Goal: Task Accomplishment & Management: Manage account settings

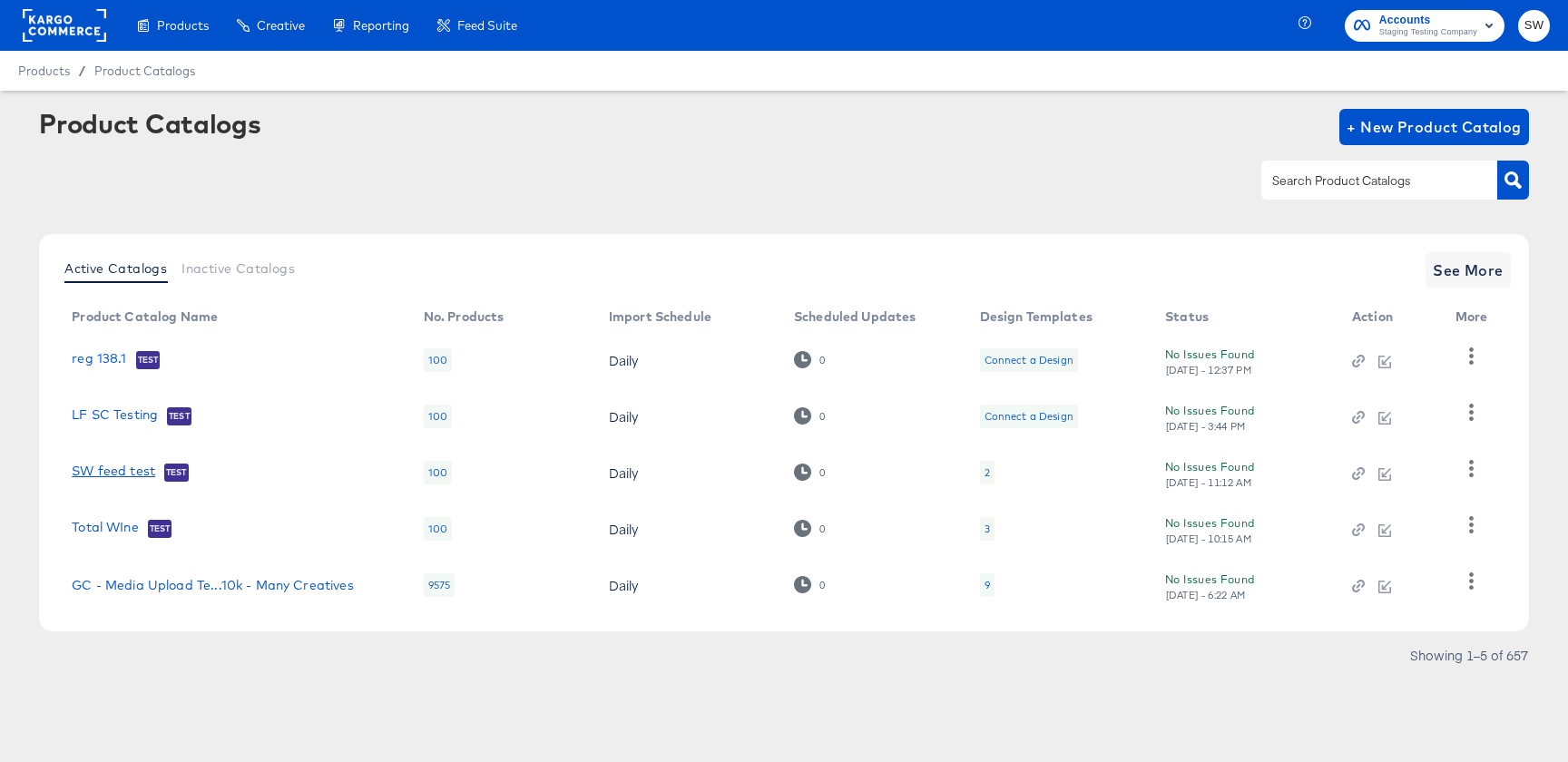
click at [135, 468] on link "SW feed test" at bounding box center [113, 473] width 83 height 18
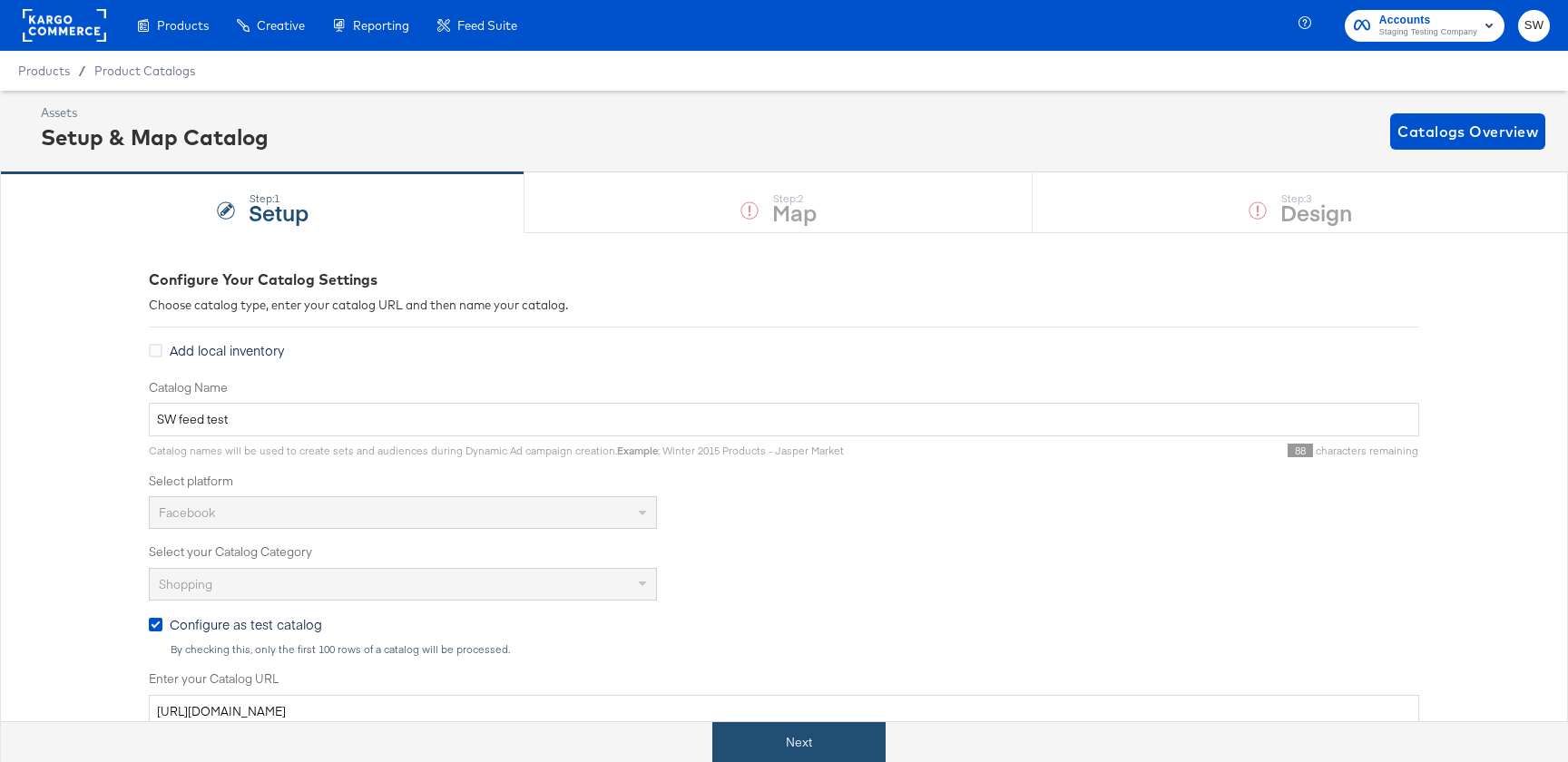
click at [833, 740] on button "Next" at bounding box center [799, 743] width 173 height 41
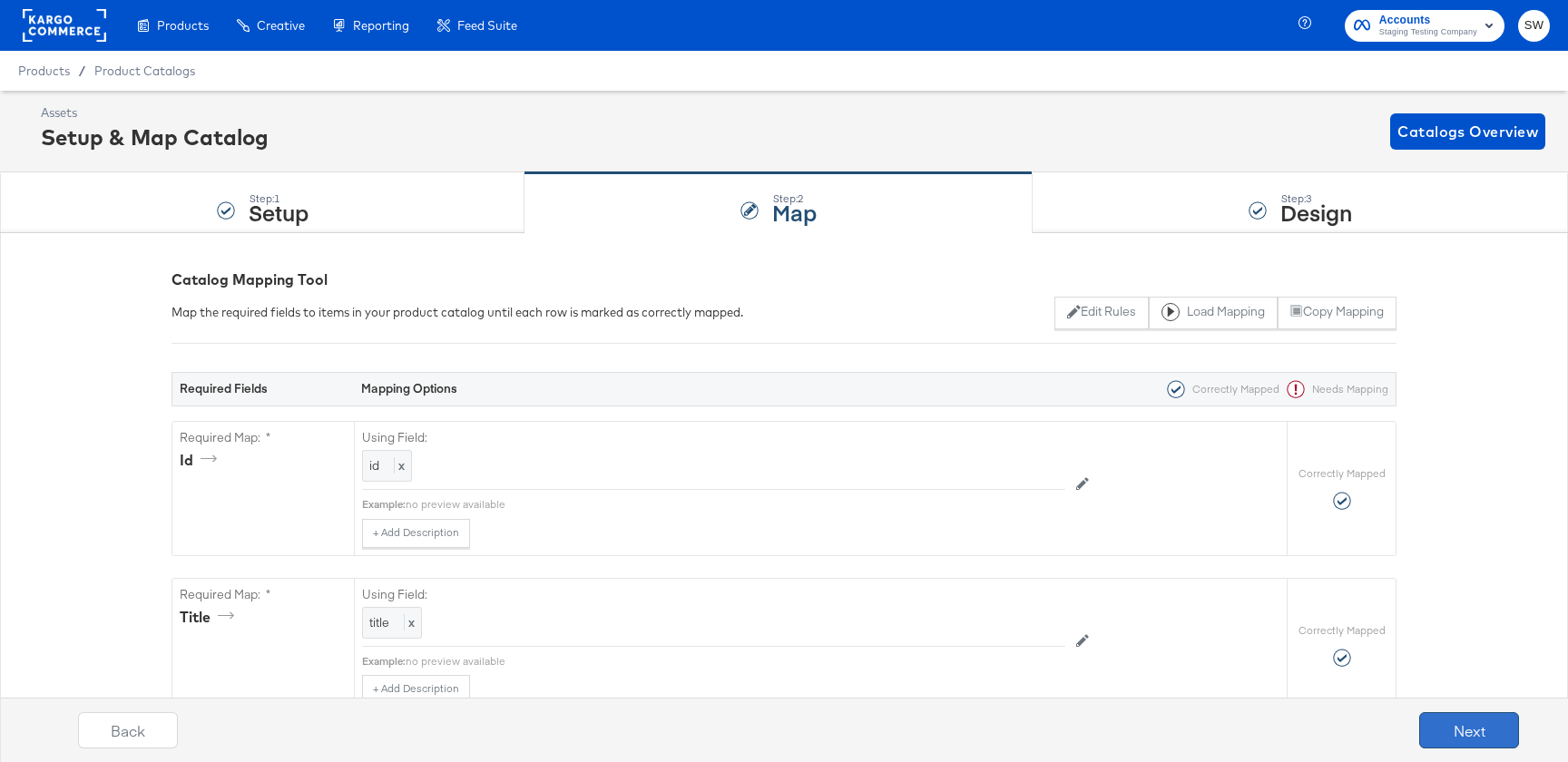
click at [1505, 740] on button "Next" at bounding box center [1469, 731] width 100 height 37
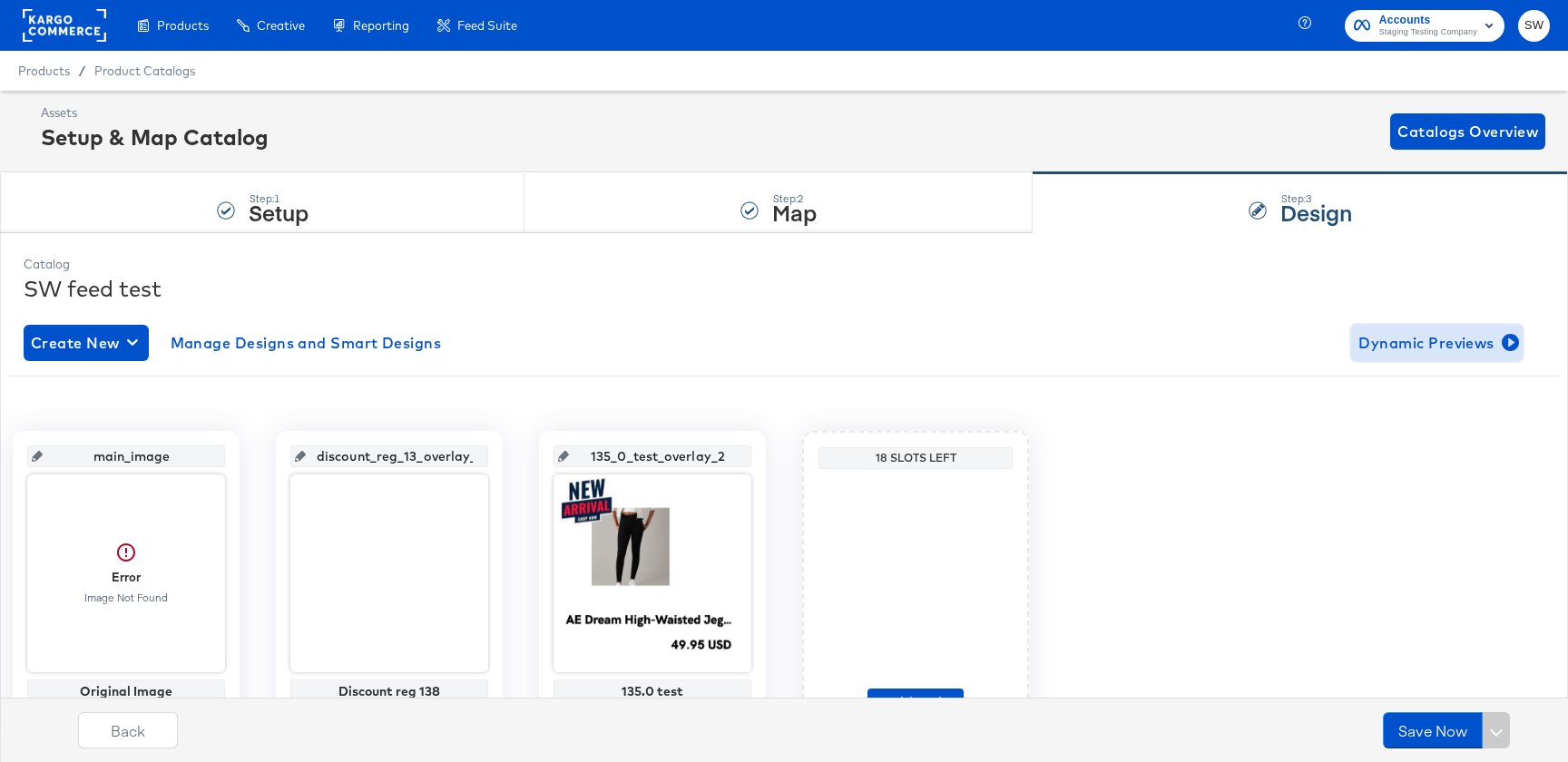
click at [1468, 348] on span "Dynamic Previews" at bounding box center [1437, 343] width 157 height 26
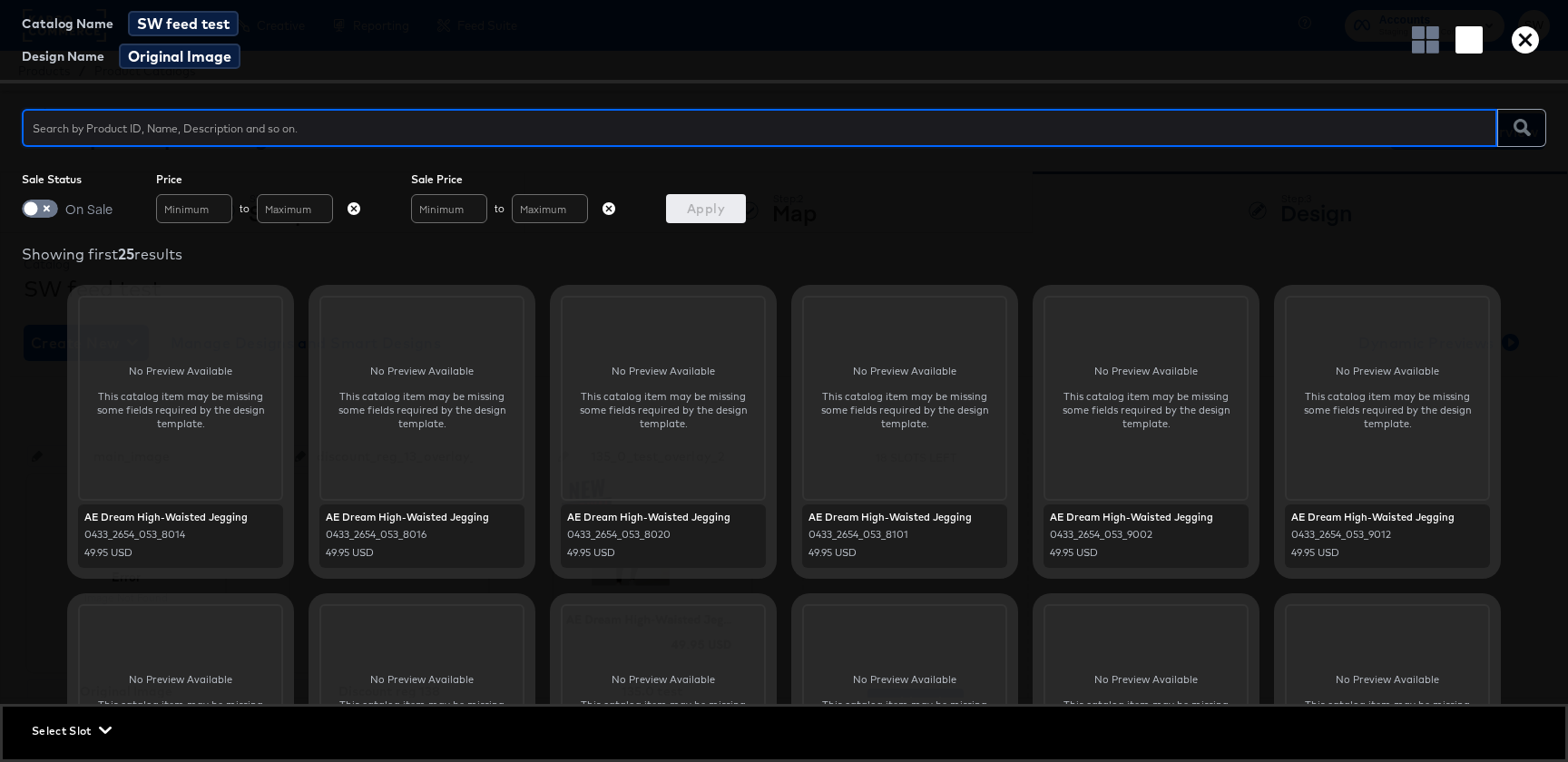
click at [1540, 44] on button "button" at bounding box center [1526, 40] width 42 height 28
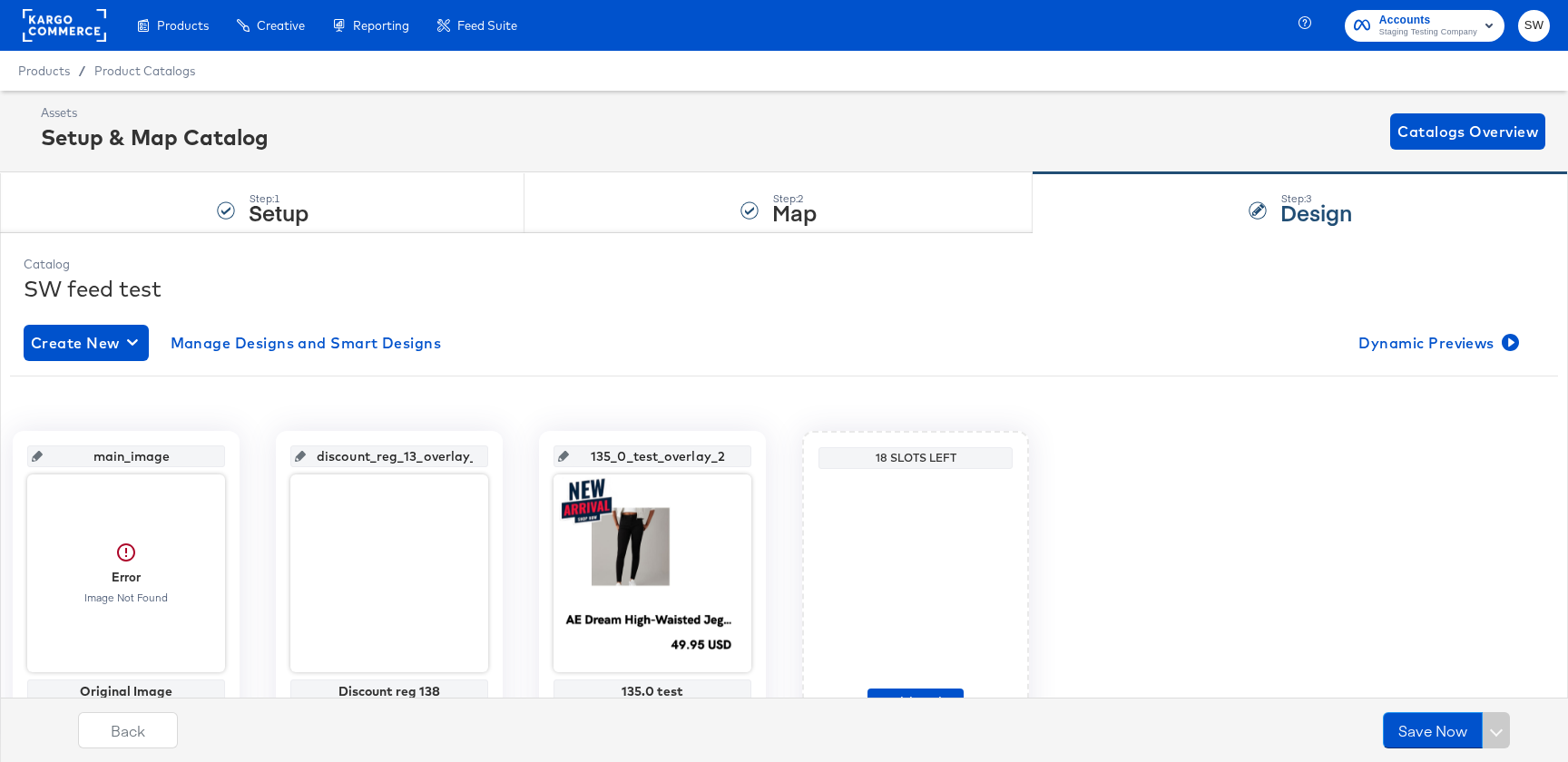
scroll to position [103, 0]
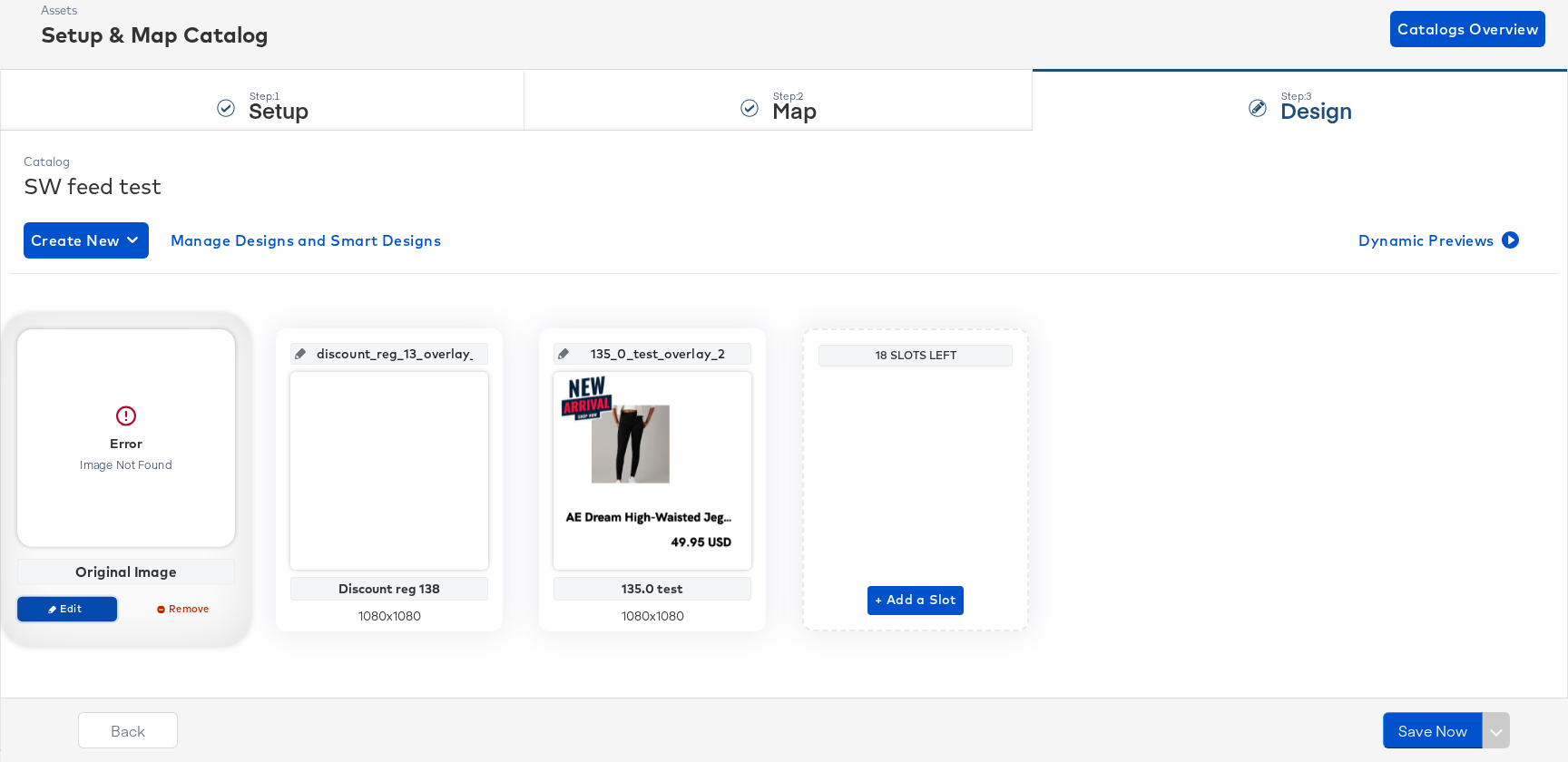
click at [85, 604] on span "Edit" at bounding box center [67, 608] width 83 height 14
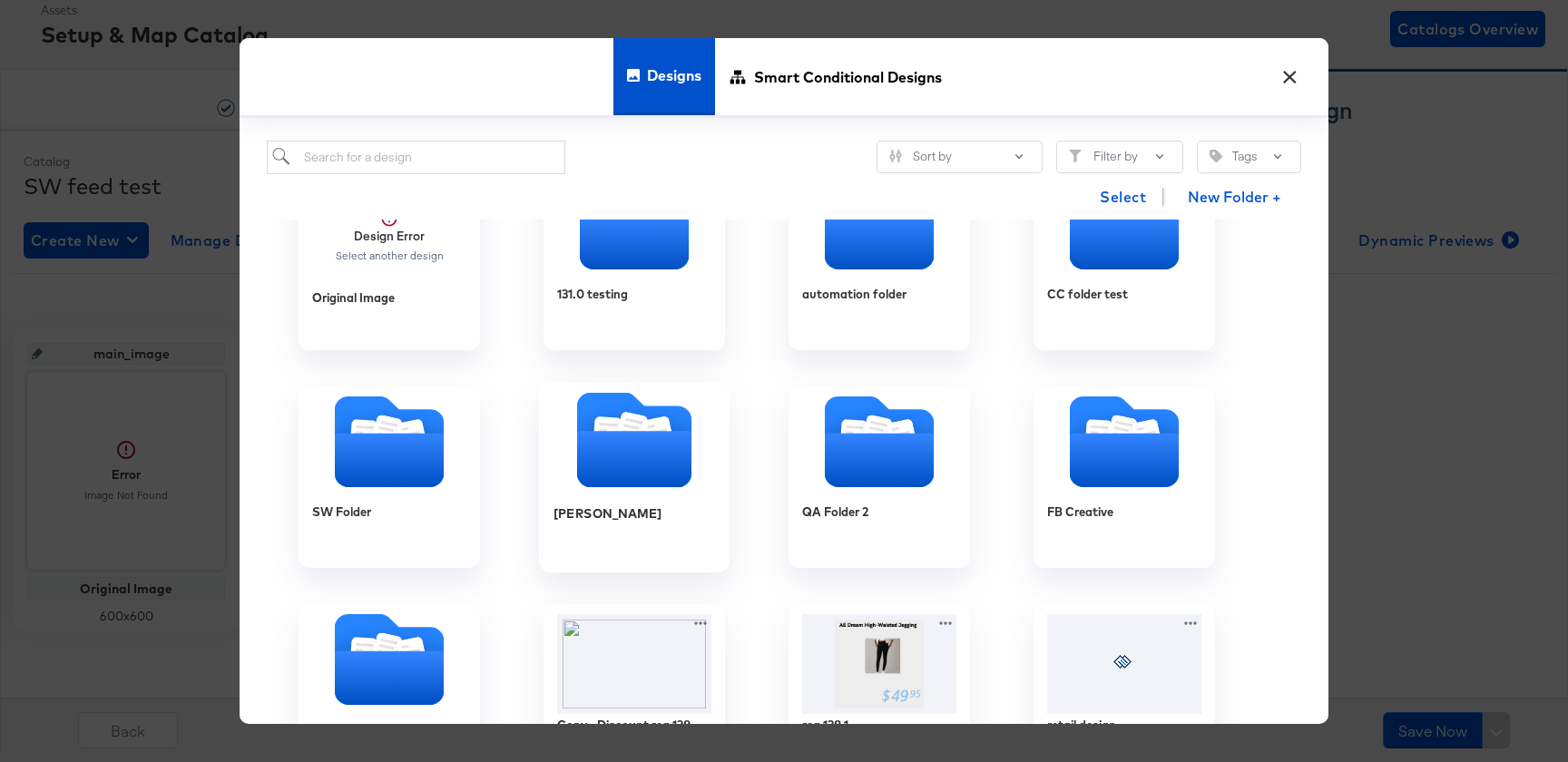
scroll to position [152, 0]
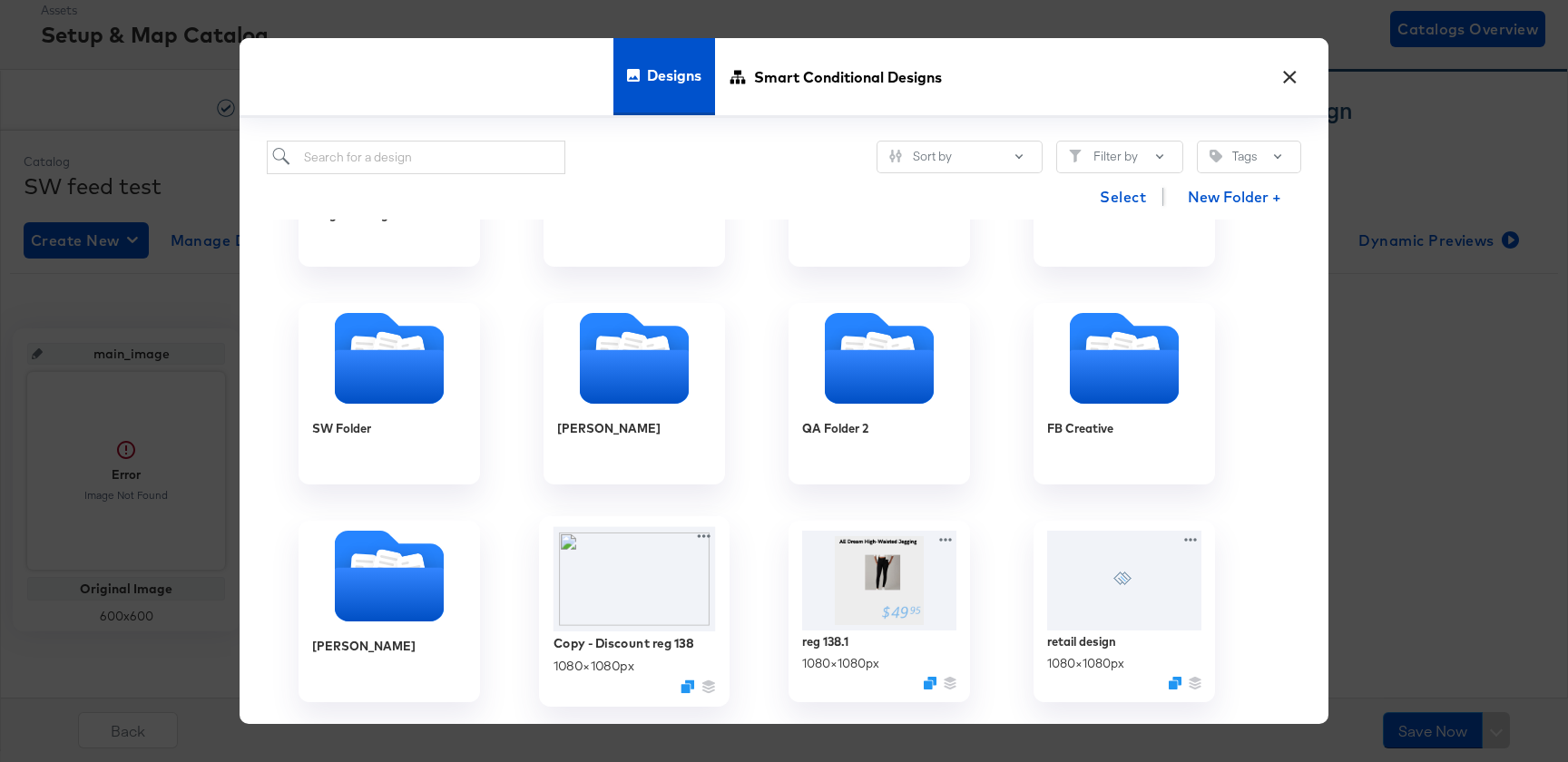
click at [620, 551] on img at bounding box center [635, 580] width 162 height 105
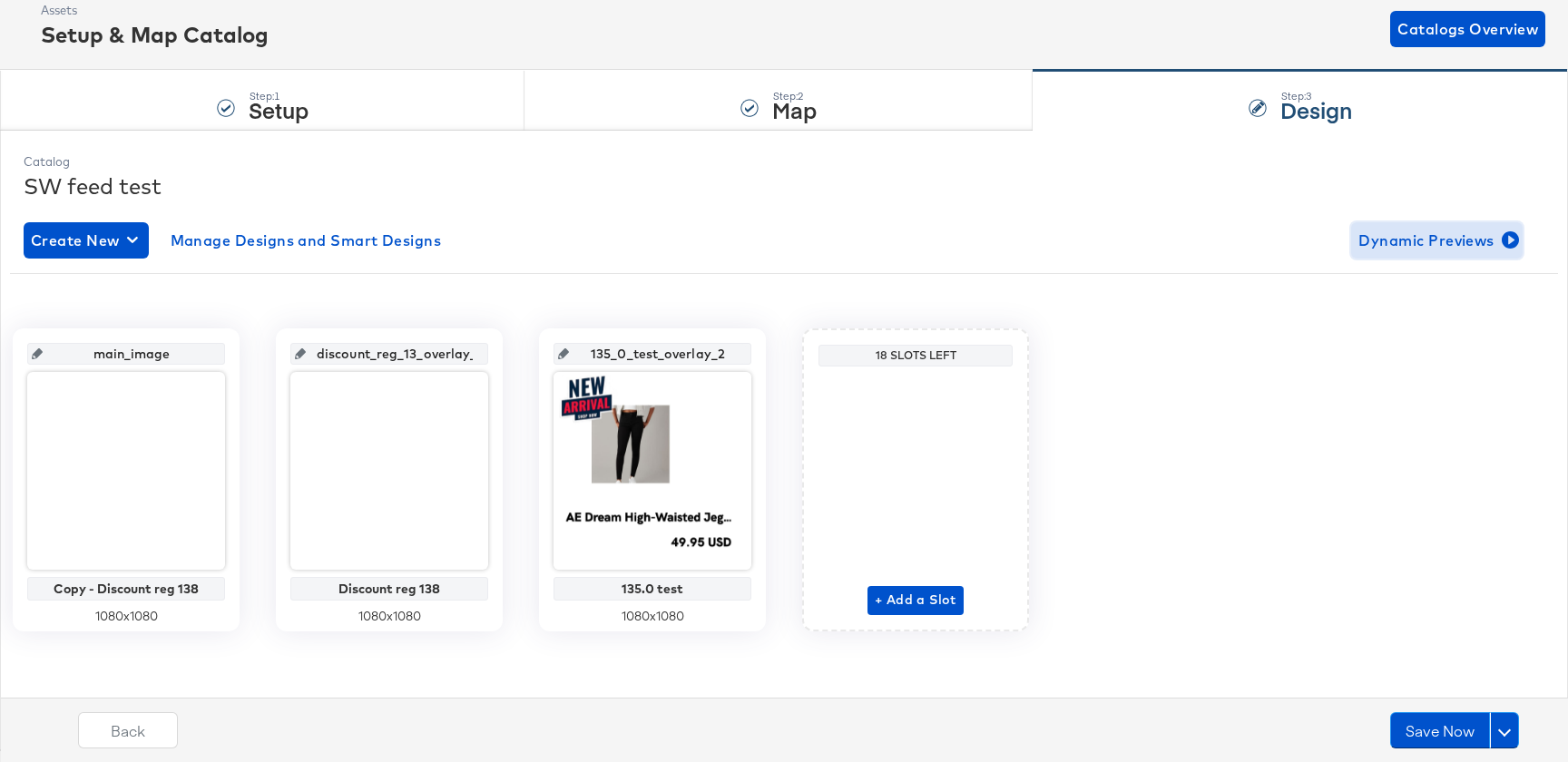
click at [1423, 250] on span "Dynamic Previews" at bounding box center [1437, 240] width 157 height 26
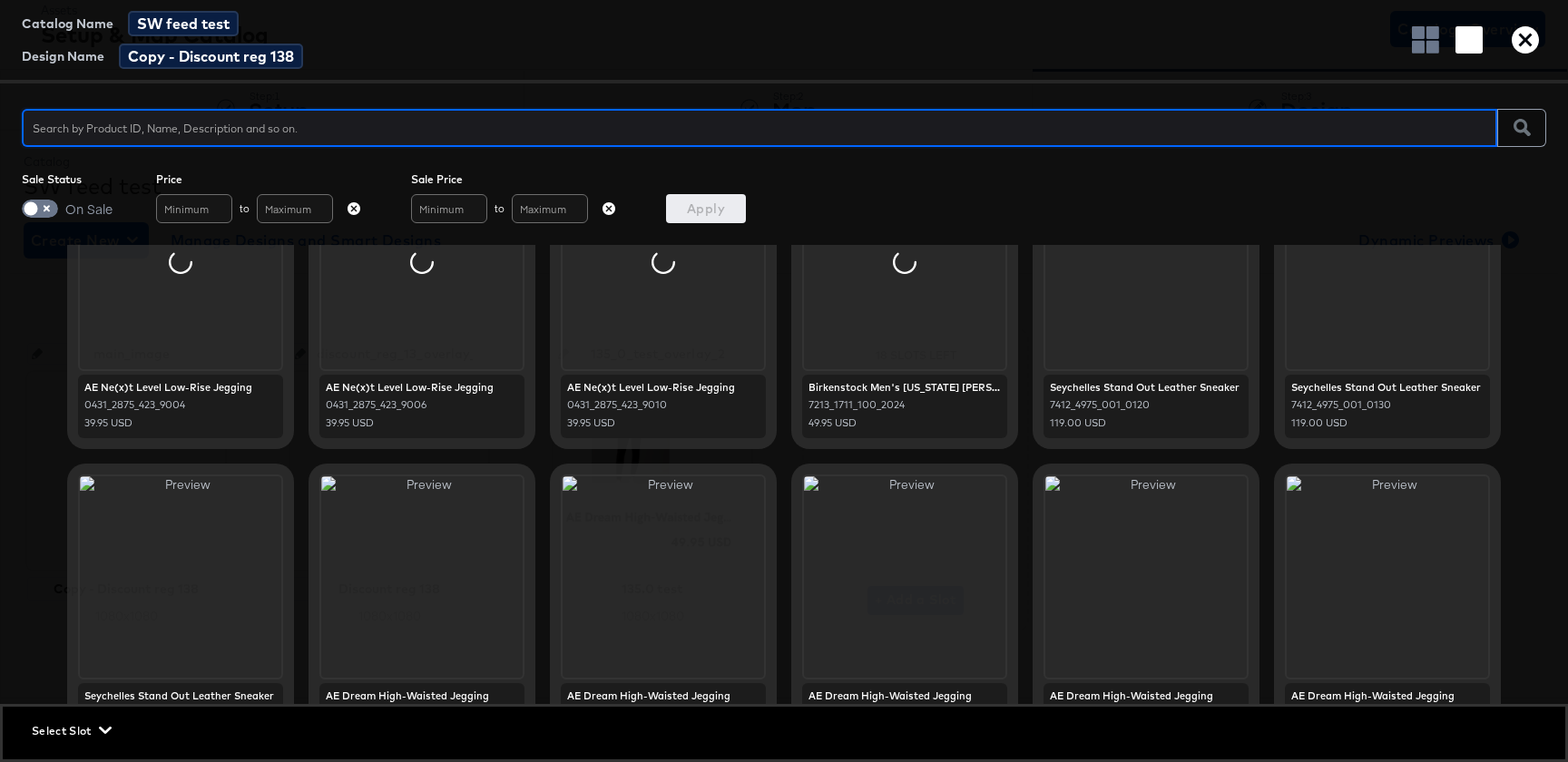
scroll to position [586, 0]
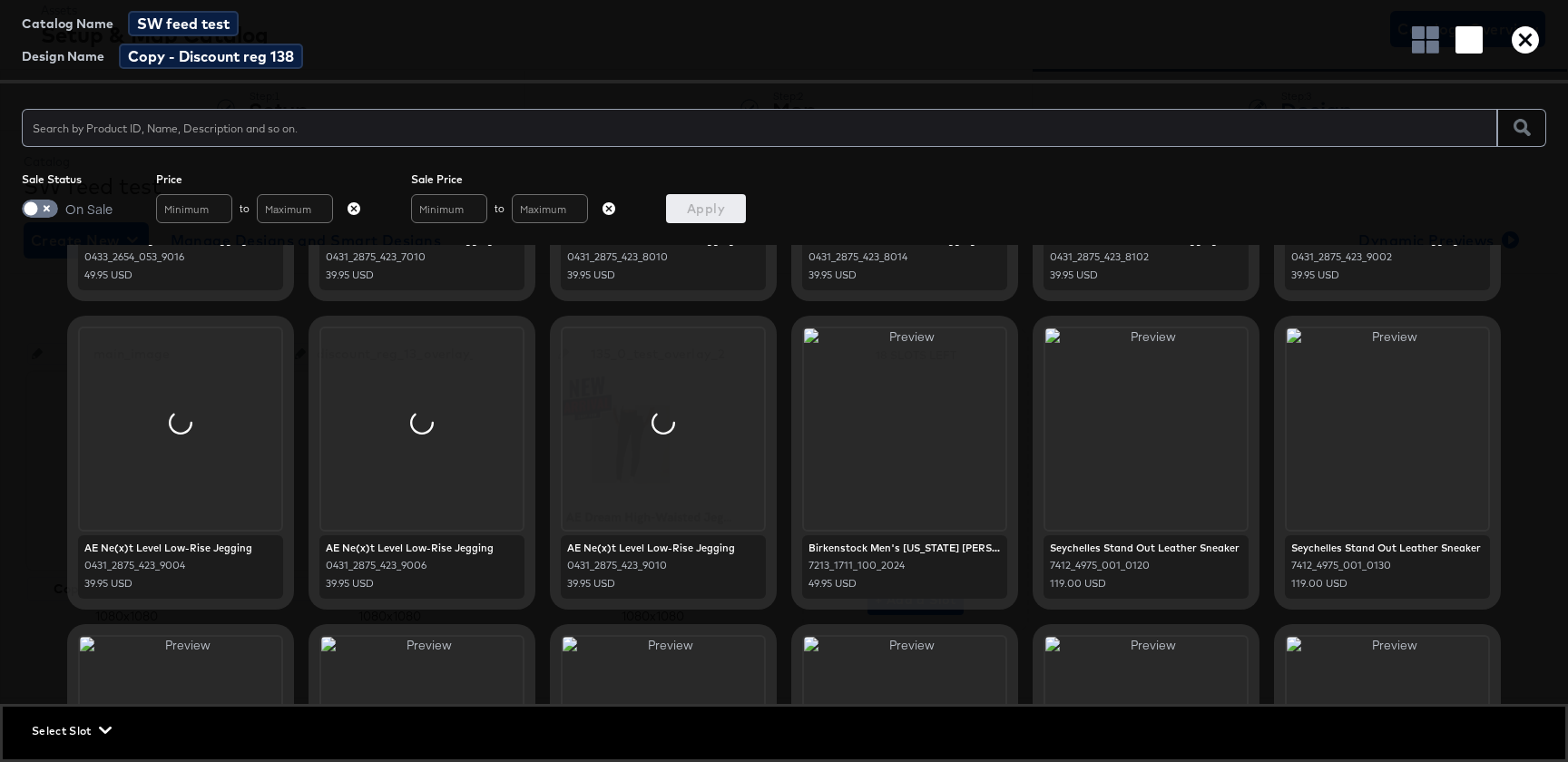
click at [705, 514] on div at bounding box center [664, 429] width 202 height 202
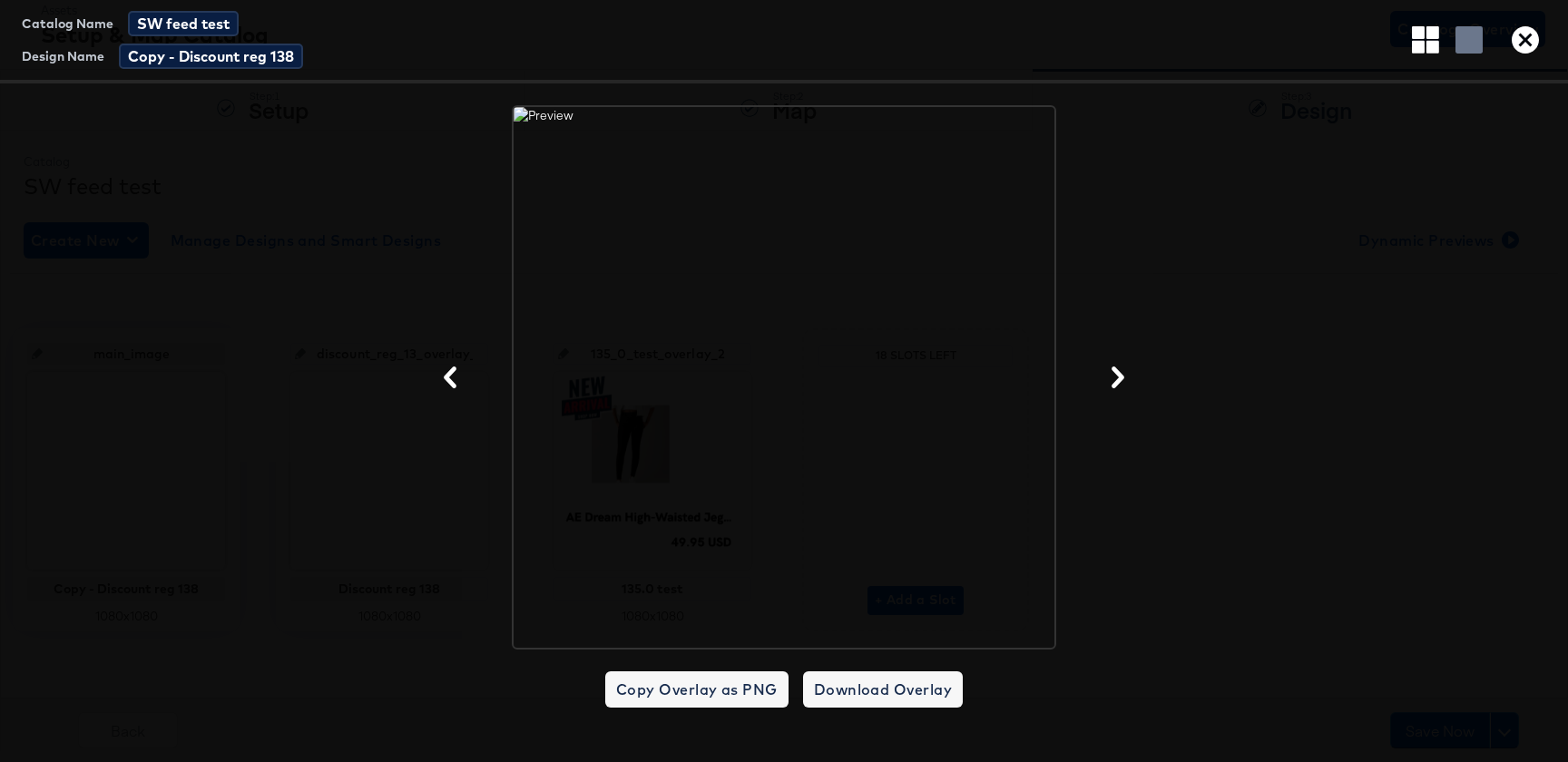
click at [1529, 43] on icon "button" at bounding box center [1526, 40] width 28 height 28
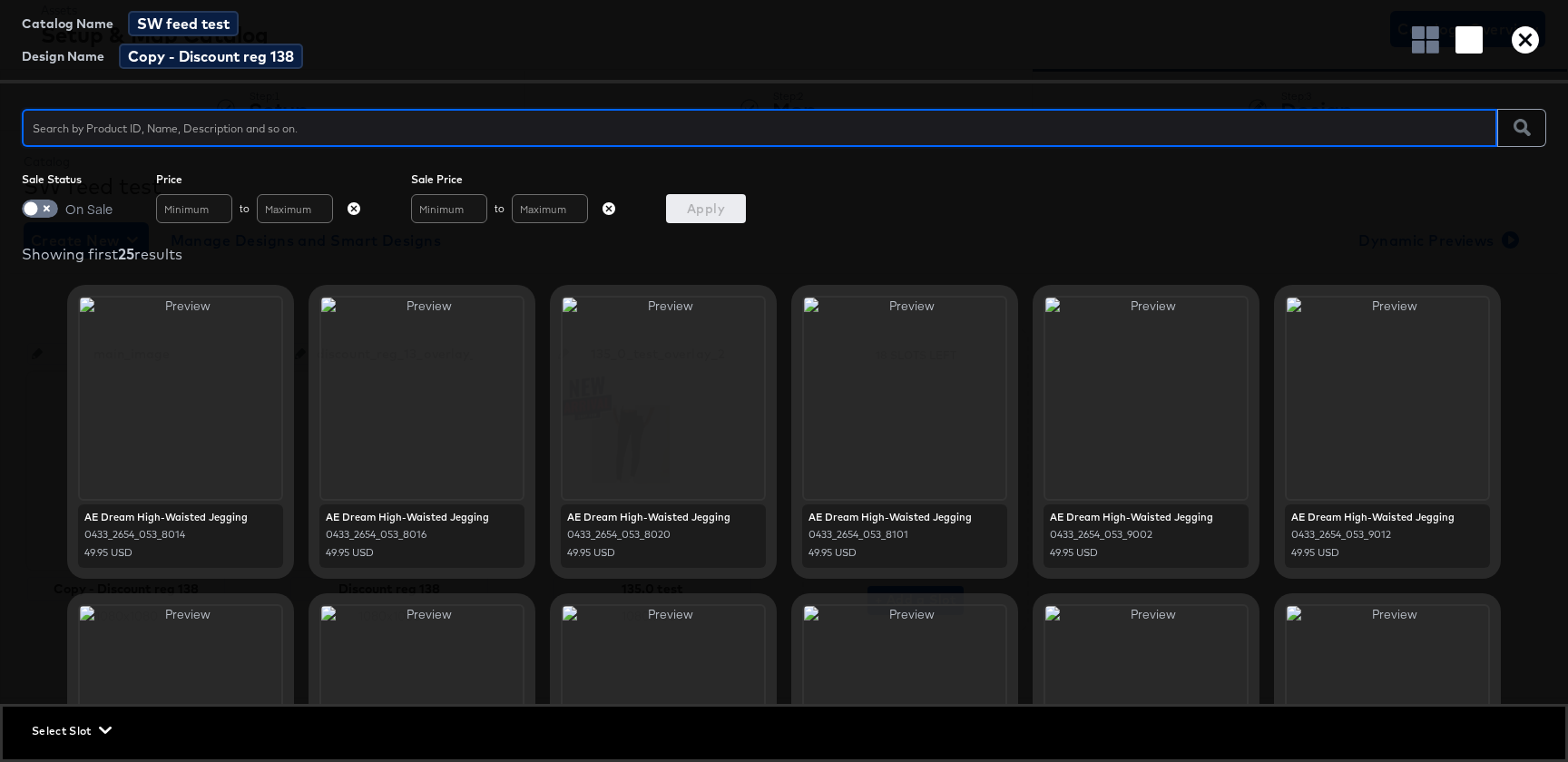
scroll to position [0, 0]
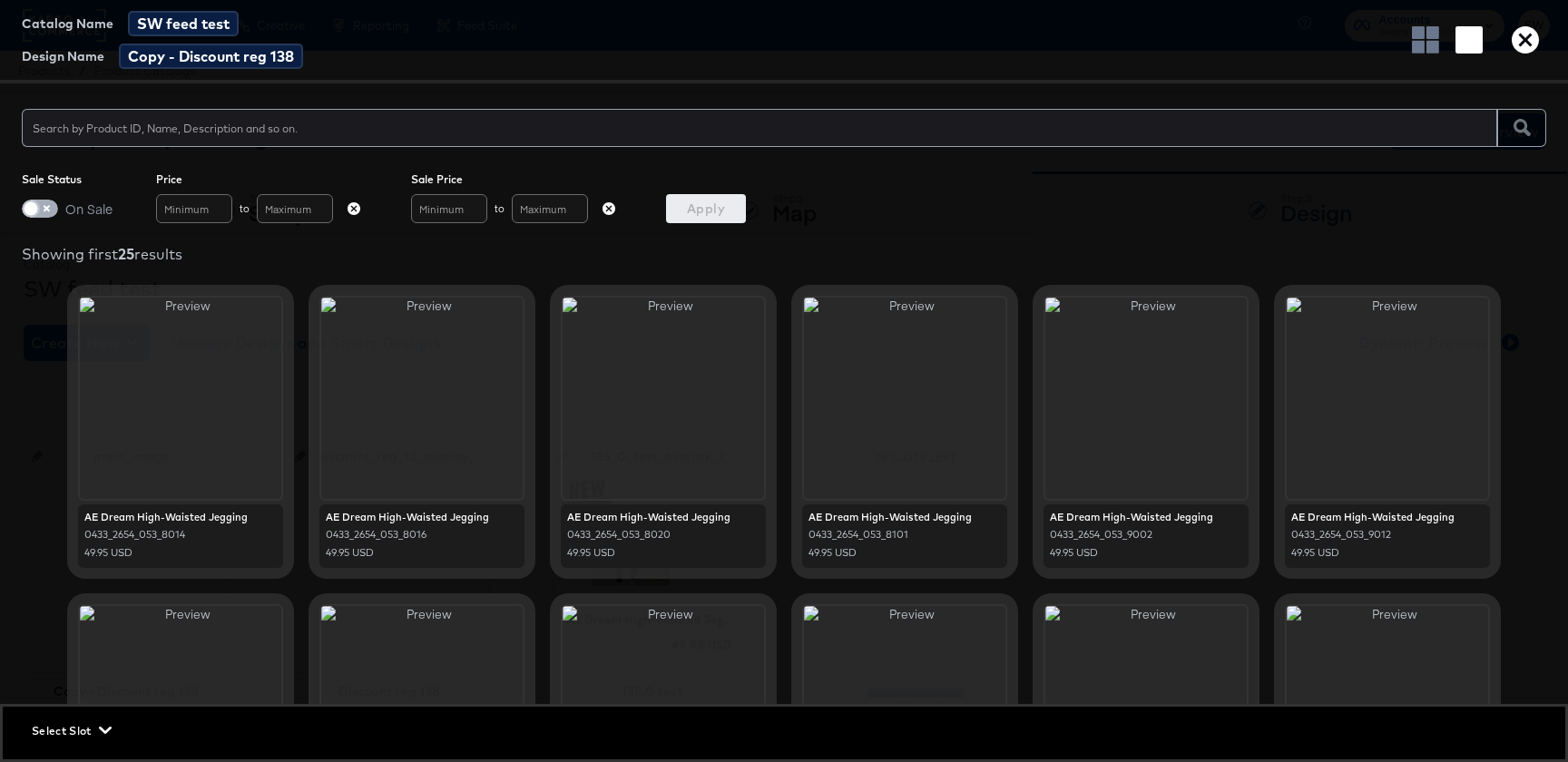
click at [33, 213] on input "checkbox" at bounding box center [30, 214] width 54 height 18
checkbox input "true"
click at [702, 196] on button "Apply" at bounding box center [705, 209] width 80 height 29
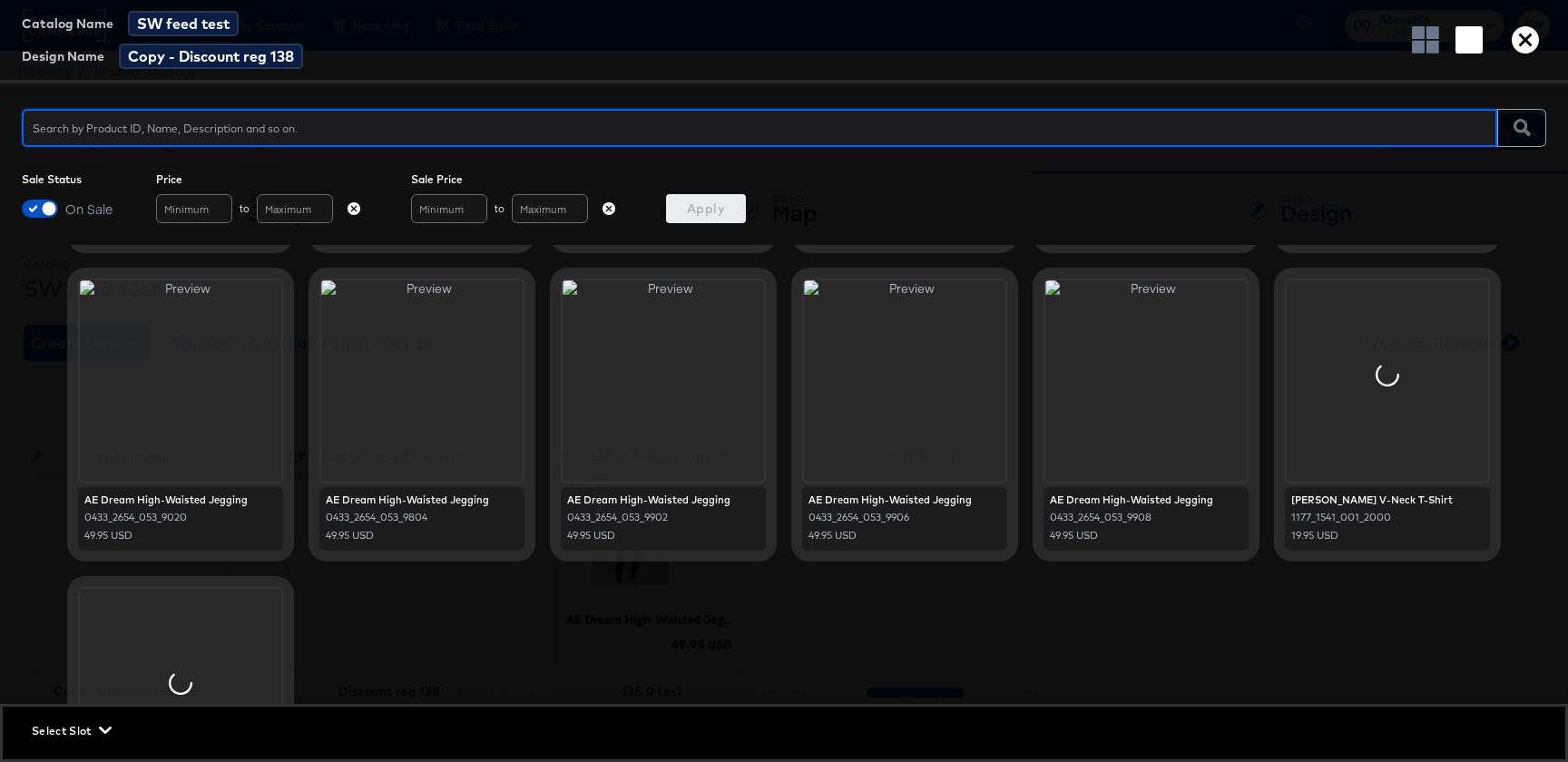
scroll to position [680, 0]
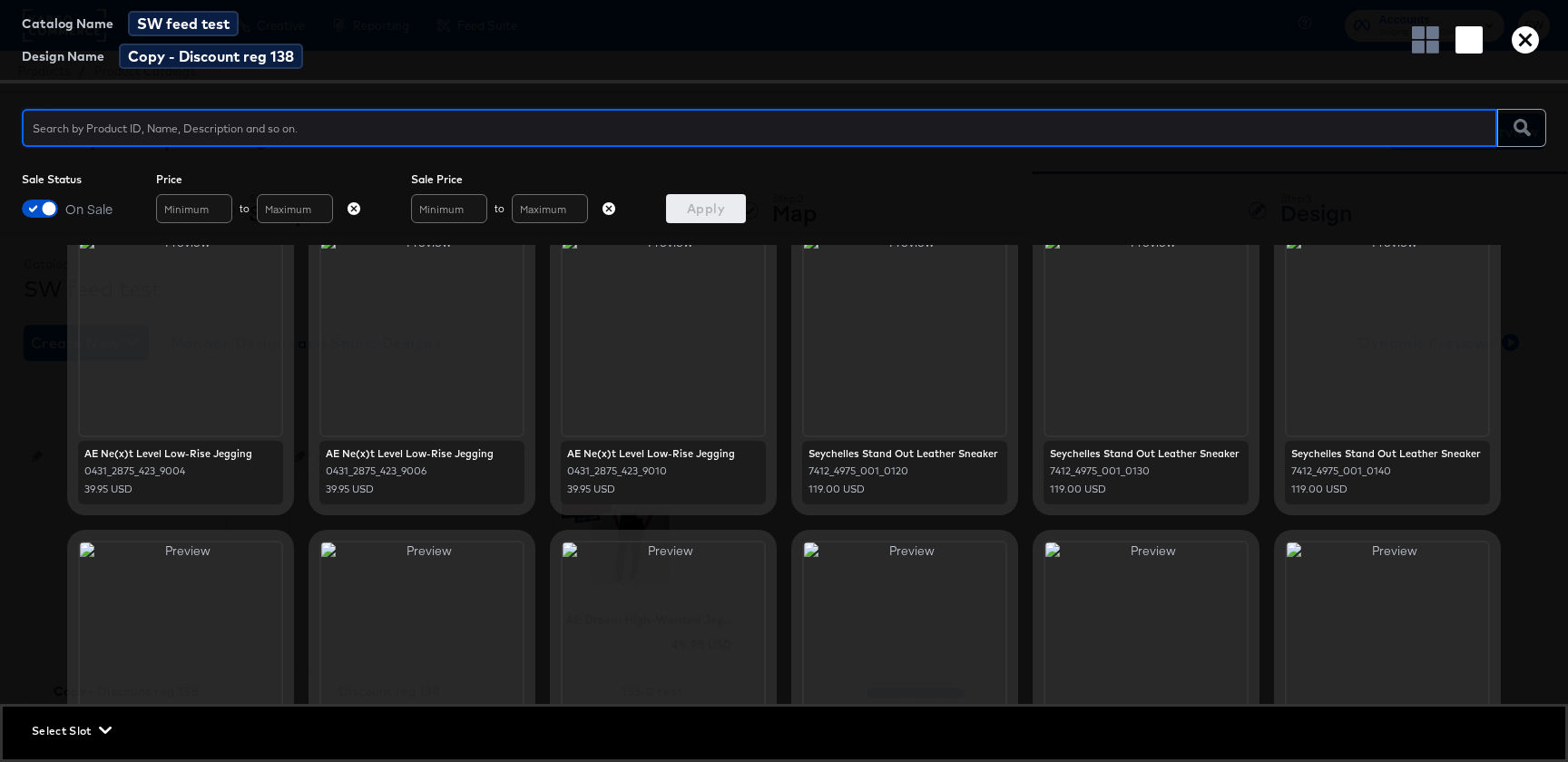
click at [1529, 44] on icon "button" at bounding box center [1526, 40] width 28 height 28
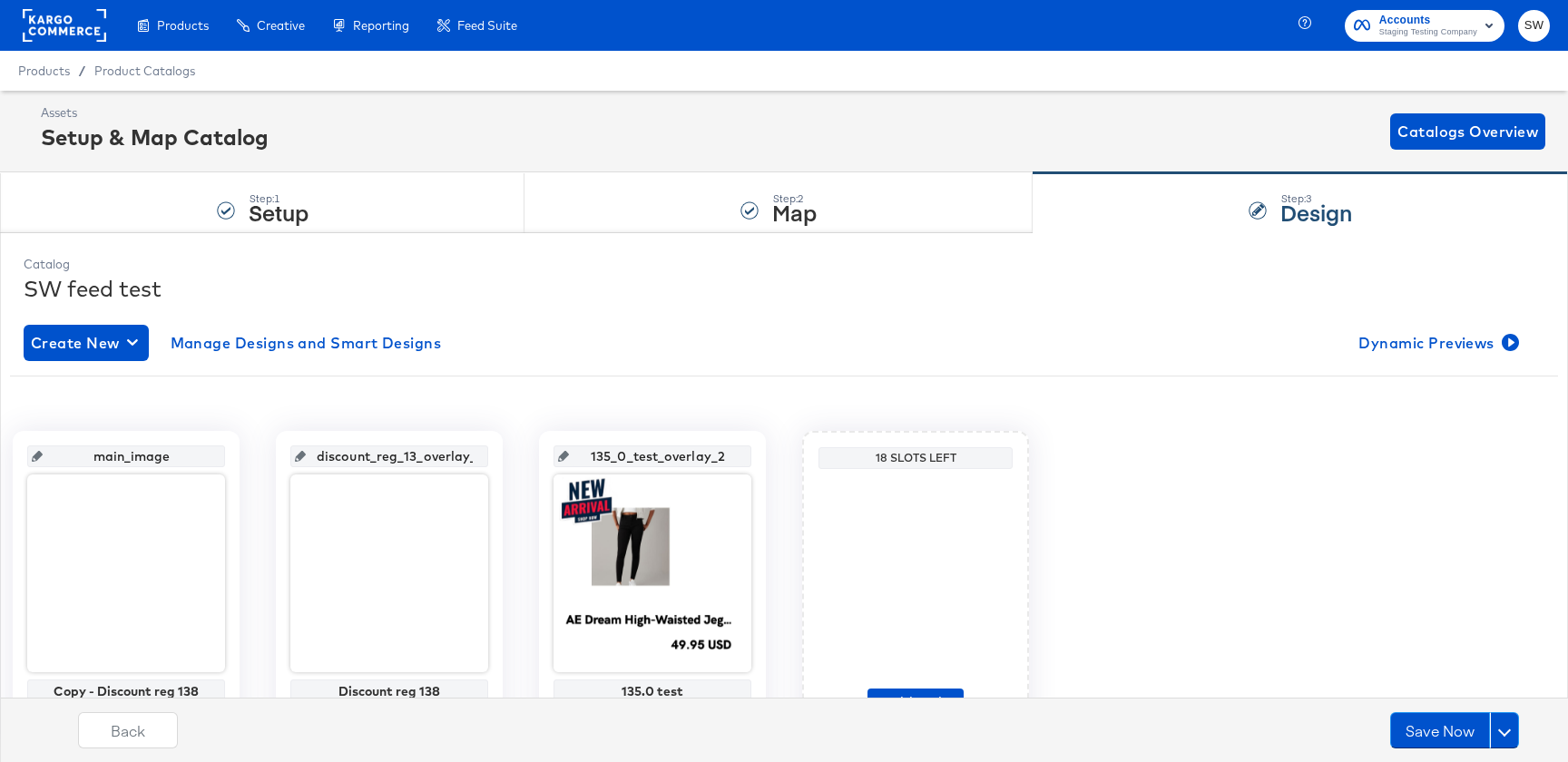
click at [1440, 700] on div "Back Save Now" at bounding box center [799, 734] width 1596 height 73
click at [1439, 732] on button "Save Now" at bounding box center [1440, 731] width 100 height 37
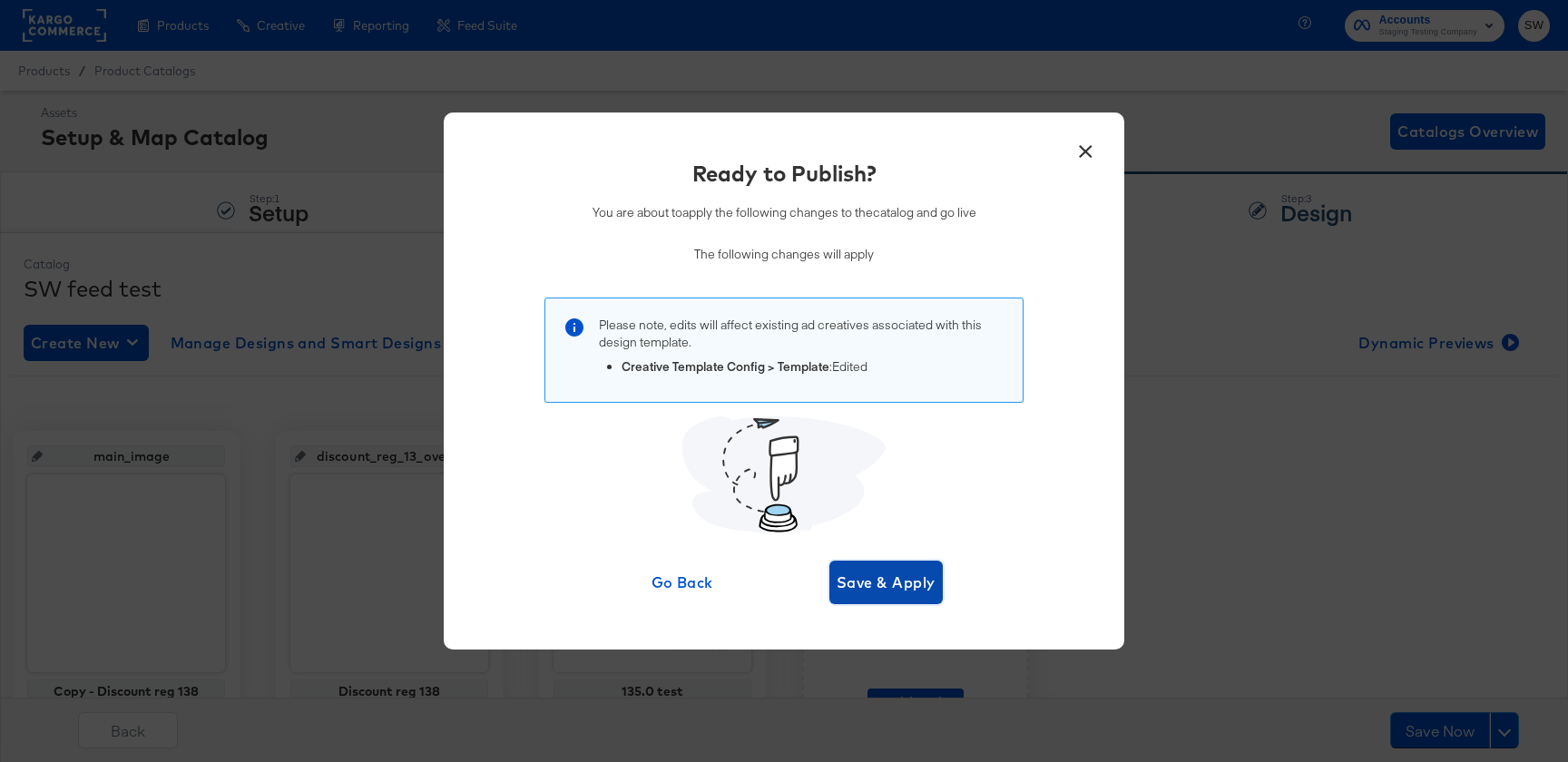
click at [842, 580] on span "Save & Apply" at bounding box center [887, 583] width 99 height 26
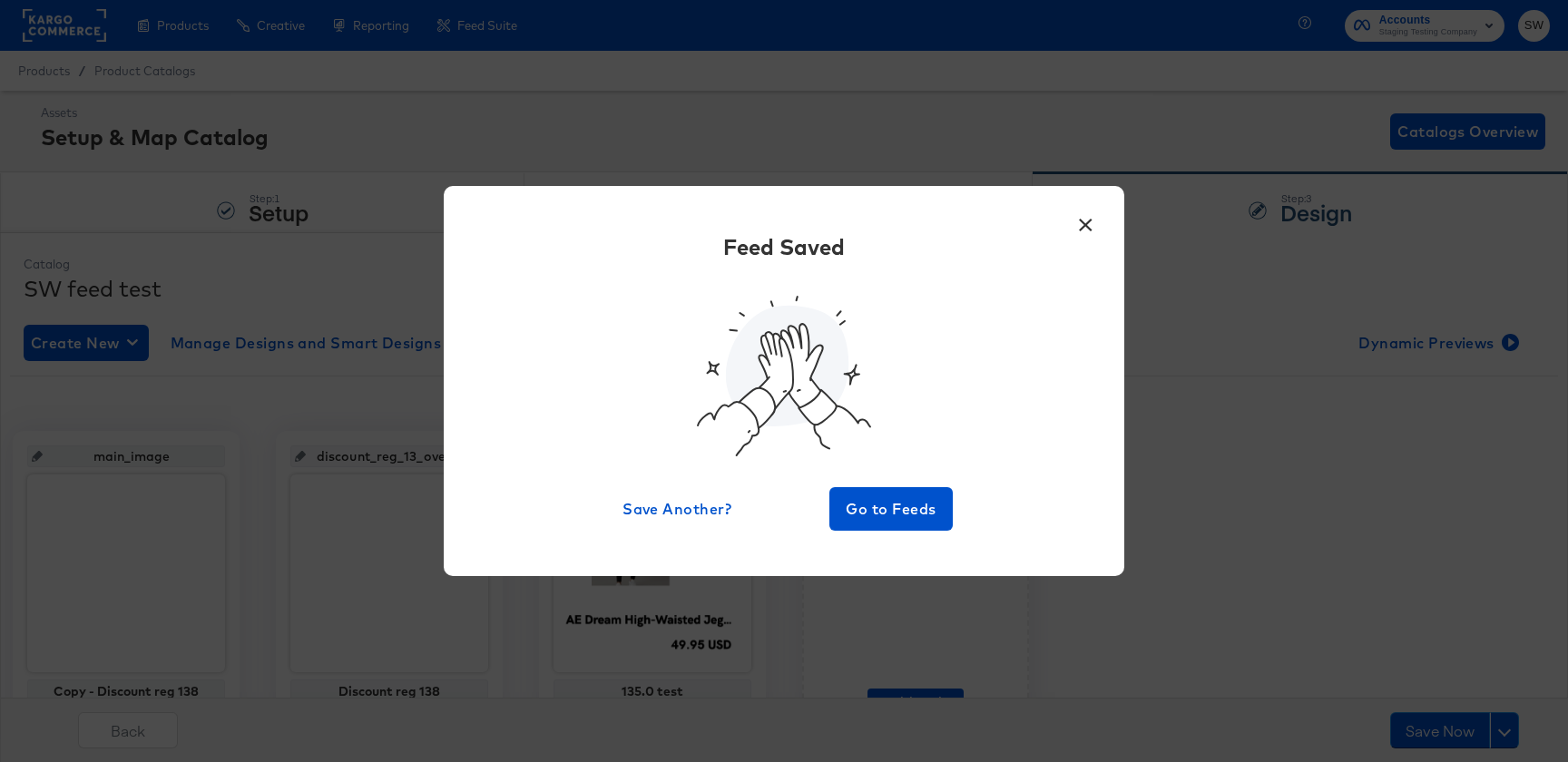
click at [875, 537] on div "× Feed Saved Save Another? Go to Feeds" at bounding box center [784, 381] width 680 height 391
click at [878, 523] on button "Go to Feeds" at bounding box center [891, 510] width 124 height 44
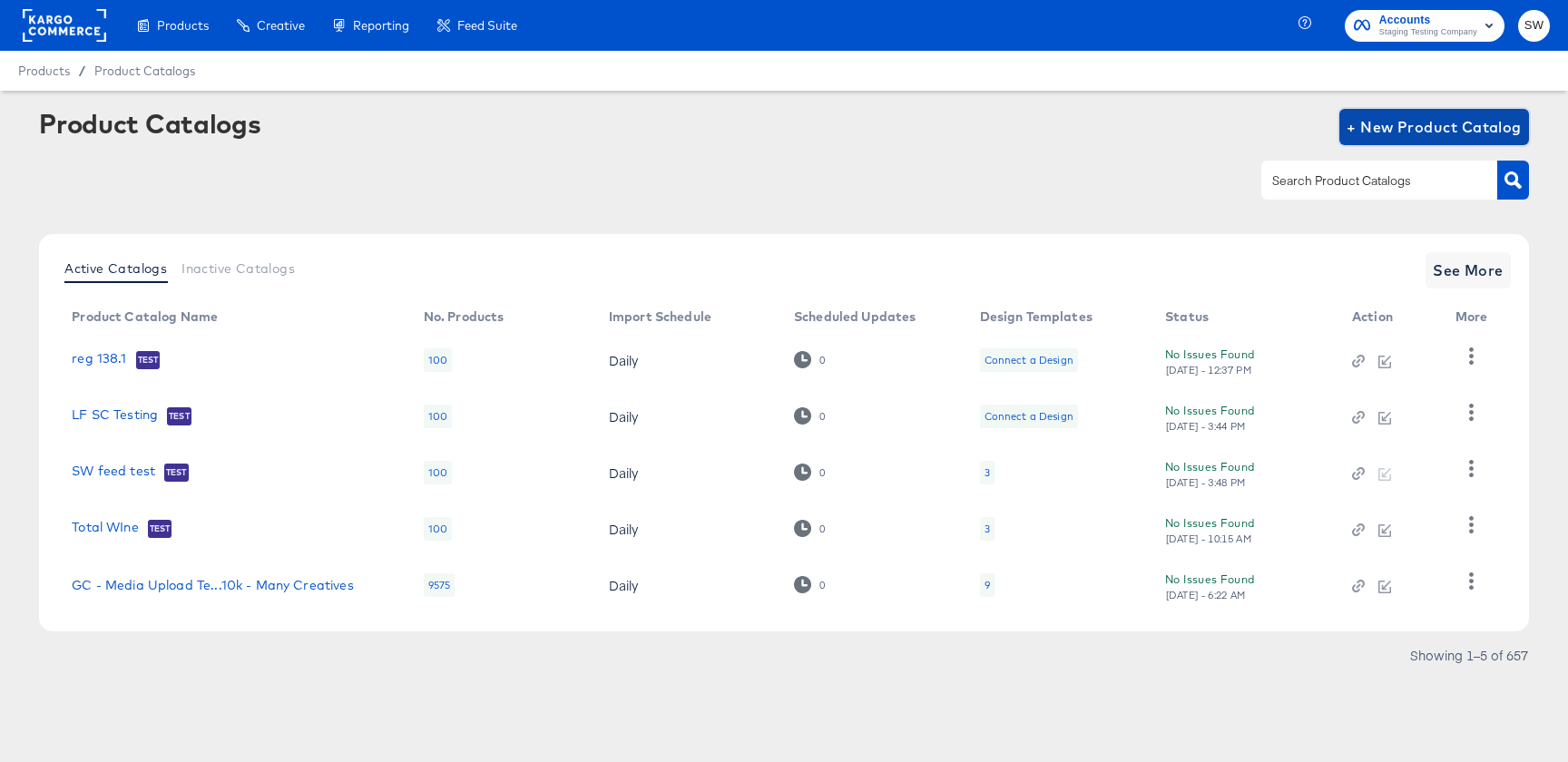
click at [1372, 121] on span "+ New Product Catalog" at bounding box center [1434, 127] width 175 height 26
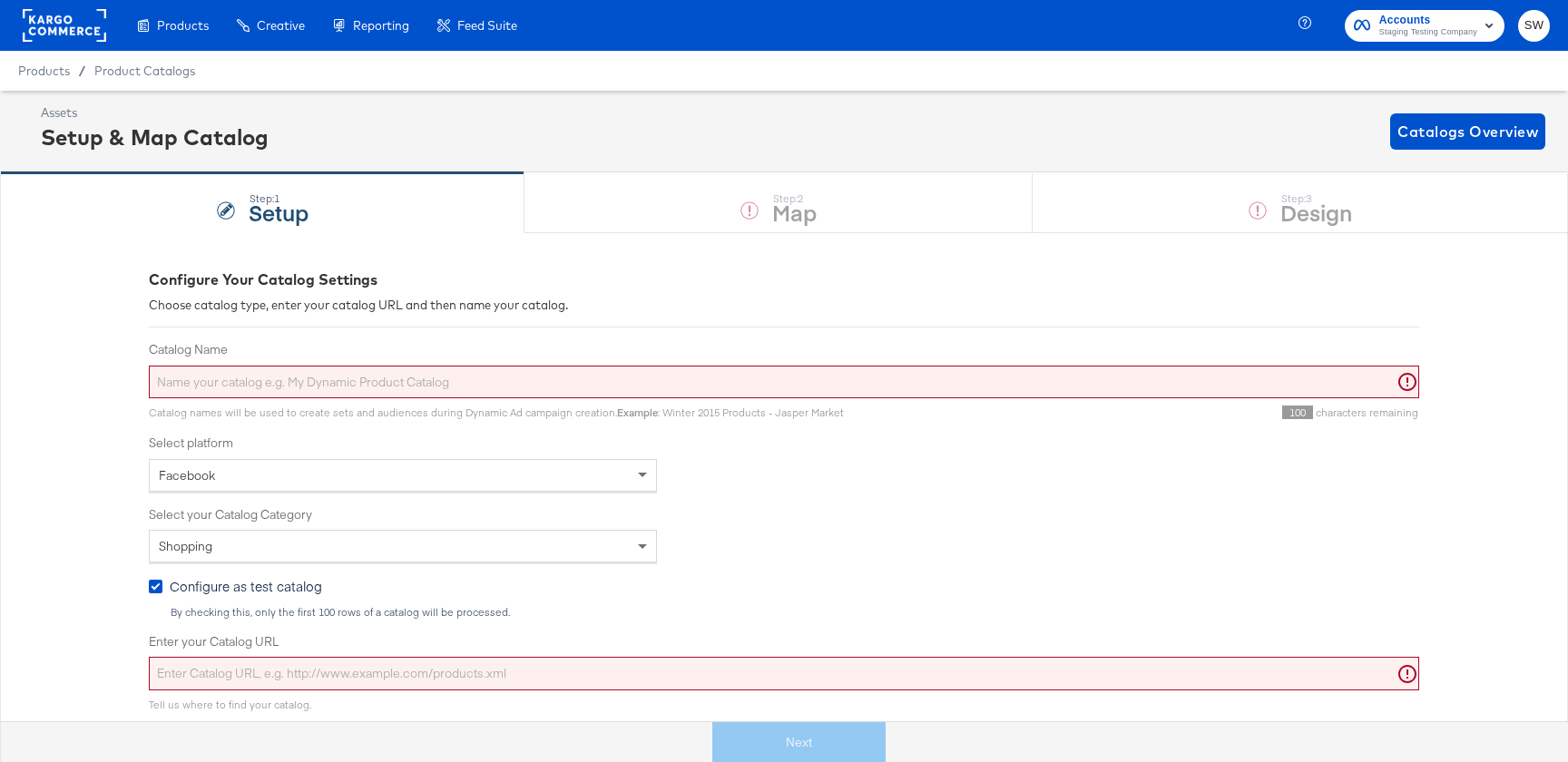
click at [728, 387] on input "Catalog Name" at bounding box center [784, 382] width 1271 height 34
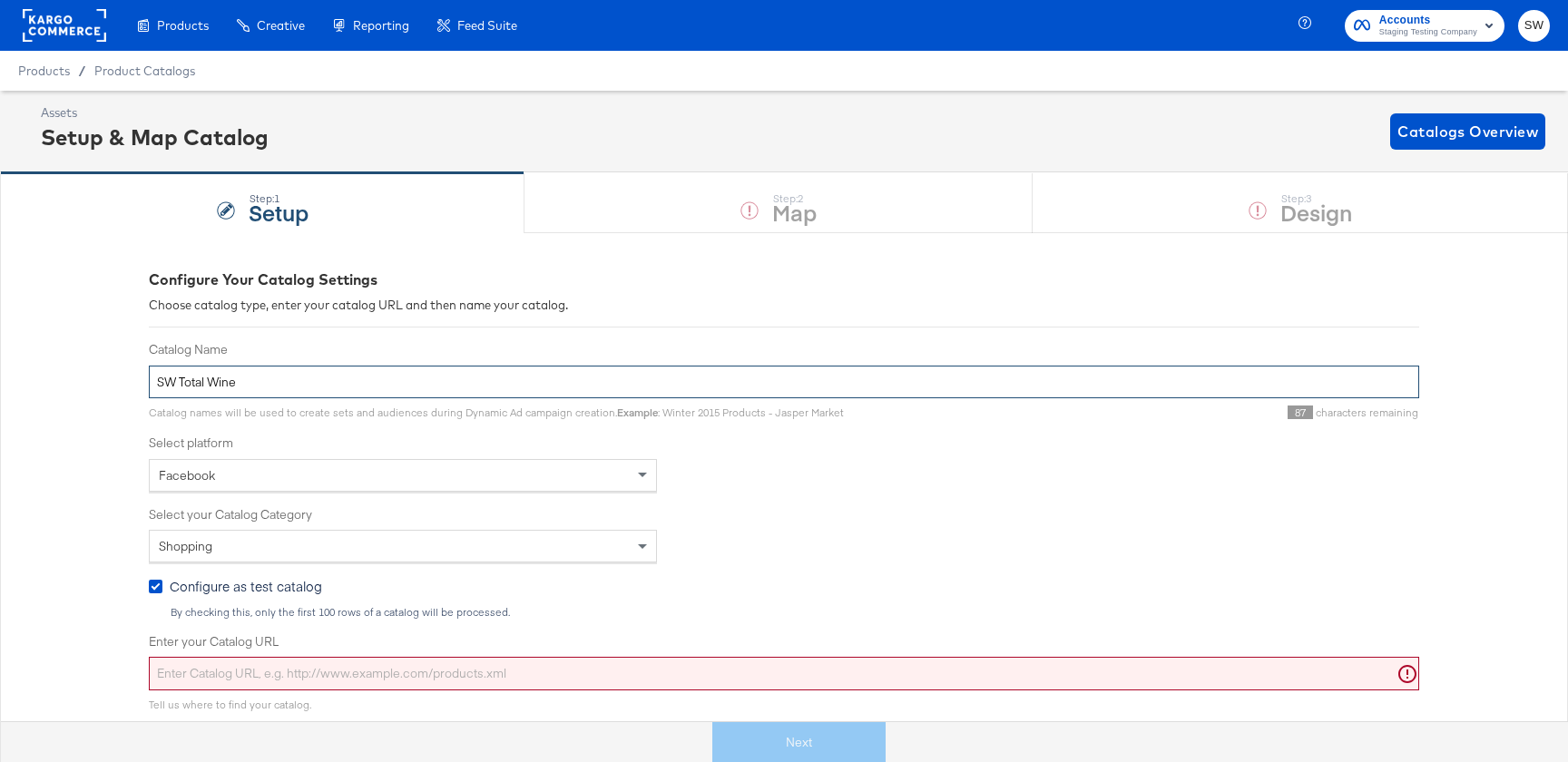
type input "SW Total Wine"
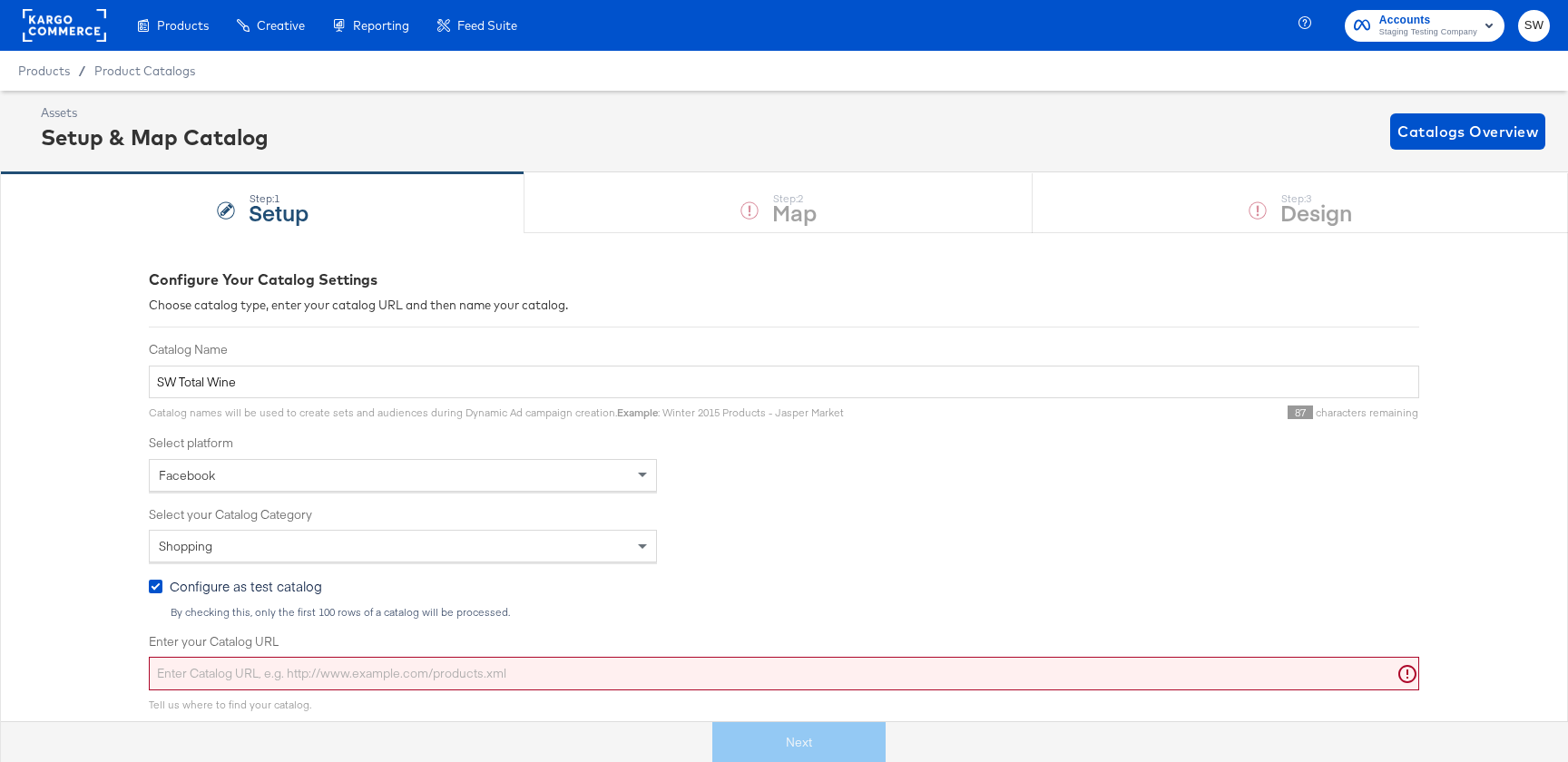
click at [470, 680] on input "Enter your Catalog URL" at bounding box center [784, 674] width 1271 height 34
paste input "[URL][DOMAIN_NAME]"
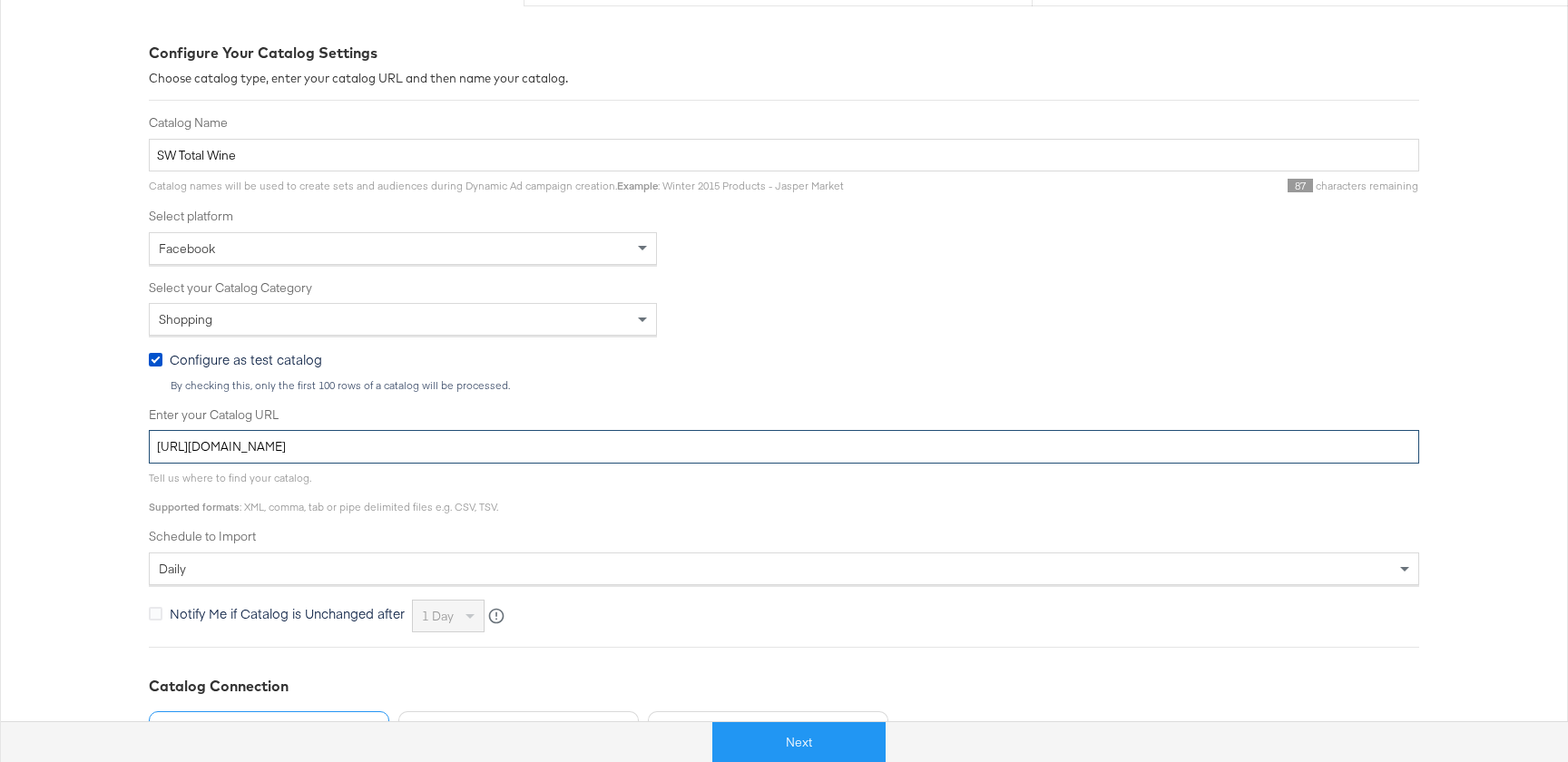
scroll to position [235, 0]
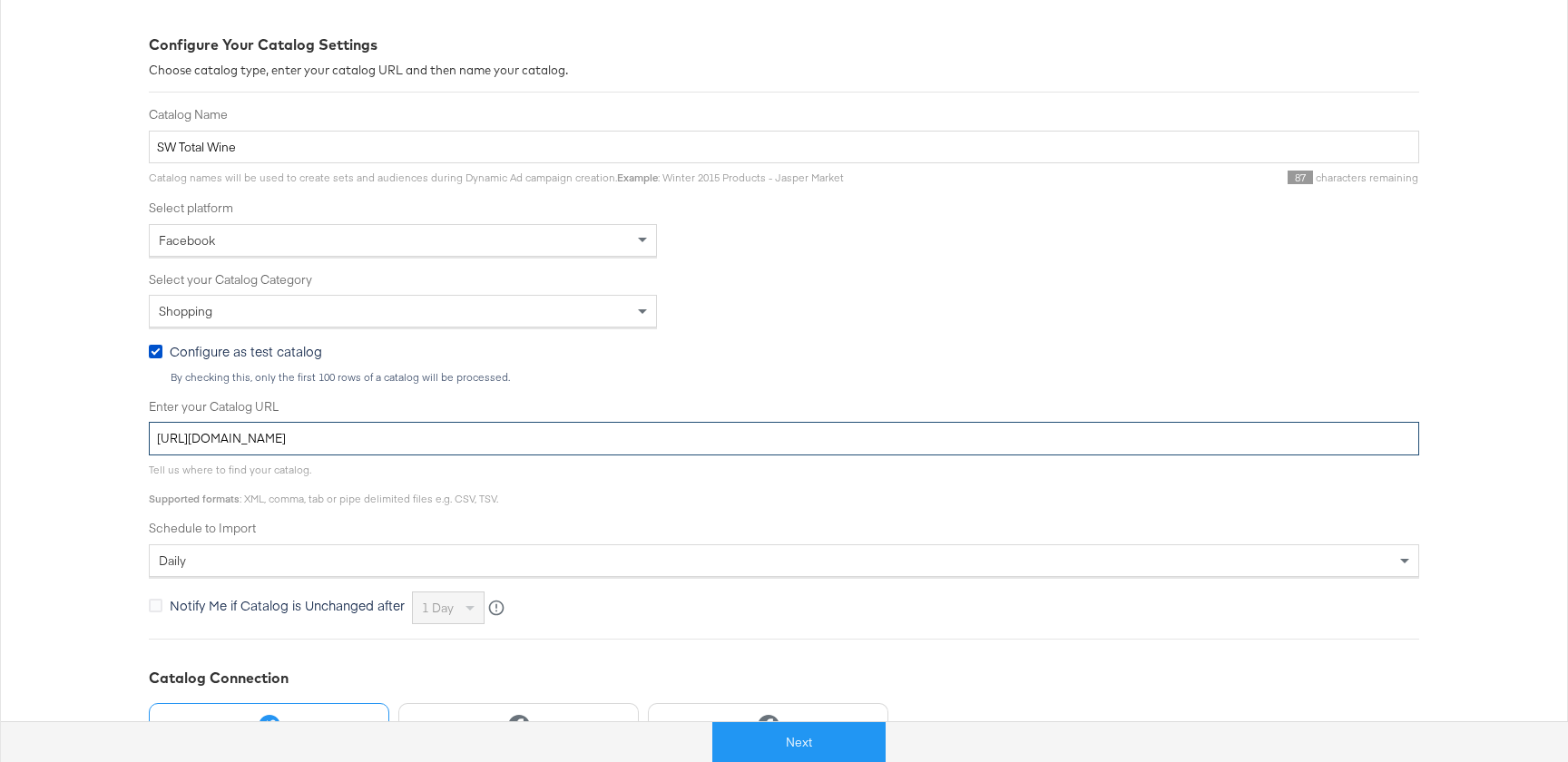
type input "[URL][DOMAIN_NAME]"
click at [524, 652] on div "Configure Your Catalog Settings Choose catalog type, enter your catalog URL and…" at bounding box center [784, 446] width 1271 height 823
click at [246, 330] on div "Catalog Name SW Total Wine Catalog names will be used to create sets and audien…" at bounding box center [784, 365] width 1271 height 518
click at [246, 346] on span "Configure as test catalog" at bounding box center [246, 351] width 152 height 18
click at [0, 0] on input "Configure as test catalog" at bounding box center [0, 0] width 0 height 0
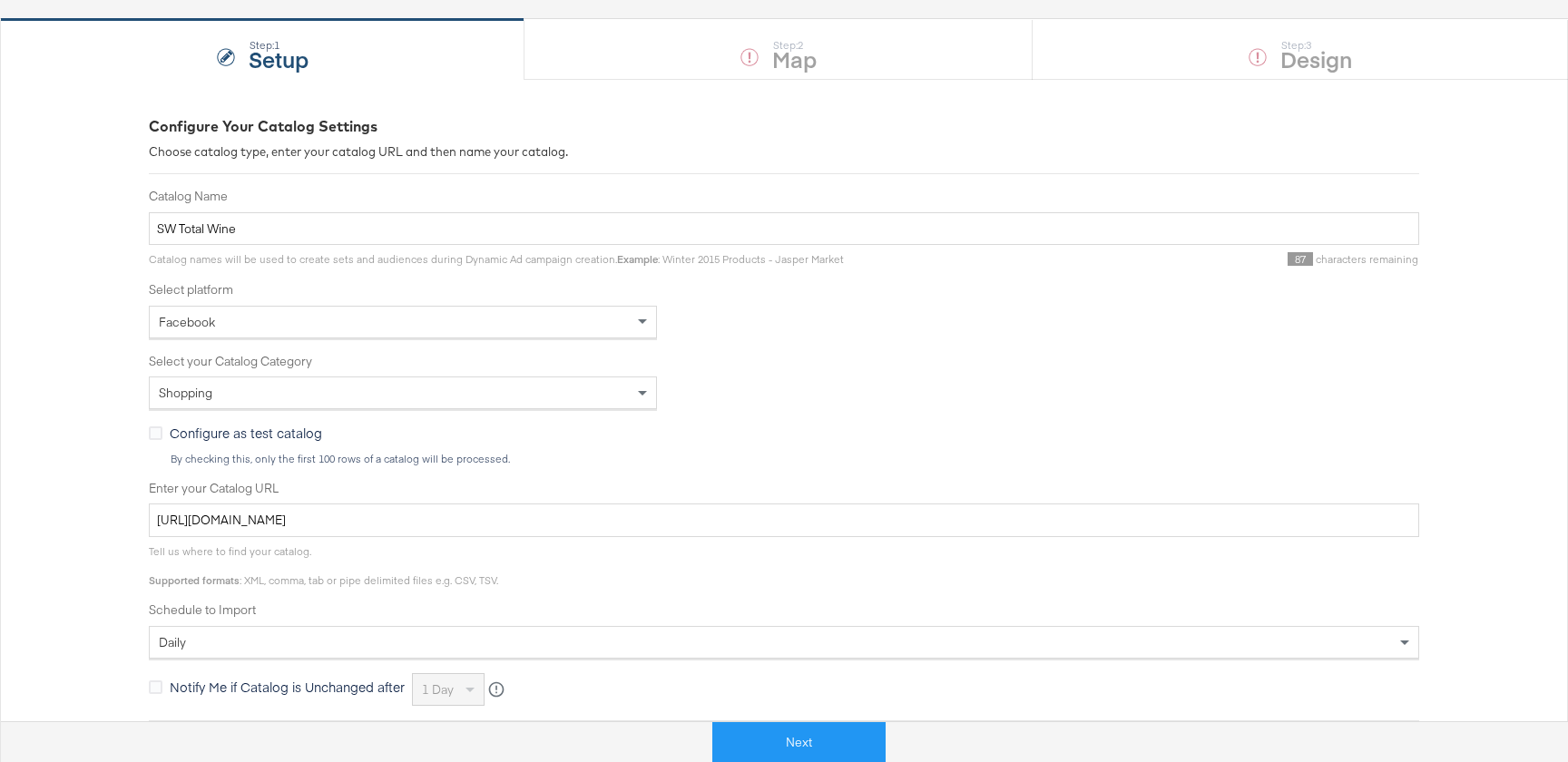
scroll to position [0, 0]
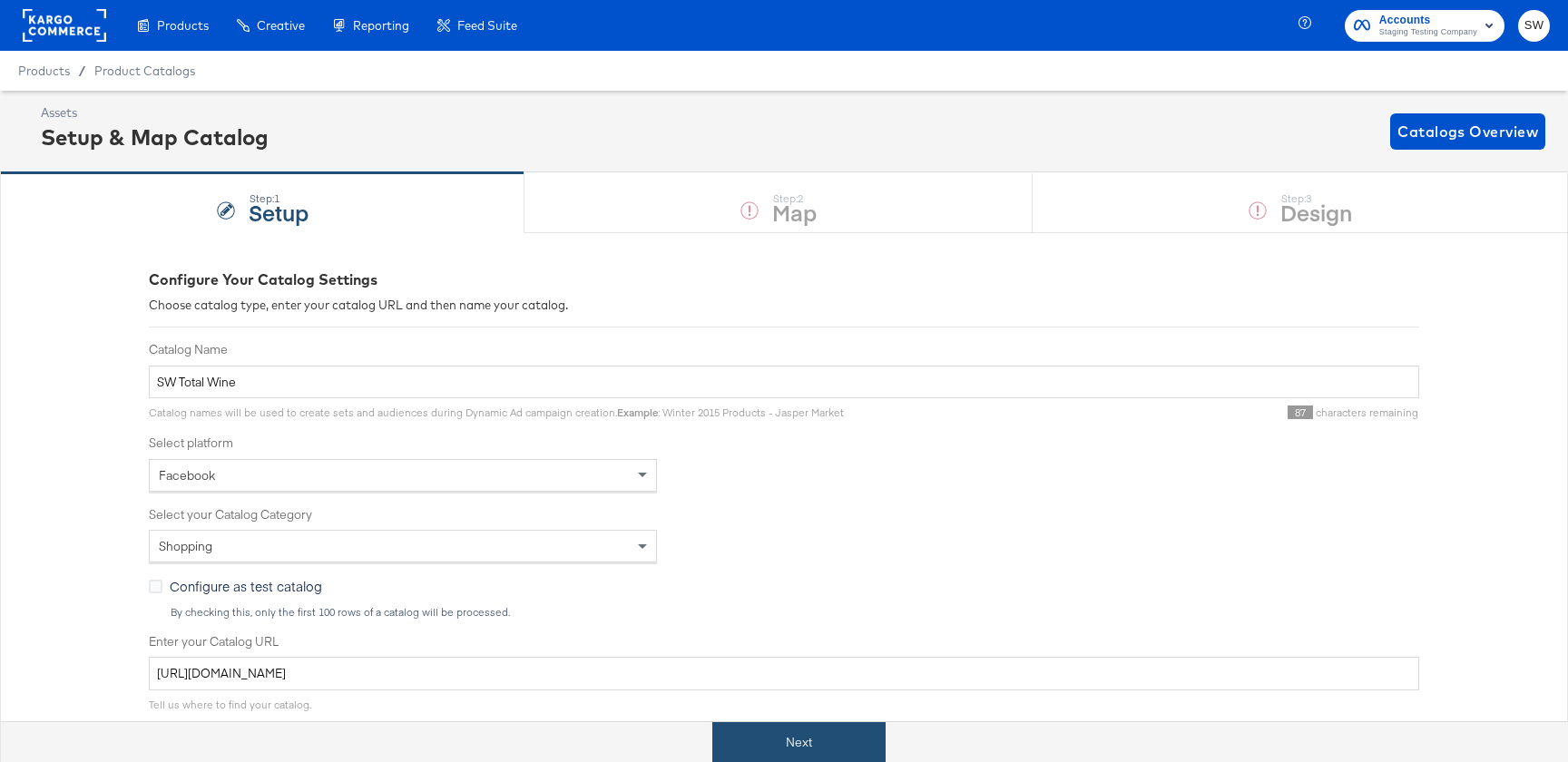
click at [766, 734] on button "Next" at bounding box center [799, 743] width 173 height 41
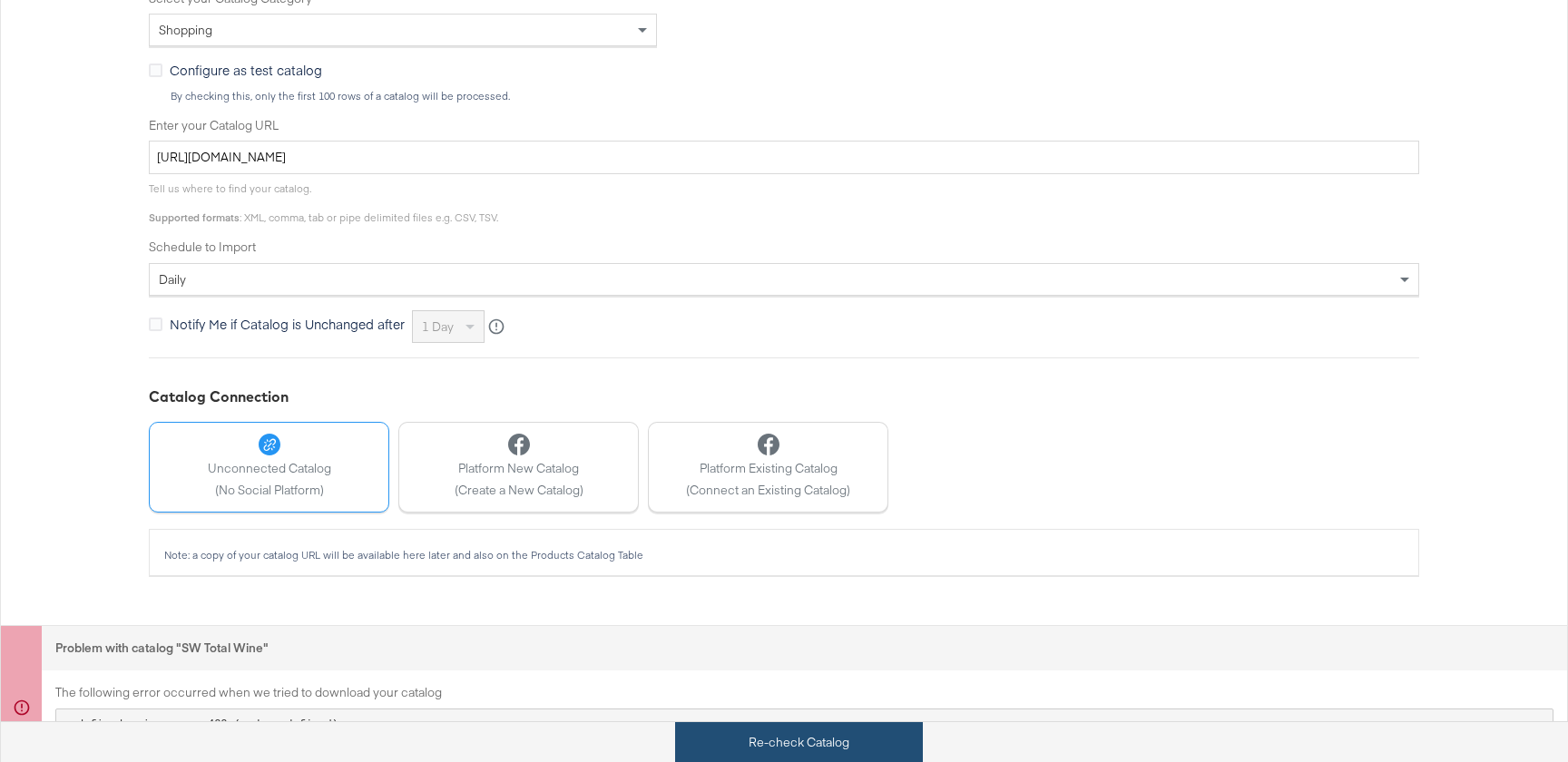
scroll to position [556, 0]
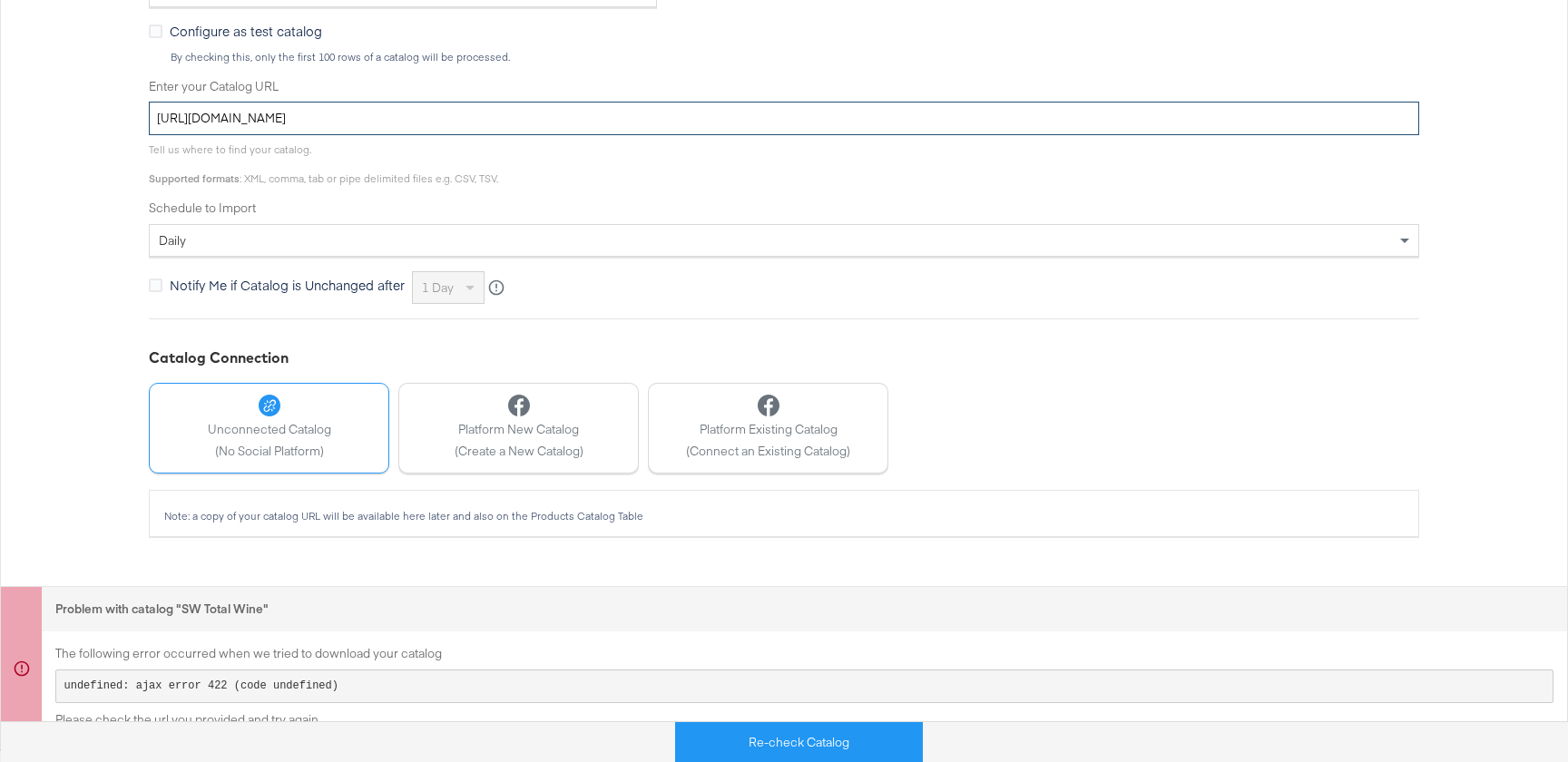
click at [517, 111] on input "[URL][DOMAIN_NAME]" at bounding box center [784, 118] width 1271 height 34
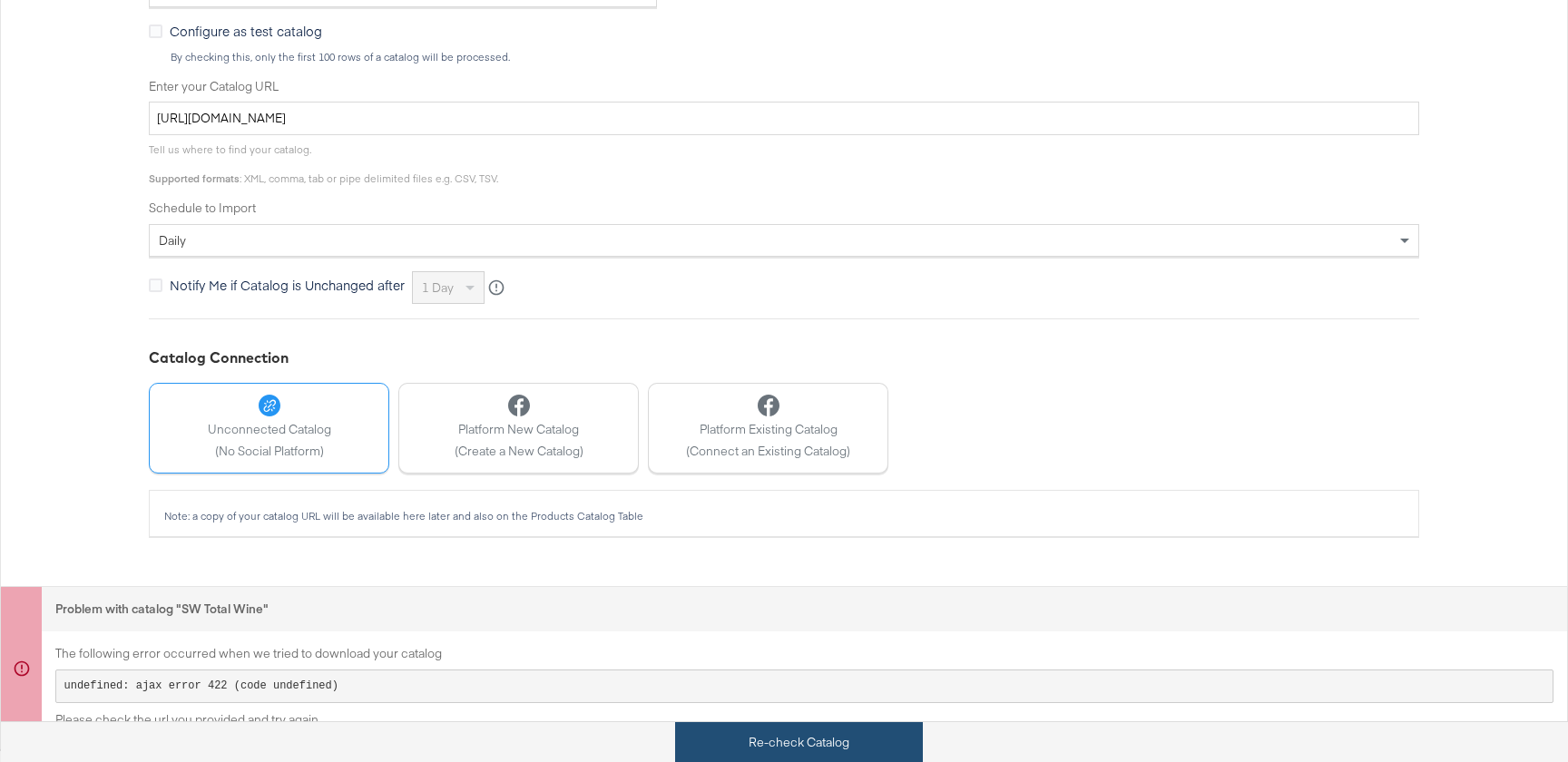
click at [747, 735] on button "Re-check Catalog" at bounding box center [799, 743] width 248 height 41
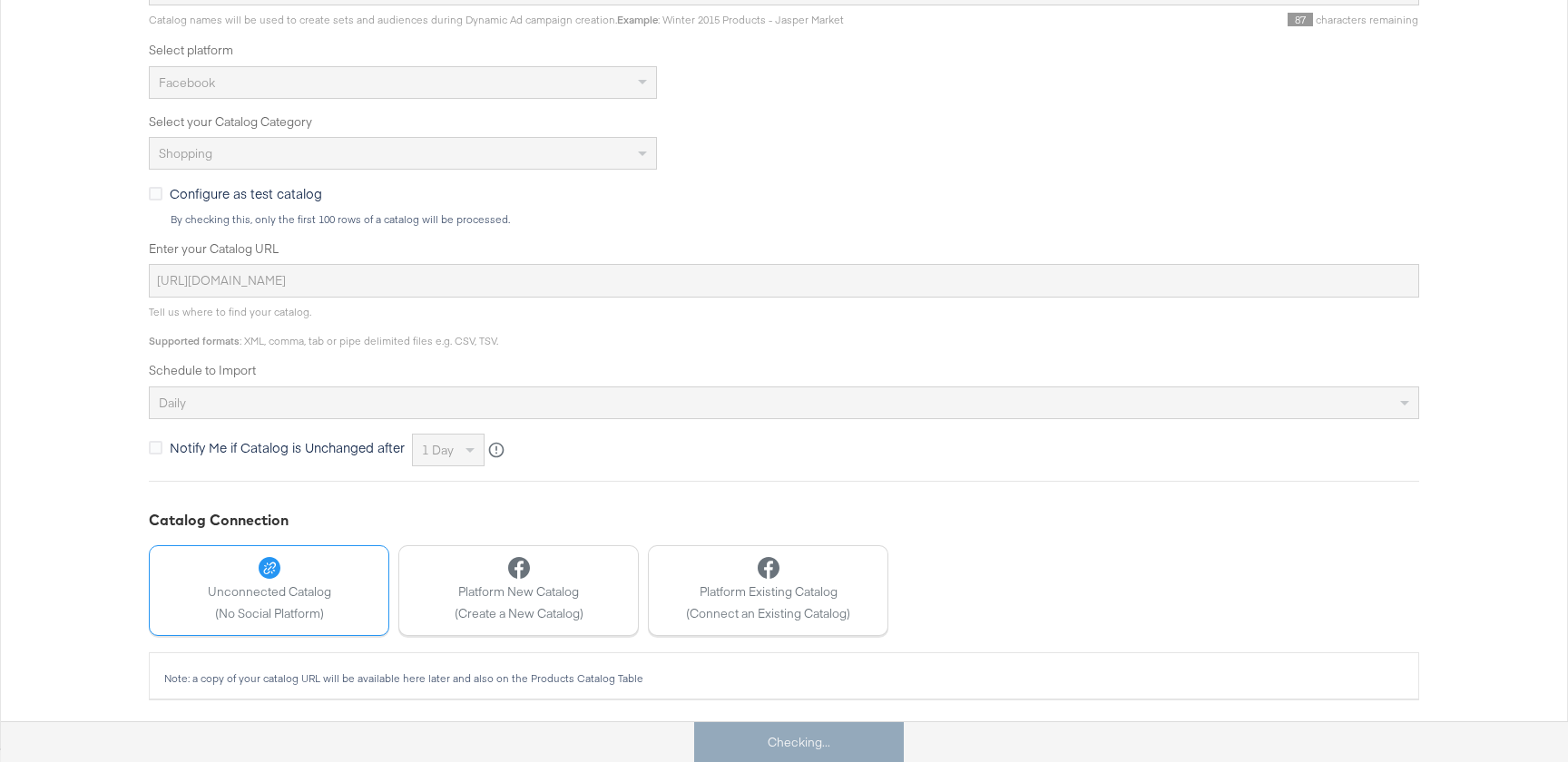
scroll to position [0, 0]
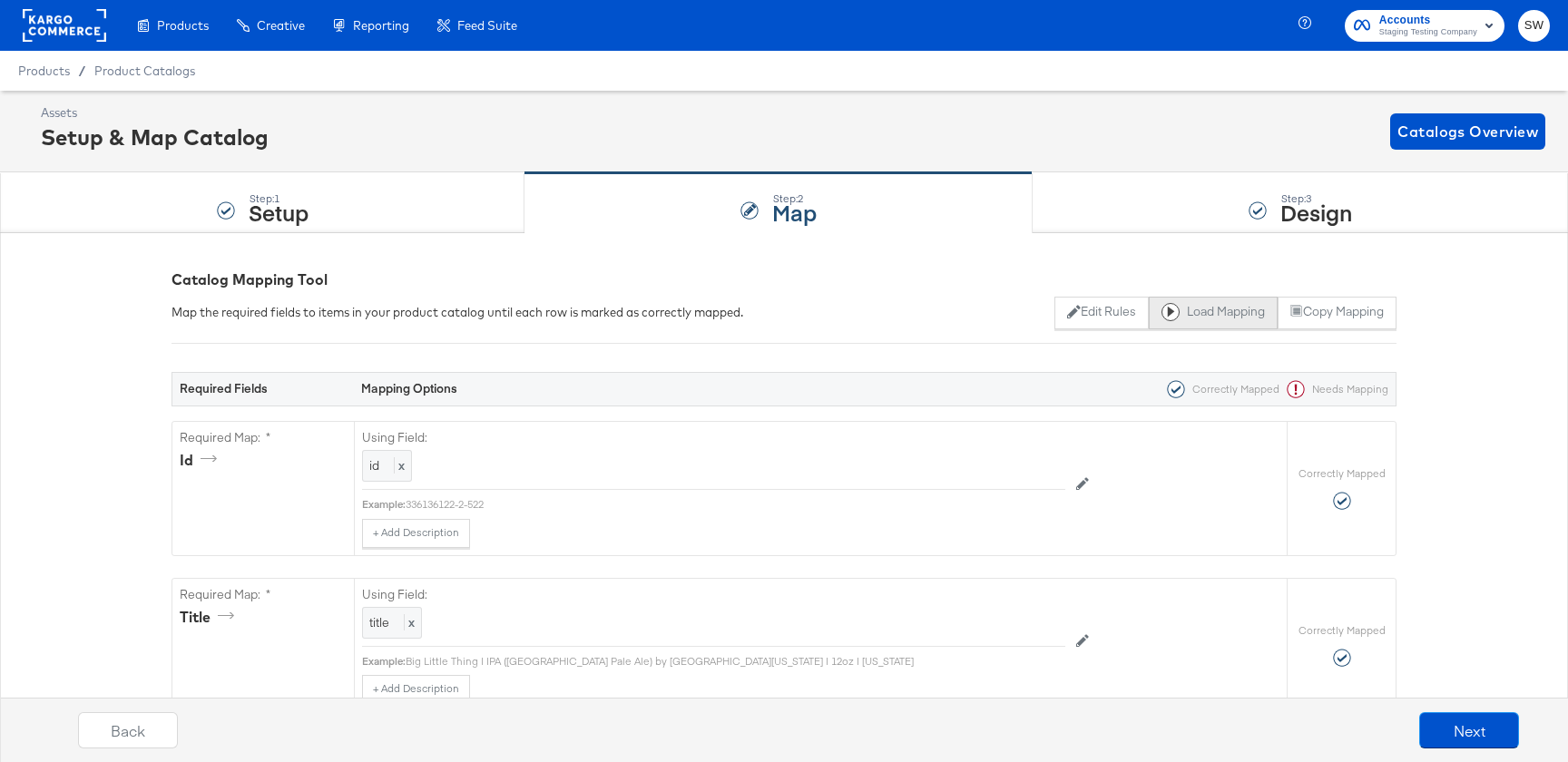
click at [1179, 314] on button "Load Mapping" at bounding box center [1213, 314] width 129 height 33
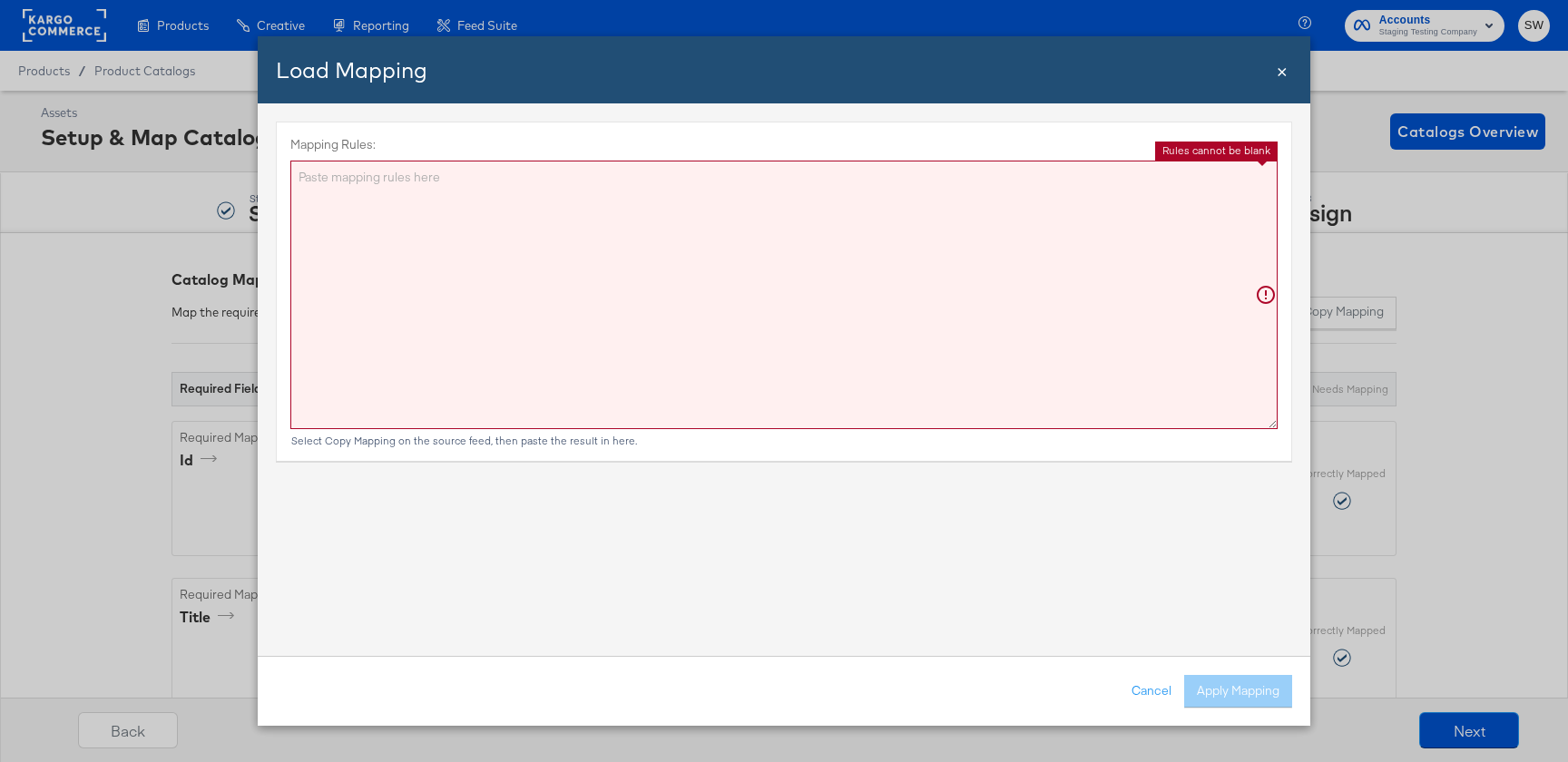
click at [724, 259] on textarea "Mapping Rules:" at bounding box center [784, 294] width 988 height 269
paste textarea "{"id":"{{{\"id\"}}}","title":"{{{unescapeHTML (truncate title limit=110)}}}","d…"
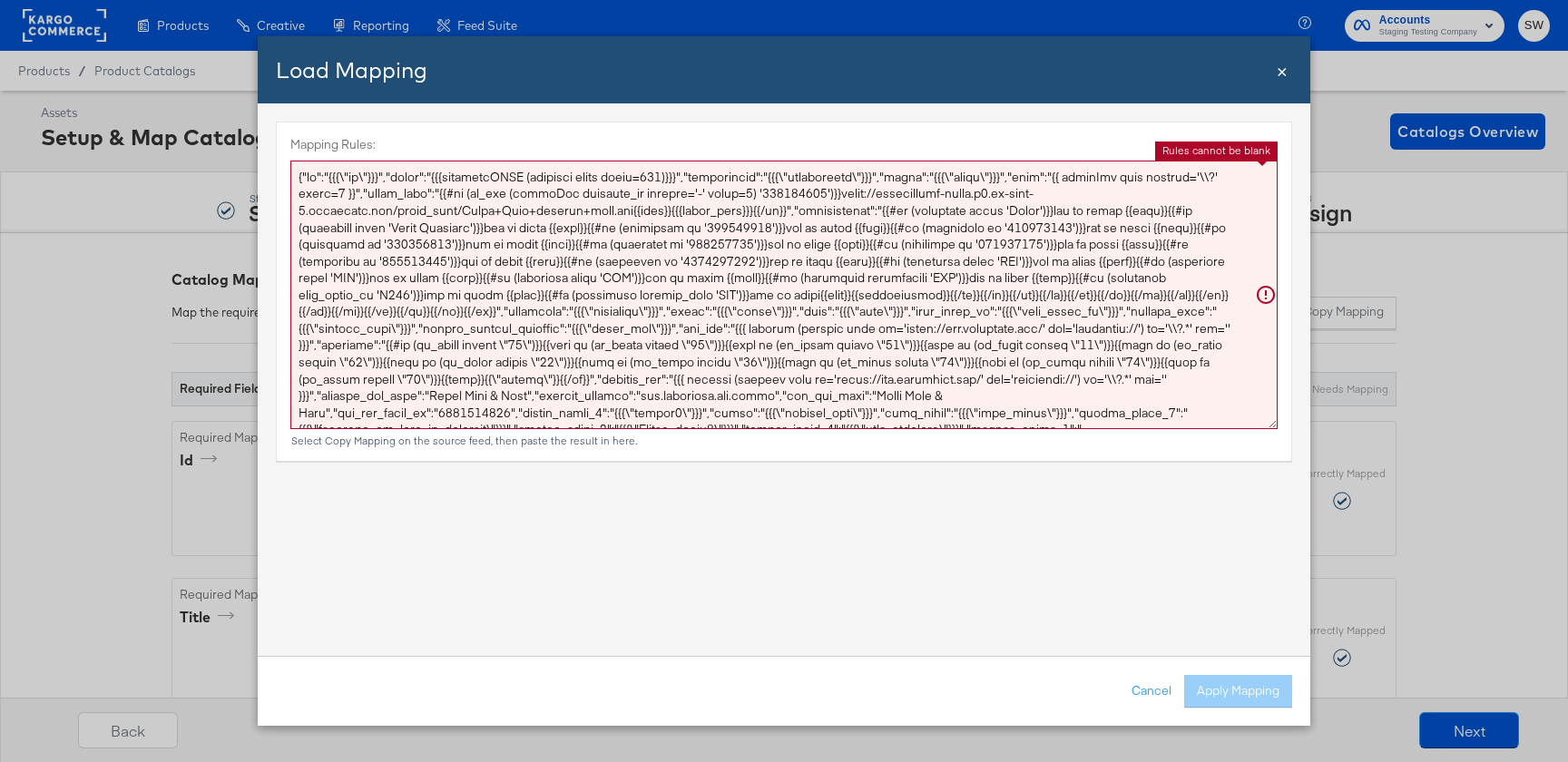
scroll to position [26, 0]
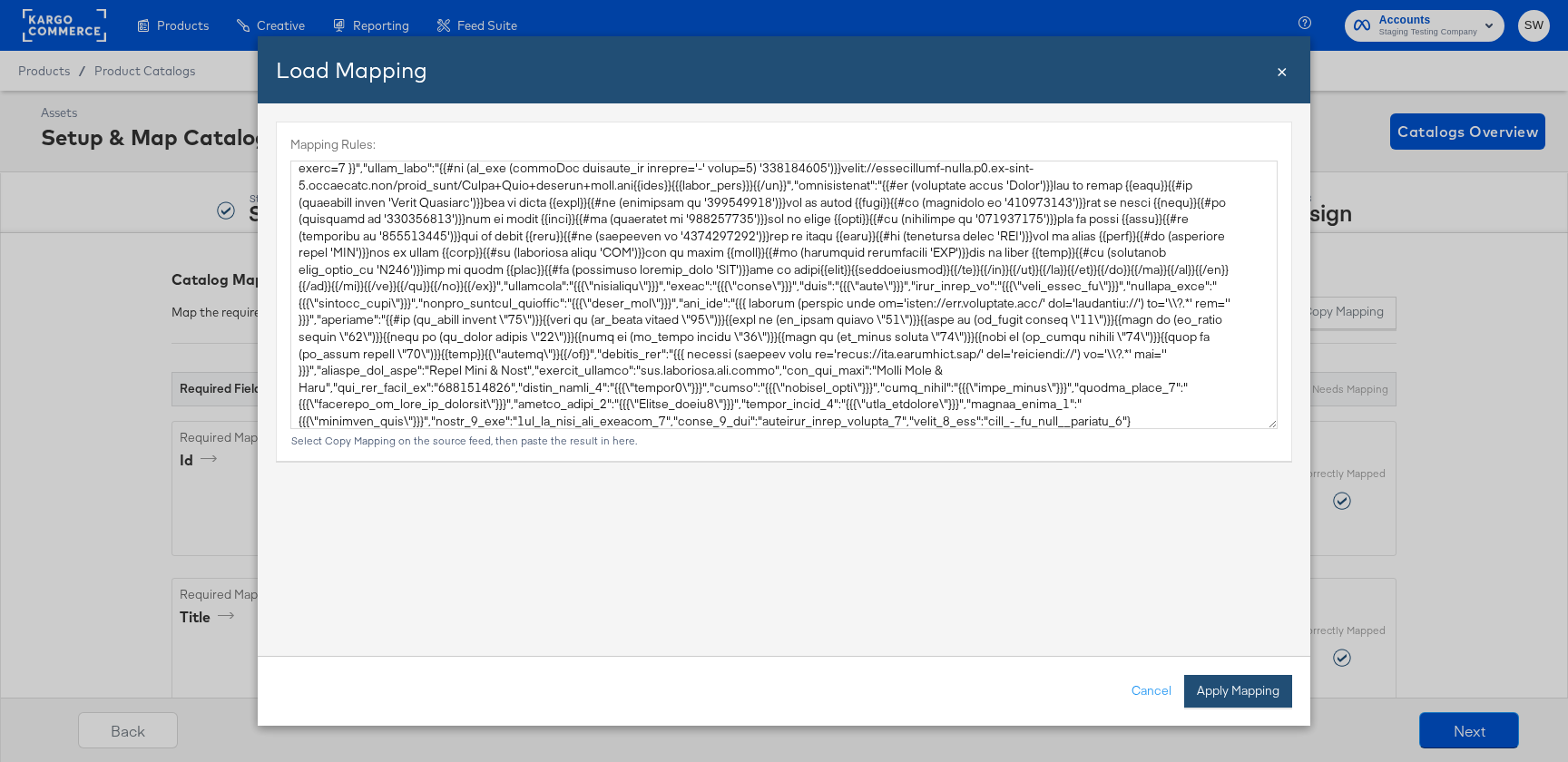
type textarea "{ "id": "{{{\"id\"}}}", "title": "{{{unescapeHTML (truncate title limit=110)}}}…"
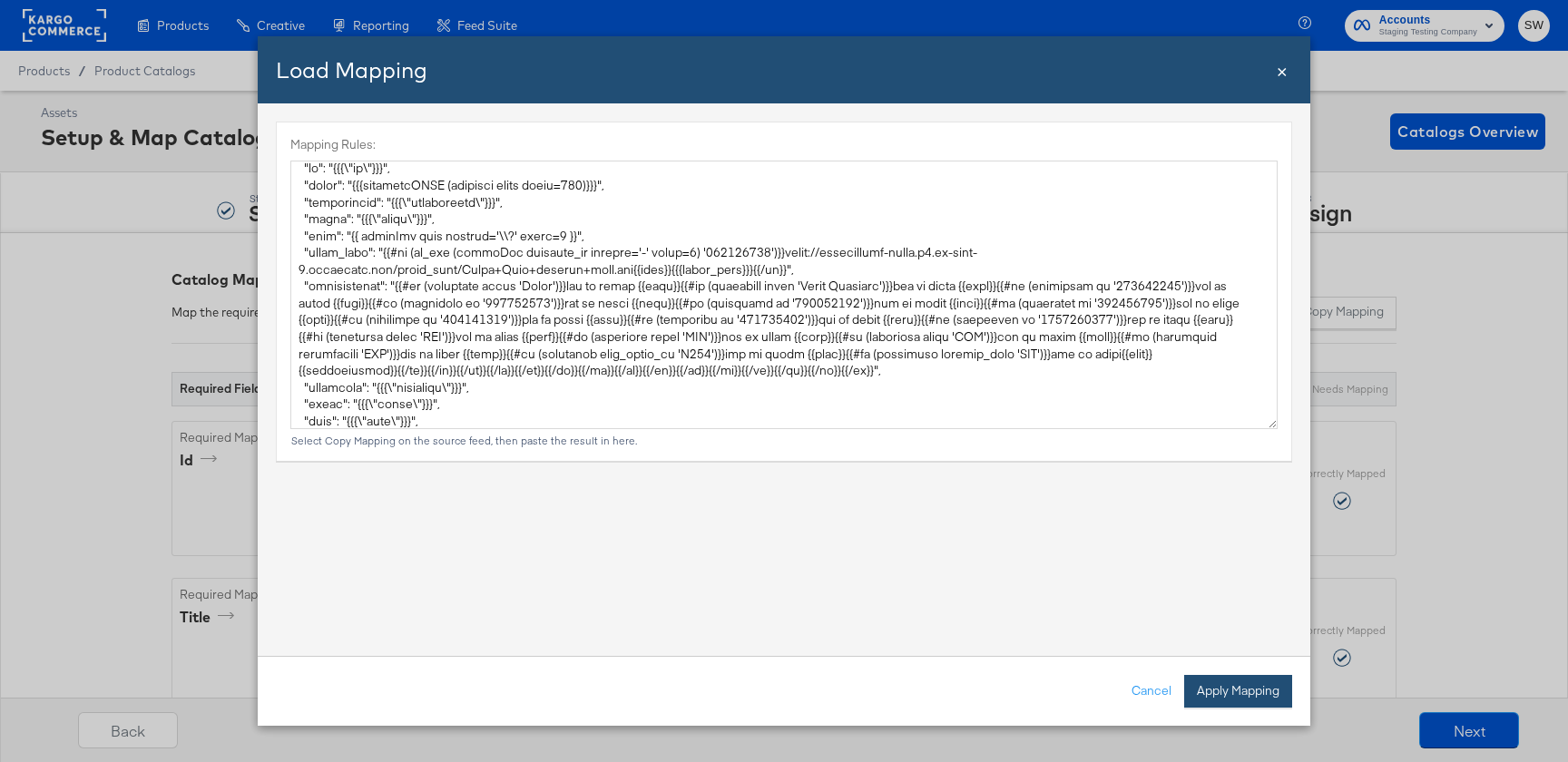
click at [1225, 699] on button "Apply Mapping" at bounding box center [1239, 691] width 108 height 33
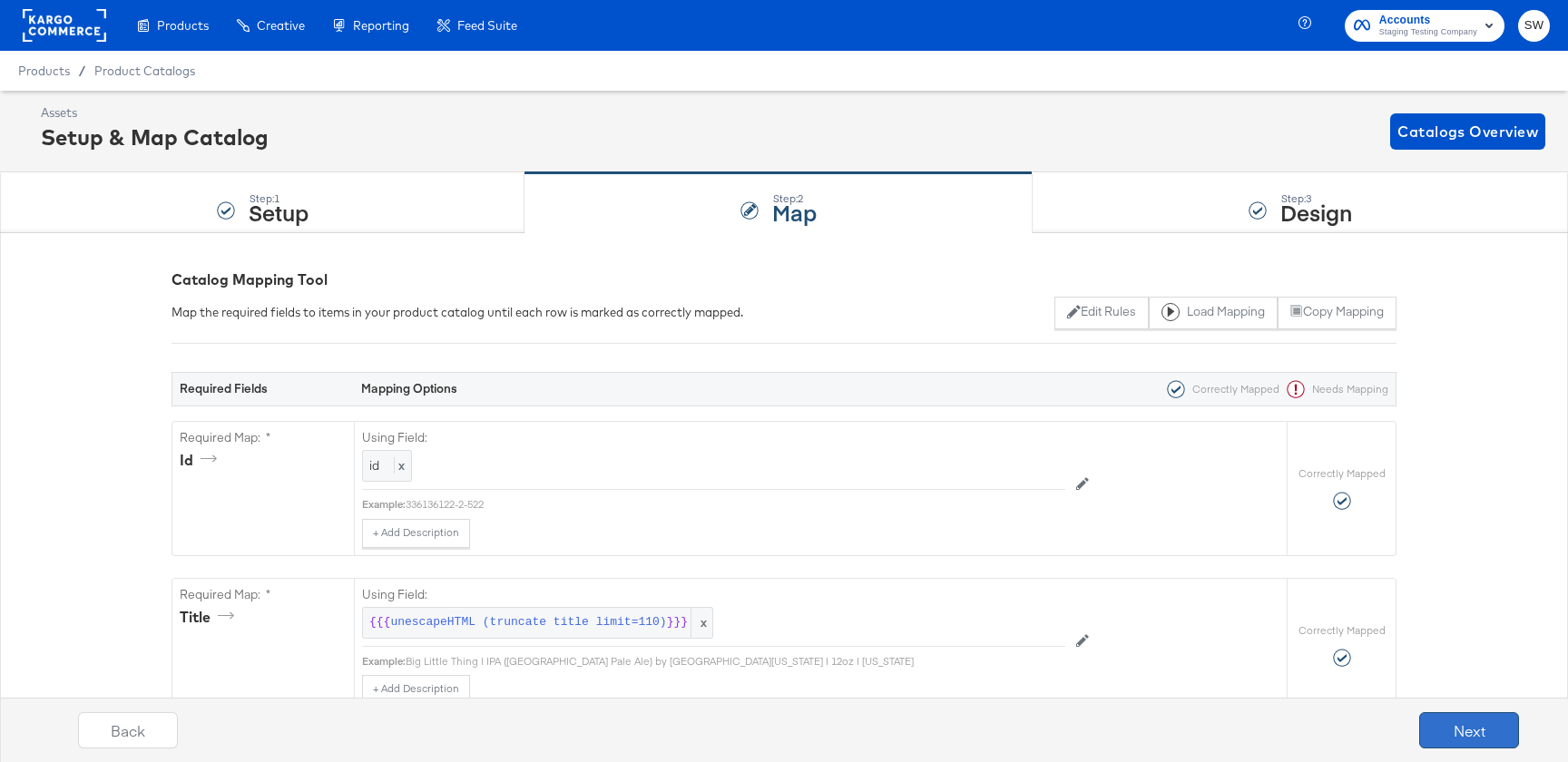
click at [1474, 734] on button "Next" at bounding box center [1469, 731] width 100 height 37
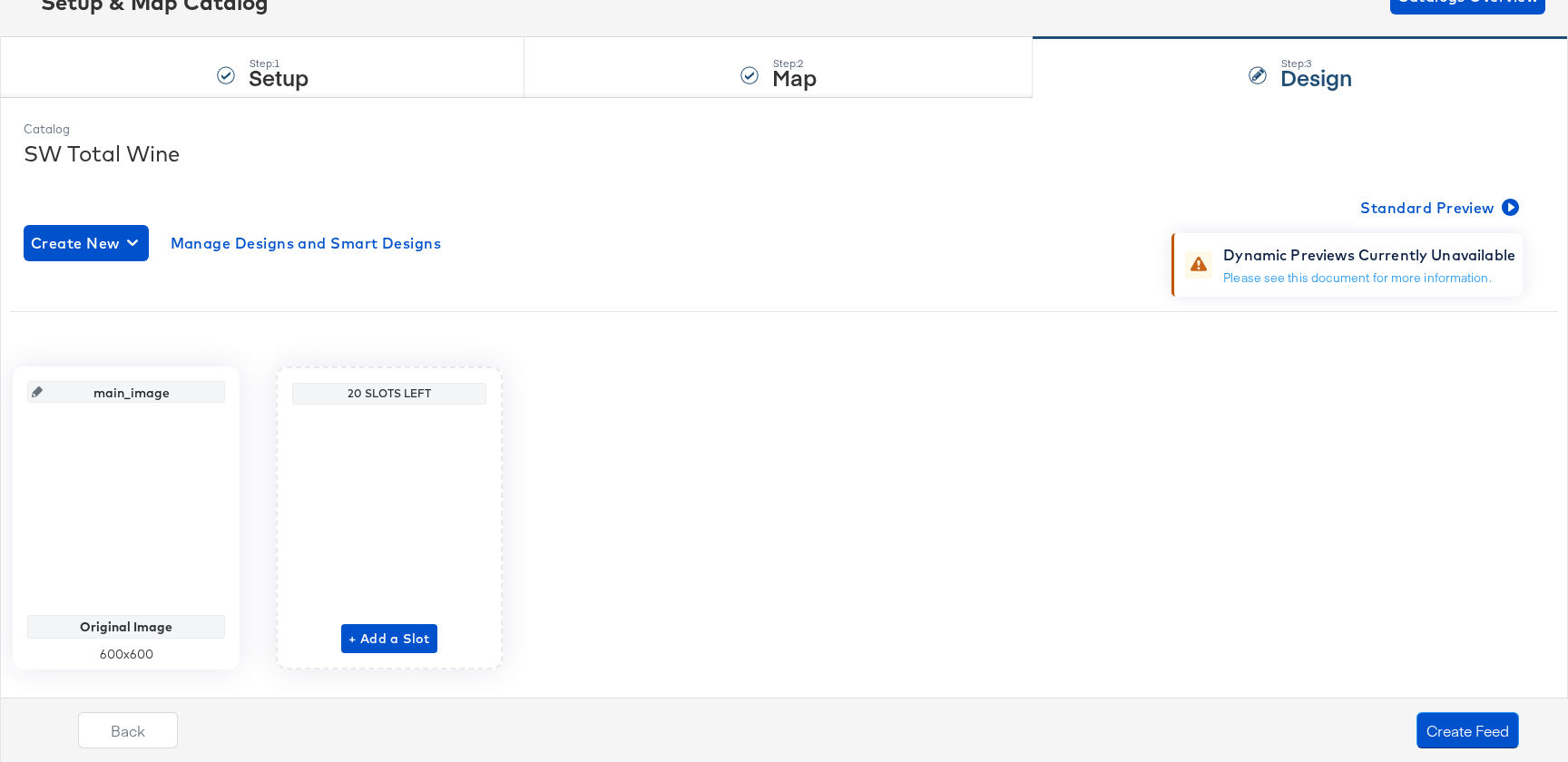
scroll to position [151, 0]
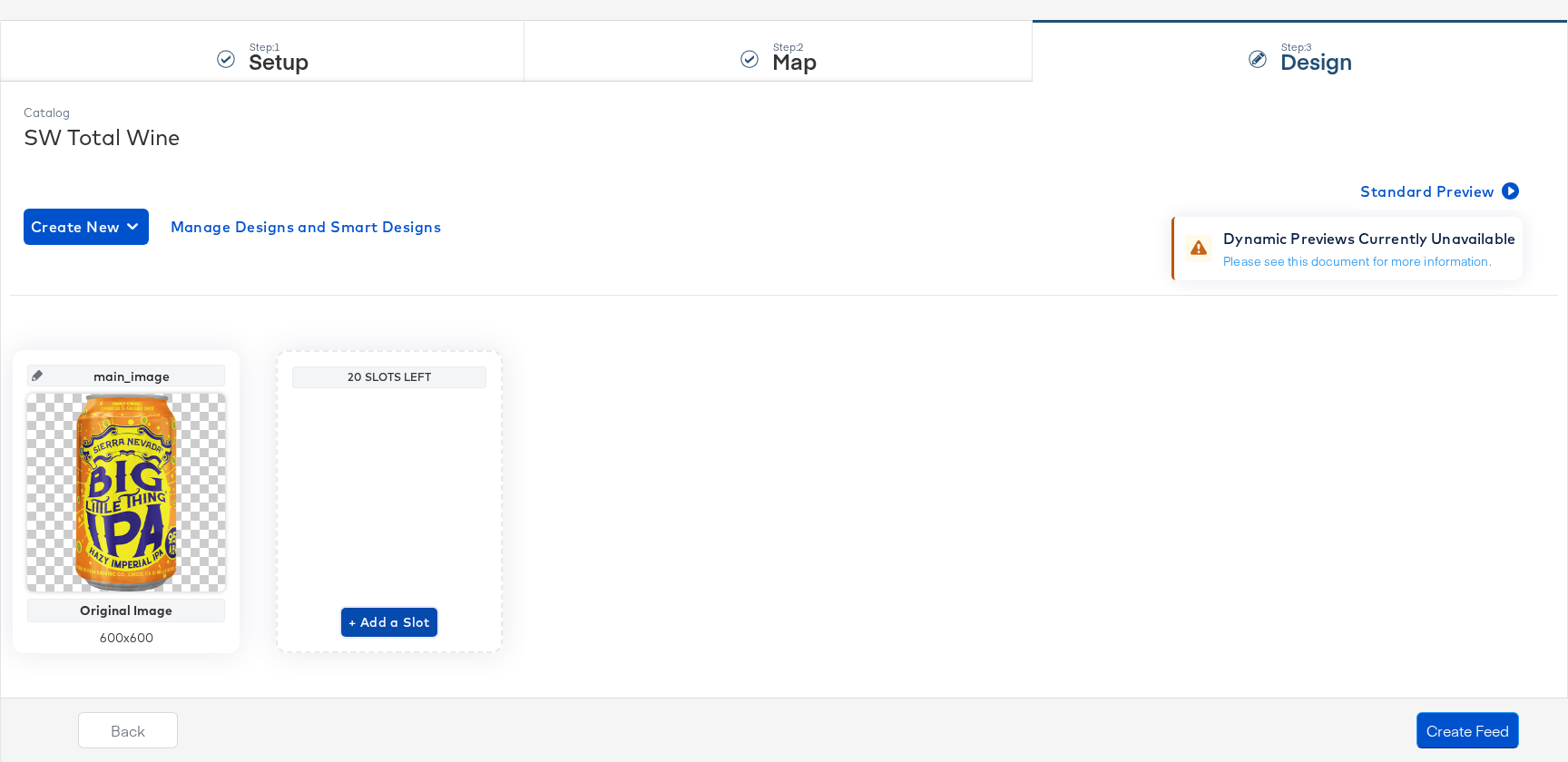
click at [396, 618] on span "+ Add a Slot" at bounding box center [389, 623] width 82 height 23
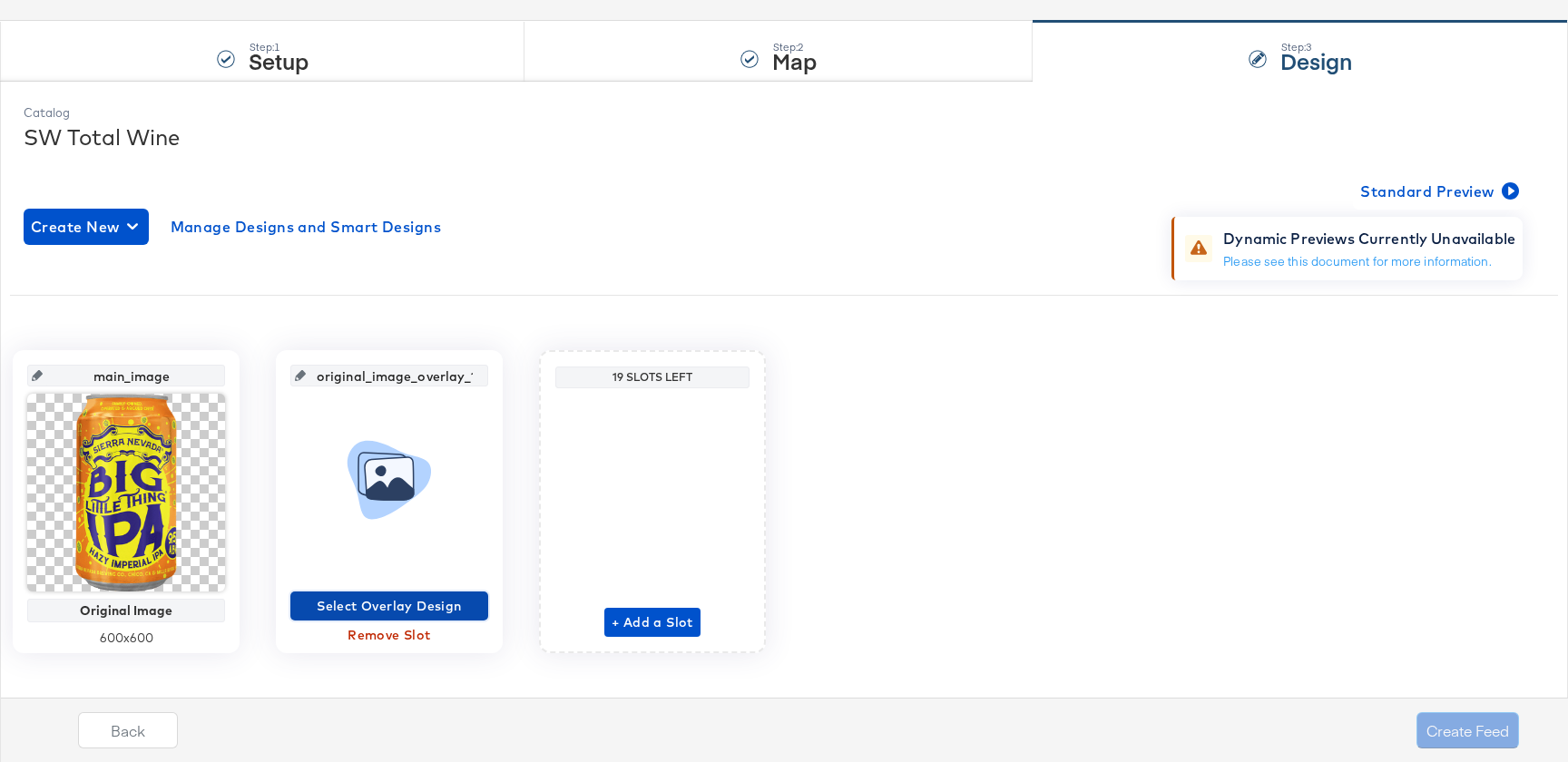
click at [411, 620] on button "Select Overlay Design" at bounding box center [390, 606] width 198 height 29
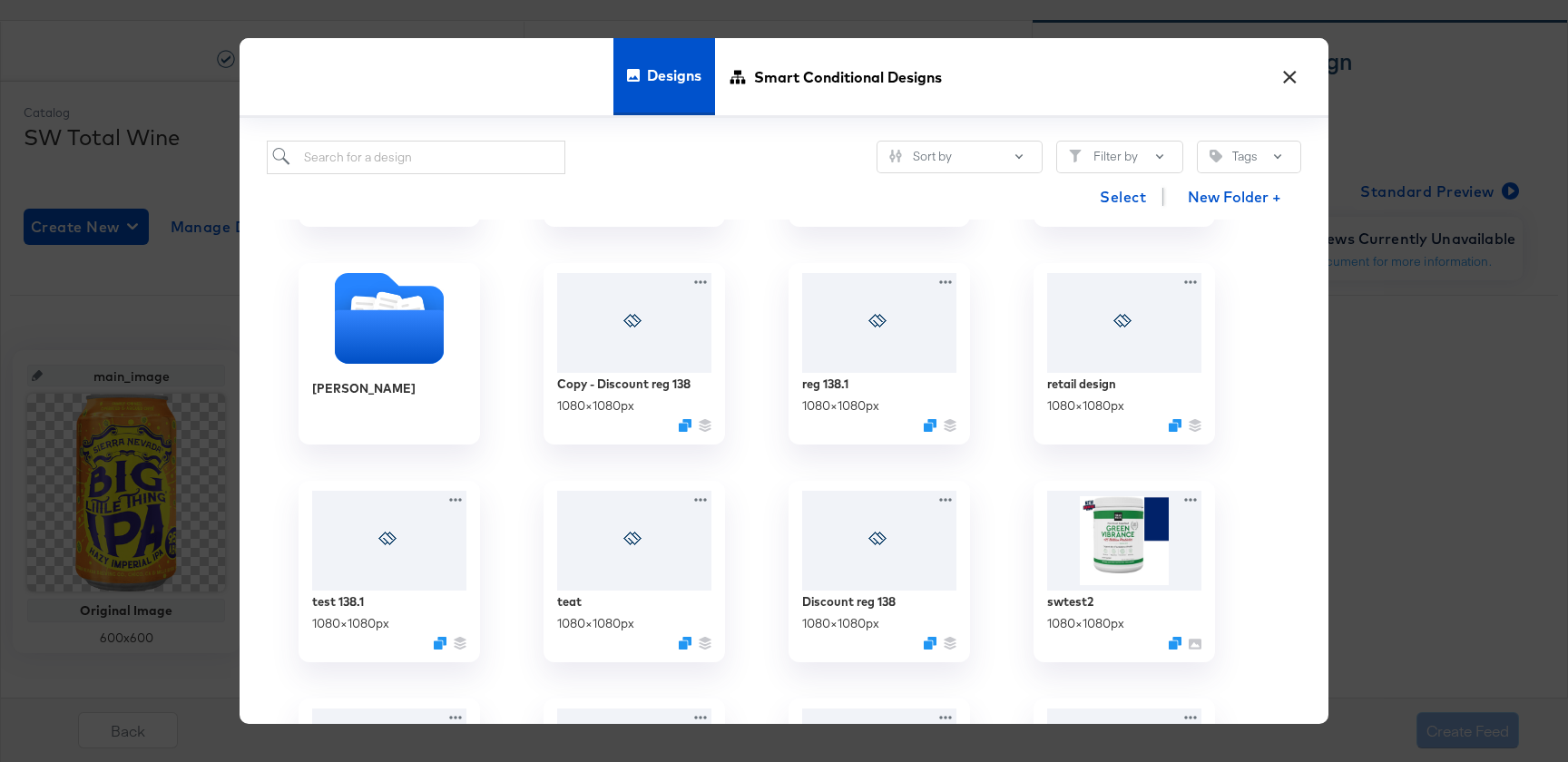
scroll to position [407, 0]
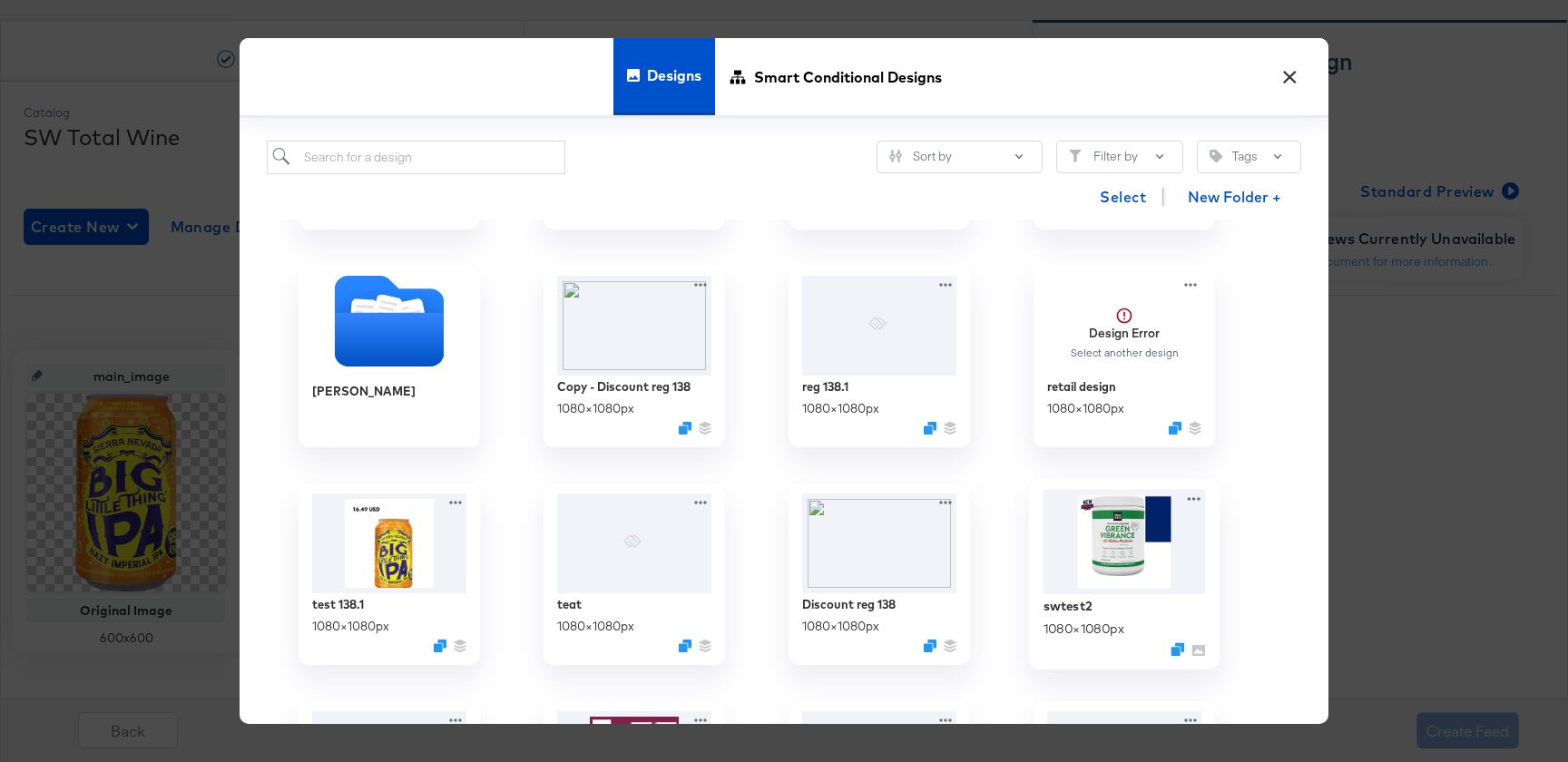
click at [1109, 544] on img at bounding box center [1124, 542] width 162 height 105
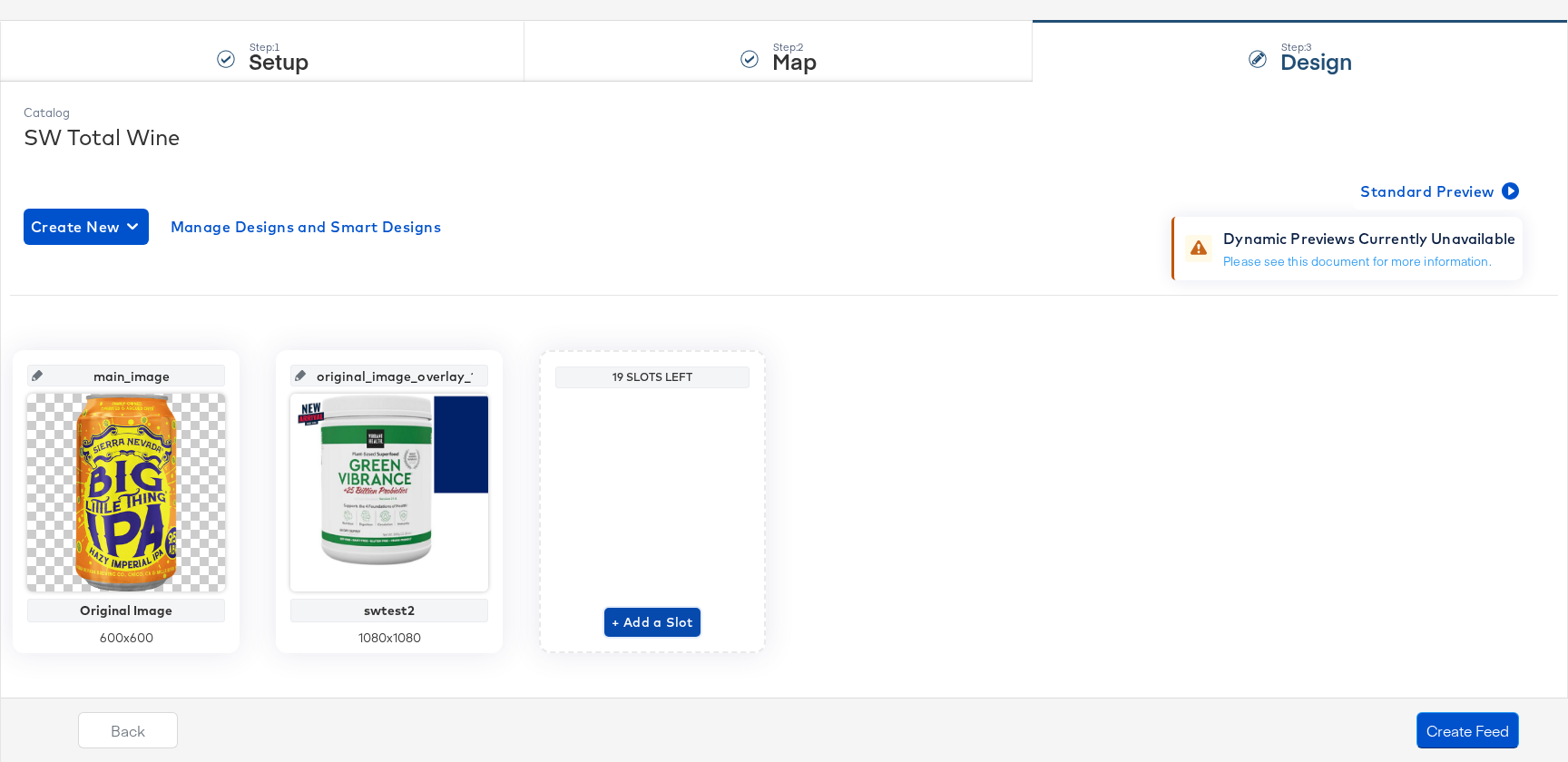
click at [652, 613] on span "+ Add a Slot" at bounding box center [652, 623] width 82 height 23
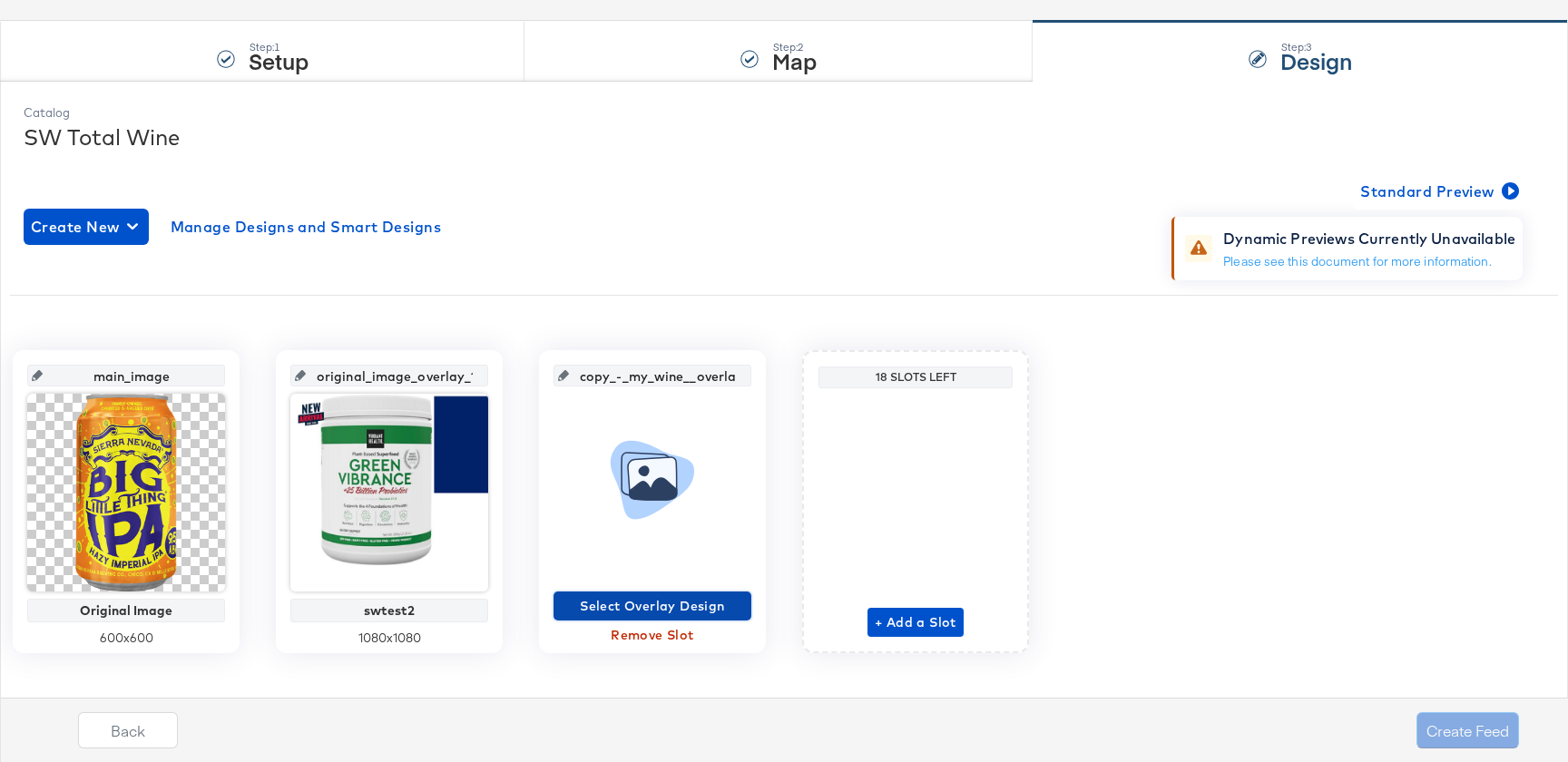
click at [618, 619] on button "Select Overlay Design" at bounding box center [653, 606] width 198 height 29
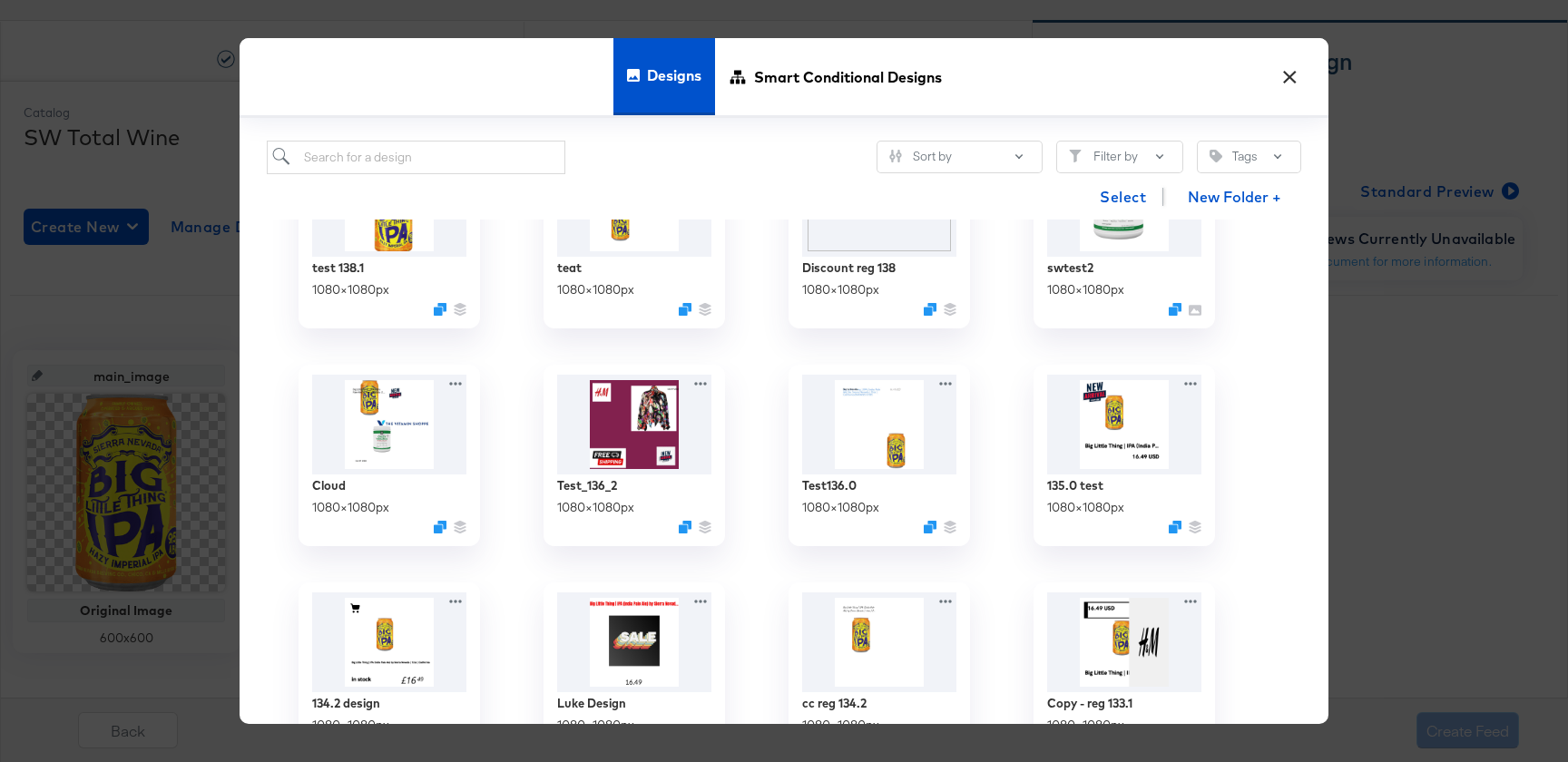
scroll to position [773, 0]
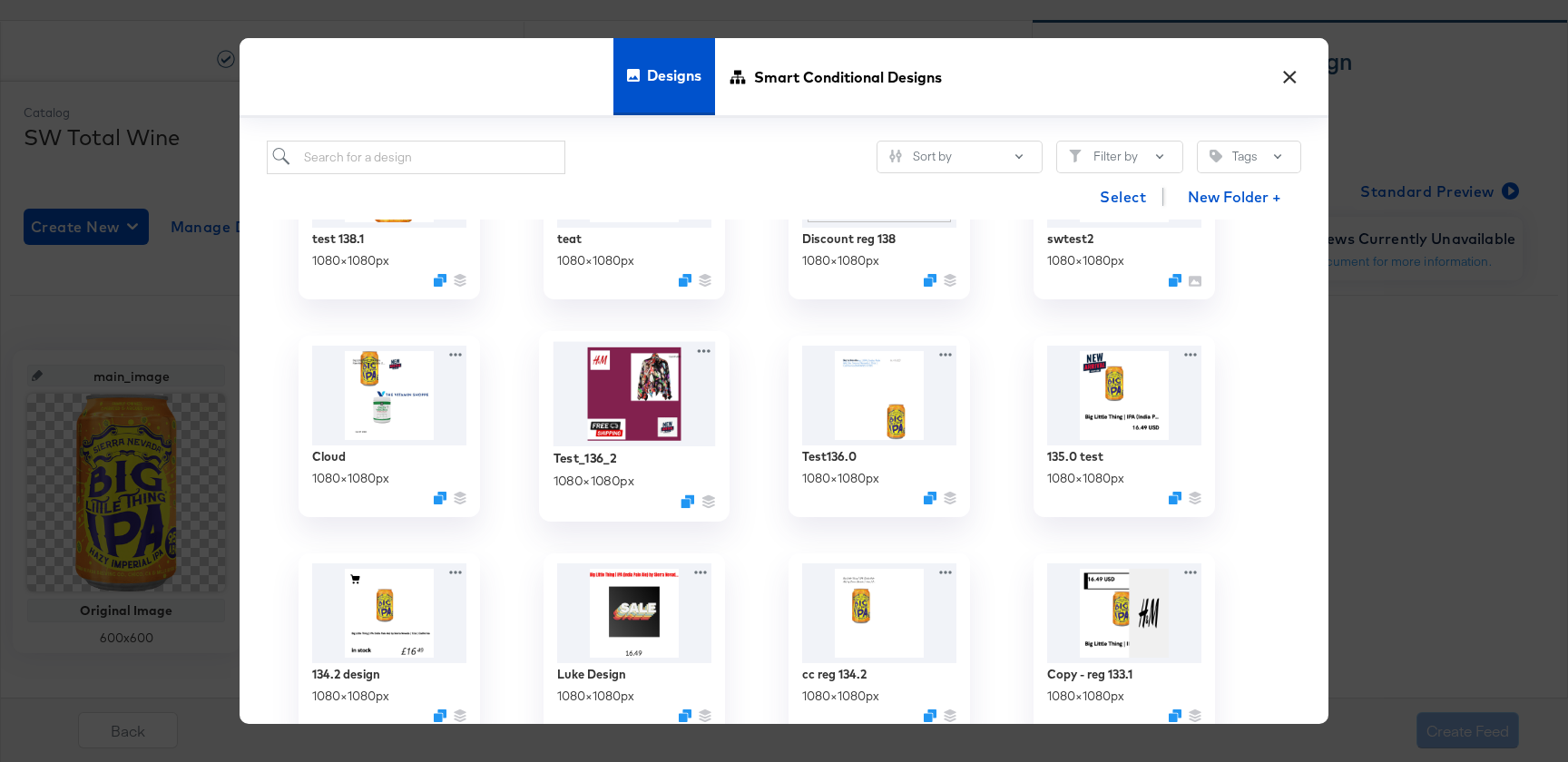
click at [615, 433] on img at bounding box center [635, 394] width 162 height 105
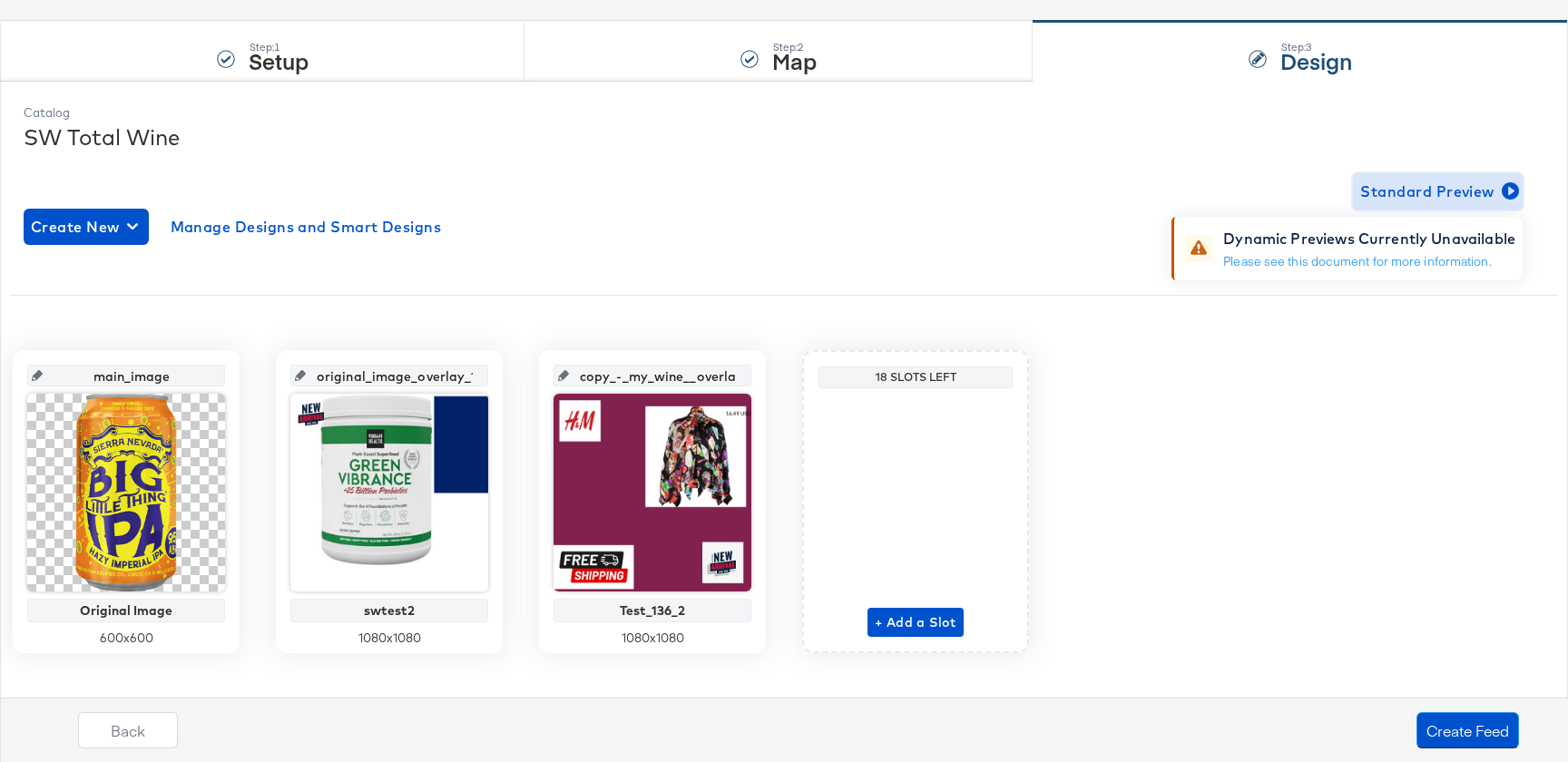
click at [1374, 194] on span "Standard Preview" at bounding box center [1438, 192] width 155 height 26
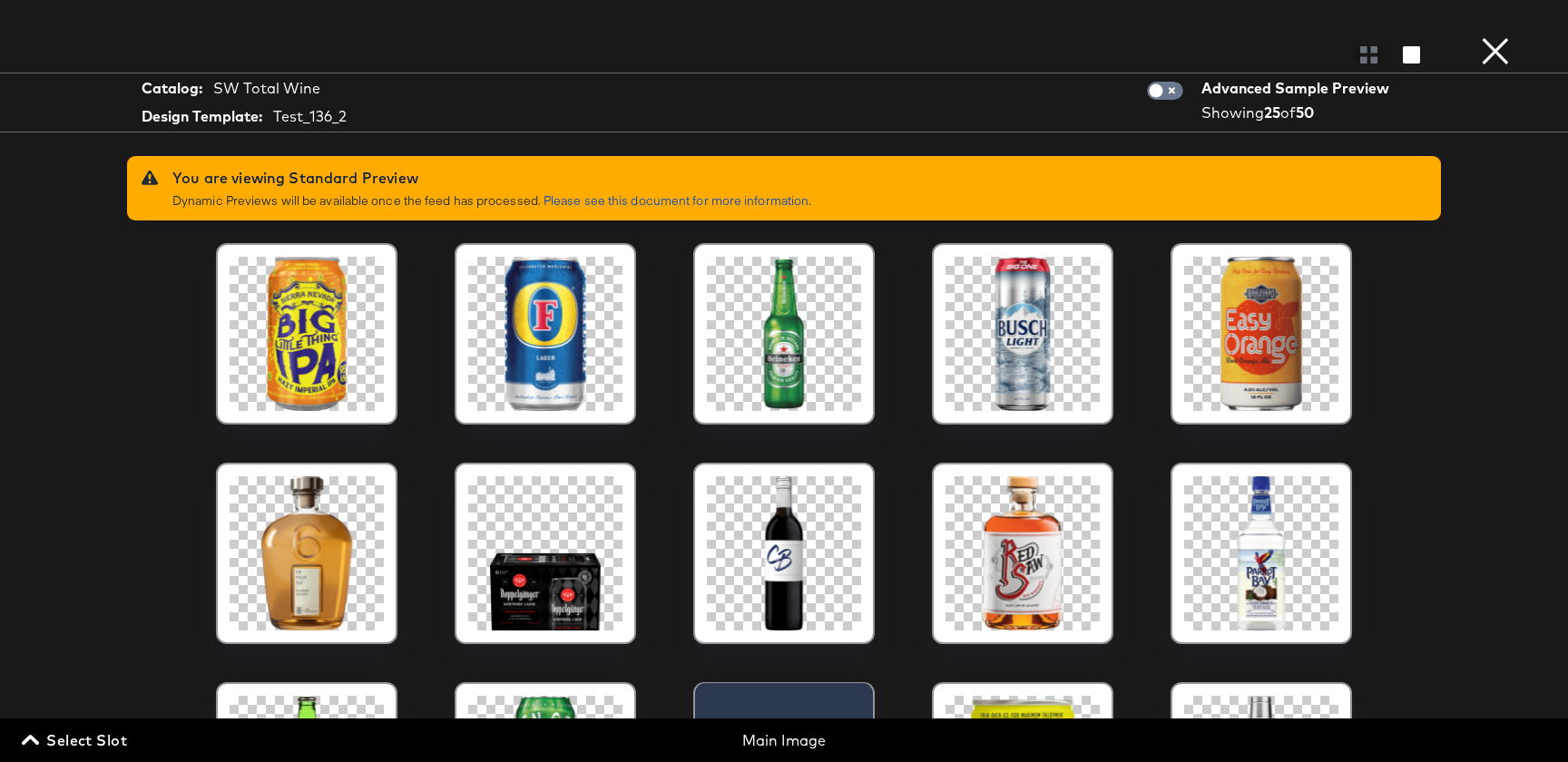
click at [1339, 312] on div at bounding box center [1262, 334] width 182 height 182
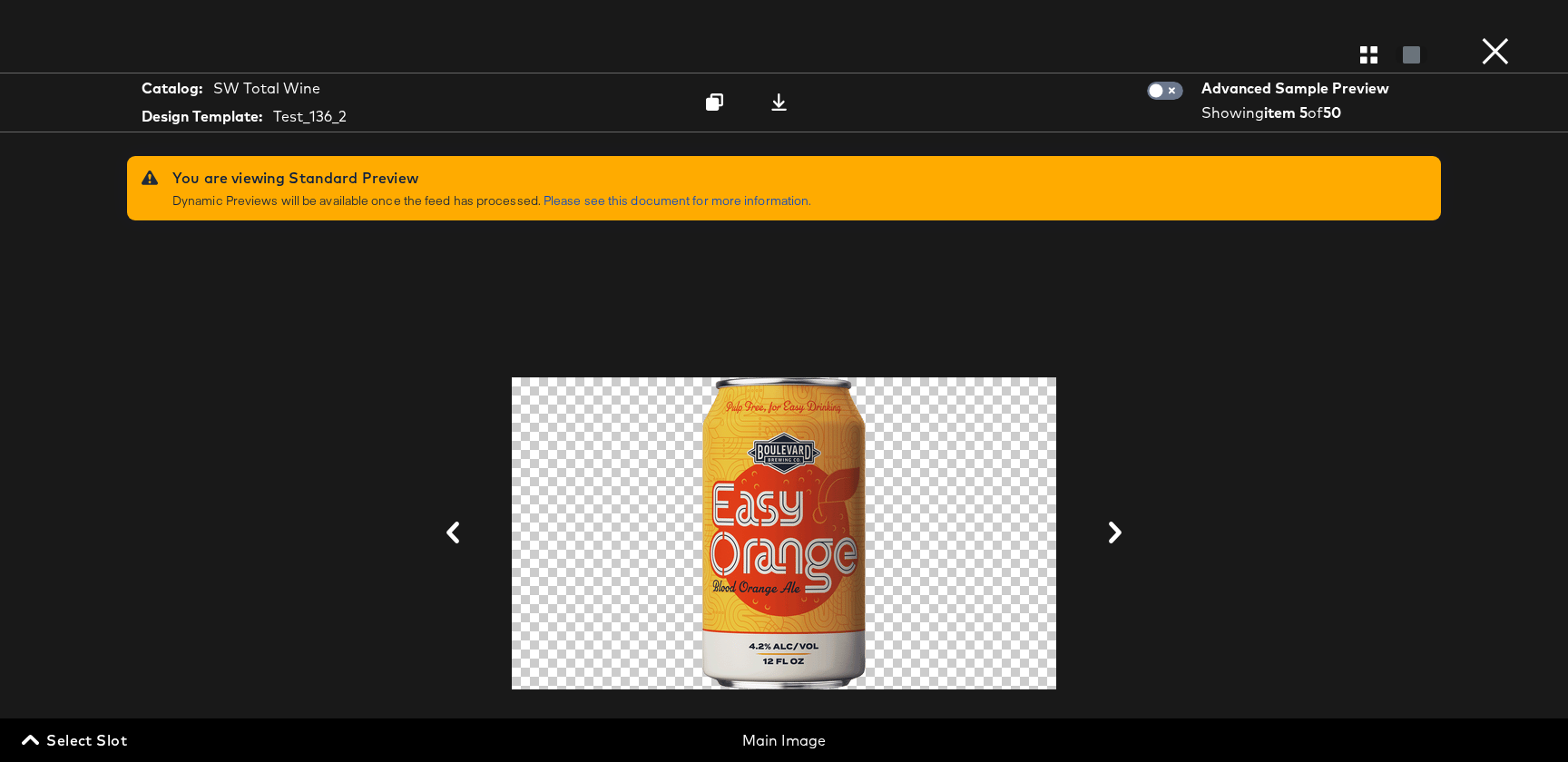
click at [1102, 527] on button at bounding box center [1115, 533] width 47 height 34
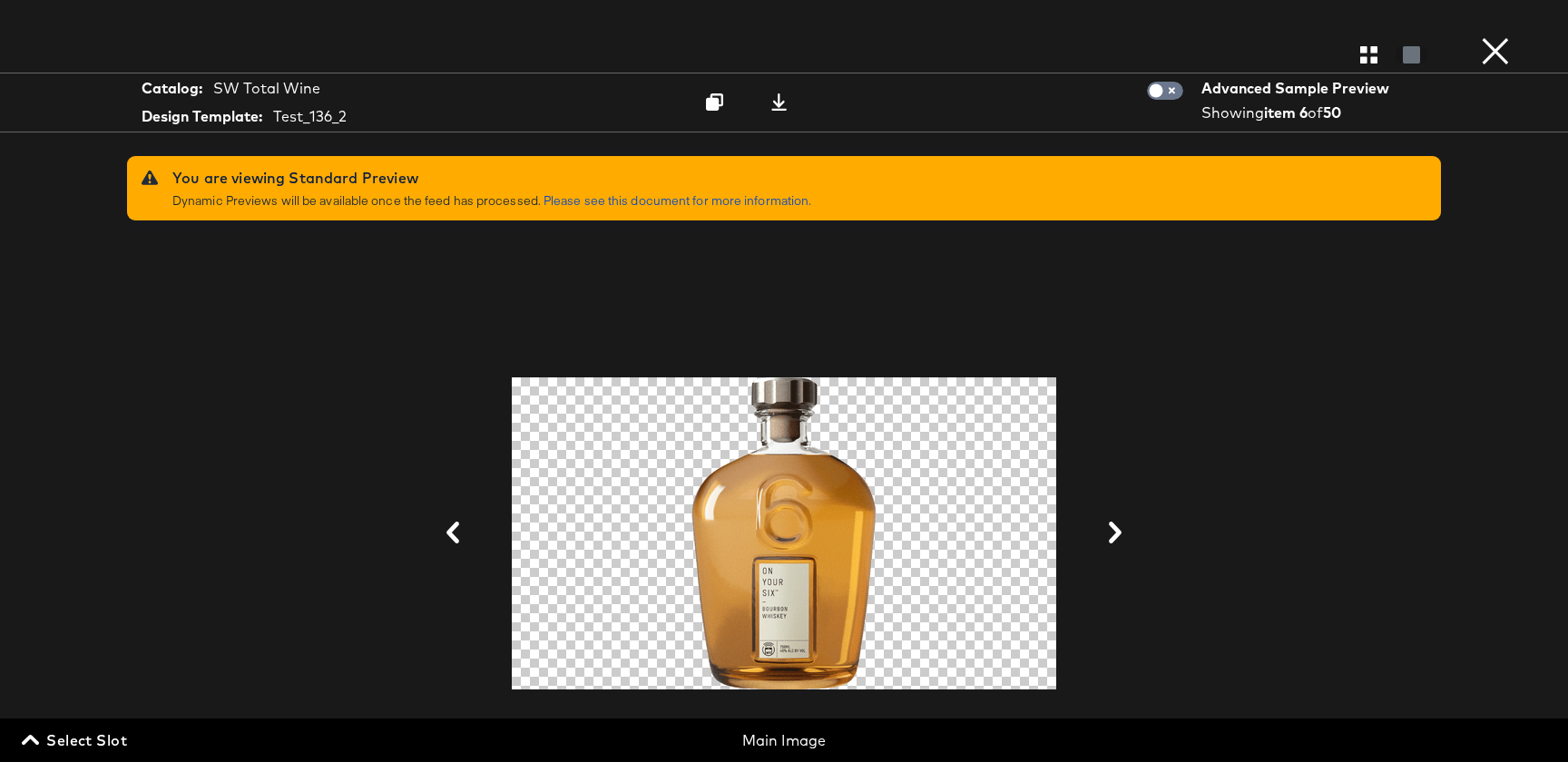
click at [1102, 527] on button at bounding box center [1115, 533] width 47 height 34
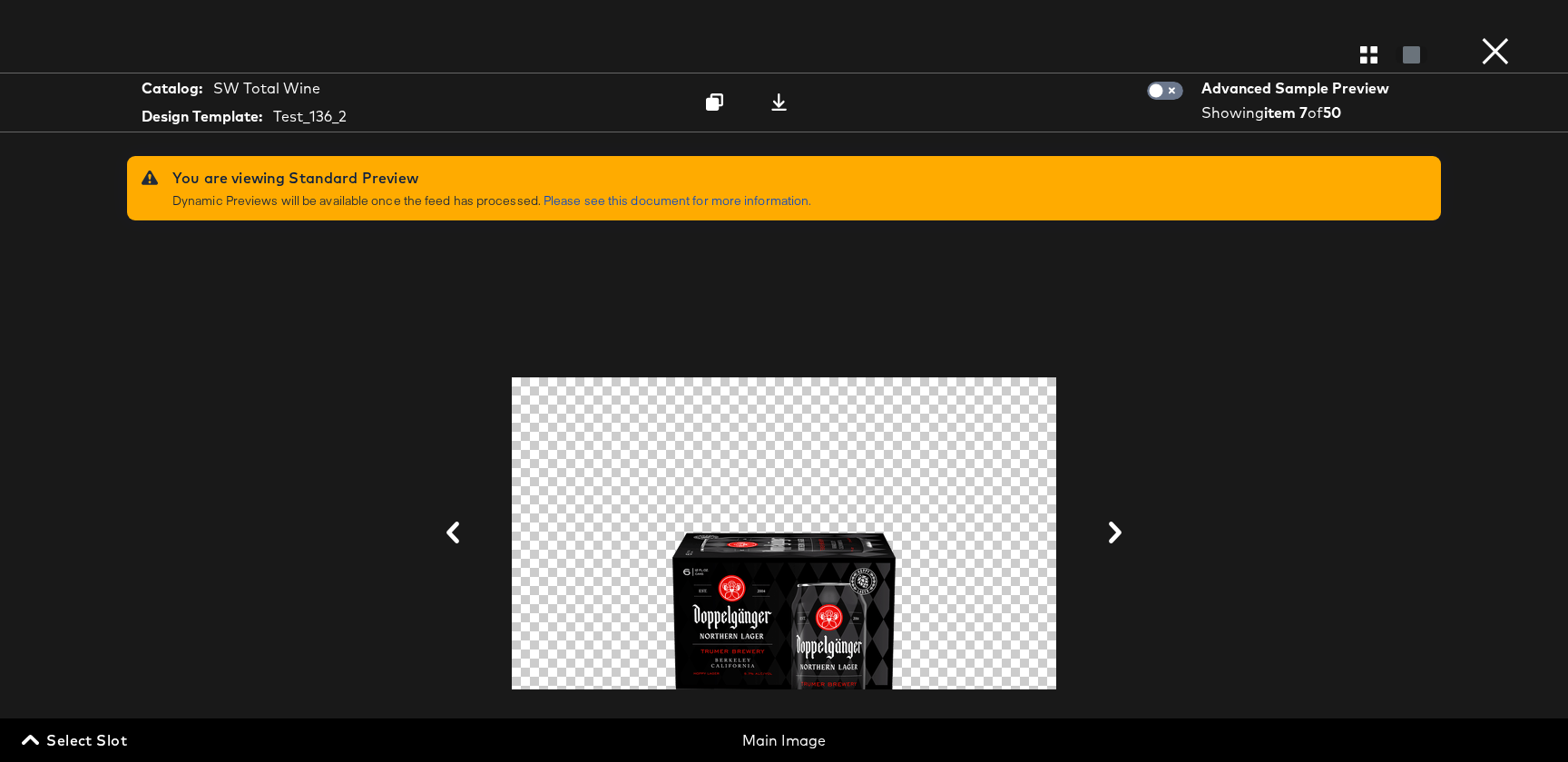
click at [1102, 527] on button at bounding box center [1115, 533] width 47 height 34
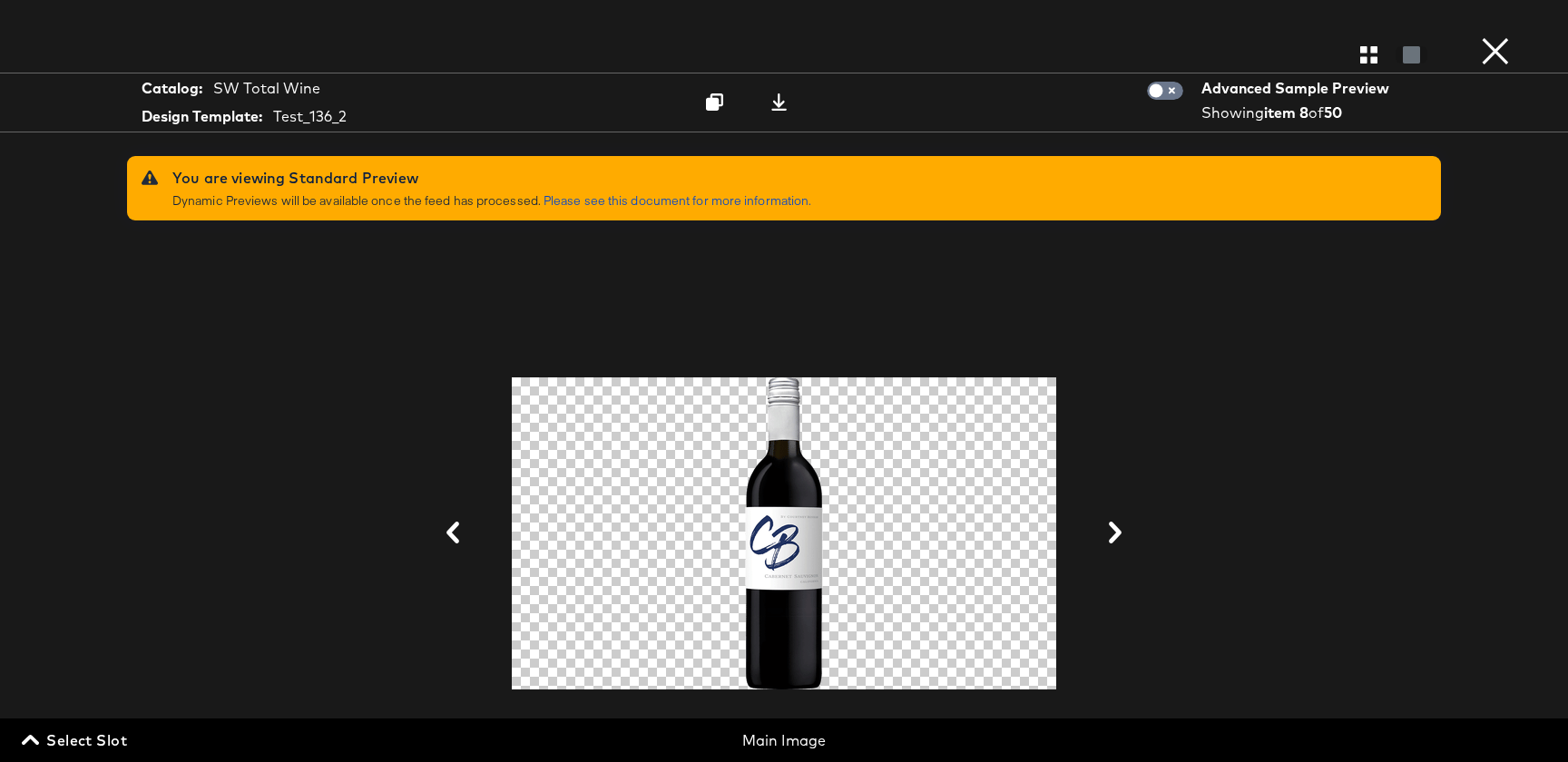
click at [1501, 37] on button "×" at bounding box center [1496, 18] width 37 height 37
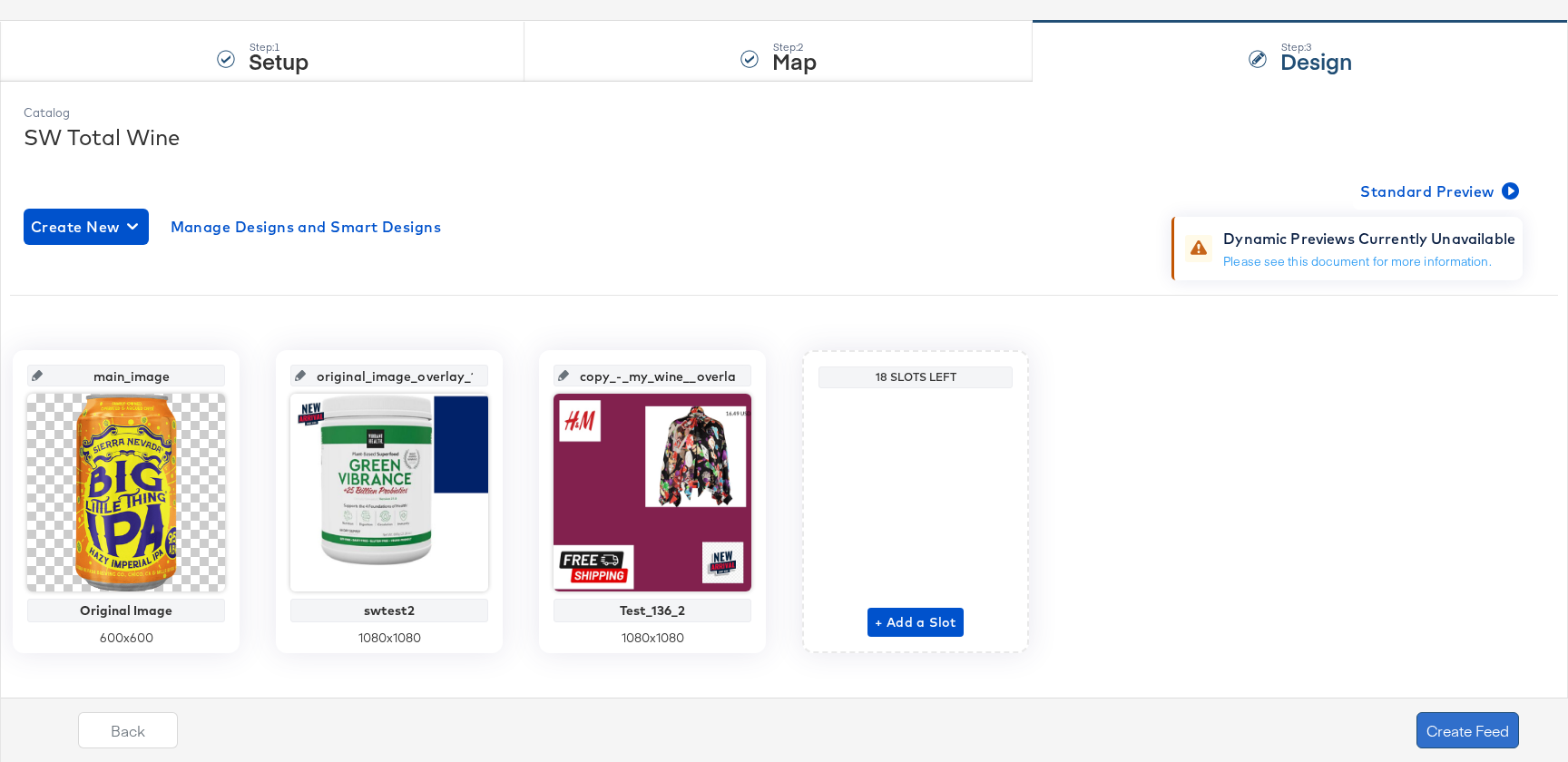
click at [1441, 722] on button "Create Feed" at bounding box center [1468, 731] width 103 height 37
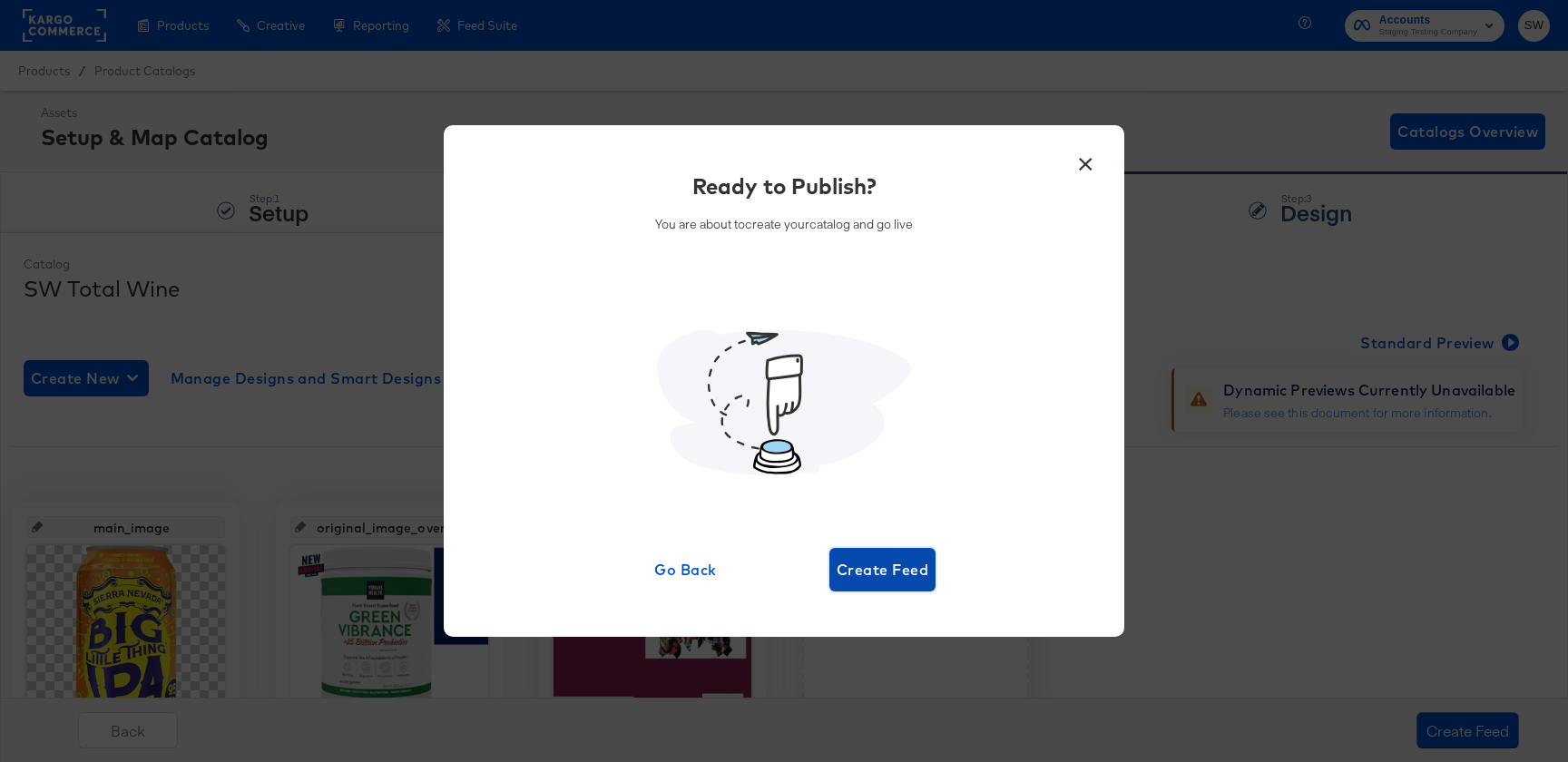
click at [914, 576] on span "Create Feed" at bounding box center [883, 570] width 92 height 26
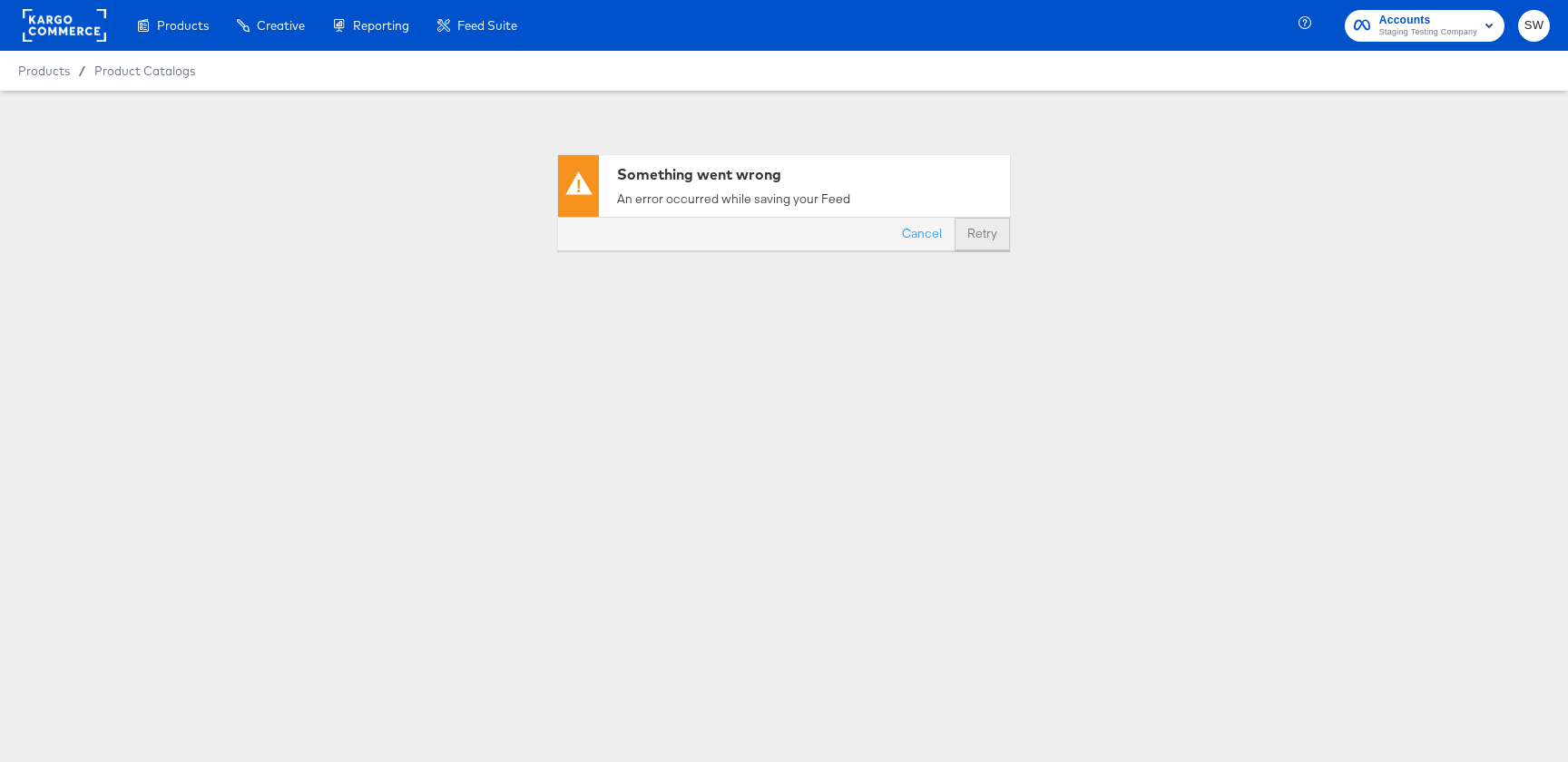
click at [975, 228] on button "Retry" at bounding box center [982, 235] width 55 height 33
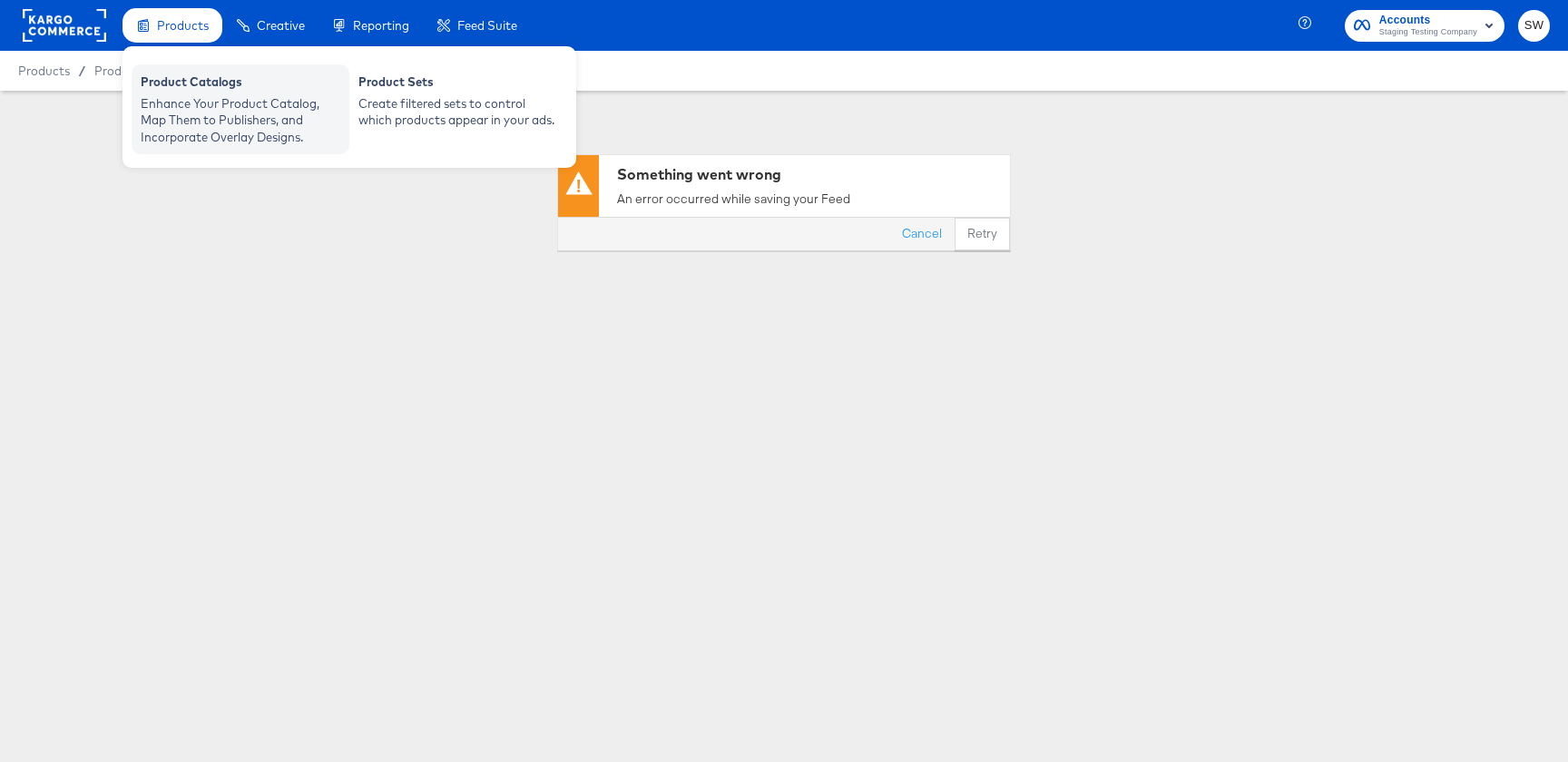
click at [209, 87] on div "Product Catalogs" at bounding box center [240, 84] width 200 height 22
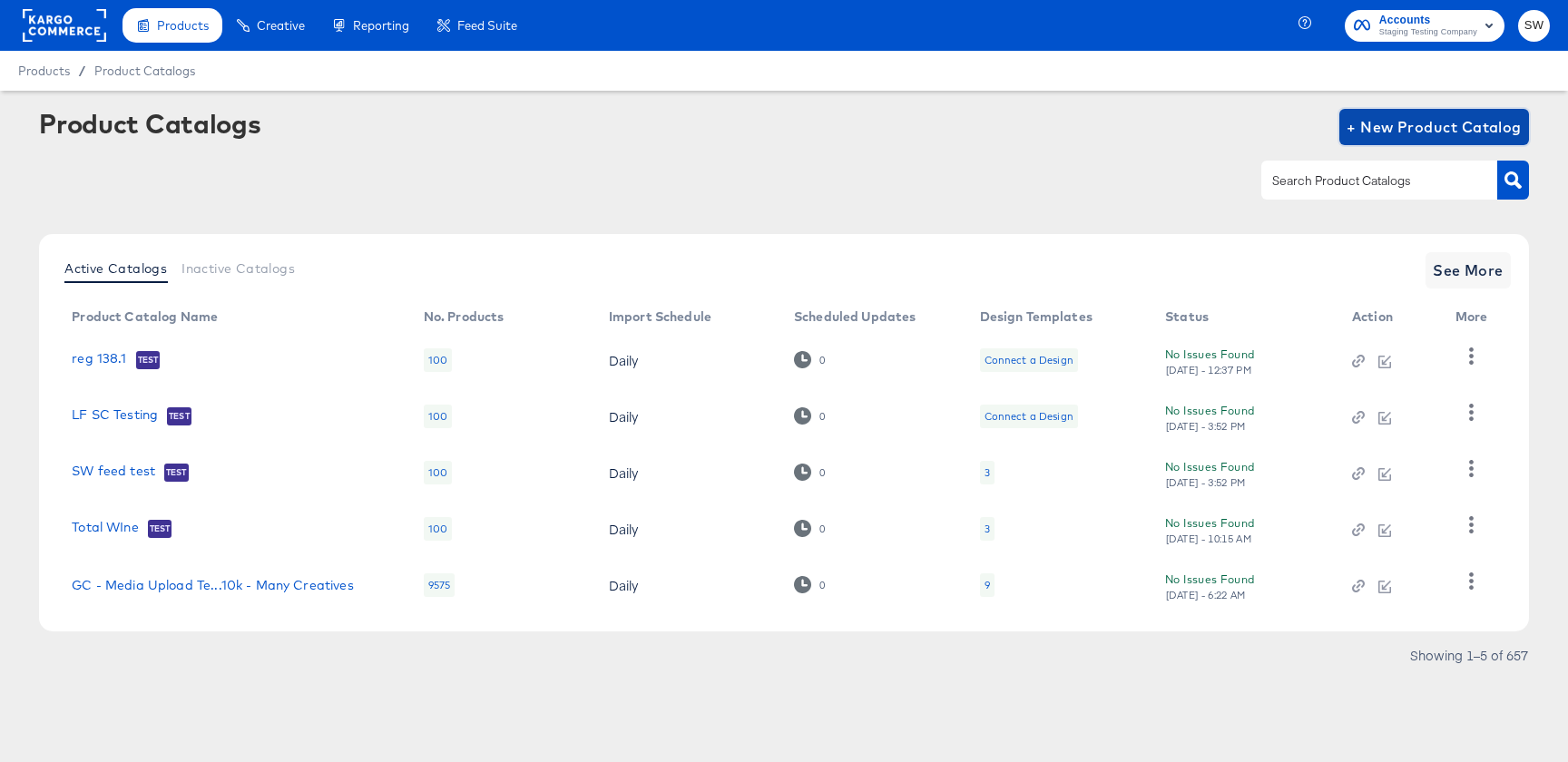
click at [1447, 138] on span "+ New Product Catalog" at bounding box center [1434, 127] width 175 height 26
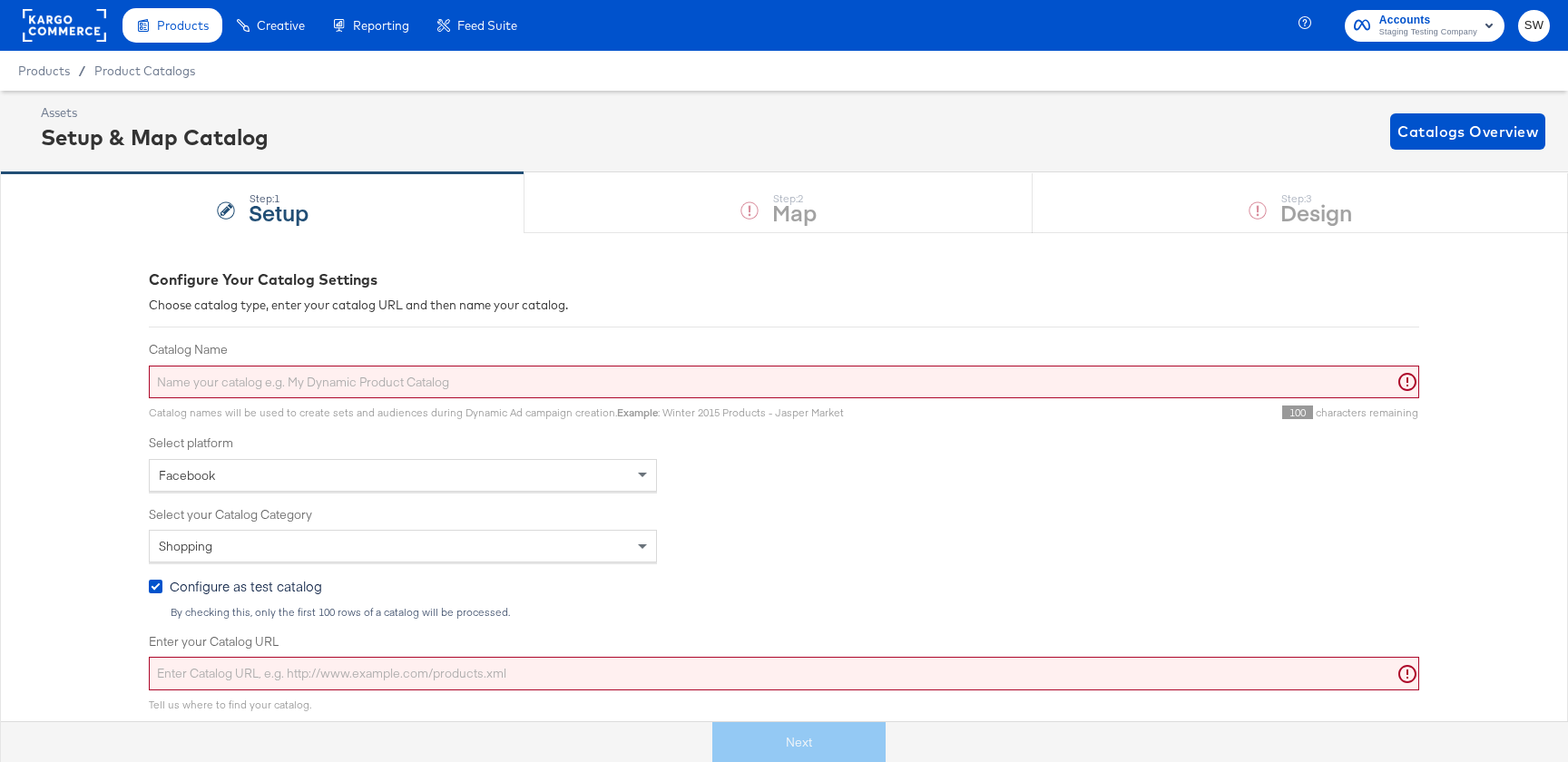
click at [859, 378] on input "Catalog Name" at bounding box center [784, 382] width 1271 height 34
type input "SW"
click at [760, 653] on div "Enter your Catalog URL" at bounding box center [784, 662] width 1271 height 57
click at [755, 671] on input "Enter your Catalog URL" at bounding box center [784, 674] width 1271 height 34
paste input "{"id":"{{{\"id\"}}}","title":"{{{unescapeHTML (truncate title limit=110)}}}","d…"
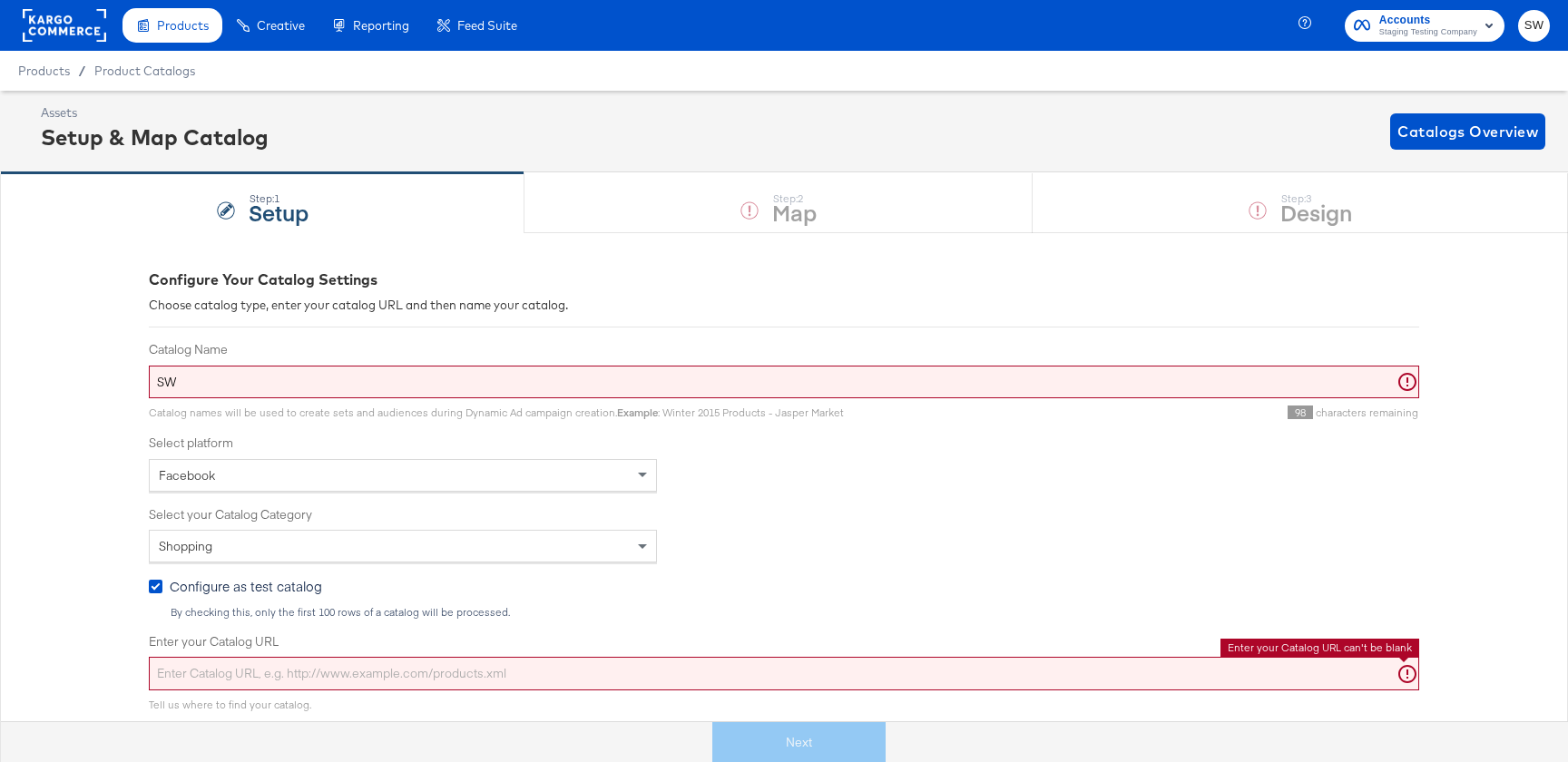
type input "{"id":"{{{\"id\"}}}","title":"{{{unescapeHTML (truncate title limit=110)}}}","d…"
click at [405, 657] on div "Enter your Catalog URL Enter a valid url for your product catalog" at bounding box center [784, 662] width 1271 height 57
click at [403, 669] on input "Enter your Catalog URL" at bounding box center [784, 674] width 1271 height 34
paste input "[URL][DOMAIN_NAME]"
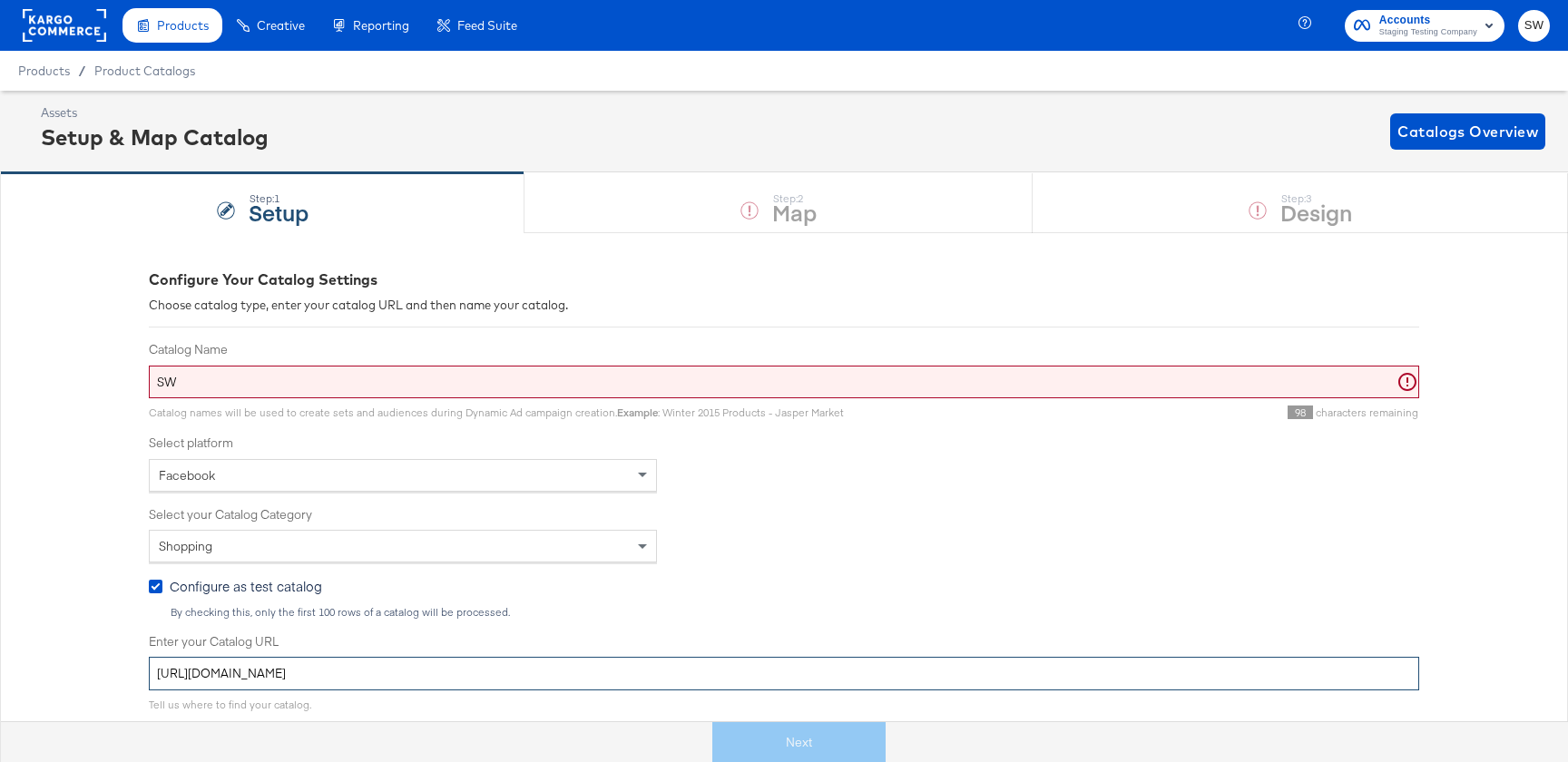
scroll to position [17, 0]
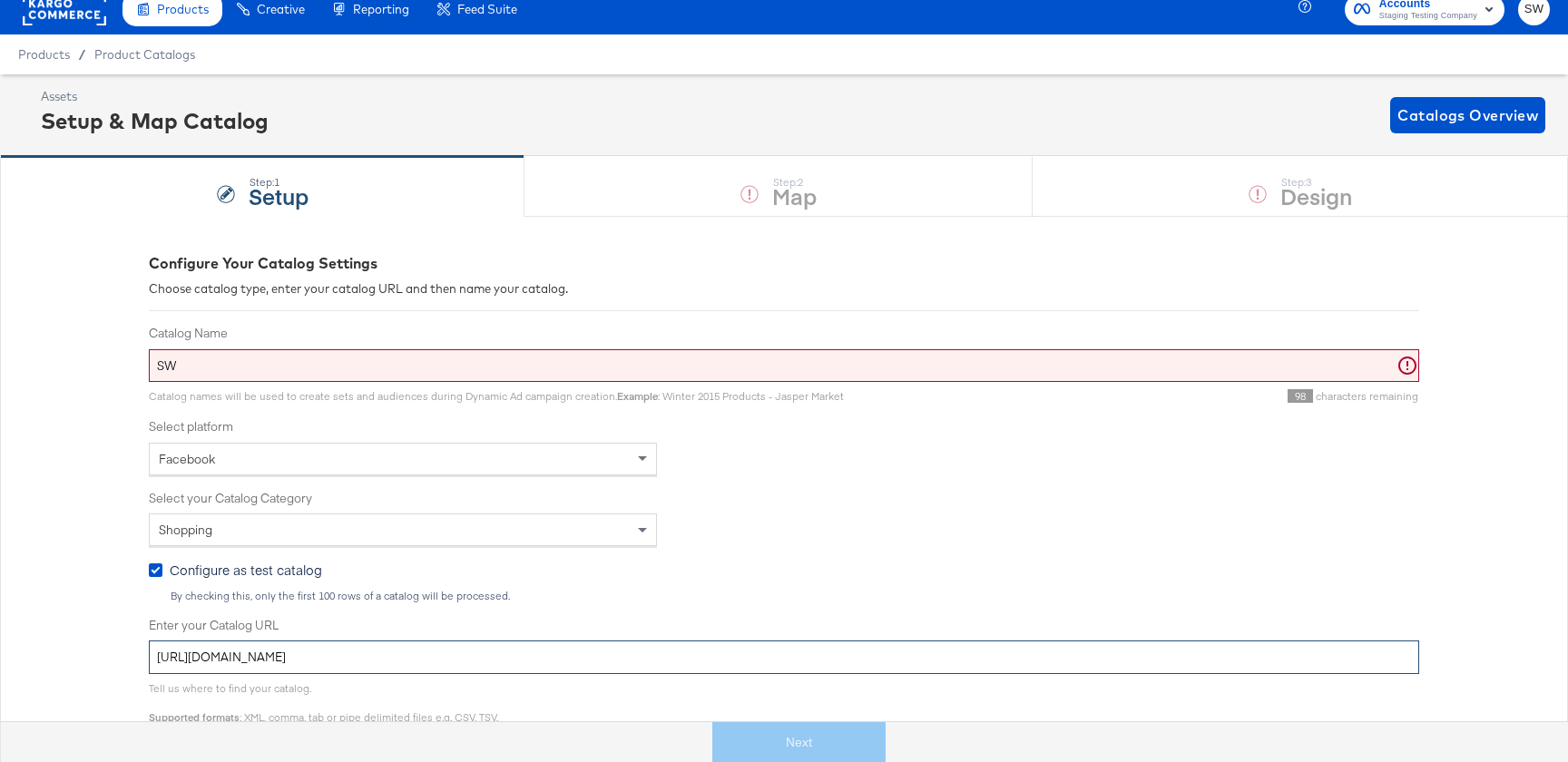
type input "[URL][DOMAIN_NAME]"
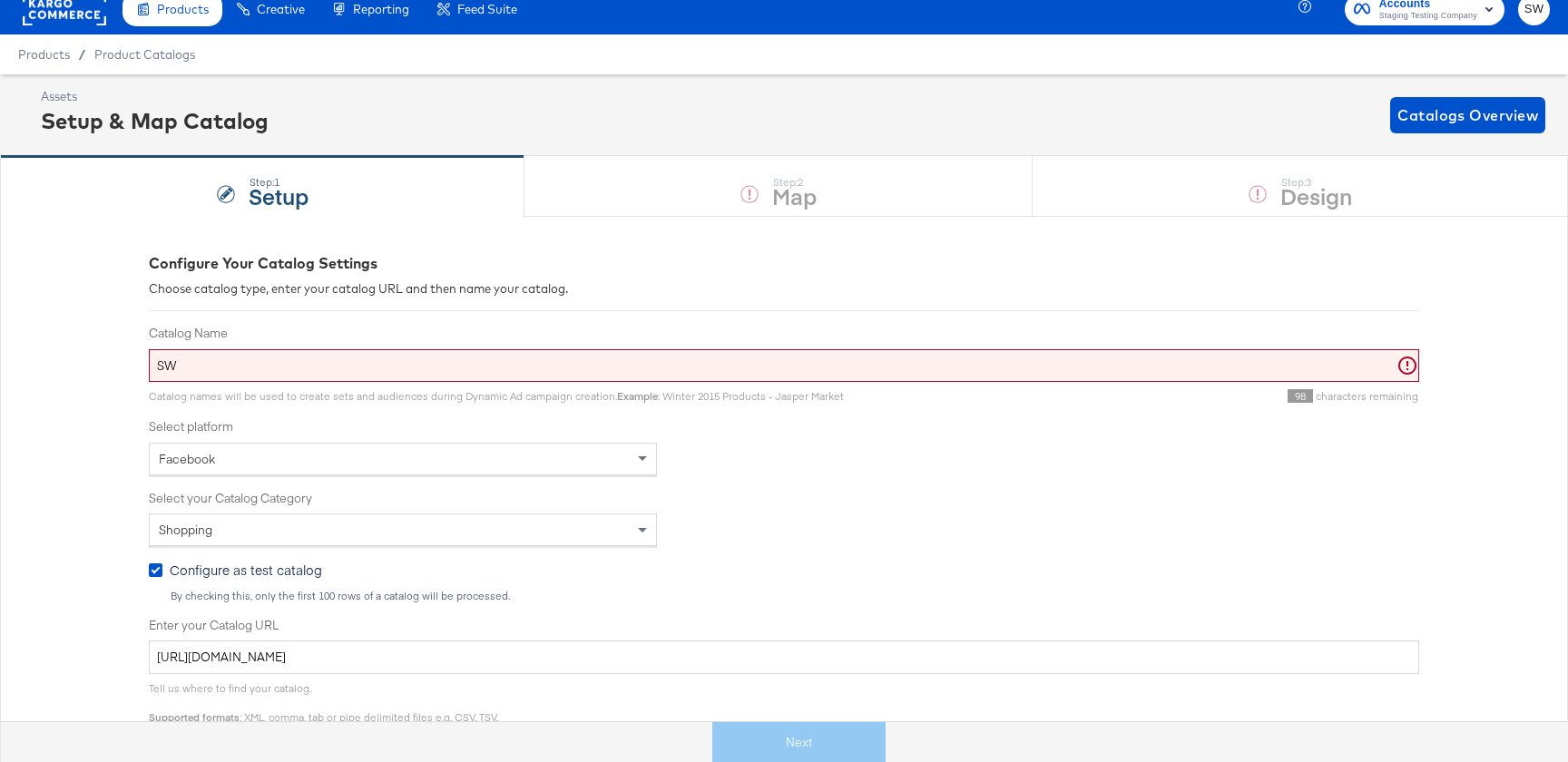
click at [549, 365] on input "SW" at bounding box center [784, 366] width 1271 height 34
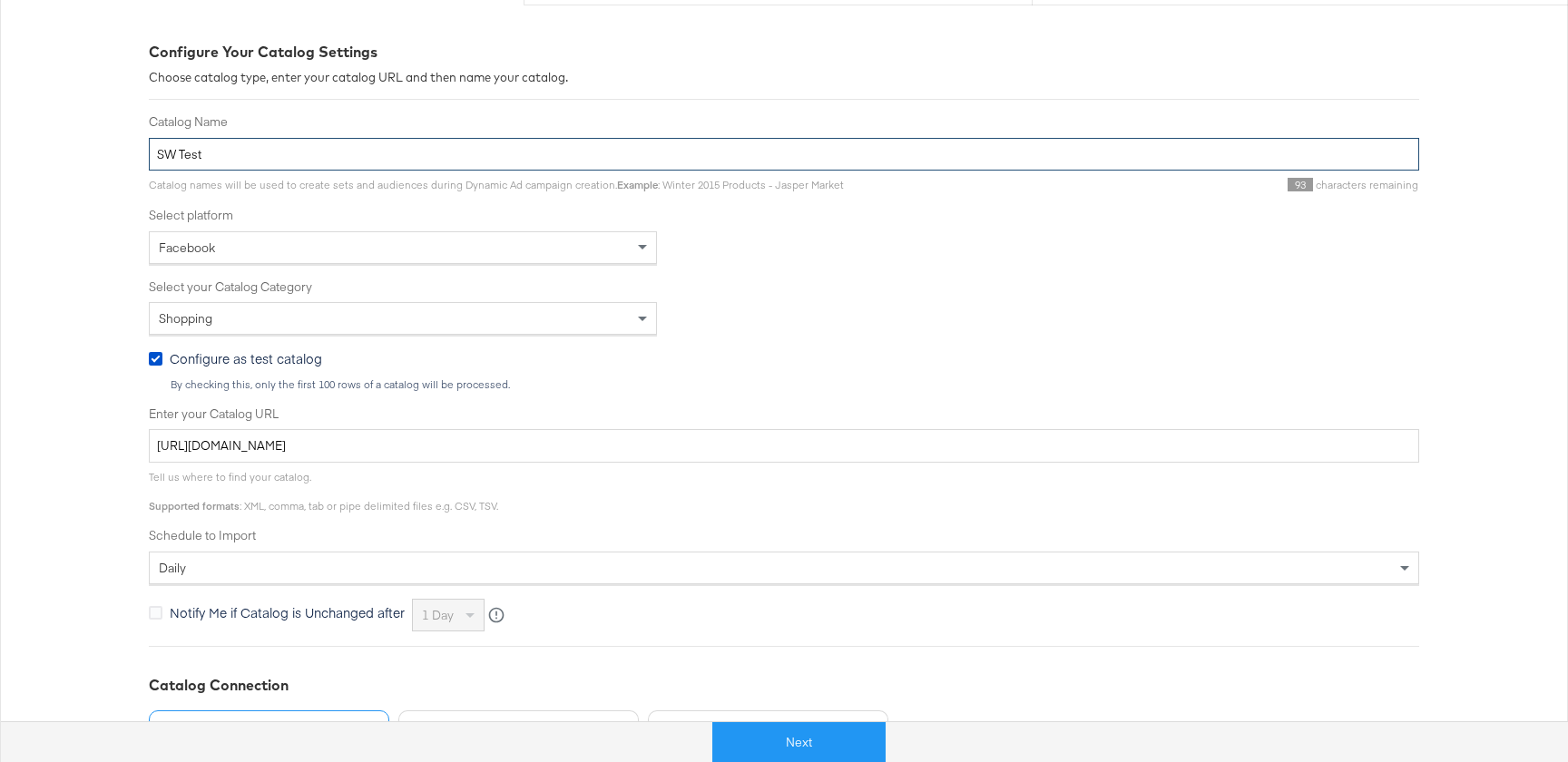
scroll to position [229, 0]
type input "SW Test"
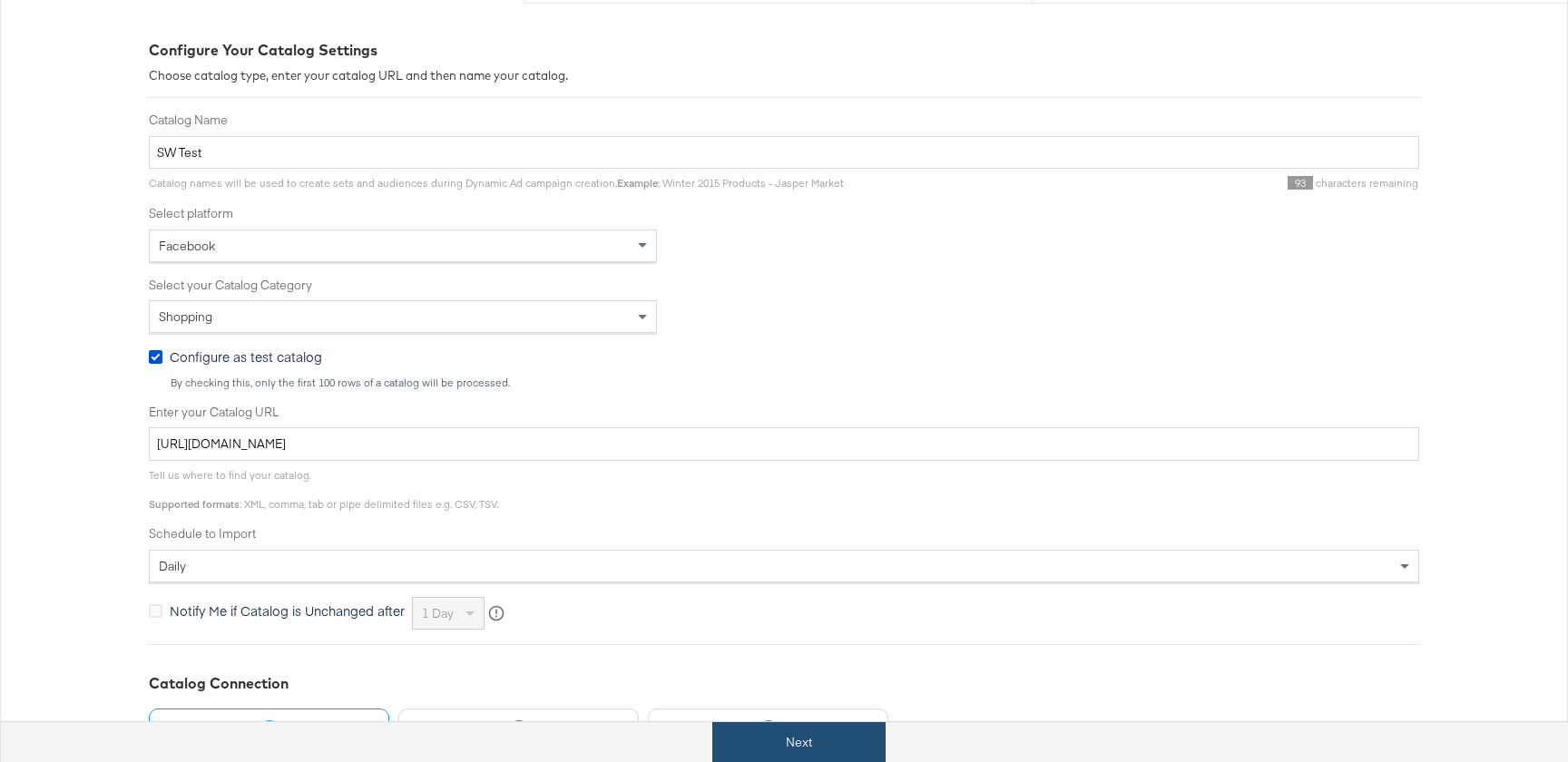
click at [809, 745] on button "Next" at bounding box center [799, 743] width 173 height 41
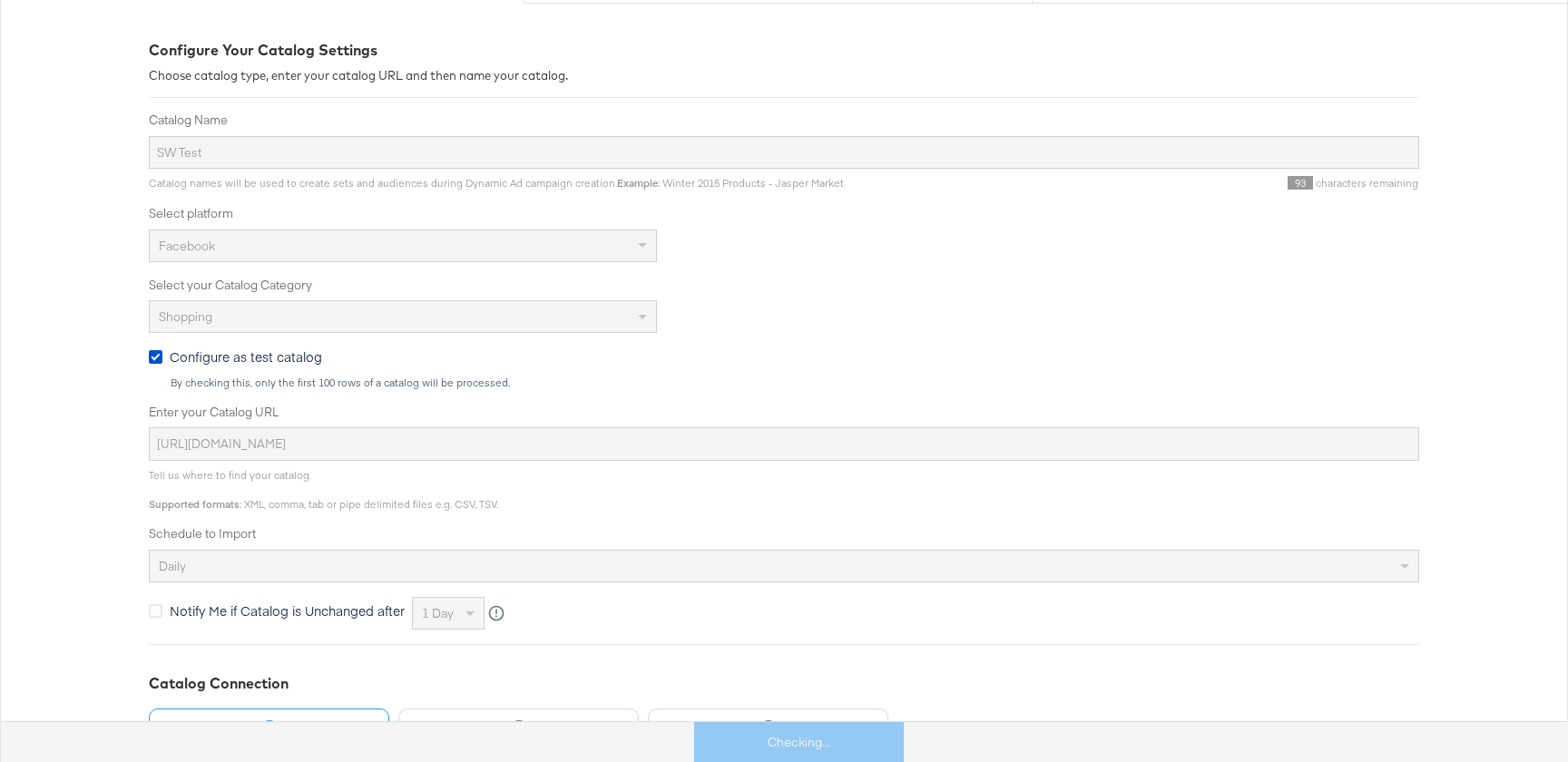
scroll to position [0, 0]
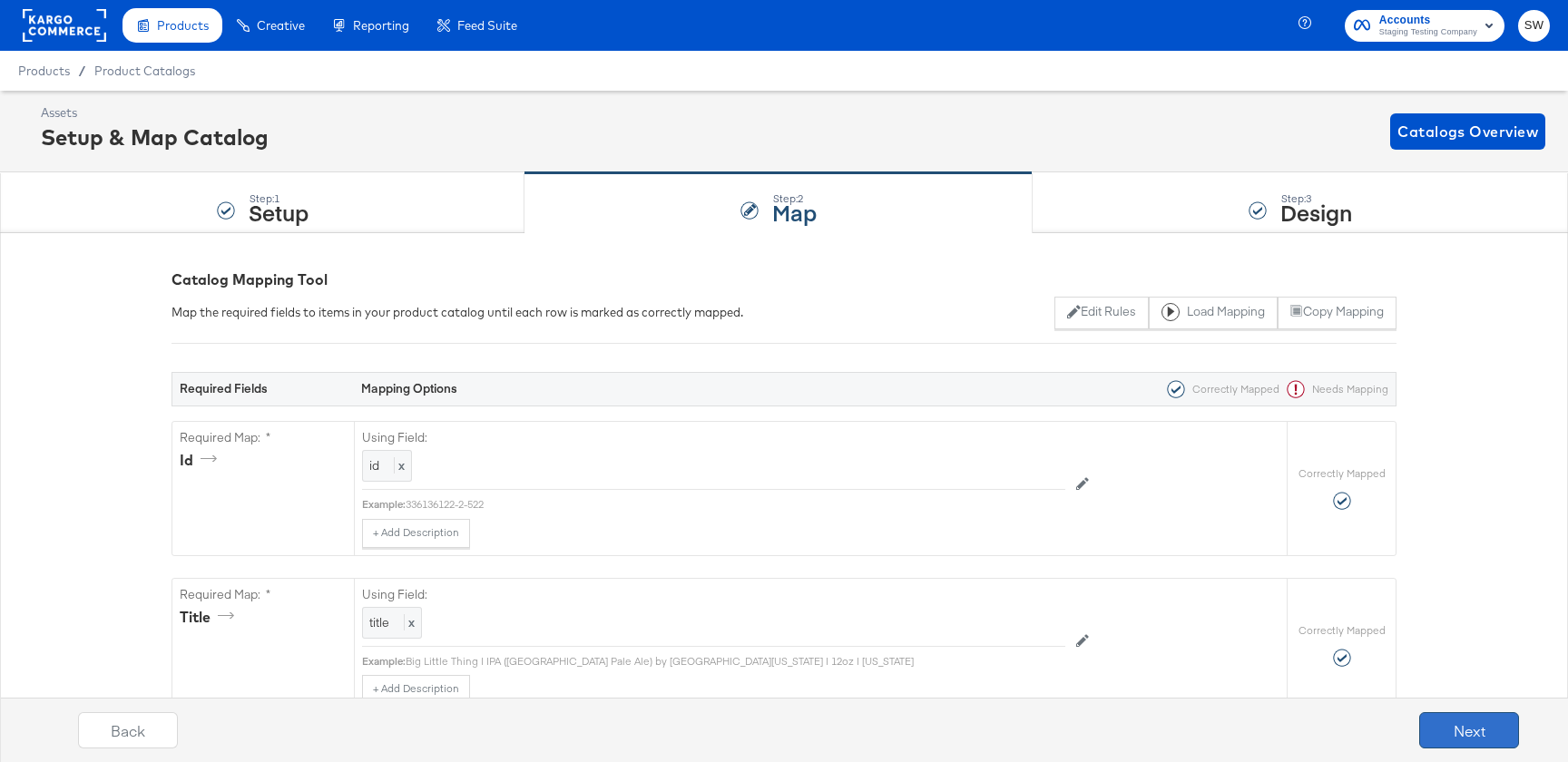
click at [1480, 720] on button "Next" at bounding box center [1469, 731] width 100 height 37
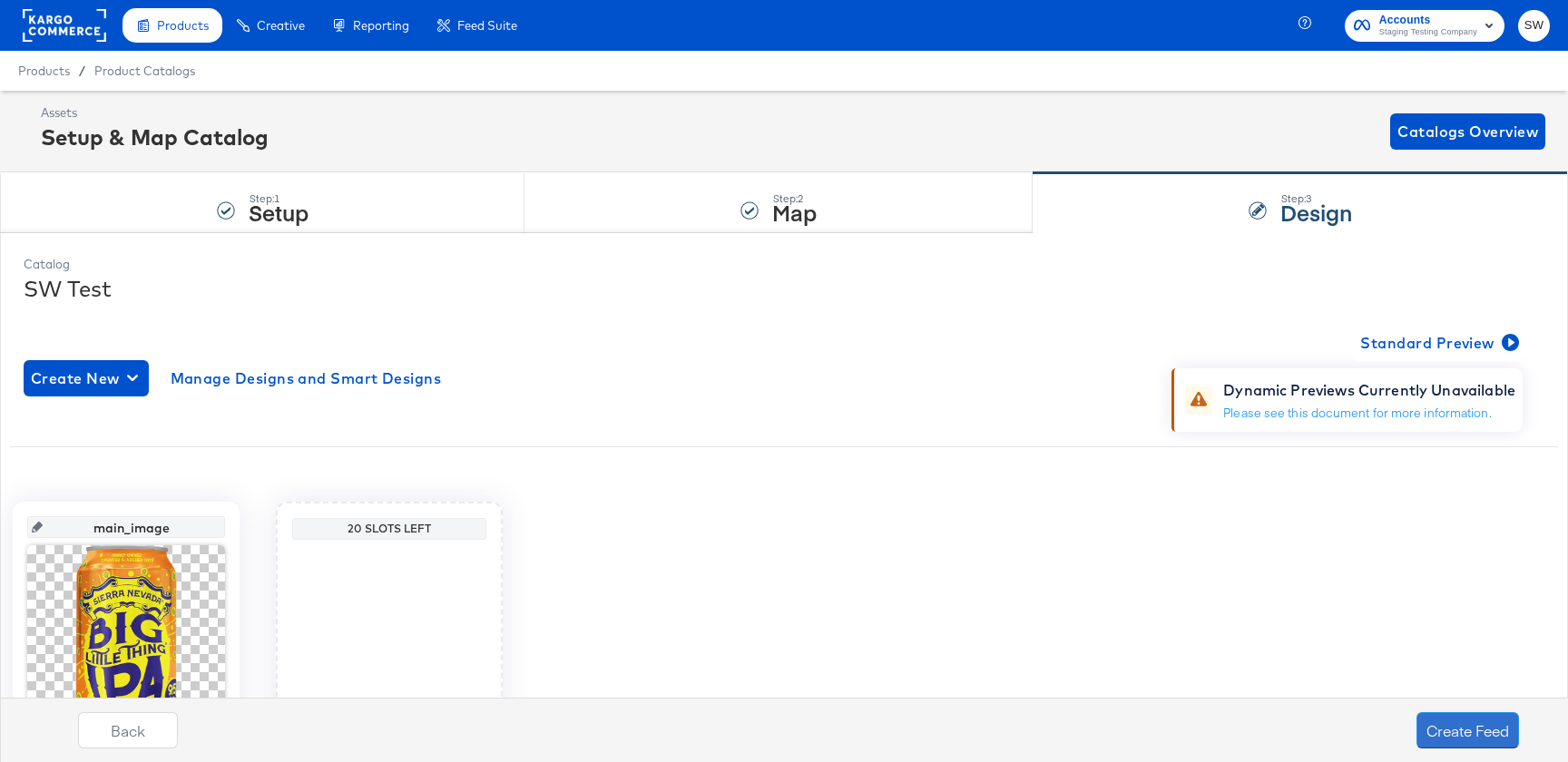
click at [1480, 720] on button "Create Feed" at bounding box center [1468, 731] width 103 height 37
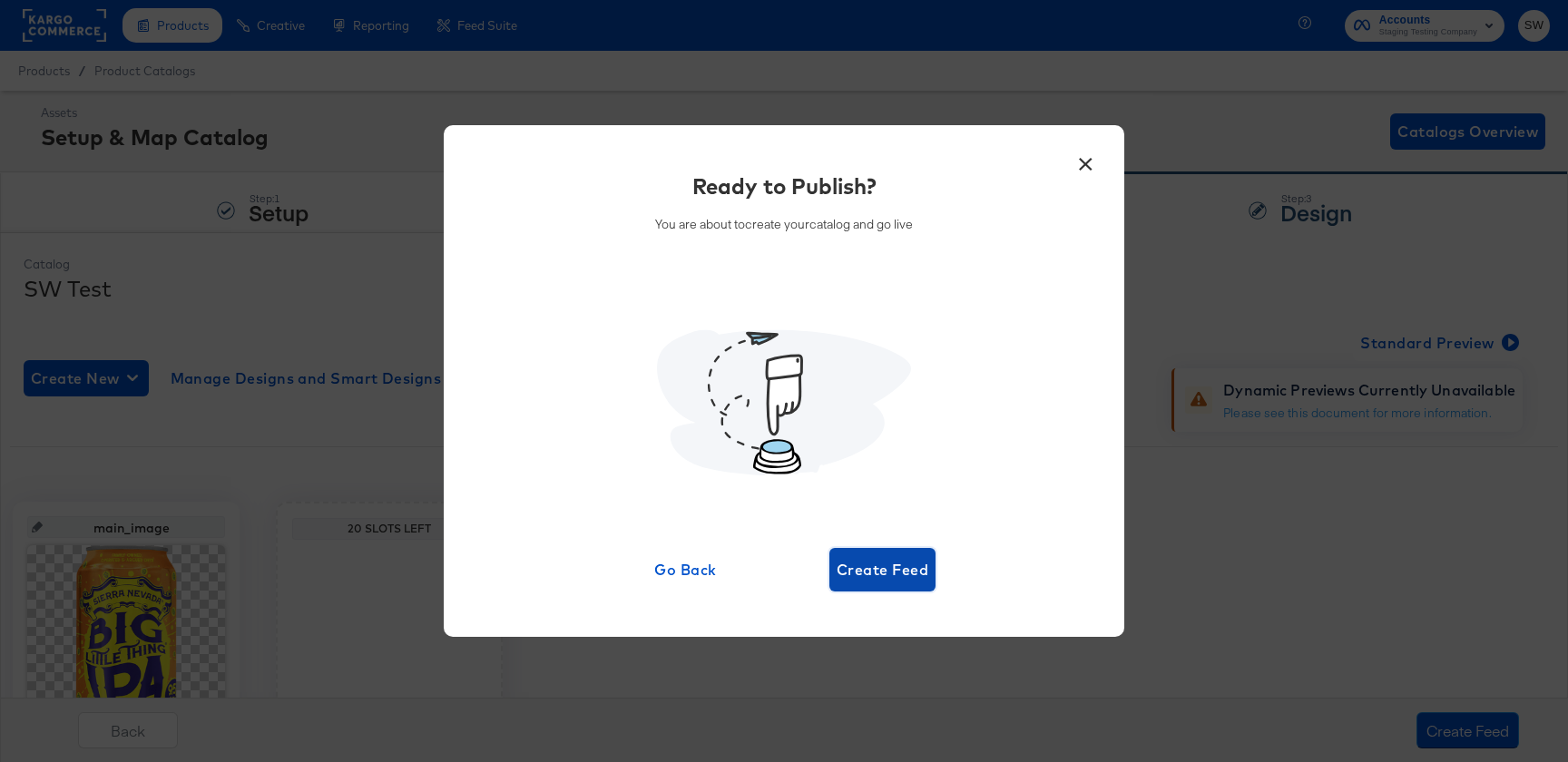
click at [877, 579] on span "Create Feed" at bounding box center [883, 570] width 92 height 26
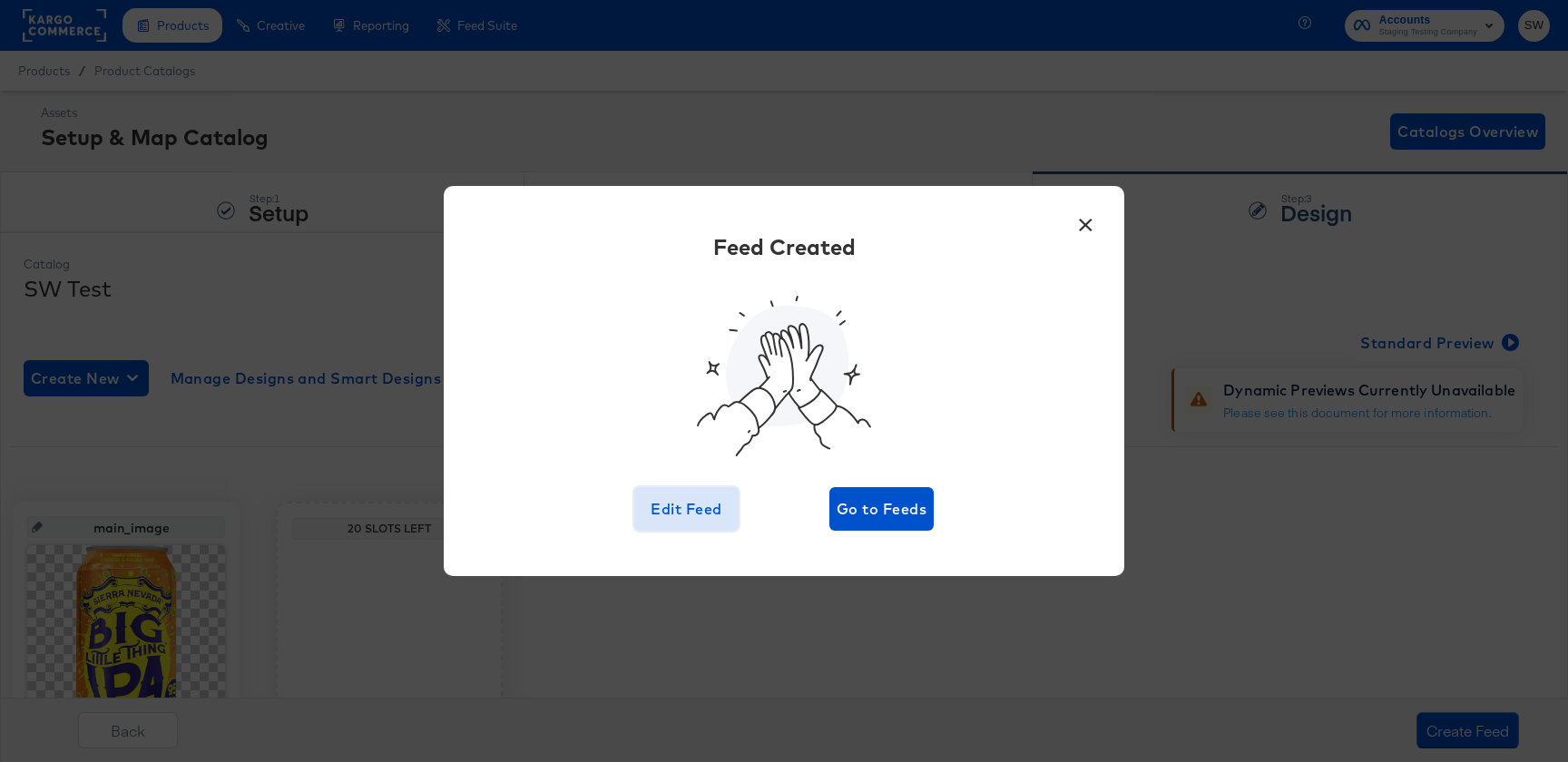
click at [695, 516] on span "Edit Feed" at bounding box center [687, 509] width 90 height 26
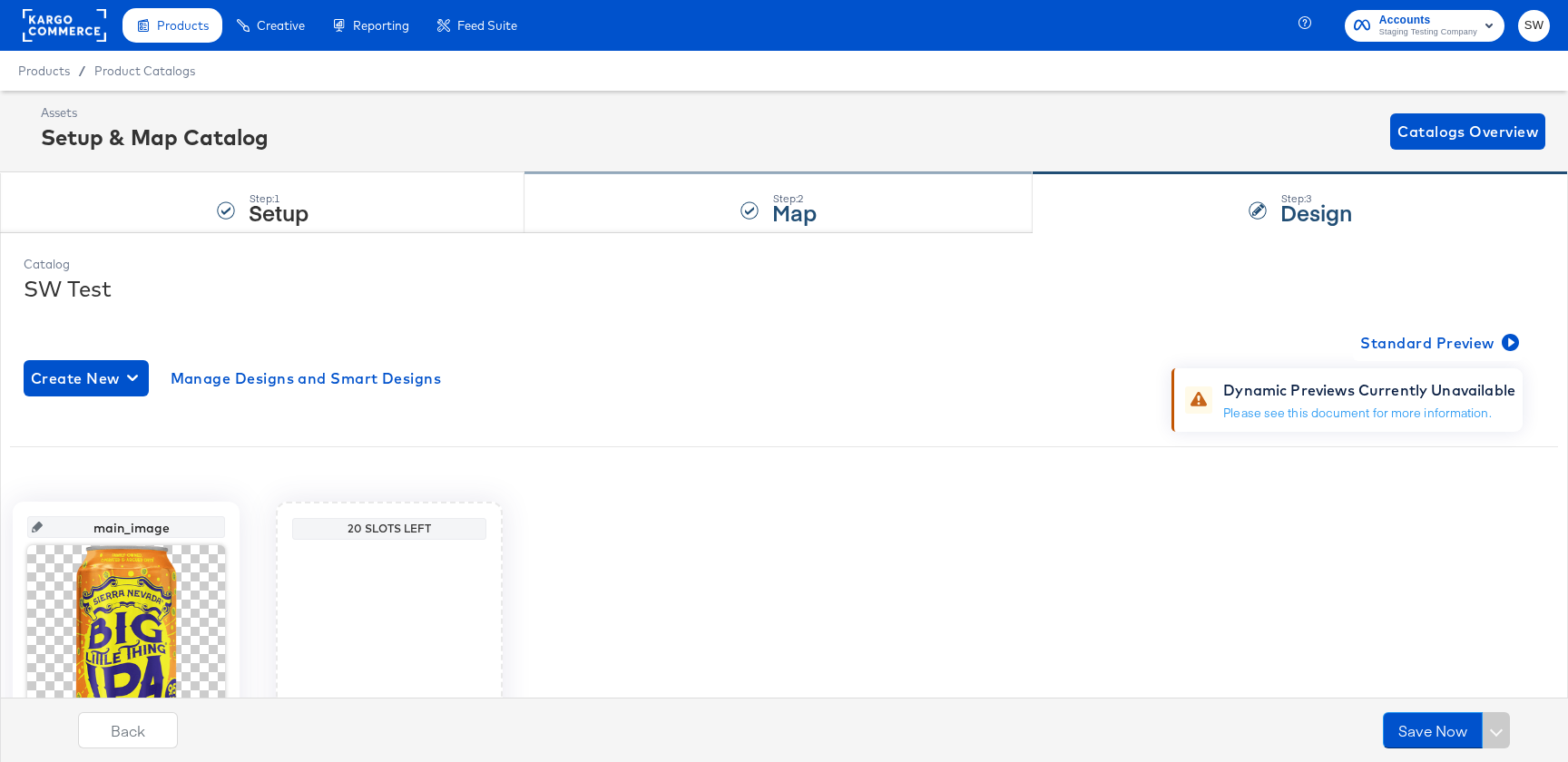
click at [741, 202] on div at bounding box center [750, 211] width 18 height 18
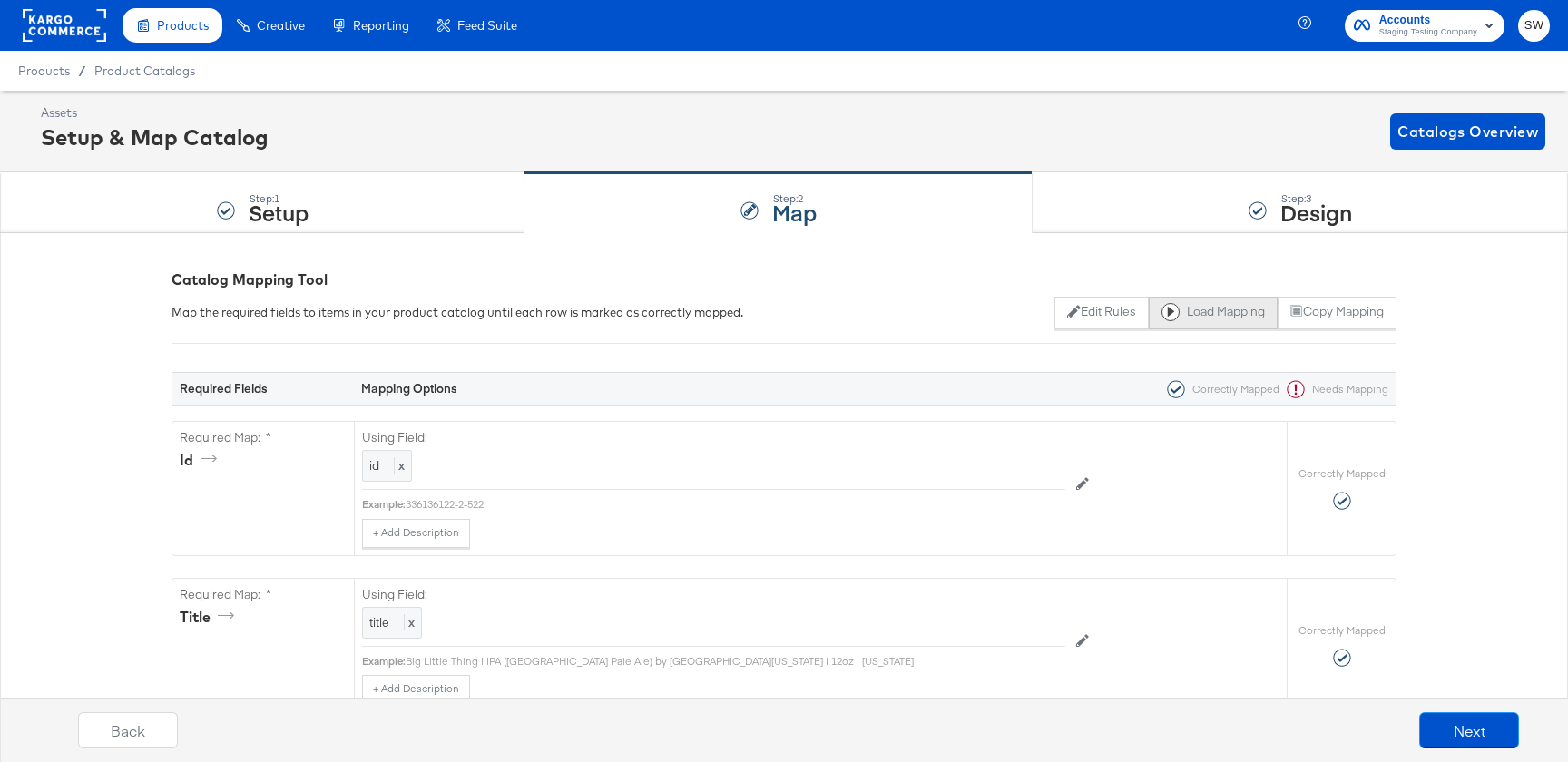
click at [1263, 305] on button "Load Mapping" at bounding box center [1213, 314] width 129 height 33
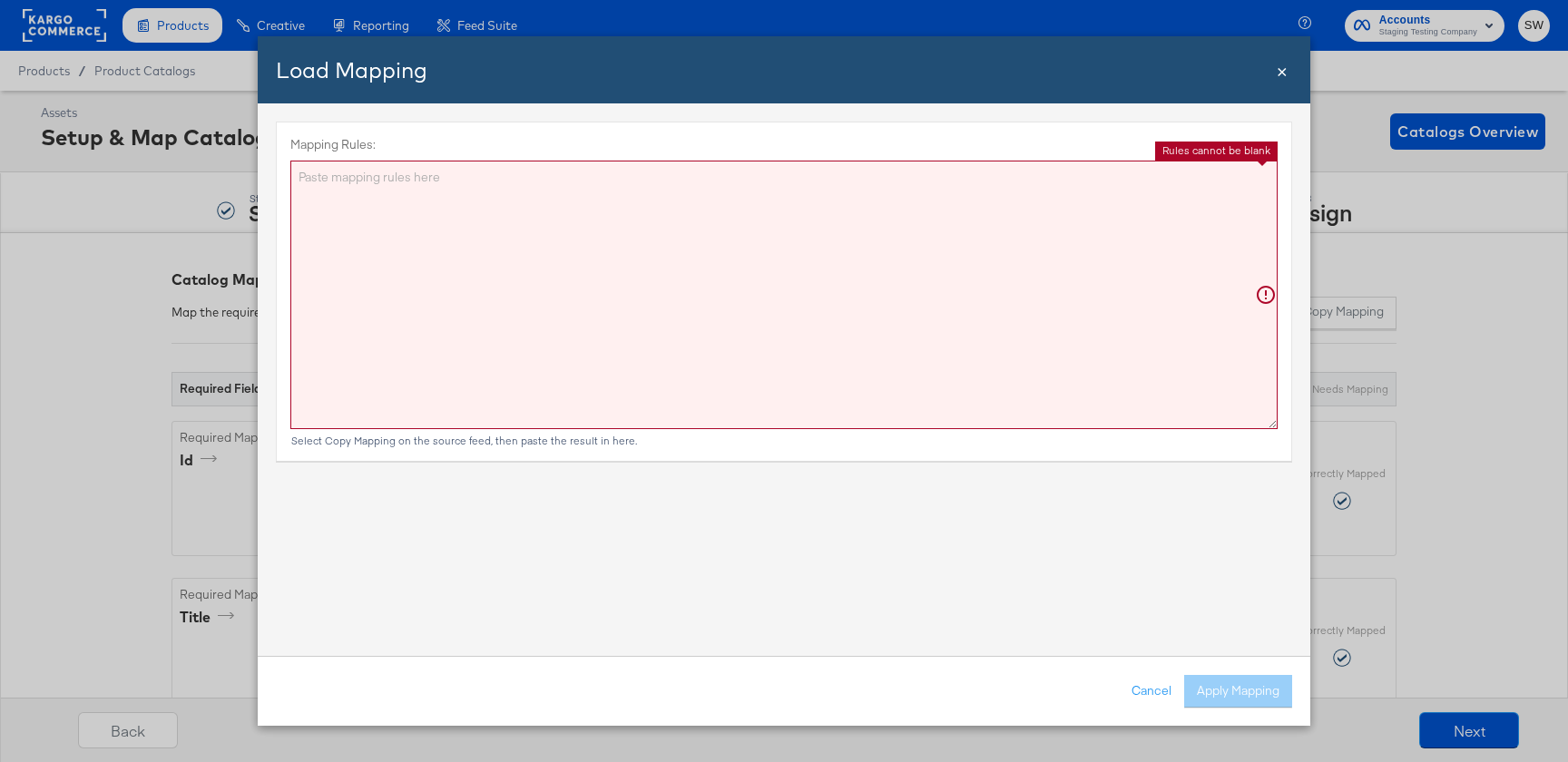
click at [871, 258] on textarea "Mapping Rules:" at bounding box center [784, 294] width 988 height 269
paste textarea "{"id":"{{{\"id\"}}}","title":"{{{unescapeHTML (truncate title limit=110)}}}","d…"
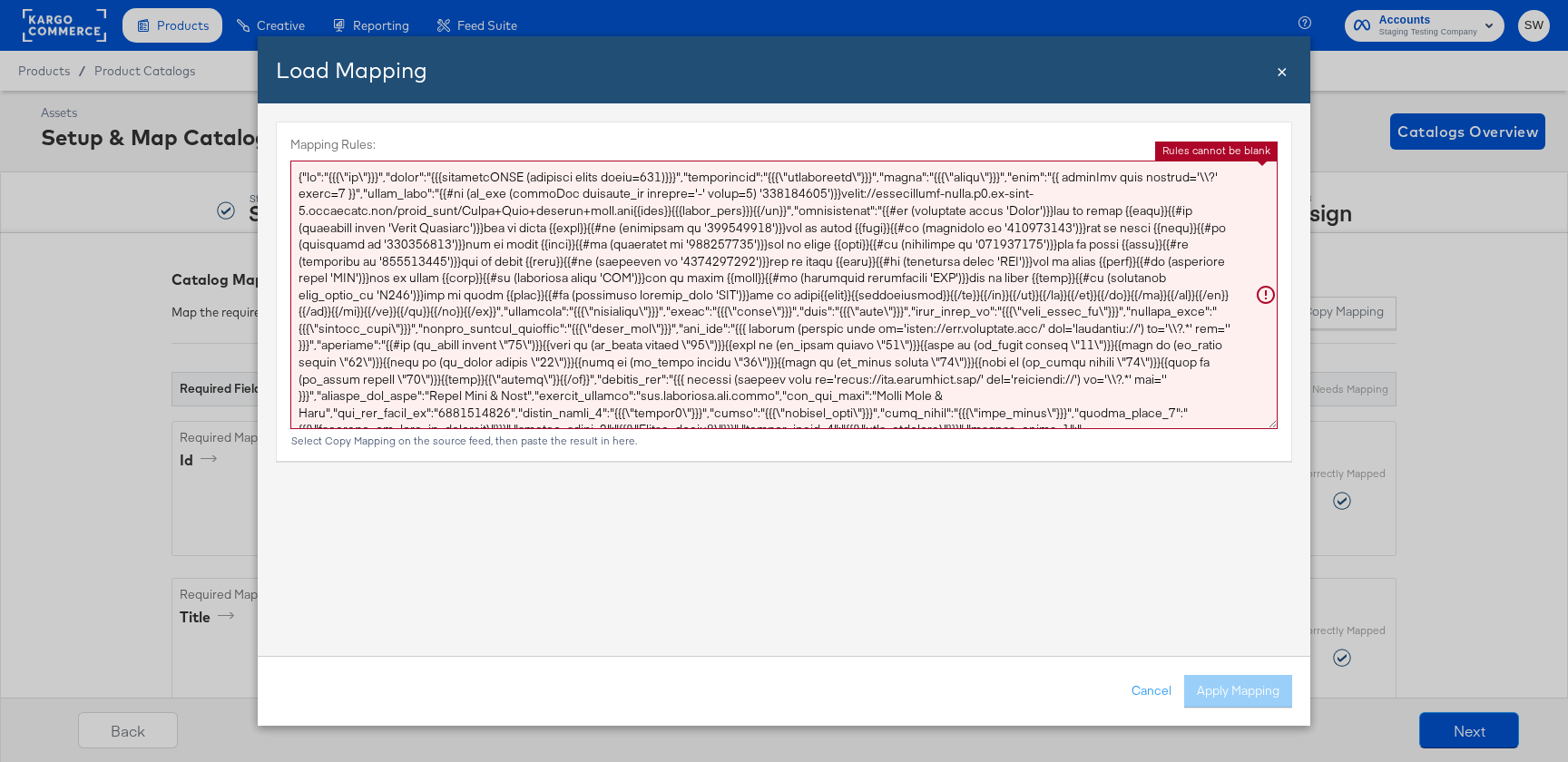
scroll to position [26, 0]
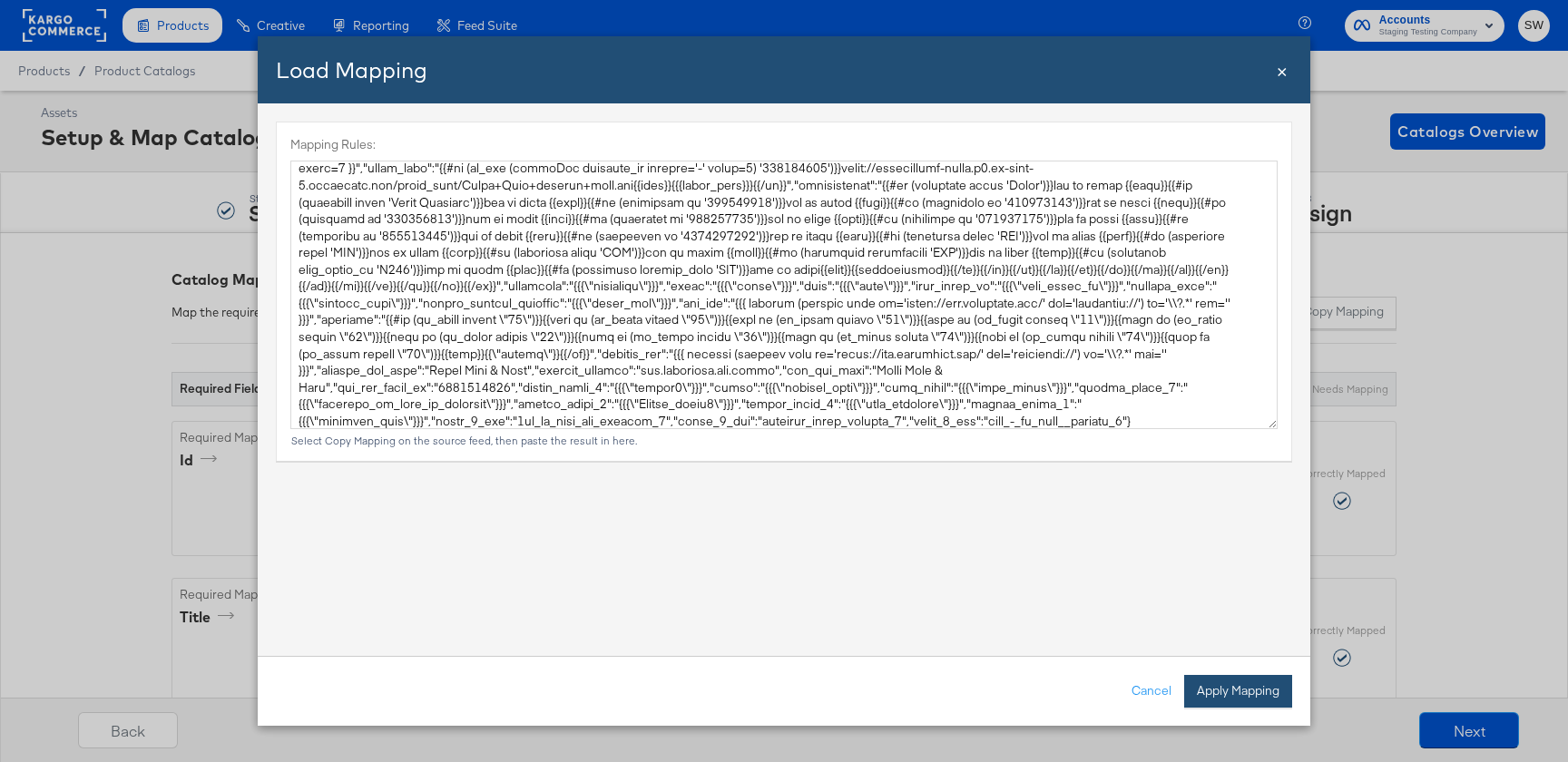
type textarea "{ "id": "{{{\"id\"}}}", "title": "{{{unescapeHTML (truncate title limit=110)}}}…"
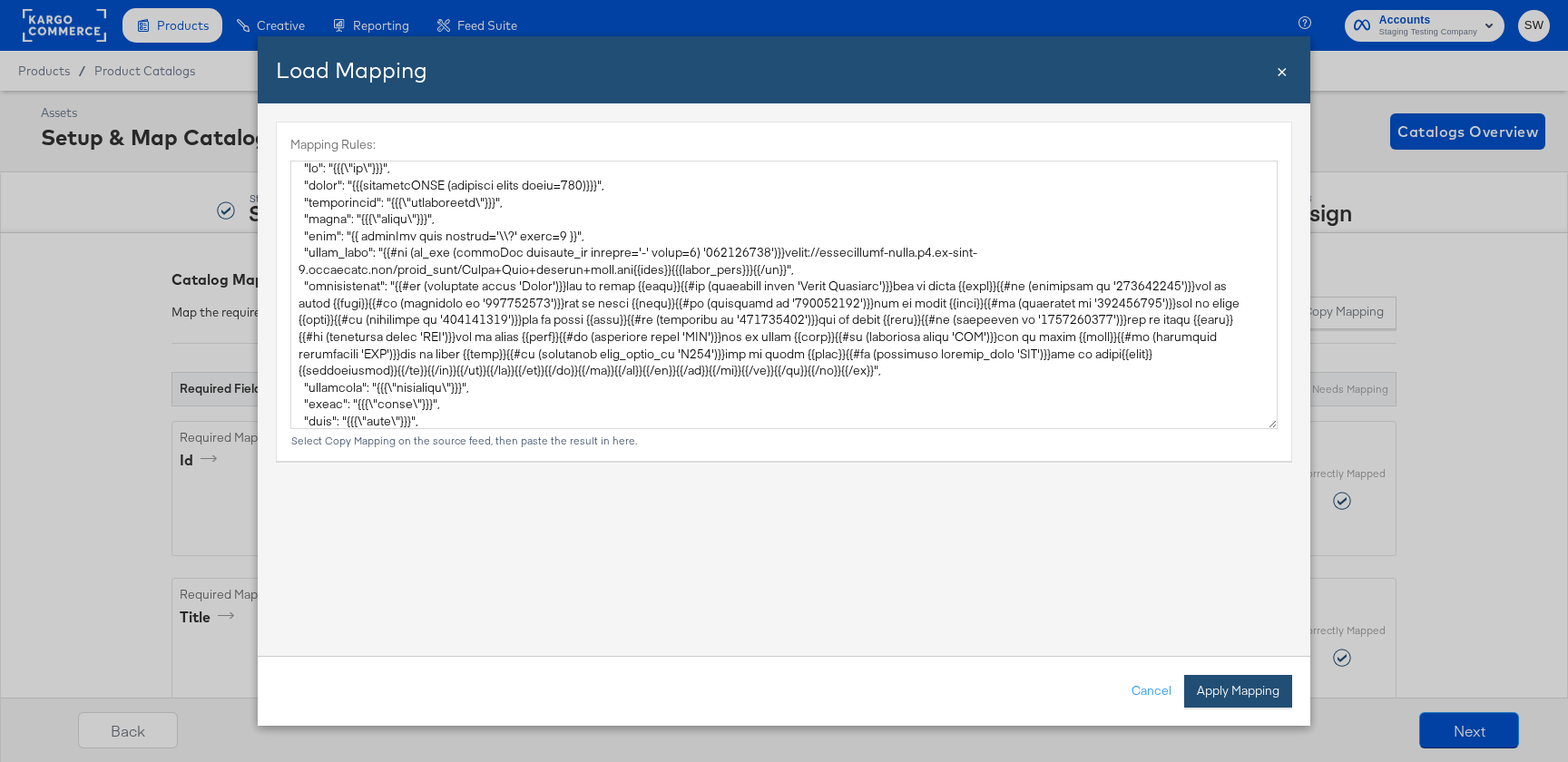
click at [1239, 690] on button "Apply Mapping" at bounding box center [1239, 691] width 108 height 33
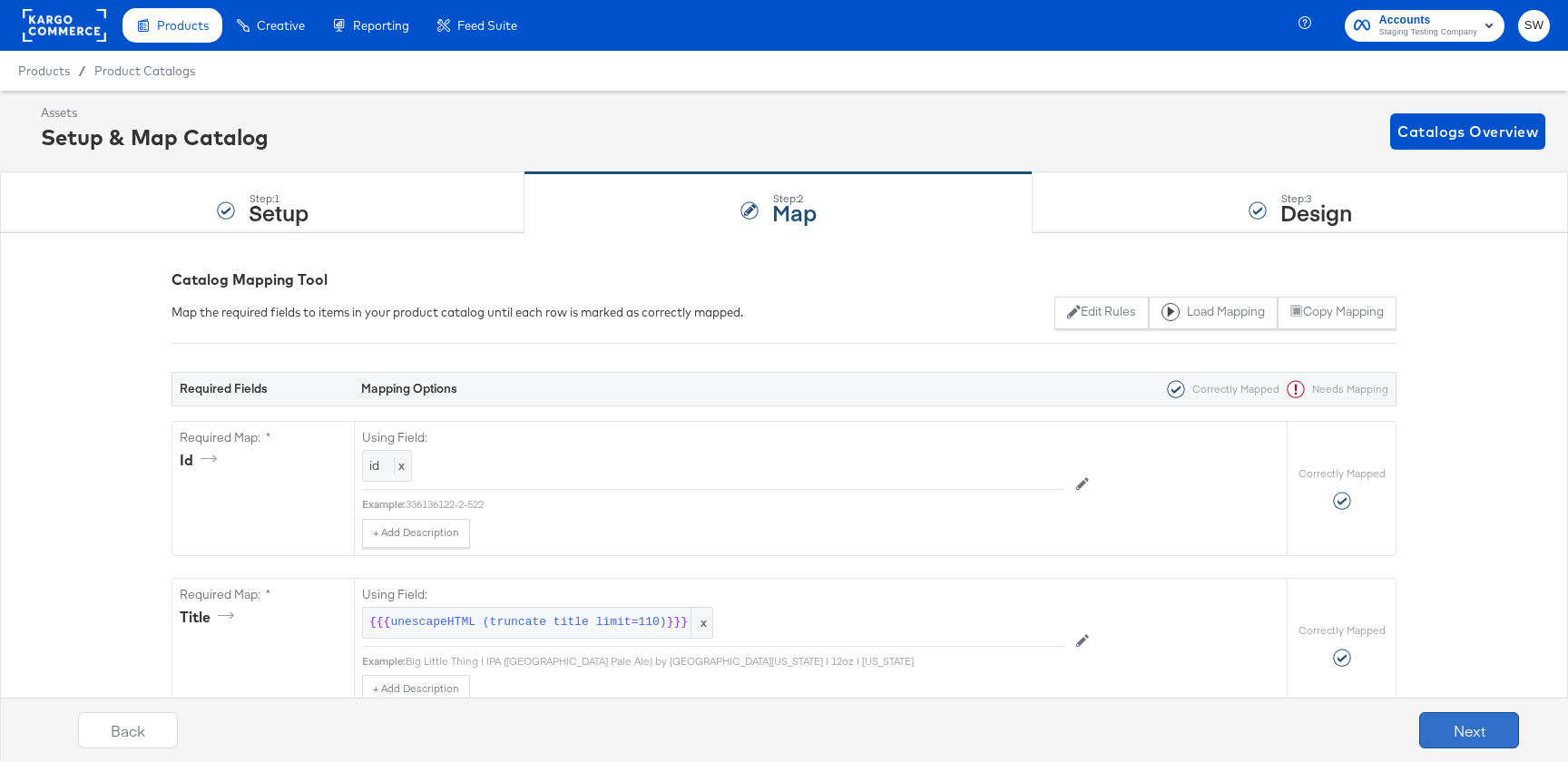
click at [1471, 742] on button "Next" at bounding box center [1469, 731] width 100 height 37
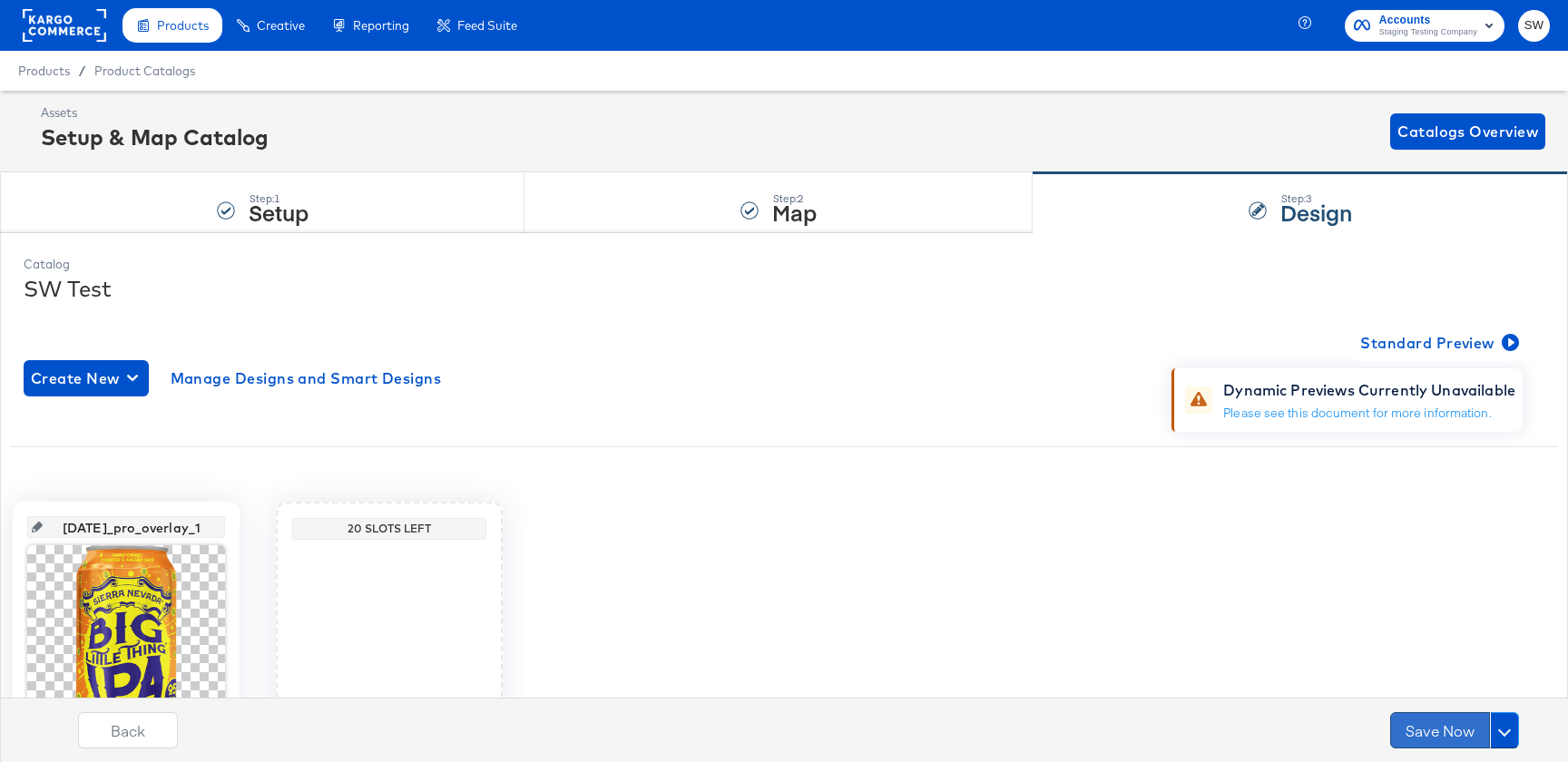
click at [1440, 729] on button "Save Now" at bounding box center [1440, 731] width 100 height 37
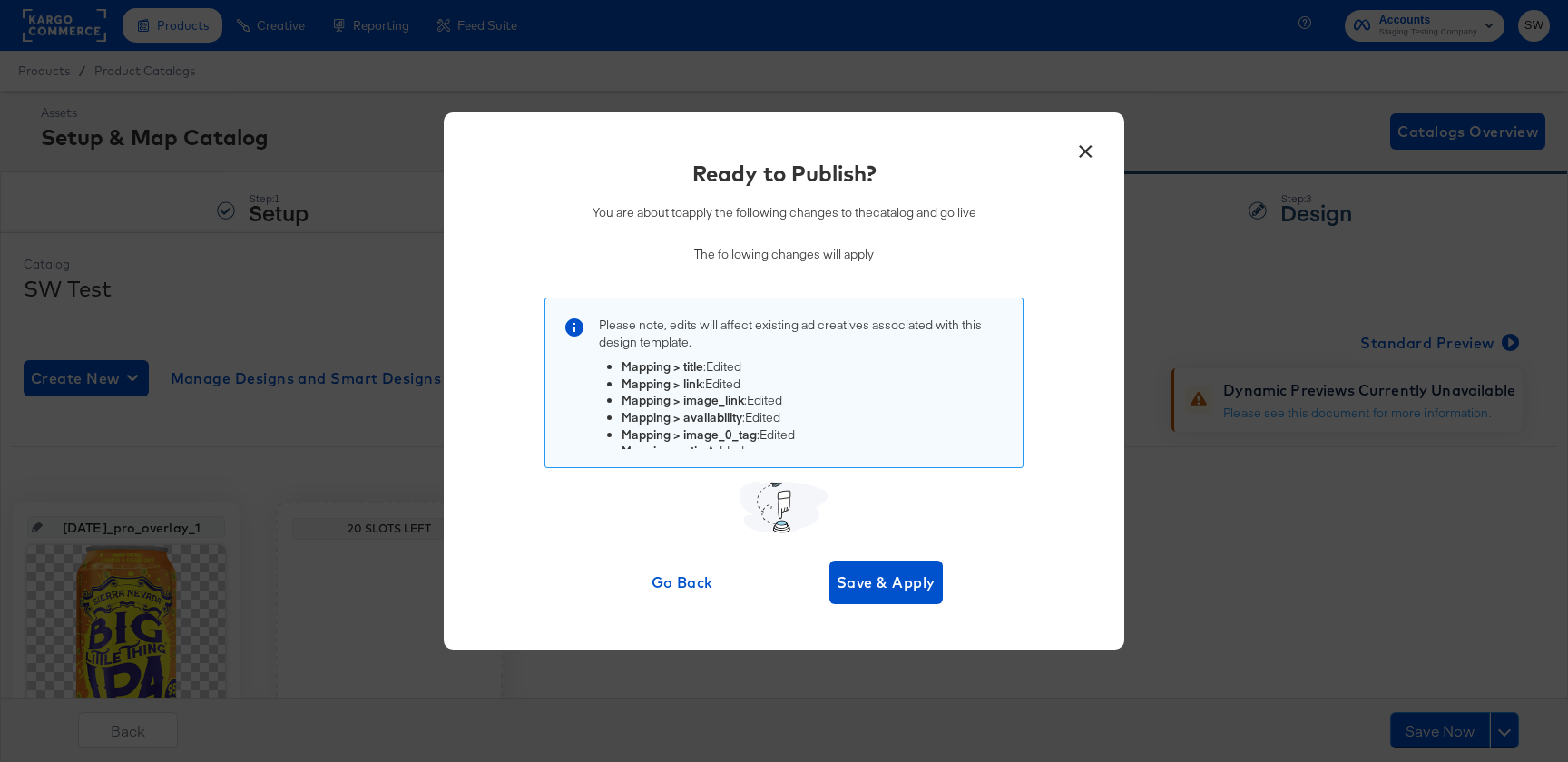
click at [908, 604] on div "× Ready to Publish? You are about to apply the following changes to the catalog…" at bounding box center [784, 381] width 680 height 537
click at [911, 591] on span "Save & Apply" at bounding box center [887, 583] width 99 height 26
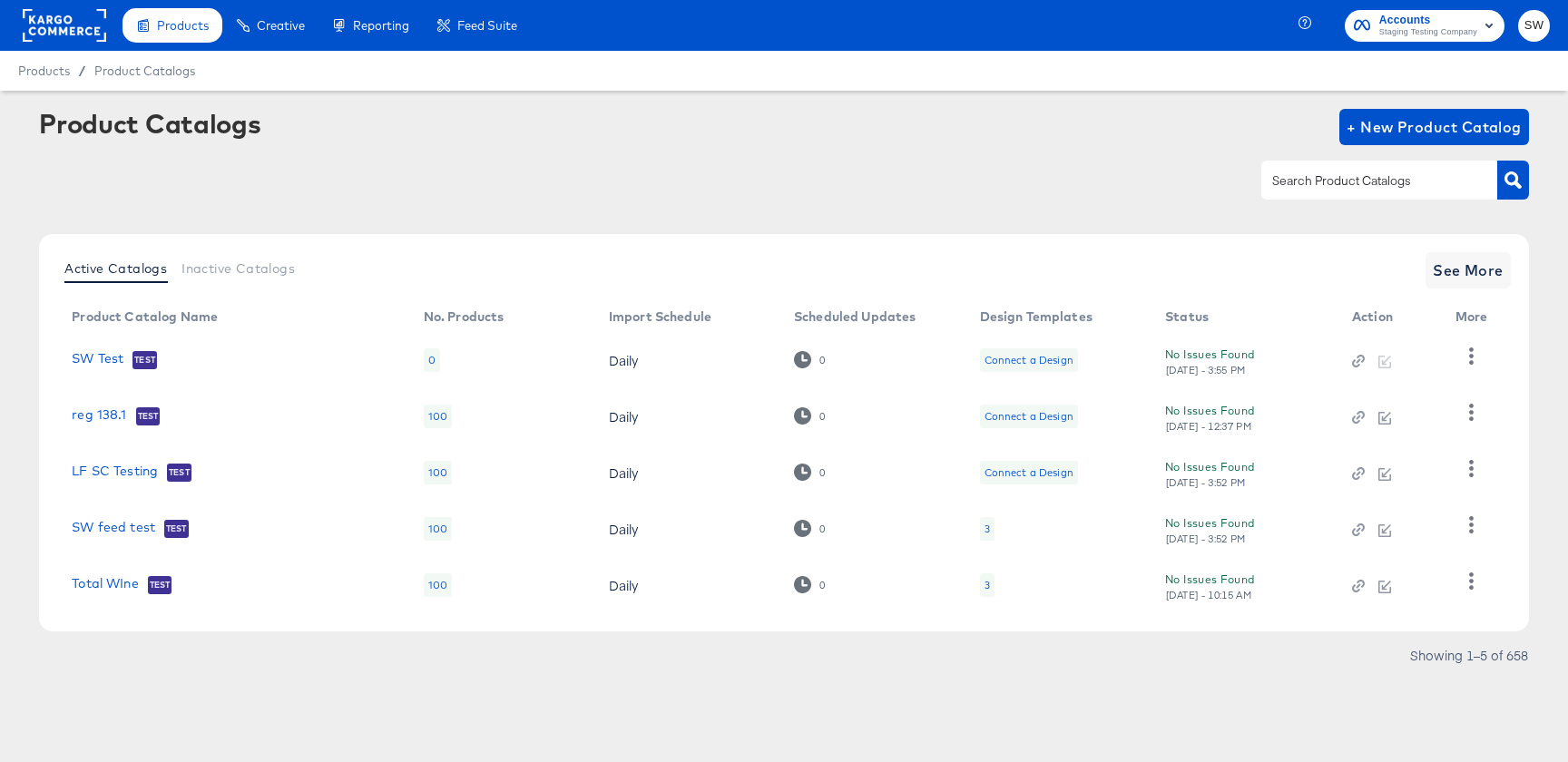
click at [88, 342] on td "SW Test Test" at bounding box center [233, 359] width 352 height 56
click at [88, 354] on link "SW Test" at bounding box center [97, 360] width 51 height 18
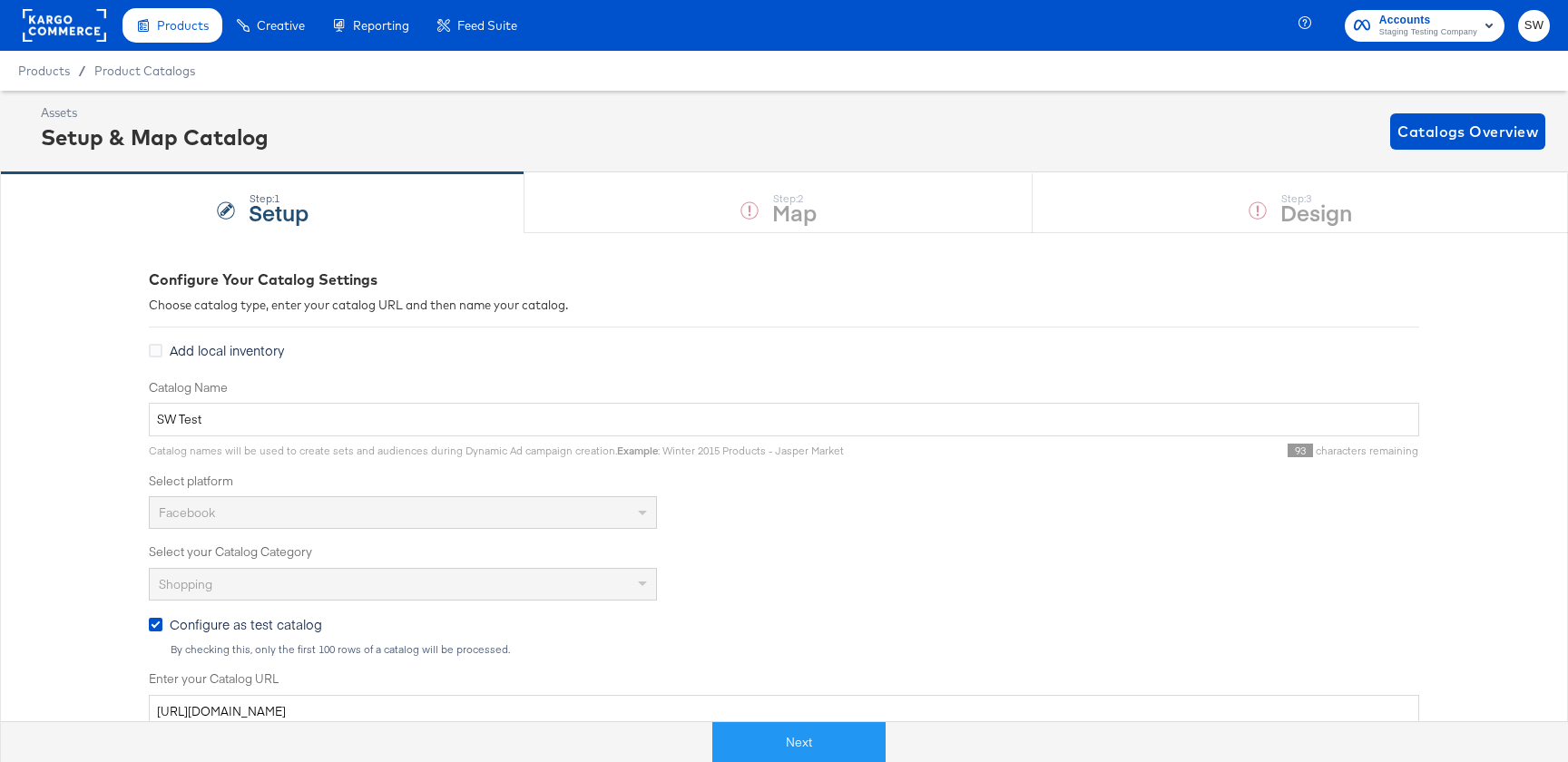
click at [750, 717] on div "Next" at bounding box center [799, 734] width 1568 height 54
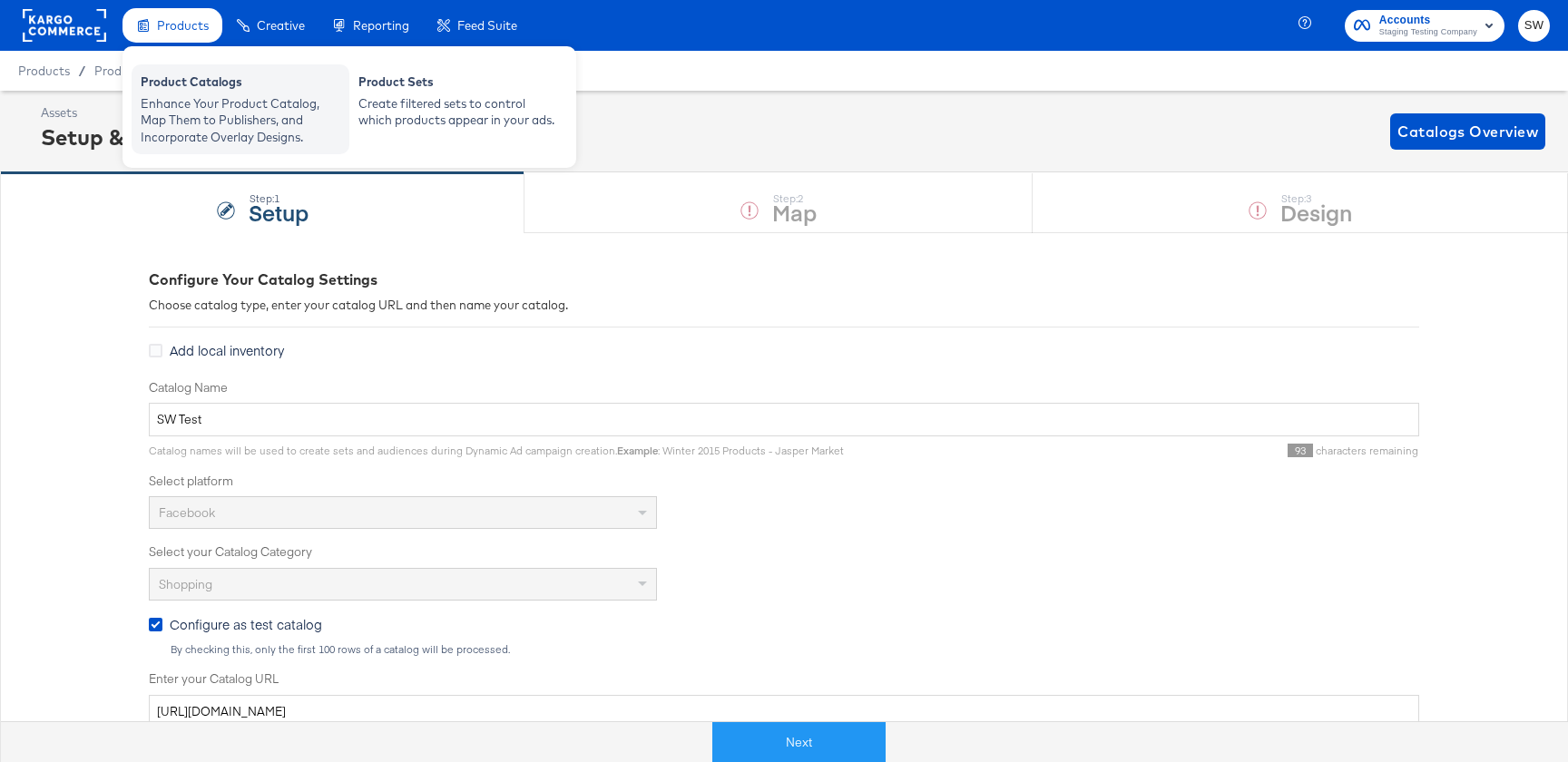
click at [172, 88] on div "Product Catalogs" at bounding box center [240, 84] width 200 height 22
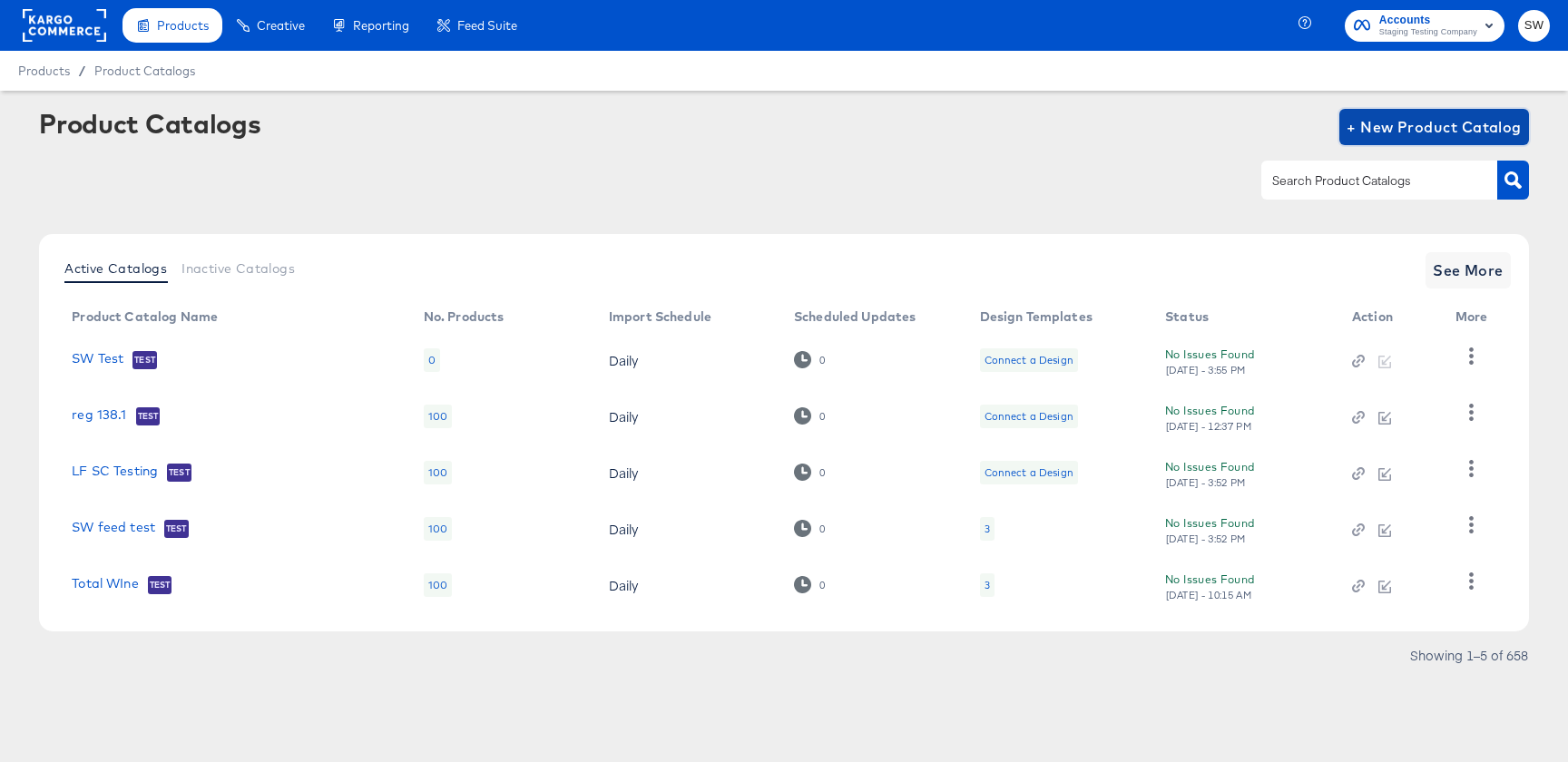
click at [1382, 128] on span "+ New Product Catalog" at bounding box center [1434, 127] width 175 height 26
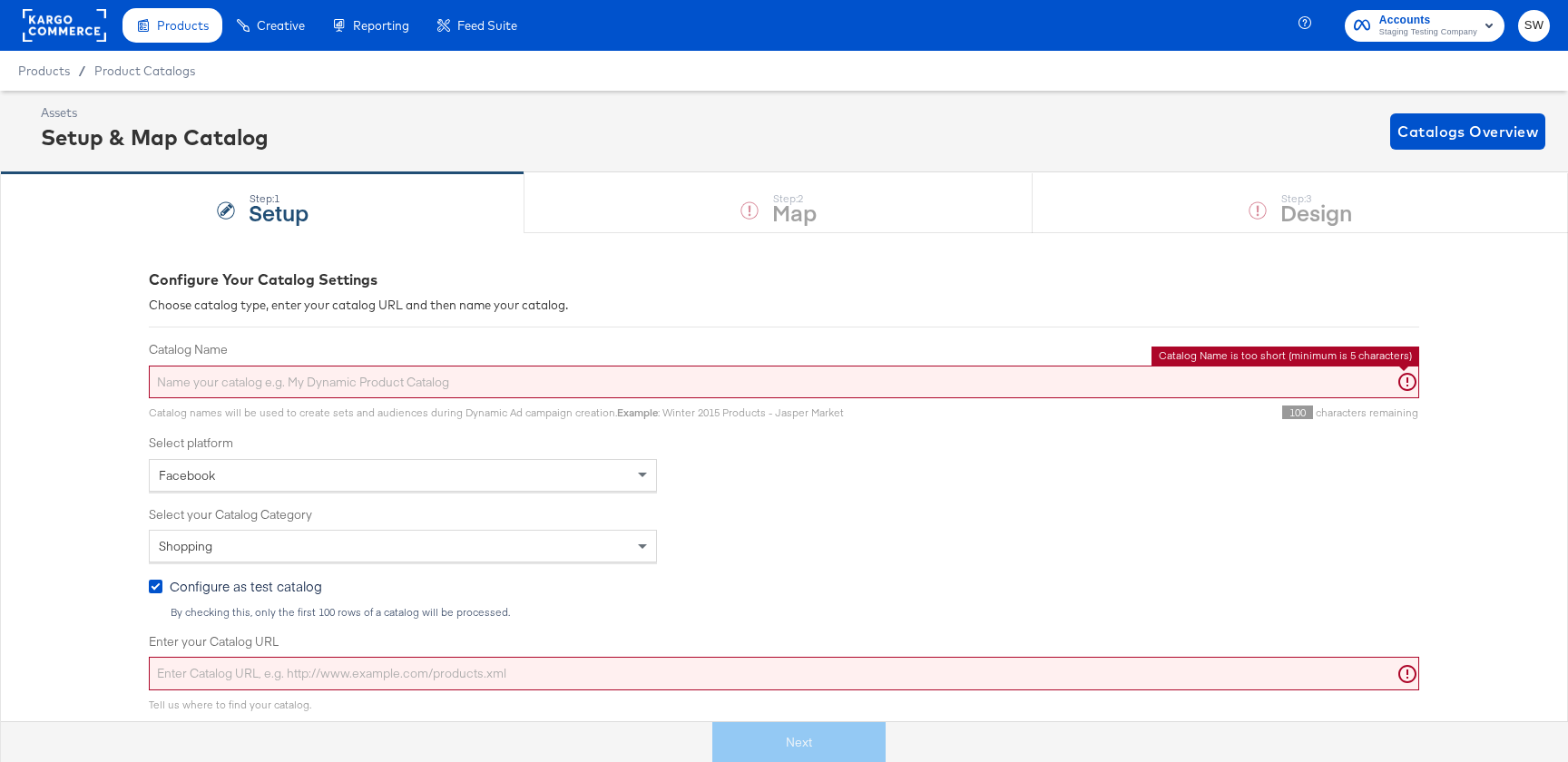
click at [514, 391] on input "Catalog Name" at bounding box center [784, 382] width 1271 height 34
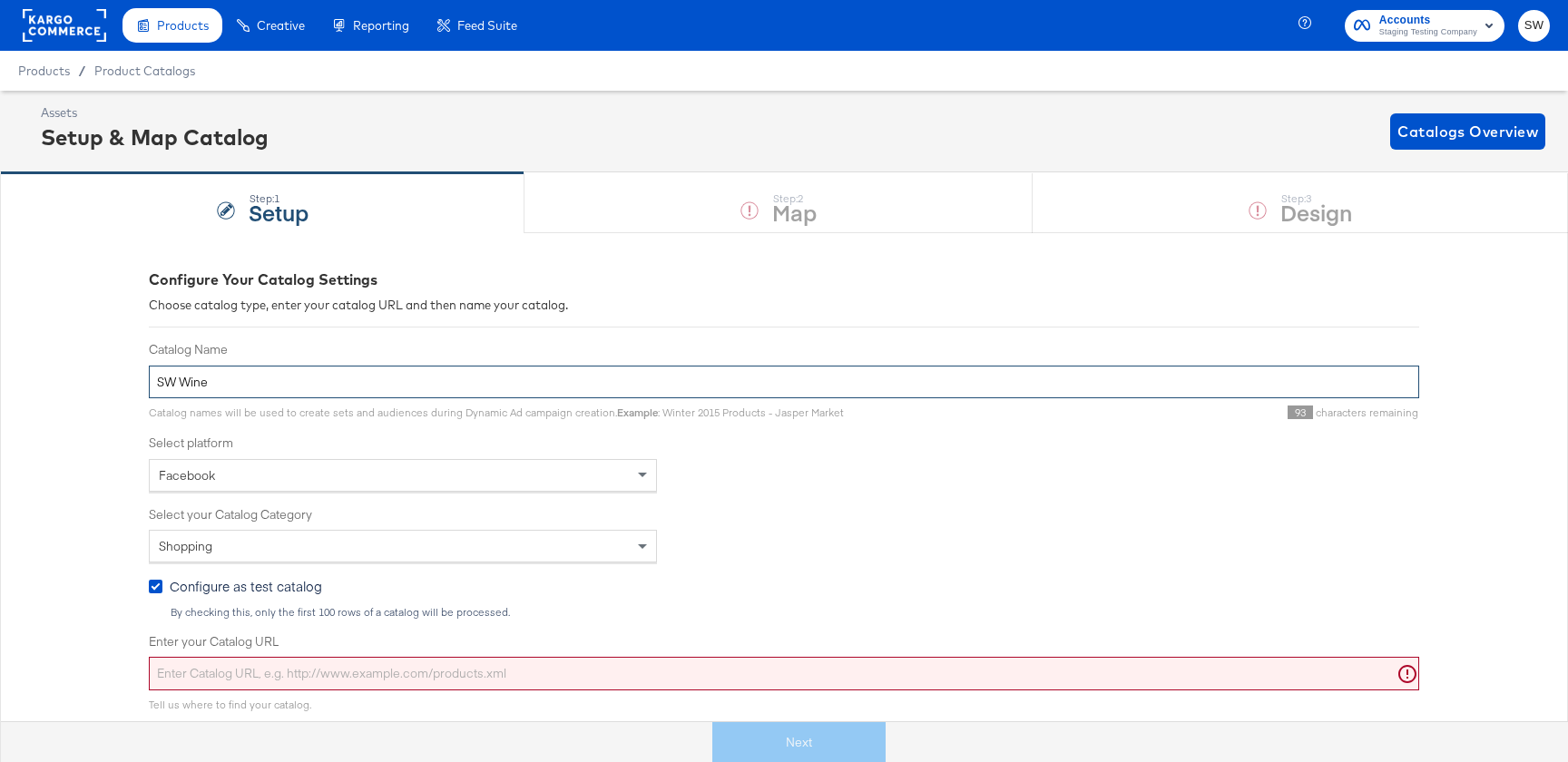
type input "SW Wine"
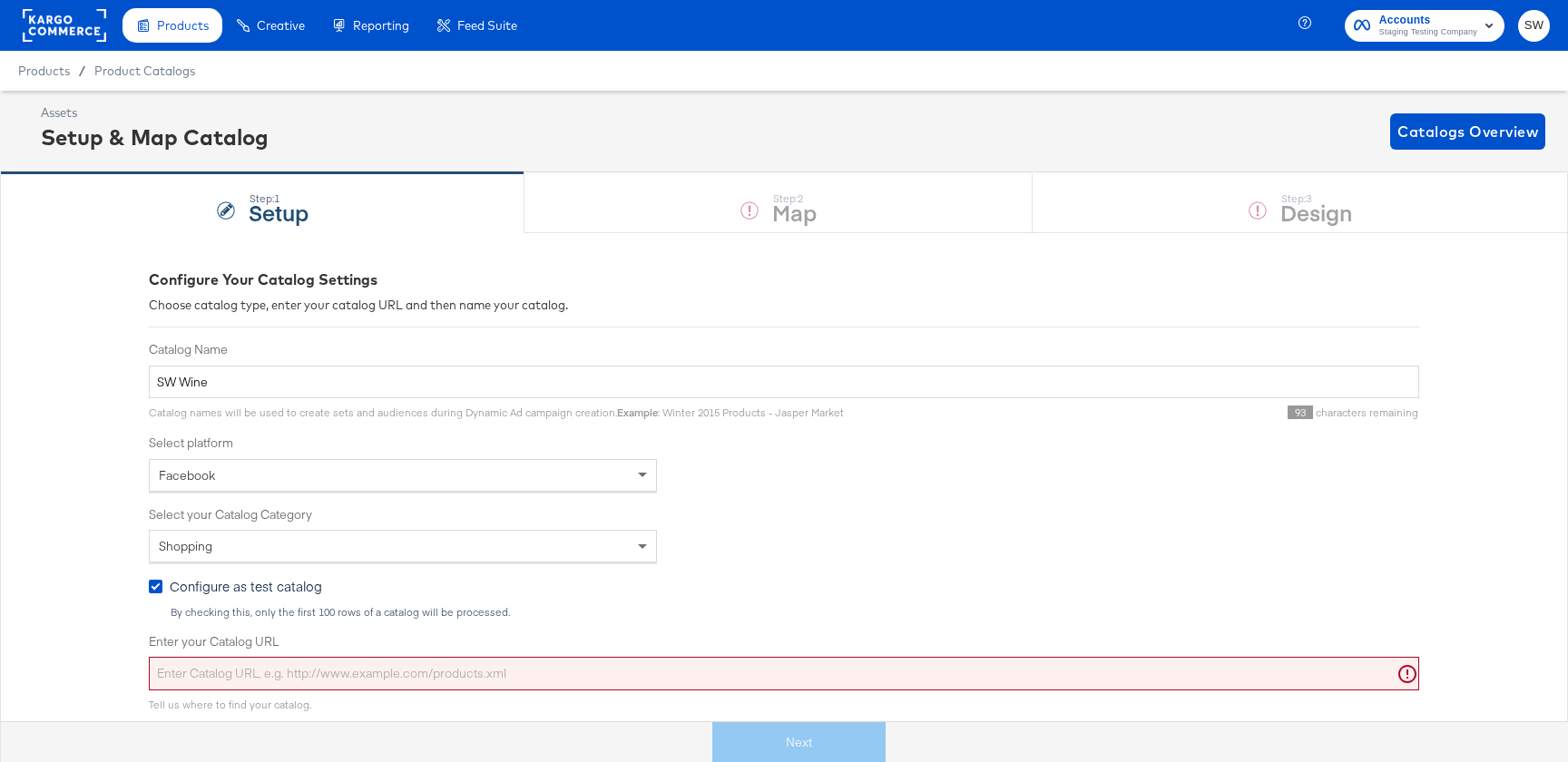
click at [472, 684] on input "Enter your Catalog URL" at bounding box center [784, 674] width 1271 height 34
paste input "{"id":"{{{\"id\"}}}","title":"{{{unescapeHTML (truncate title limit=110)}}}","d…"
type input "{"id":"{{{\"id\"}}}","title":"{{{unescapeHTML (truncate title limit=110)}}}","d…"
paste input "[URL][DOMAIN_NAME]"
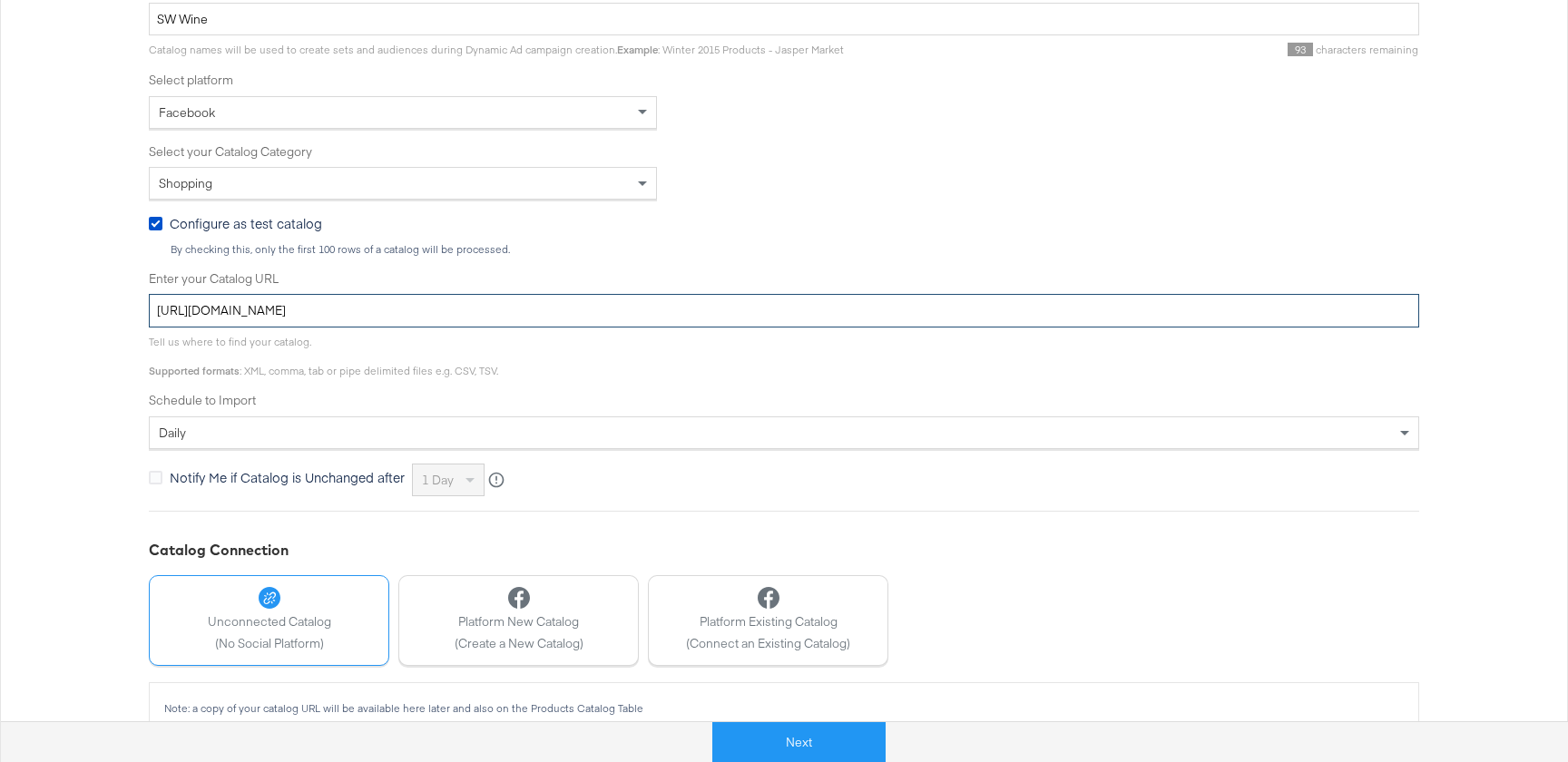
scroll to position [393, 0]
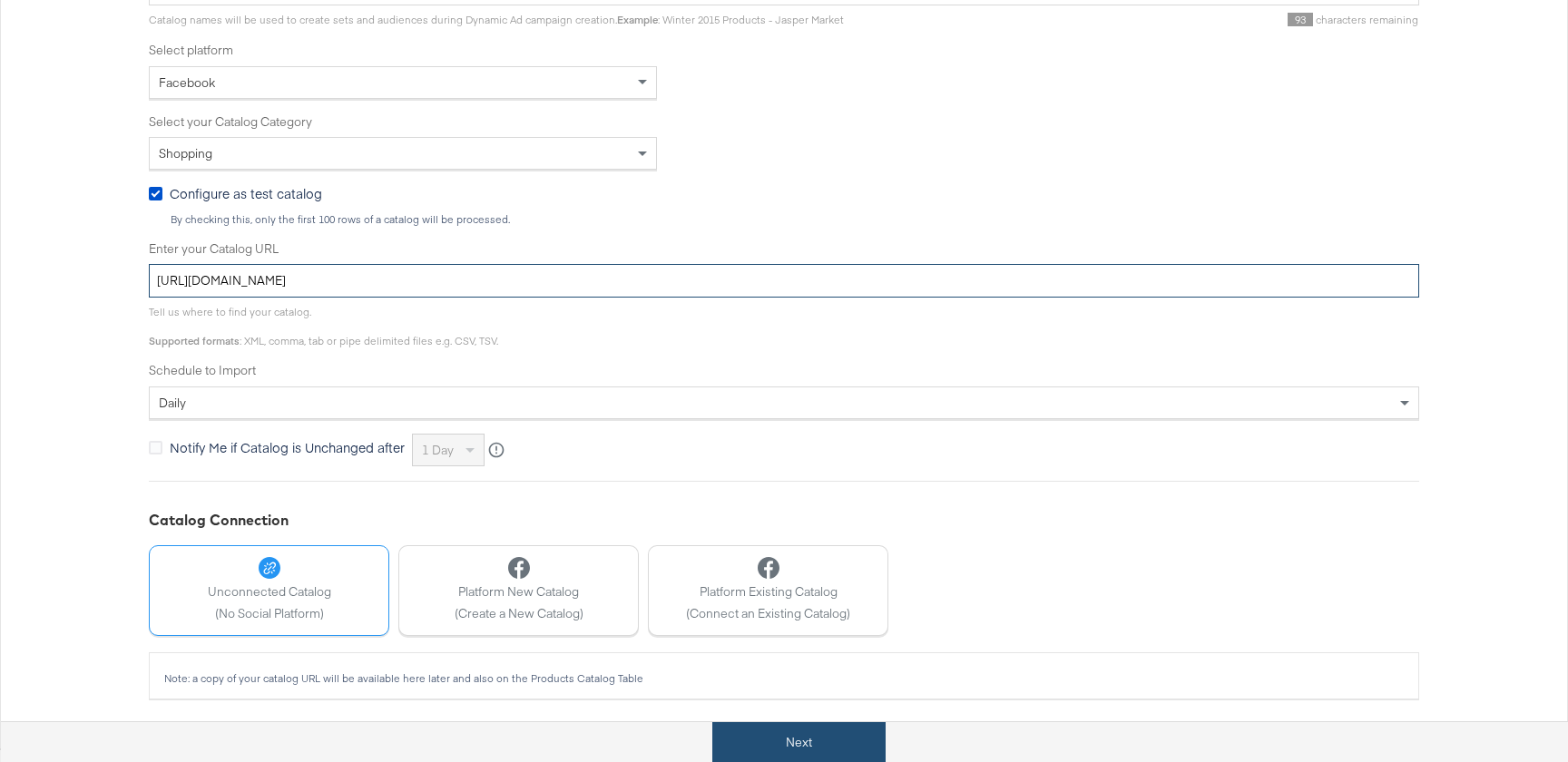
type input "[URL][DOMAIN_NAME]"
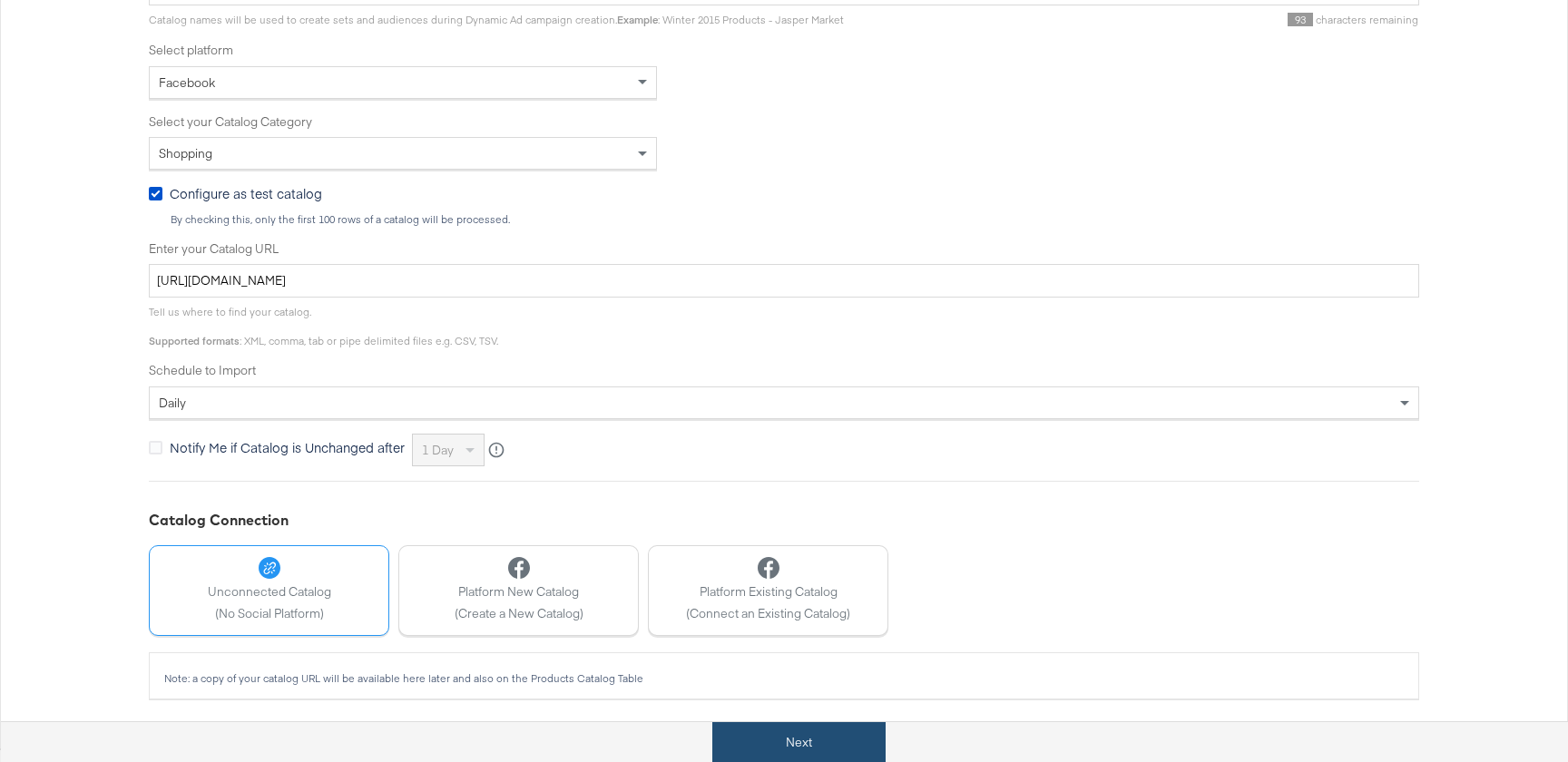
click at [832, 736] on button "Next" at bounding box center [799, 743] width 173 height 41
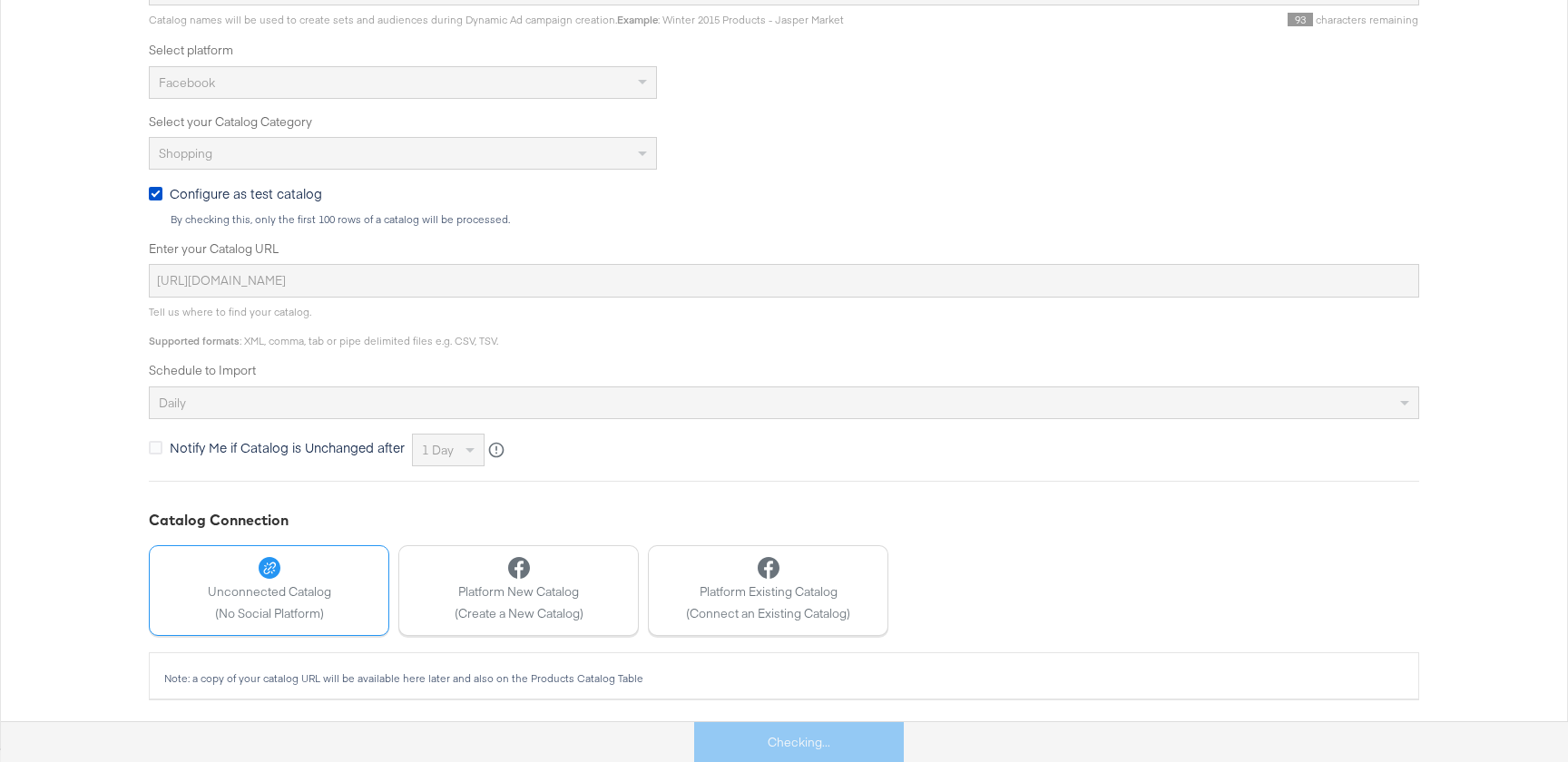
scroll to position [0, 0]
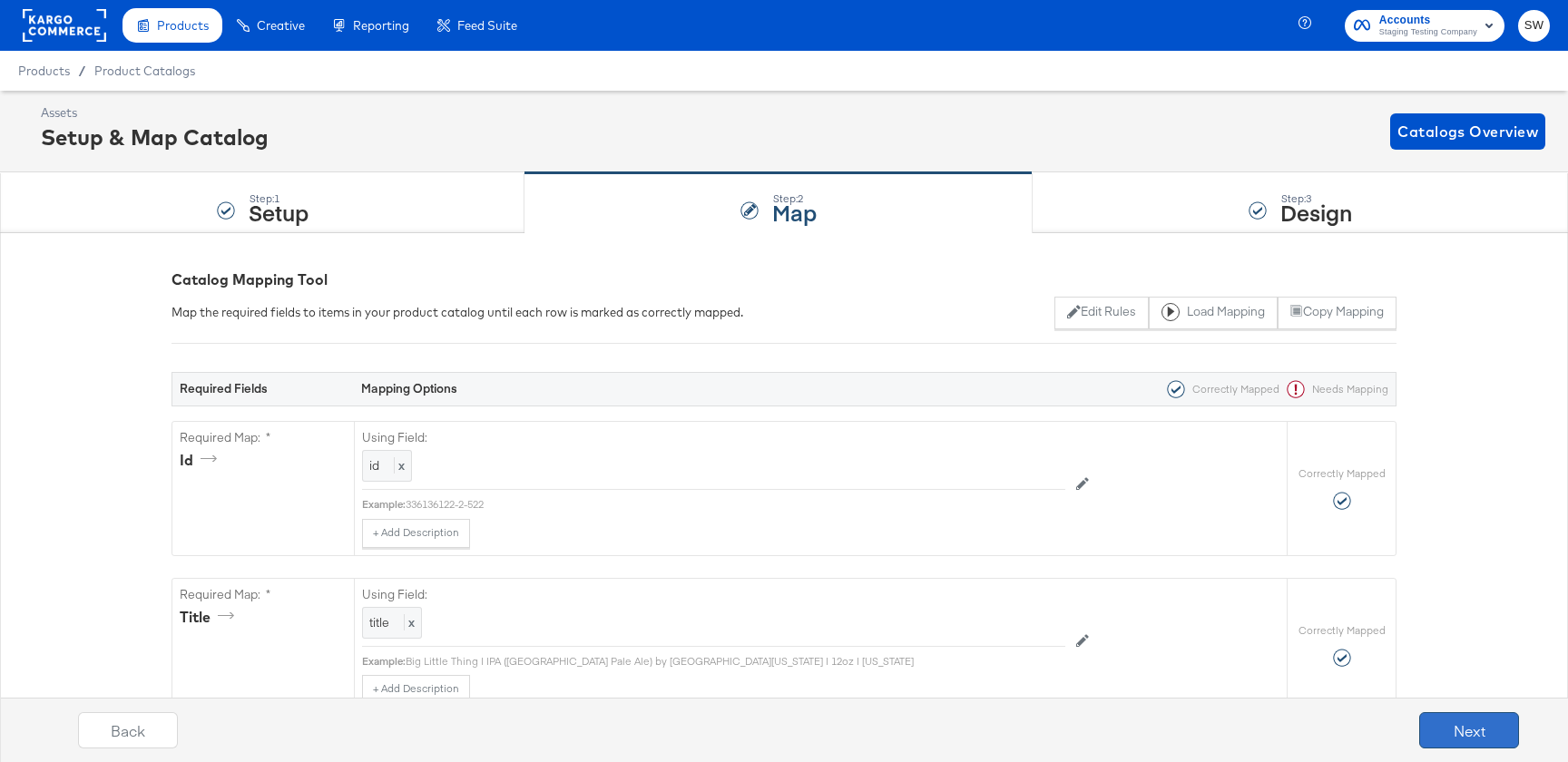
click at [1488, 722] on button "Next" at bounding box center [1469, 731] width 100 height 37
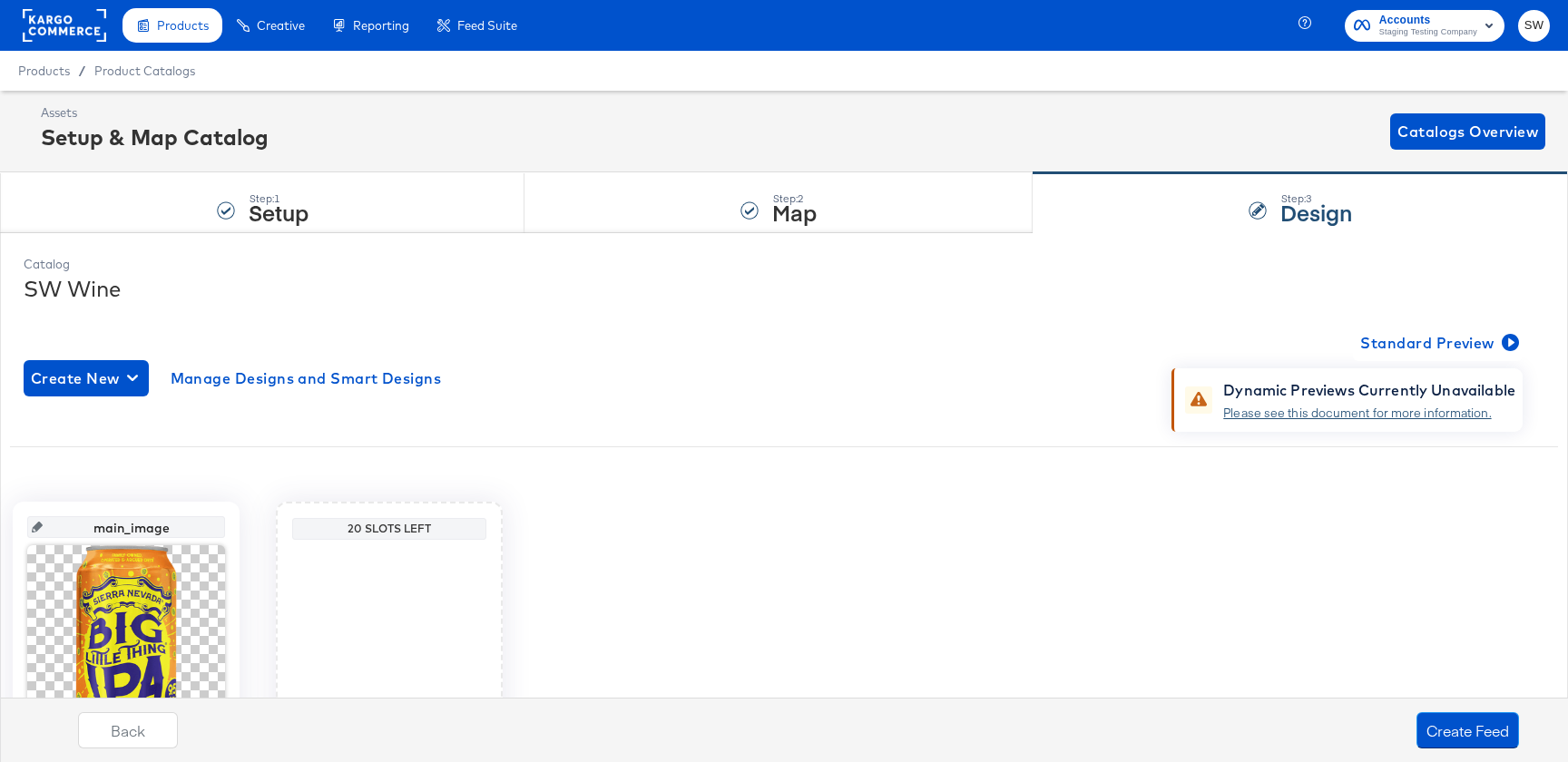
click at [1372, 417] on link "Please see this document for more information." at bounding box center [1357, 413] width 268 height 17
click at [1413, 350] on span "Standard Preview" at bounding box center [1438, 343] width 155 height 26
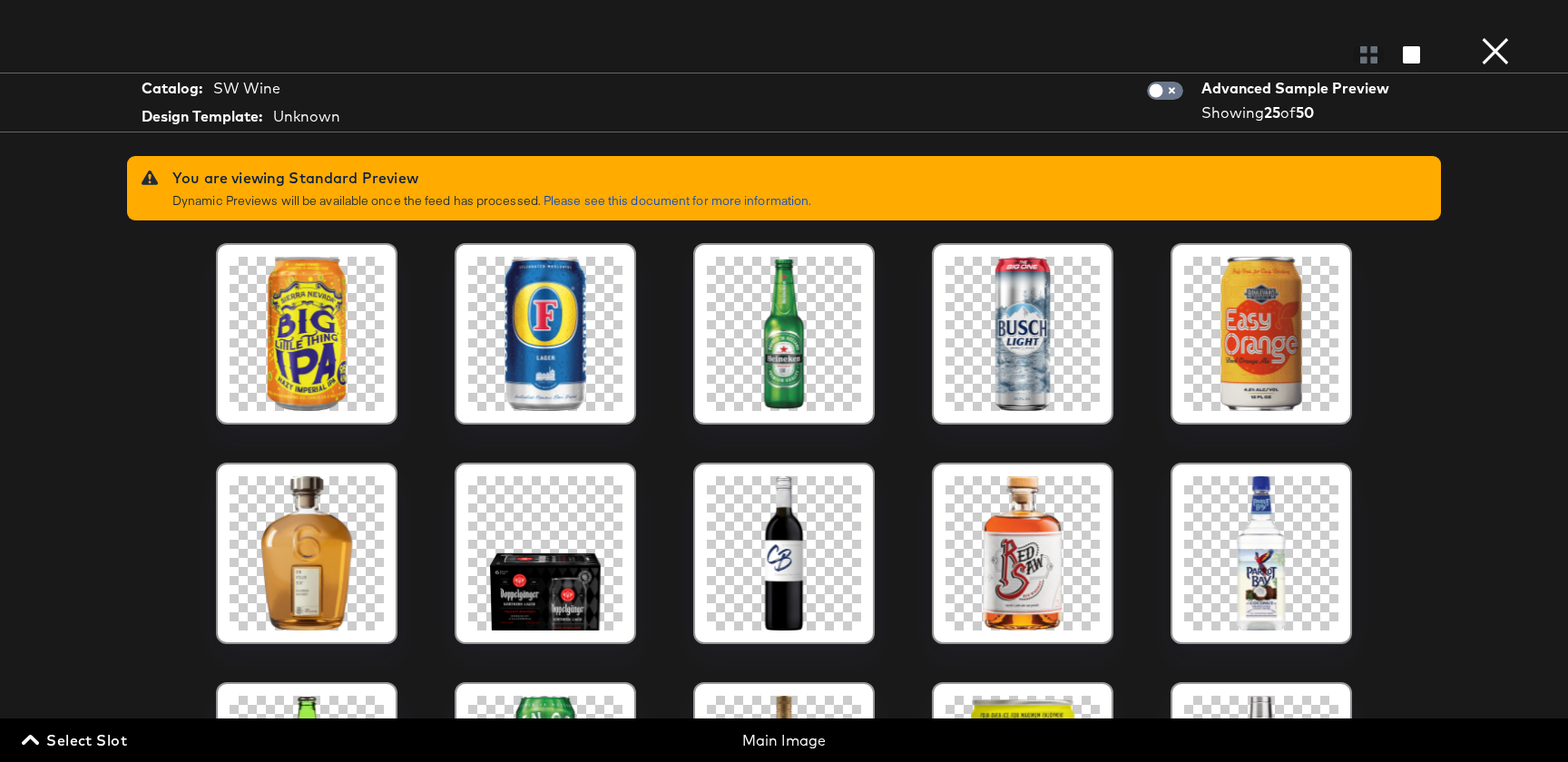
click at [1492, 37] on button "×" at bounding box center [1496, 18] width 37 height 37
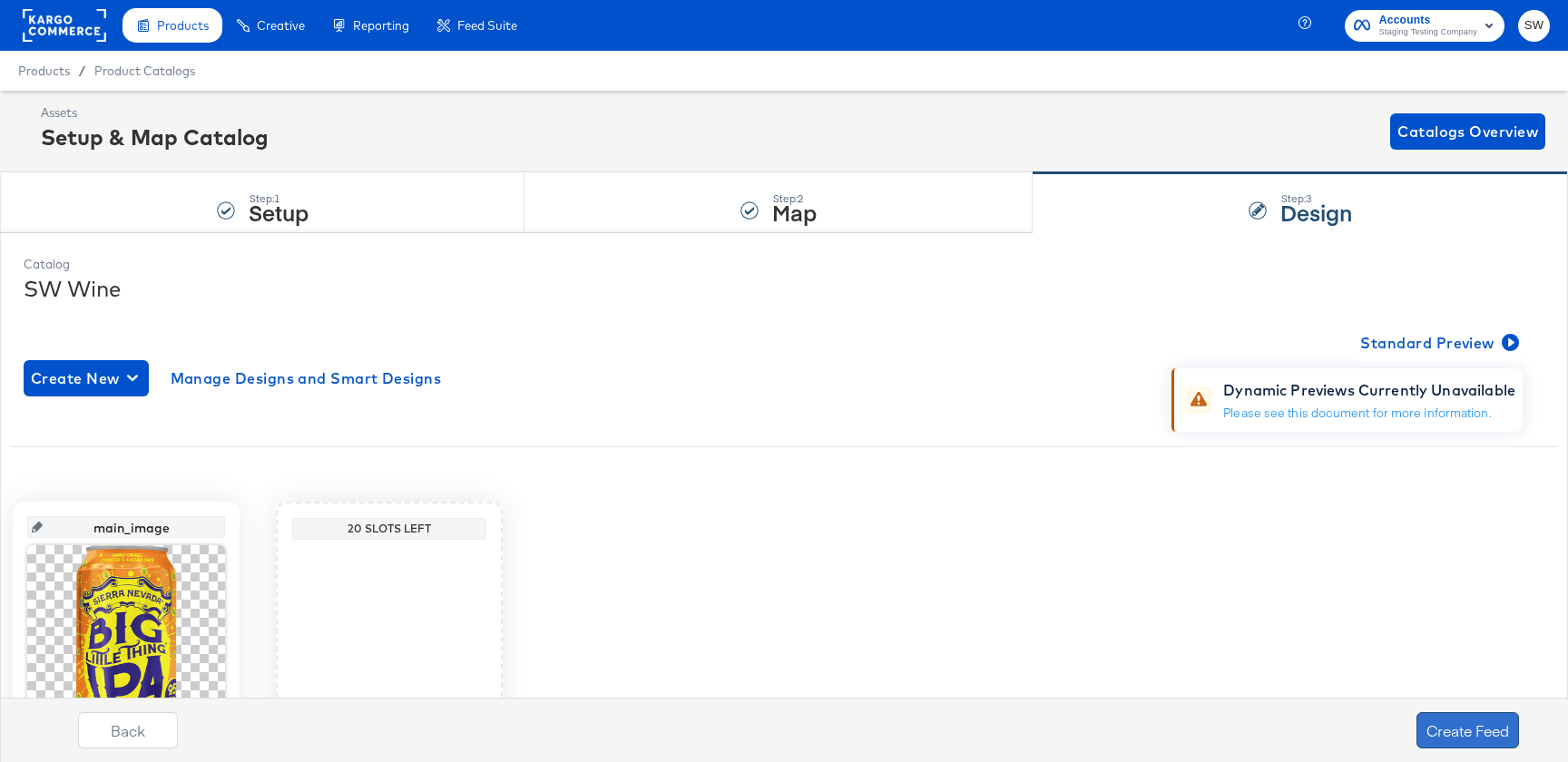
click at [1419, 738] on button "Create Feed" at bounding box center [1468, 731] width 103 height 37
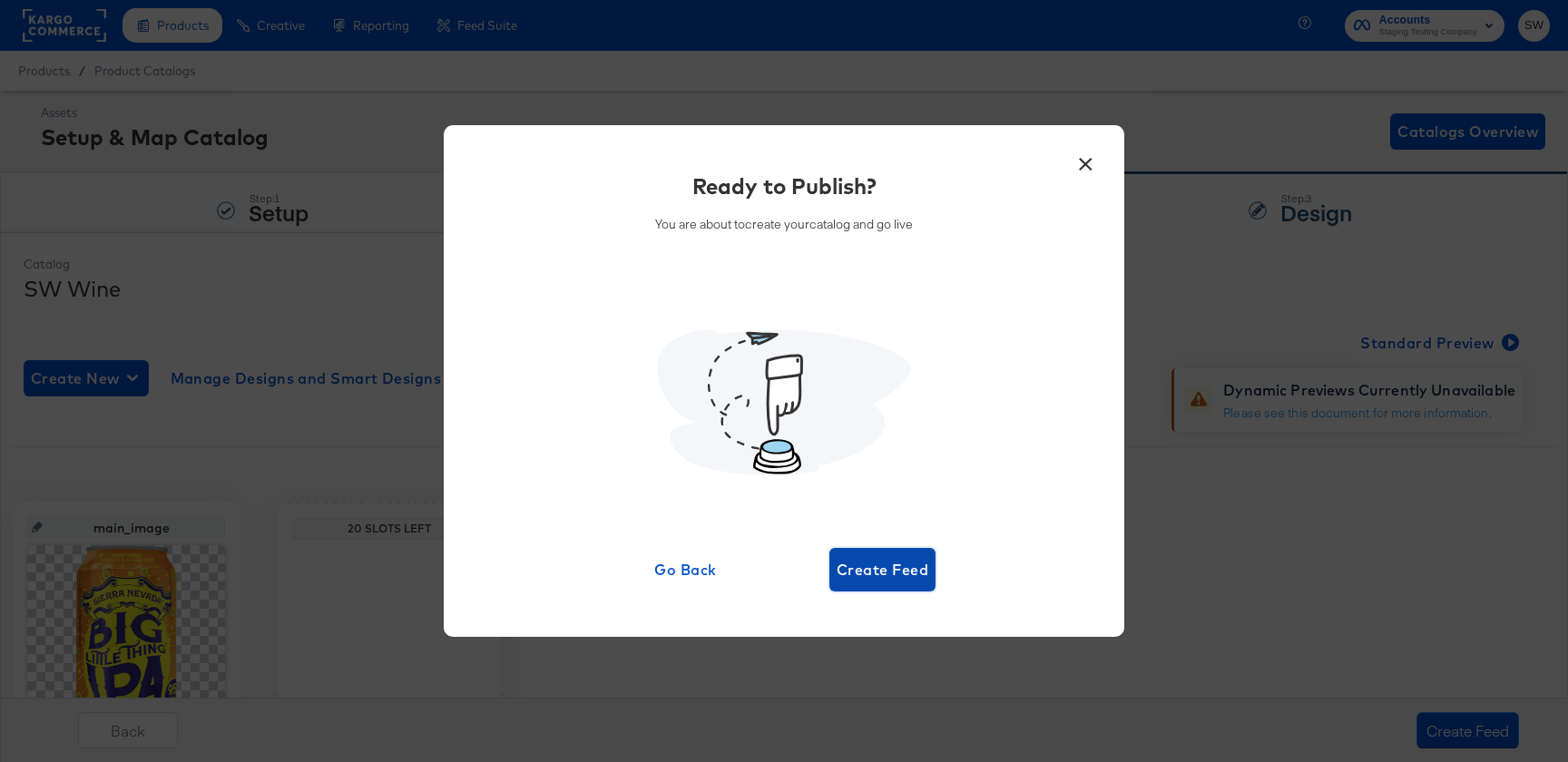
click at [881, 580] on span "Create Feed" at bounding box center [883, 570] width 92 height 26
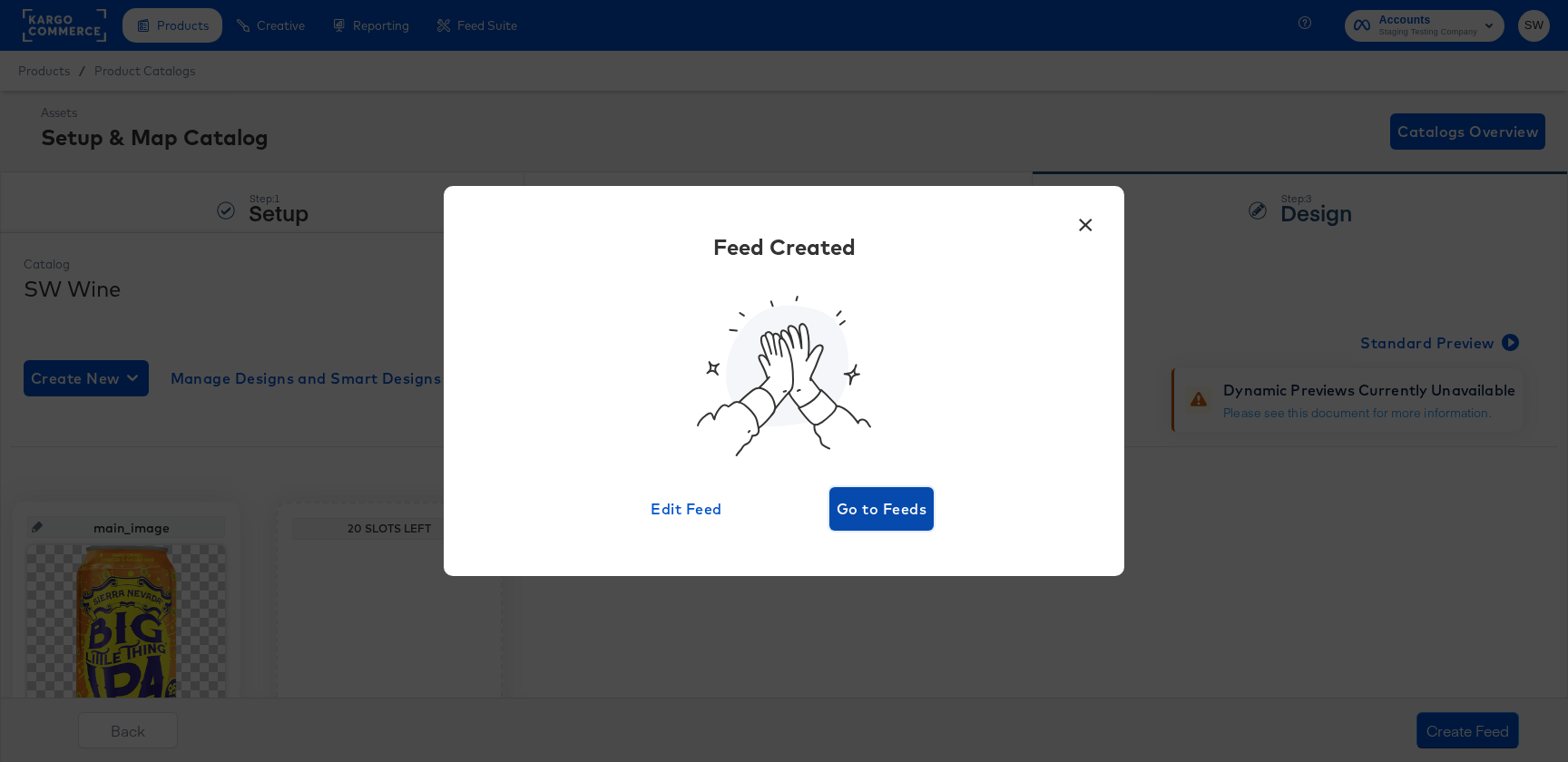
click at [900, 509] on span "Go to Feeds" at bounding box center [882, 509] width 90 height 26
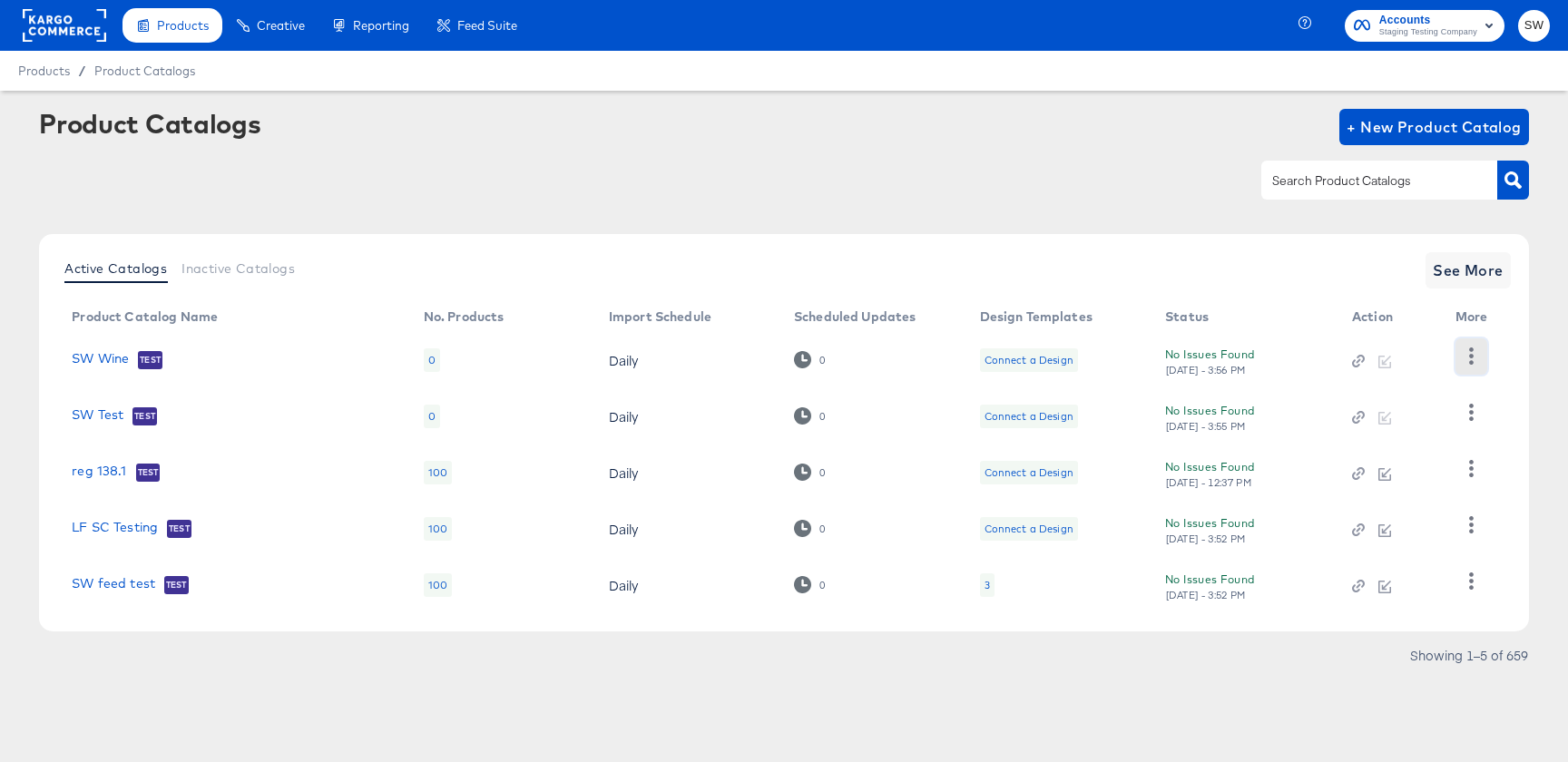
click at [1473, 355] on icon "button" at bounding box center [1472, 356] width 17 height 17
click at [1410, 476] on div "Delete" at bounding box center [1397, 481] width 182 height 29
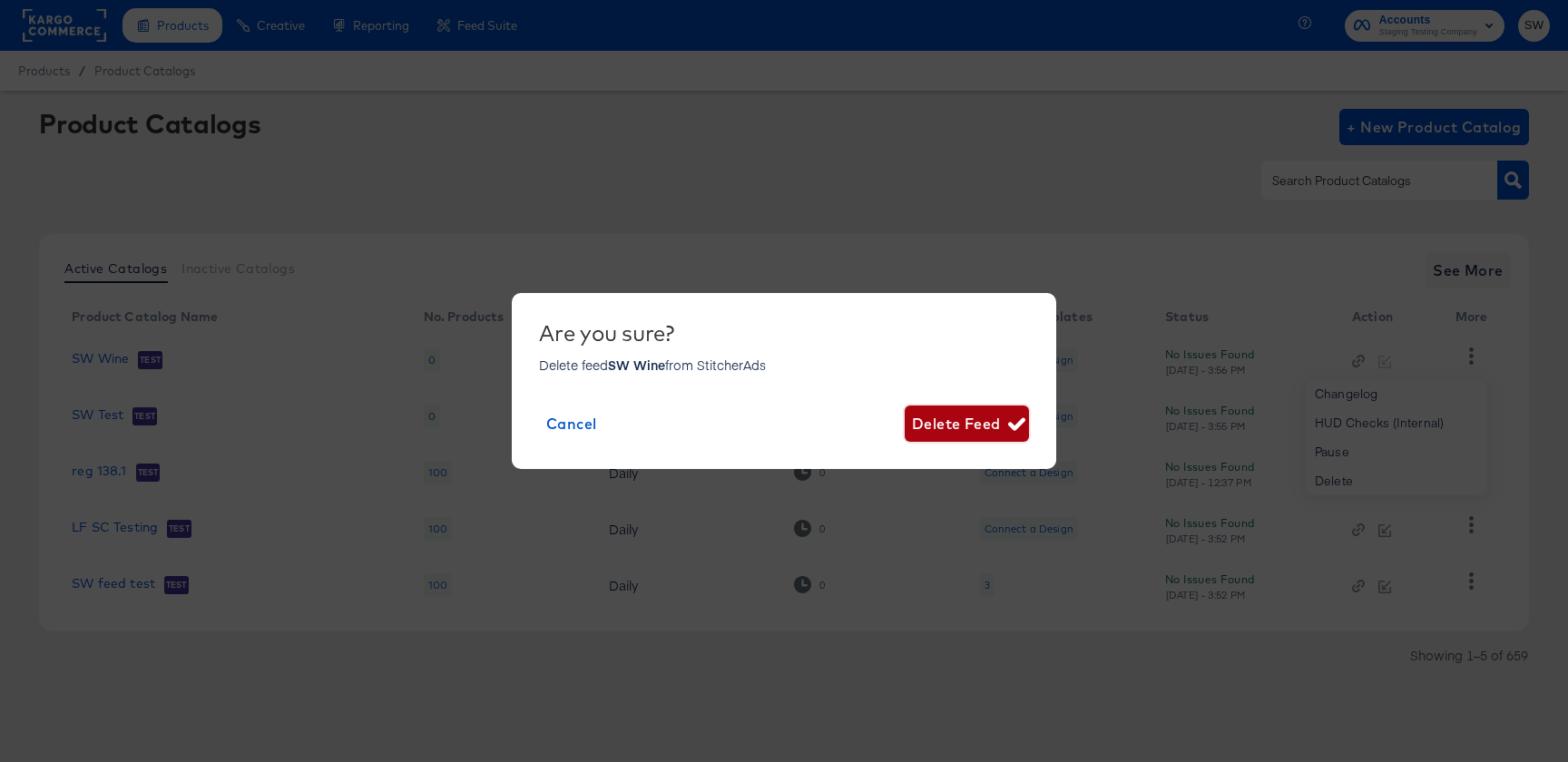
click at [940, 419] on span "Delete Feed" at bounding box center [967, 424] width 110 height 26
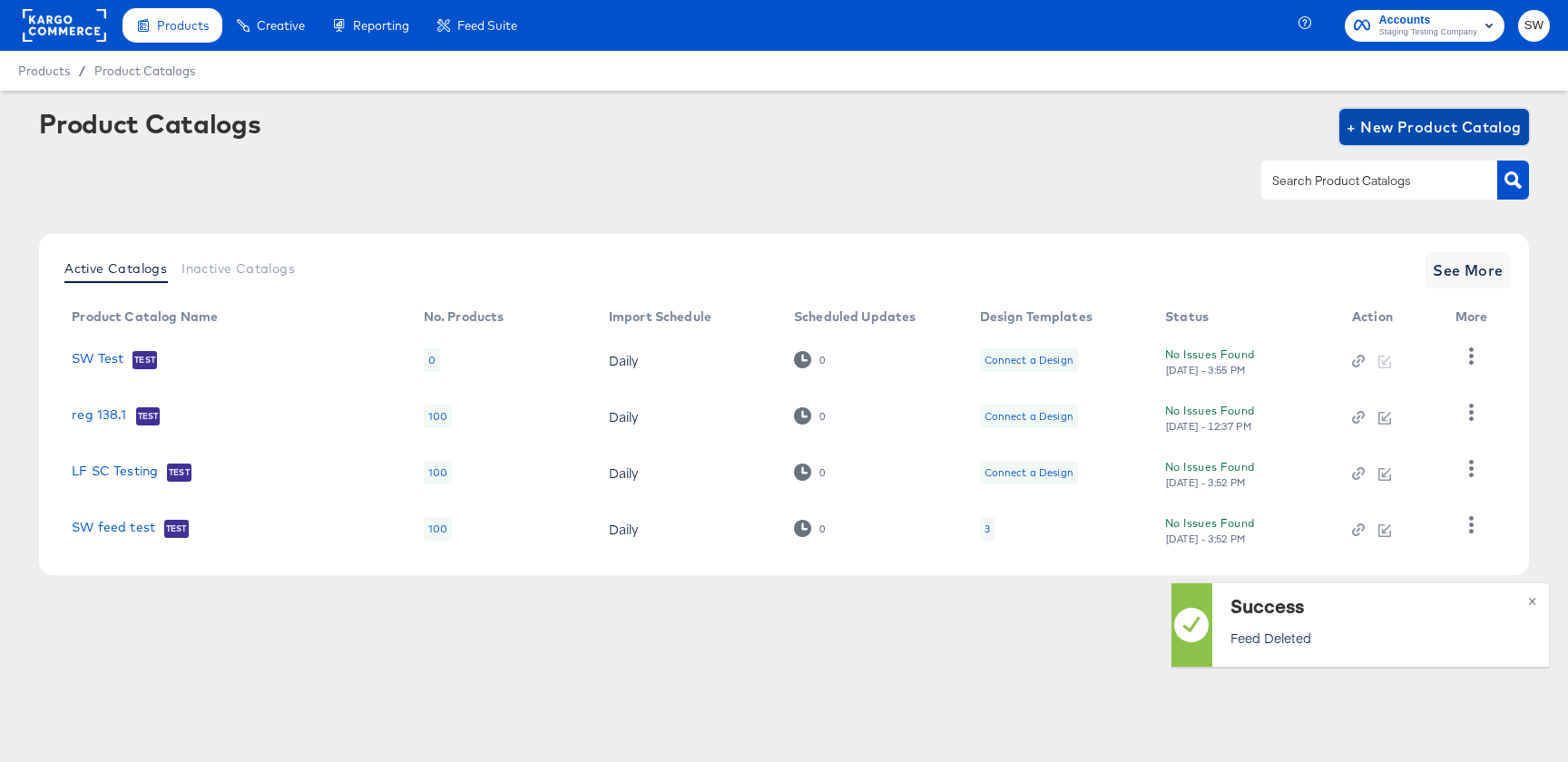
click at [1412, 131] on span "+ New Product Catalog" at bounding box center [1434, 127] width 175 height 26
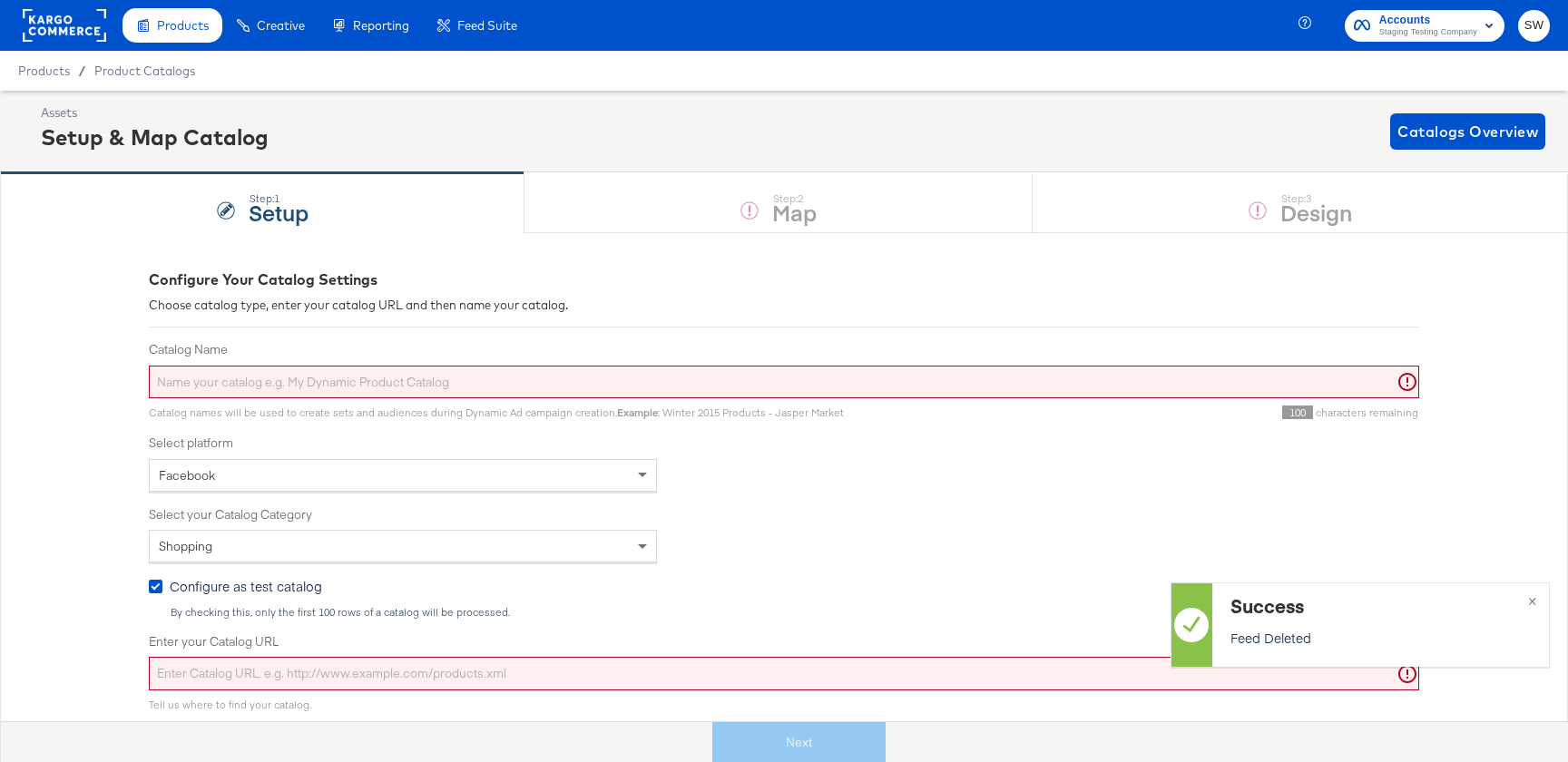
click at [834, 369] on input "Catalog Name" at bounding box center [784, 382] width 1271 height 34
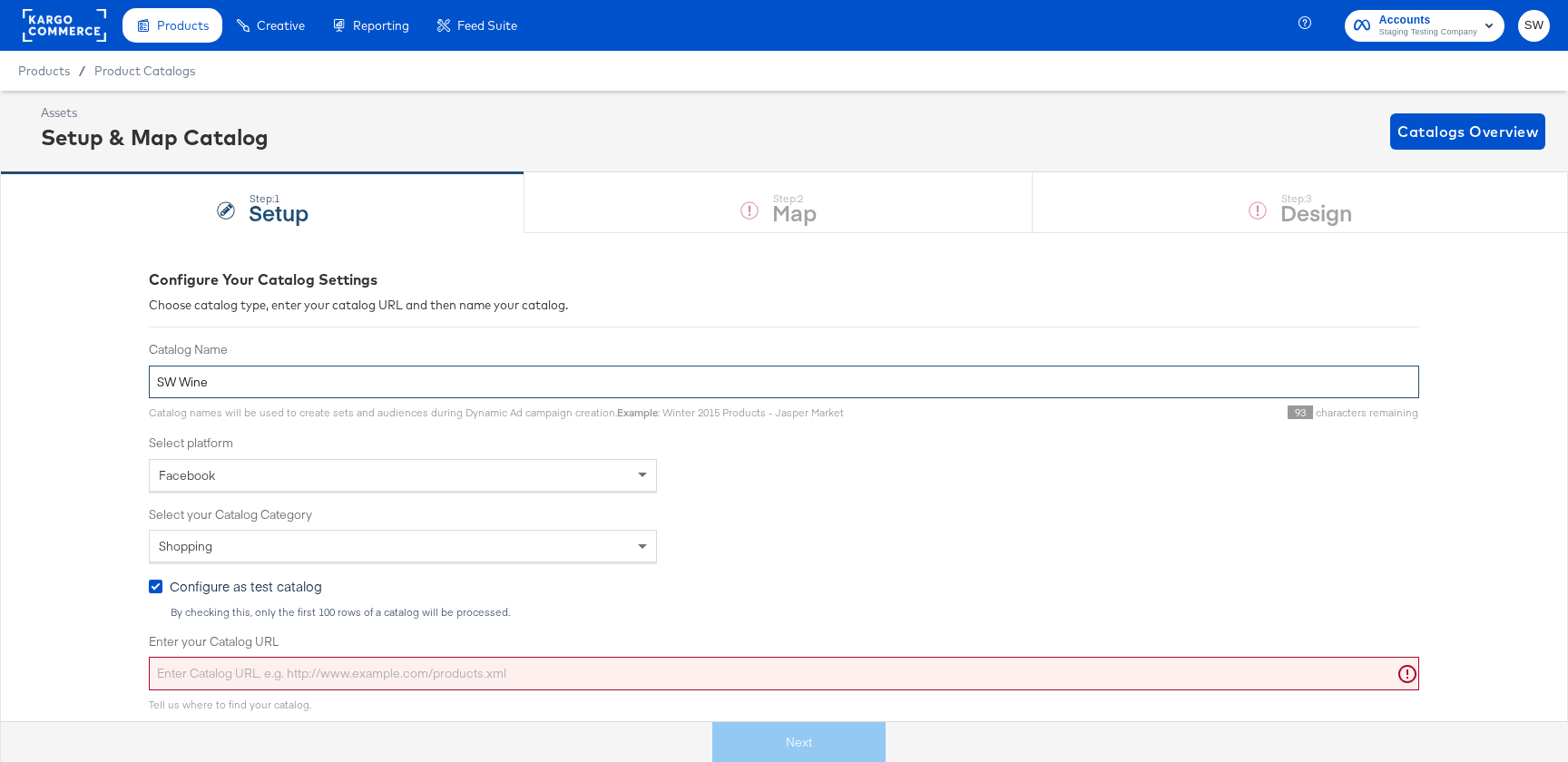
type input "SW Wine"
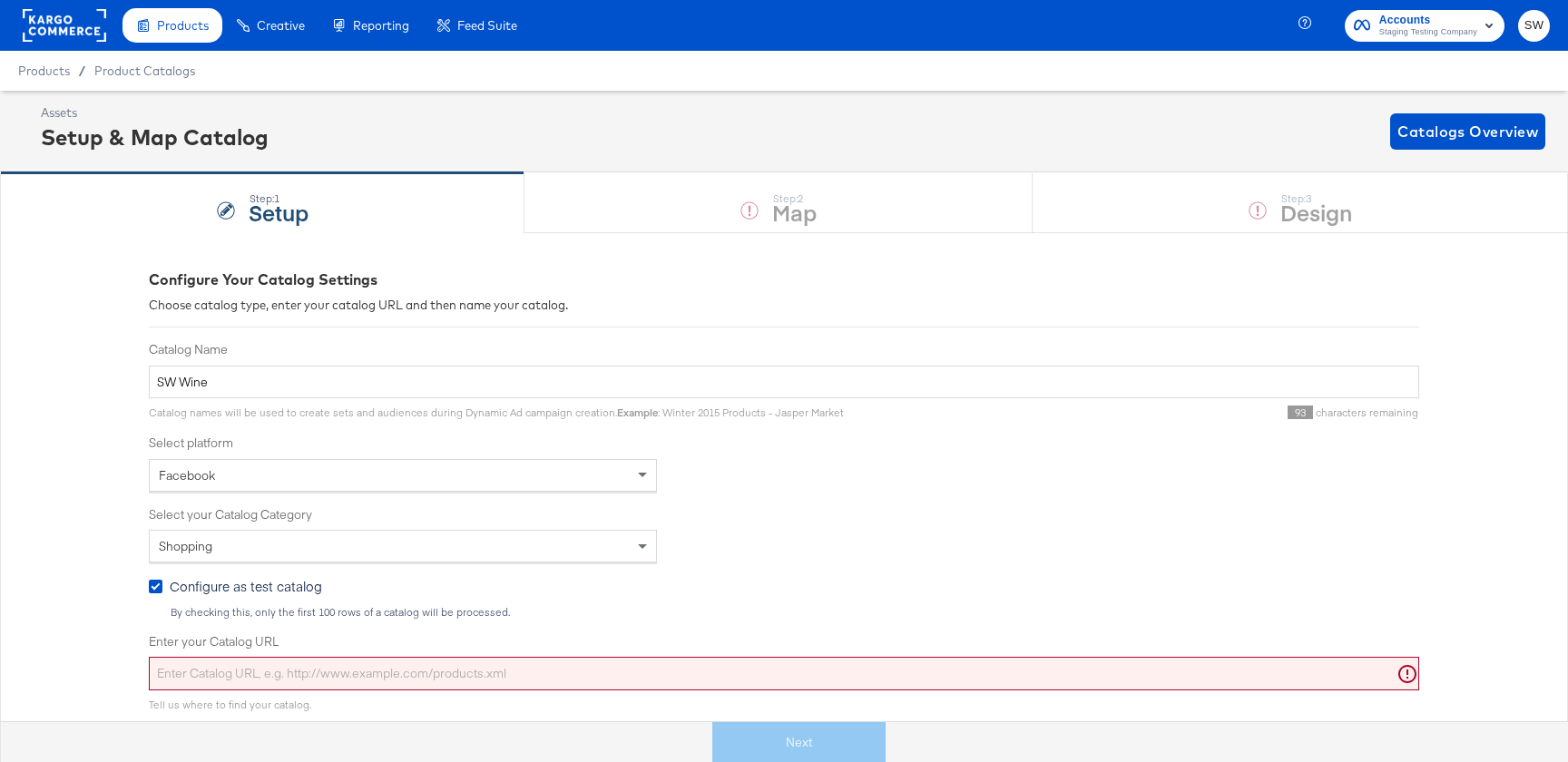
click at [171, 591] on span "Configure as test catalog" at bounding box center [246, 586] width 152 height 18
click at [0, 0] on input "Configure as test catalog" at bounding box center [0, 0] width 0 height 0
click at [218, 655] on div "Enter your Catalog URL" at bounding box center [784, 662] width 1271 height 57
click at [226, 677] on input "Enter your Catalog URL" at bounding box center [784, 674] width 1271 height 34
paste input "[URL][DOMAIN_NAME]"
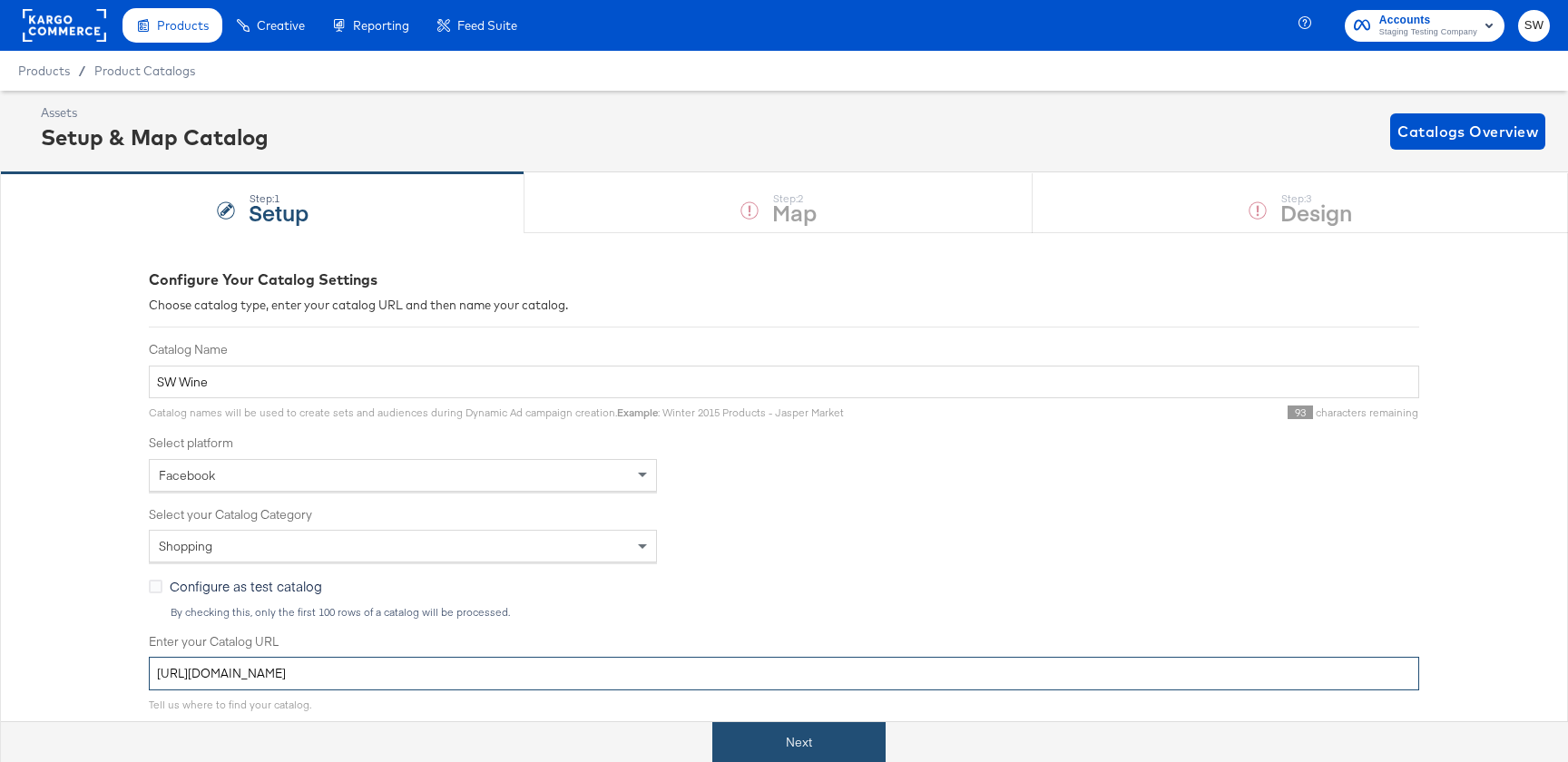
type input "[URL][DOMAIN_NAME]"
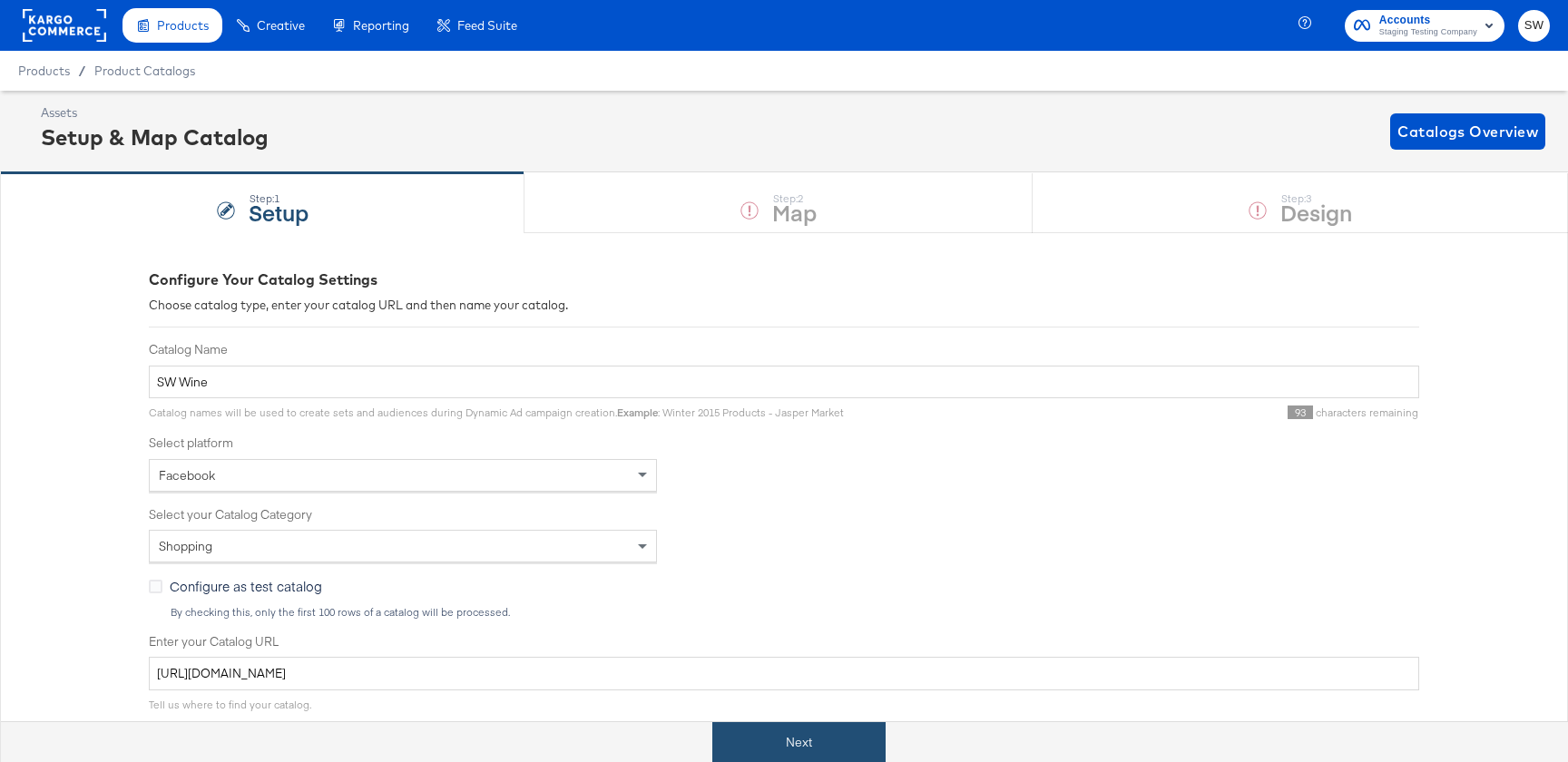
click at [878, 731] on button "Next" at bounding box center [799, 743] width 173 height 41
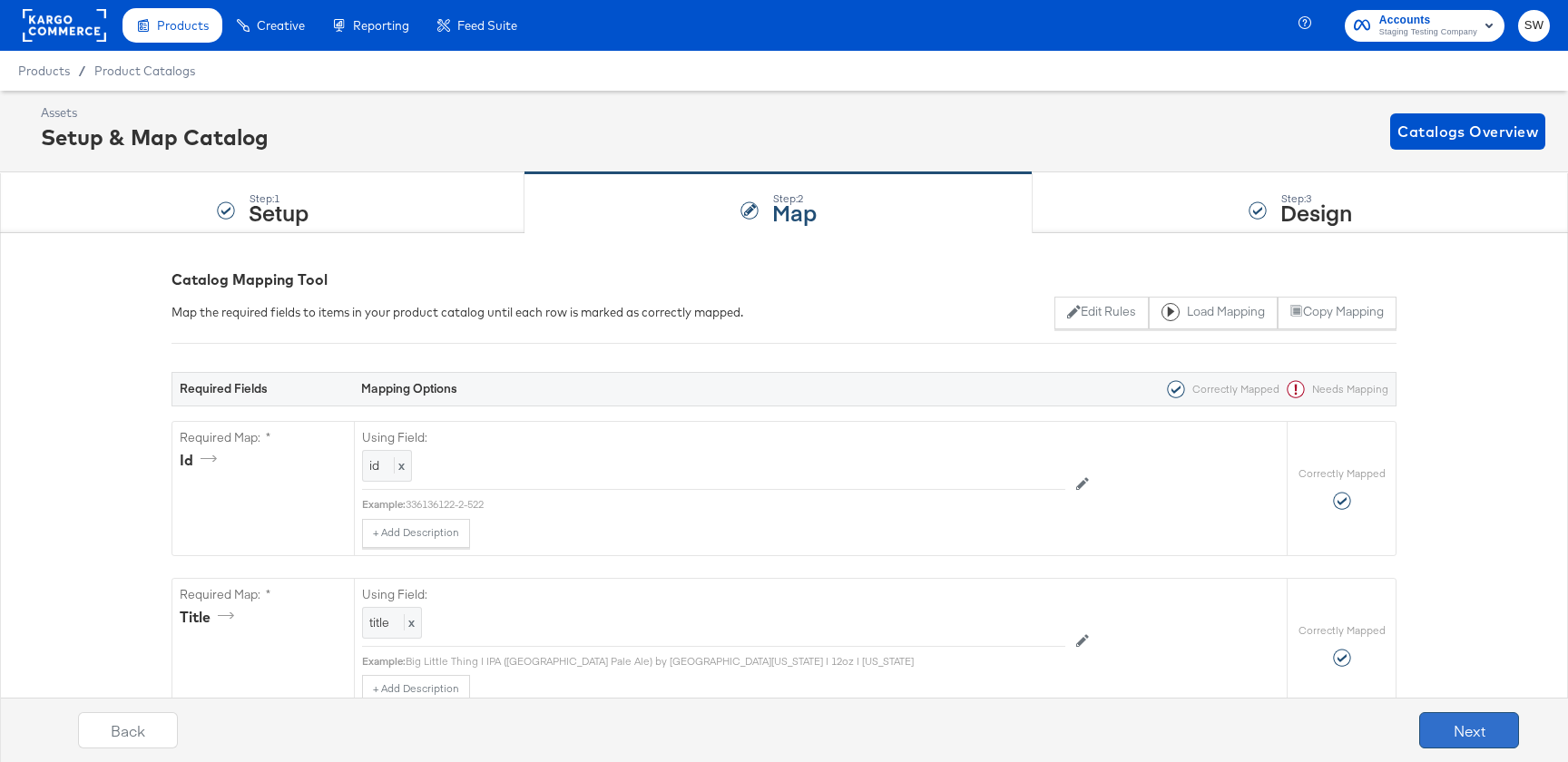
click at [1439, 715] on button "Next" at bounding box center [1469, 731] width 100 height 37
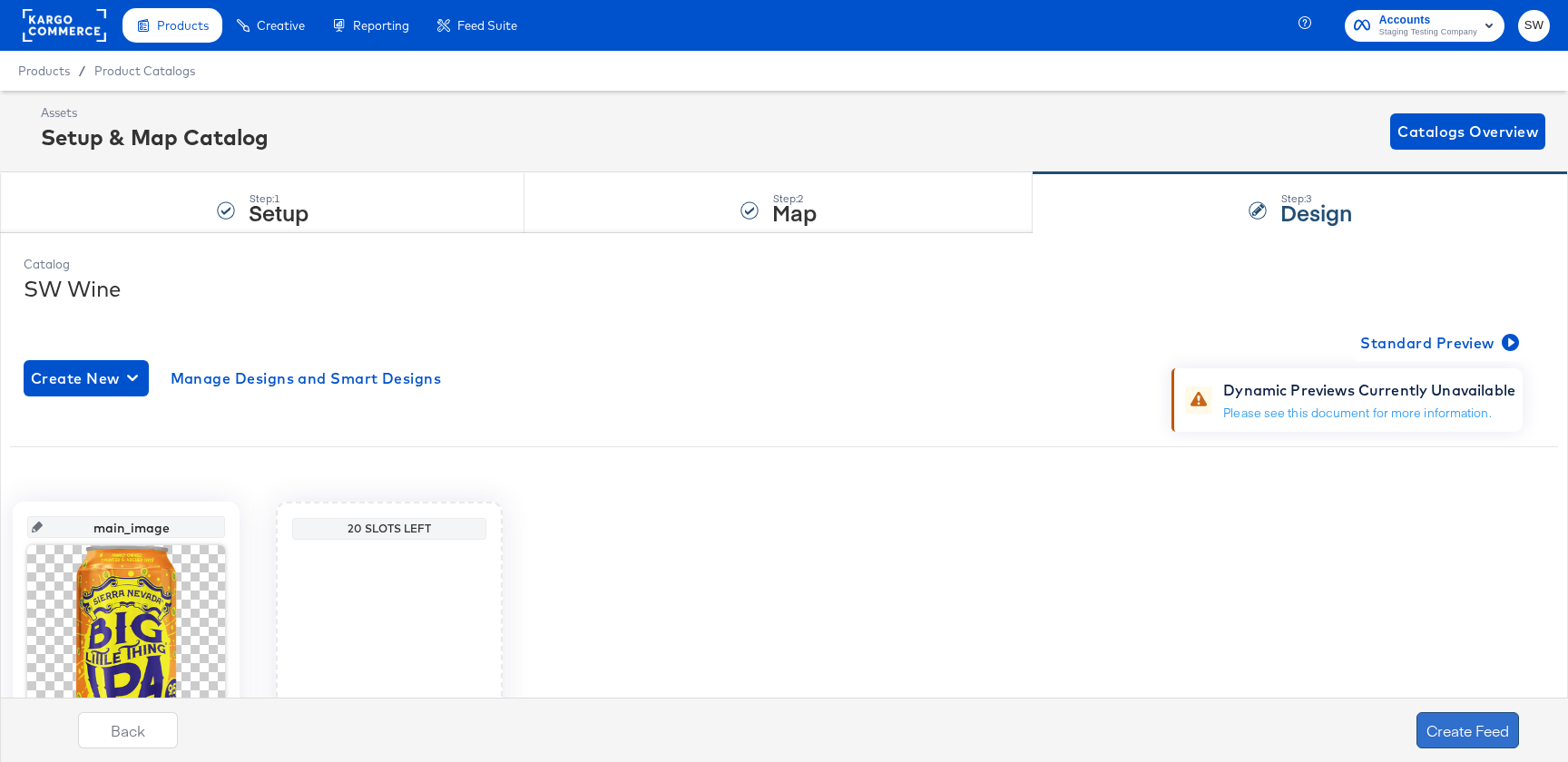
click at [1438, 716] on button "Create Feed" at bounding box center [1468, 731] width 103 height 37
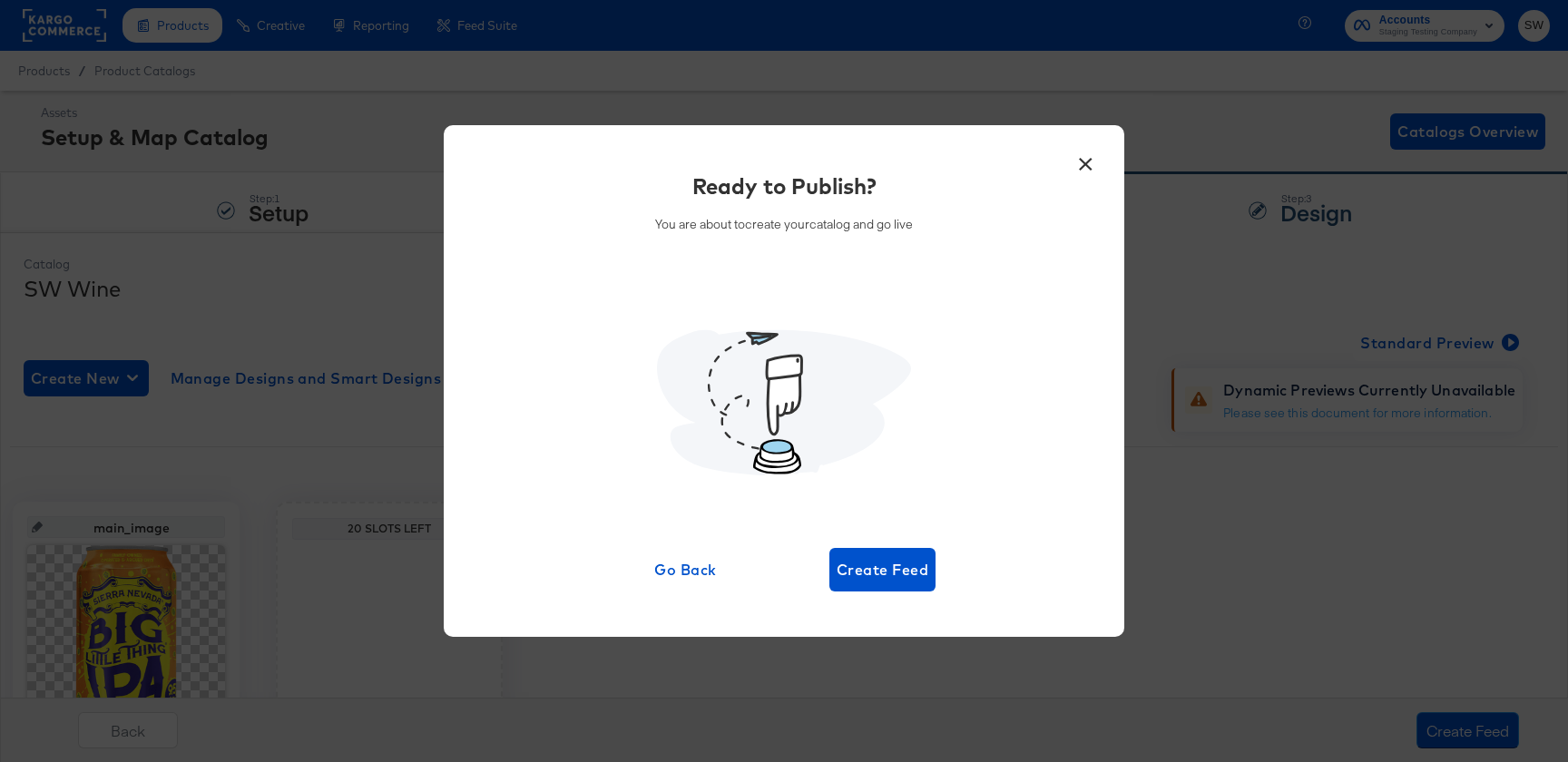
click at [911, 595] on div "× Ready to Publish? You are about to create your catalog and go live Go Back Cr…" at bounding box center [784, 381] width 680 height 513
click at [911, 579] on span "Create Feed" at bounding box center [883, 570] width 92 height 26
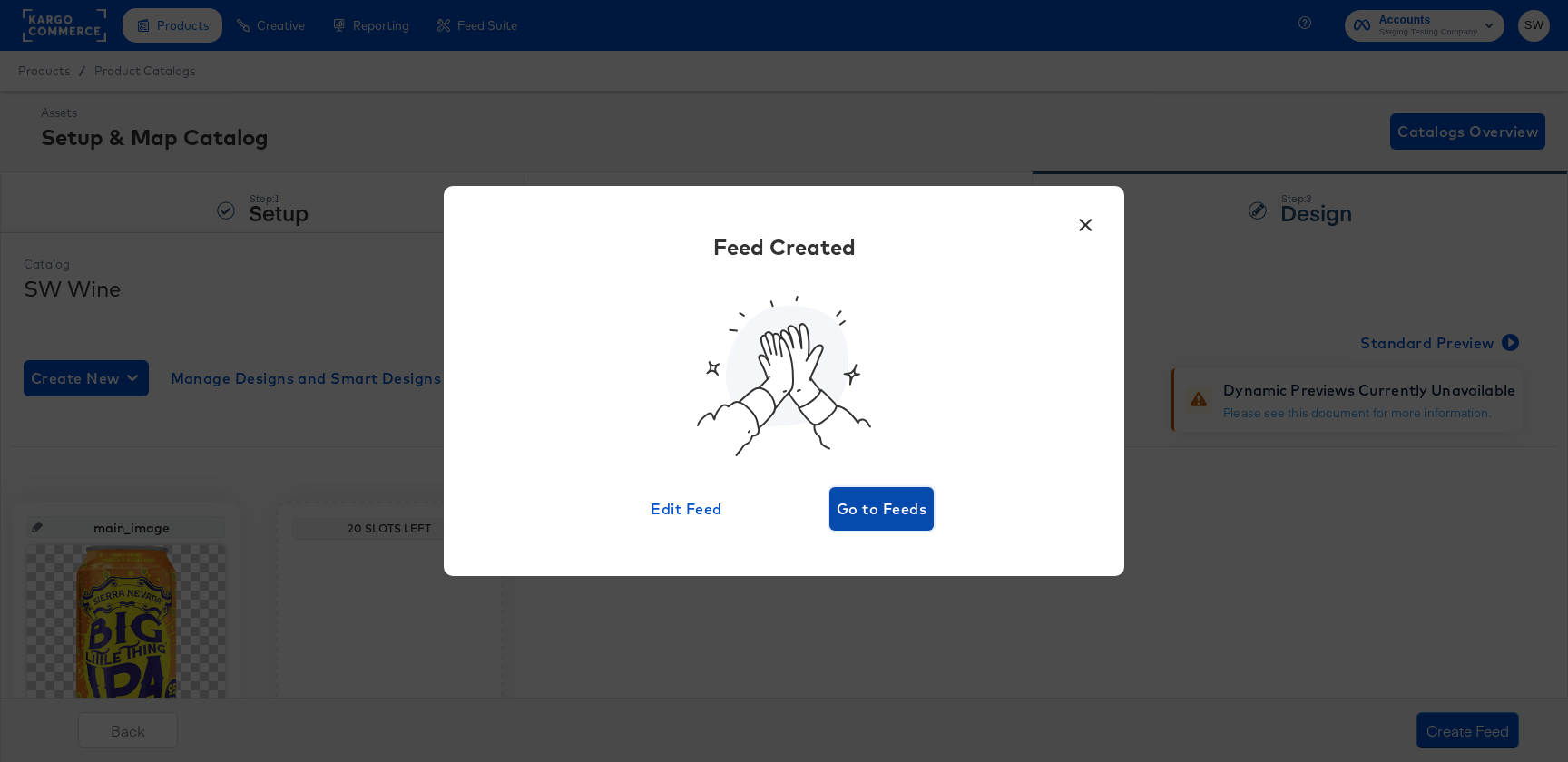
click at [902, 516] on span "Go to Feeds" at bounding box center [882, 509] width 90 height 26
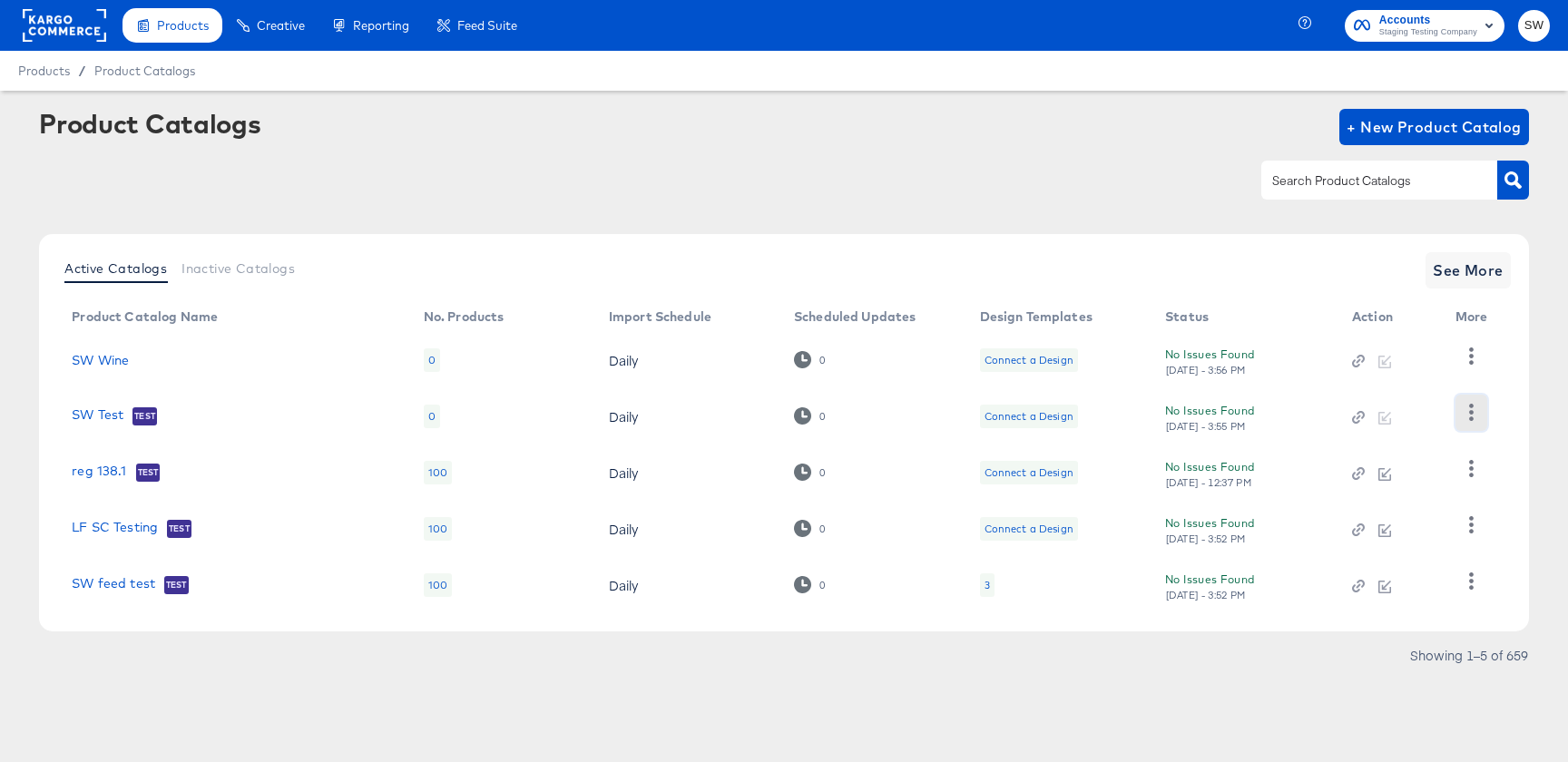
click at [1471, 415] on icon "button" at bounding box center [1472, 412] width 17 height 17
click at [1347, 477] on div "HUD Checks (Internal)" at bounding box center [1397, 480] width 182 height 29
click at [1543, 26] on span "SW" at bounding box center [1534, 26] width 17 height 21
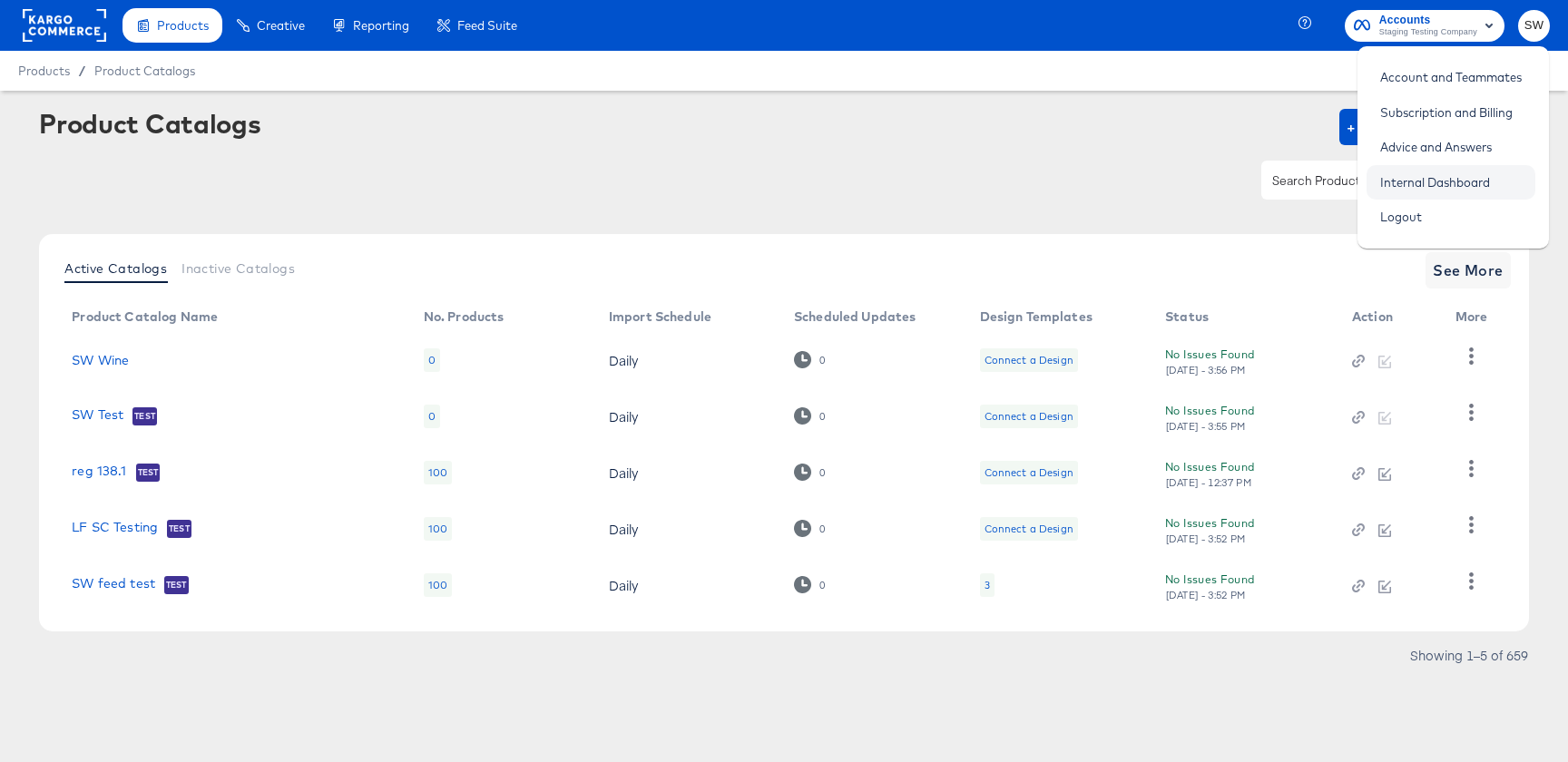
click at [1445, 166] on link "Internal Dashboard" at bounding box center [1435, 182] width 137 height 33
click at [108, 364] on link "SW Wine" at bounding box center [100, 360] width 57 height 15
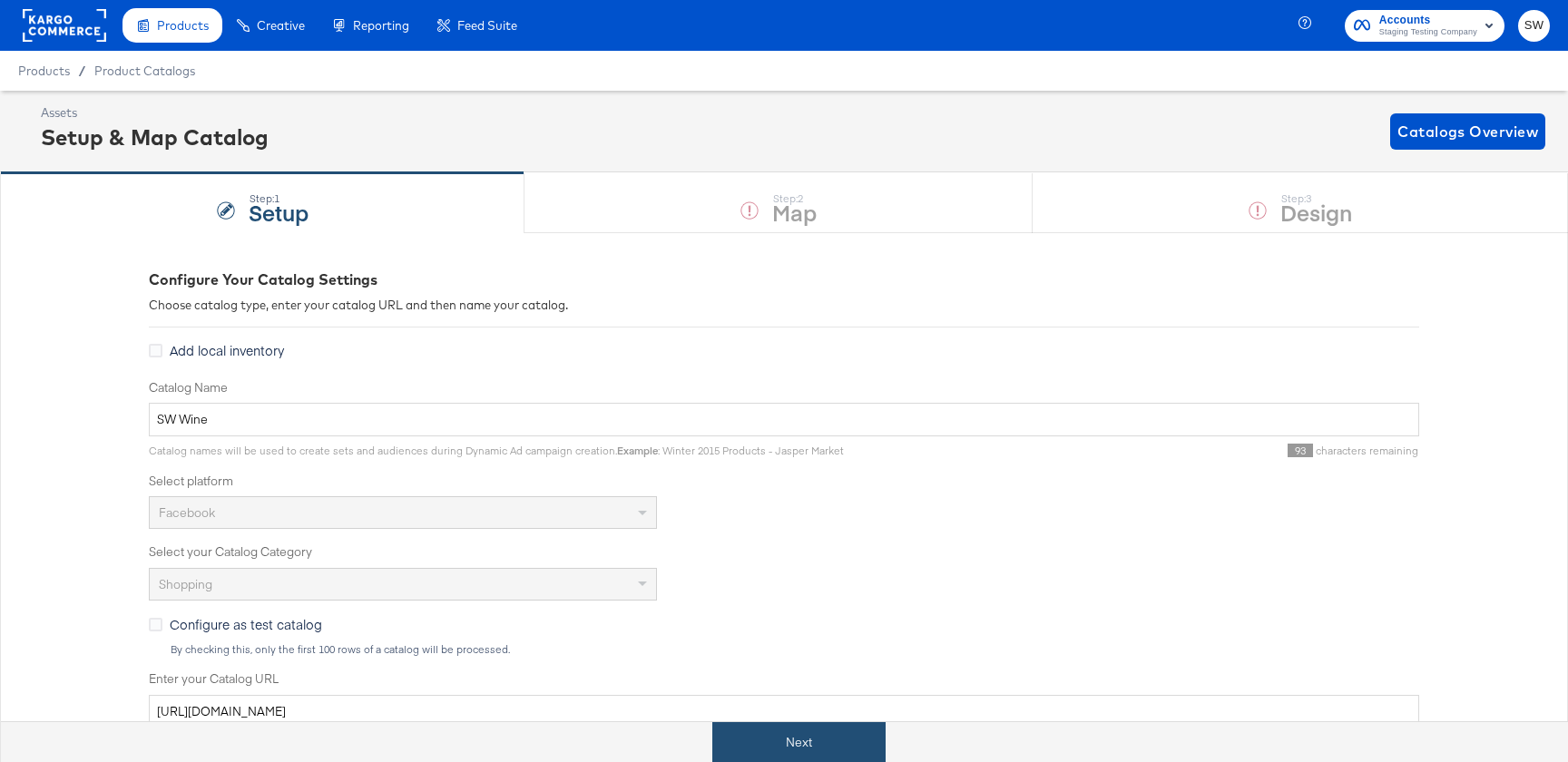
click at [801, 734] on button "Next" at bounding box center [799, 743] width 173 height 41
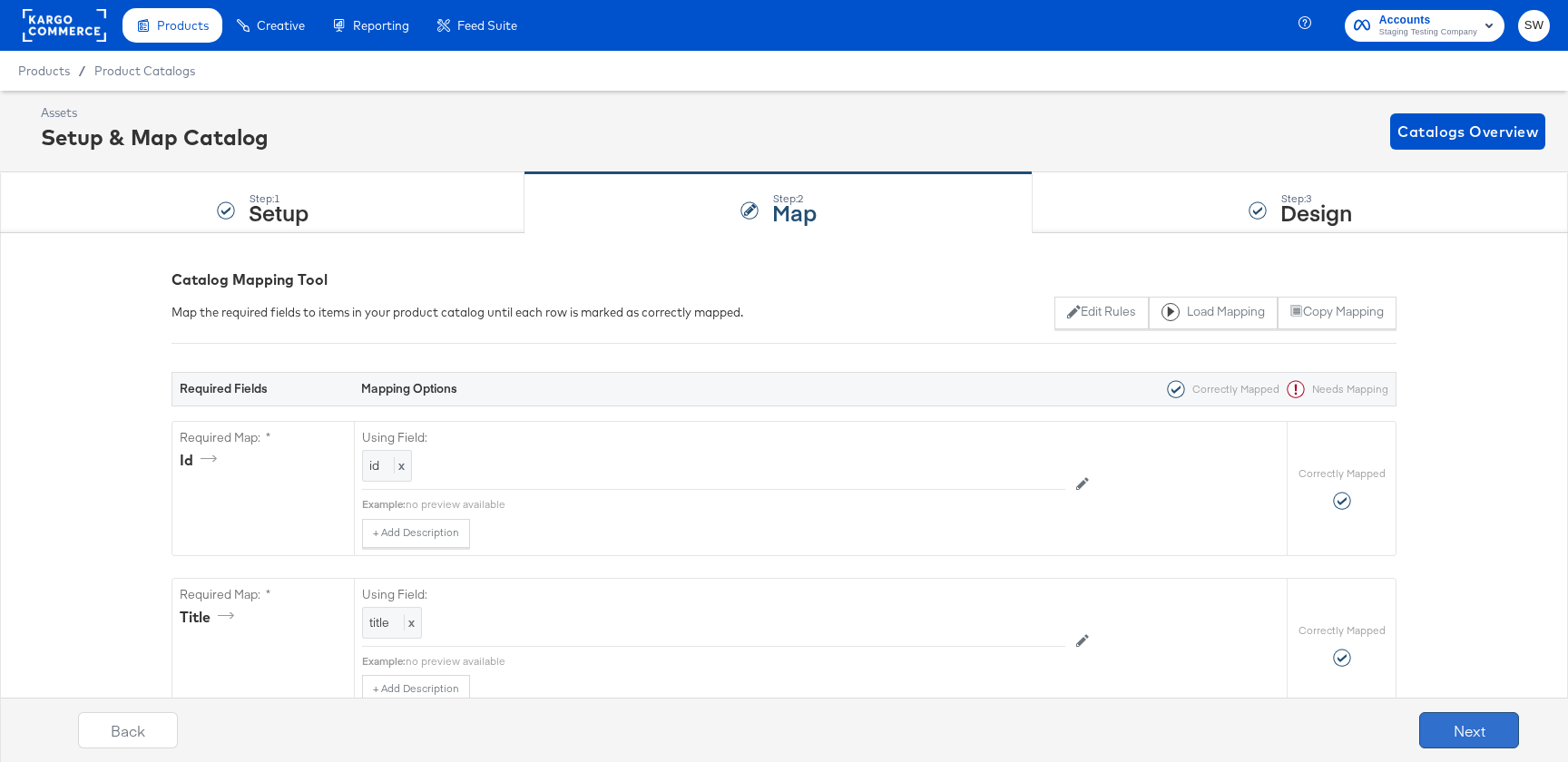
click at [1457, 715] on button "Next" at bounding box center [1469, 731] width 100 height 37
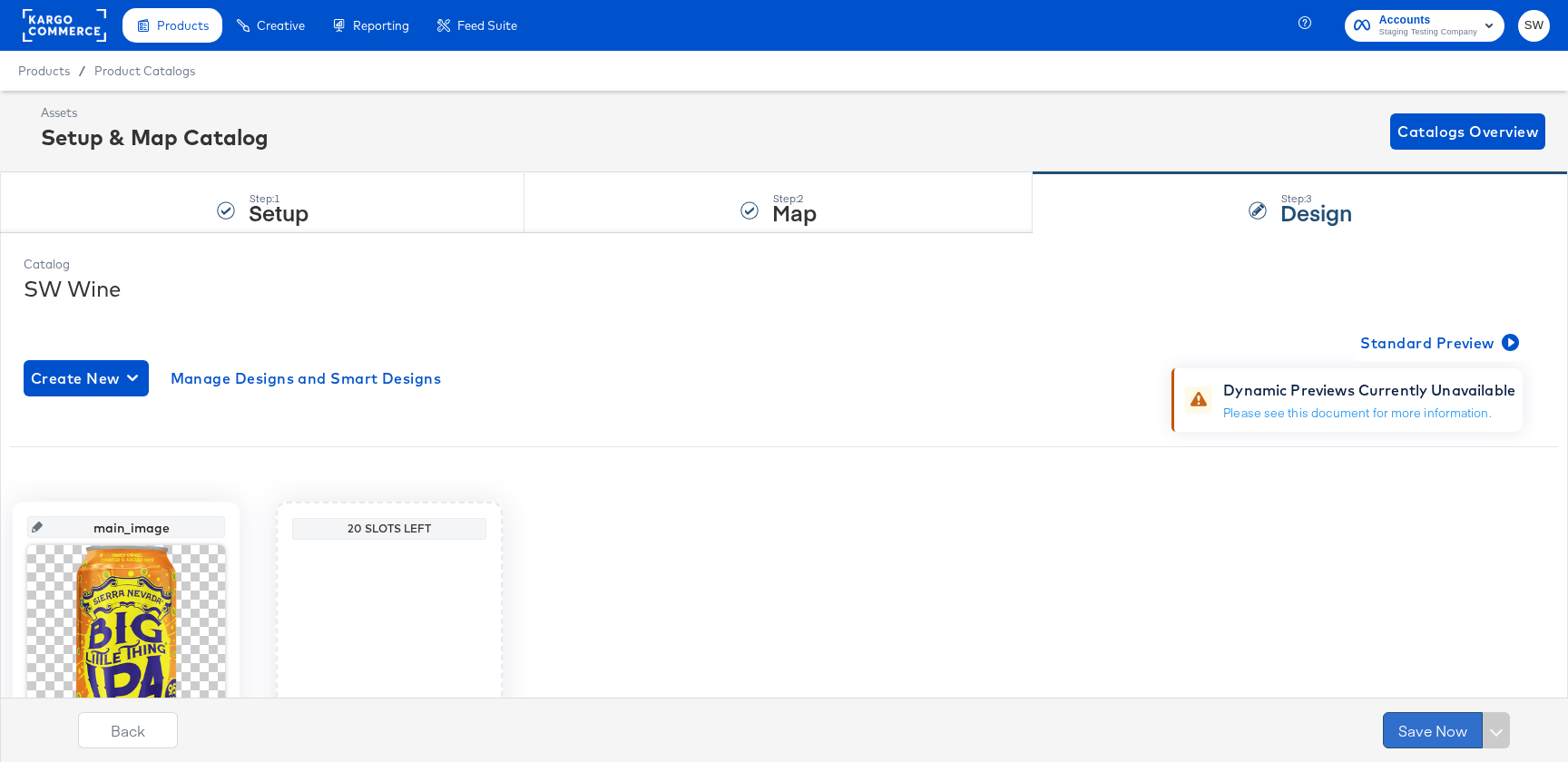
click at [1449, 730] on button "Save Now" at bounding box center [1432, 731] width 100 height 37
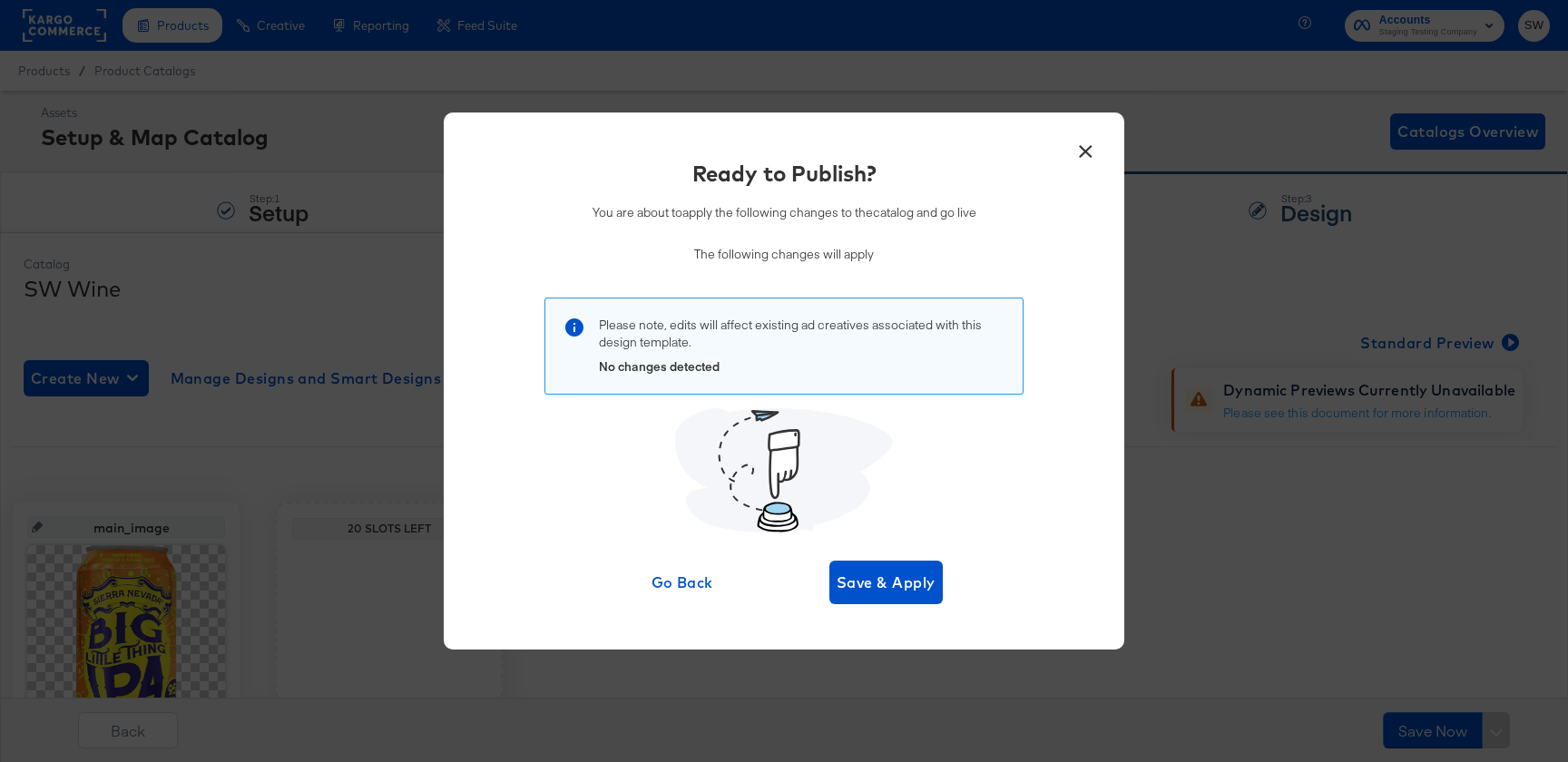
click at [914, 621] on div "× Ready to Publish? You are about to apply the following changes to the catalog…" at bounding box center [784, 381] width 680 height 537
click at [1081, 138] on button "×" at bounding box center [1086, 148] width 33 height 33
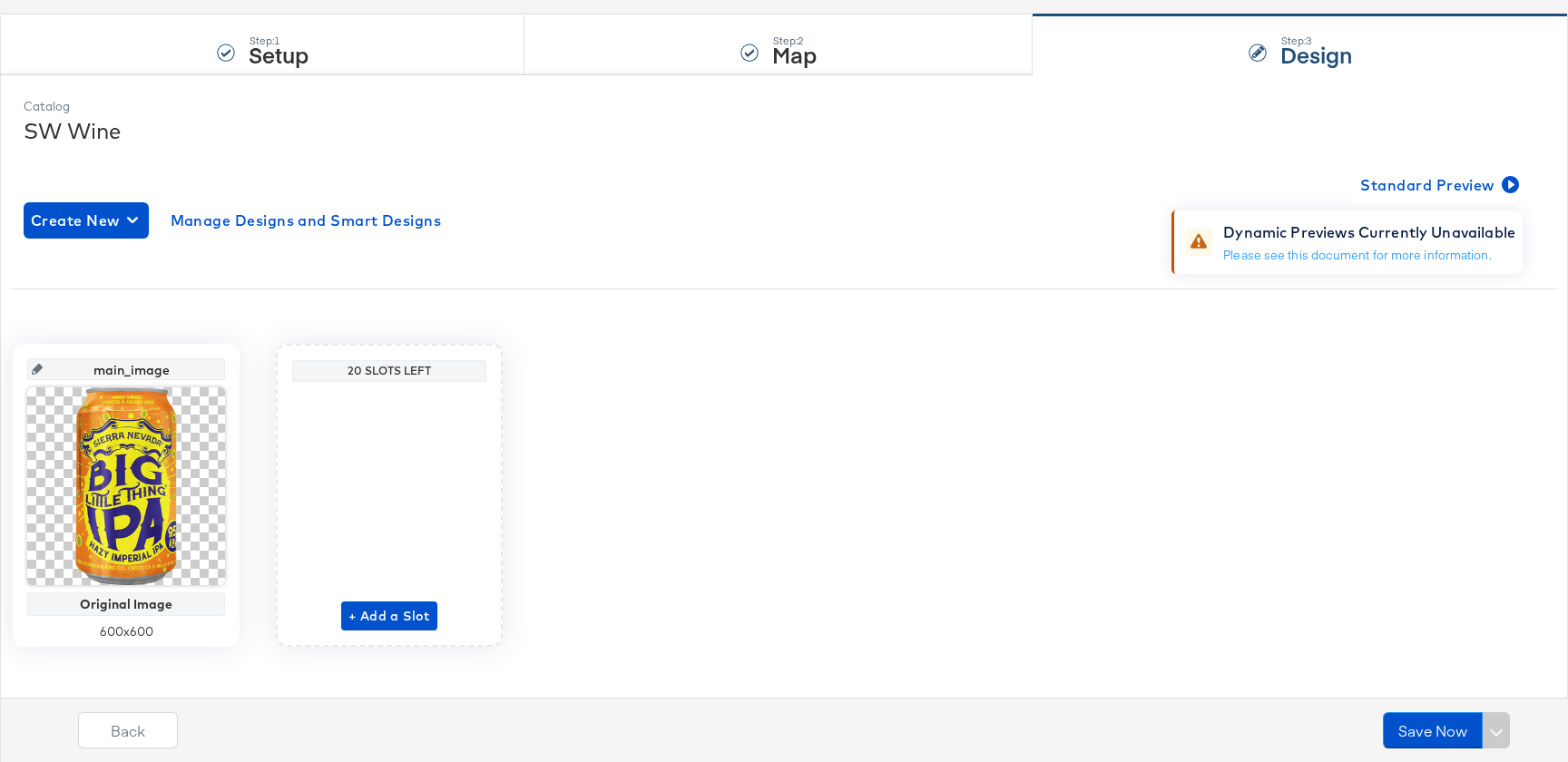
scroll to position [160, 0]
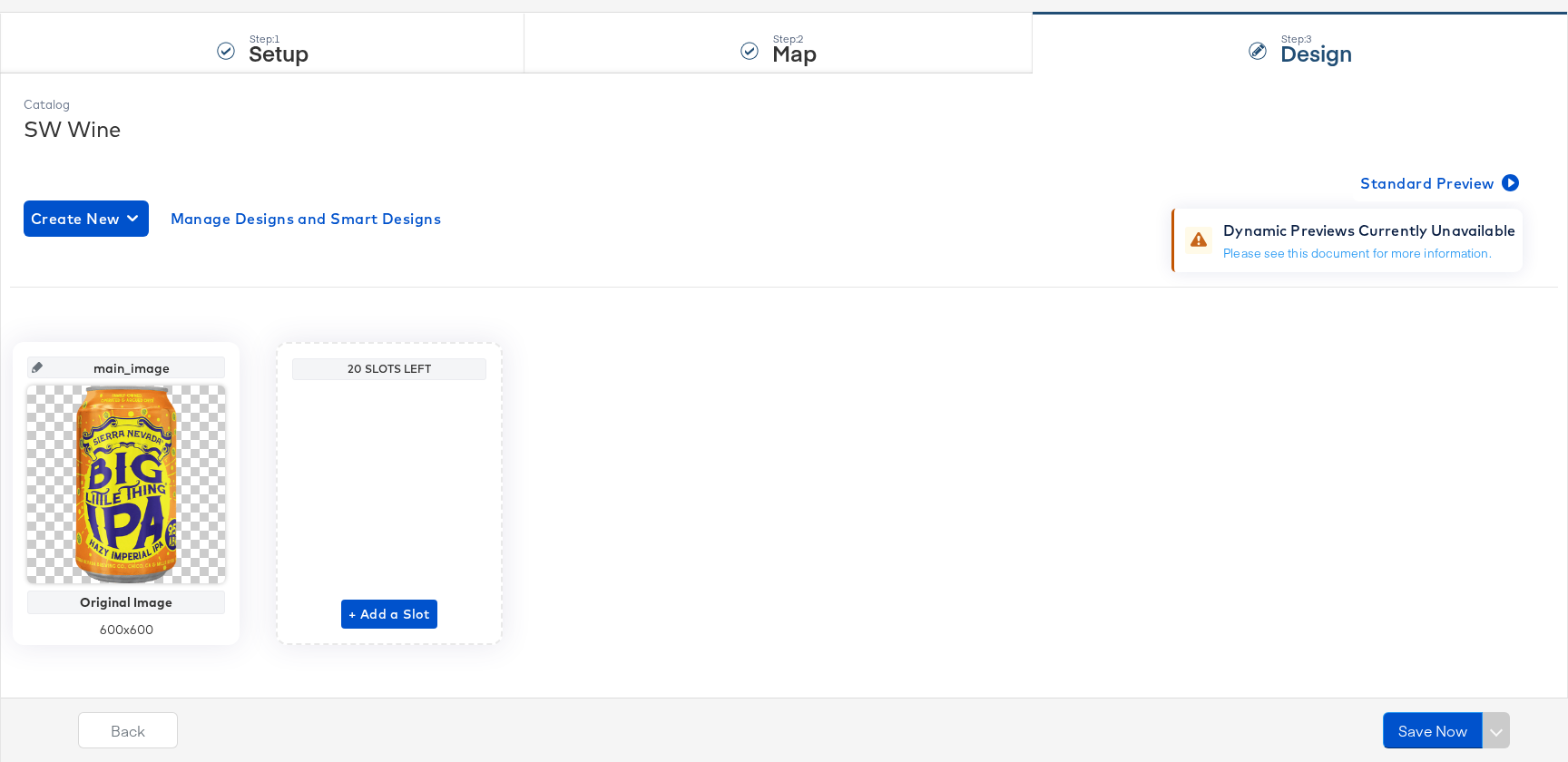
click at [376, 634] on div "20 Slots Left + Add a Slot" at bounding box center [389, 493] width 226 height 304
click at [376, 626] on button "+ Add a Slot" at bounding box center [389, 614] width 96 height 29
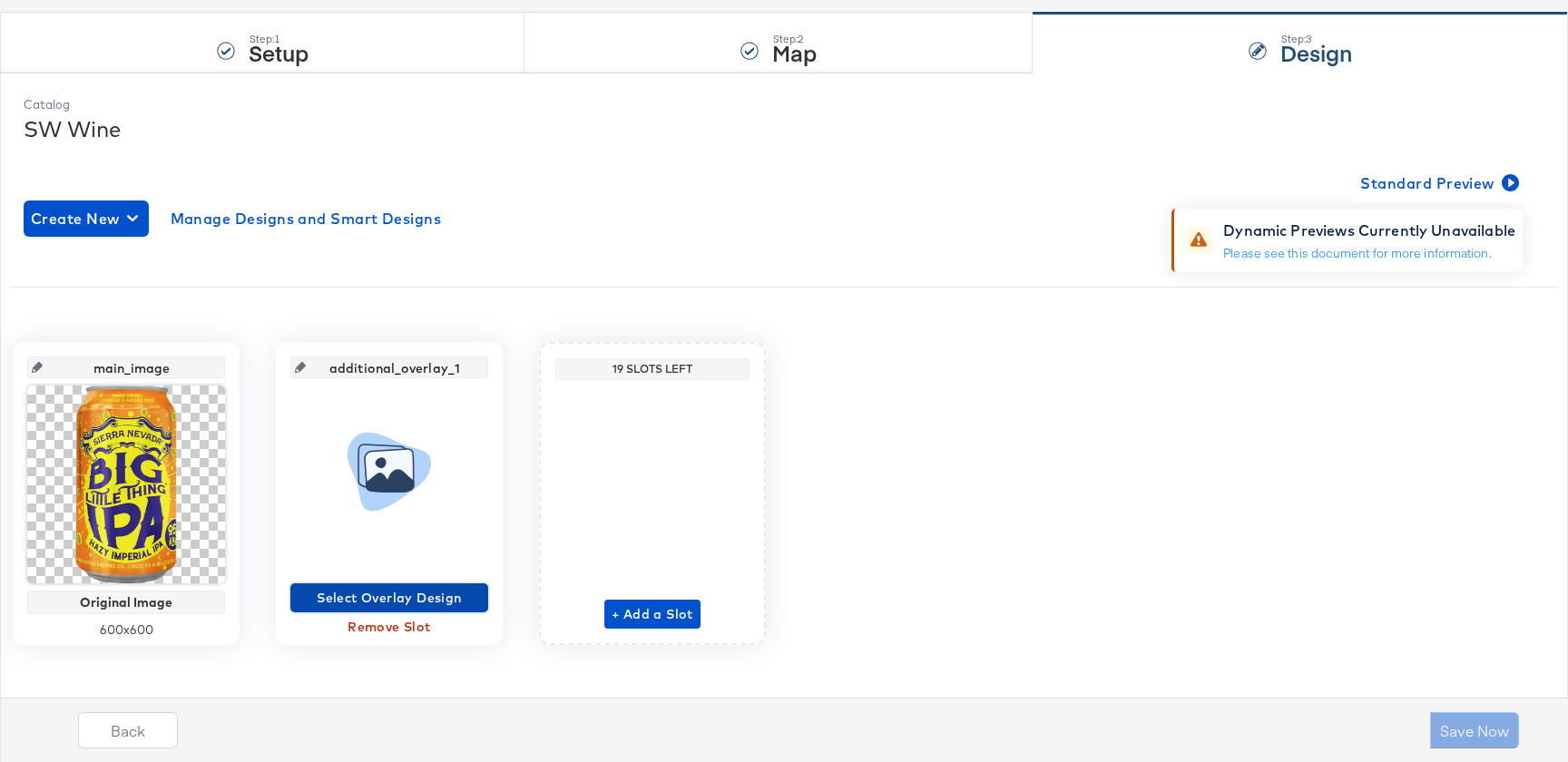
click at [360, 604] on span "Select Overlay Design" at bounding box center [390, 598] width 183 height 23
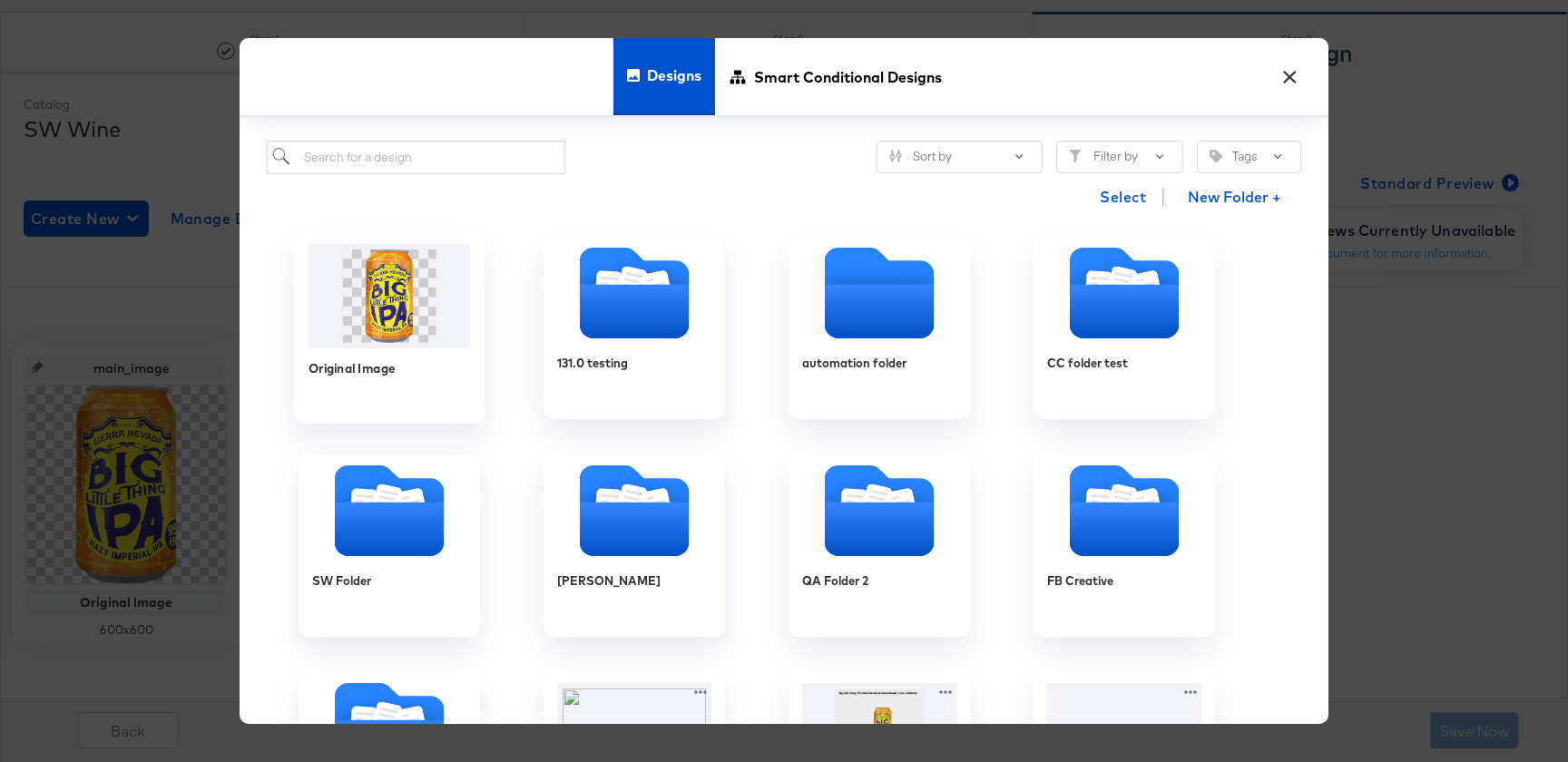
click at [379, 295] on img at bounding box center [390, 296] width 162 height 105
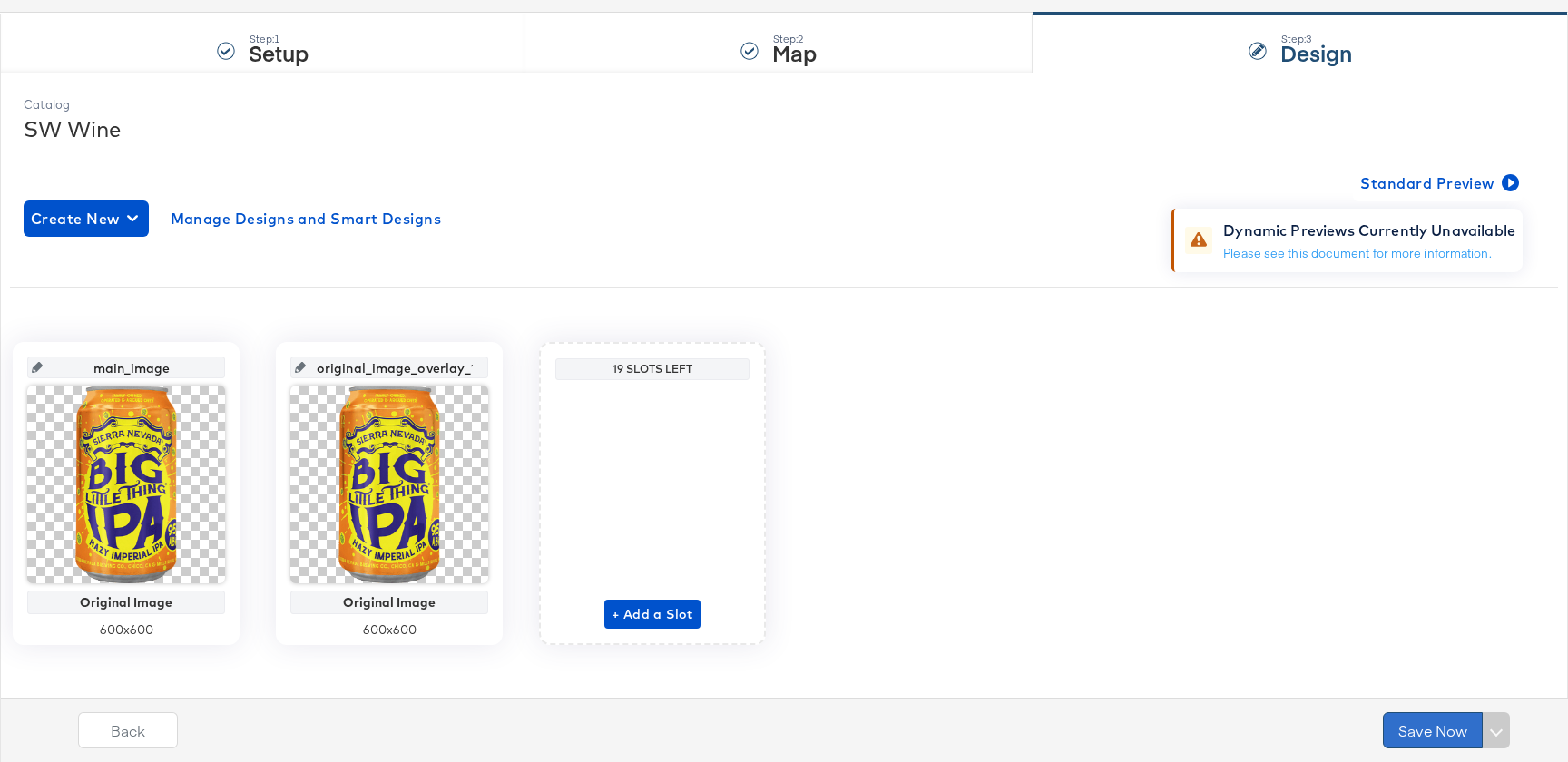
click at [1393, 712] on button "Save Now" at bounding box center [1432, 731] width 100 height 37
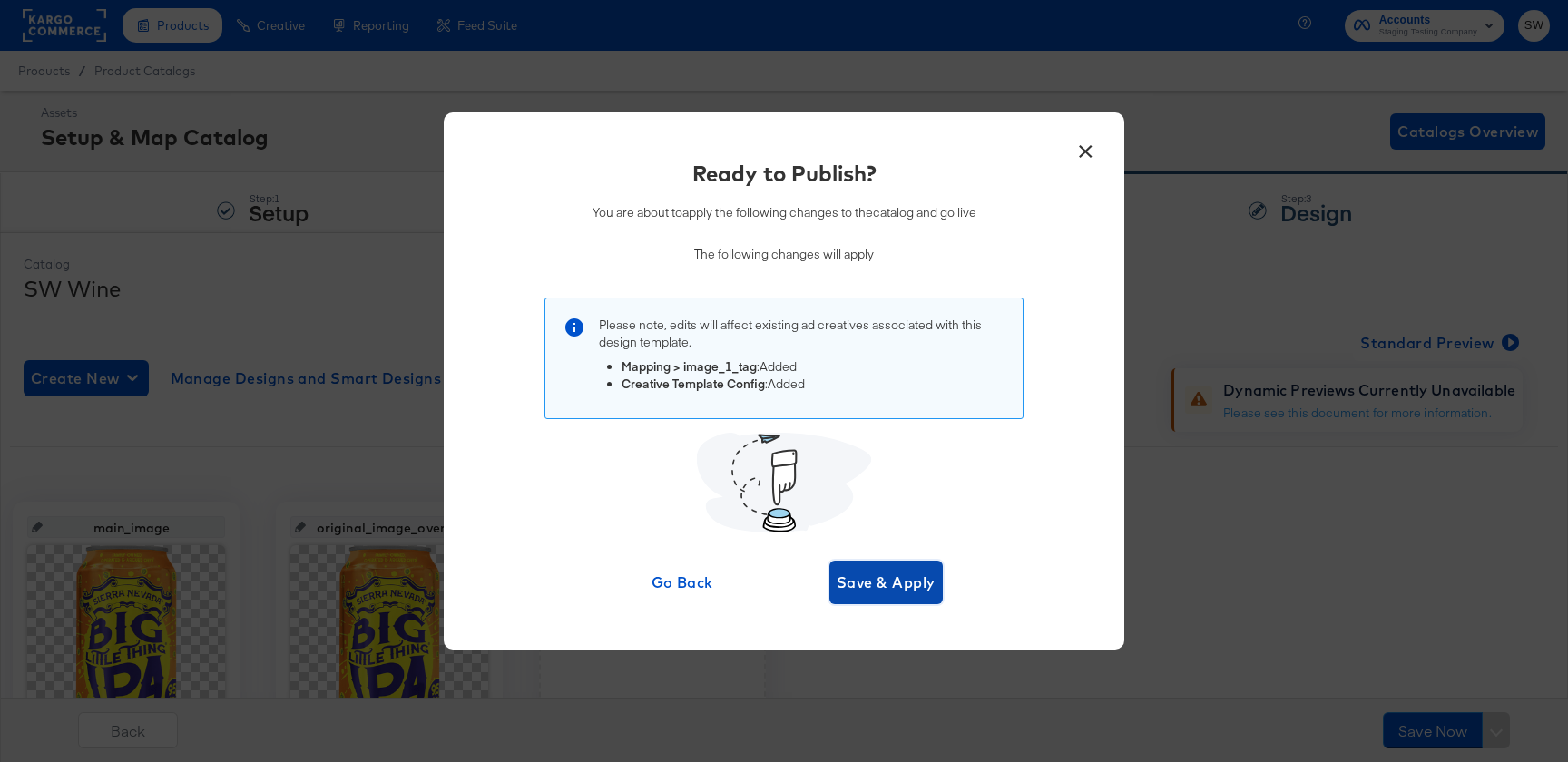
click at [889, 599] on button "Save & Apply" at bounding box center [887, 583] width 114 height 44
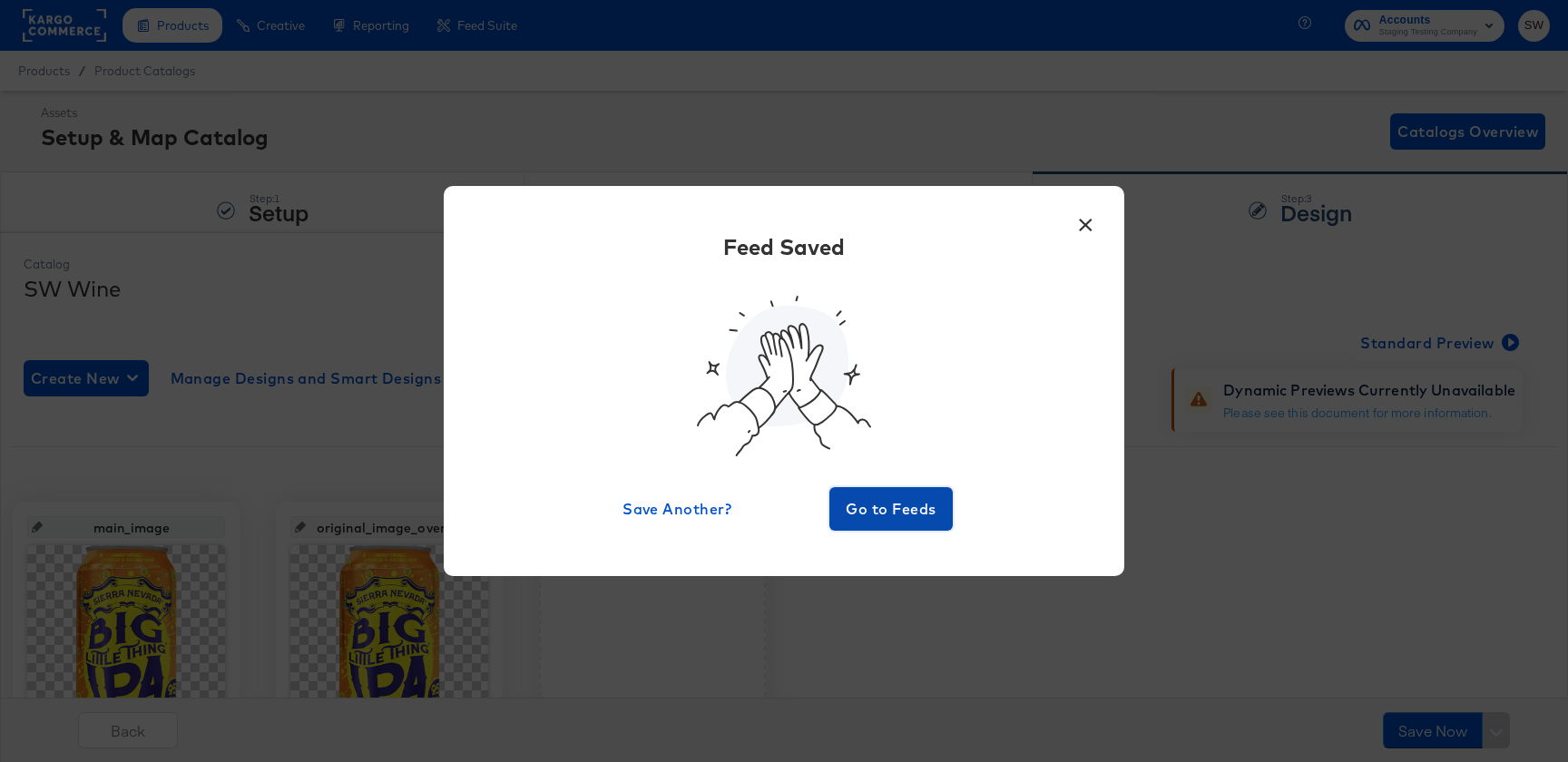
click at [905, 496] on span "Go to Feeds" at bounding box center [891, 509] width 109 height 26
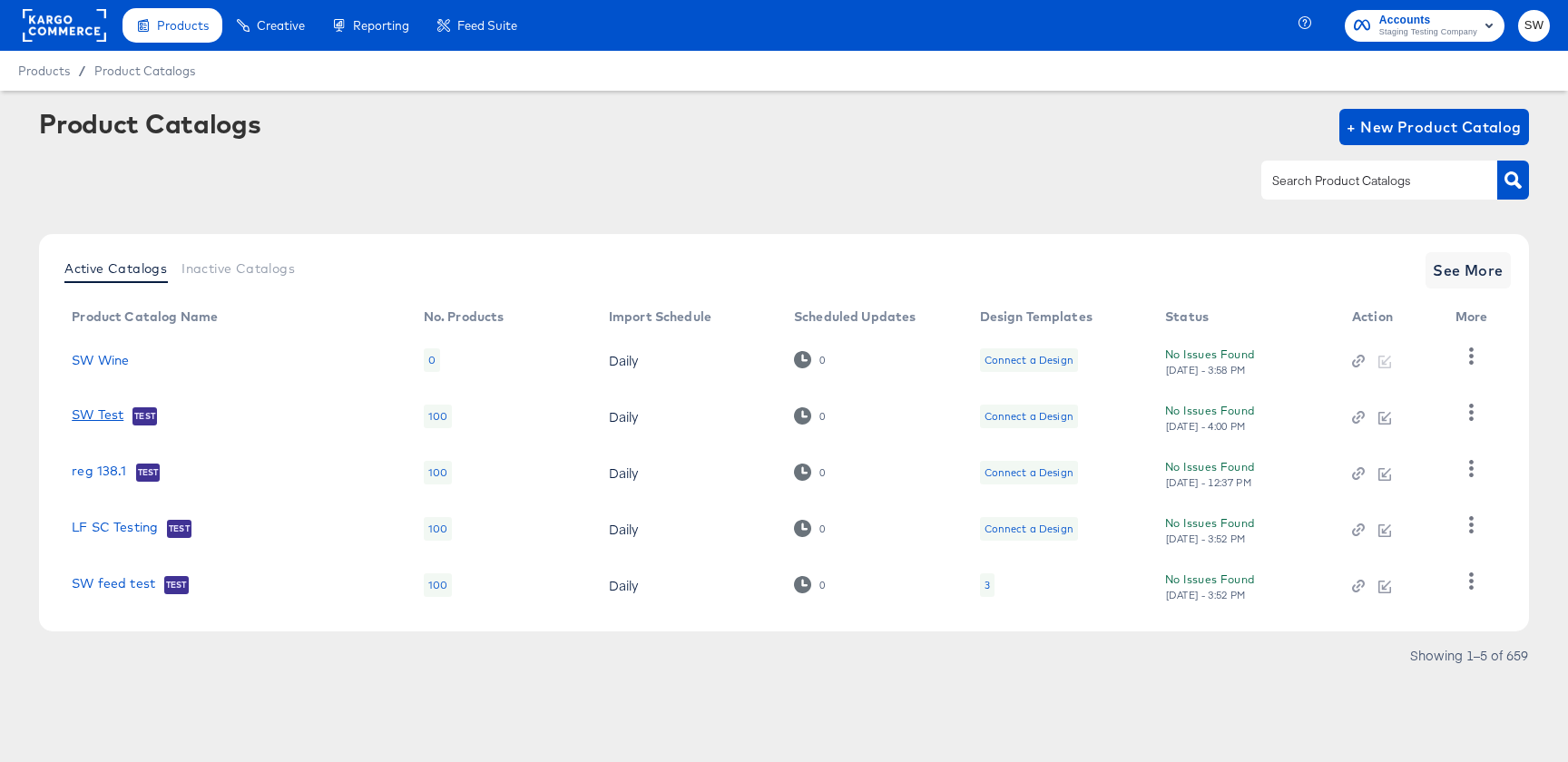
click at [93, 419] on link "SW Test" at bounding box center [97, 416] width 51 height 18
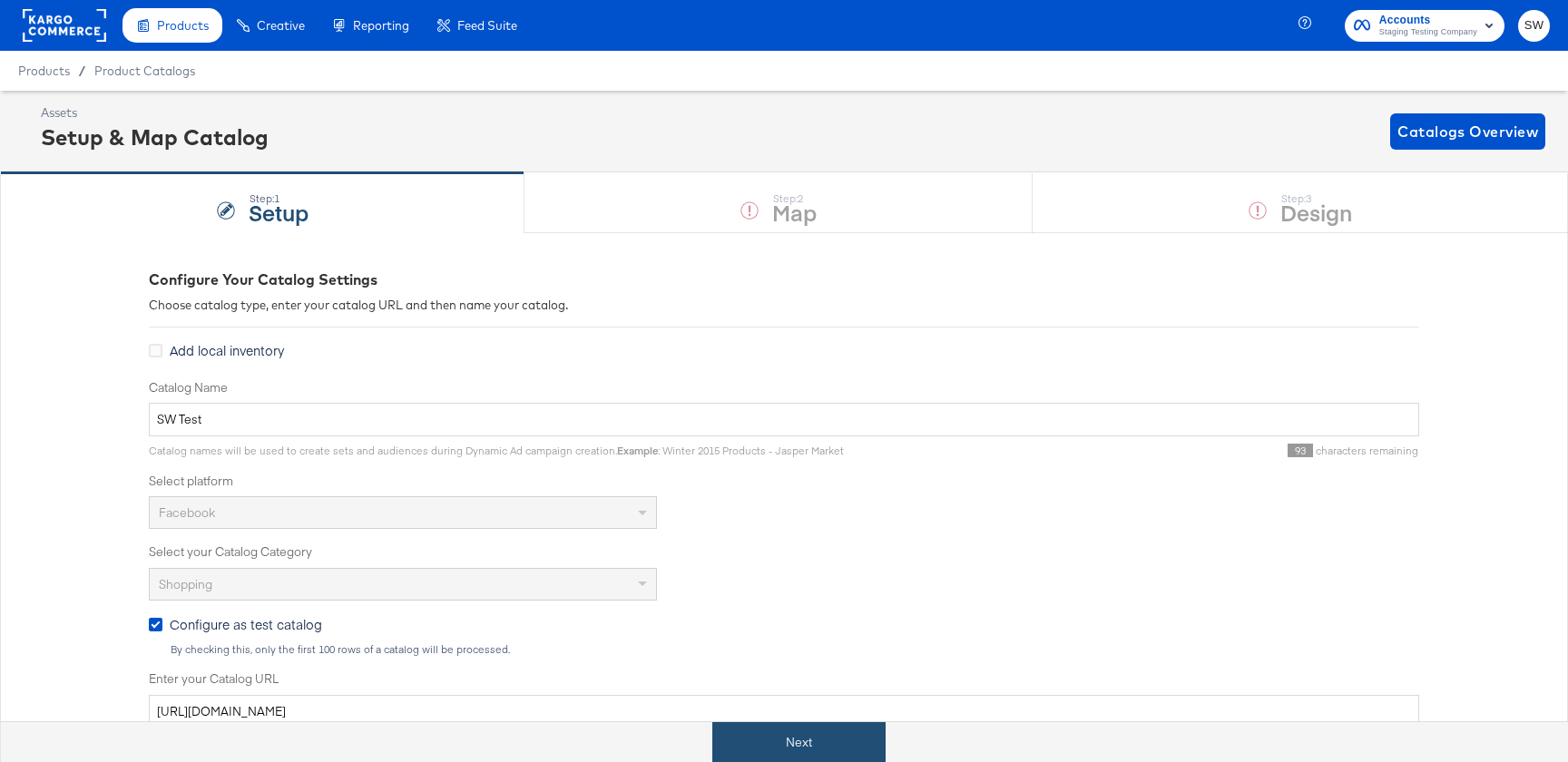
click at [782, 743] on button "Next" at bounding box center [799, 743] width 173 height 41
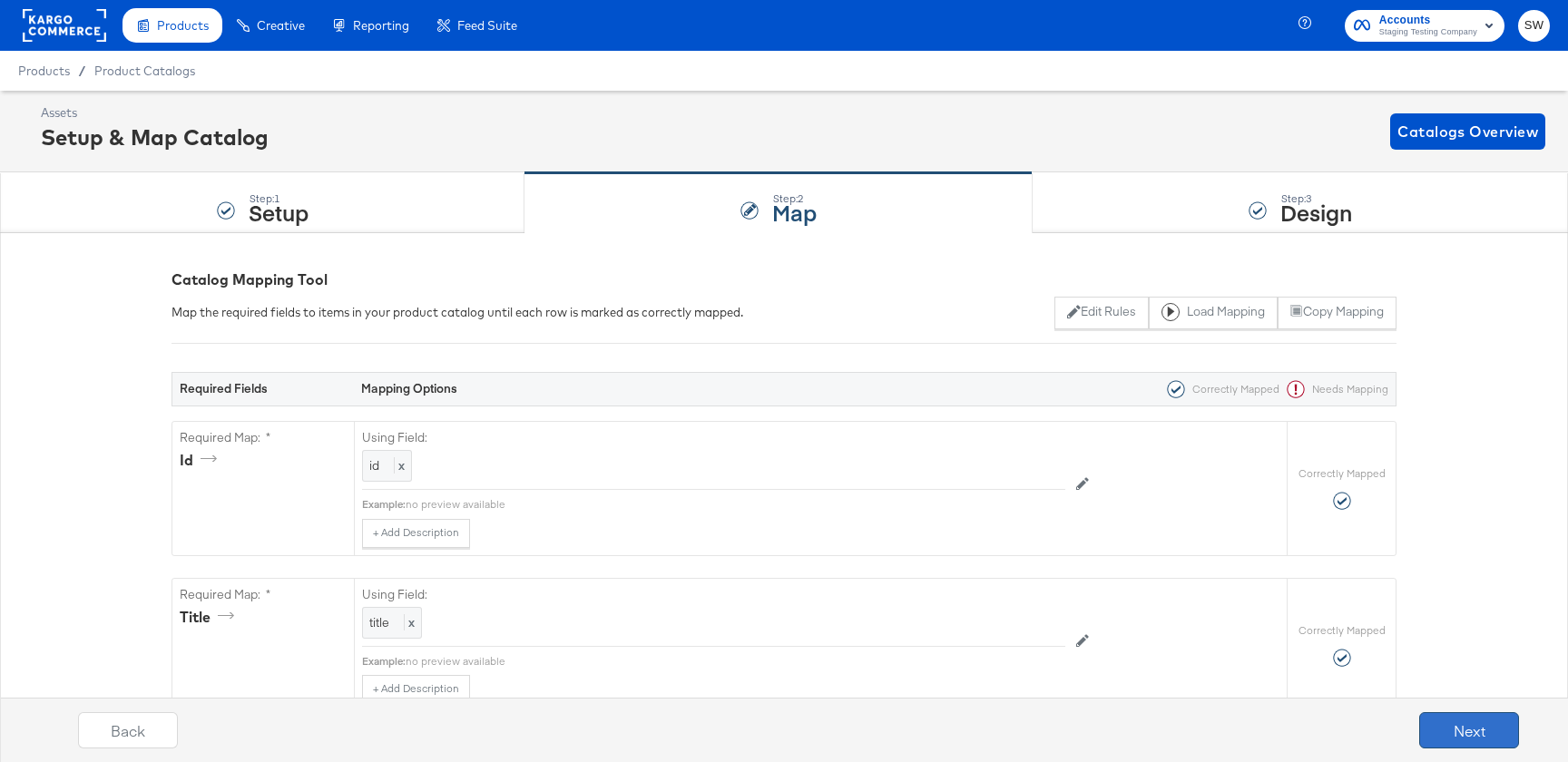
click at [1441, 745] on button "Next" at bounding box center [1469, 731] width 100 height 37
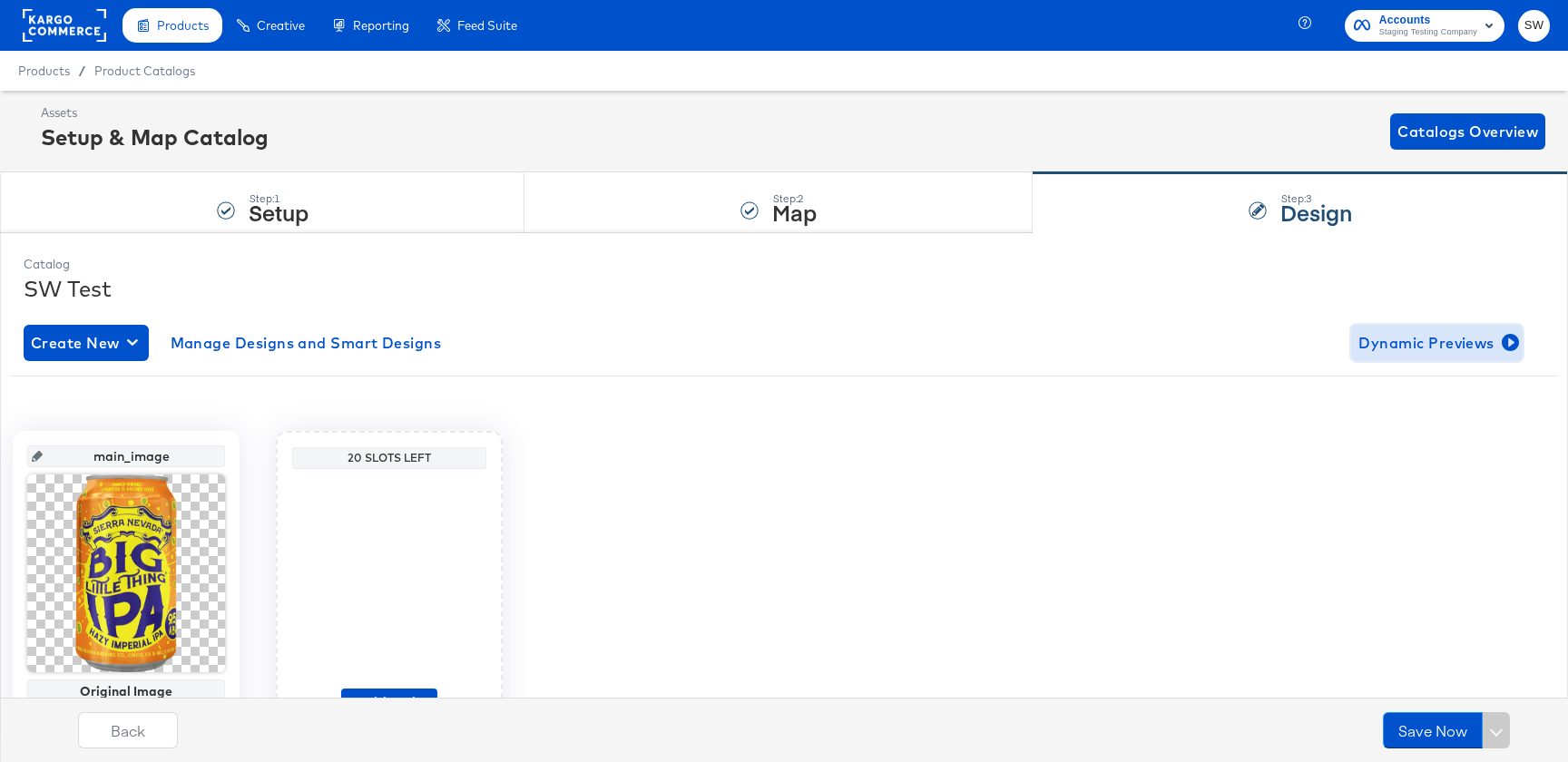
click at [1433, 356] on button "Dynamic Previews" at bounding box center [1437, 343] width 171 height 37
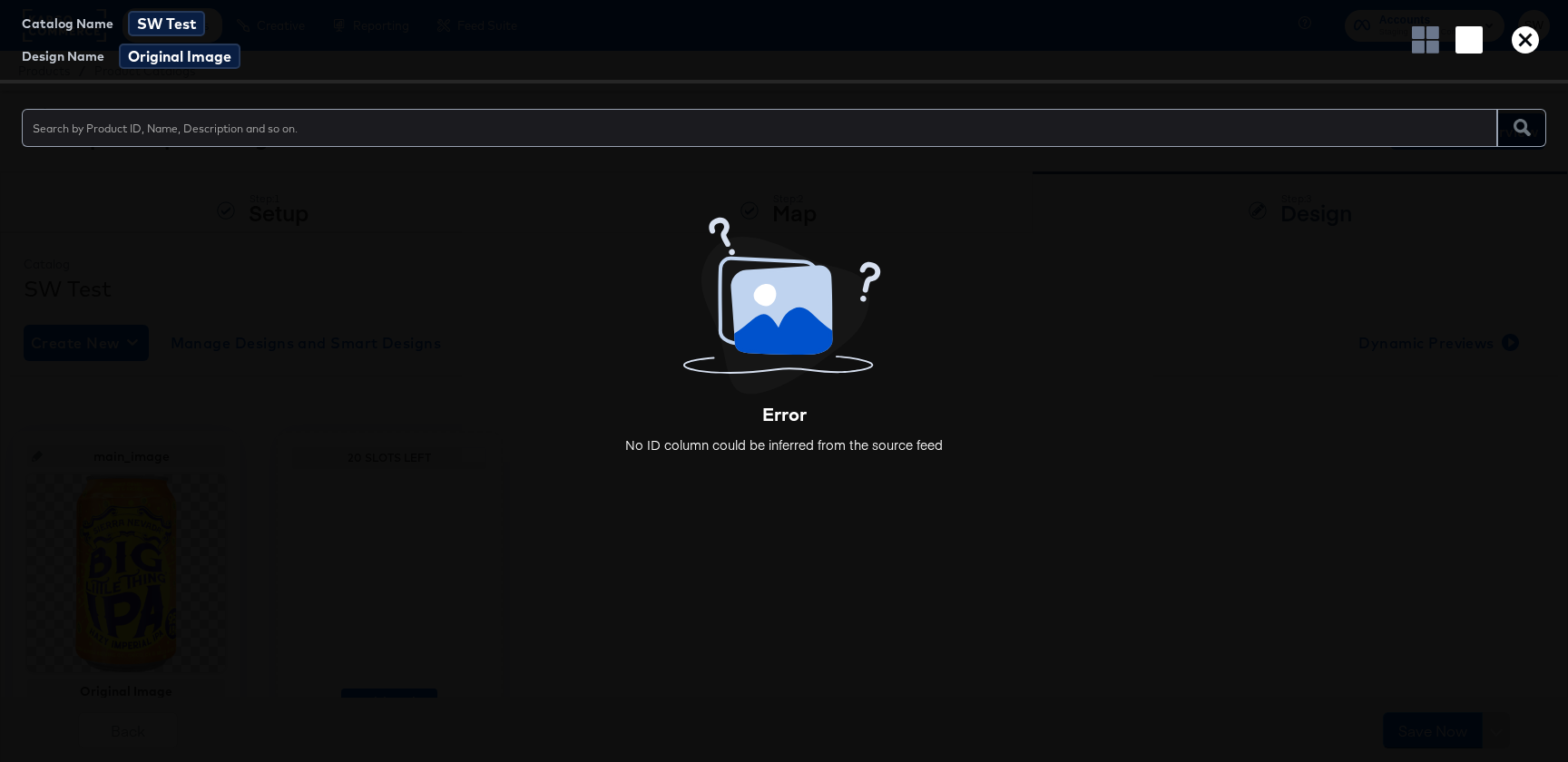
click at [1521, 31] on icon "button" at bounding box center [1526, 40] width 28 height 28
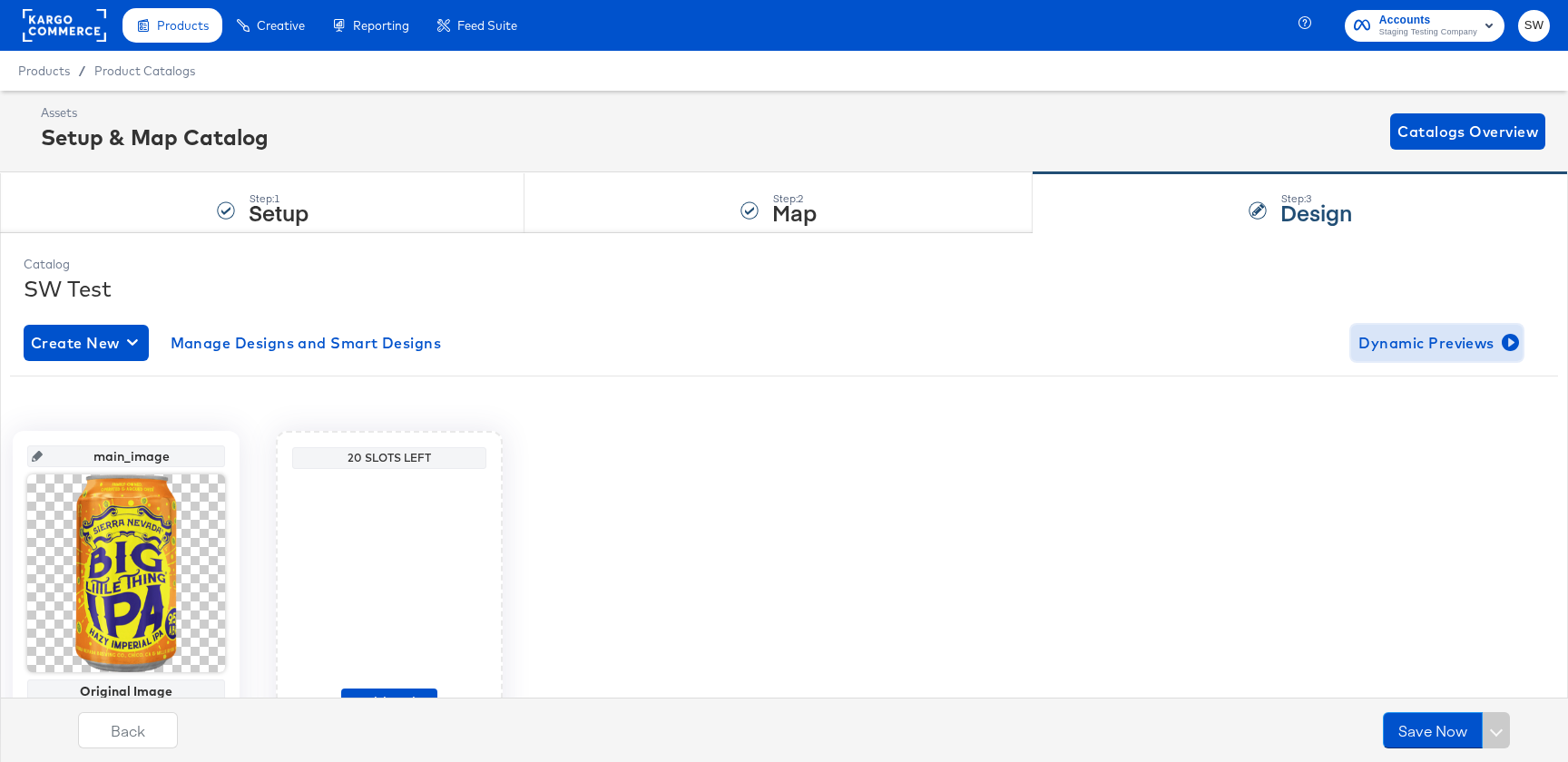
click at [1438, 357] on button "Dynamic Previews" at bounding box center [1437, 343] width 171 height 37
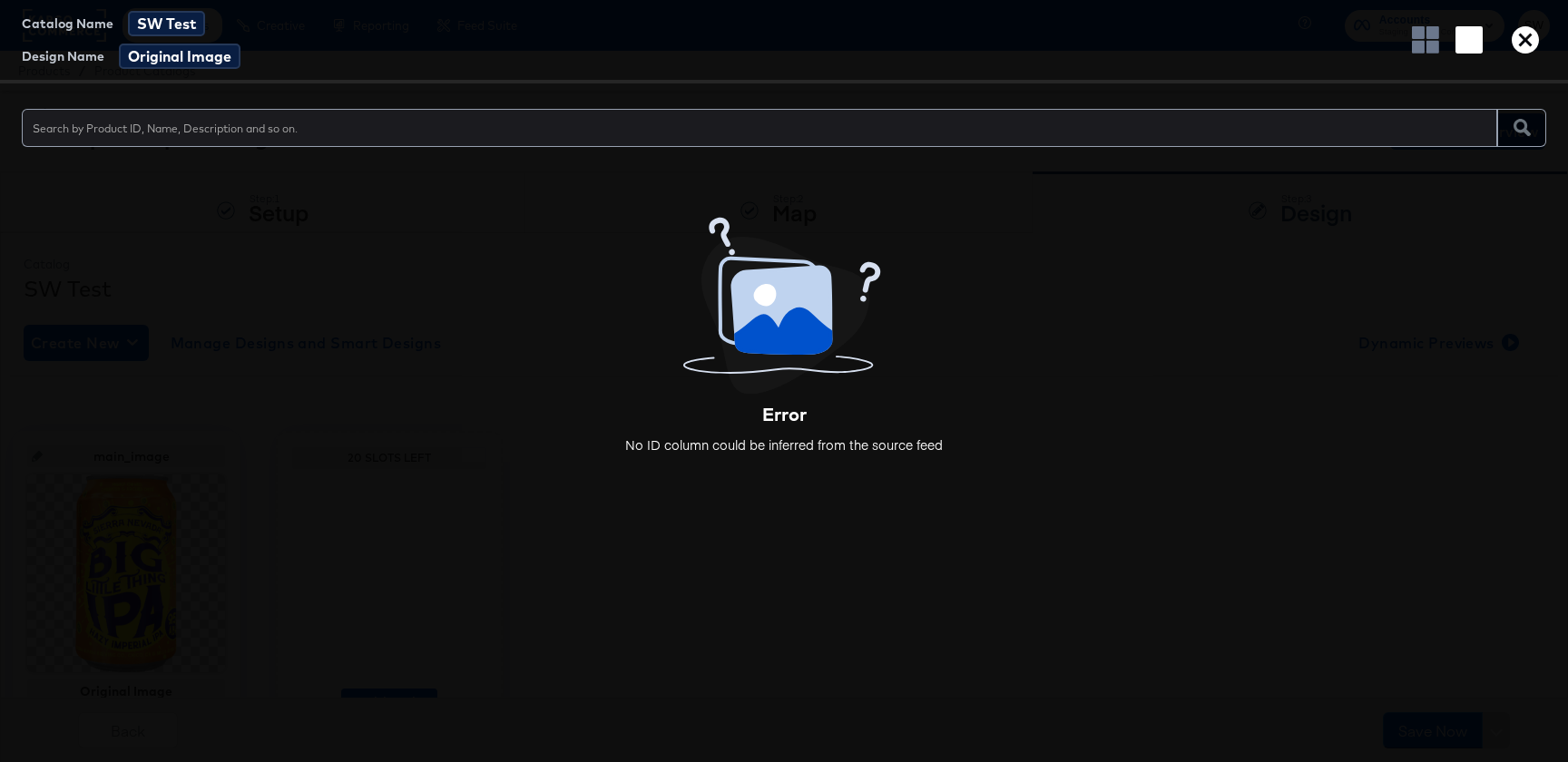
click at [1517, 50] on icon "button" at bounding box center [1526, 40] width 28 height 28
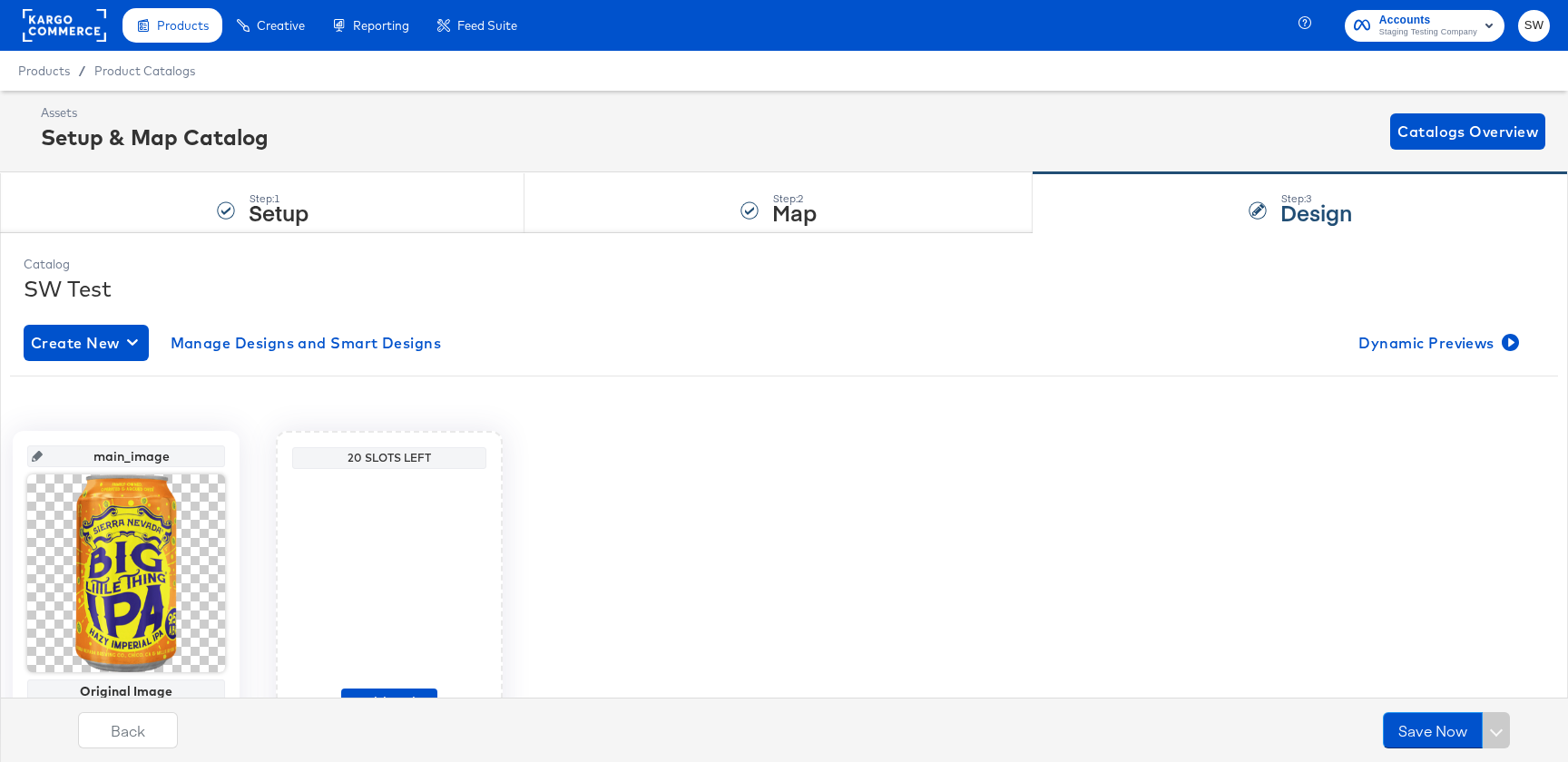
click at [152, 170] on div "Assets Setup & Map Catalog Catalogs Overview" at bounding box center [784, 131] width 1568 height 82
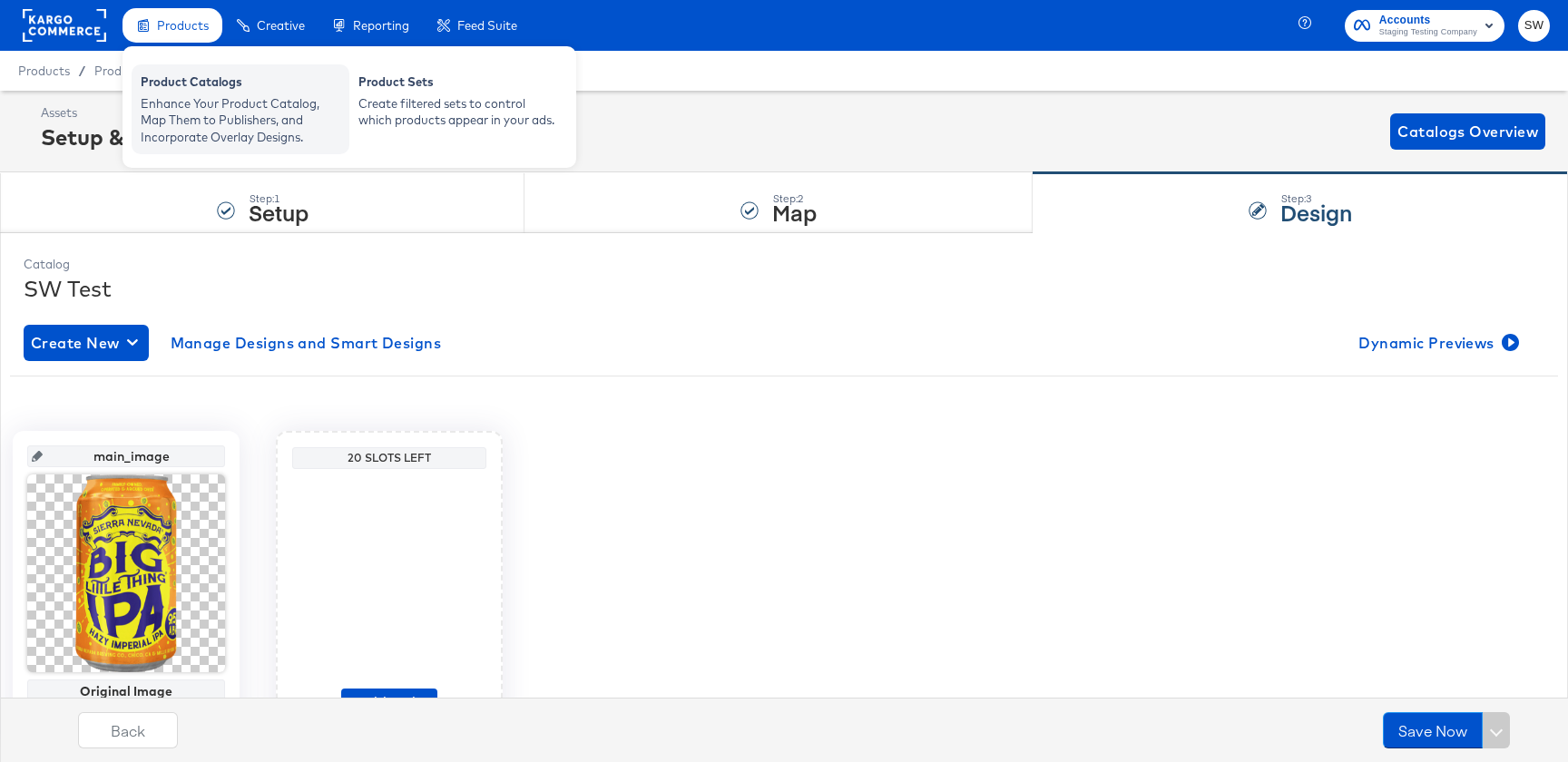
click at [150, 80] on div "Product Catalogs" at bounding box center [240, 84] width 200 height 22
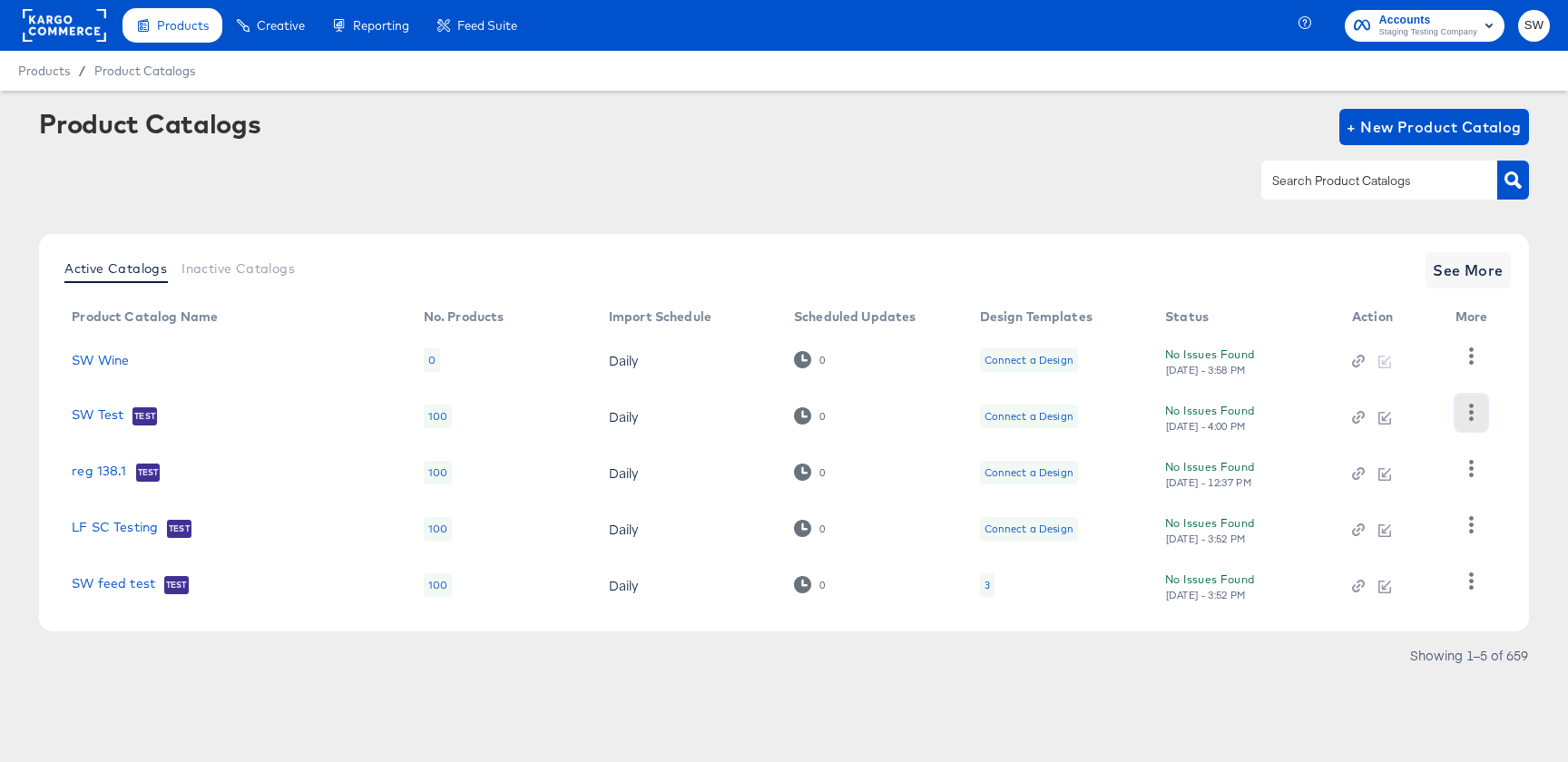
click at [1463, 419] on icon "button" at bounding box center [1472, 412] width 17 height 17
click at [1424, 472] on div "HUD Checks (Internal)" at bounding box center [1397, 480] width 182 height 29
click at [90, 414] on link "SW Test" at bounding box center [97, 416] width 51 height 18
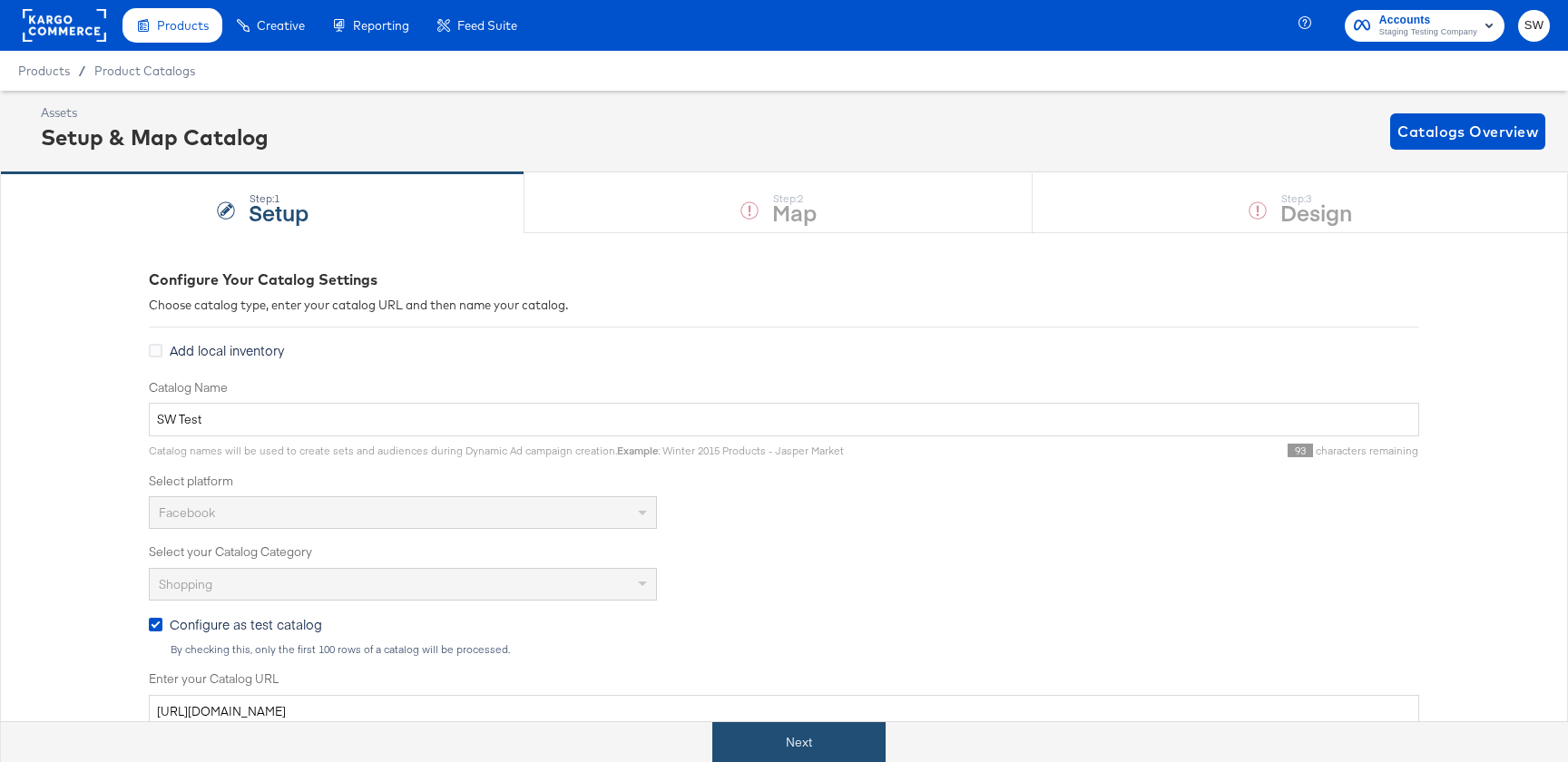
click at [812, 726] on button "Next" at bounding box center [799, 743] width 173 height 41
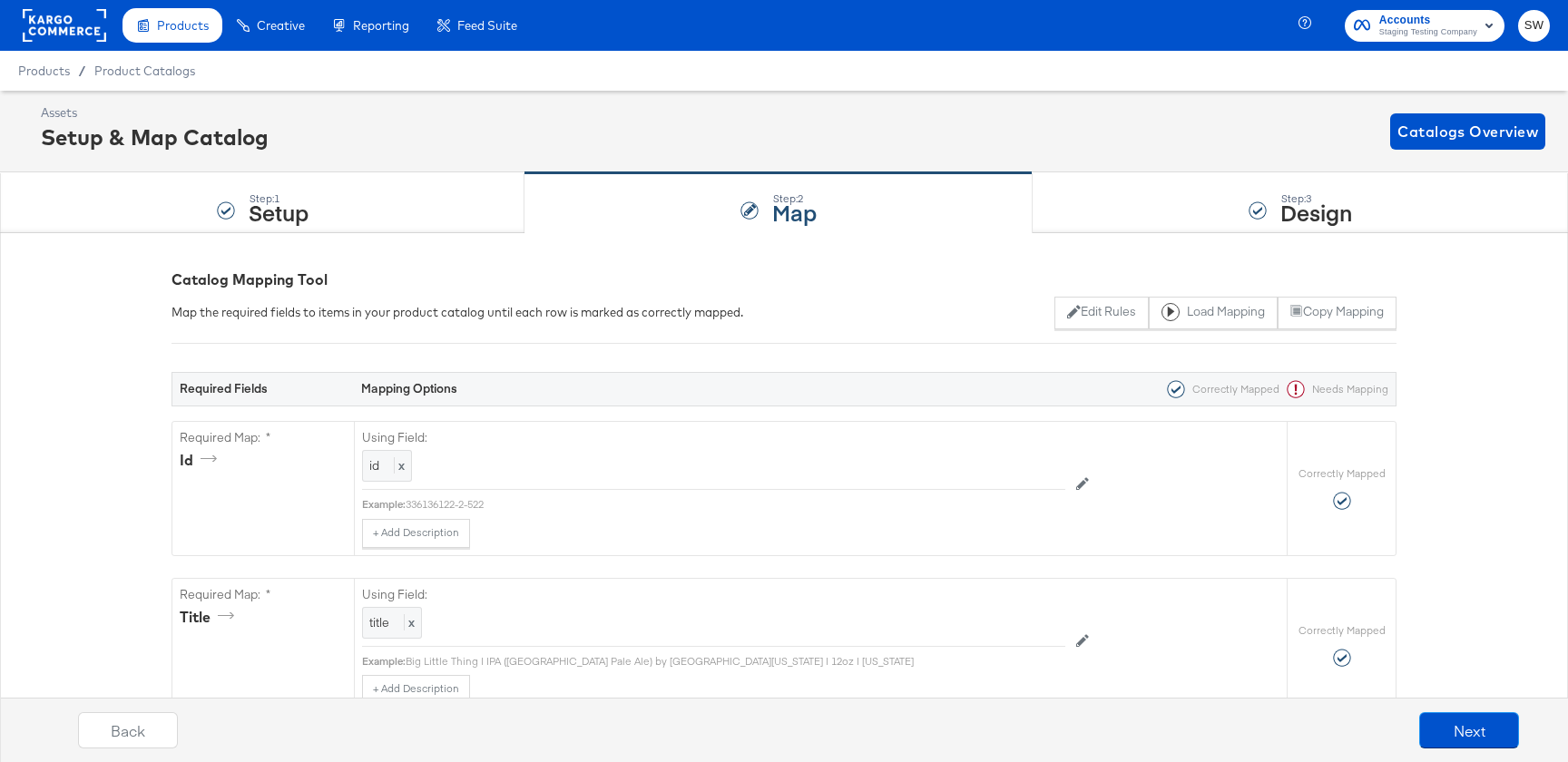
click at [1438, 710] on div "Back Next" at bounding box center [799, 737] width 1586 height 68
click at [1444, 717] on button "Next" at bounding box center [1469, 731] width 100 height 37
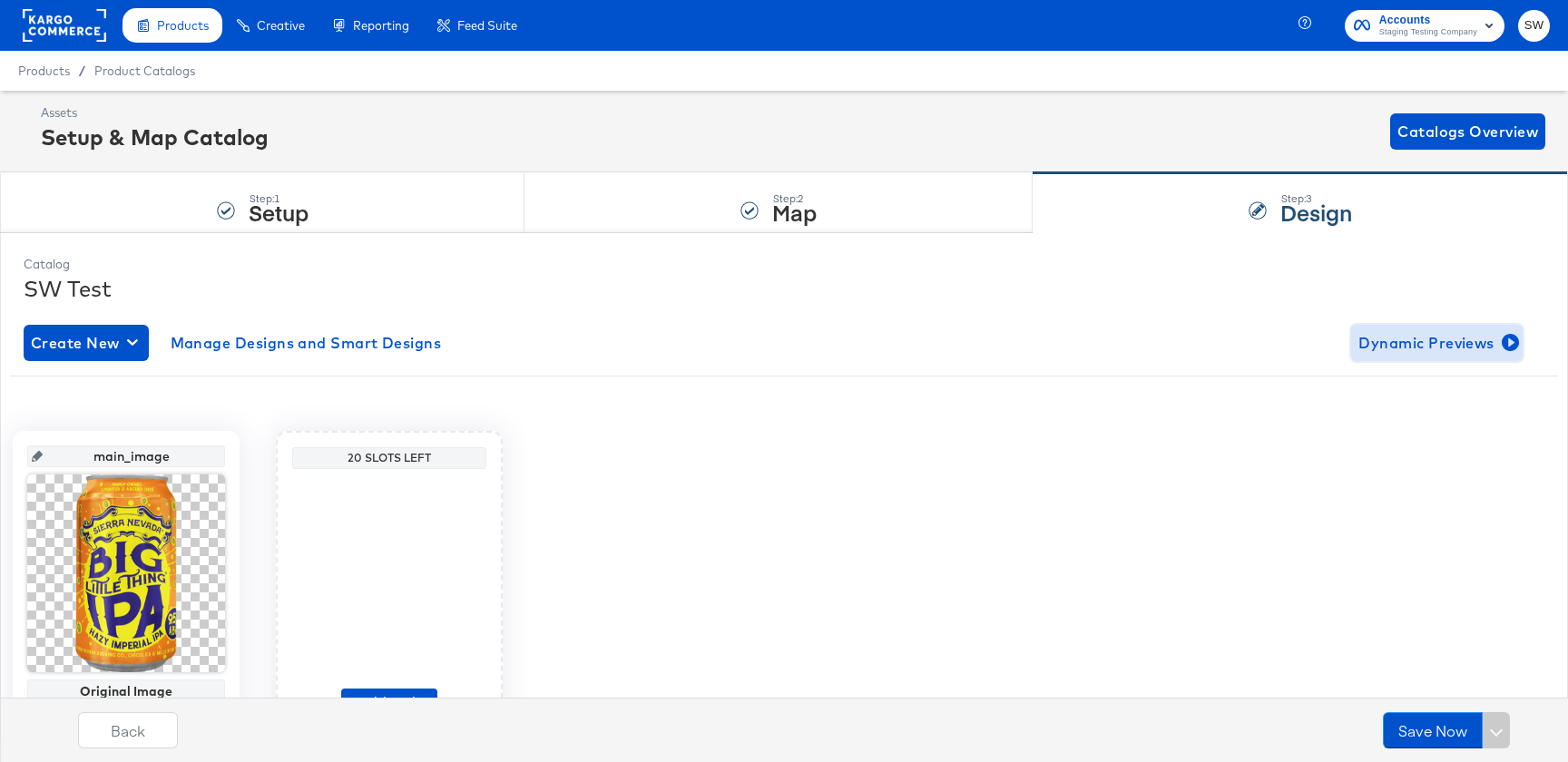
click at [1489, 350] on span "Dynamic Previews" at bounding box center [1437, 343] width 157 height 26
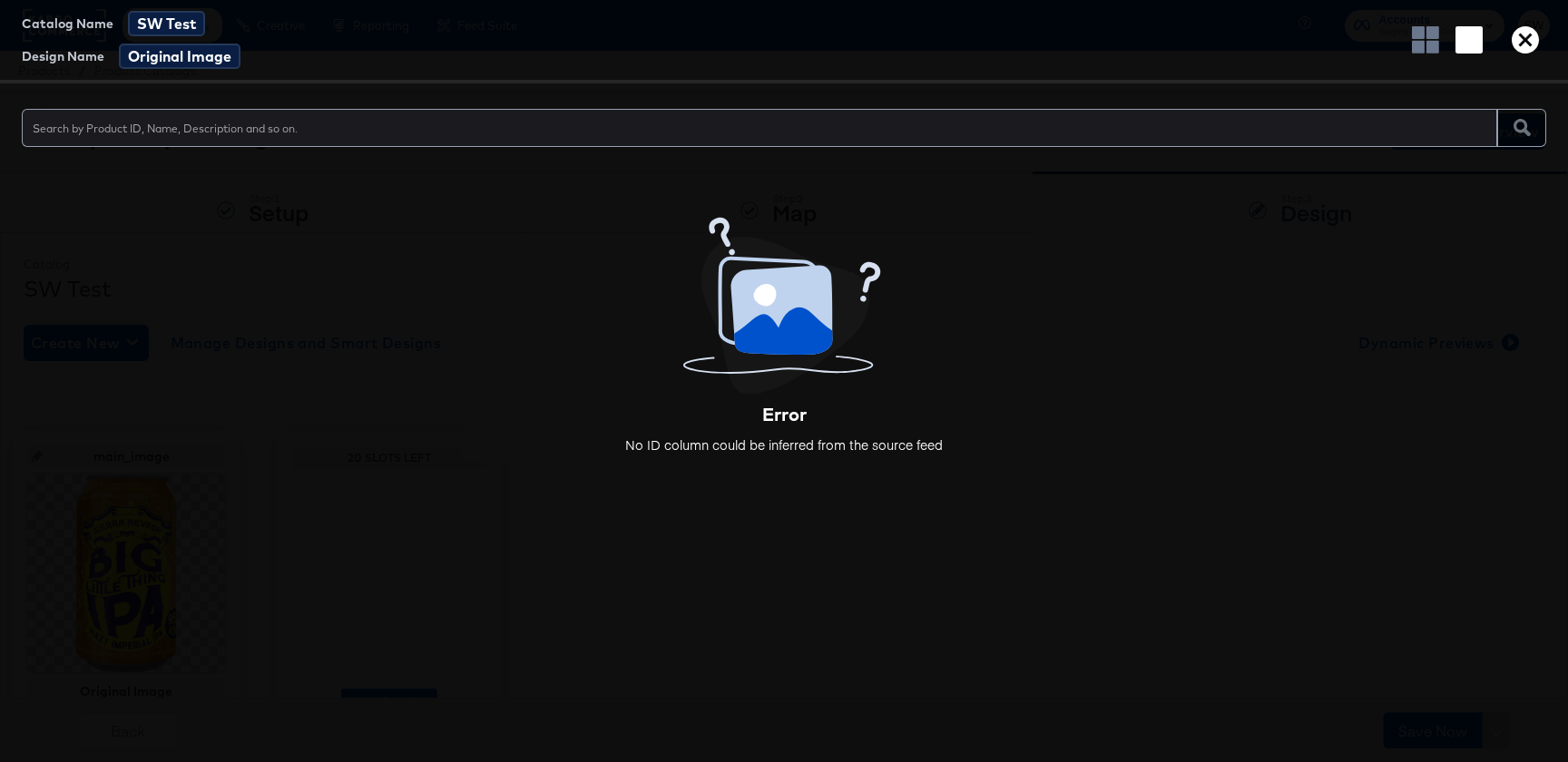
click at [1533, 50] on icon "button" at bounding box center [1526, 40] width 28 height 28
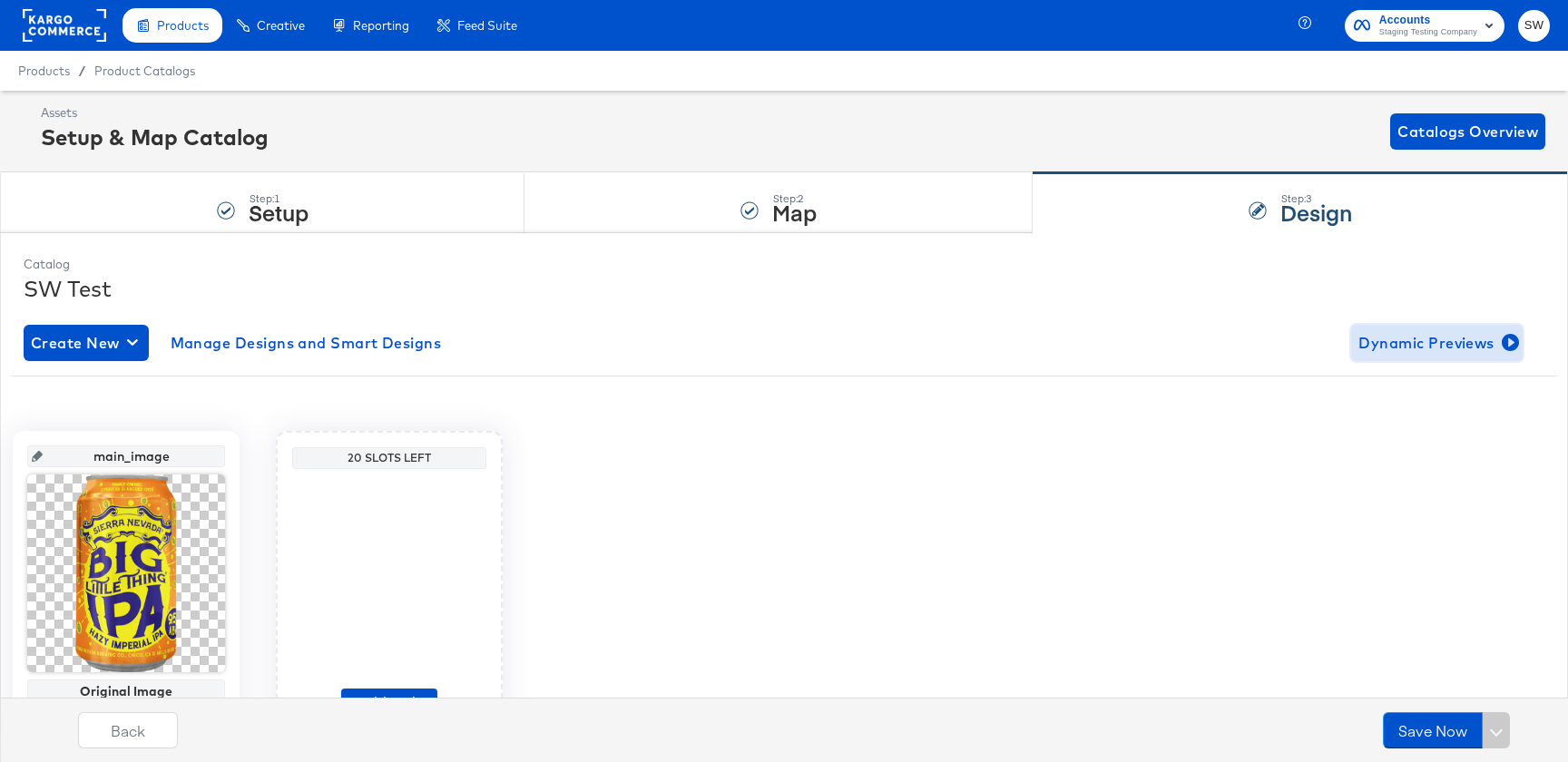
click at [1428, 327] on button "Dynamic Previews" at bounding box center [1437, 343] width 171 height 37
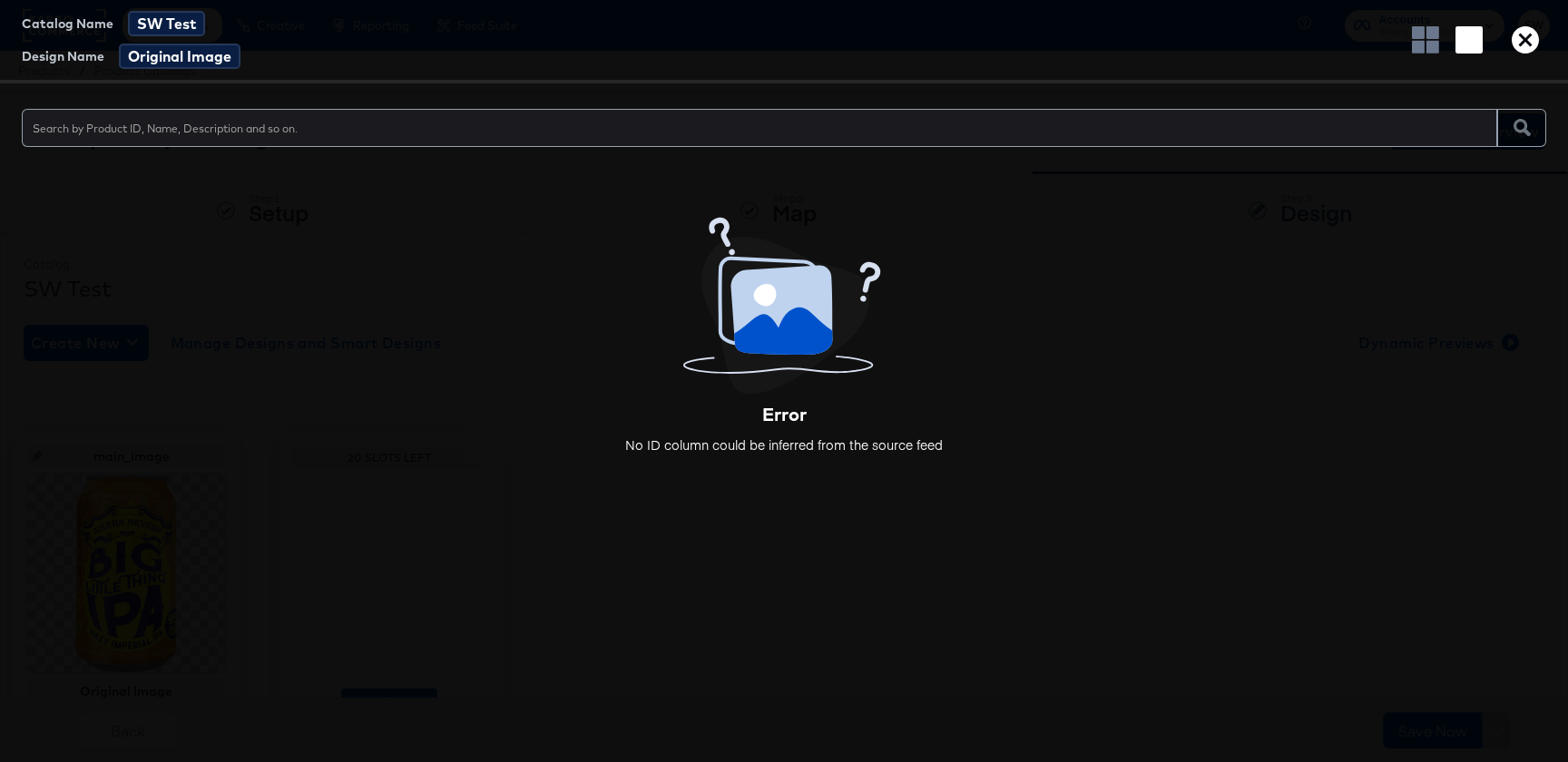
drag, startPoint x: 1428, startPoint y: 326, endPoint x: 1360, endPoint y: 625, distance: 306.6
click at [0, 0] on div "Catalog Name SW Test Design Name Original Image Error No ID column could be inf…" at bounding box center [784, 381] width 1568 height 762
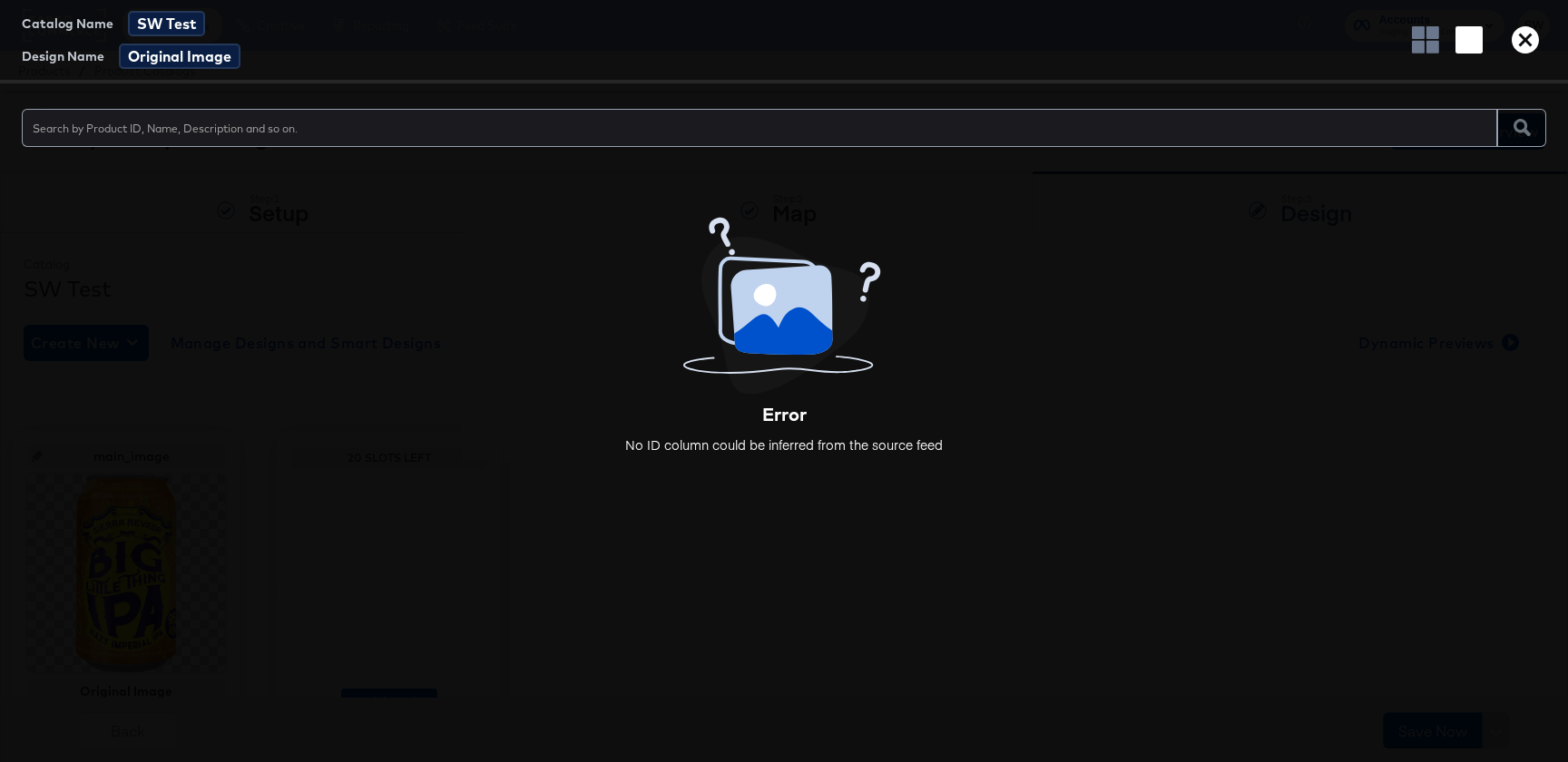
click at [1529, 60] on div "Catalog Name SW Test Design Name Original Image" at bounding box center [784, 41] width 1568 height 83
click at [1529, 55] on div "Catalog Name SW Test Design Name Original Image" at bounding box center [784, 41] width 1568 height 83
click at [1529, 52] on icon "button" at bounding box center [1526, 40] width 28 height 28
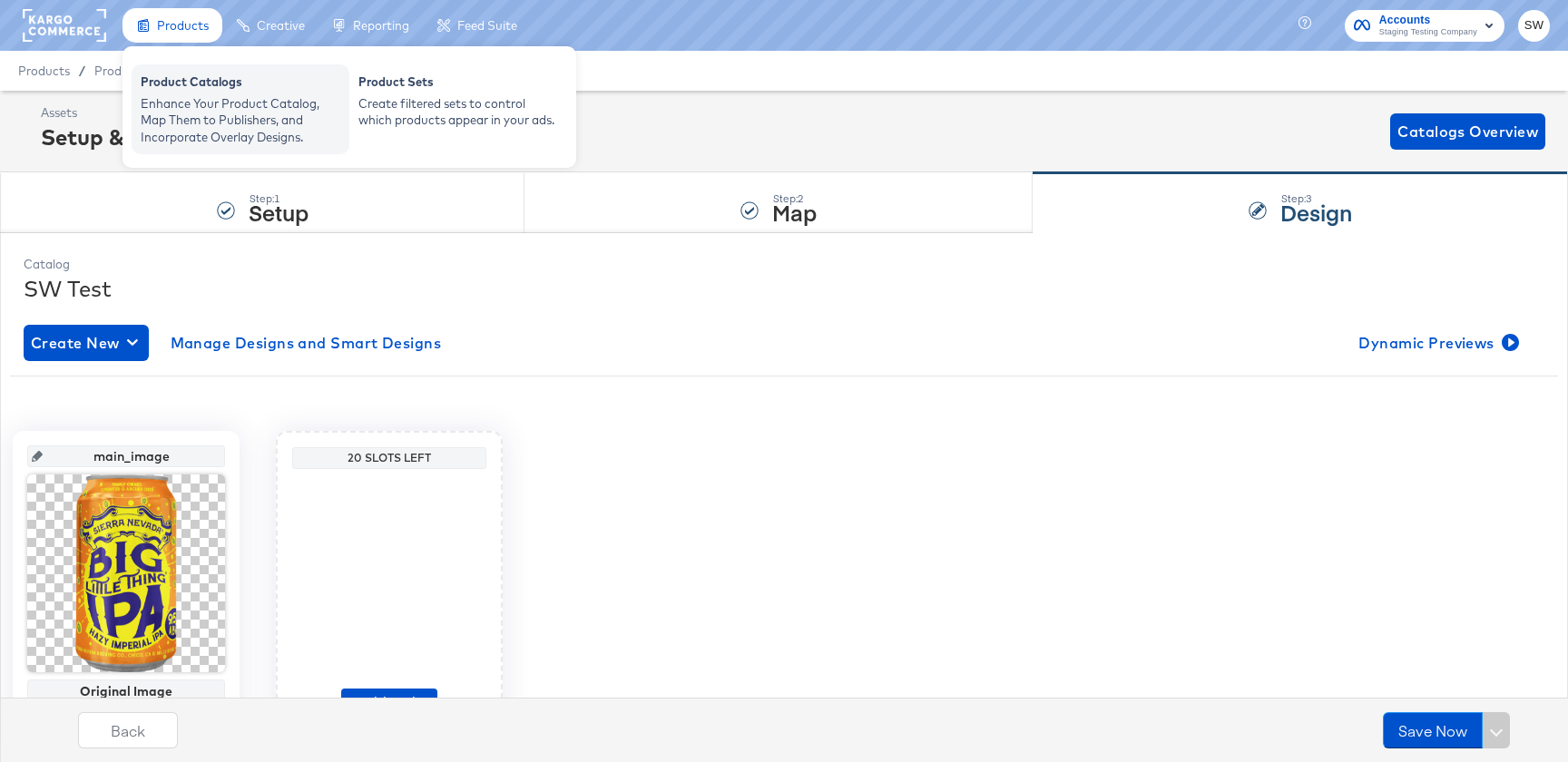
click at [161, 85] on div "Product Catalogs" at bounding box center [240, 84] width 200 height 22
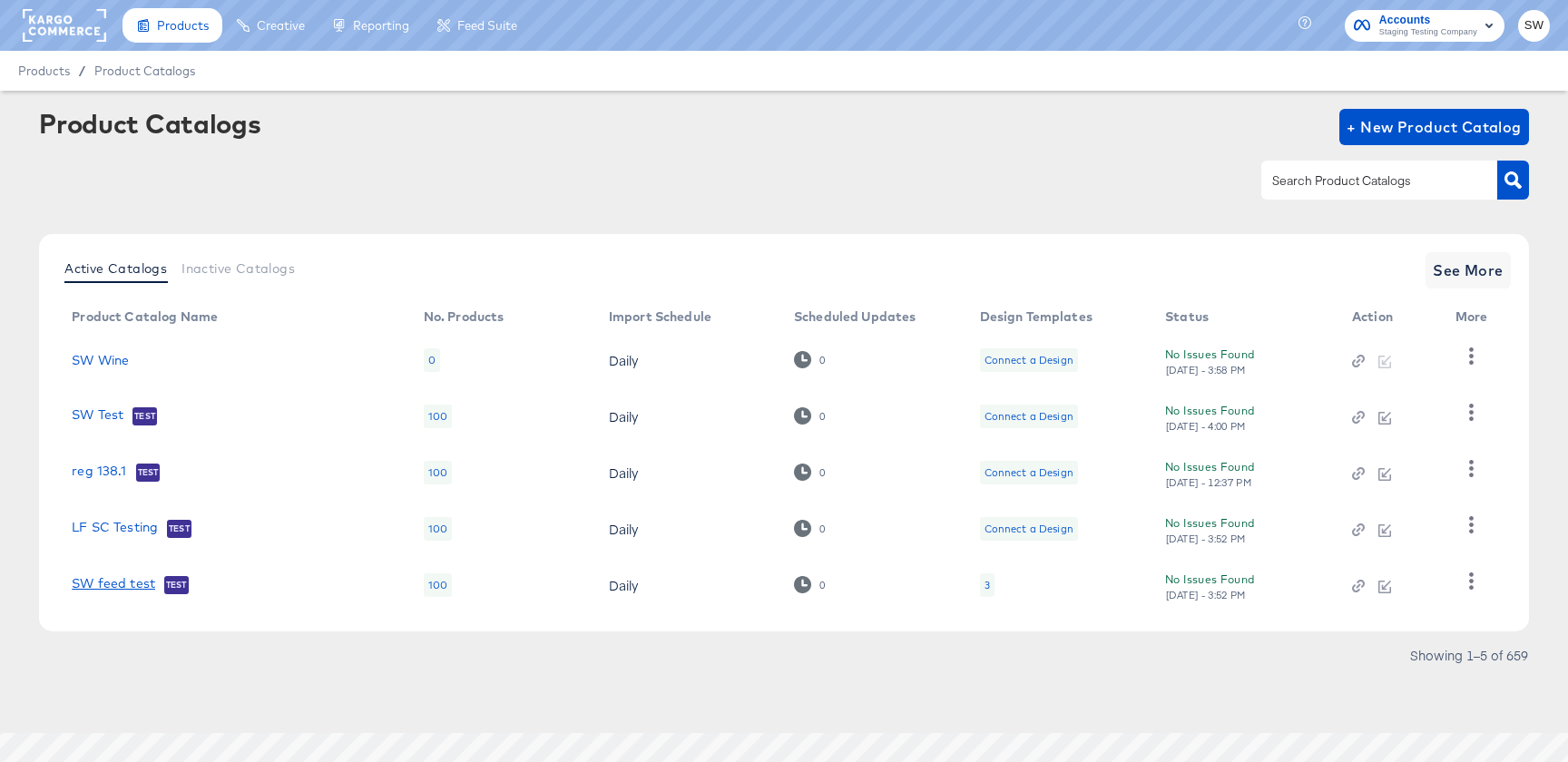
click at [118, 580] on link "SW feed test" at bounding box center [113, 586] width 83 height 18
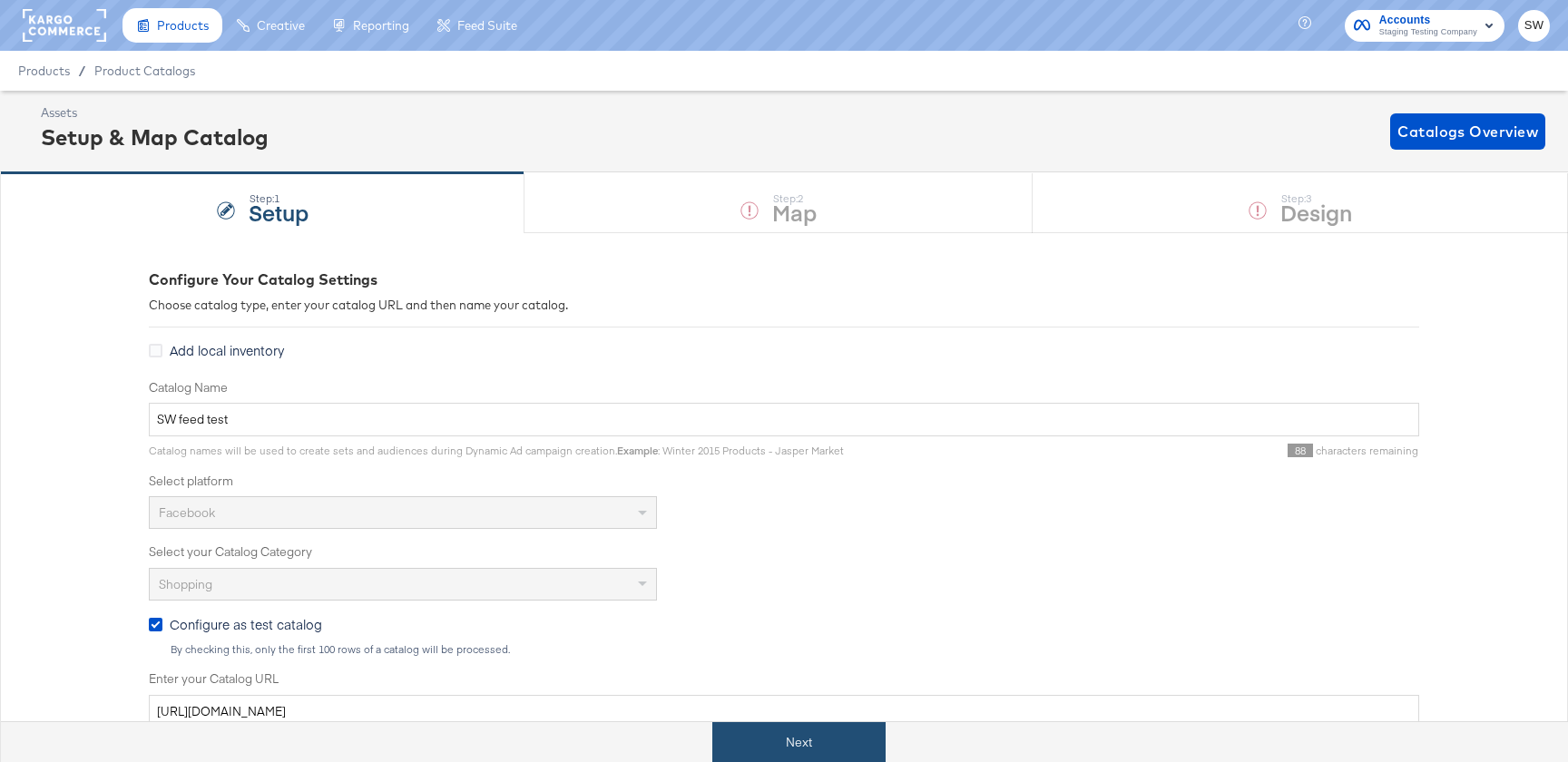
click at [813, 747] on button "Next" at bounding box center [799, 743] width 173 height 41
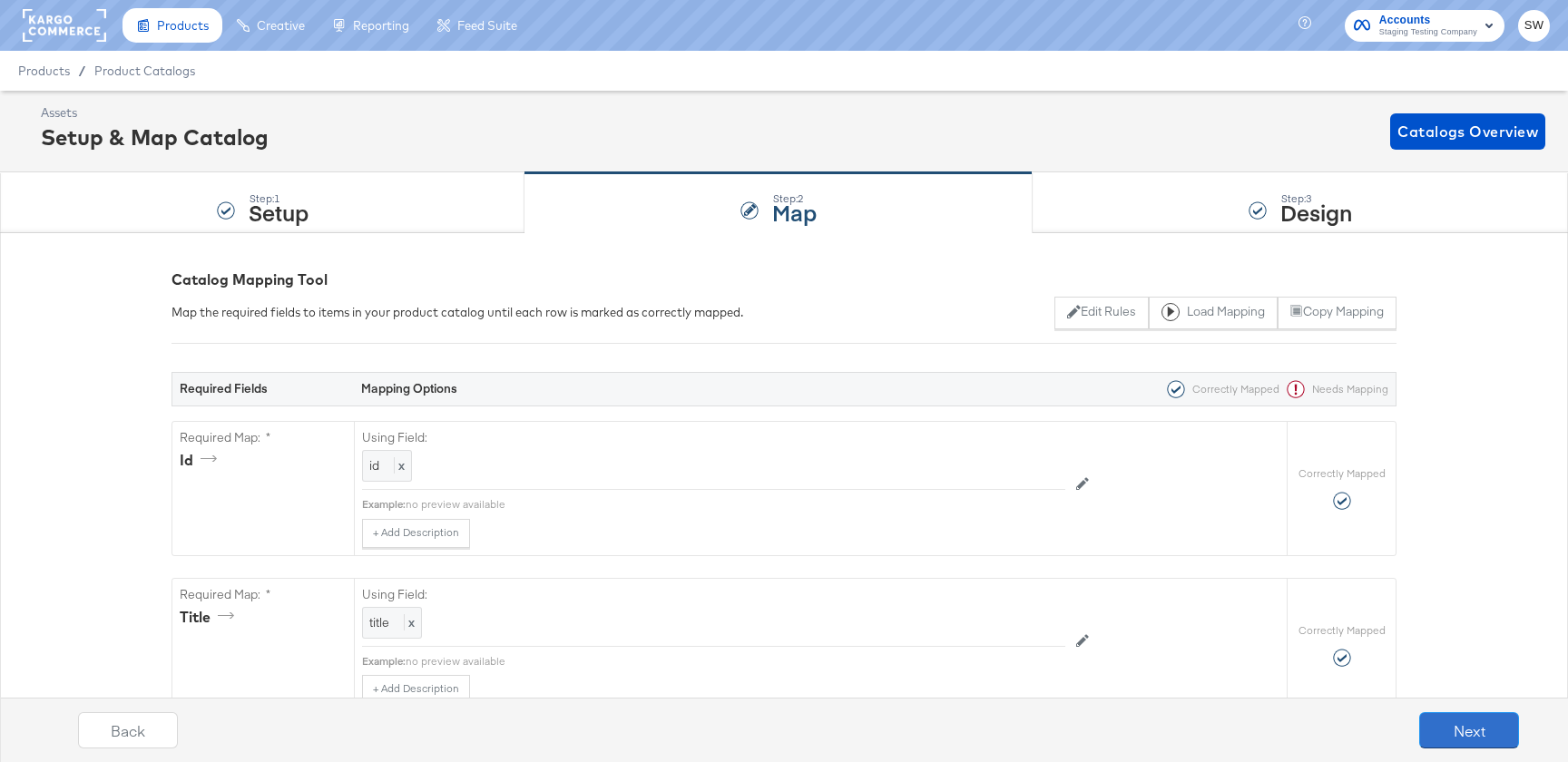
click at [1436, 725] on button "Next" at bounding box center [1469, 731] width 100 height 37
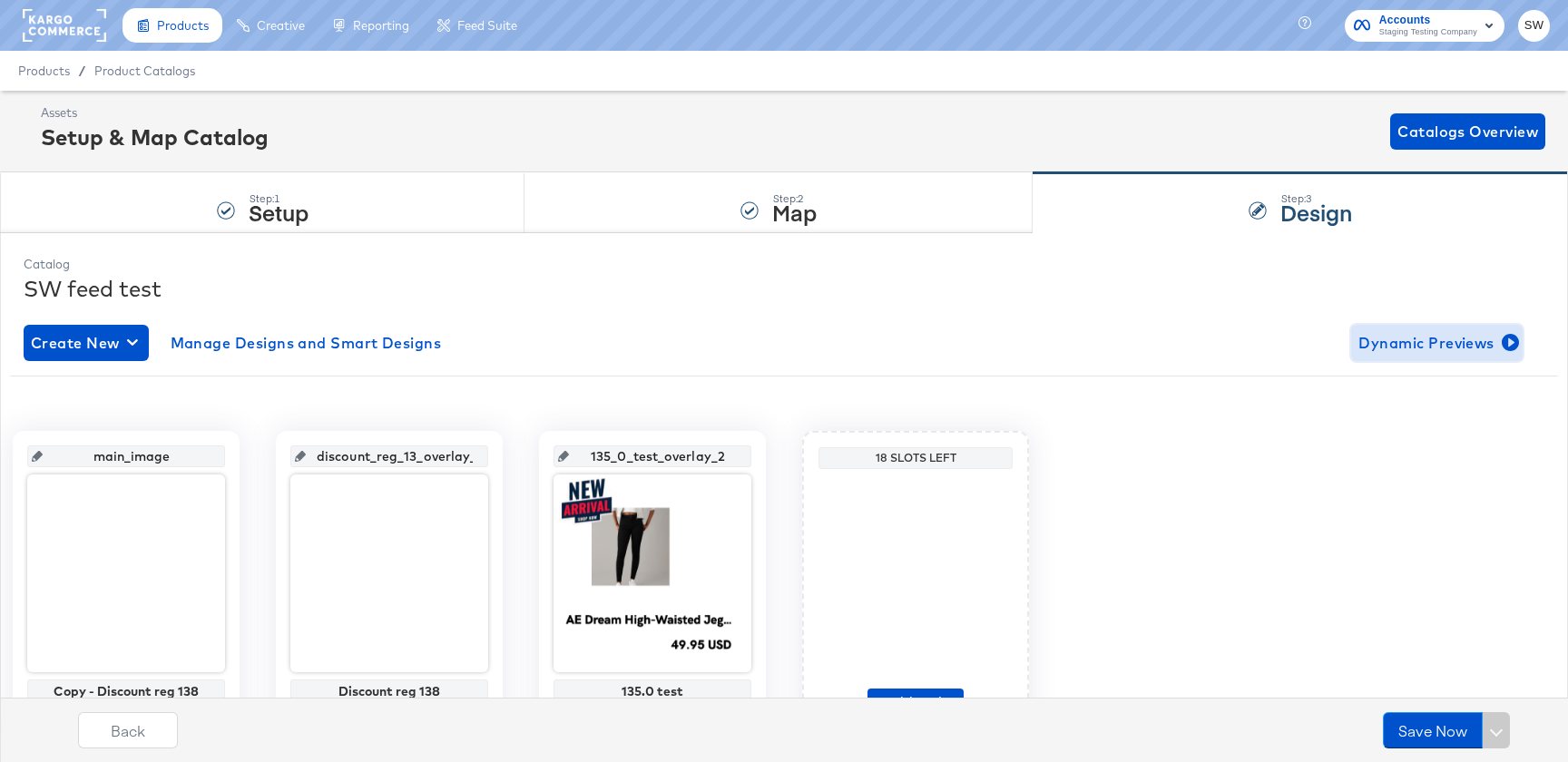
click at [1423, 338] on span "Dynamic Previews" at bounding box center [1437, 343] width 157 height 26
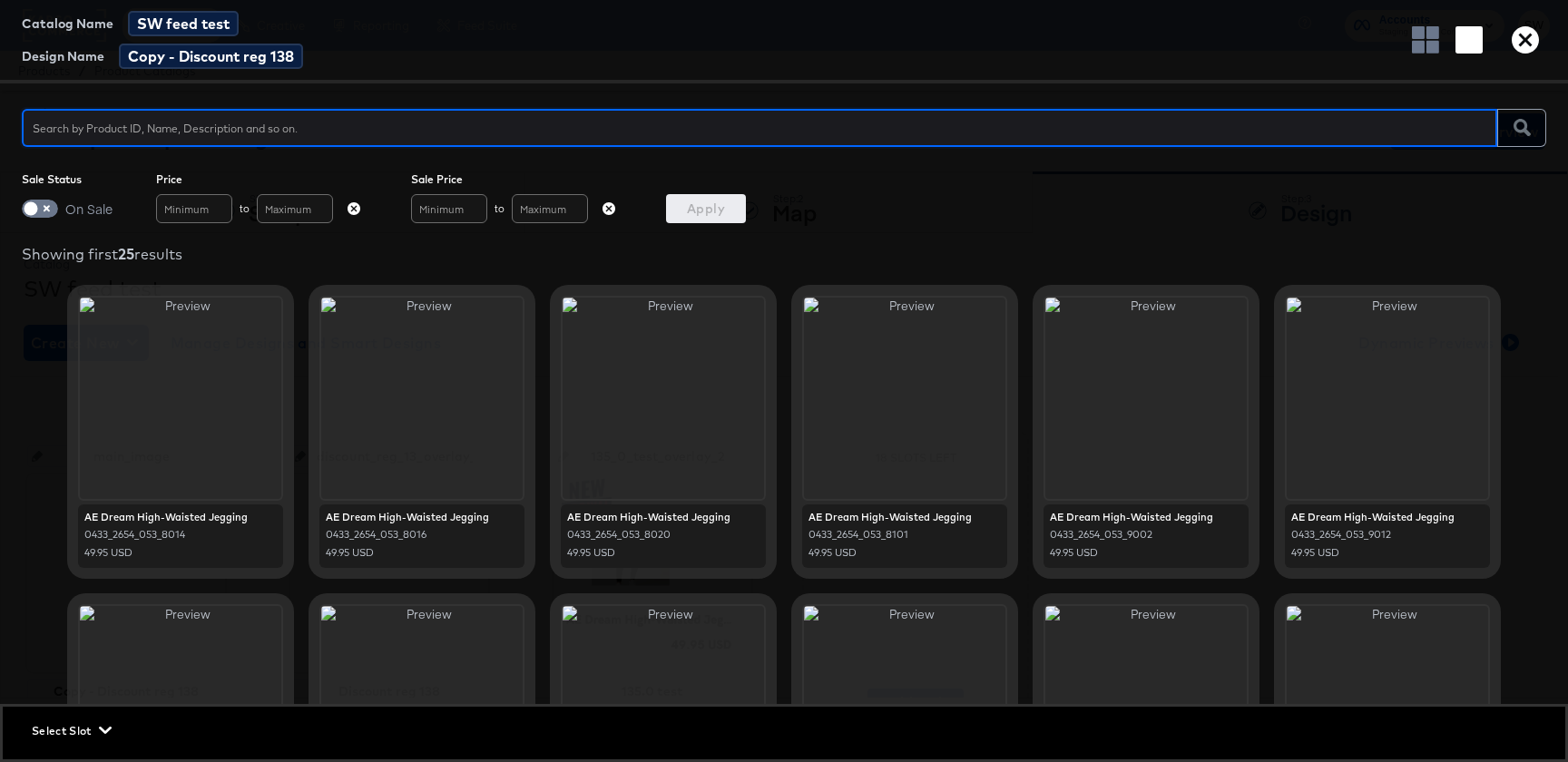
click at [1529, 42] on icon "button" at bounding box center [1526, 40] width 28 height 28
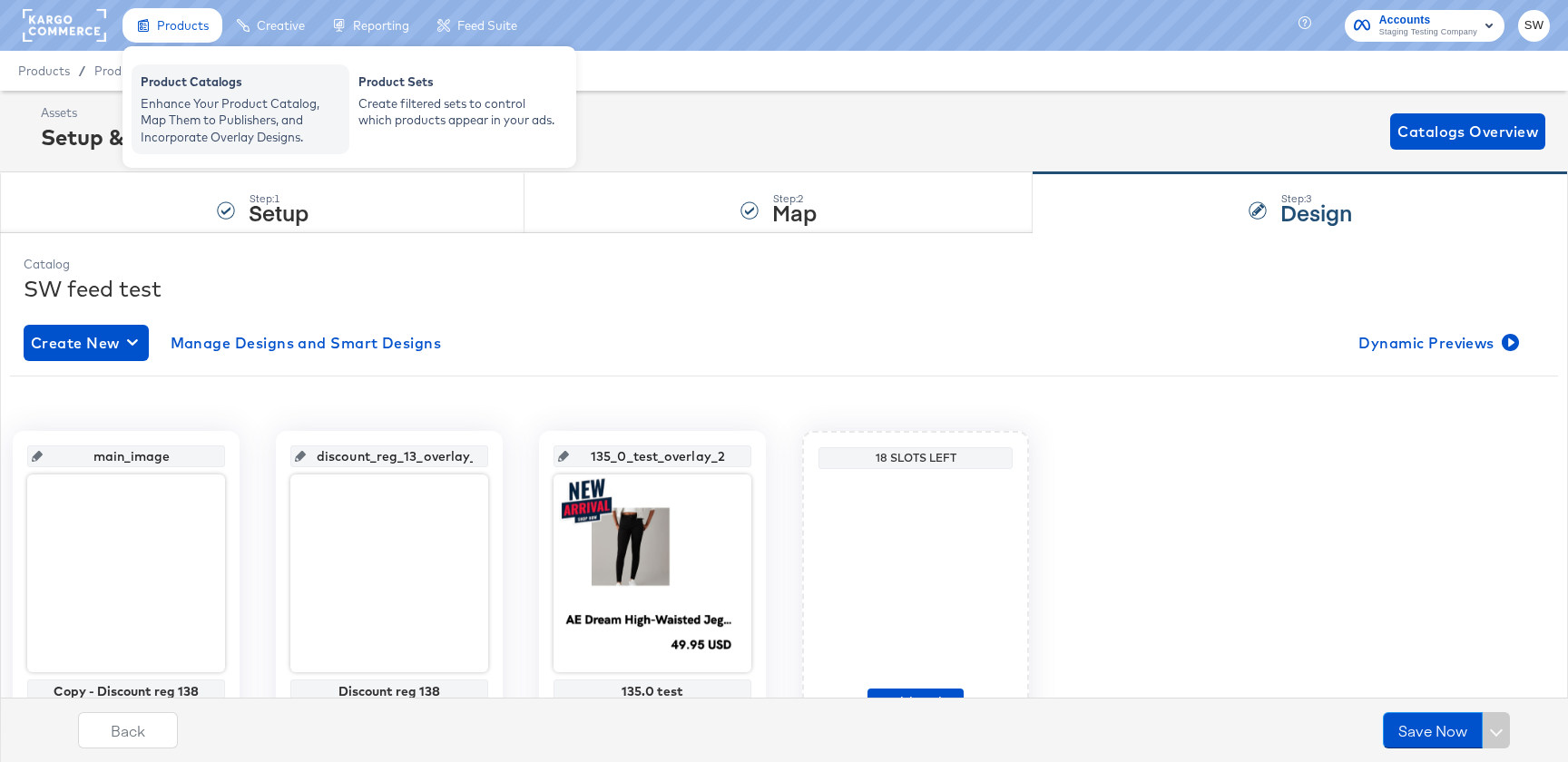
click at [143, 107] on div "Enhance Your Product Catalog, Map Them to Publishers, and Incorporate Overlay D…" at bounding box center [240, 120] width 200 height 50
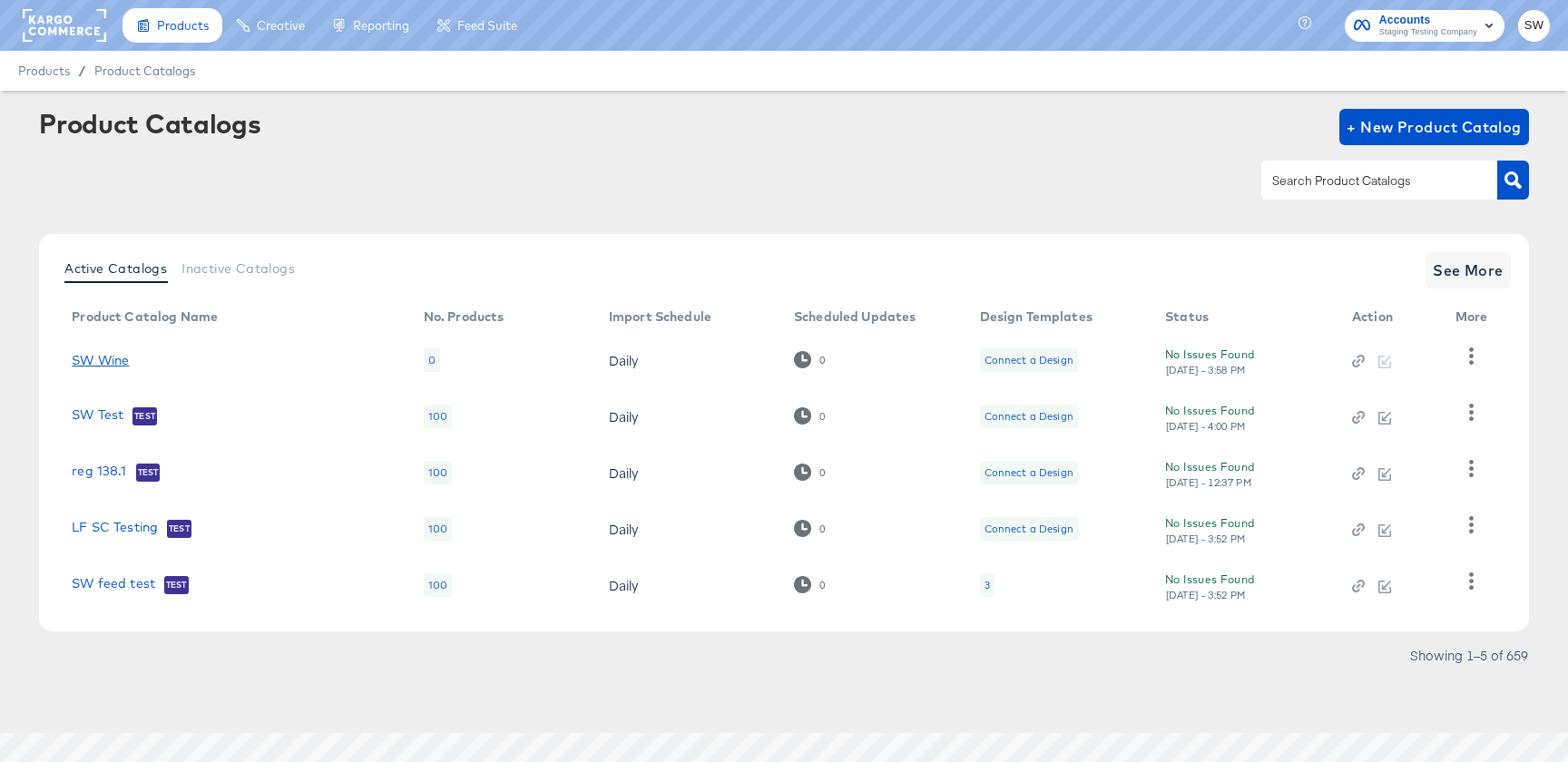
click at [99, 361] on link "SW Wine" at bounding box center [100, 360] width 57 height 15
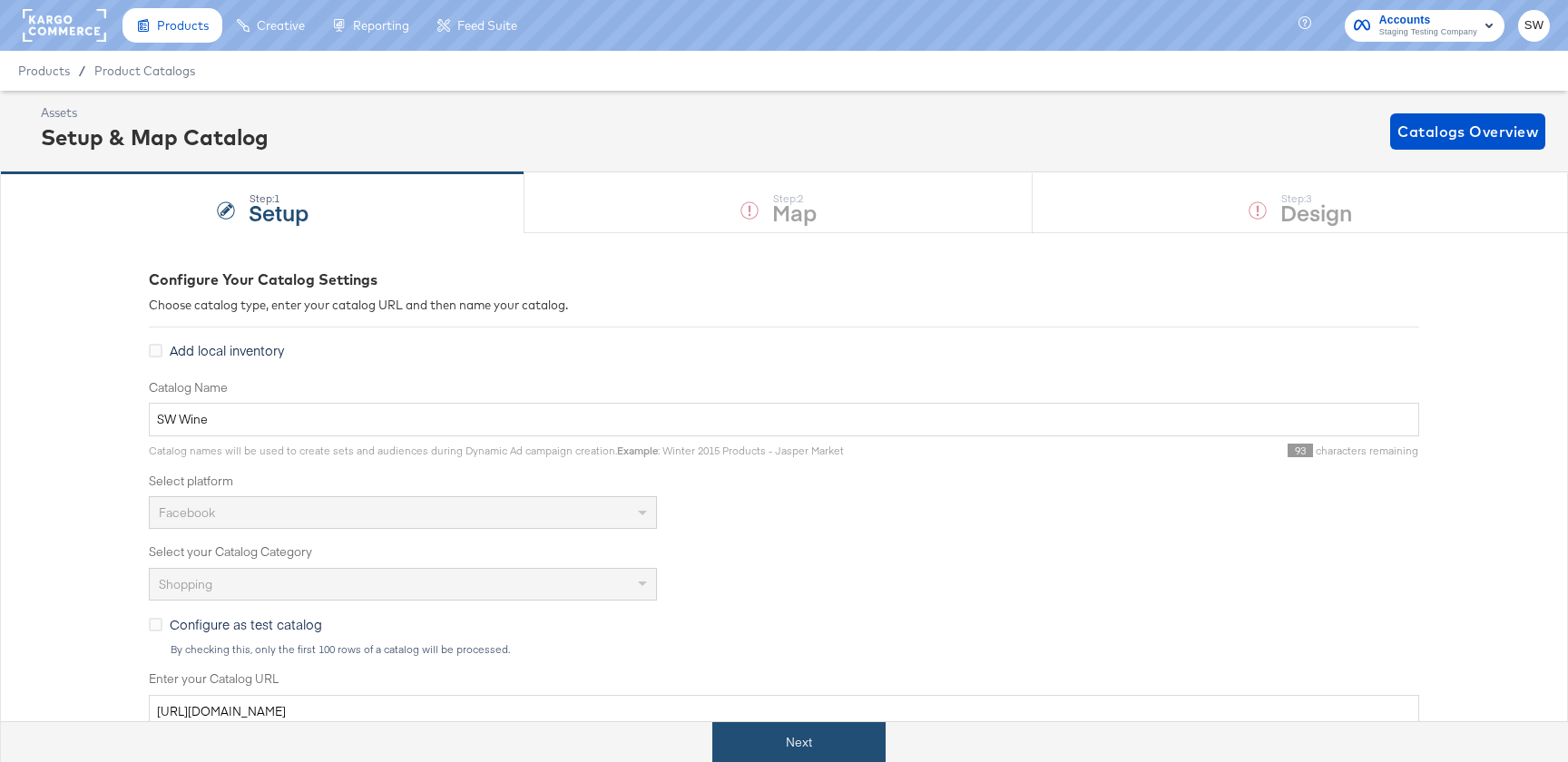
click at [780, 740] on button "Next" at bounding box center [799, 743] width 173 height 41
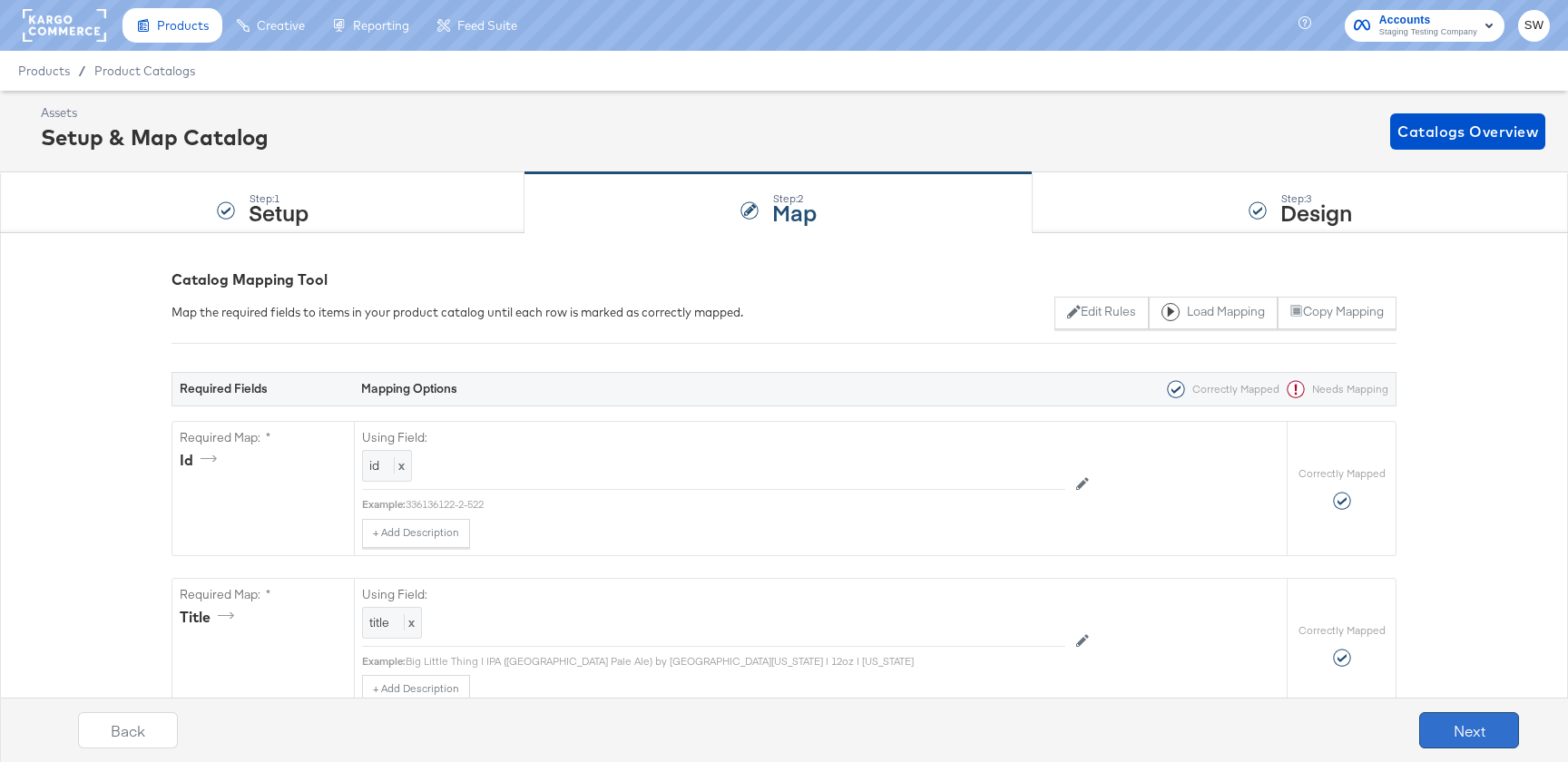
click at [1464, 721] on button "Next" at bounding box center [1469, 731] width 100 height 37
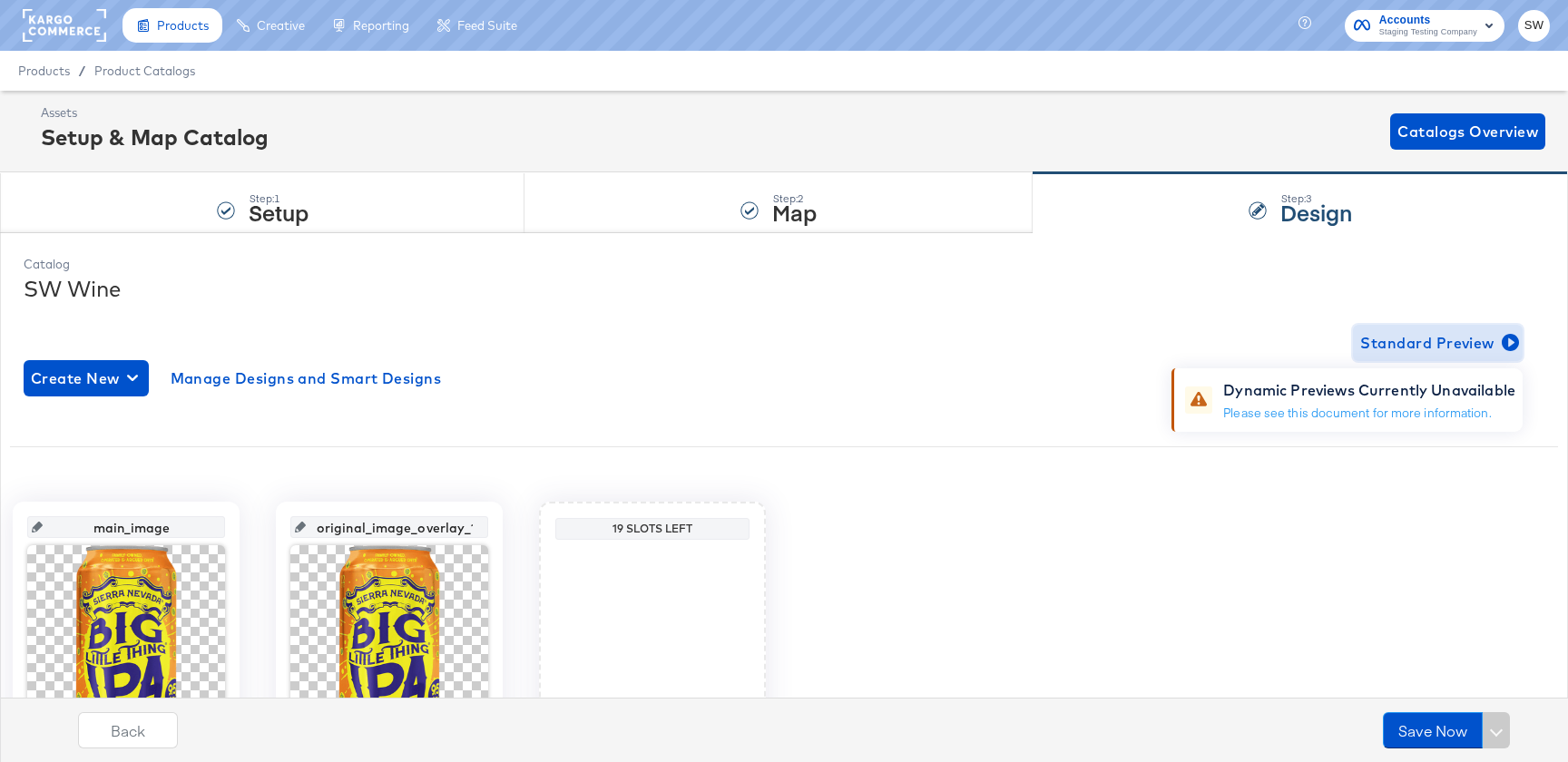
click at [1429, 348] on span "Standard Preview" at bounding box center [1438, 343] width 155 height 26
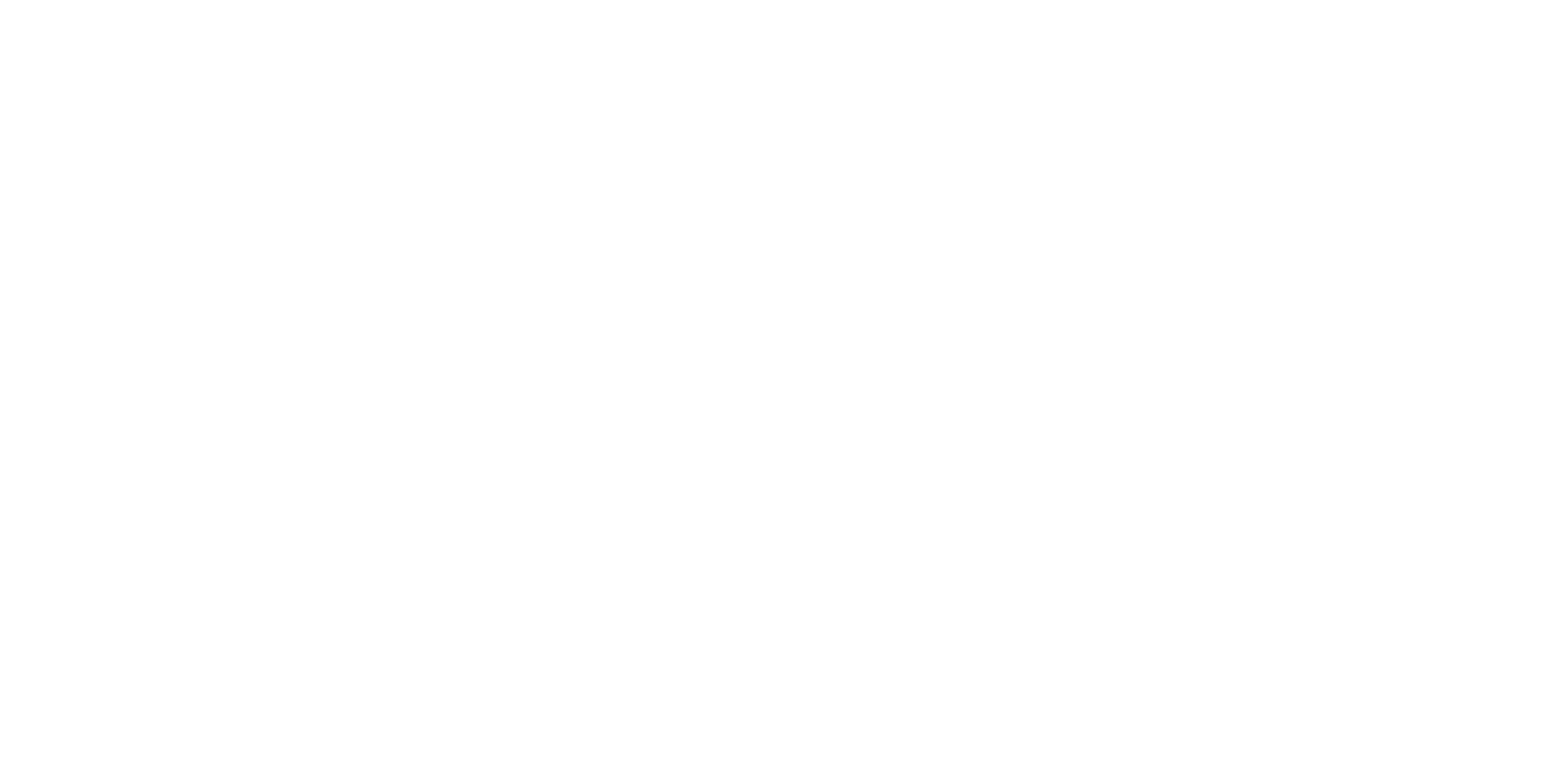
click at [1348, 67] on div at bounding box center [784, 381] width 1568 height 762
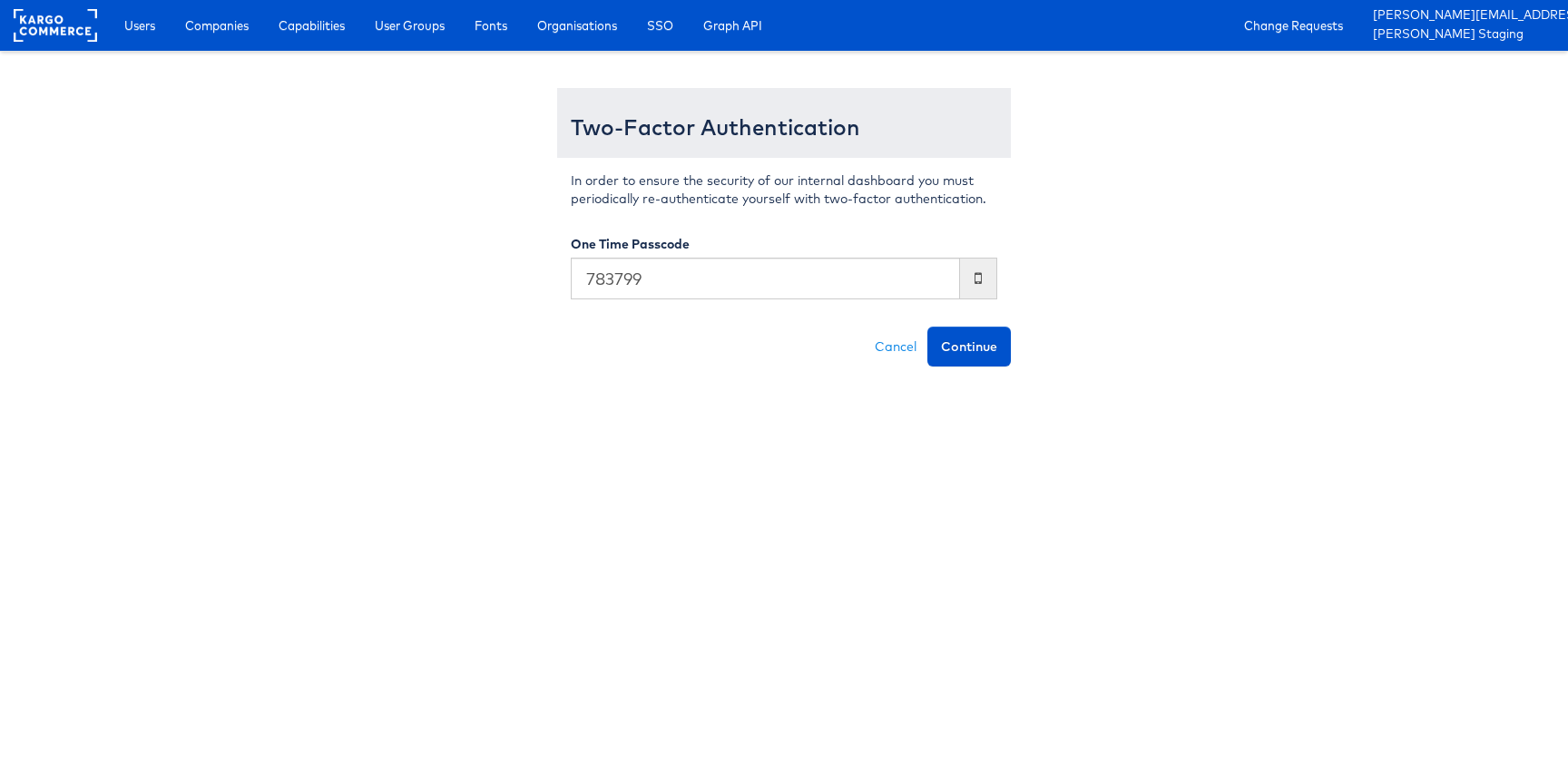
type input "783799"
click at [928, 326] on button "Continue" at bounding box center [969, 347] width 83 height 40
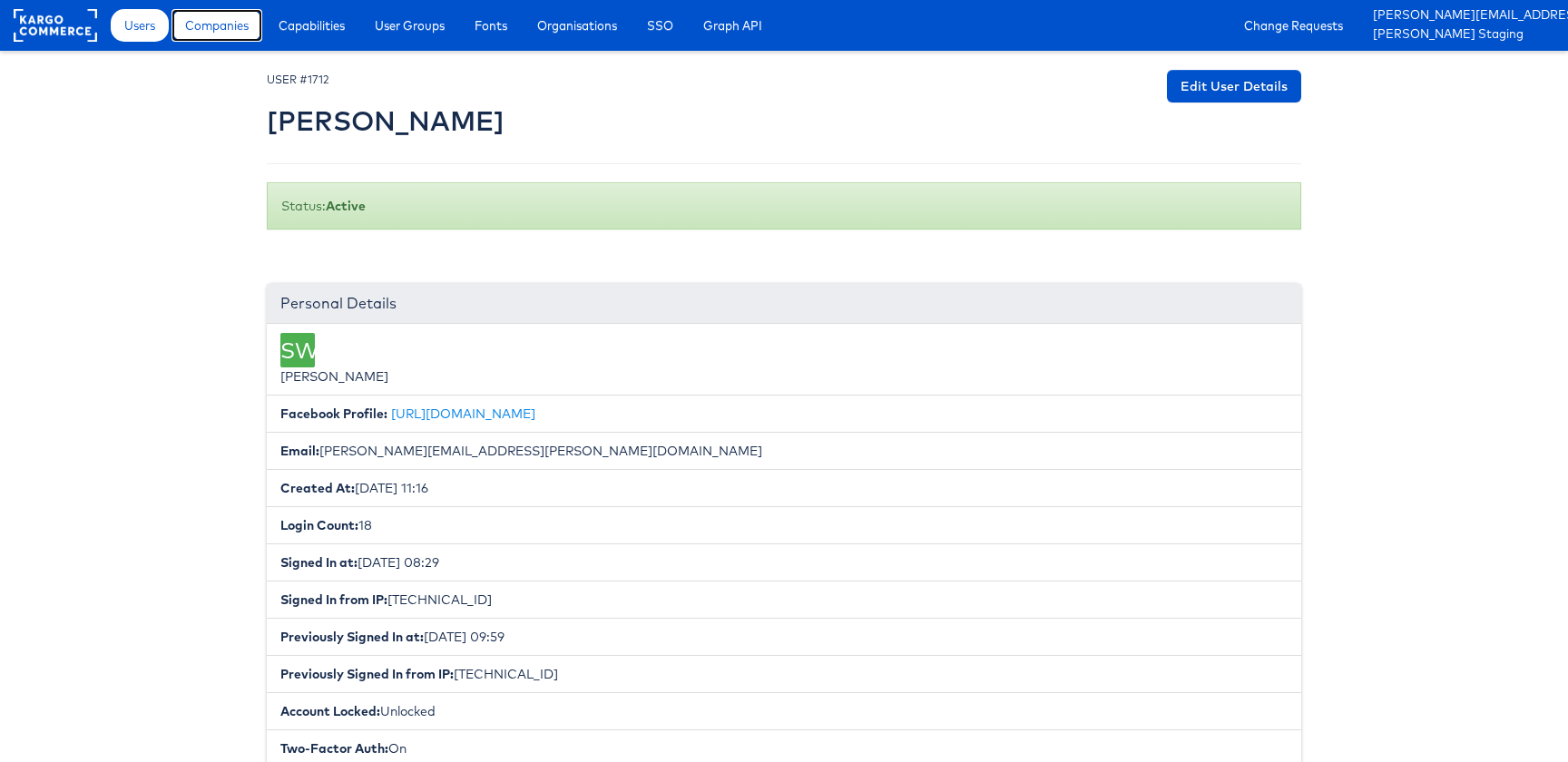
click at [236, 24] on span "Companies" at bounding box center [216, 26] width 63 height 18
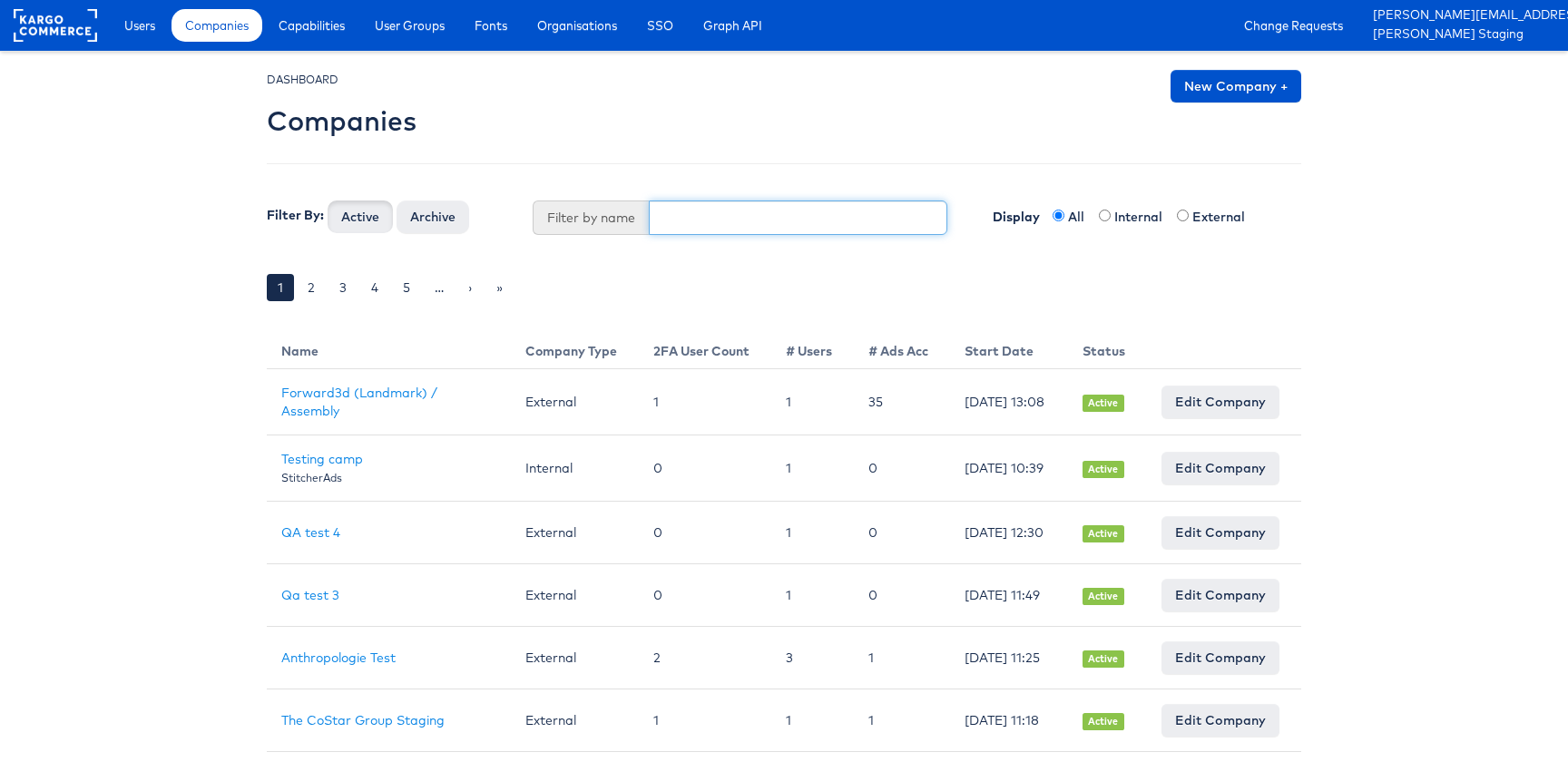
click at [712, 204] on input "text" at bounding box center [799, 218] width 300 height 35
type input "staging test"
click at [327, 201] on button "Active" at bounding box center [359, 217] width 65 height 33
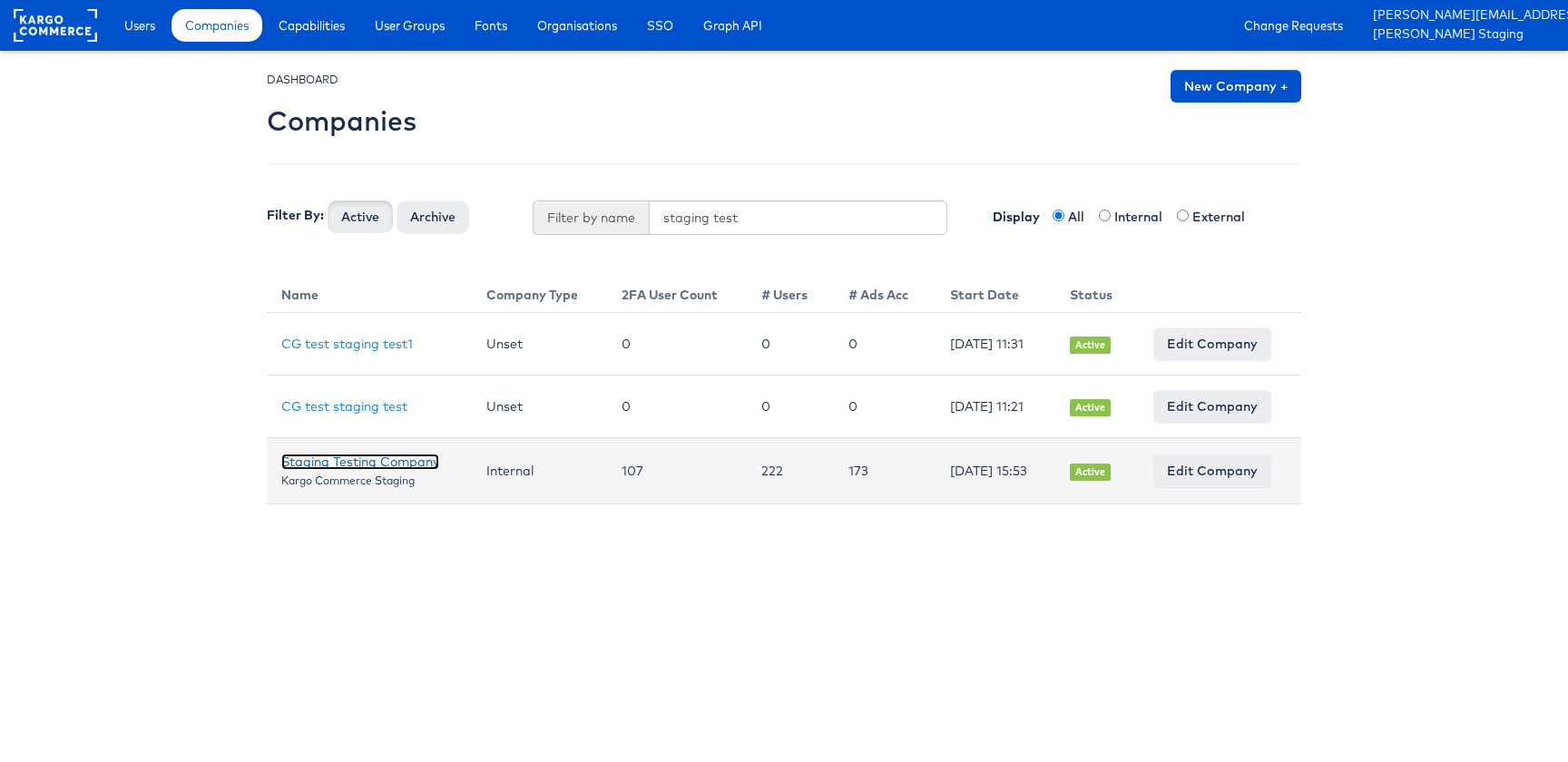
click at [372, 458] on link "Staging Testing Company" at bounding box center [360, 462] width 158 height 17
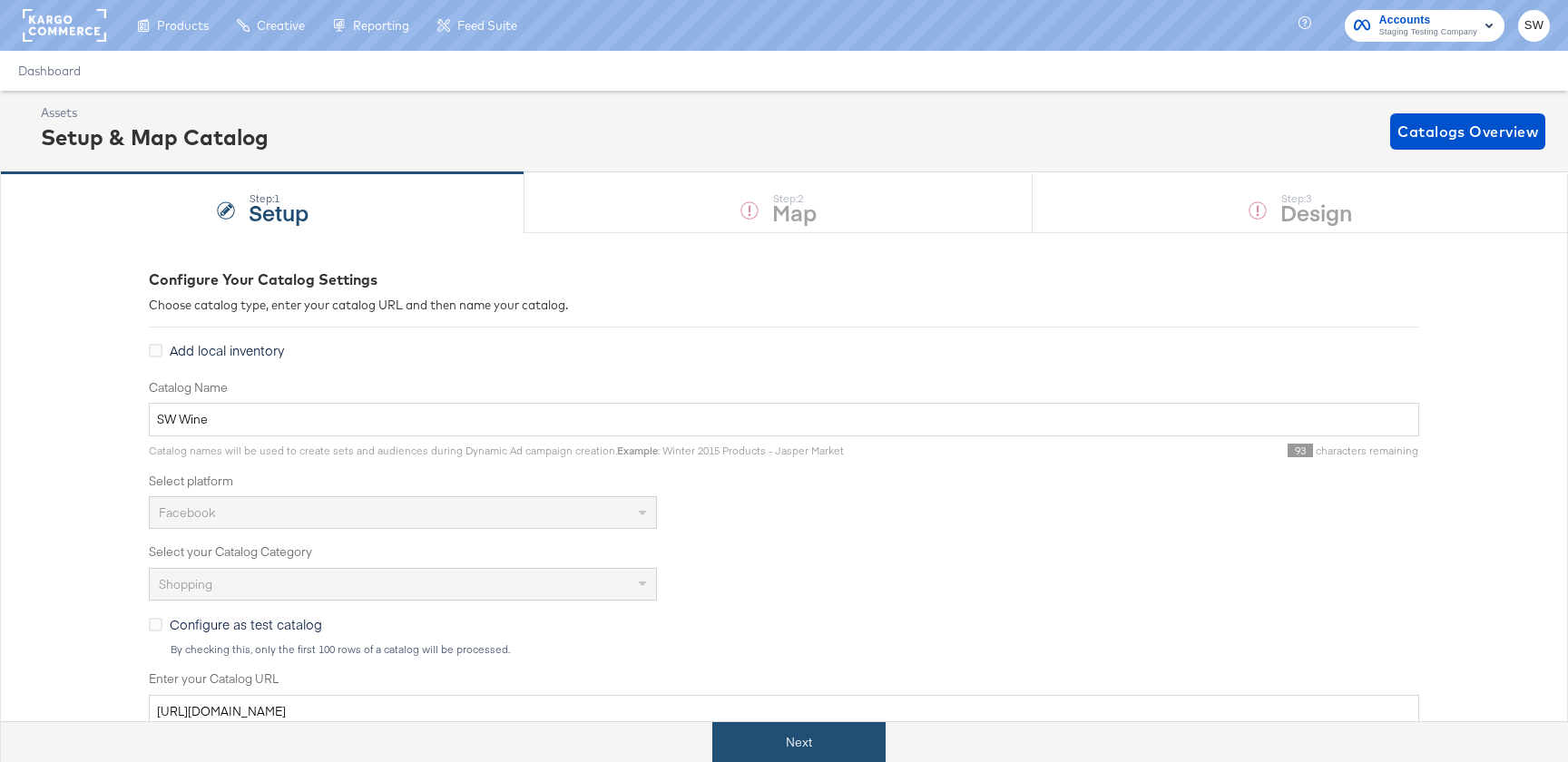
click at [730, 734] on button "Next" at bounding box center [799, 743] width 173 height 41
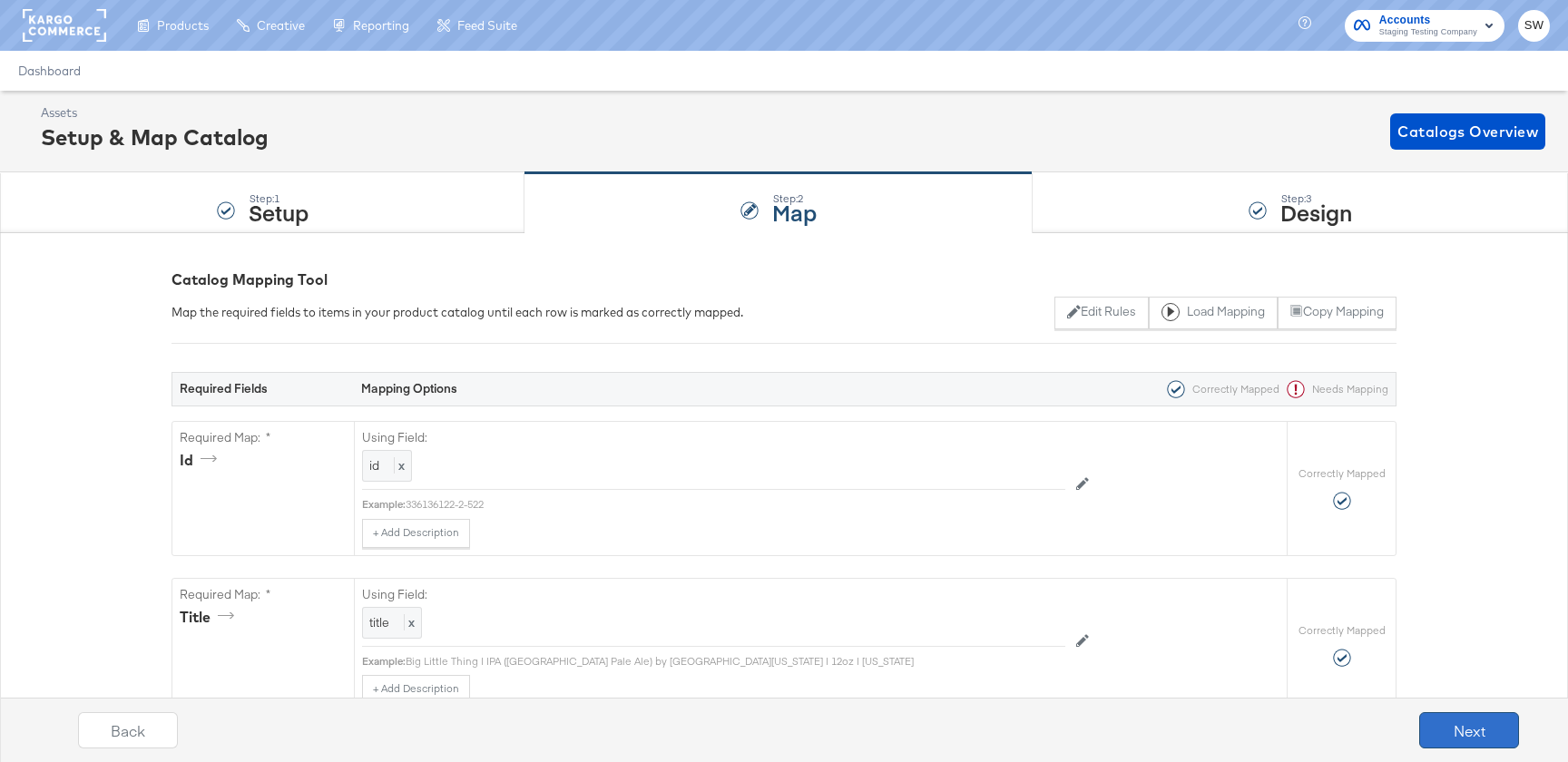
click at [1464, 727] on button "Next" at bounding box center [1469, 731] width 100 height 37
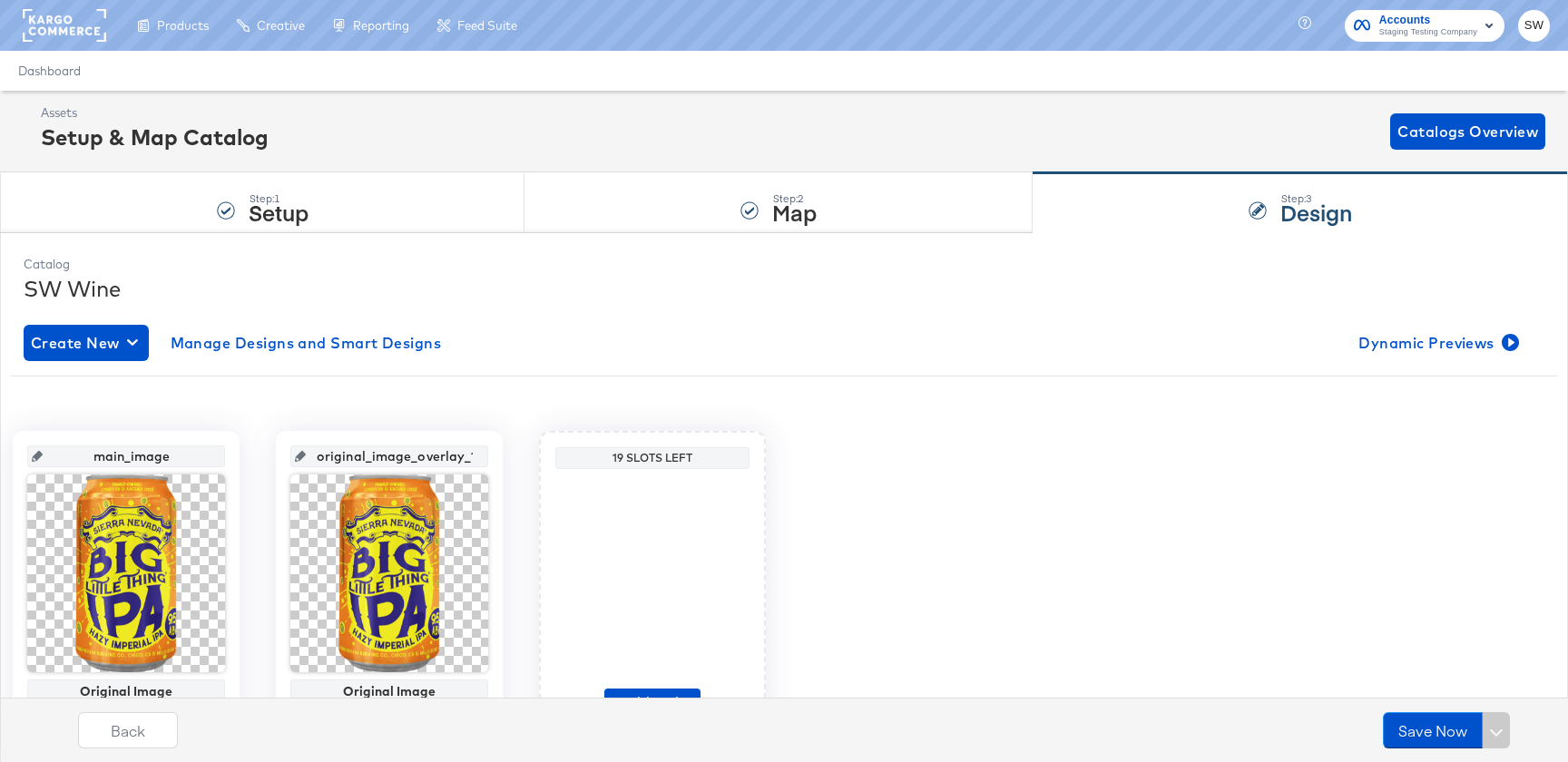
click at [1364, 539] on div "main_image Original Image 600 x 600 original_image_overlay_1 Original Image 600…" at bounding box center [784, 582] width 1549 height 304
click at [1446, 362] on div "Create New Manage Designs and Smart Designs Dynamic Previews main_image Origina…" at bounding box center [784, 543] width 1521 height 465
click at [1446, 348] on span "Dynamic Previews" at bounding box center [1437, 343] width 157 height 26
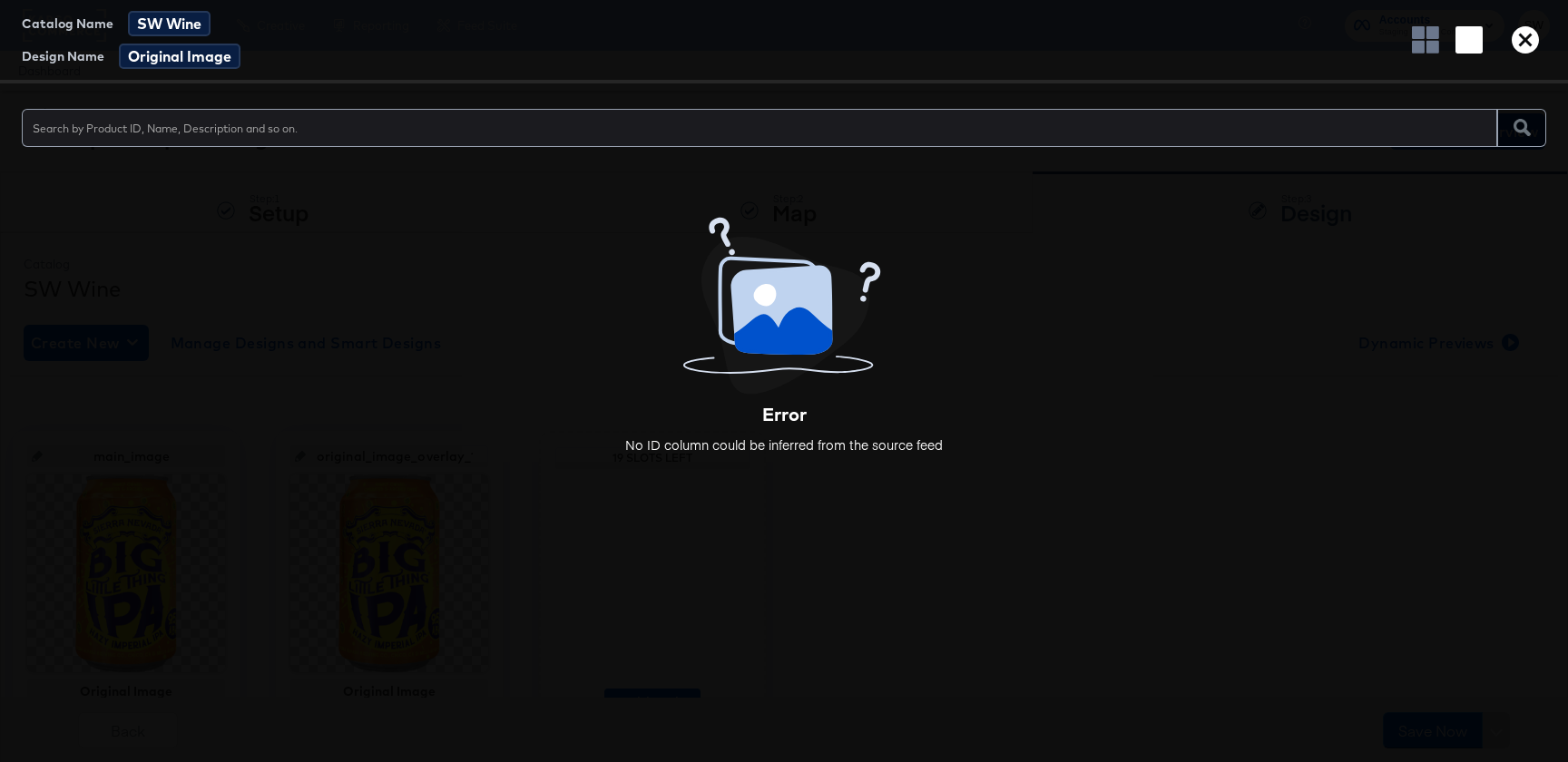
click at [1561, 29] on div "Catalog Name SW Wine Design Name Original Image" at bounding box center [784, 41] width 1568 height 83
click at [1537, 29] on icon "button" at bounding box center [1526, 40] width 28 height 28
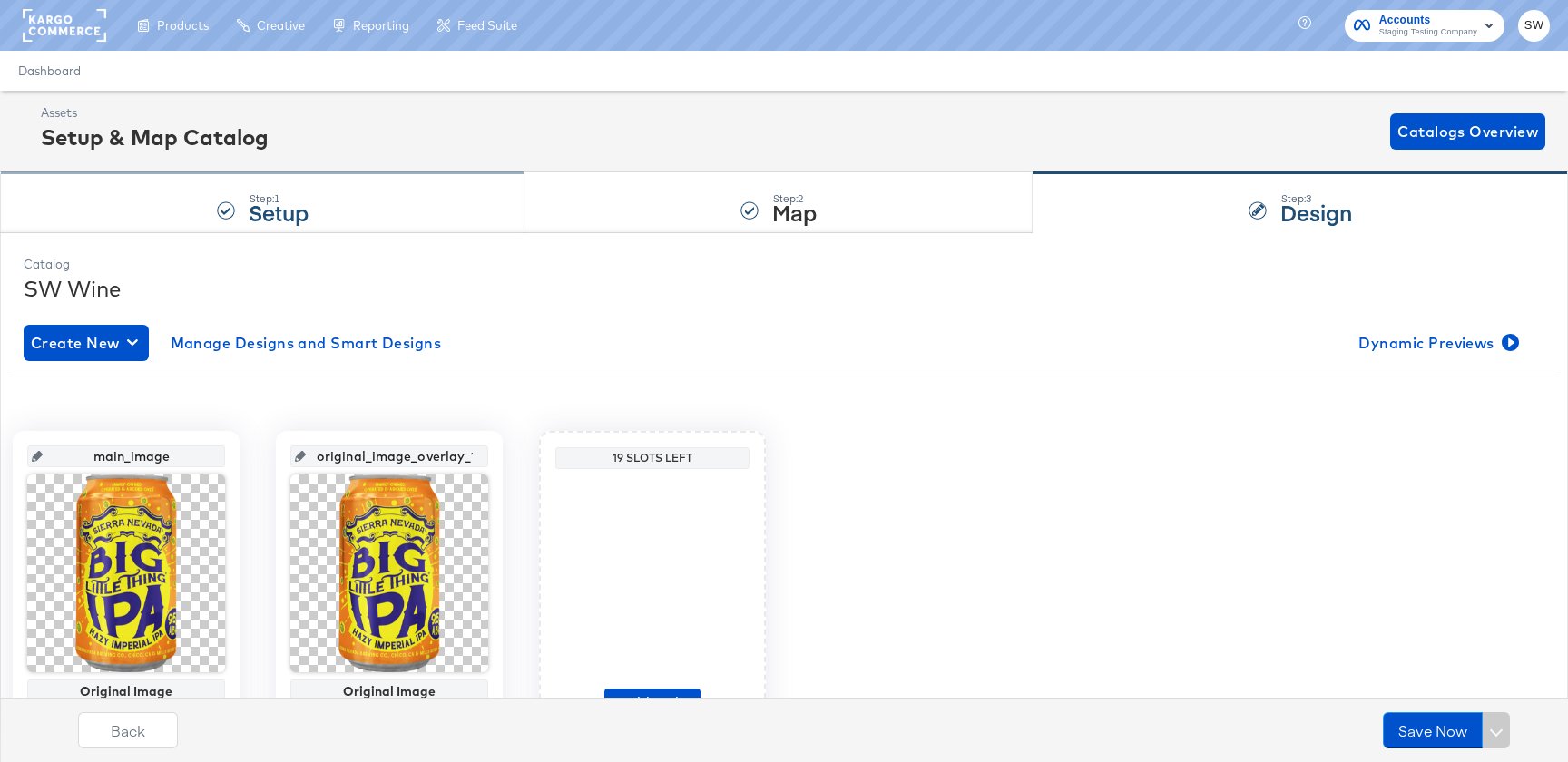
click at [405, 191] on div "Step: 1 Setup" at bounding box center [262, 203] width 525 height 60
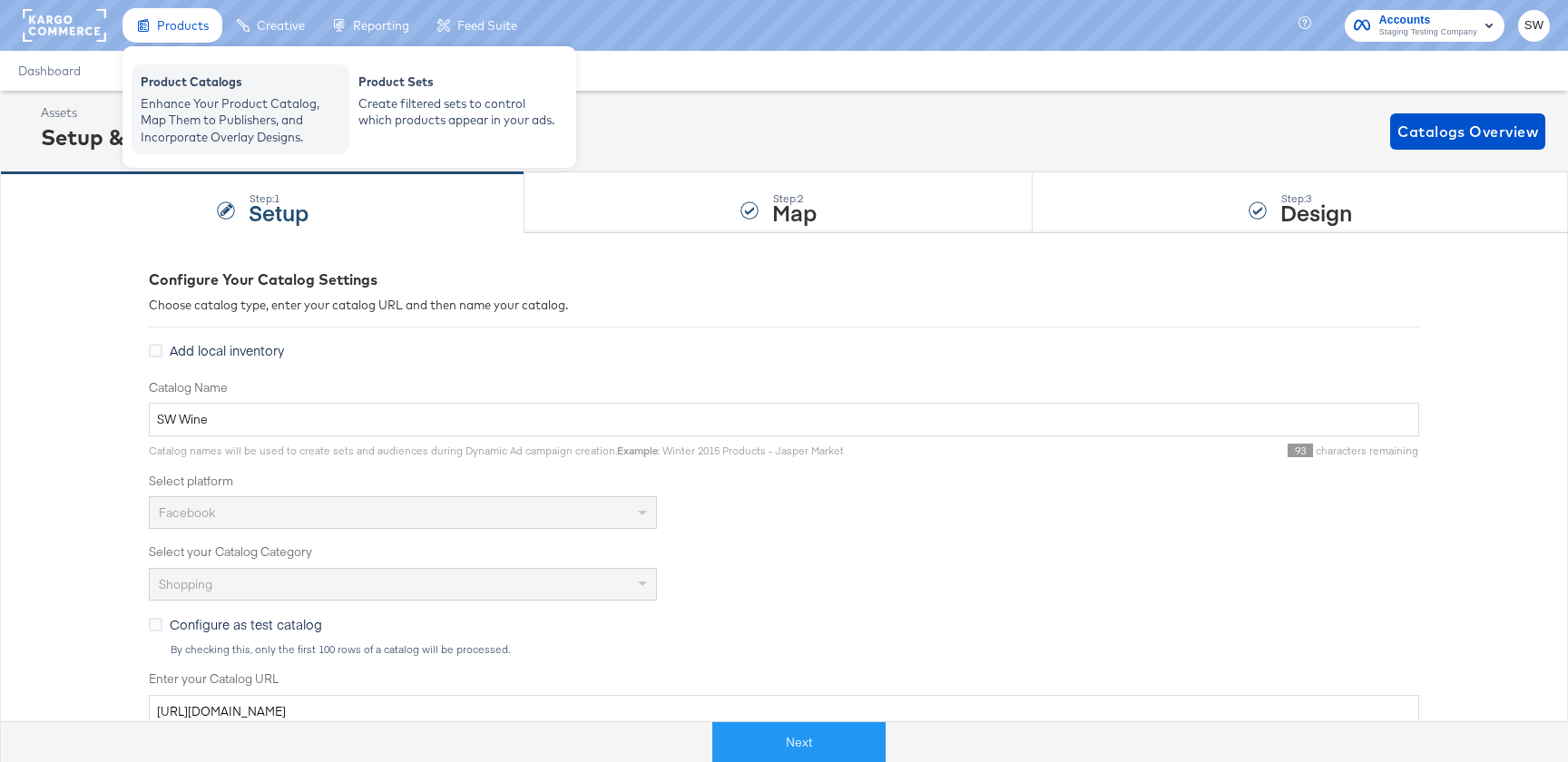
click at [193, 114] on div "Enhance Your Product Catalog, Map Them to Publishers, and Incorporate Overlay D…" at bounding box center [240, 120] width 200 height 50
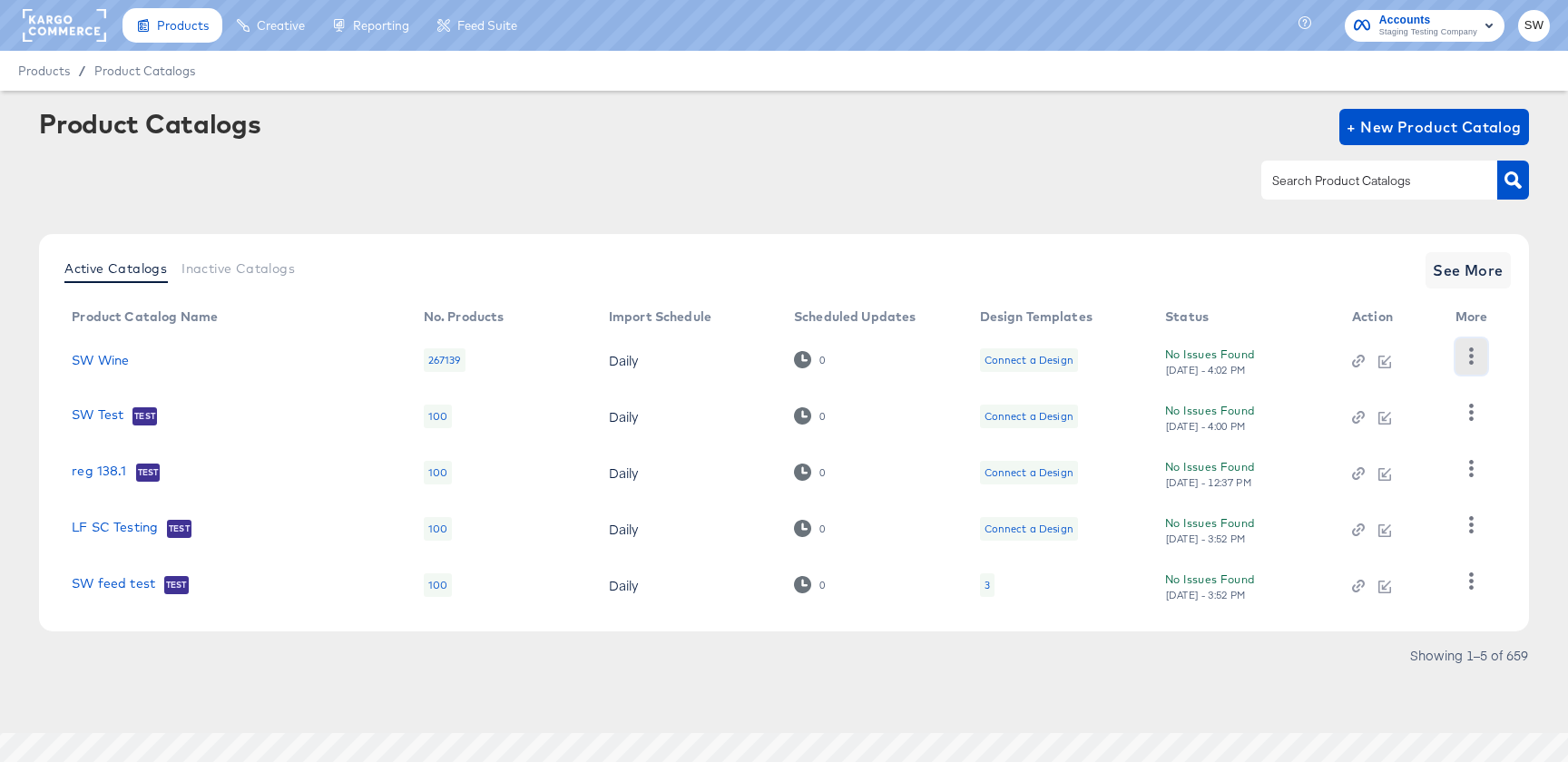
click at [1465, 365] on icon "button" at bounding box center [1472, 356] width 17 height 17
click at [1065, 440] on td "Connect a Design" at bounding box center [1058, 416] width 186 height 56
click at [1479, 421] on button "button" at bounding box center [1472, 414] width 32 height 37
click at [1378, 529] on div "Delete" at bounding box center [1397, 537] width 182 height 29
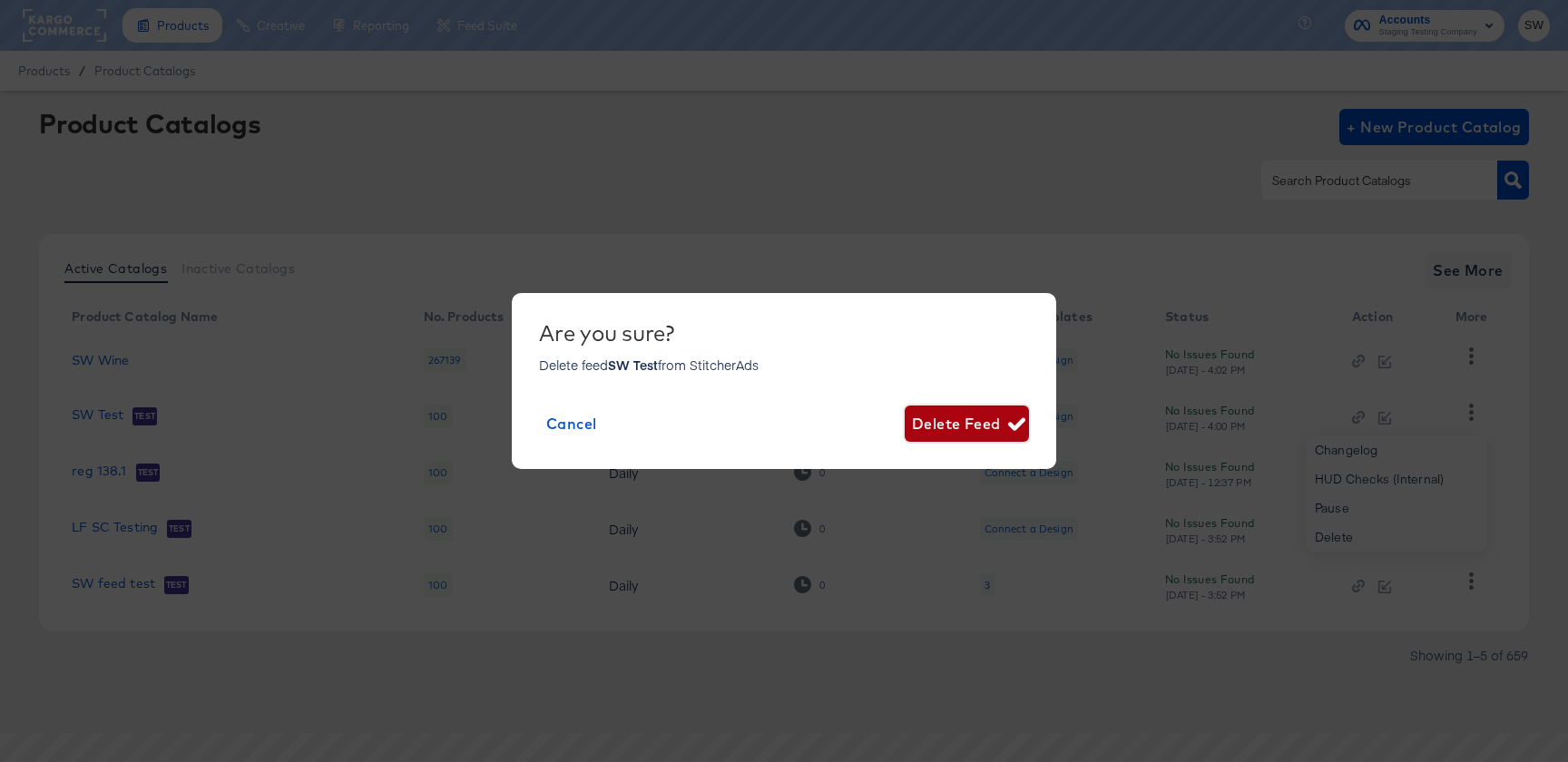
click at [944, 417] on span "Delete Feed" at bounding box center [967, 424] width 110 height 26
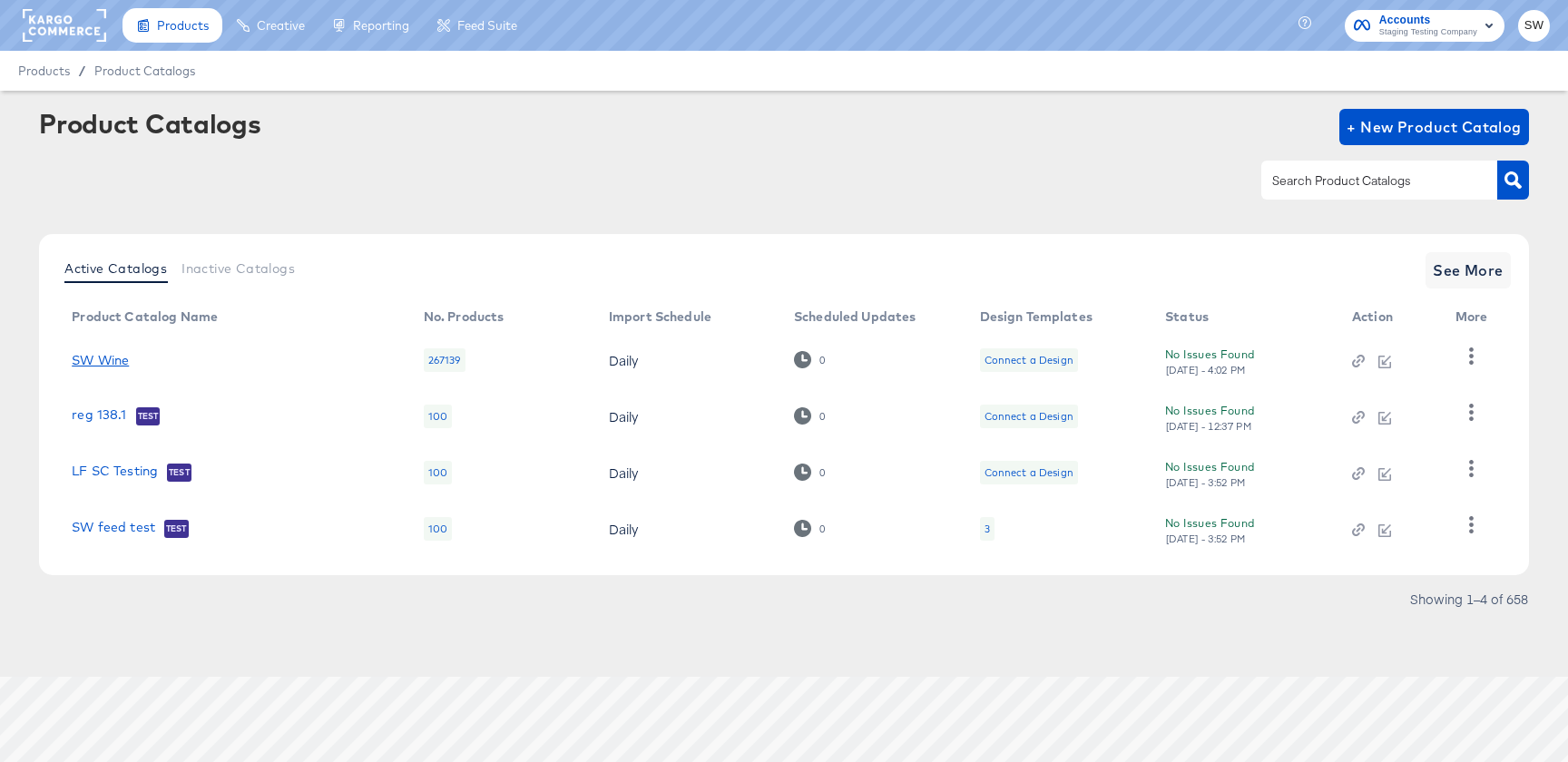
click at [88, 353] on link "SW Wine" at bounding box center [100, 360] width 57 height 15
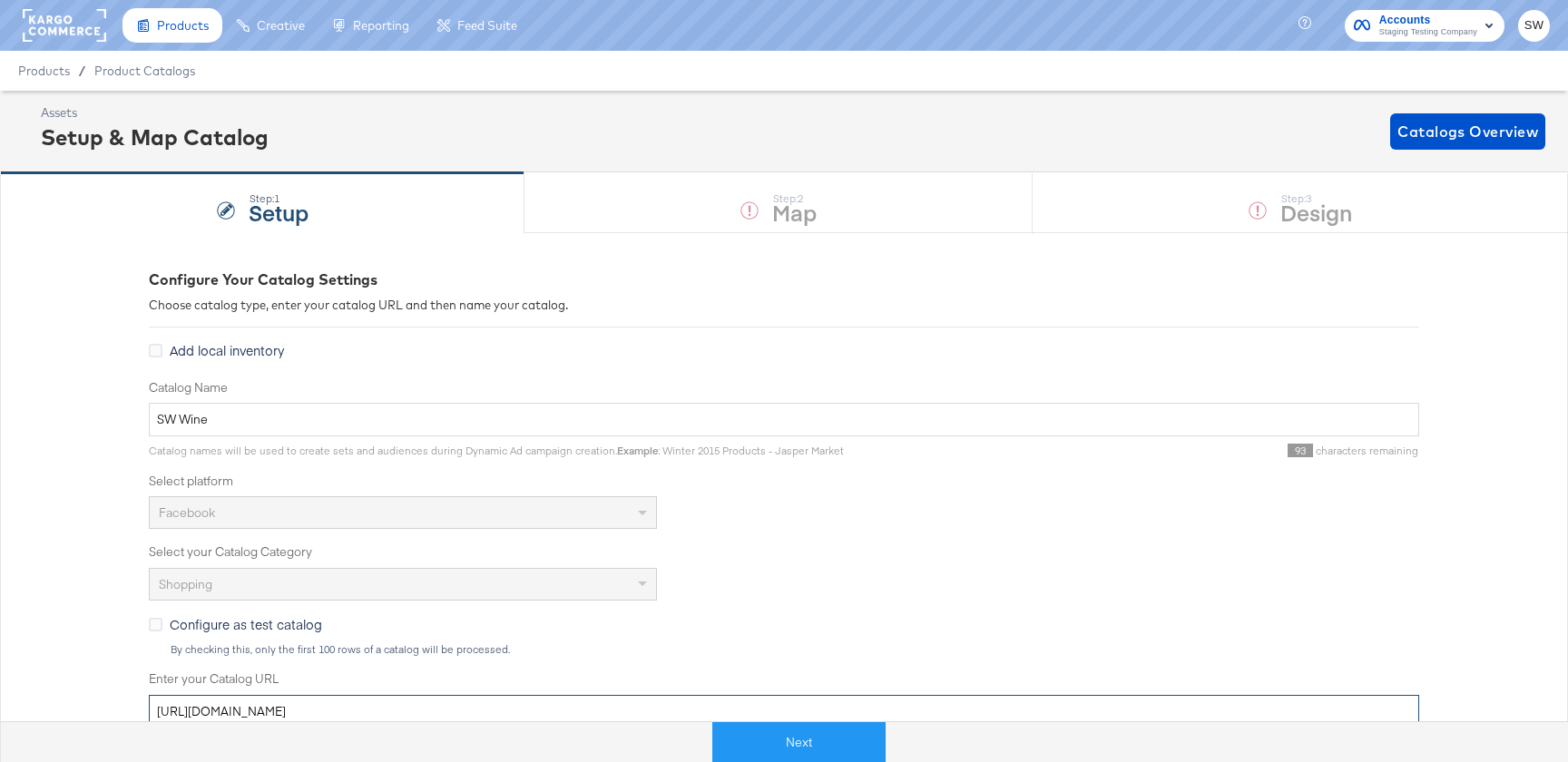
click at [519, 704] on input "[URL][DOMAIN_NAME]" at bounding box center [784, 712] width 1271 height 34
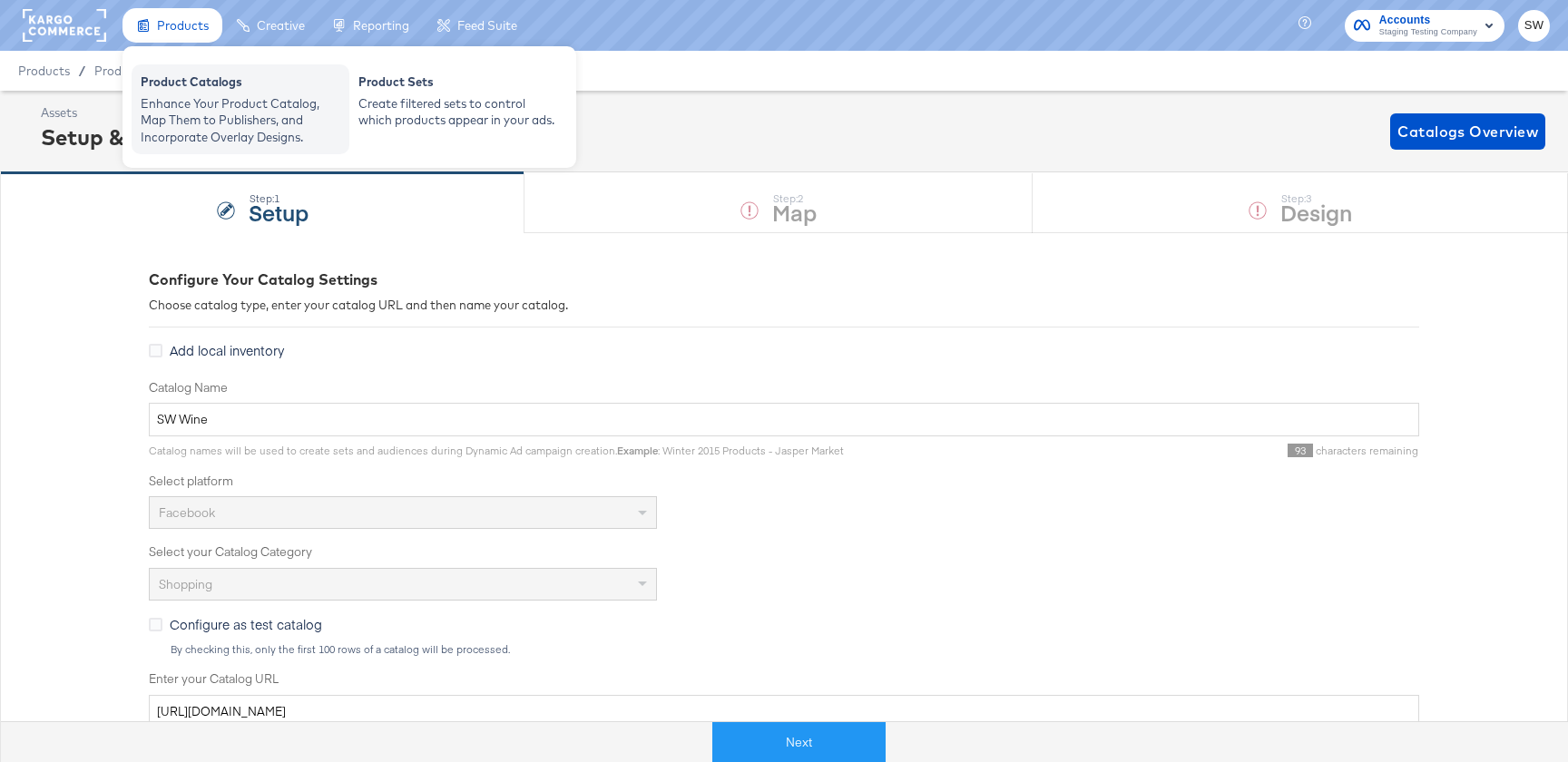
click at [202, 103] on div "Enhance Your Product Catalog, Map Them to Publishers, and Incorporate Overlay D…" at bounding box center [240, 120] width 200 height 50
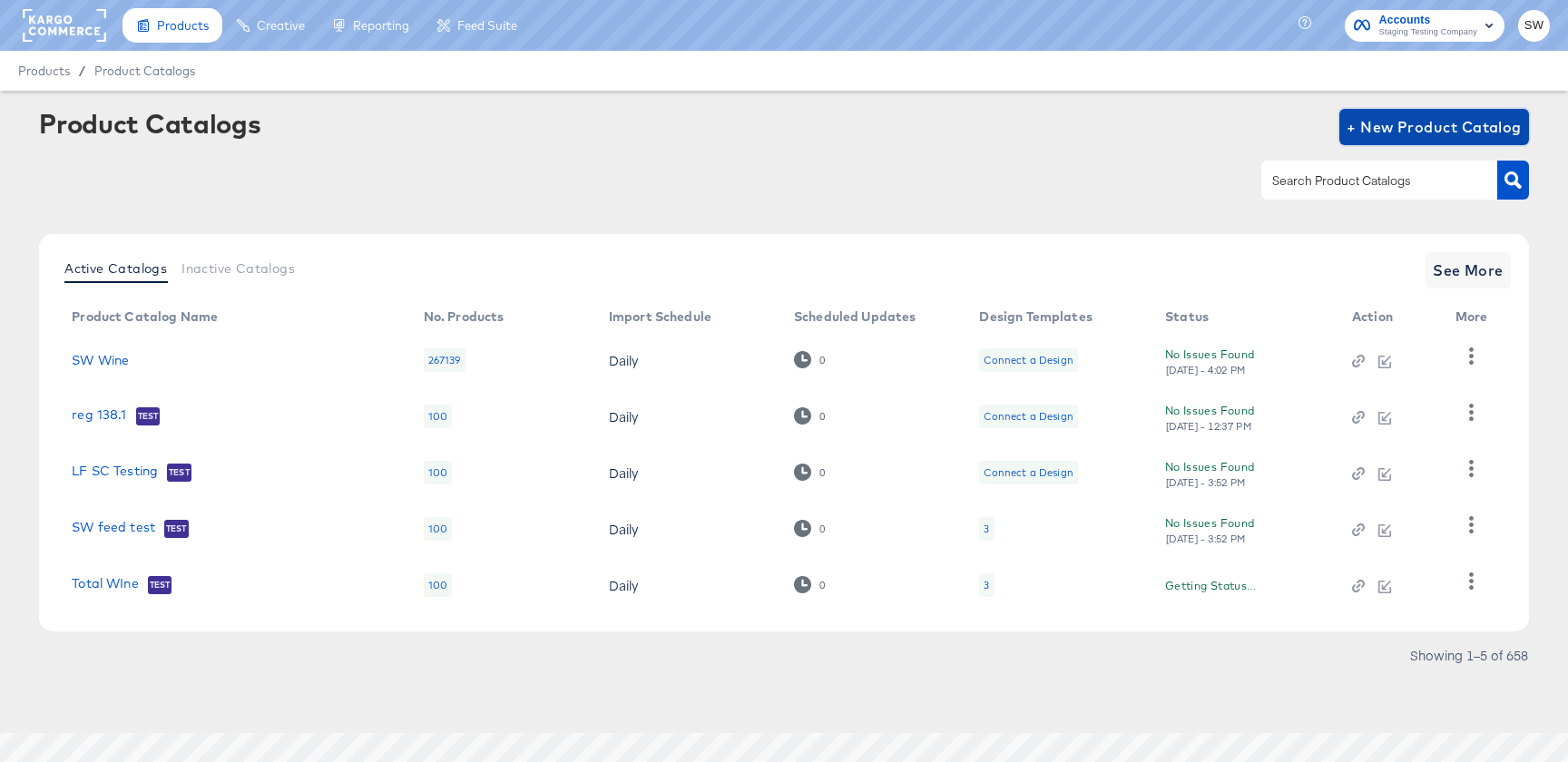
click at [1450, 121] on span "+ New Product Catalog" at bounding box center [1434, 127] width 175 height 26
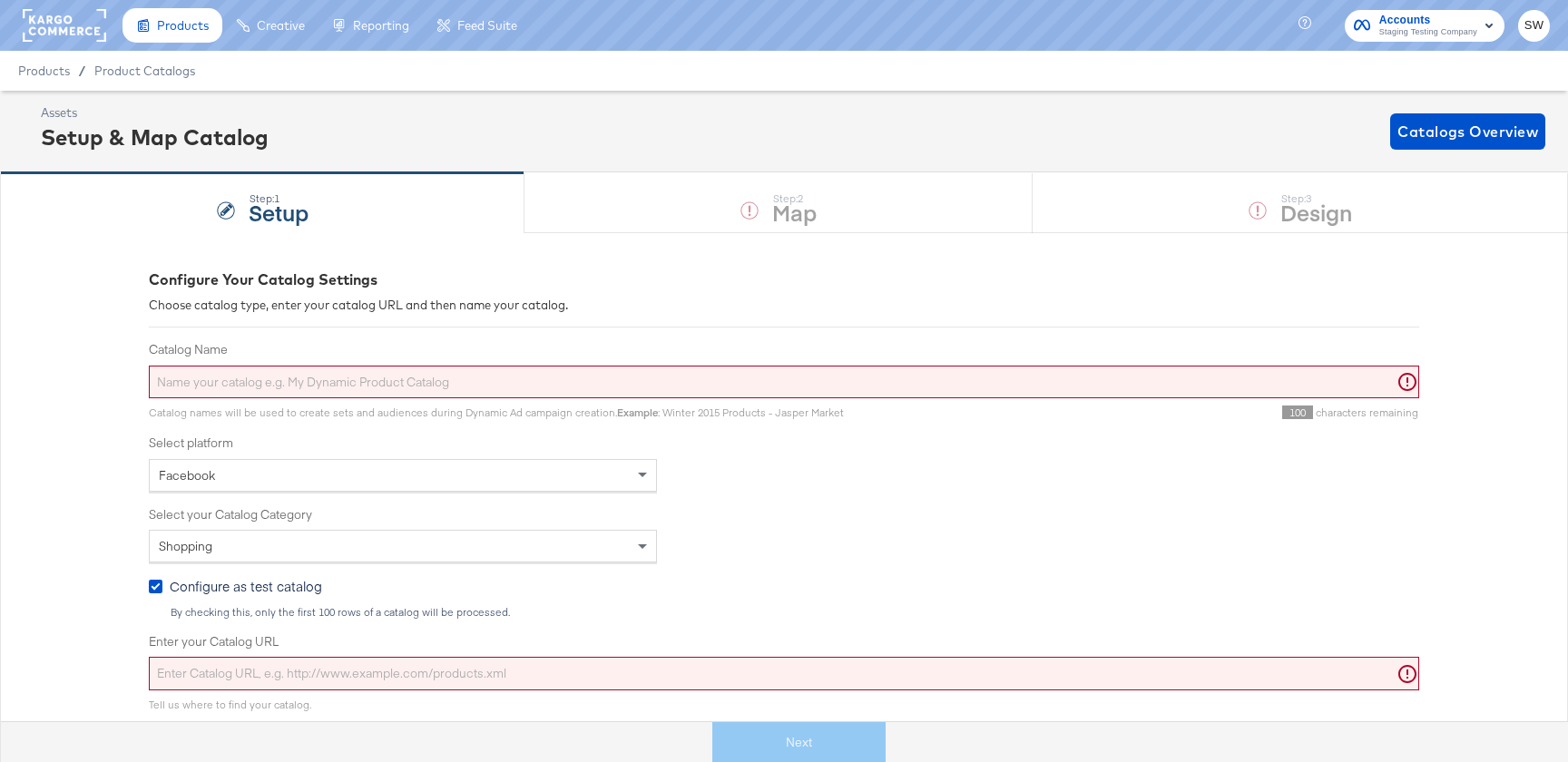
click at [804, 376] on input "Catalog Name" at bounding box center [784, 382] width 1271 height 34
type input "Sw Wine Test"
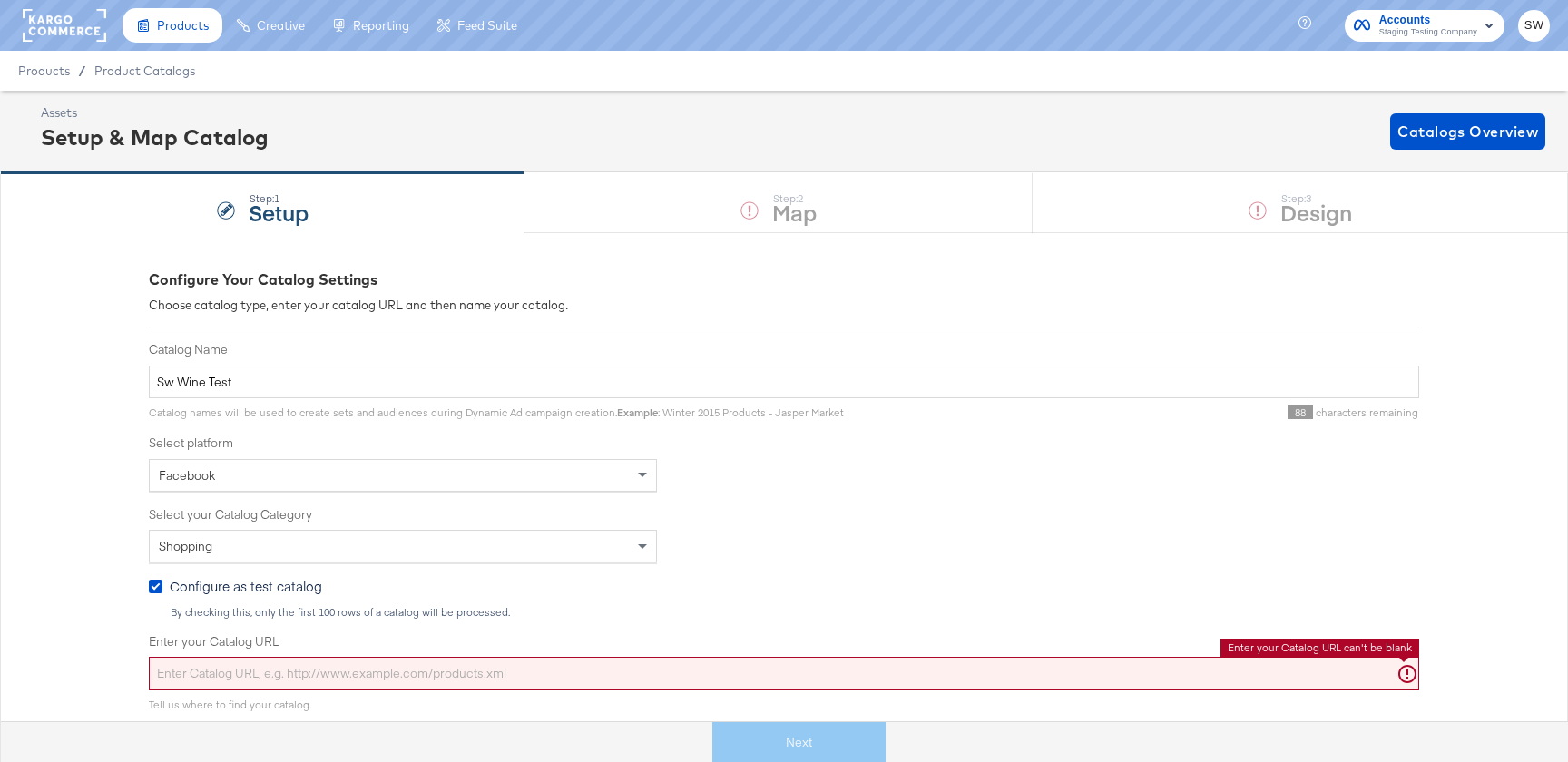
click at [465, 671] on input "Enter your Catalog URL" at bounding box center [784, 674] width 1271 height 34
paste input "[URL][DOMAIN_NAME]"
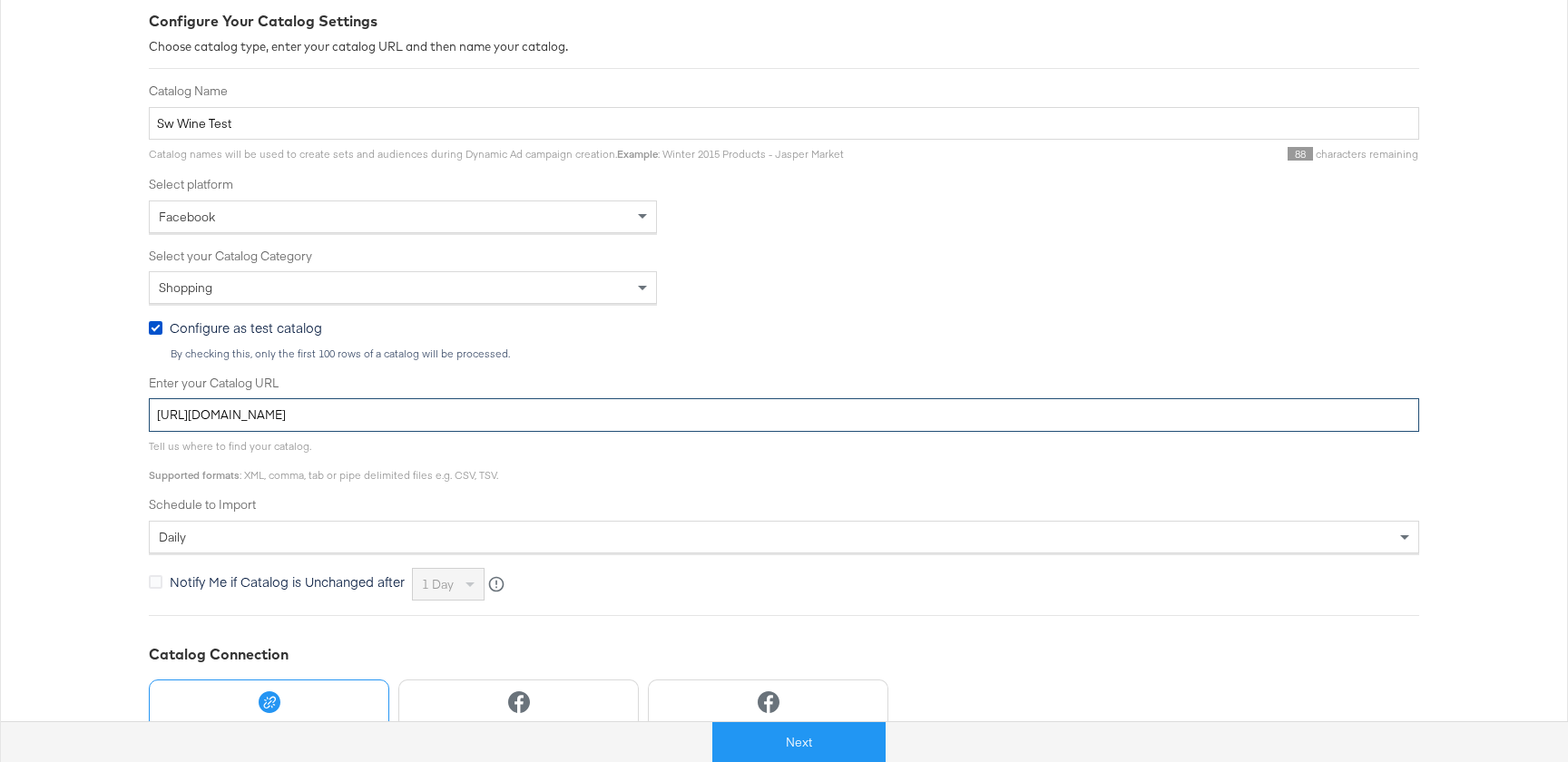
scroll to position [260, 0]
type input "[URL][DOMAIN_NAME]"
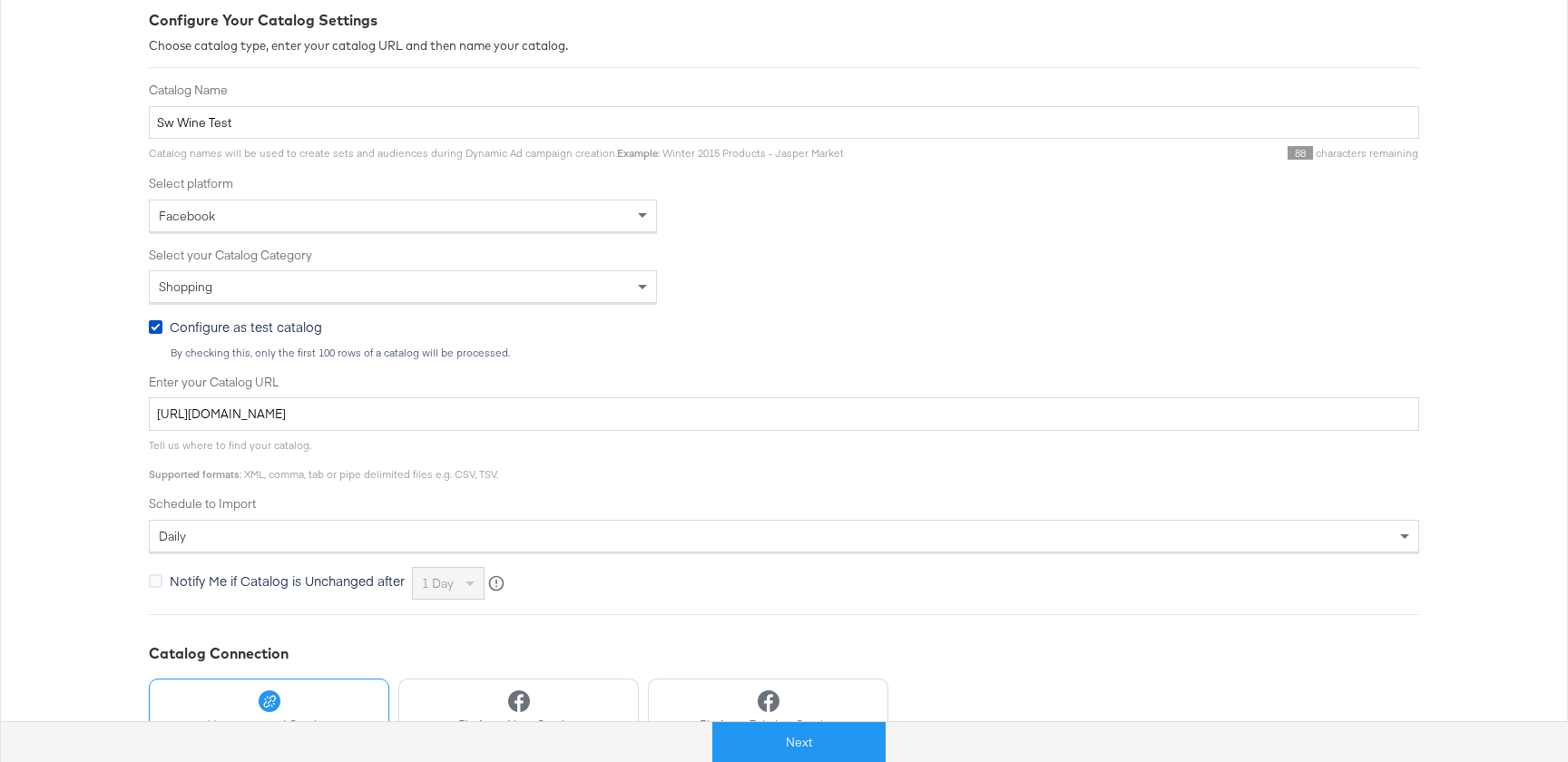
click at [216, 333] on span "Configure as test catalog" at bounding box center [246, 326] width 152 height 18
click at [0, 0] on input "Configure as test catalog" at bounding box center [0, 0] width 0 height 0
click at [756, 734] on button "Next" at bounding box center [799, 743] width 173 height 41
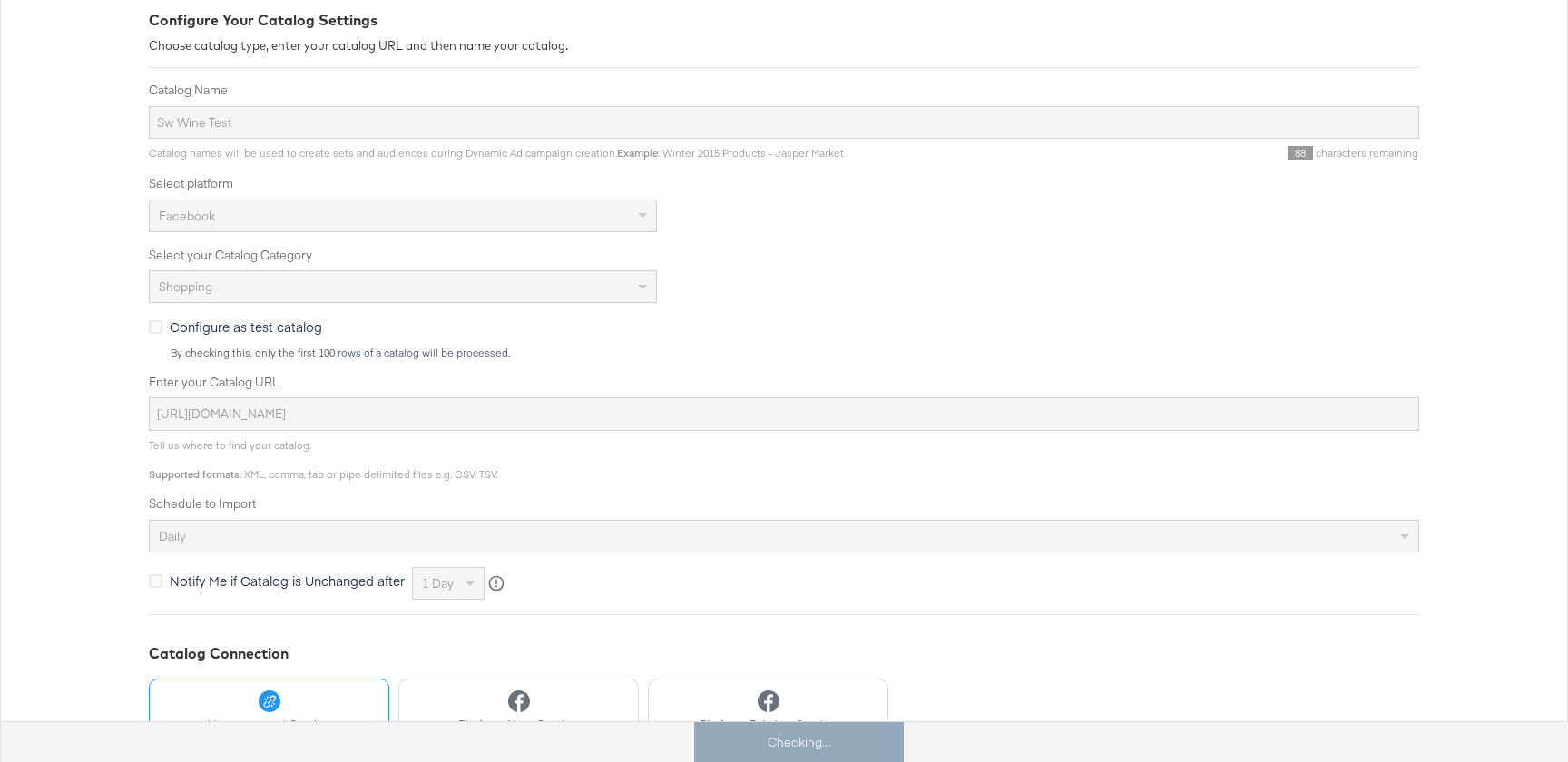
scroll to position [0, 0]
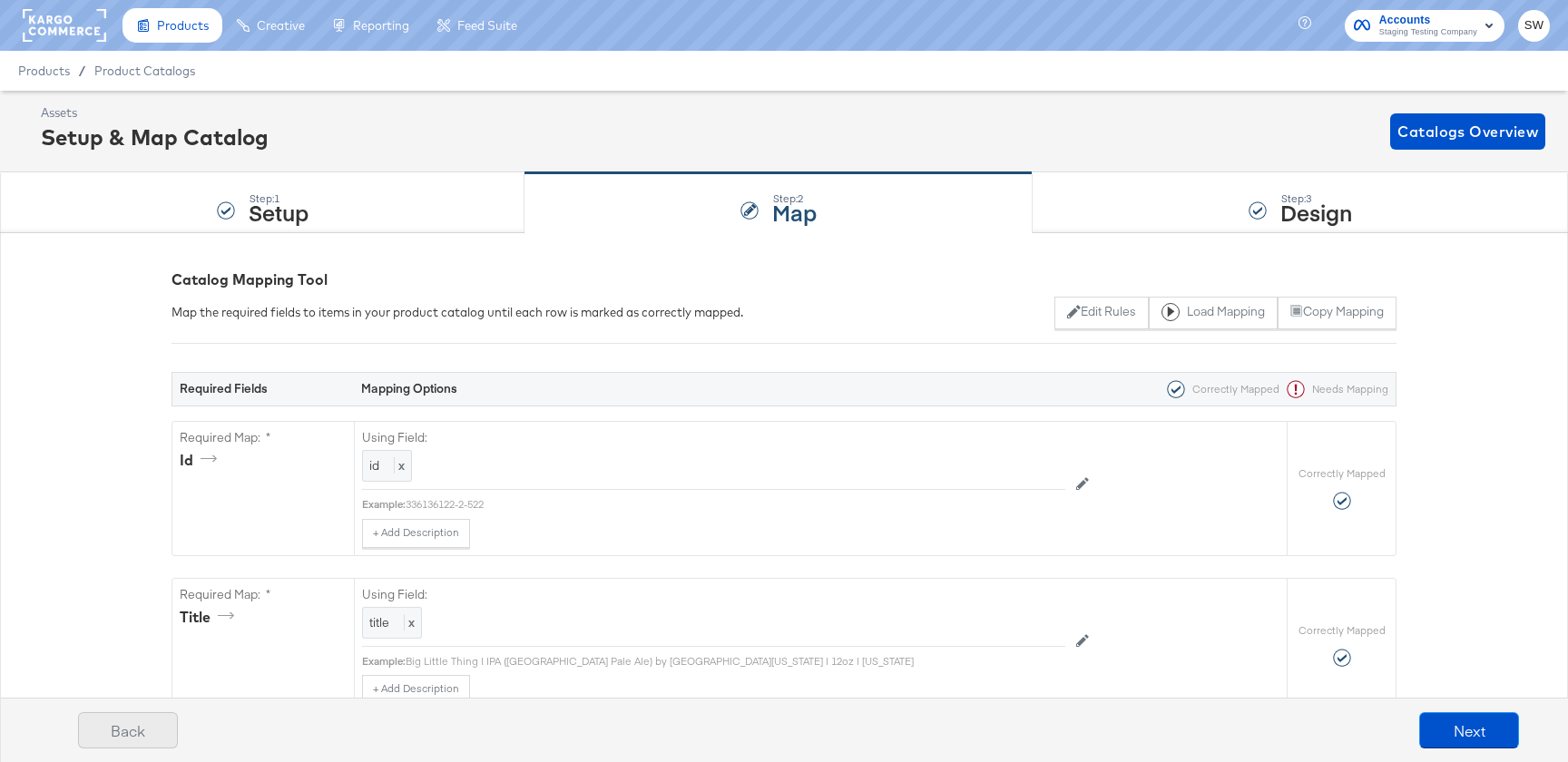
click at [140, 736] on button "Back" at bounding box center [127, 731] width 100 height 37
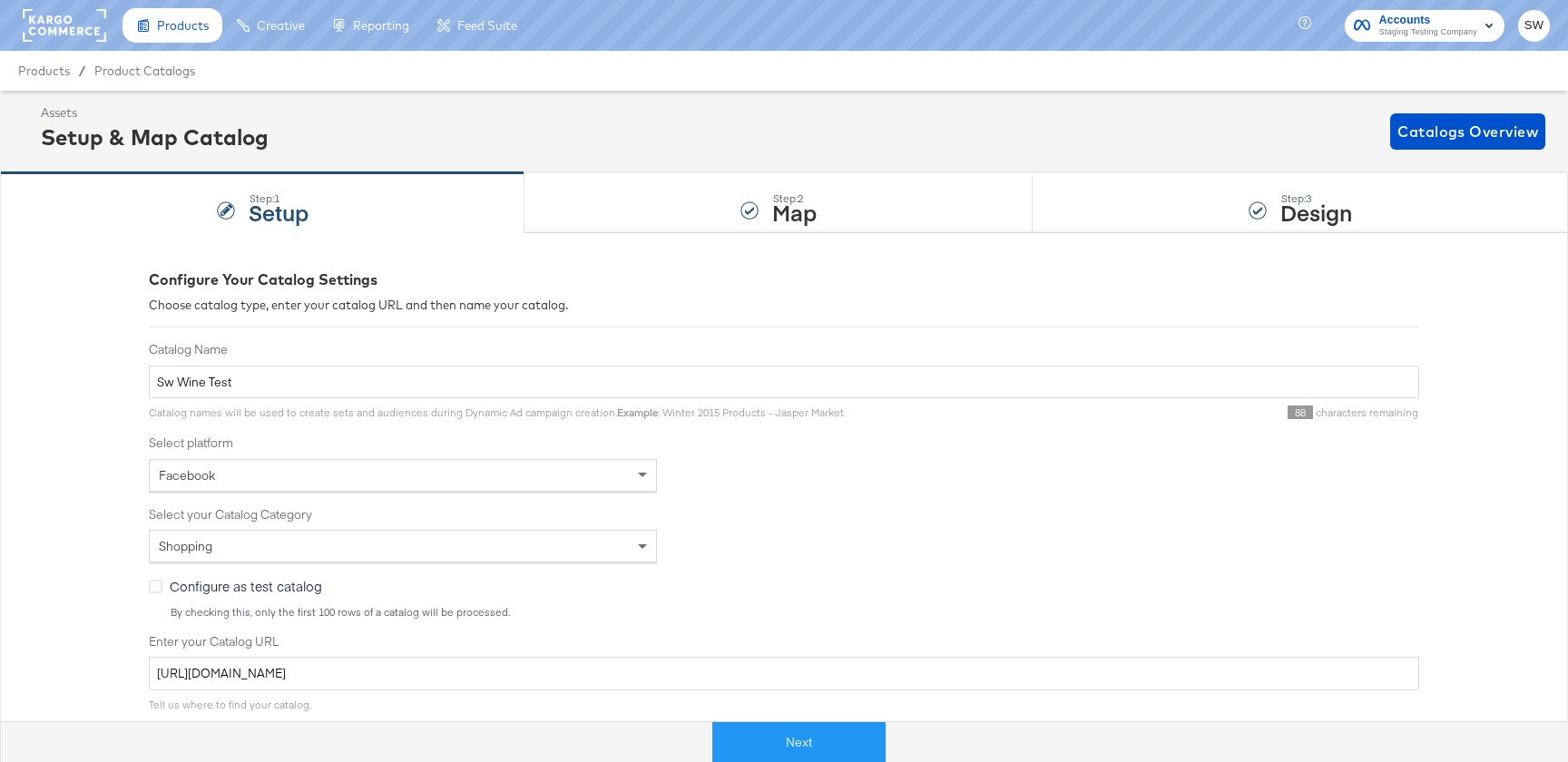
click at [215, 587] on span "Configure as test catalog" at bounding box center [246, 586] width 152 height 18
click at [0, 0] on input "Configure as test catalog" at bounding box center [0, 0] width 0 height 0
click at [874, 741] on button "Next" at bounding box center [799, 743] width 173 height 41
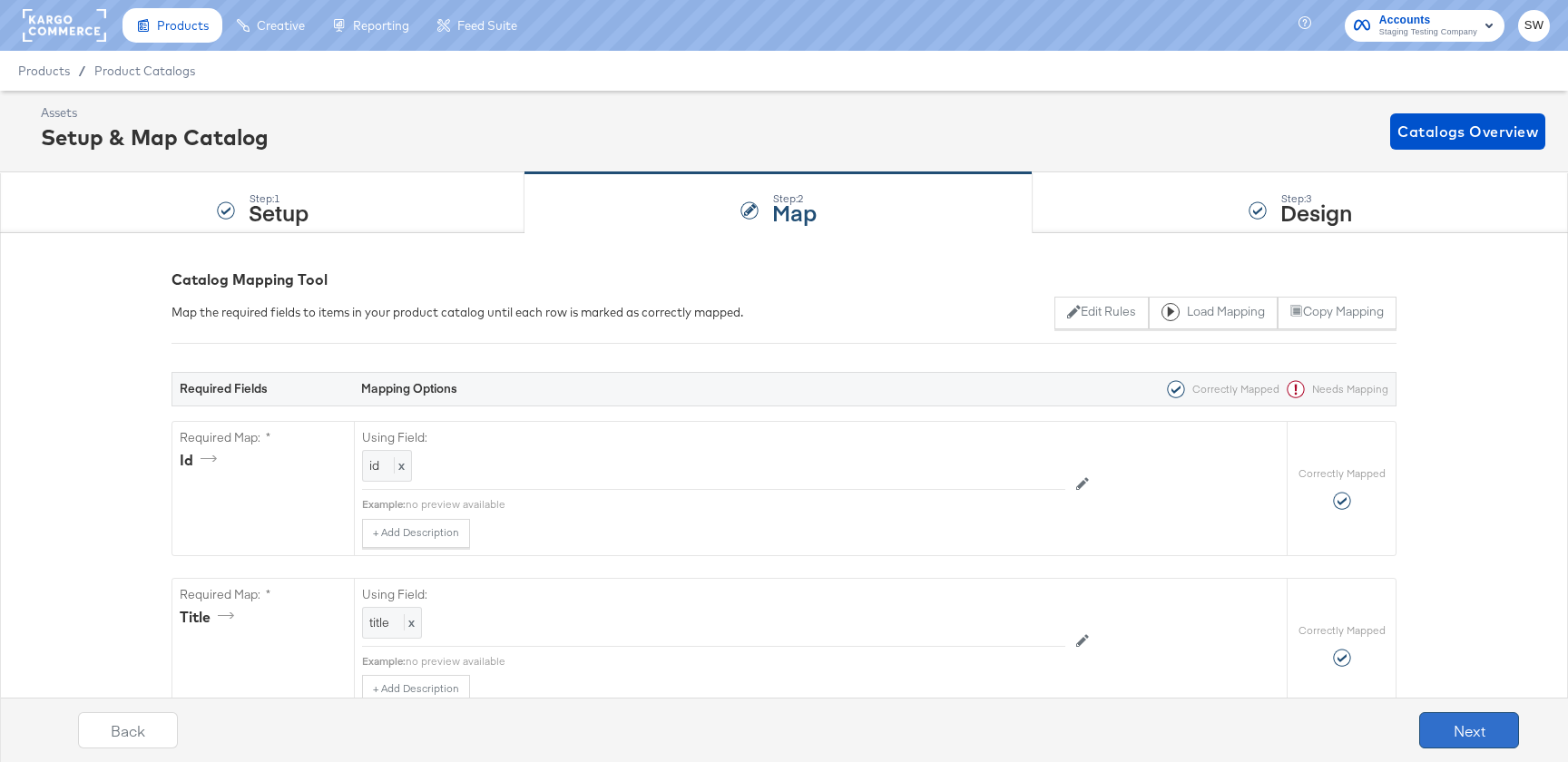
click at [1482, 739] on button "Next" at bounding box center [1469, 731] width 100 height 37
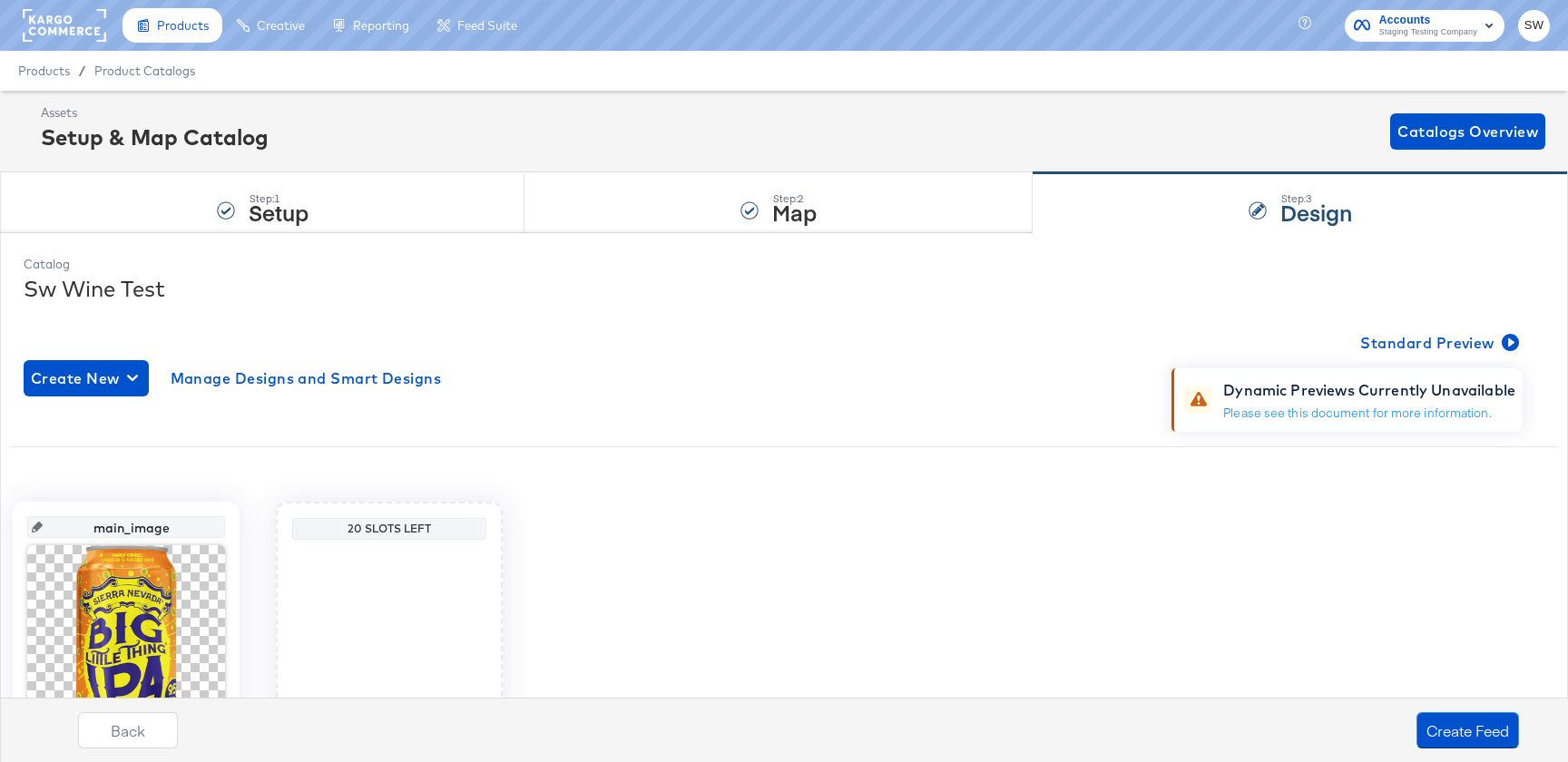
scroll to position [174, 0]
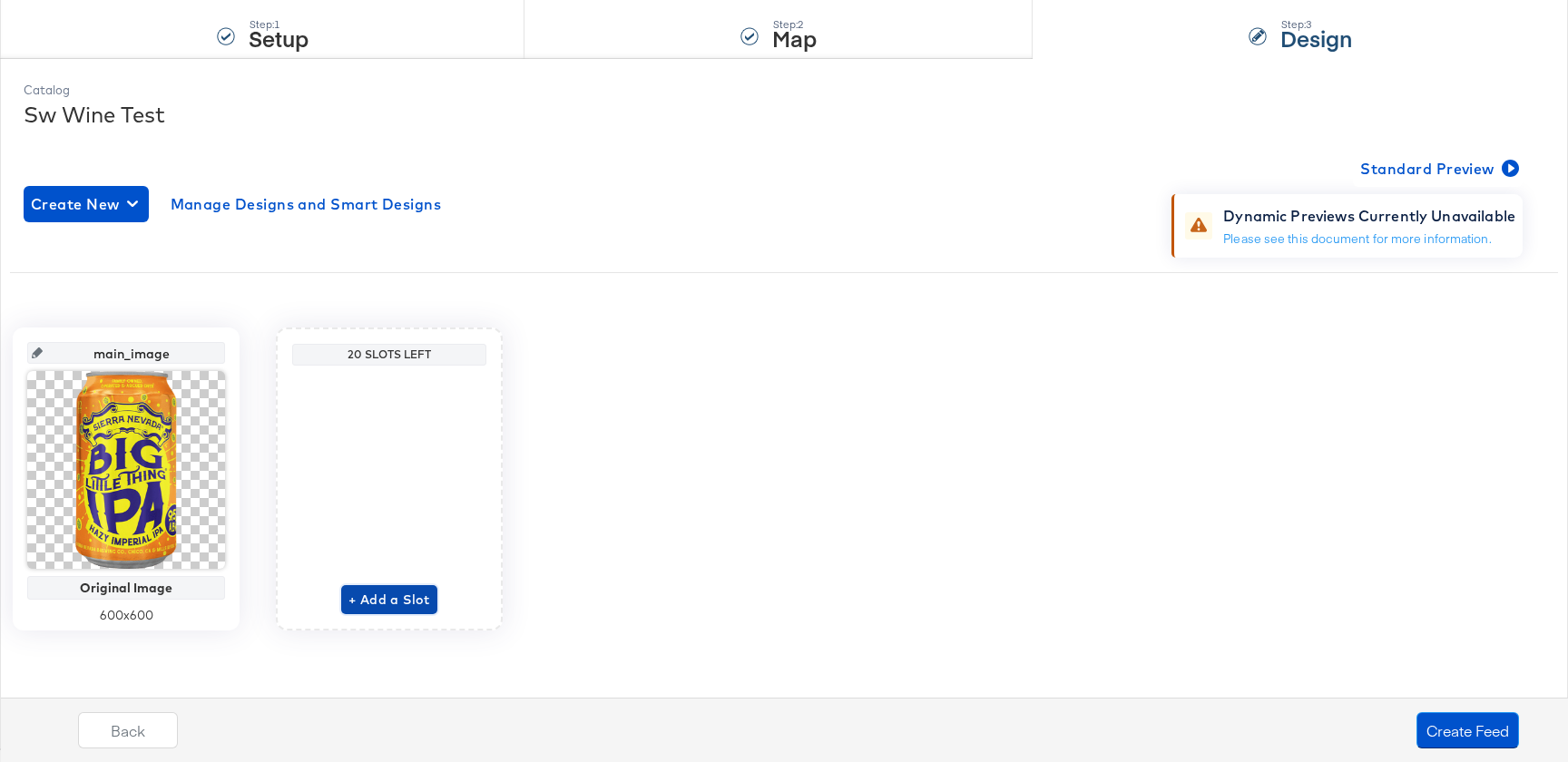
click at [353, 598] on span "+ Add a Slot" at bounding box center [389, 600] width 82 height 23
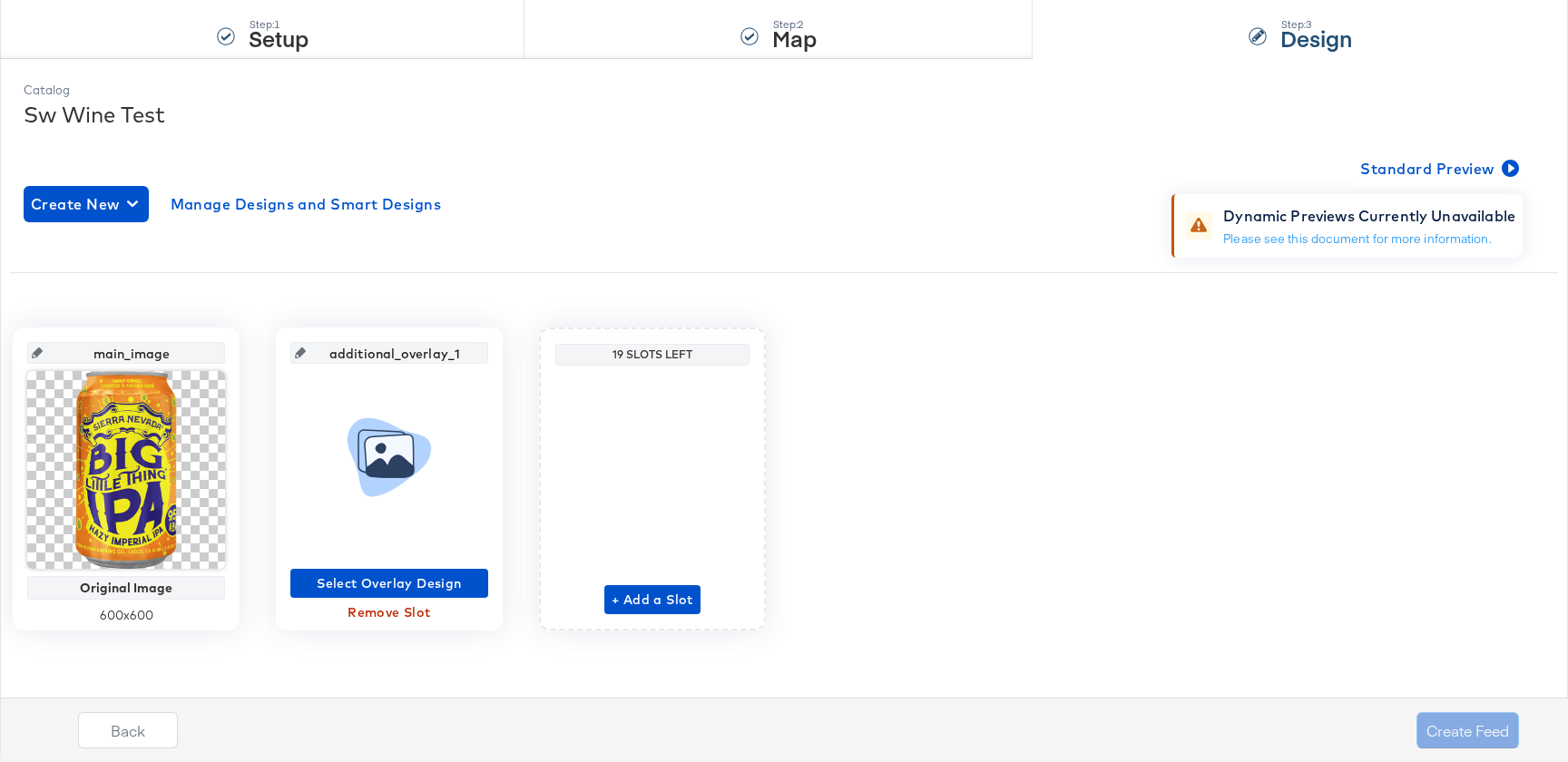
click at [416, 564] on div "Select Overlay Design Remove Slot" at bounding box center [390, 495] width 198 height 263
click at [416, 575] on span "Select Overlay Design" at bounding box center [390, 584] width 183 height 23
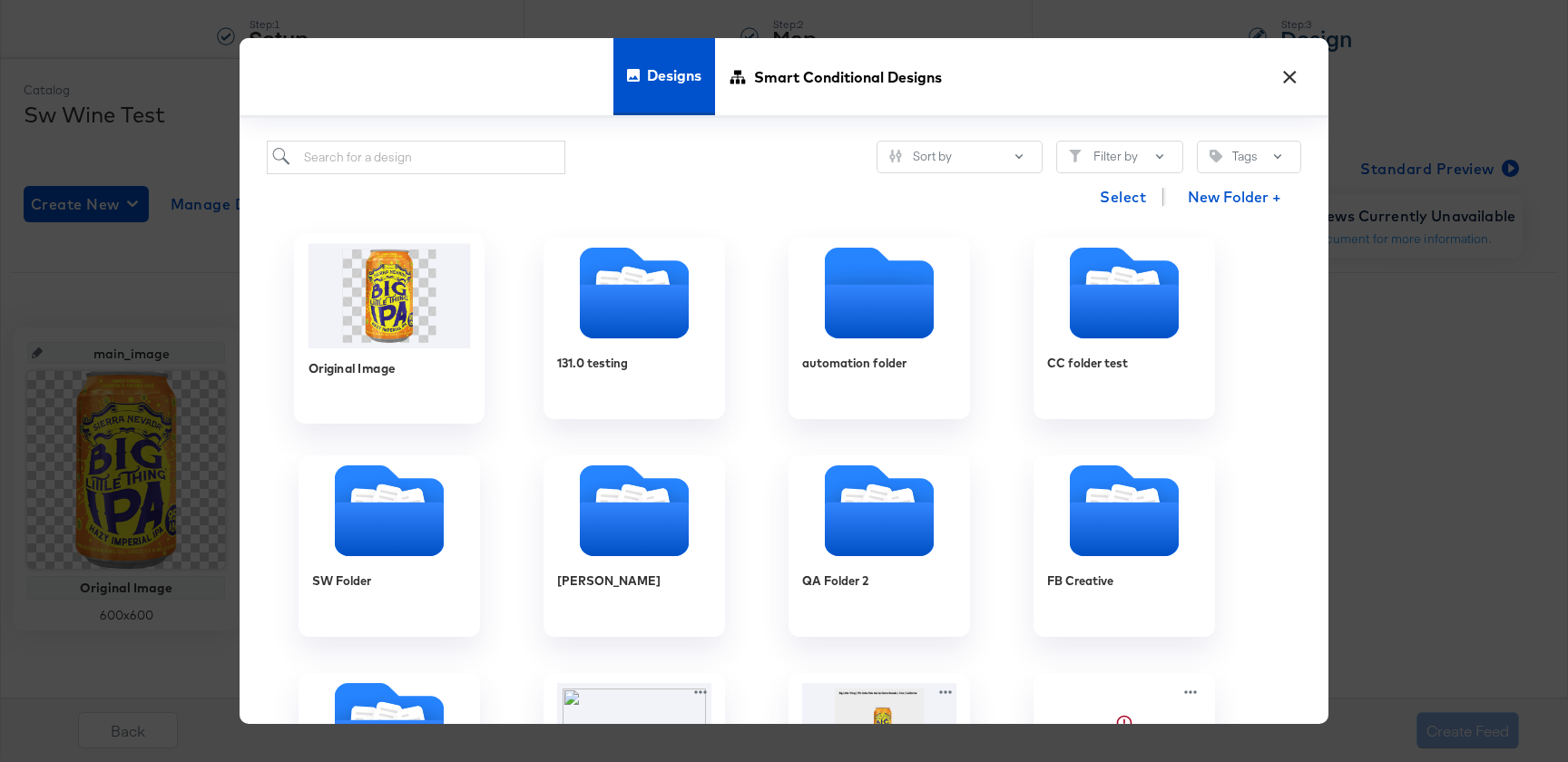
click at [458, 345] on img at bounding box center [390, 296] width 162 height 105
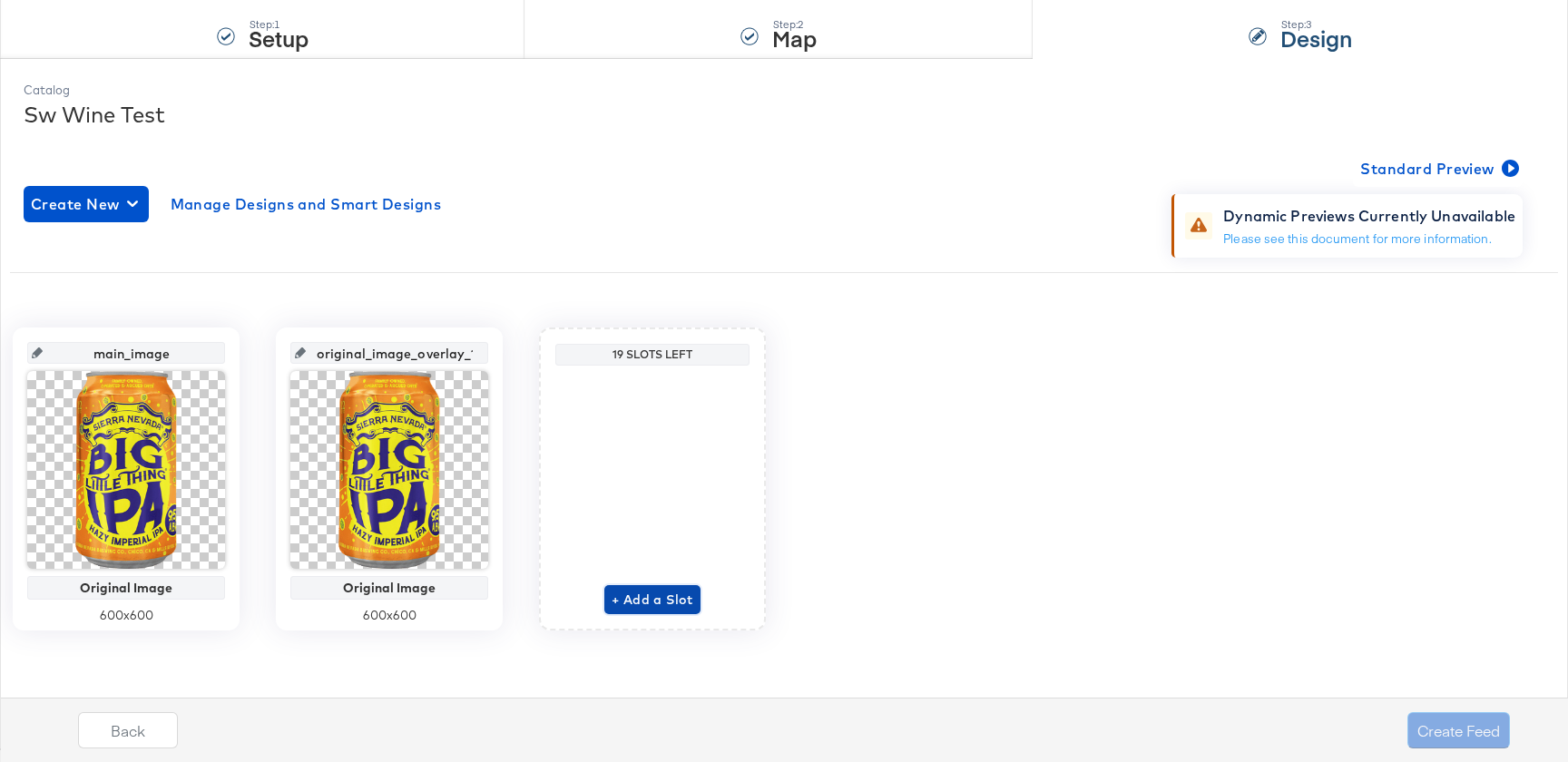
click at [644, 592] on span "+ Add a Slot" at bounding box center [652, 600] width 82 height 23
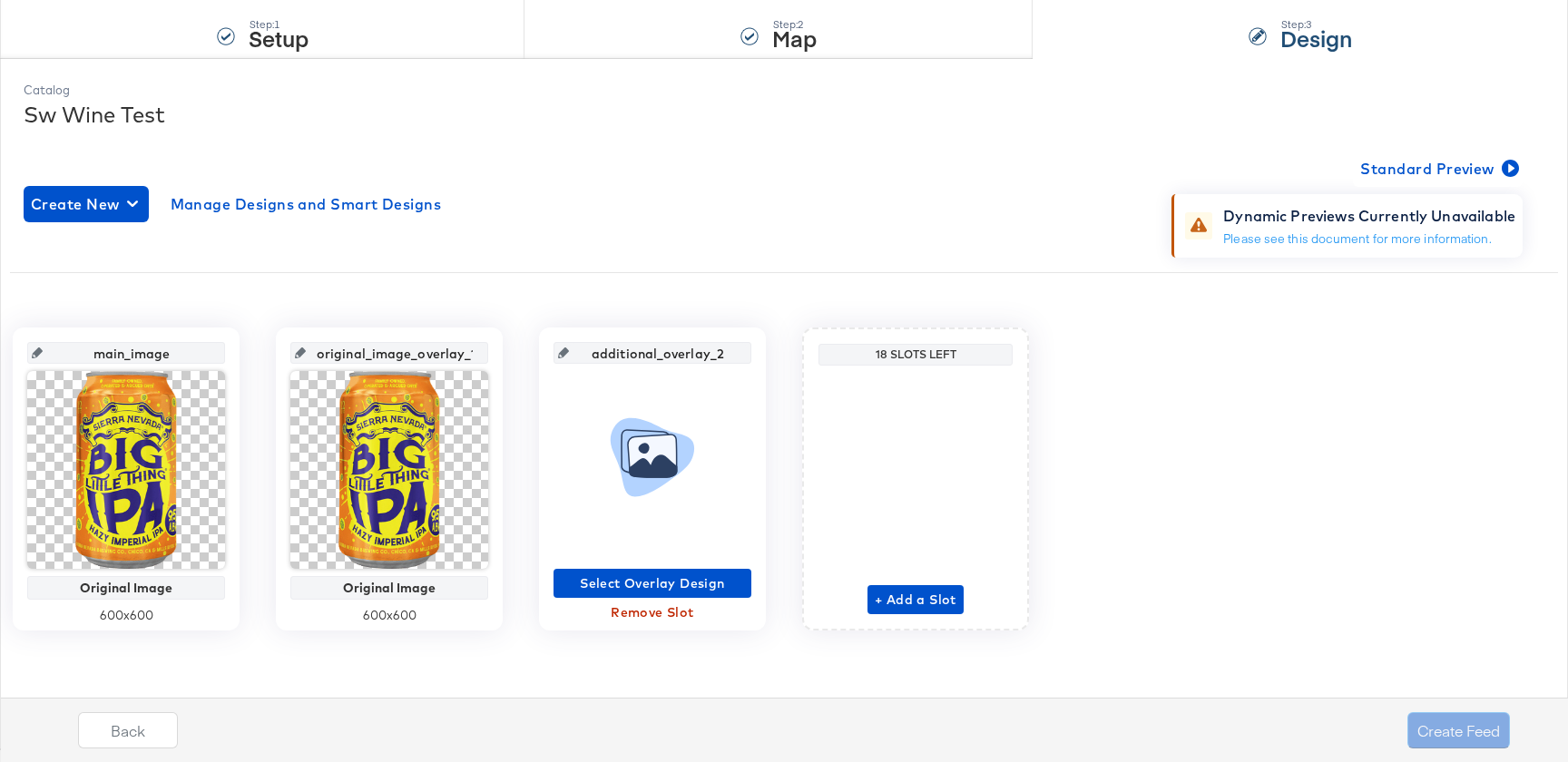
click at [658, 616] on span "Remove Slot" at bounding box center [653, 613] width 183 height 23
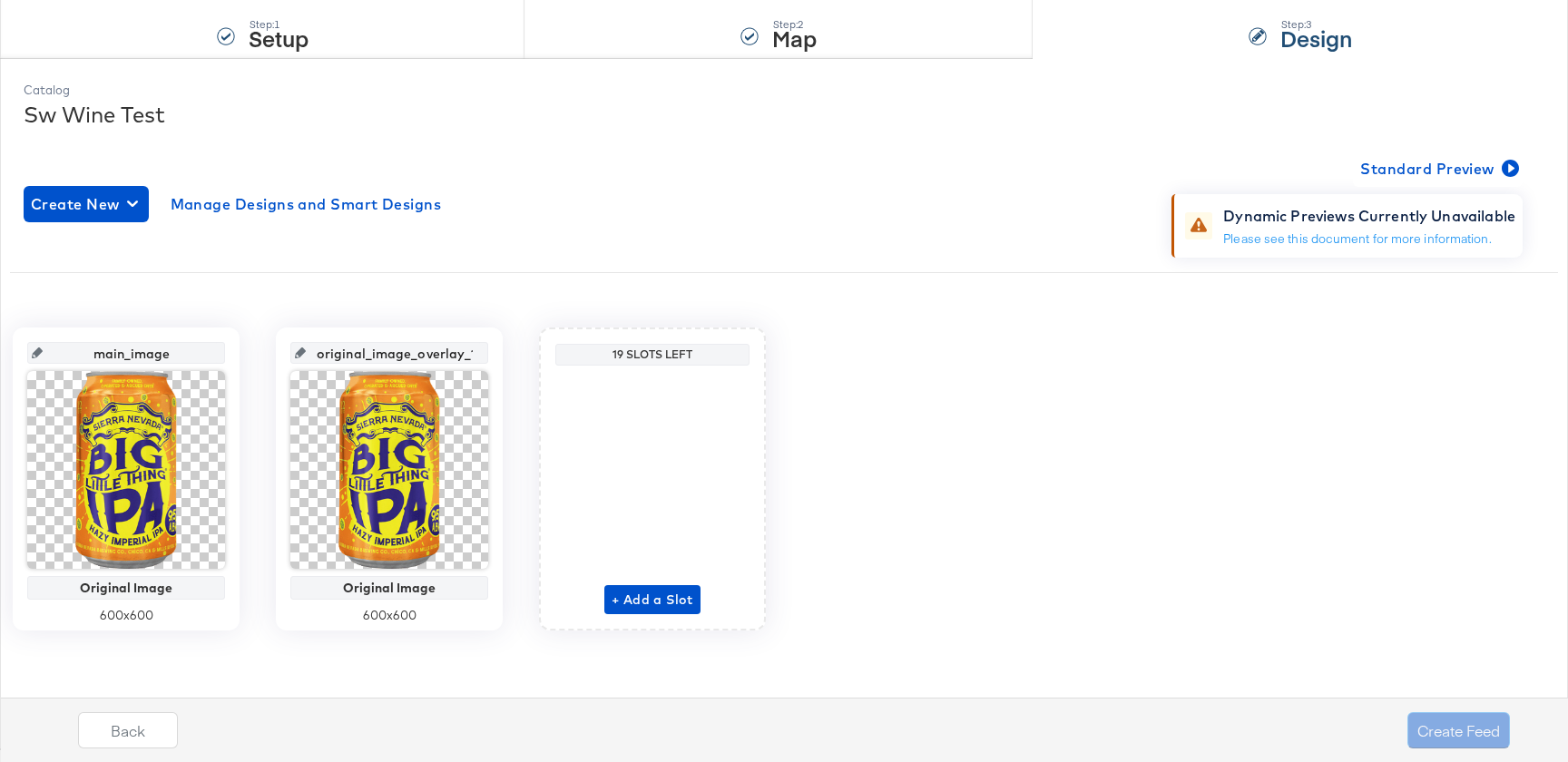
click at [1408, 718] on div "Create Feed" at bounding box center [1459, 731] width 103 height 37
click at [1435, 699] on div "Back Create Feed" at bounding box center [799, 734] width 1596 height 73
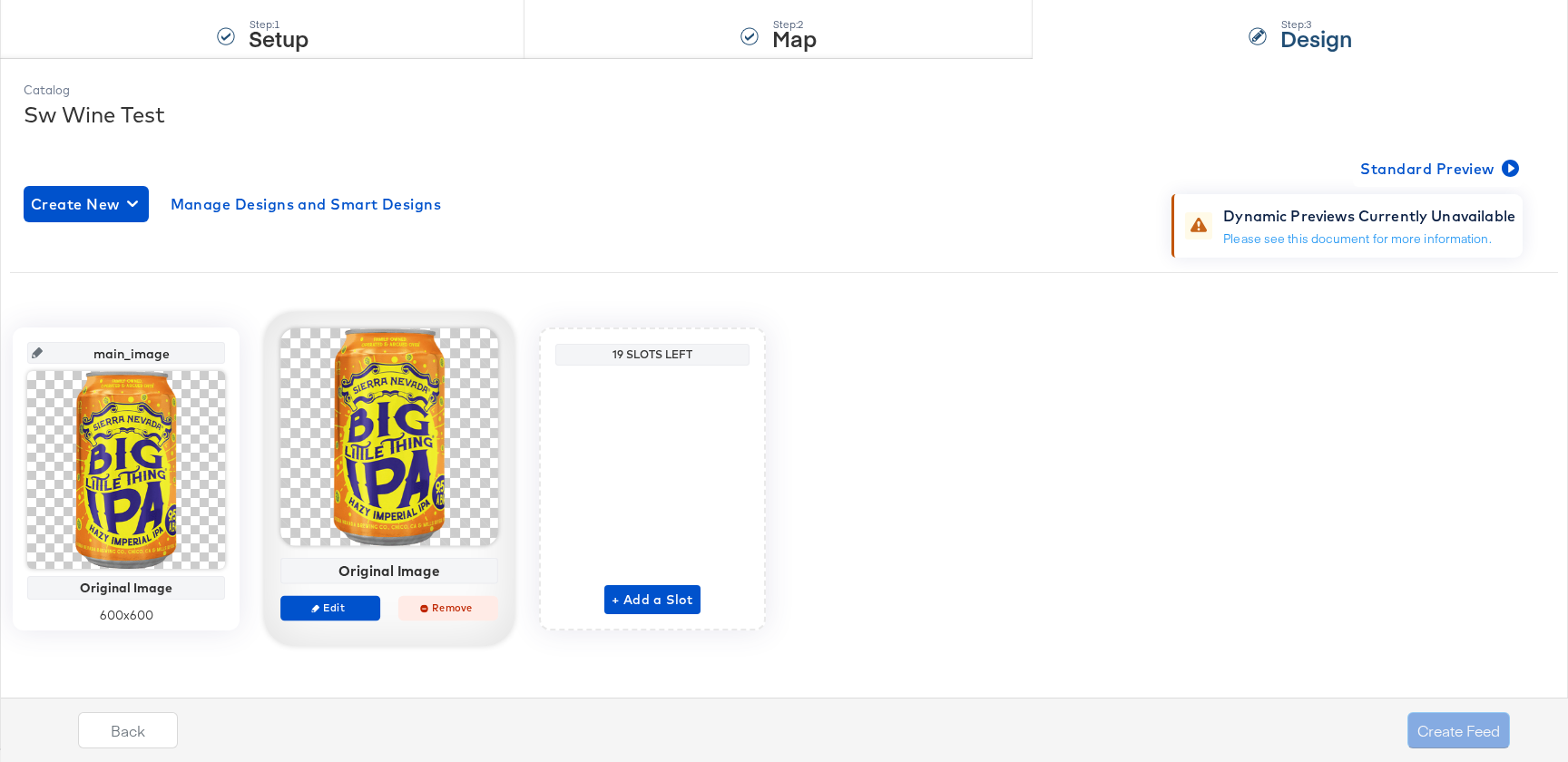
click at [427, 607] on icon "button" at bounding box center [424, 608] width 8 height 8
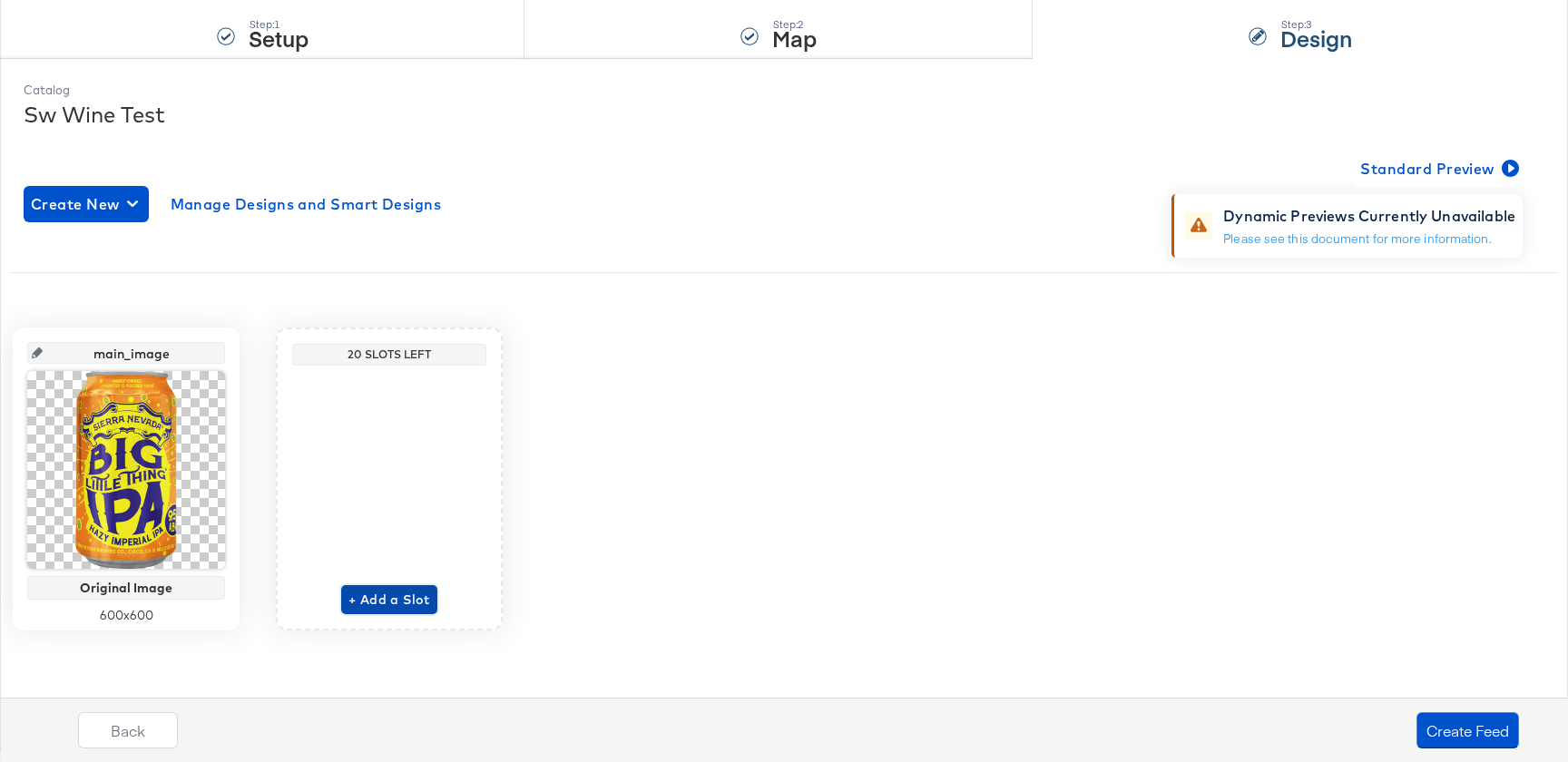
click at [405, 602] on span "+ Add a Slot" at bounding box center [389, 600] width 82 height 23
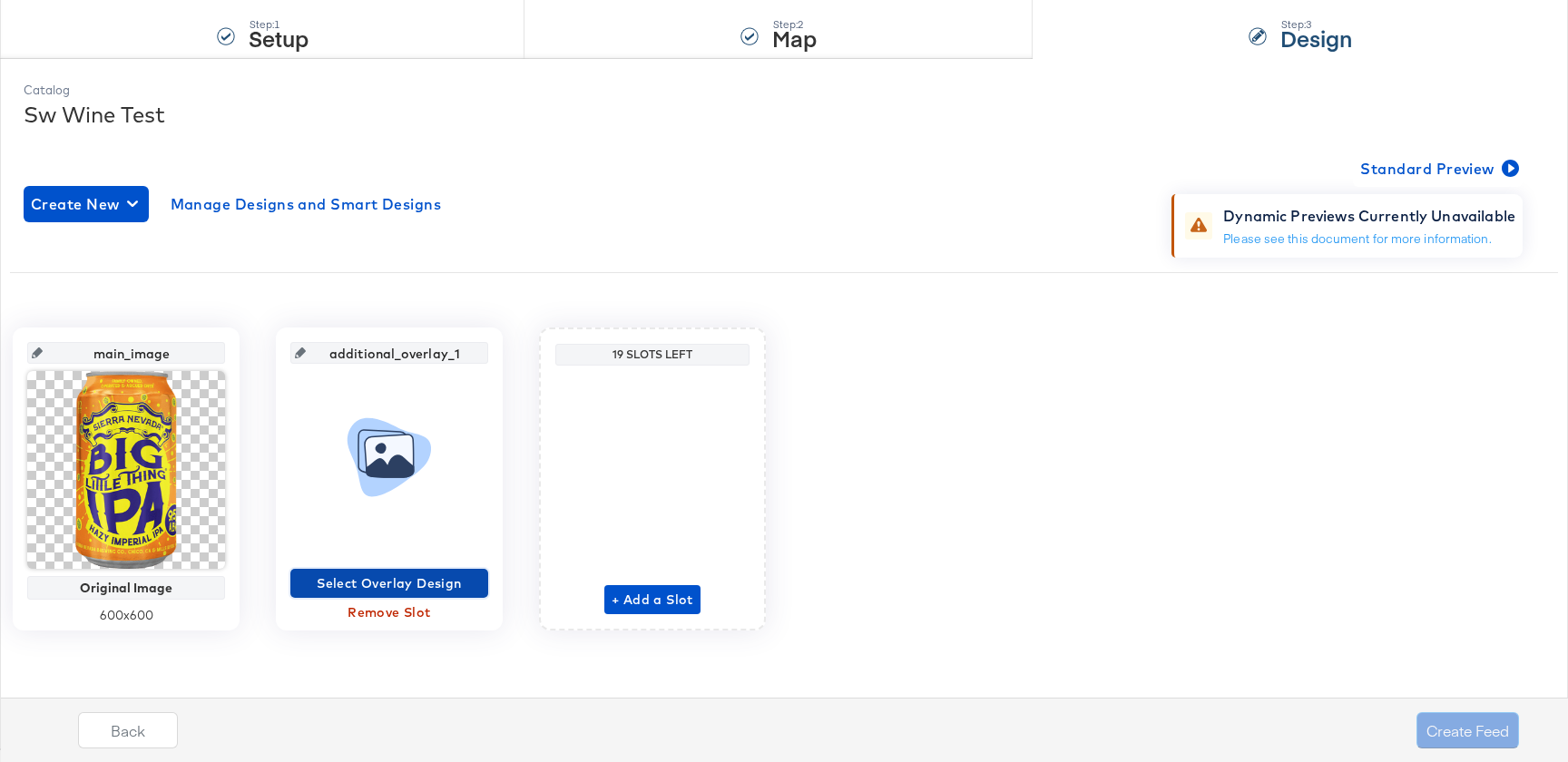
click at [413, 589] on span "Select Overlay Design" at bounding box center [390, 584] width 183 height 23
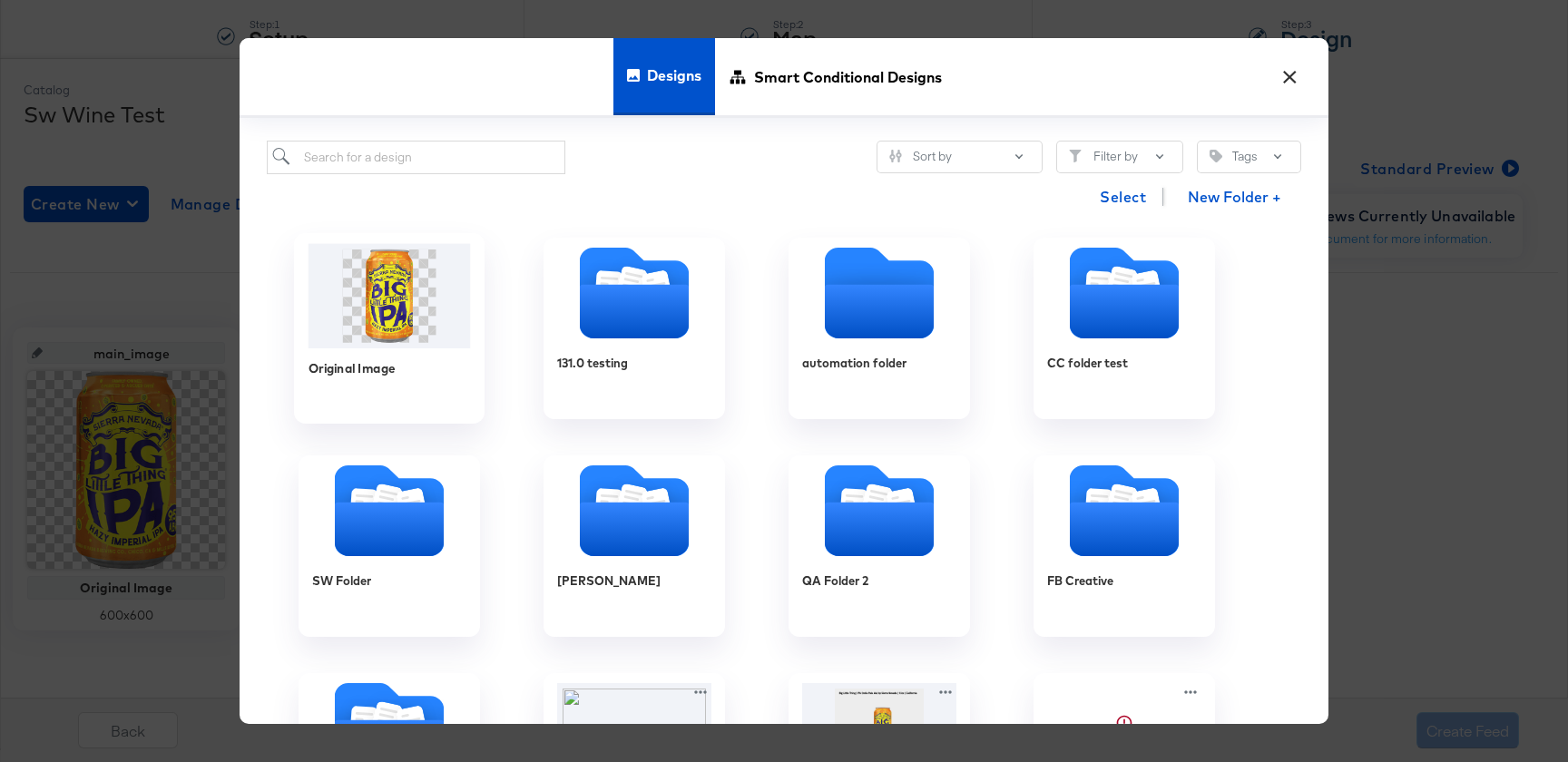
click at [438, 330] on img at bounding box center [390, 296] width 162 height 105
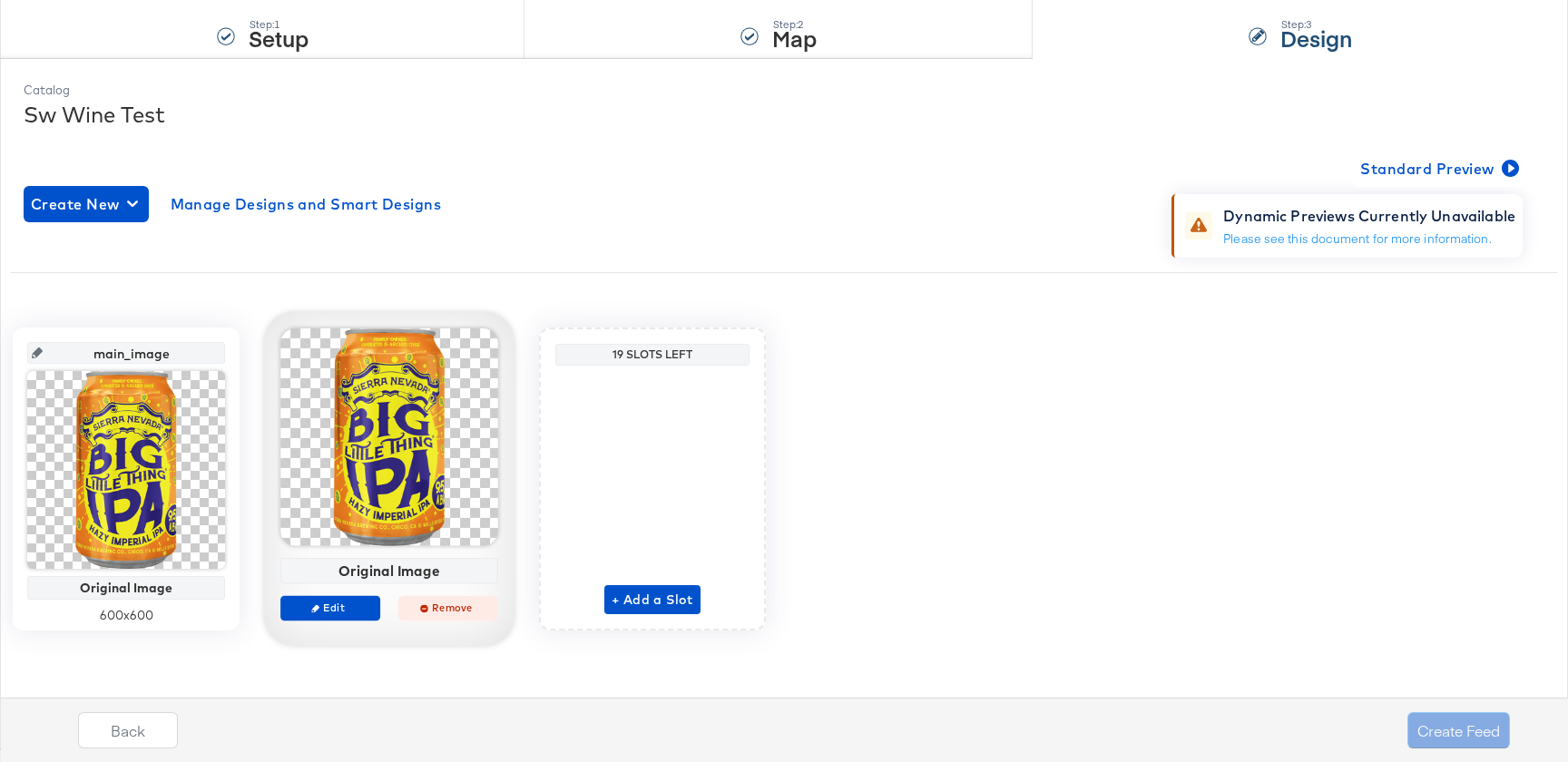
click at [445, 614] on span "Remove" at bounding box center [447, 608] width 83 height 14
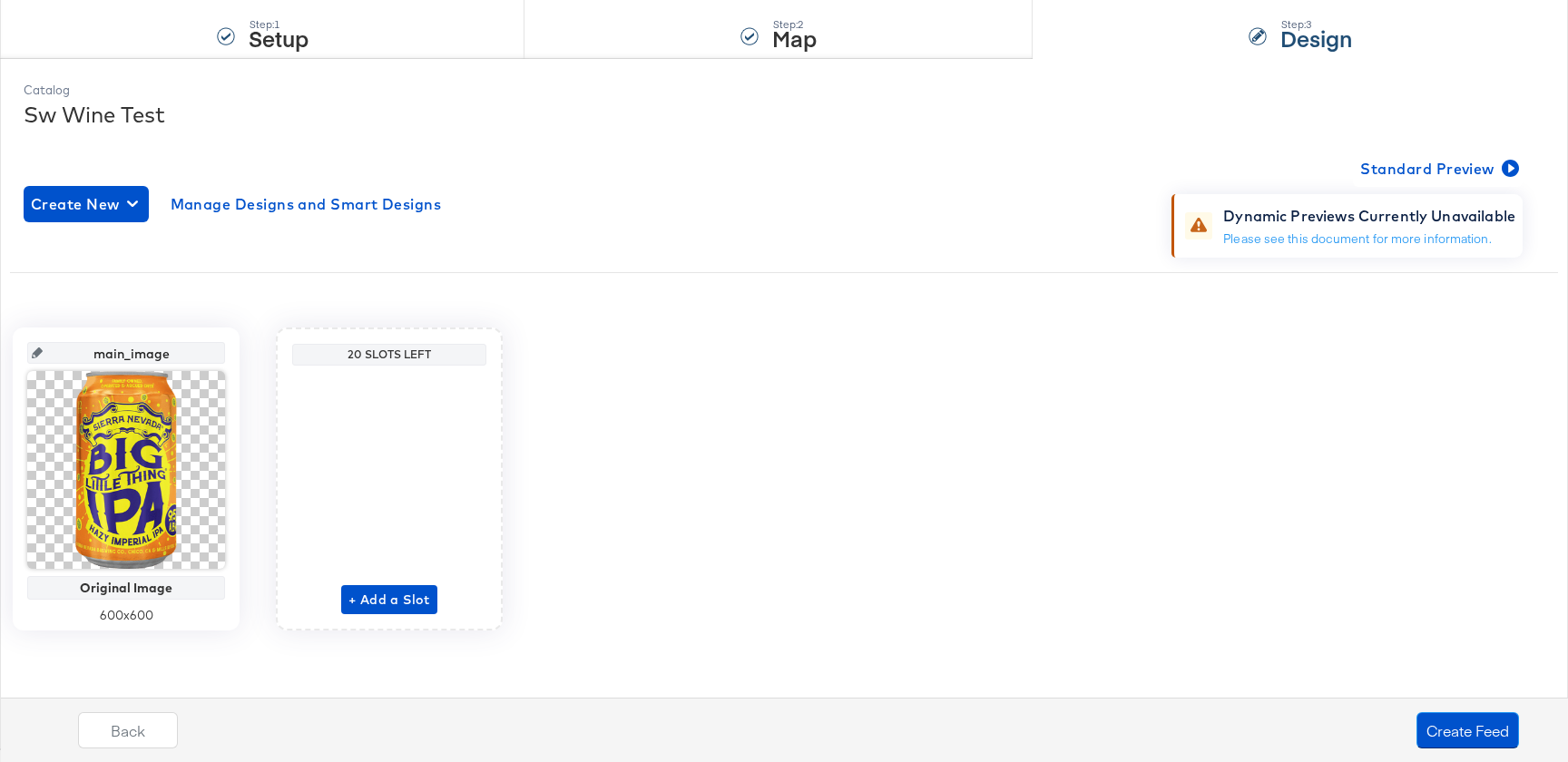
click at [406, 580] on div "+ Add a Slot" at bounding box center [389, 493] width 96 height 241
click at [406, 589] on span "+ Add a Slot" at bounding box center [389, 600] width 82 height 23
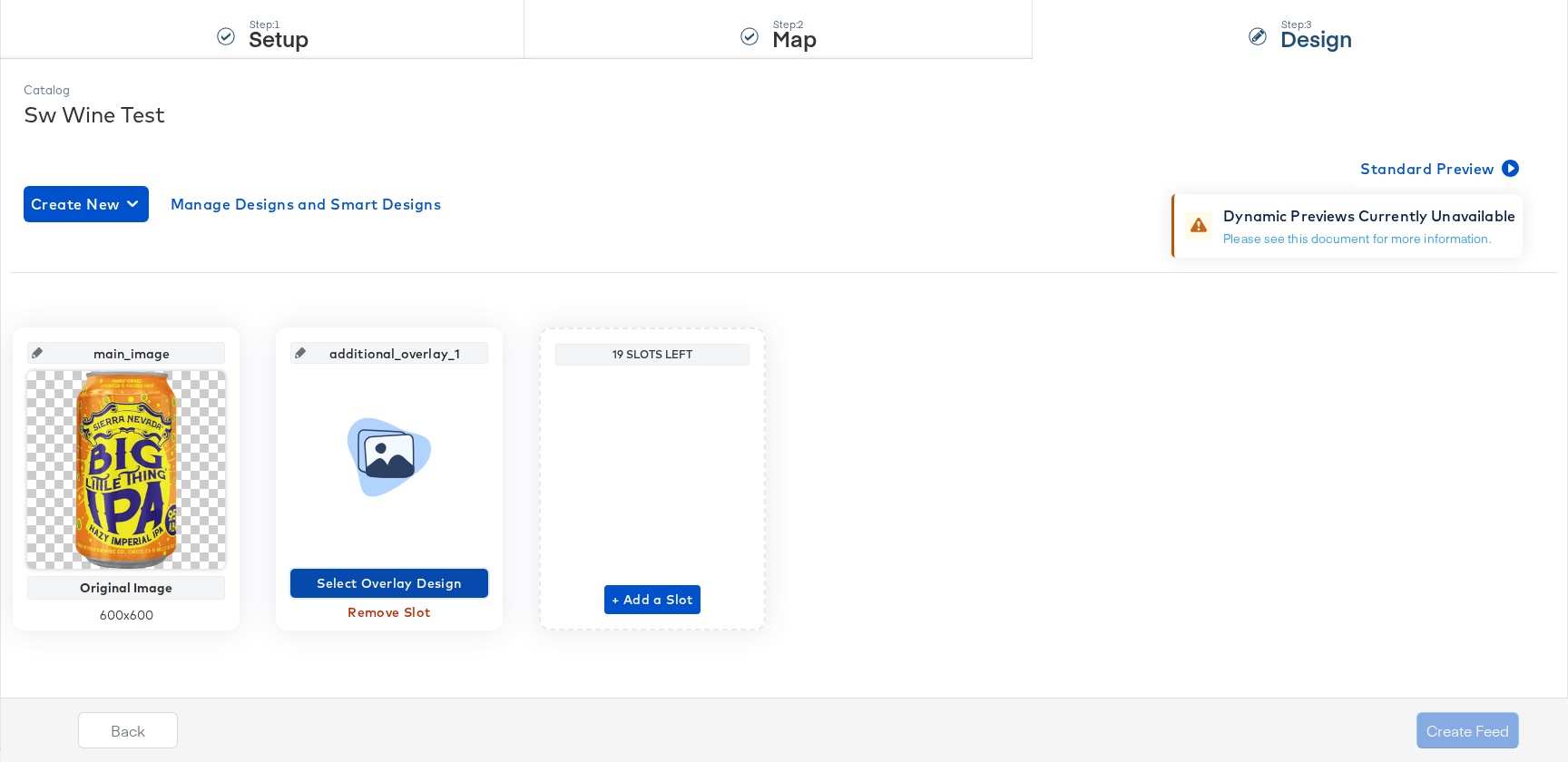
click at [405, 580] on span "Select Overlay Design" at bounding box center [390, 584] width 183 height 23
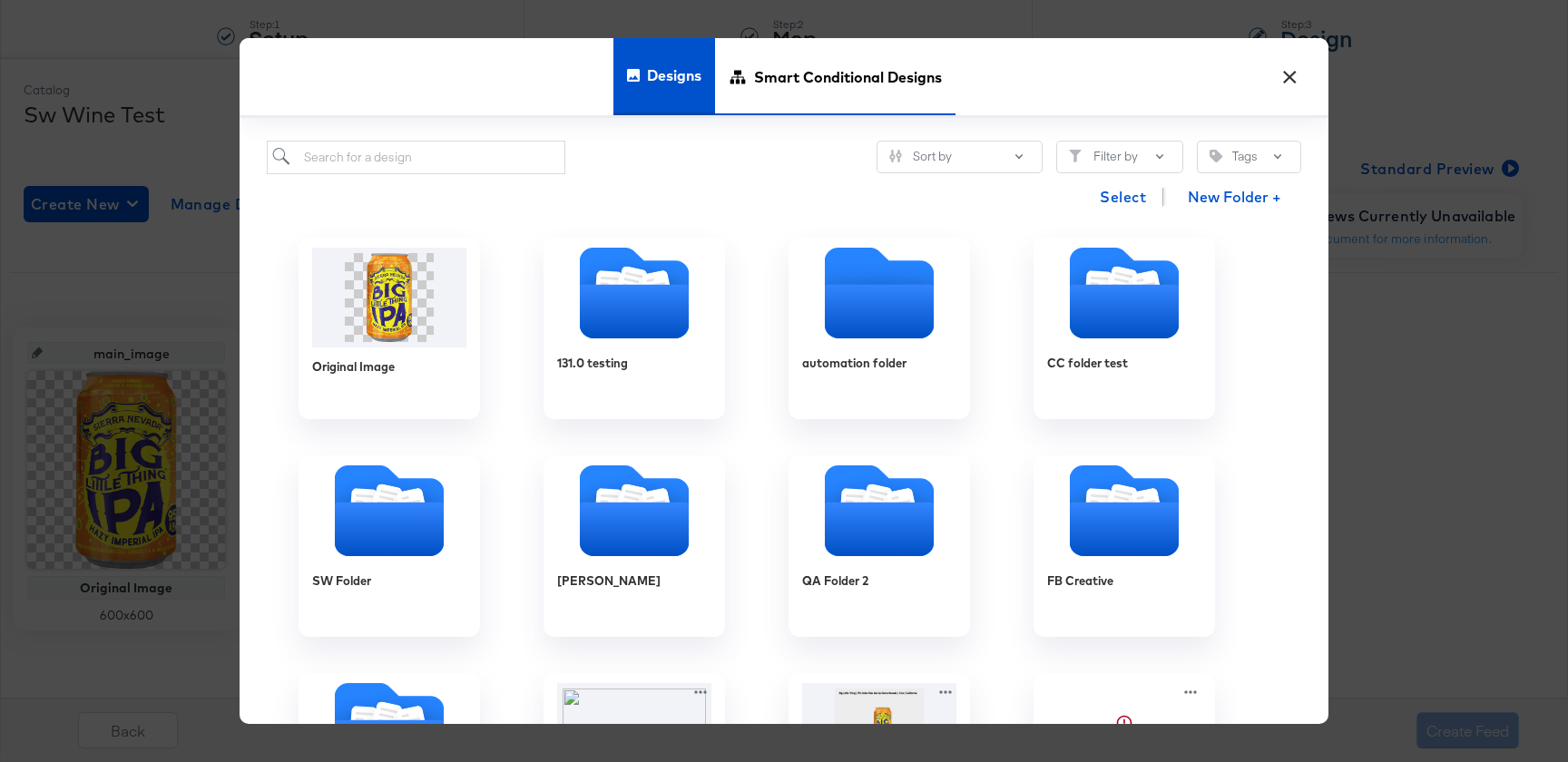
click at [803, 97] on span "Smart Conditional Designs" at bounding box center [848, 77] width 188 height 80
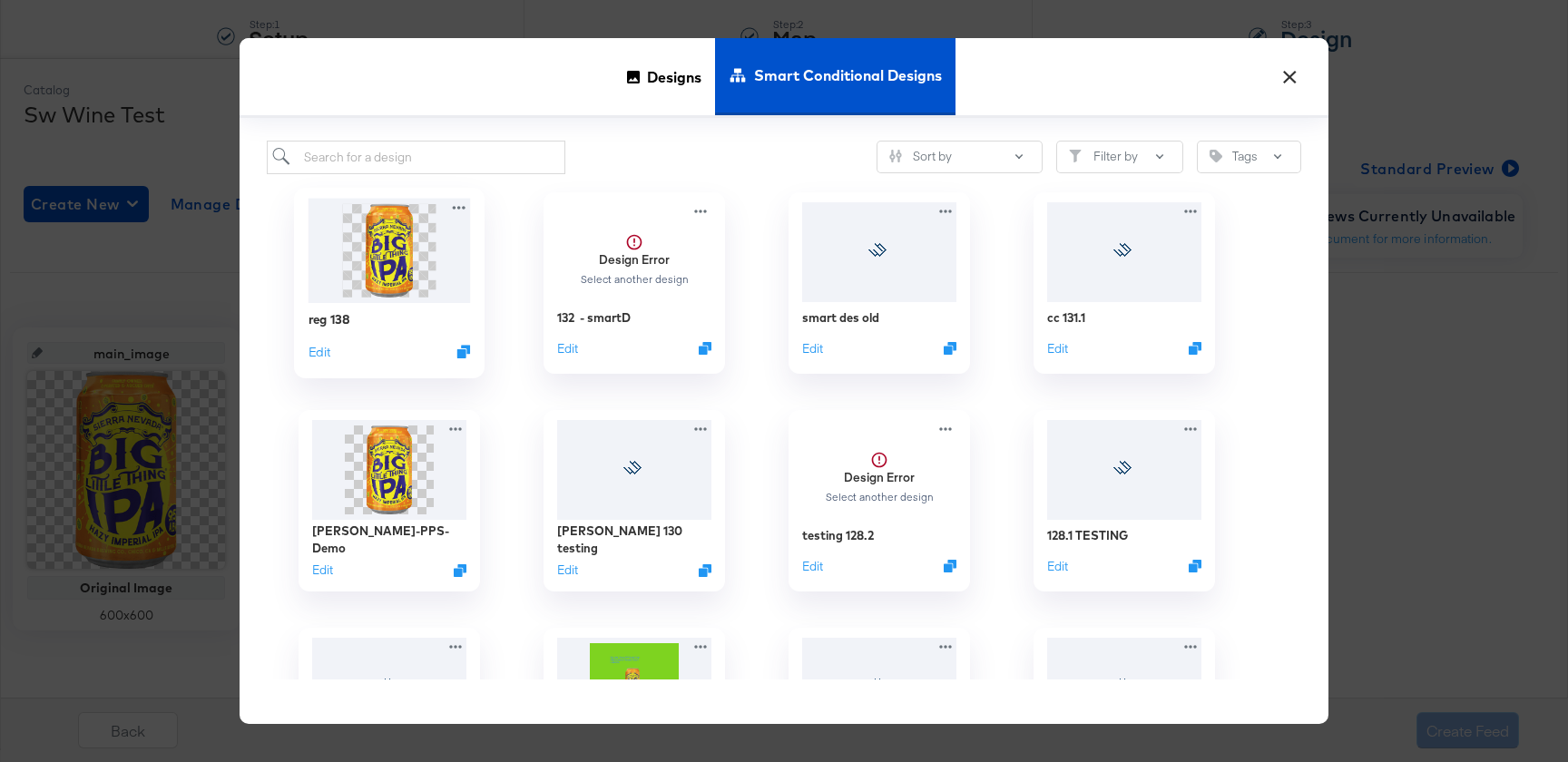
click at [325, 284] on img at bounding box center [390, 250] width 162 height 105
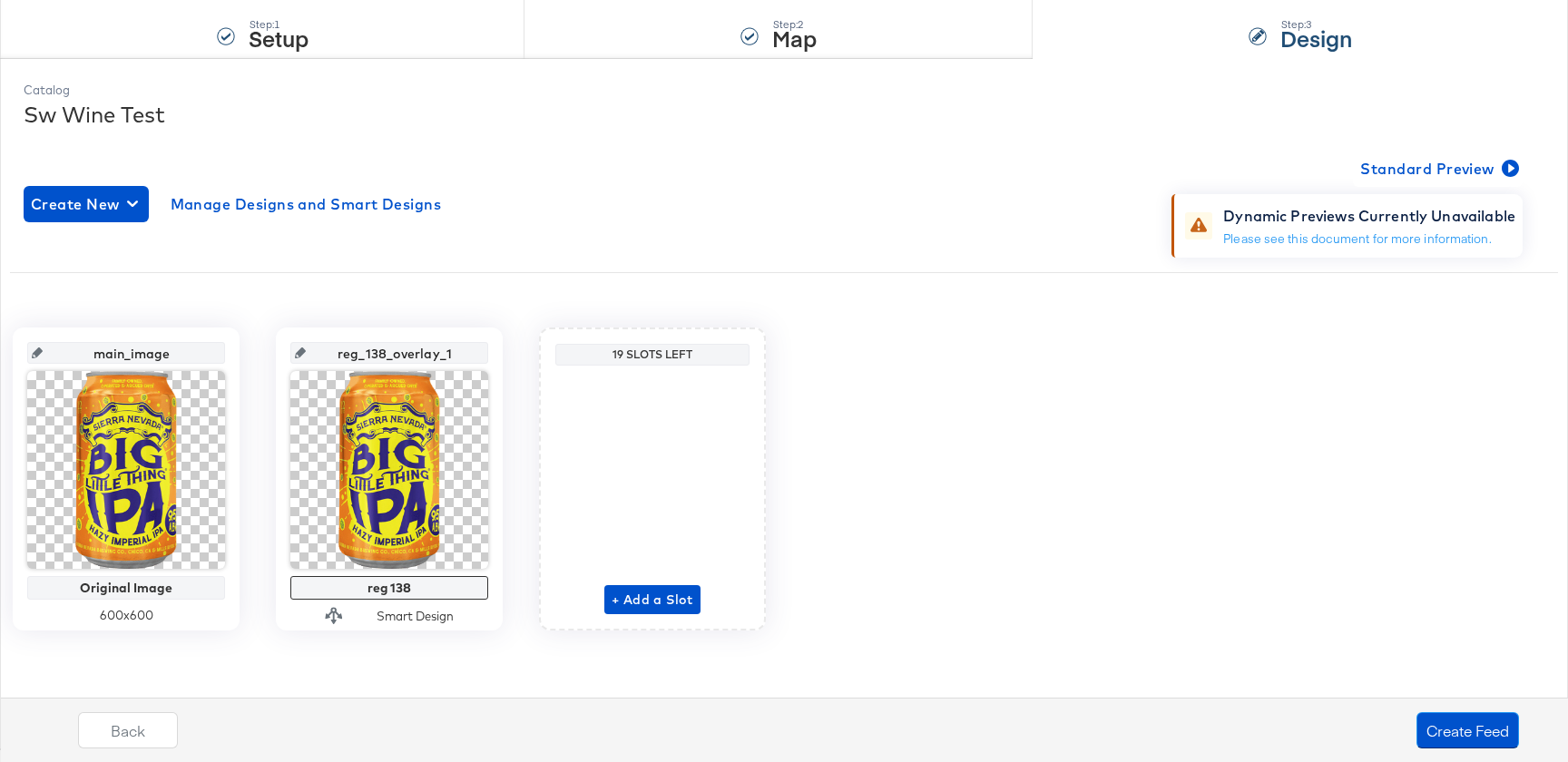
click at [1421, 751] on div "Back Create Feed" at bounding box center [799, 737] width 1586 height 68
click at [1440, 721] on button "Create Feed" at bounding box center [1468, 731] width 103 height 37
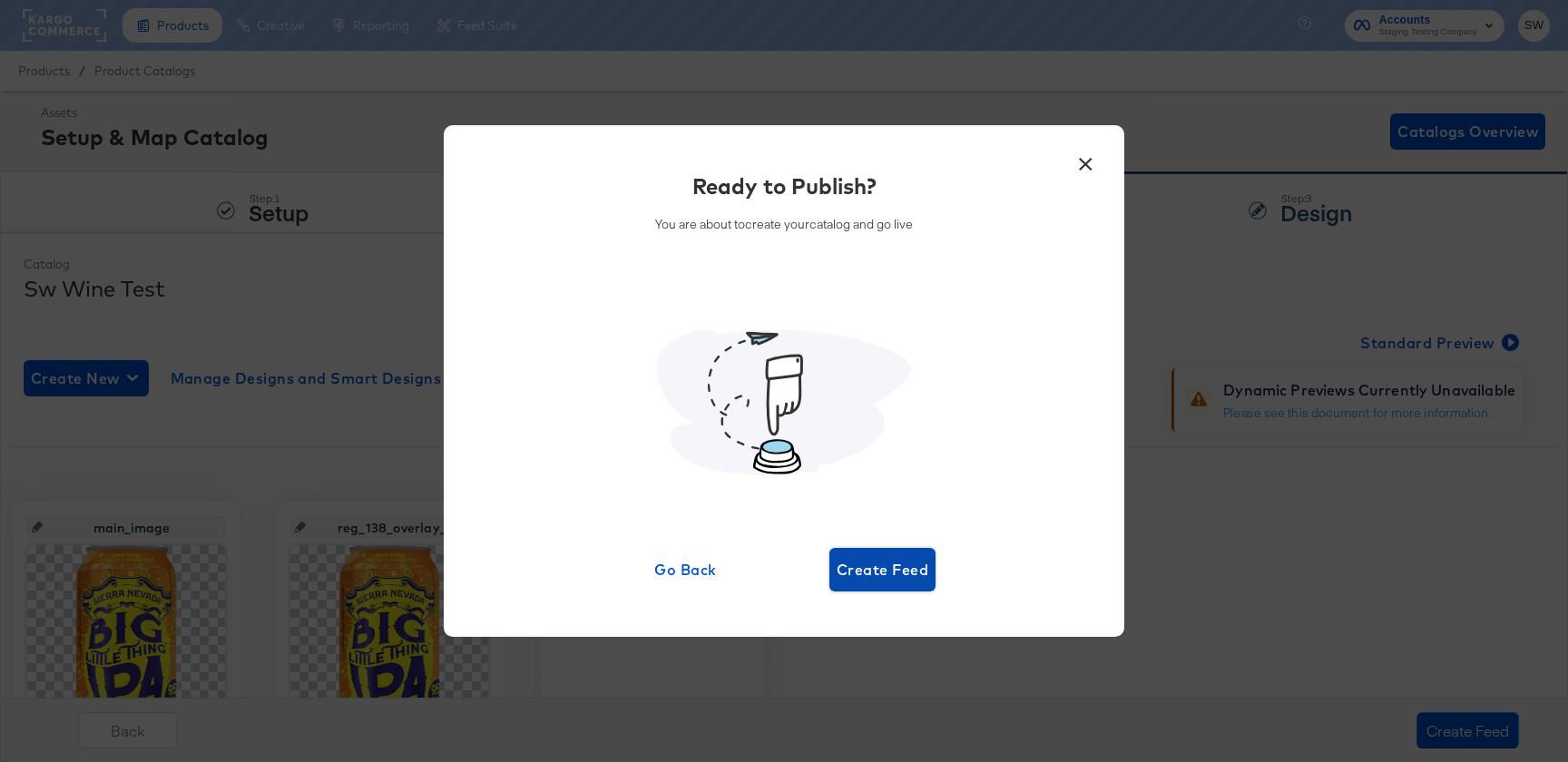
click at [895, 582] on button "Create Feed" at bounding box center [883, 570] width 106 height 44
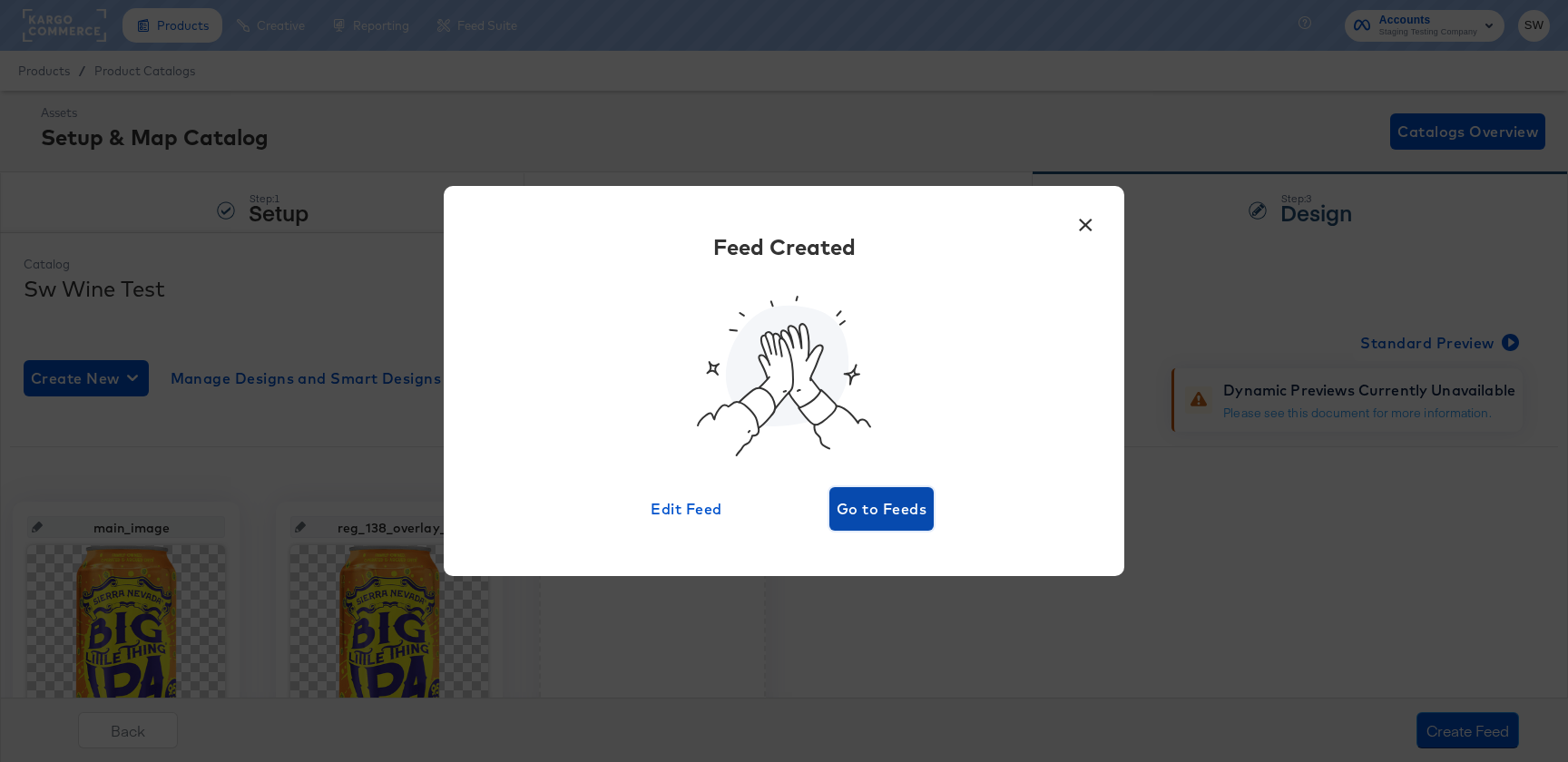
click at [894, 514] on span "Go to Feeds" at bounding box center [882, 509] width 90 height 26
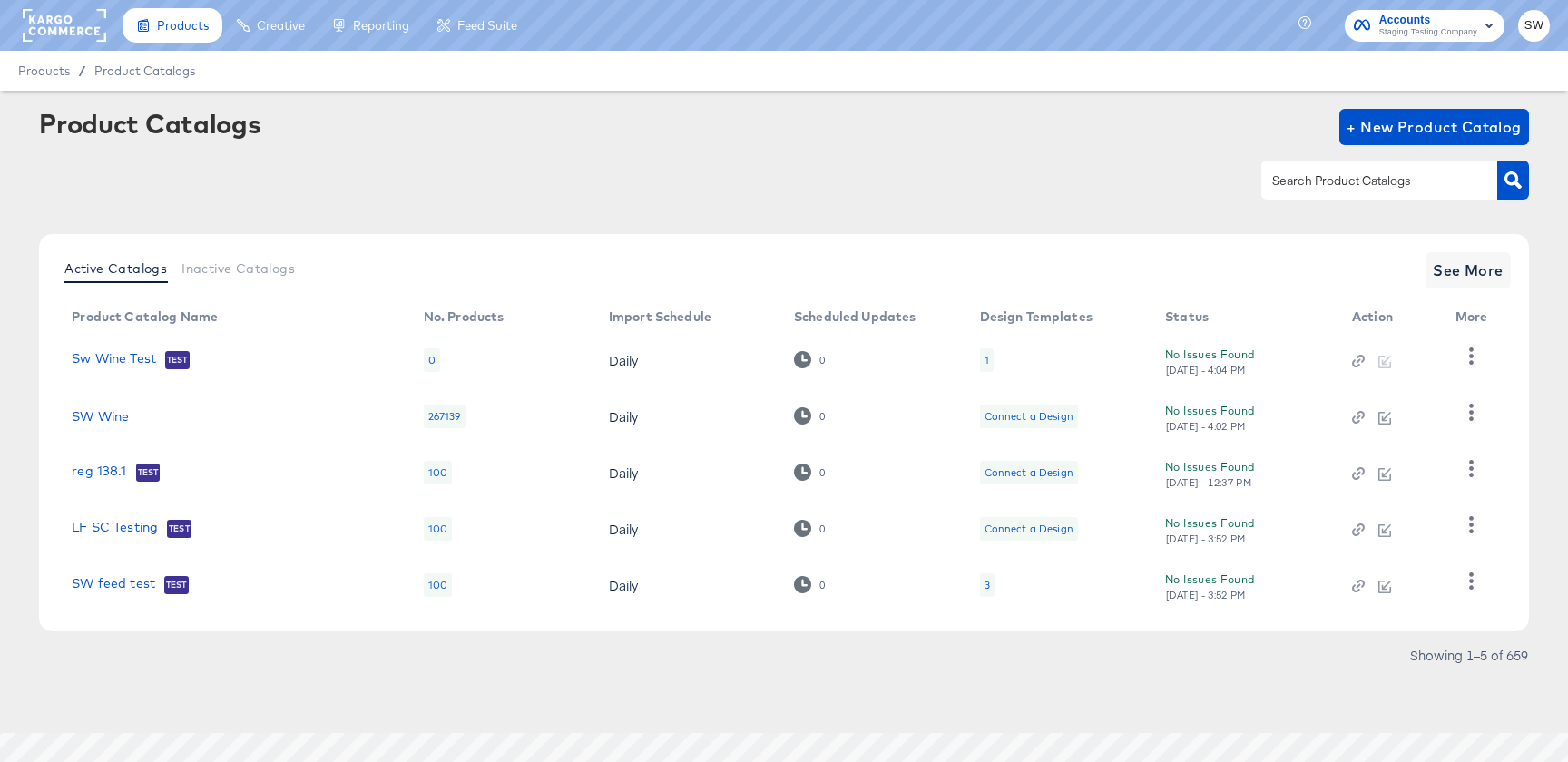
click at [105, 403] on td "SW Wine" at bounding box center [233, 416] width 352 height 56
click at [105, 412] on link "SW Wine" at bounding box center [100, 416] width 57 height 15
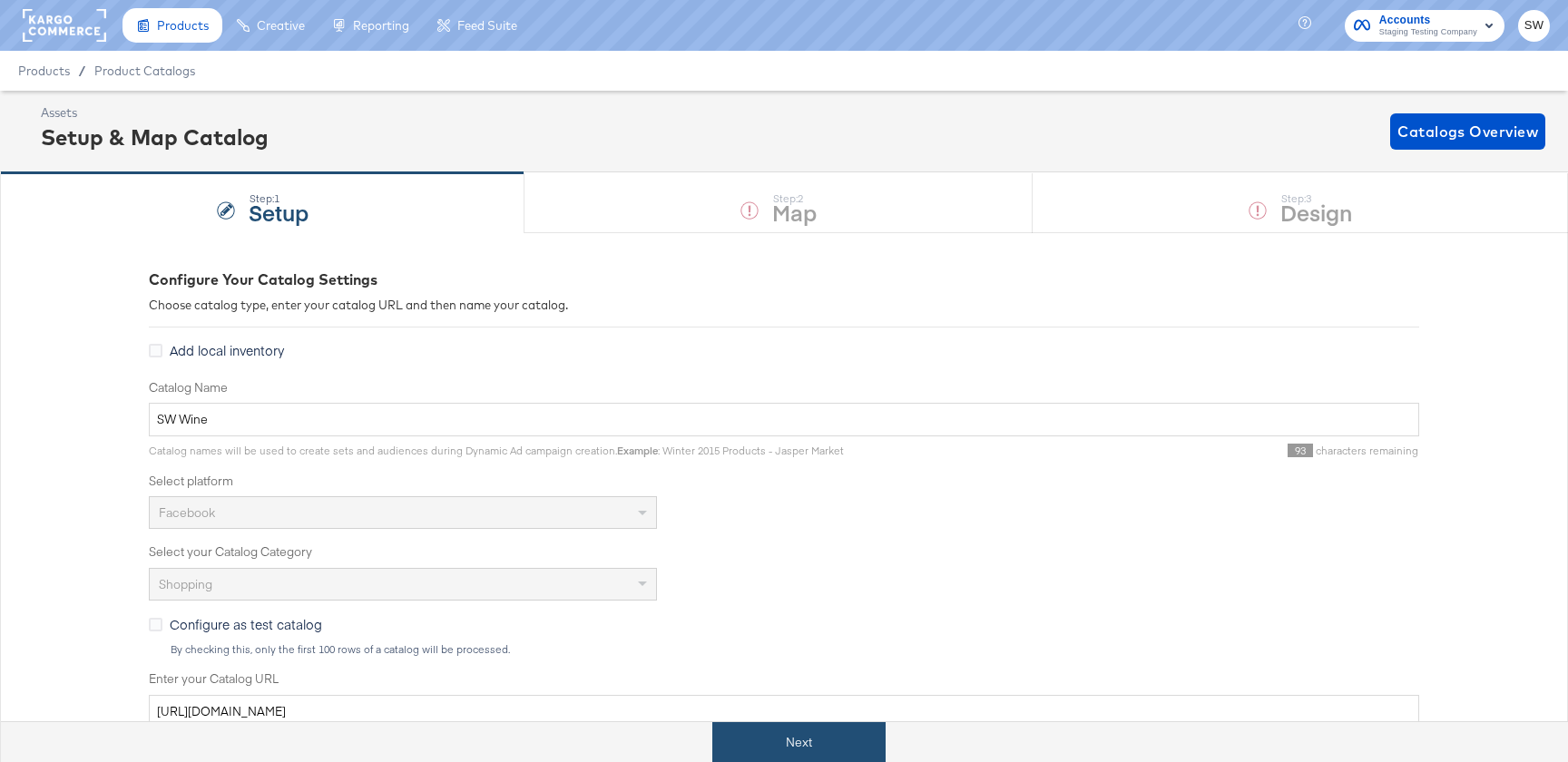
click at [842, 756] on button "Next" at bounding box center [799, 743] width 173 height 41
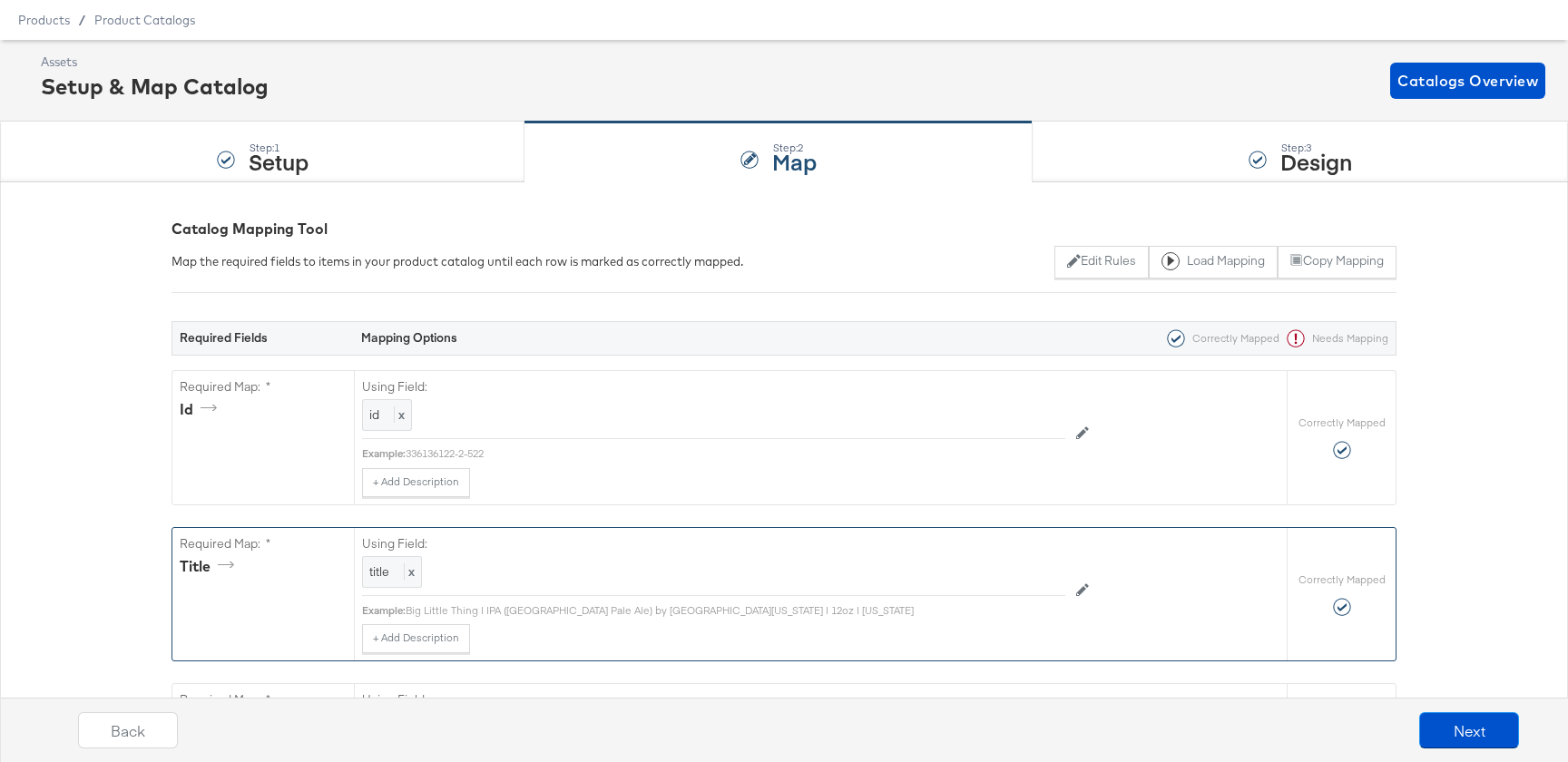
scroll to position [84, 0]
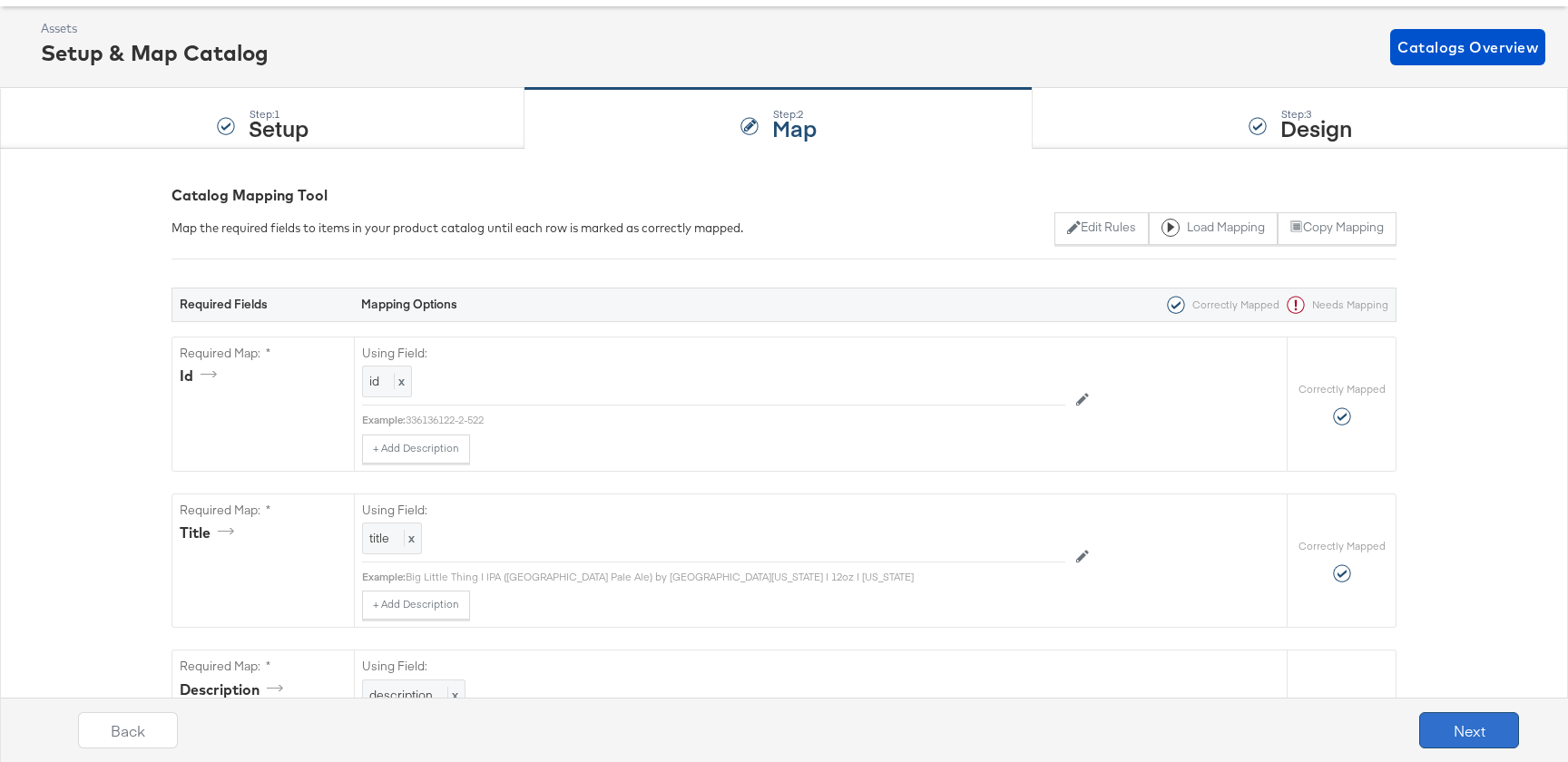
click at [1458, 723] on button "Next" at bounding box center [1469, 731] width 100 height 37
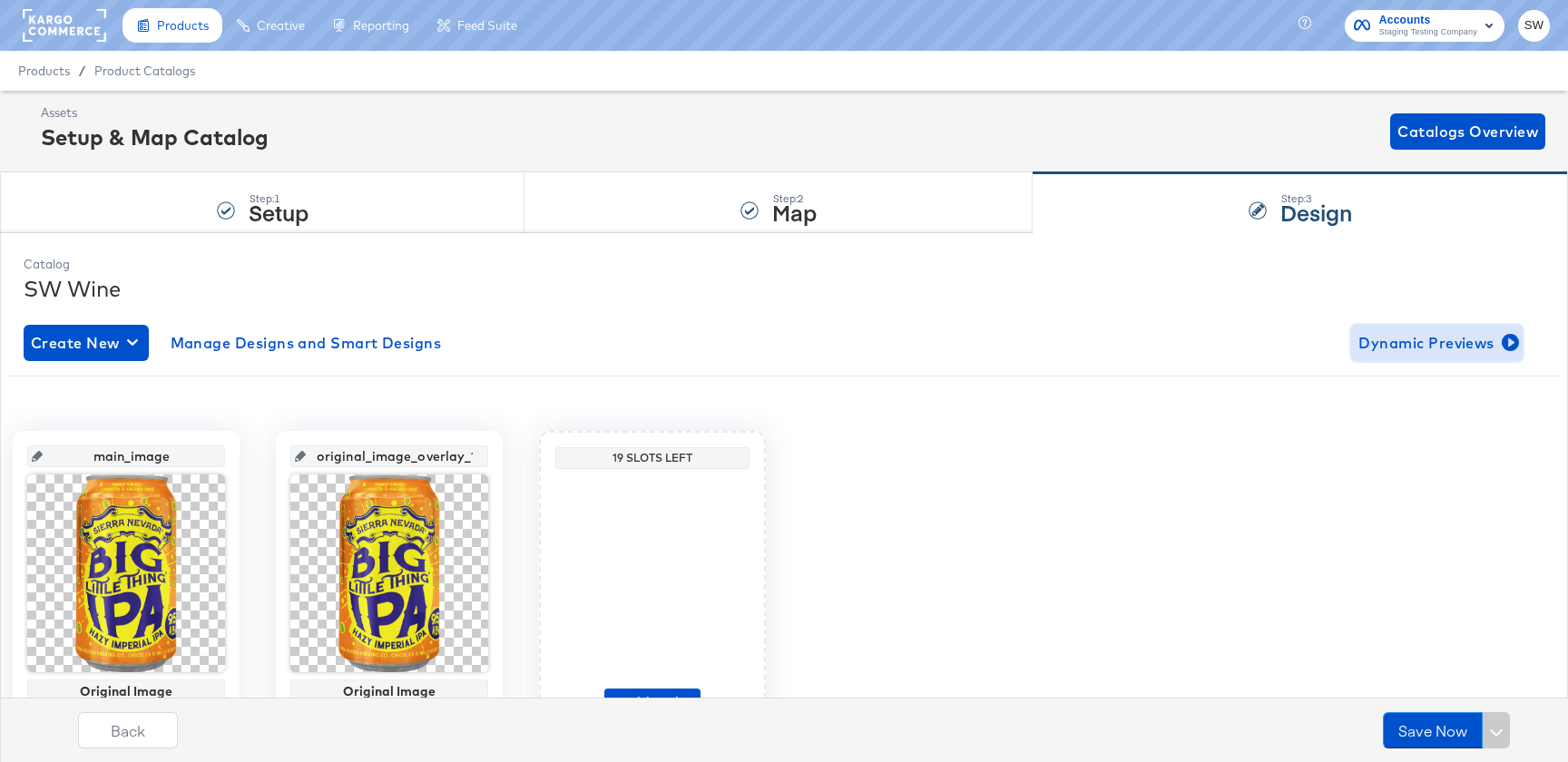
click at [1422, 357] on button "Dynamic Previews" at bounding box center [1437, 343] width 171 height 37
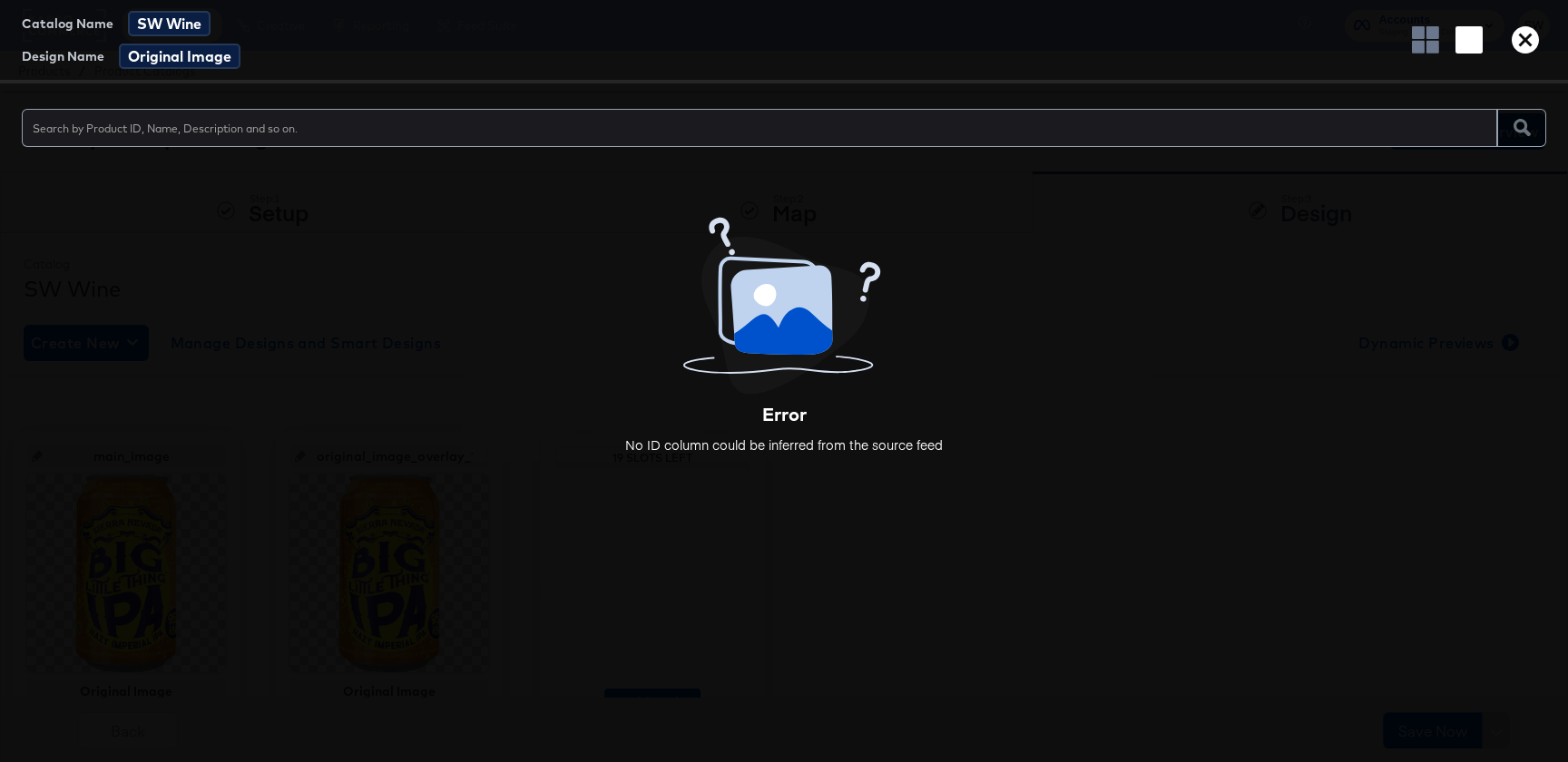
click at [1524, 47] on icon "button" at bounding box center [1526, 40] width 28 height 28
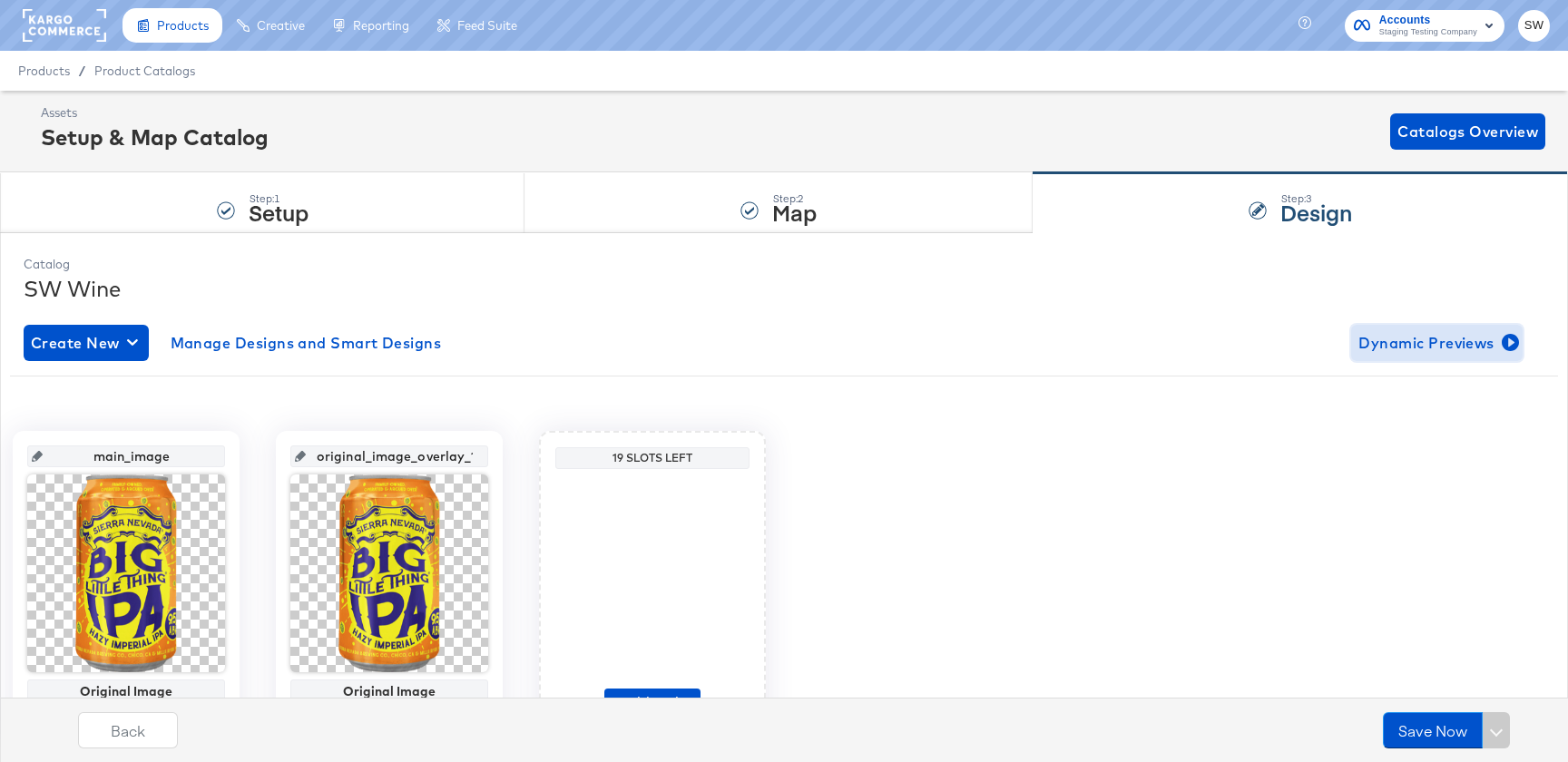
click at [1437, 358] on button "Dynamic Previews" at bounding box center [1437, 343] width 171 height 37
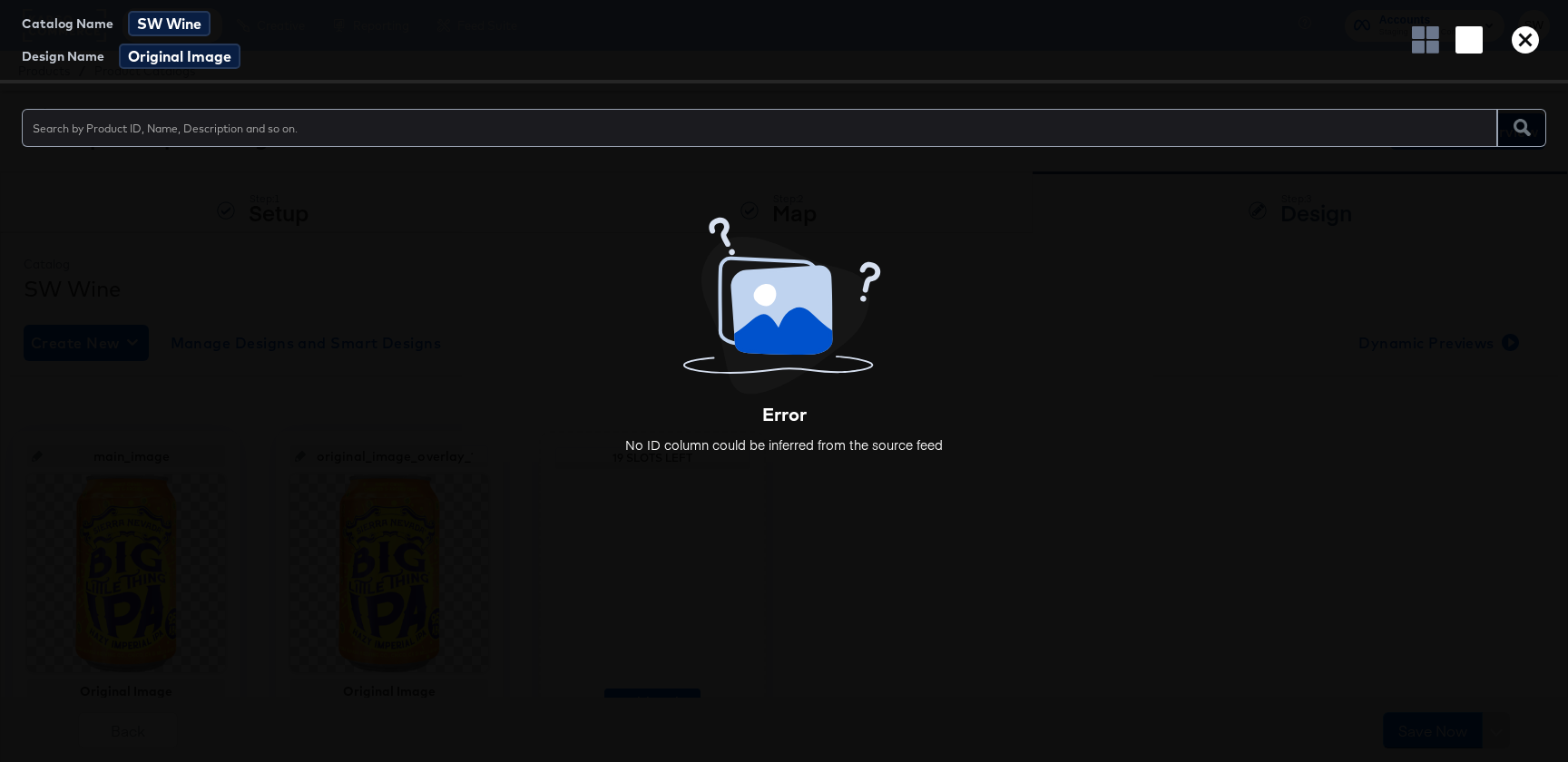
click at [1529, 40] on icon "button" at bounding box center [1526, 40] width 28 height 28
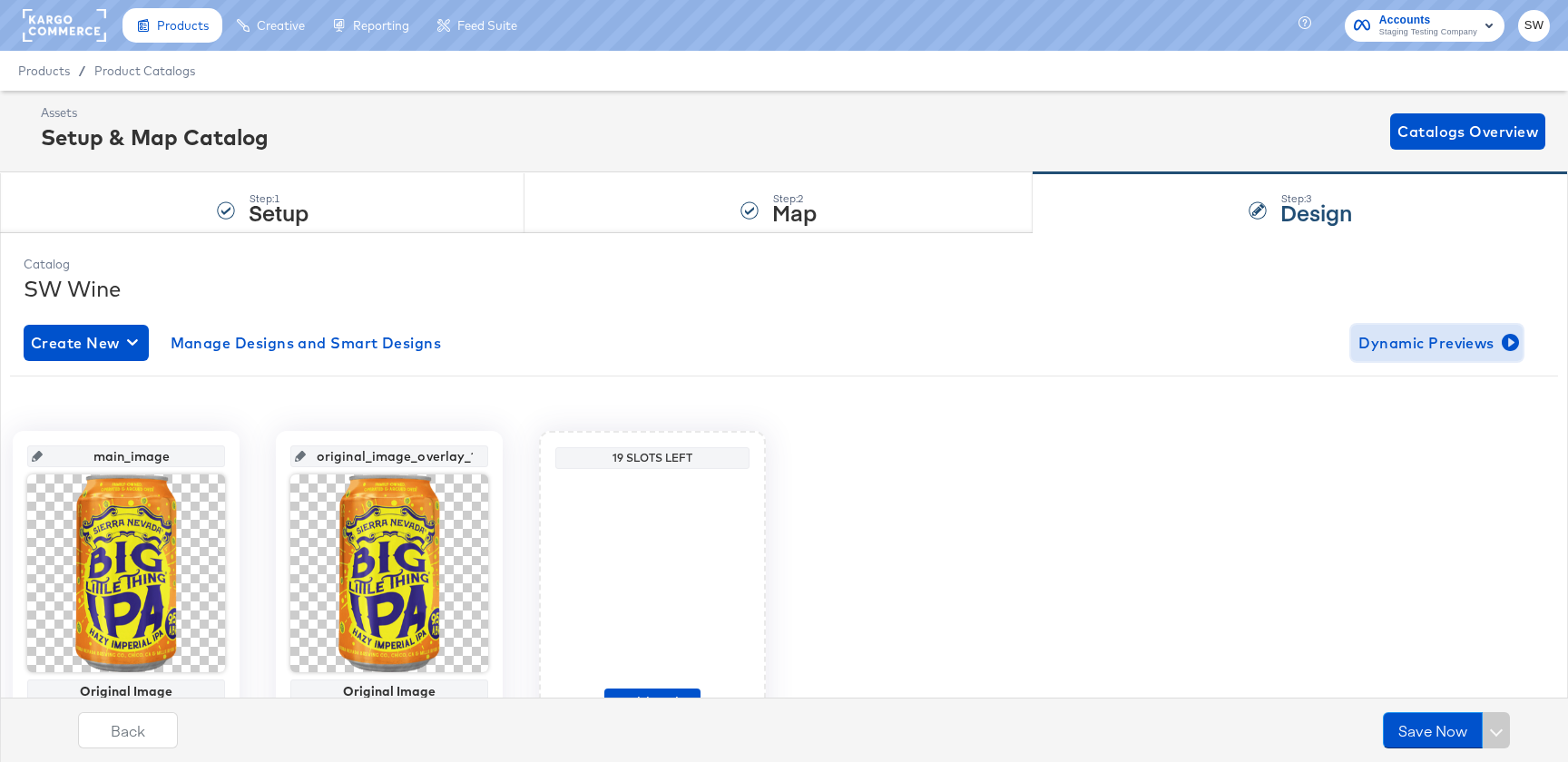
click at [1470, 352] on span "Dynamic Previews" at bounding box center [1437, 343] width 157 height 26
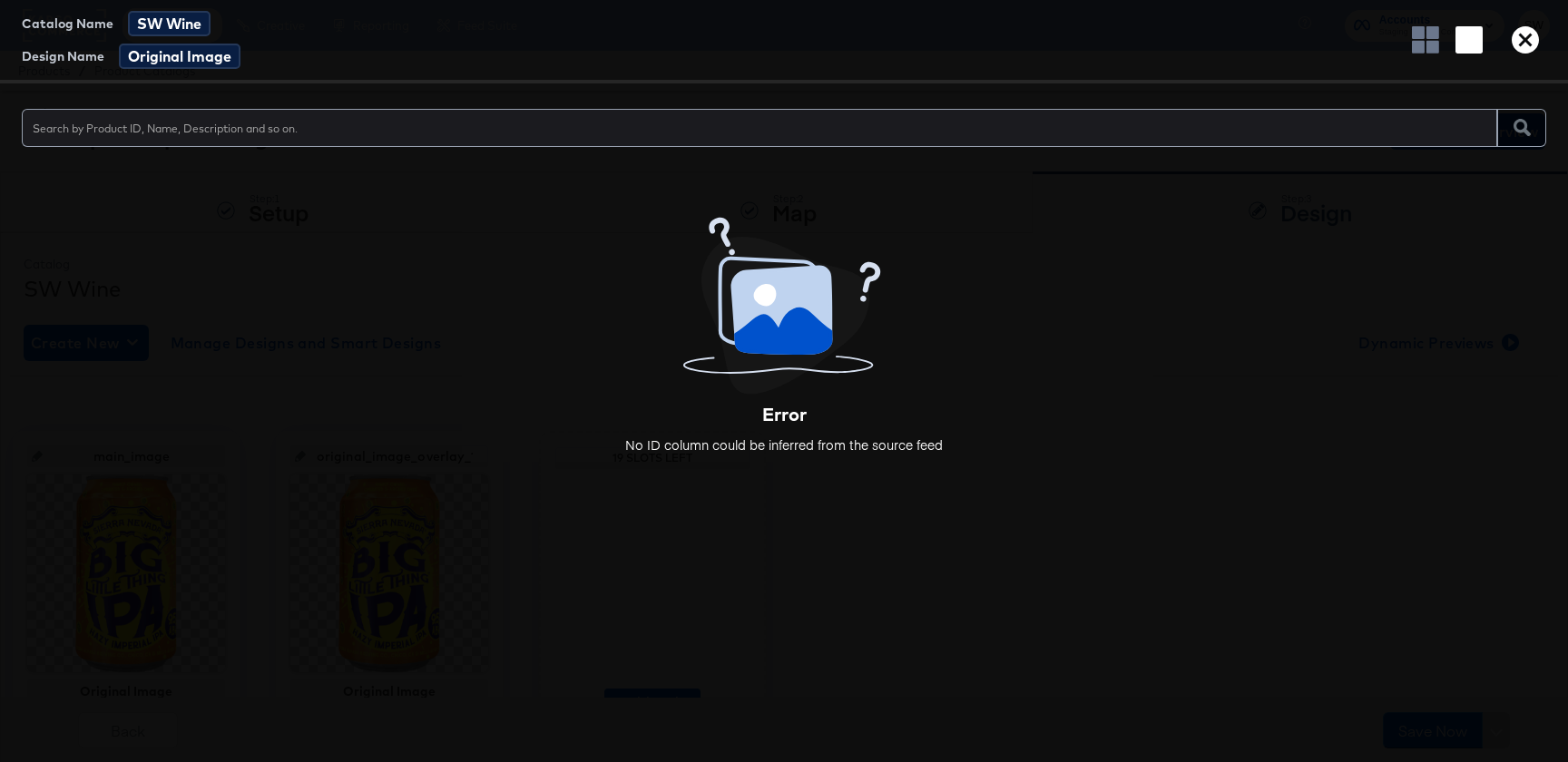
click at [1526, 31] on icon "button" at bounding box center [1526, 40] width 28 height 28
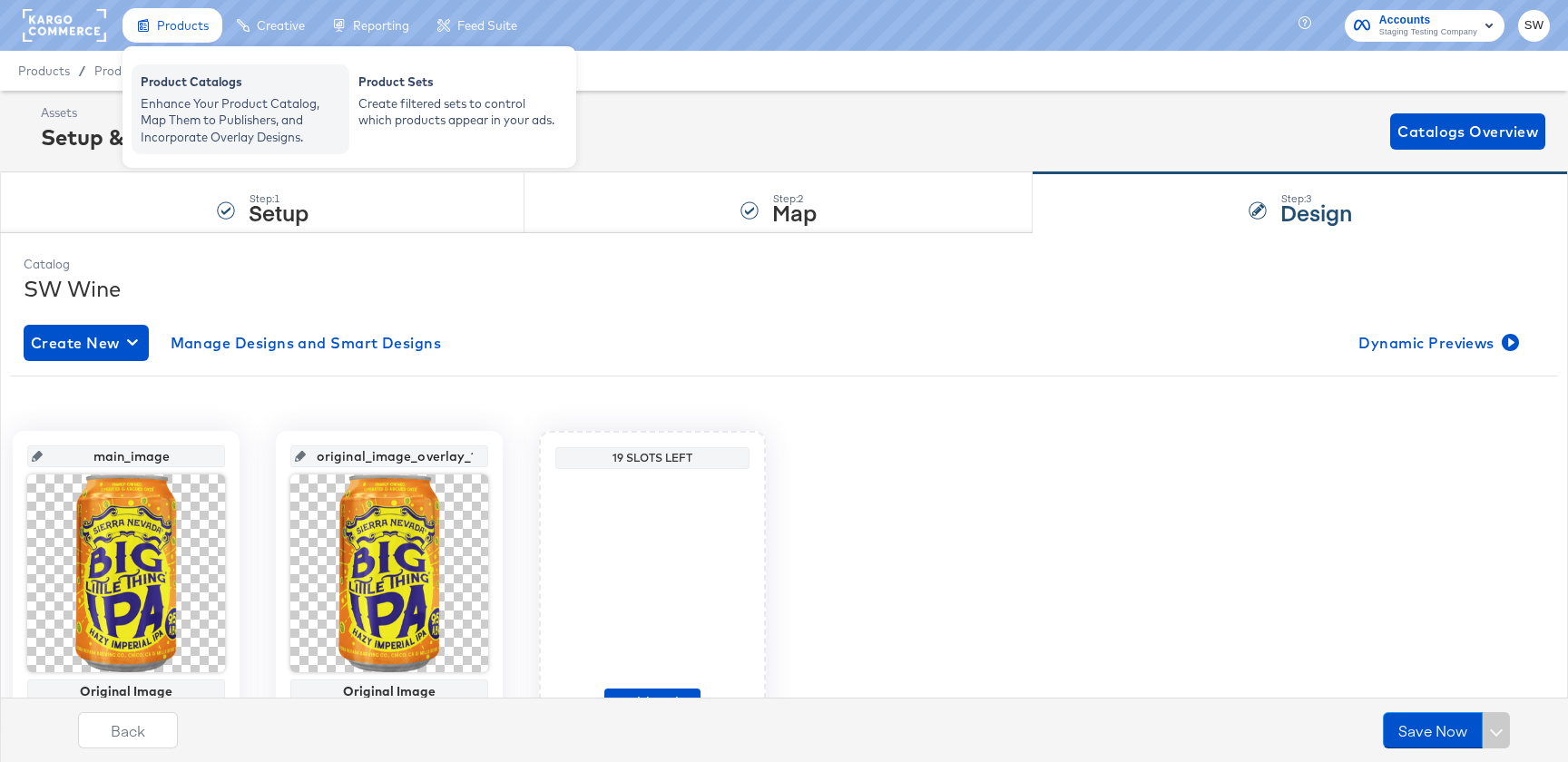
click at [175, 71] on div "Product Catalogs Enhance Your Product Catalog, Map Them to Publishers, and Inco…" at bounding box center [241, 109] width 218 height 90
click at [192, 109] on div "Enhance Your Product Catalog, Map Them to Publishers, and Incorporate Overlay D…" at bounding box center [240, 120] width 200 height 50
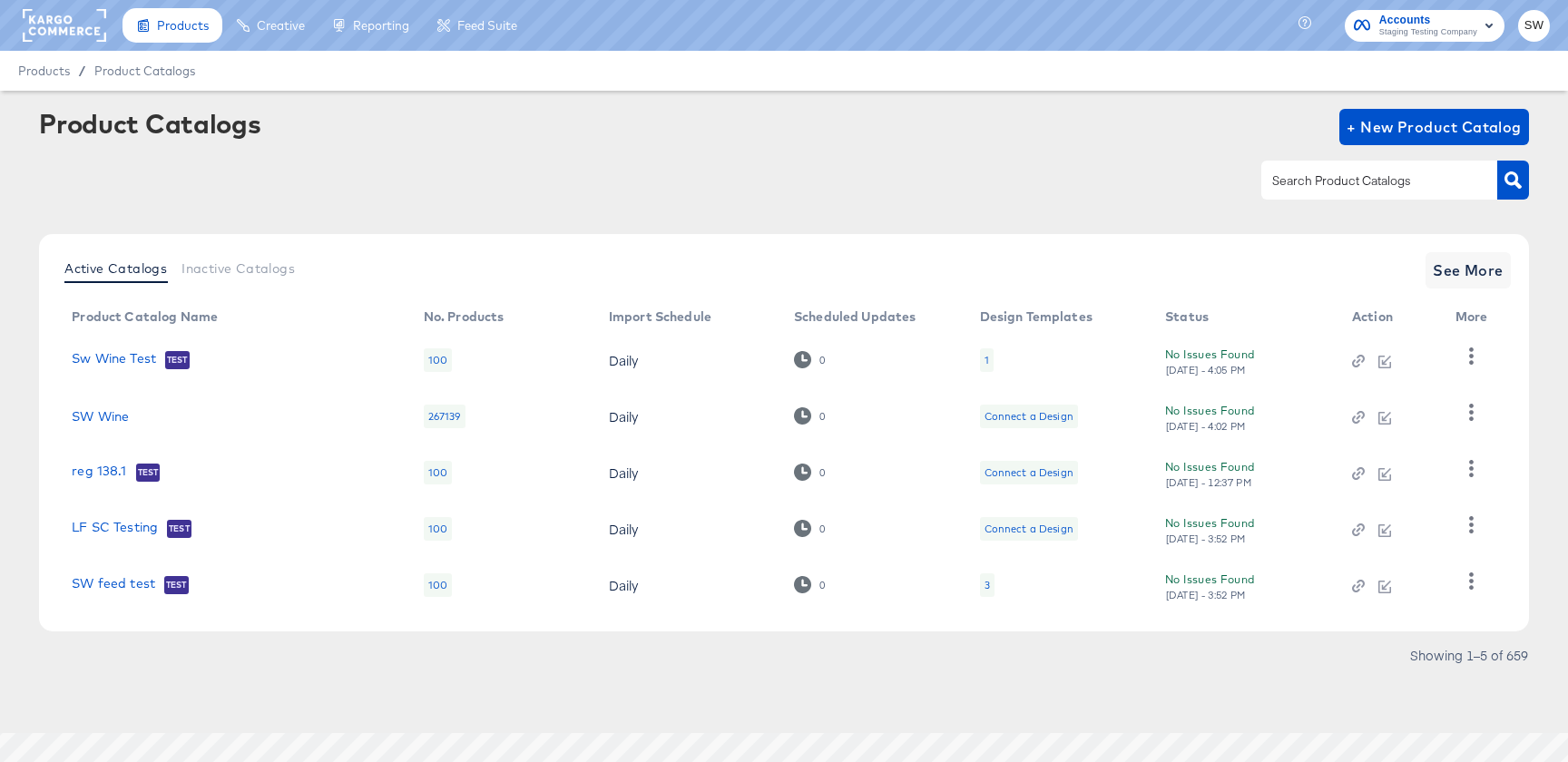
click at [149, 371] on td "Sw Wine Test Test" at bounding box center [233, 359] width 352 height 56
click at [149, 359] on link "Sw Wine Test" at bounding box center [114, 360] width 84 height 18
click at [1467, 361] on icon "button" at bounding box center [1472, 356] width 17 height 17
click at [1414, 435] on div "HUD Checks (Internal)" at bounding box center [1397, 423] width 182 height 29
click at [984, 368] on div "1" at bounding box center [987, 360] width 14 height 24
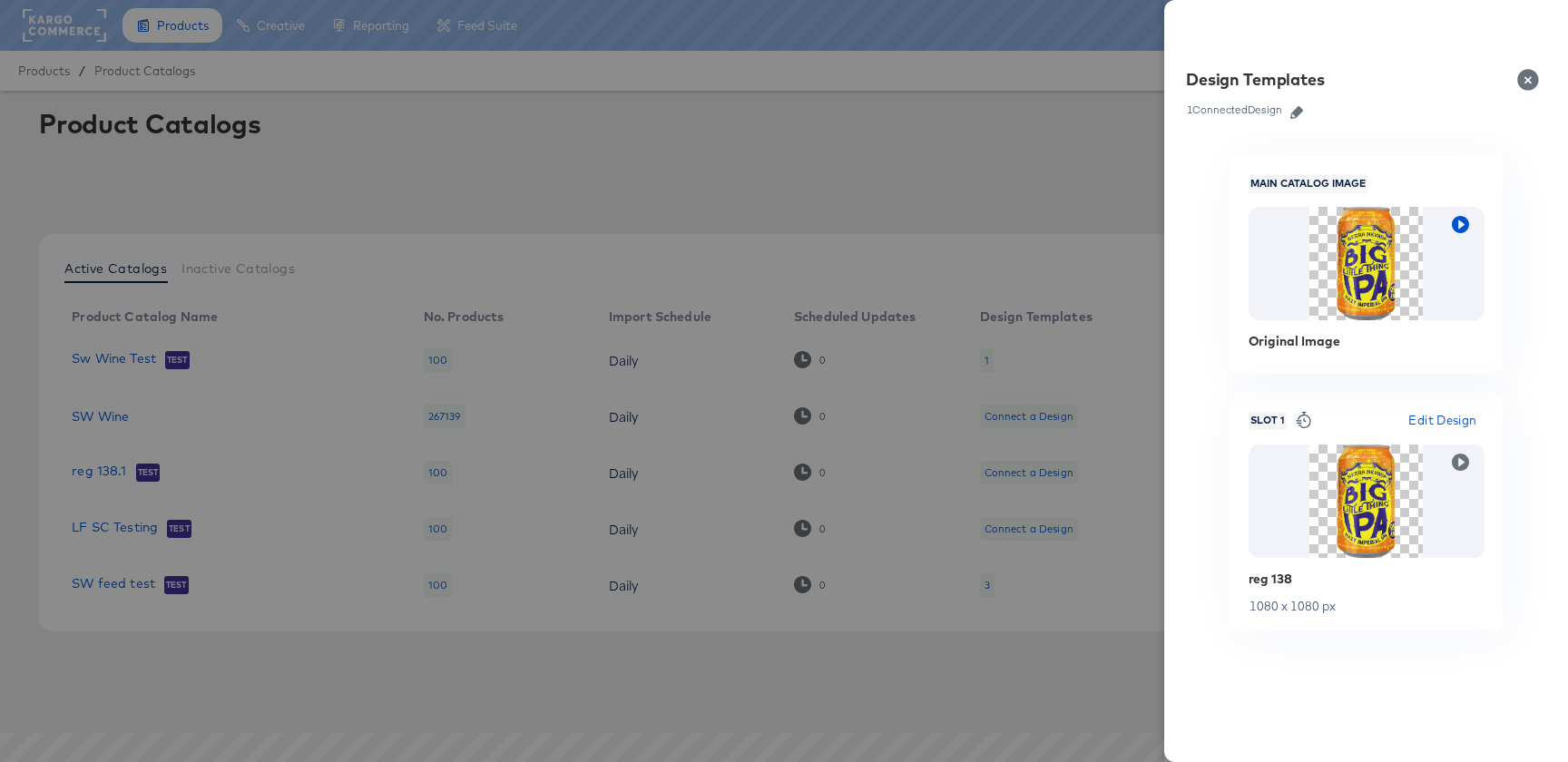
click at [1464, 222] on icon "button" at bounding box center [1461, 225] width 17 height 17
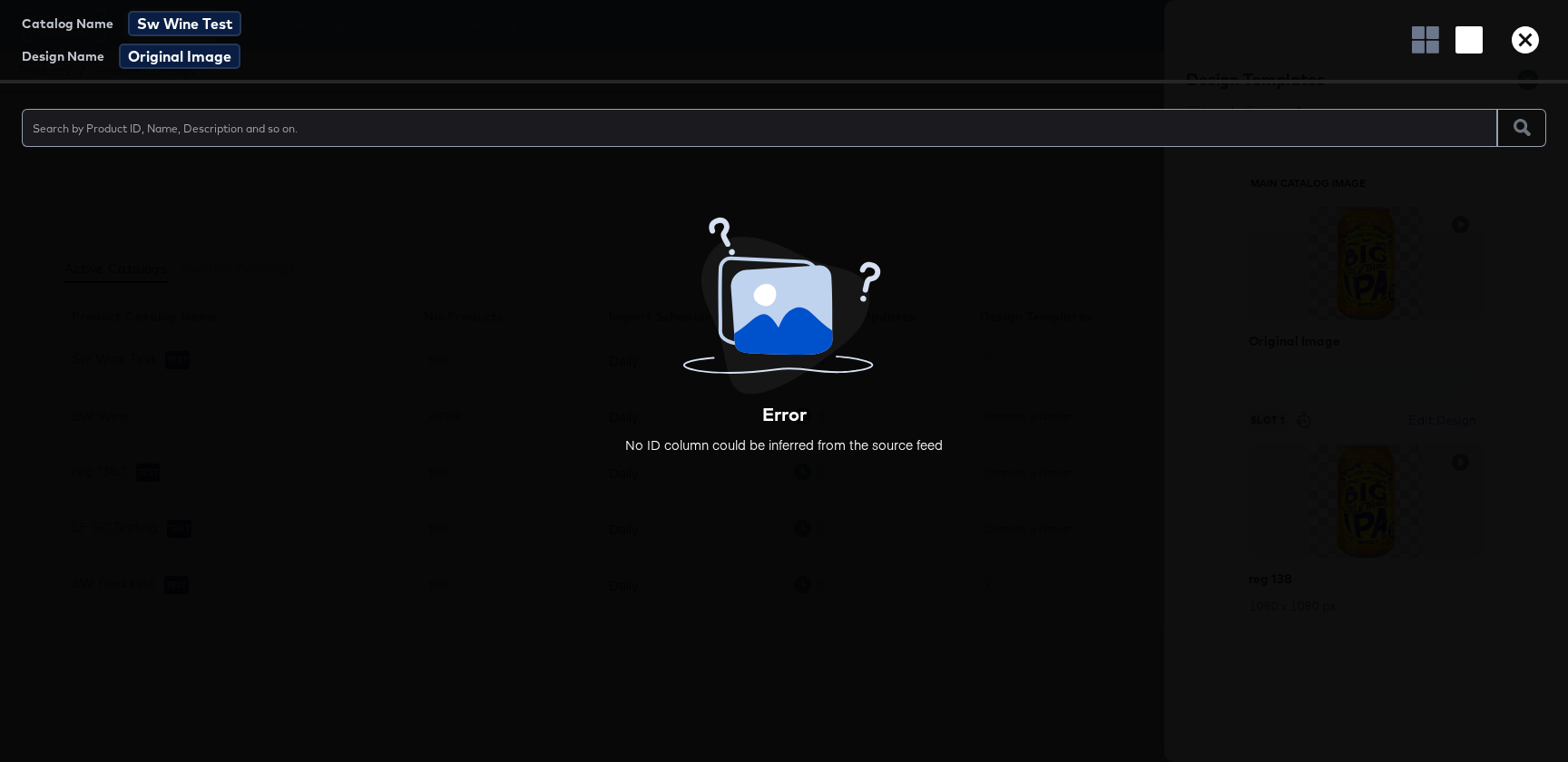
click at [1522, 39] on icon "button" at bounding box center [1526, 40] width 28 height 28
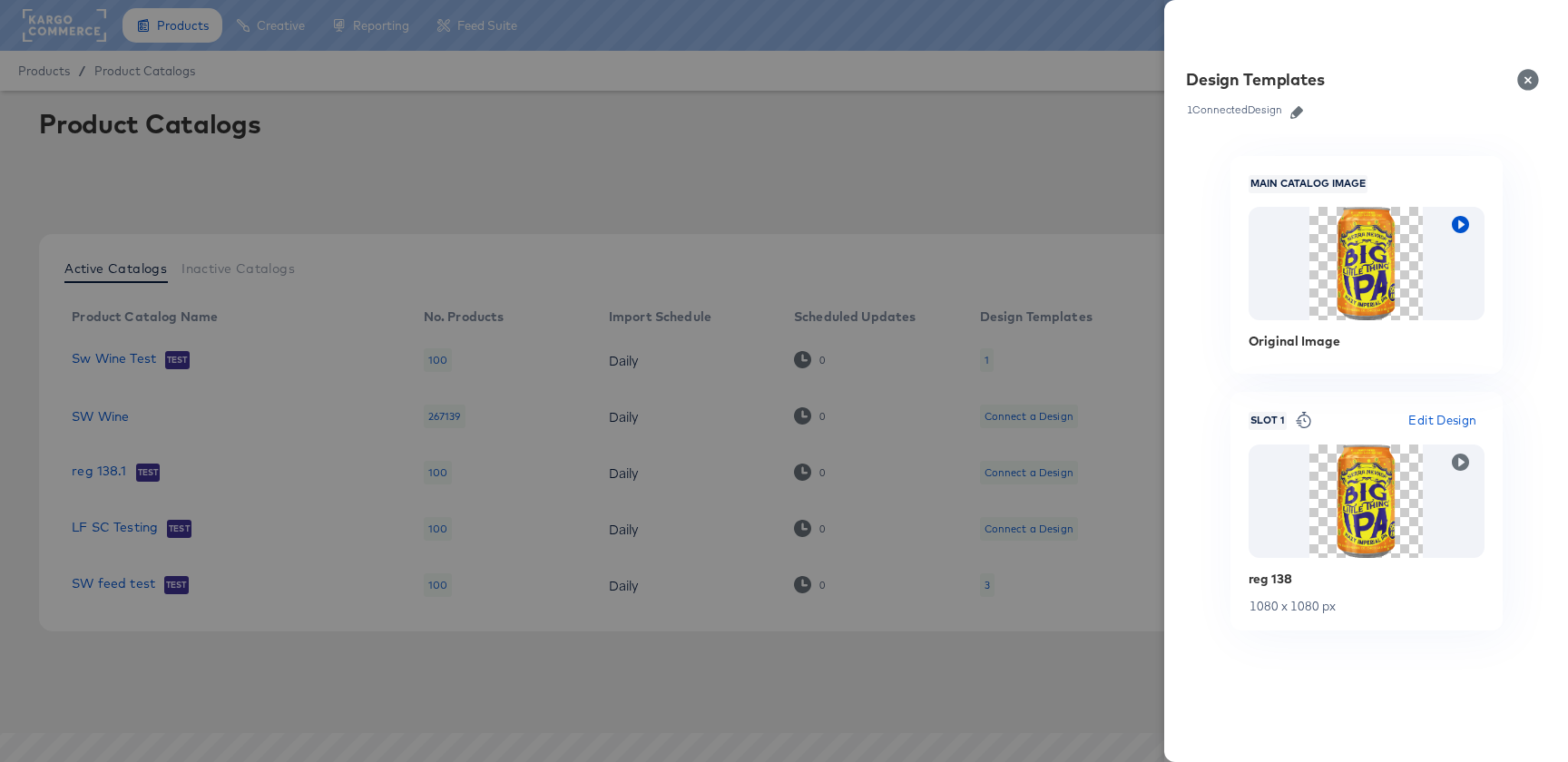
click at [1460, 223] on icon "button" at bounding box center [1461, 225] width 17 height 17
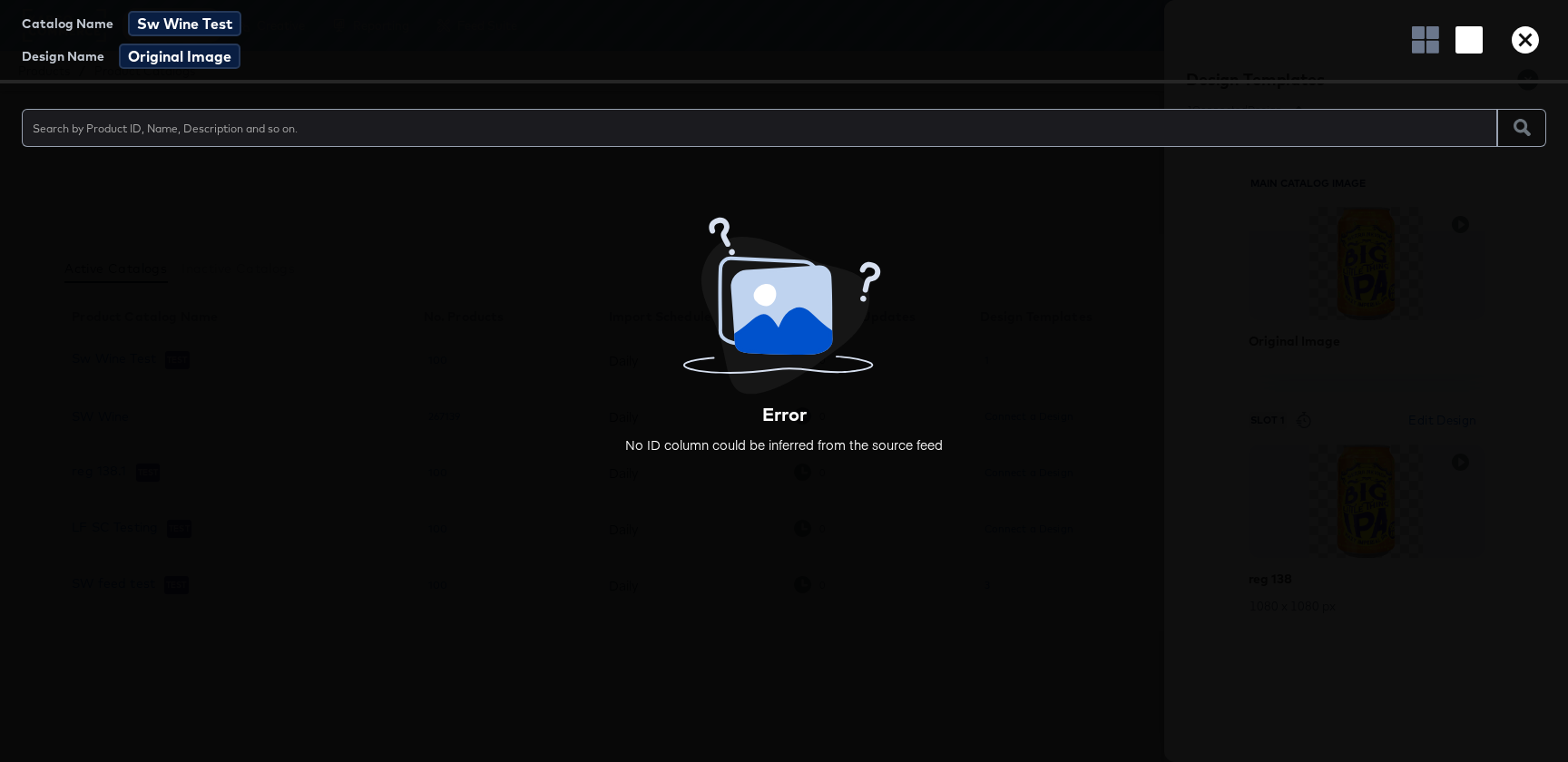
click at [1525, 25] on div "Catalog Name Sw Wine Test Design Name Original Image" at bounding box center [784, 41] width 1568 height 83
click at [1525, 33] on icon "button" at bounding box center [1526, 40] width 28 height 28
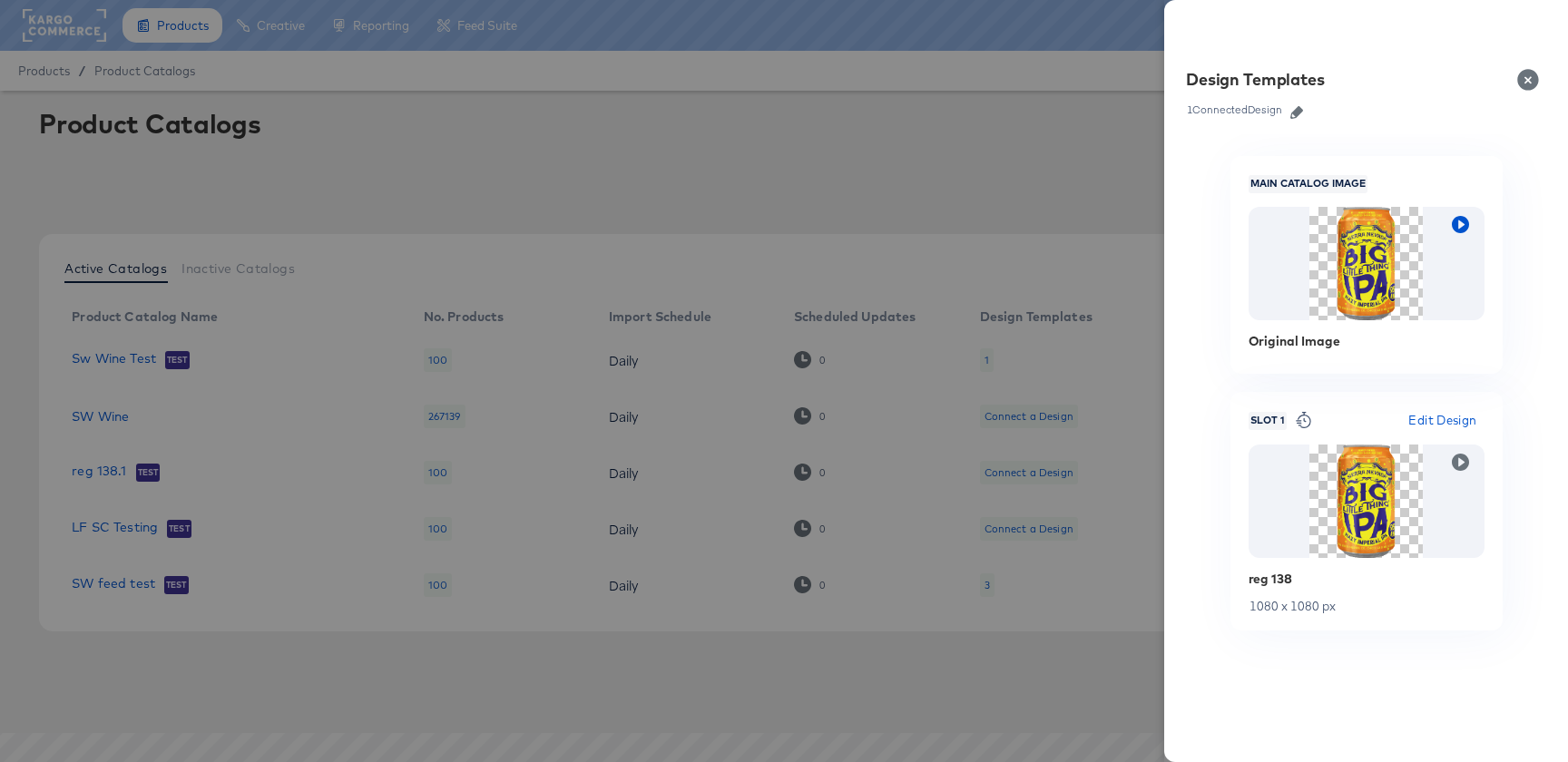
click at [1456, 227] on icon "button" at bounding box center [1461, 225] width 17 height 17
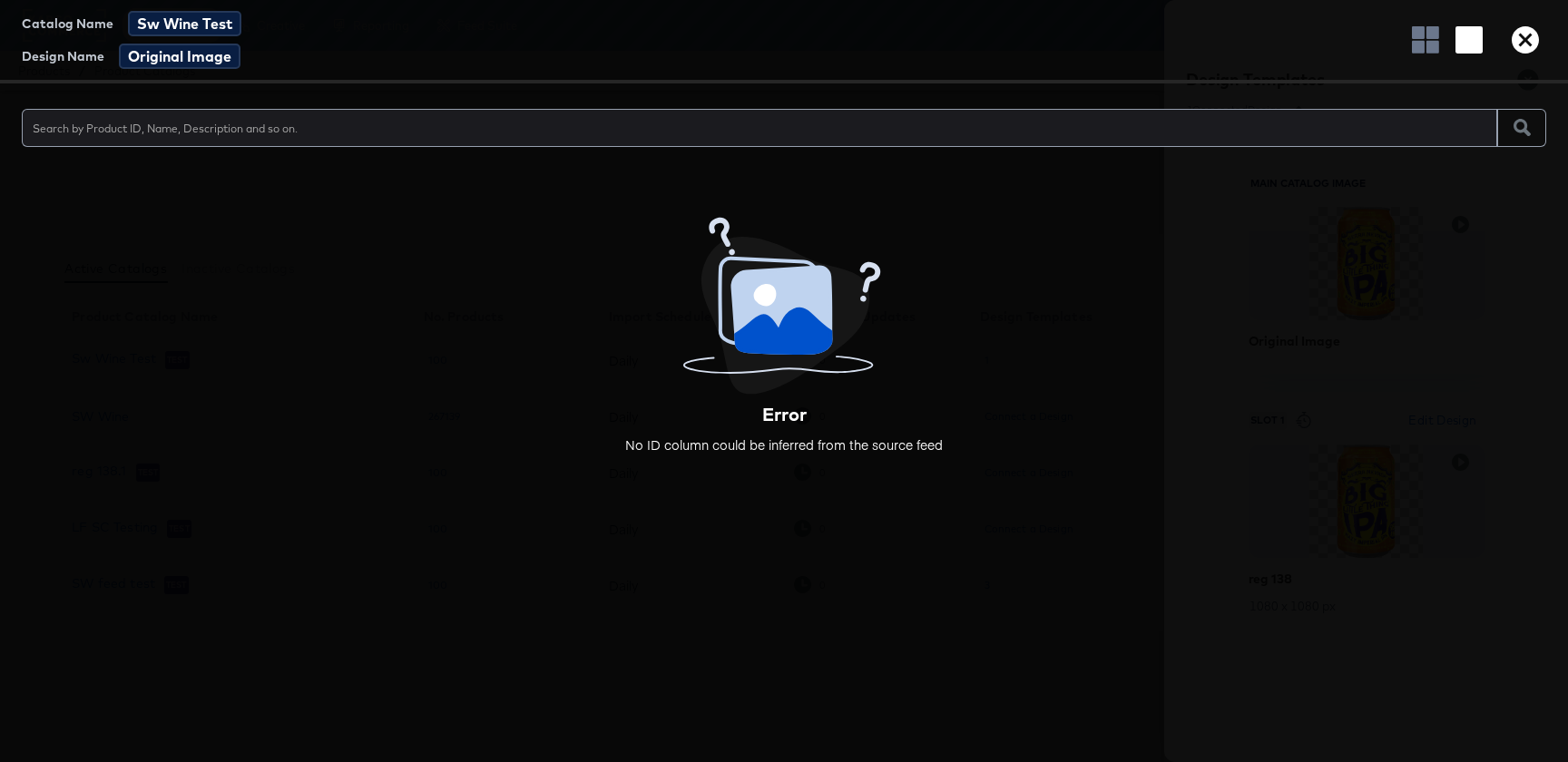
click at [1531, 37] on icon "button" at bounding box center [1526, 40] width 28 height 28
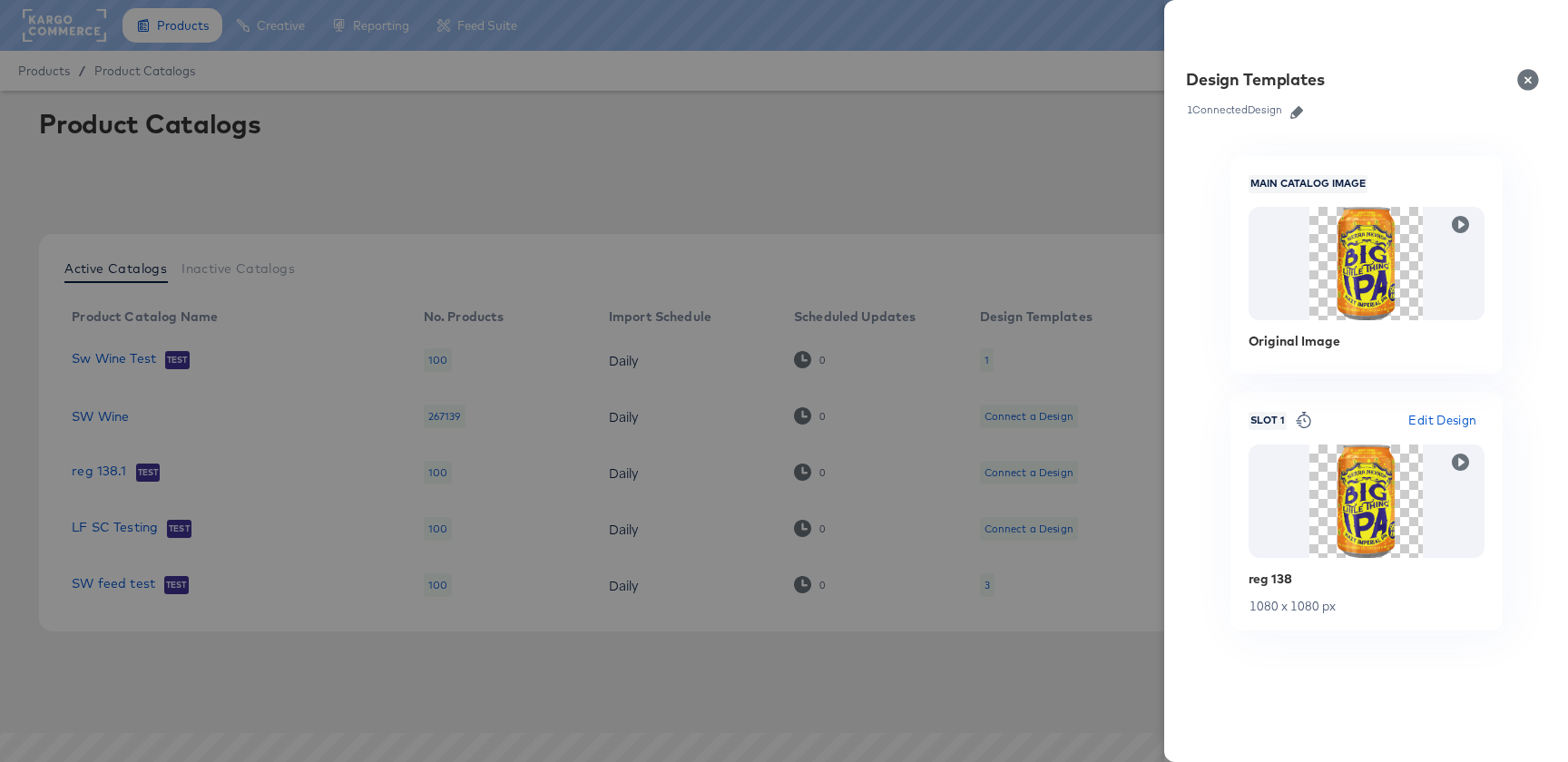
click at [320, 333] on div at bounding box center [784, 381] width 1568 height 762
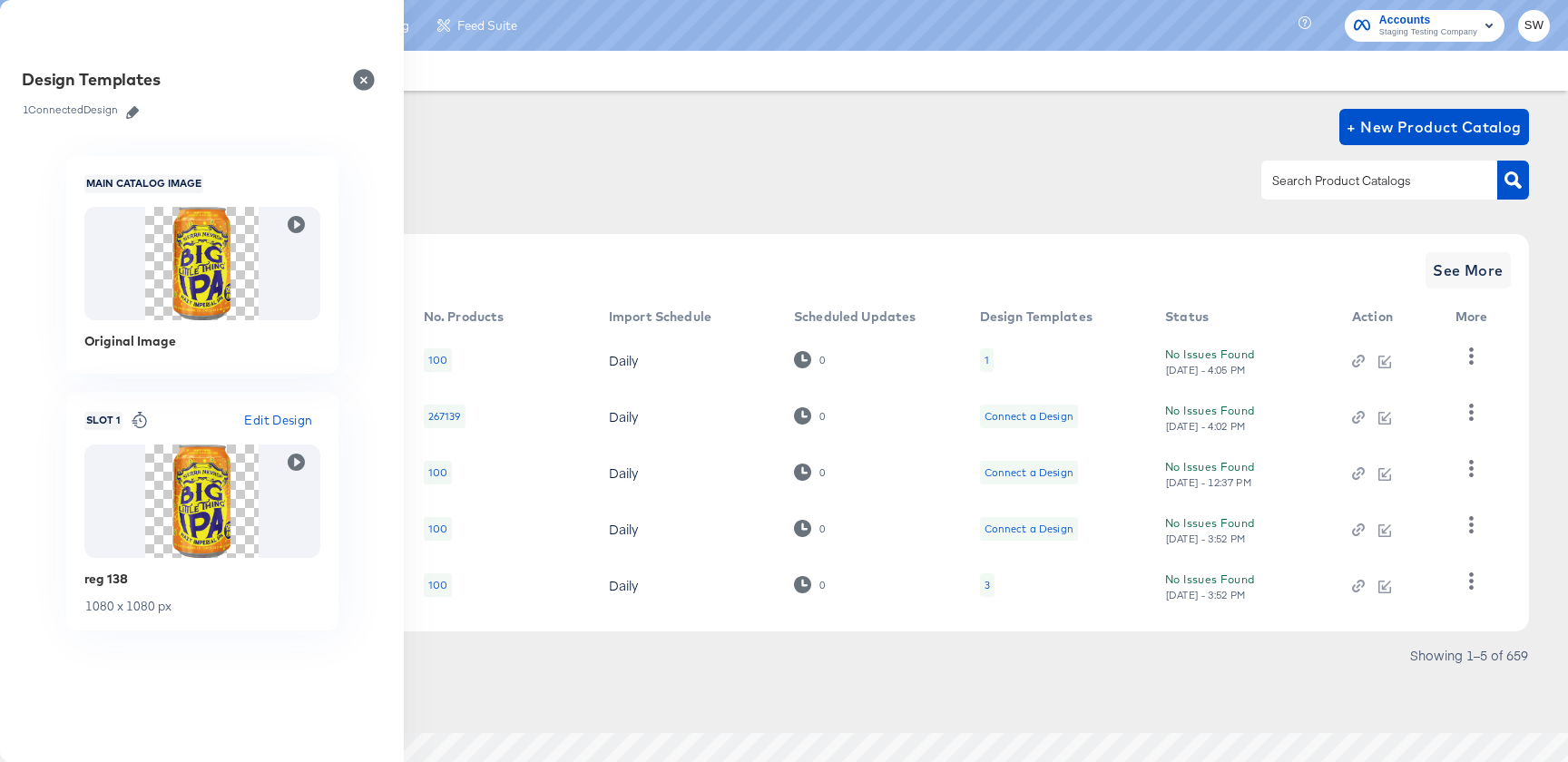
click at [127, 356] on link "Sw Wine Test" at bounding box center [114, 360] width 84 height 18
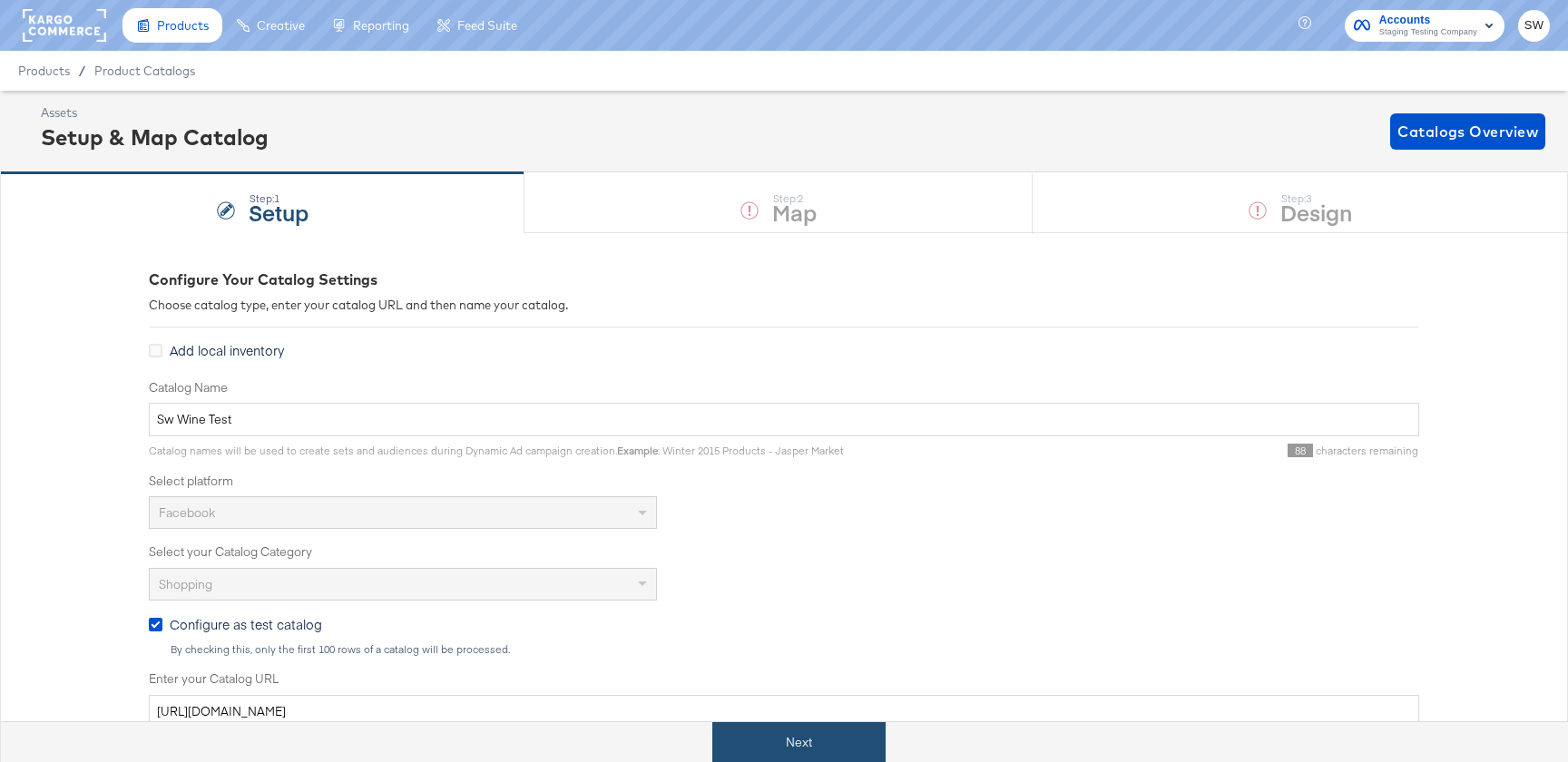
click at [867, 748] on button "Next" at bounding box center [799, 743] width 173 height 41
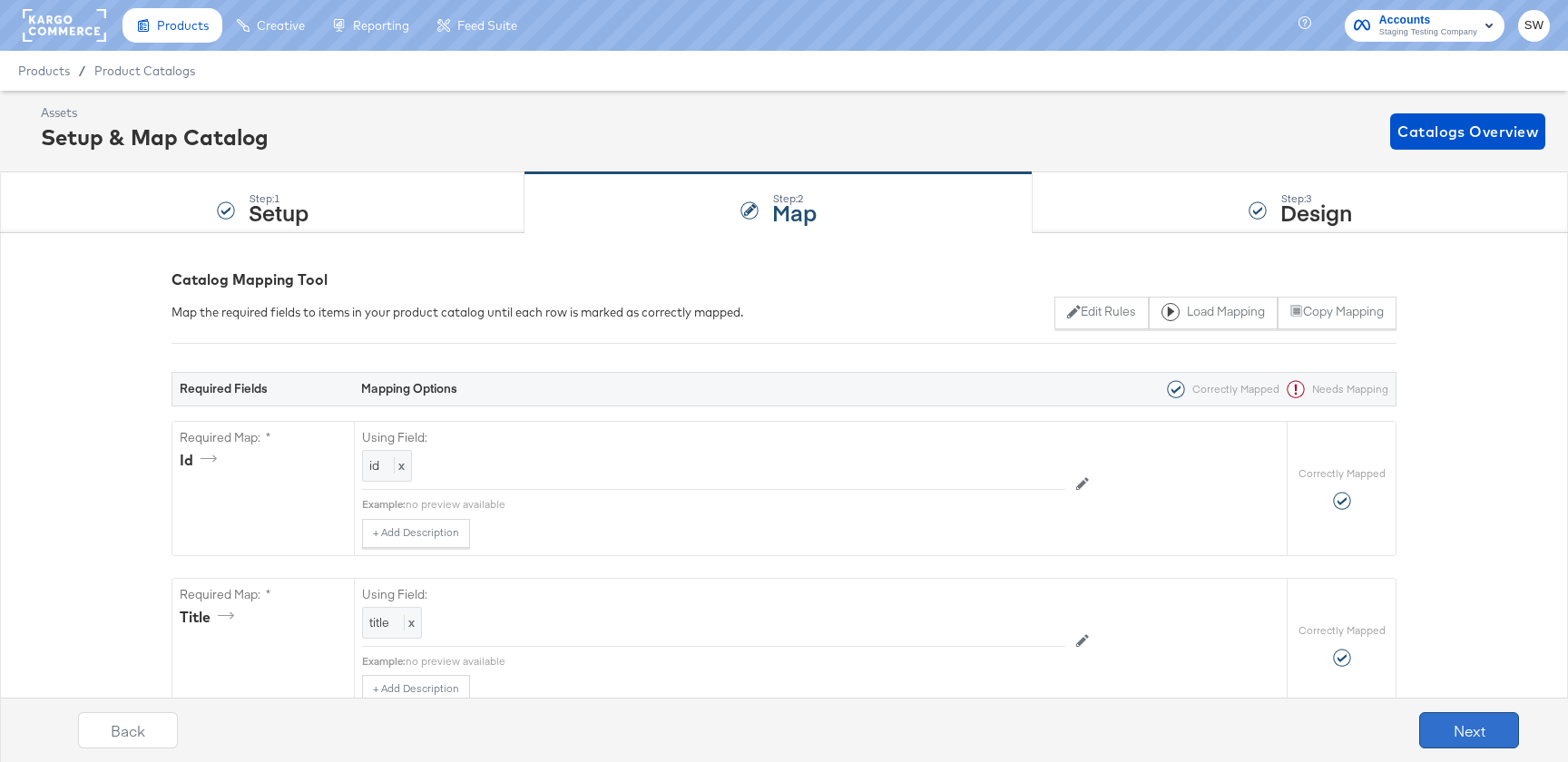
click at [1482, 731] on button "Next" at bounding box center [1469, 731] width 100 height 37
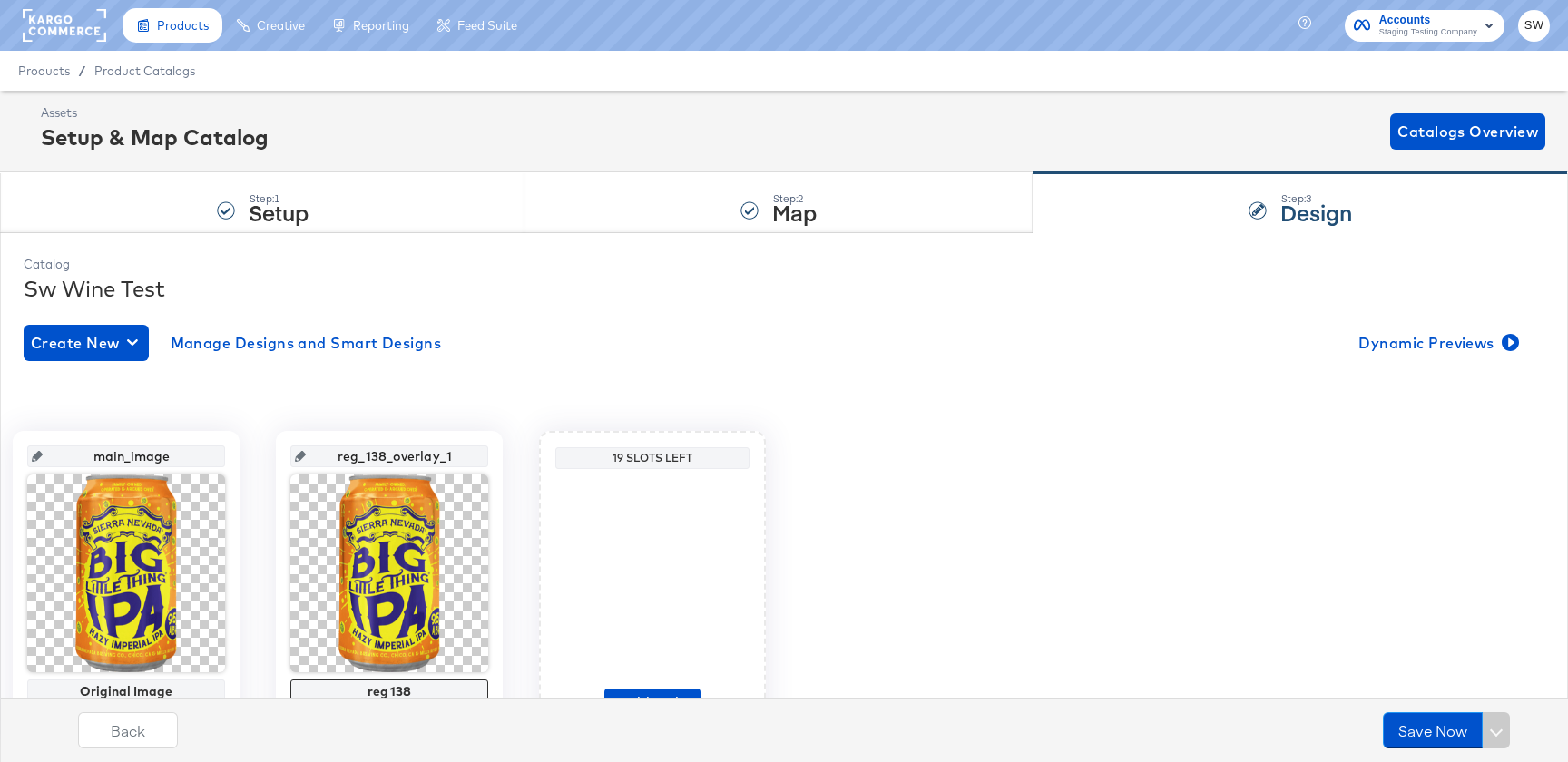
click at [1455, 317] on div "Create New Manage Designs and Smart Designs Dynamic Previews main_image Origina…" at bounding box center [784, 543] width 1521 height 465
click at [1450, 349] on span "Dynamic Previews" at bounding box center [1437, 343] width 157 height 26
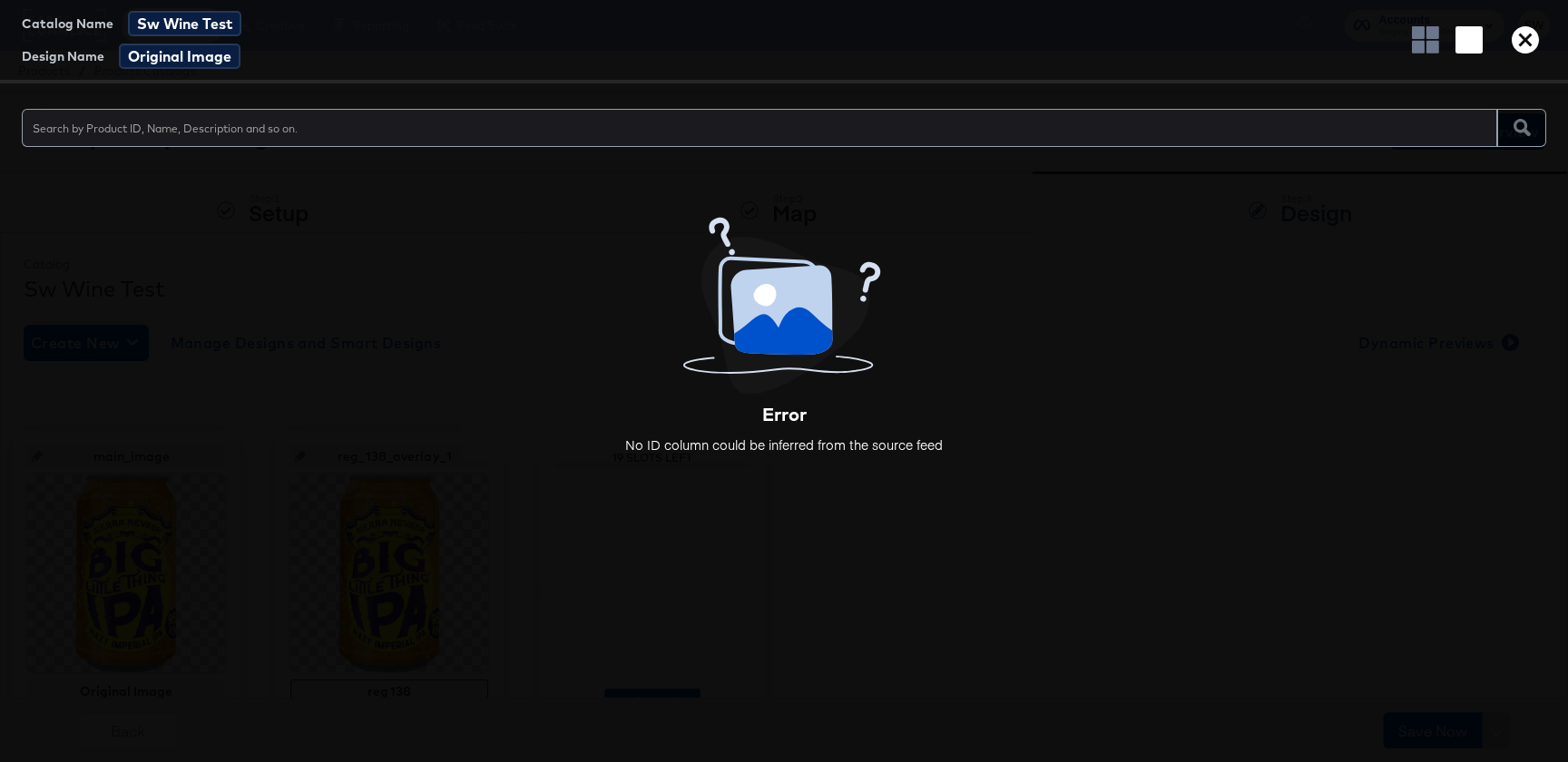
click at [1539, 40] on icon "button" at bounding box center [1526, 40] width 28 height 28
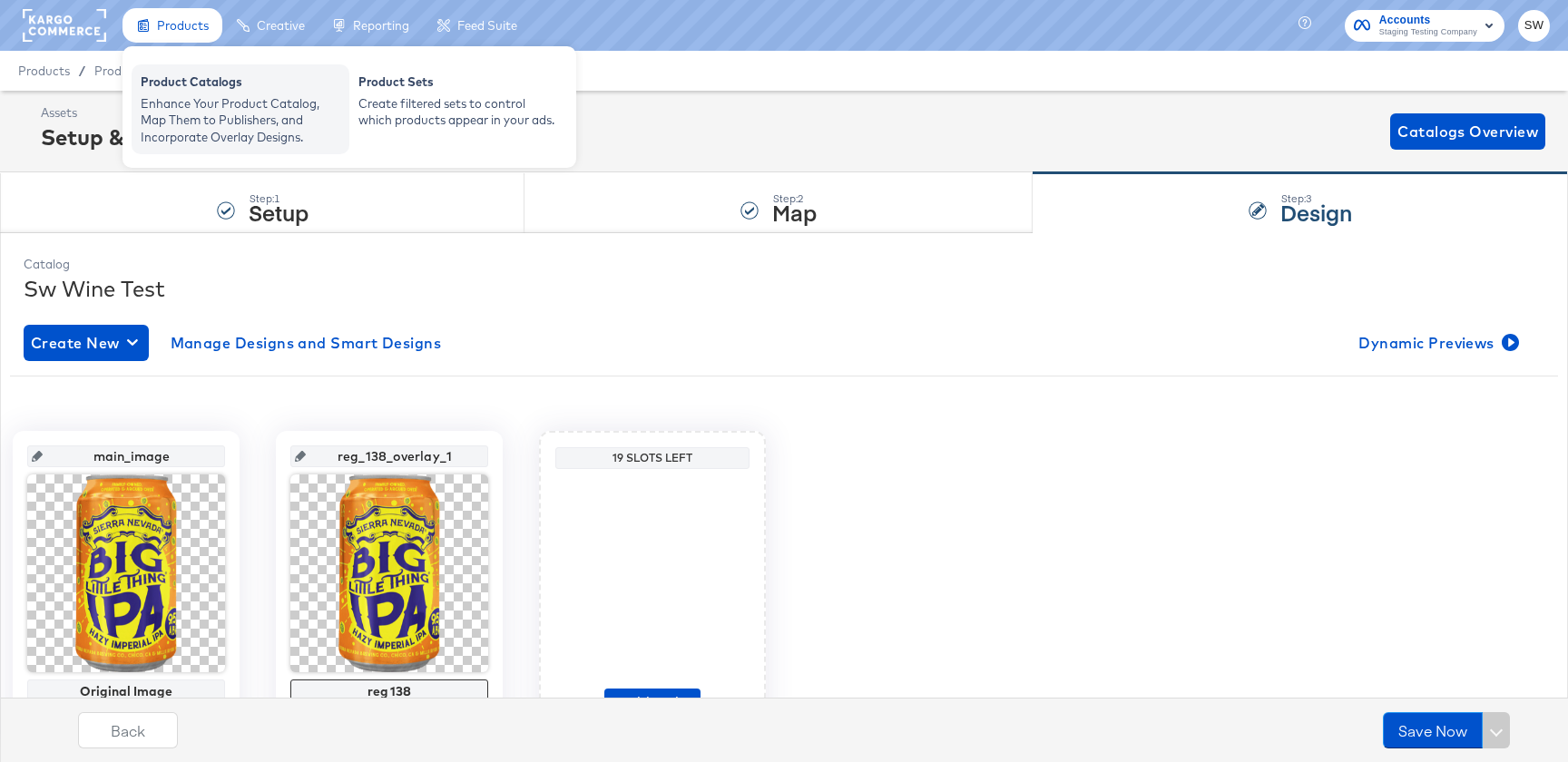
click at [164, 107] on div "Enhance Your Product Catalog, Map Them to Publishers, and Incorporate Overlay D…" at bounding box center [240, 120] width 200 height 50
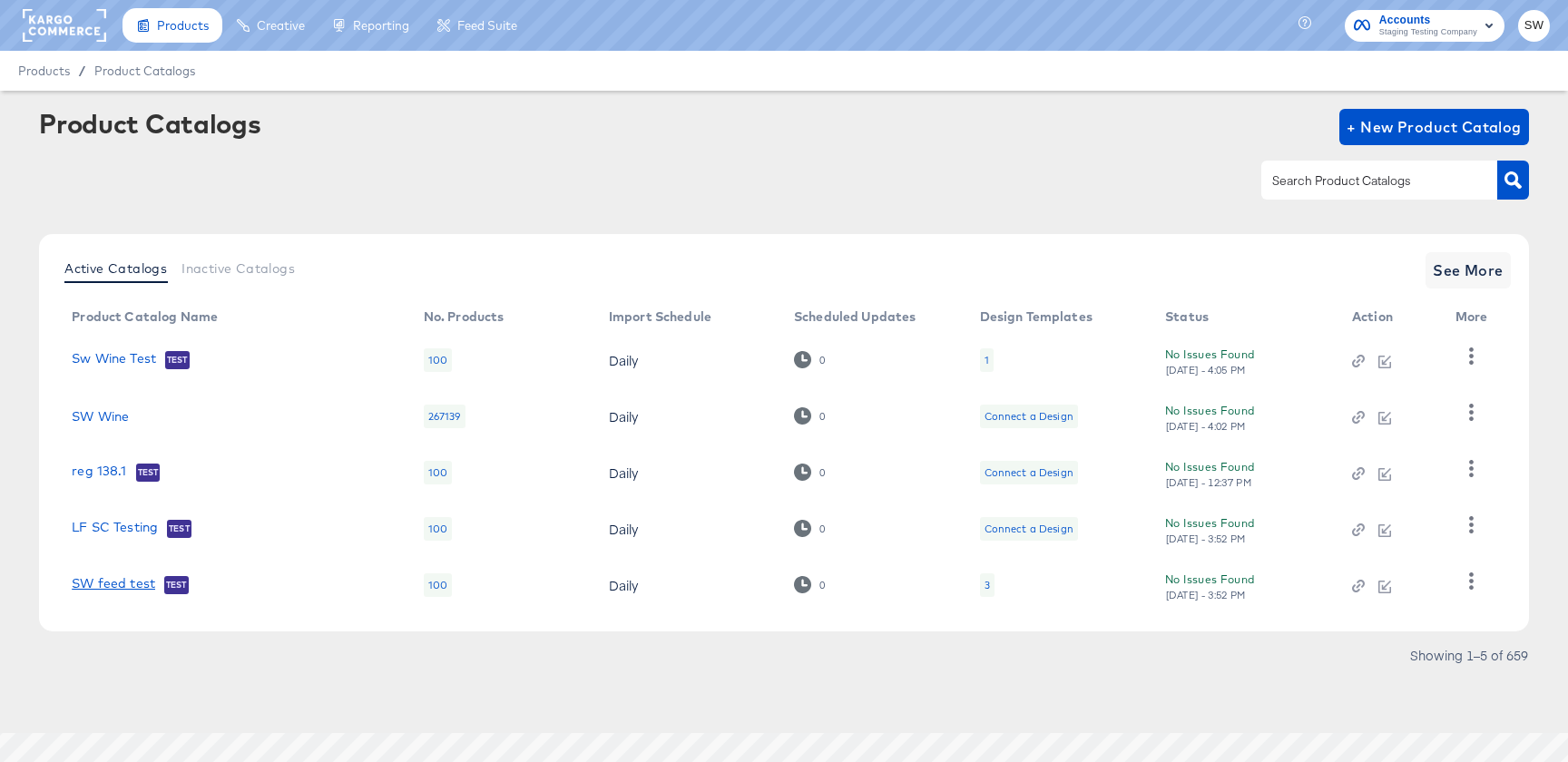
click at [121, 585] on link "SW feed test" at bounding box center [113, 586] width 83 height 18
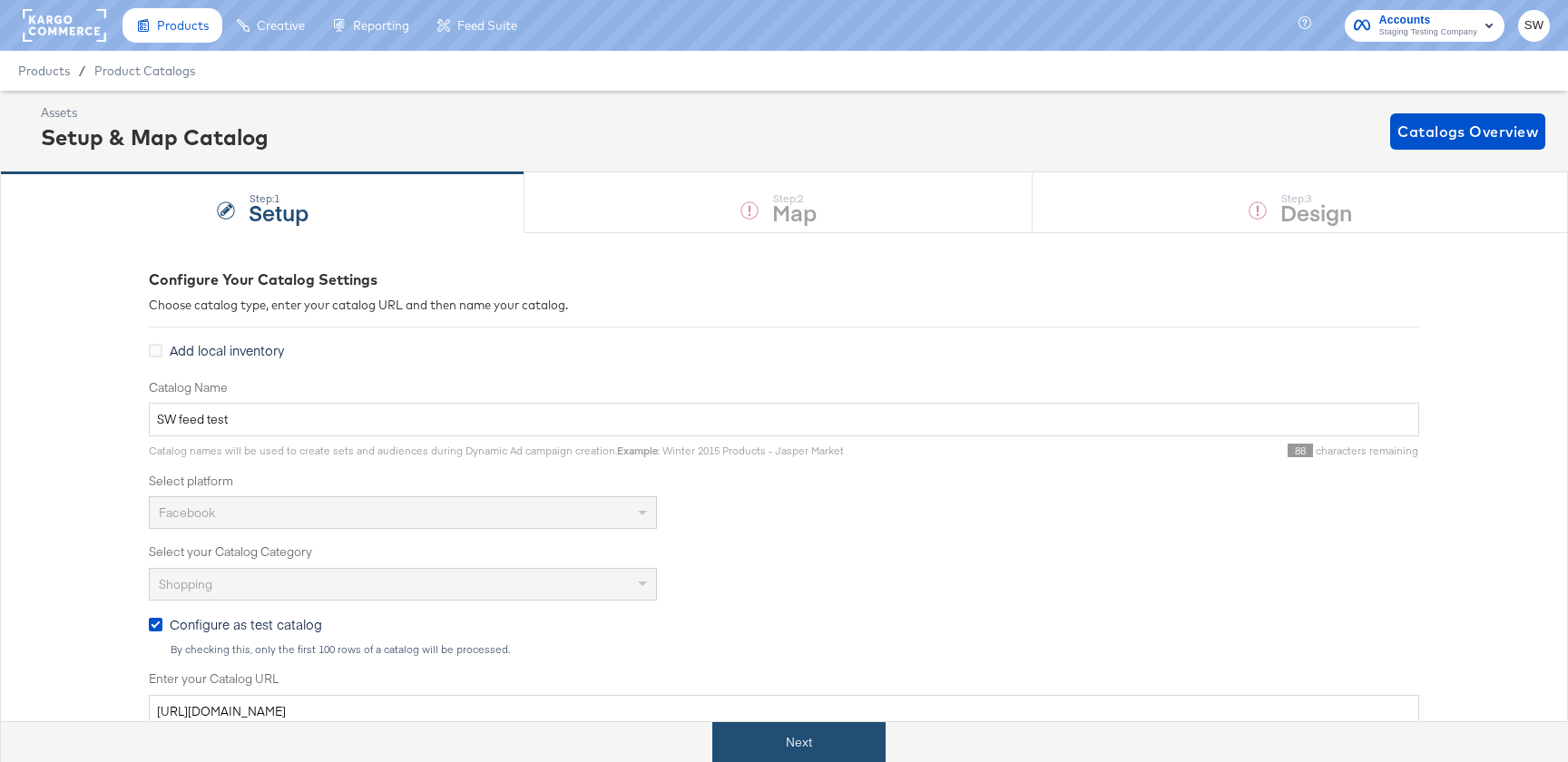
click at [759, 744] on button "Next" at bounding box center [799, 743] width 173 height 41
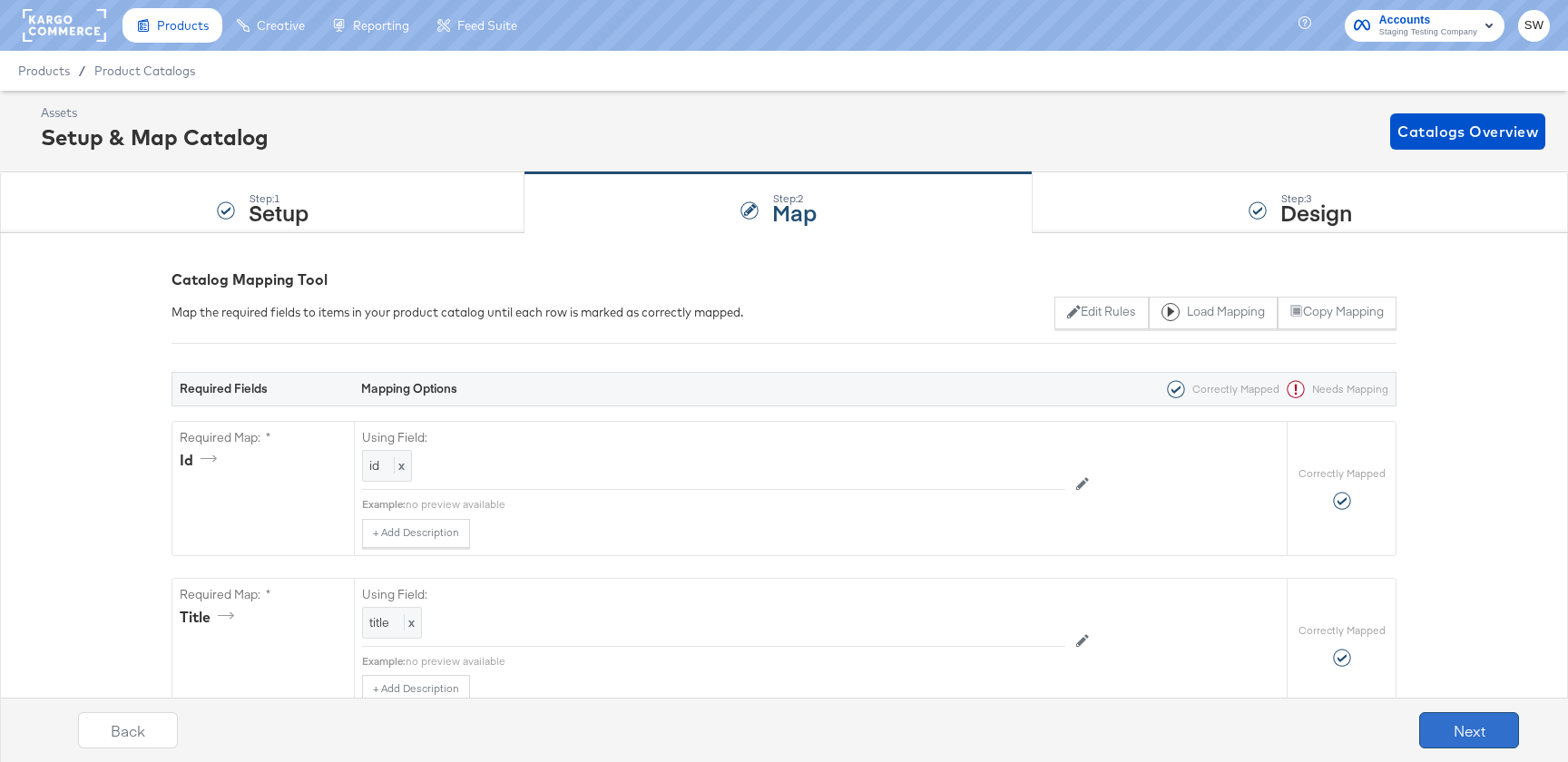
click at [1468, 730] on button "Next" at bounding box center [1469, 731] width 100 height 37
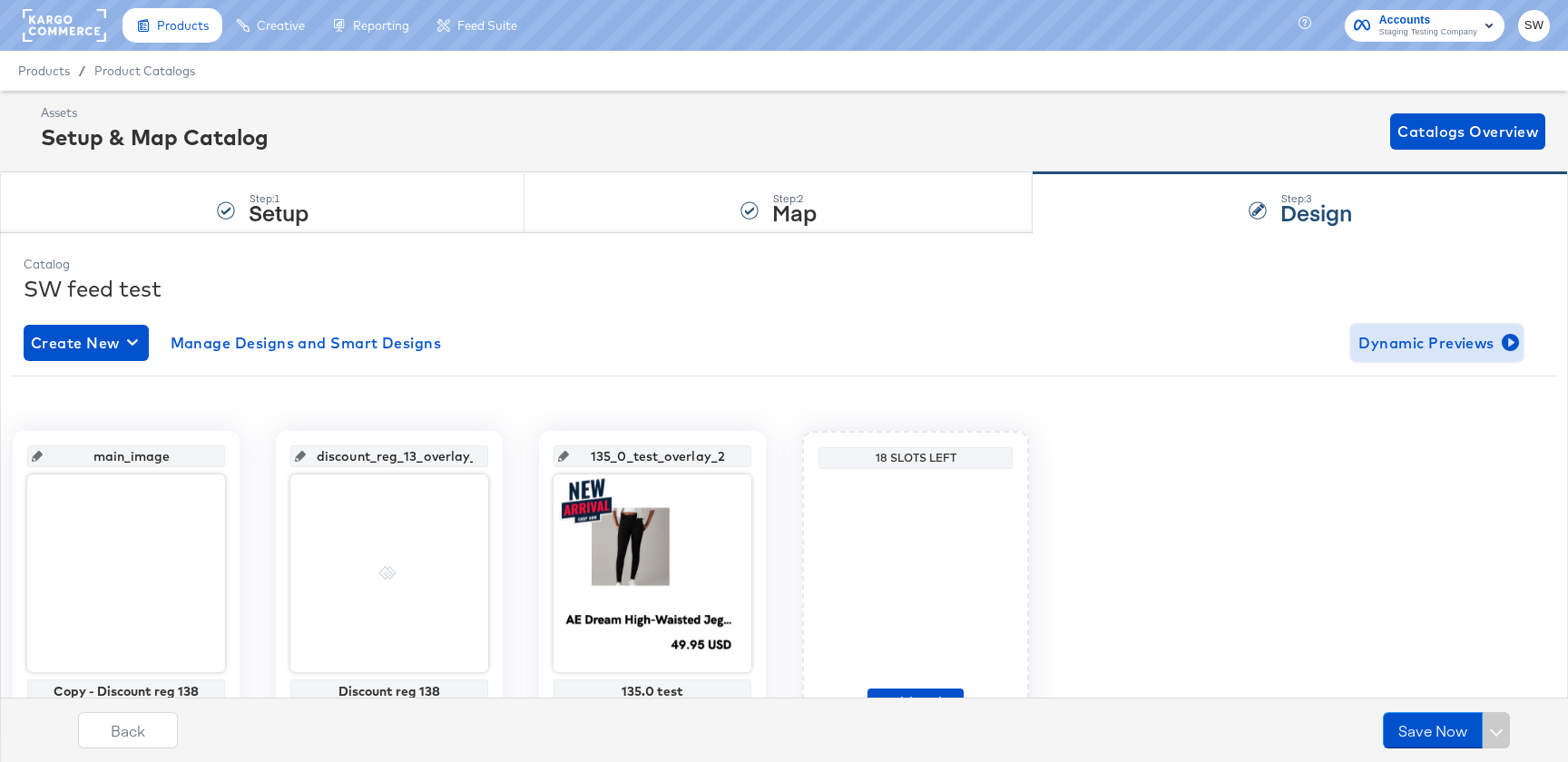
click at [1477, 333] on span "Dynamic Previews" at bounding box center [1437, 343] width 157 height 26
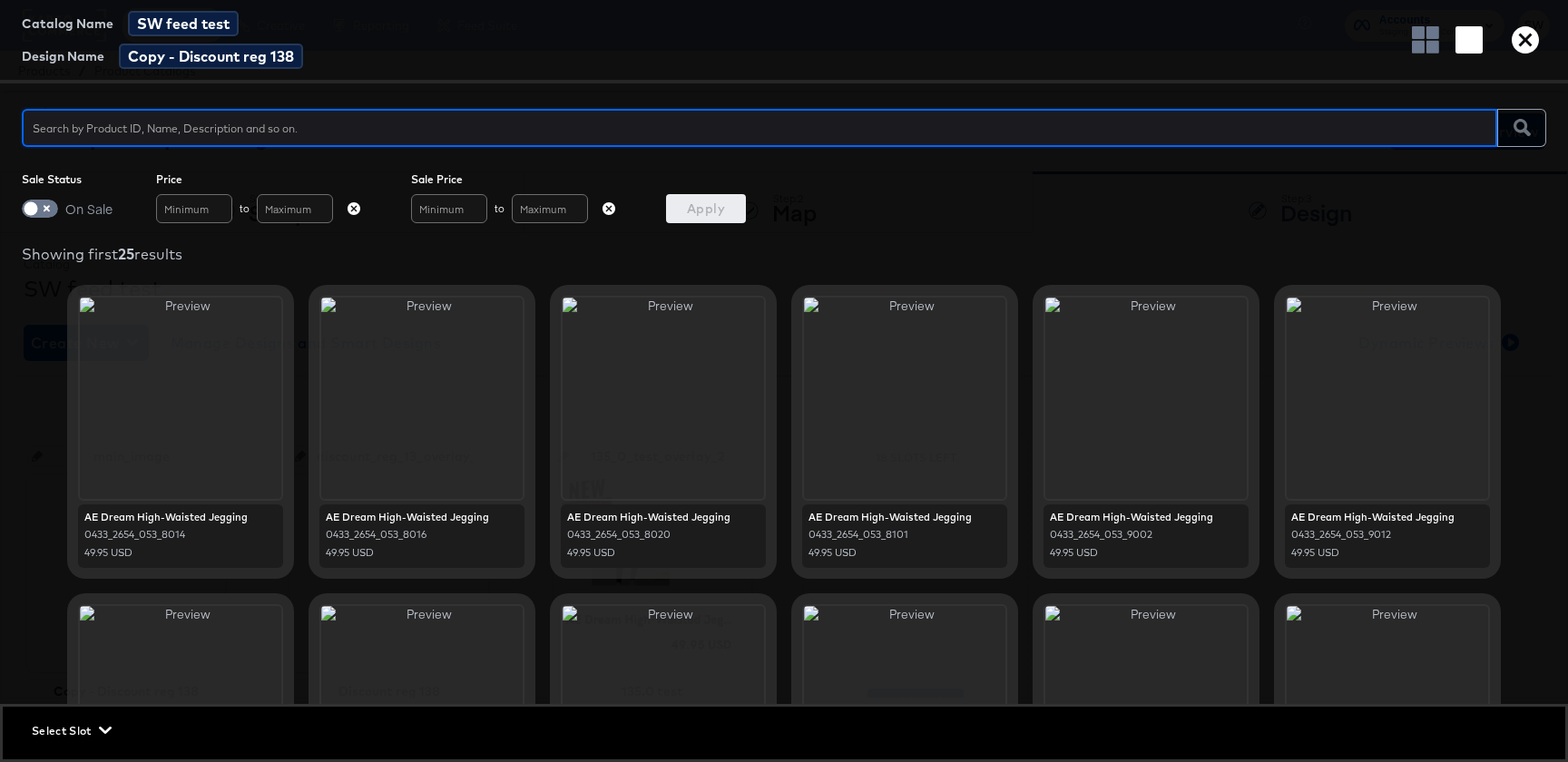
click at [1515, 42] on icon "button" at bounding box center [1526, 40] width 28 height 28
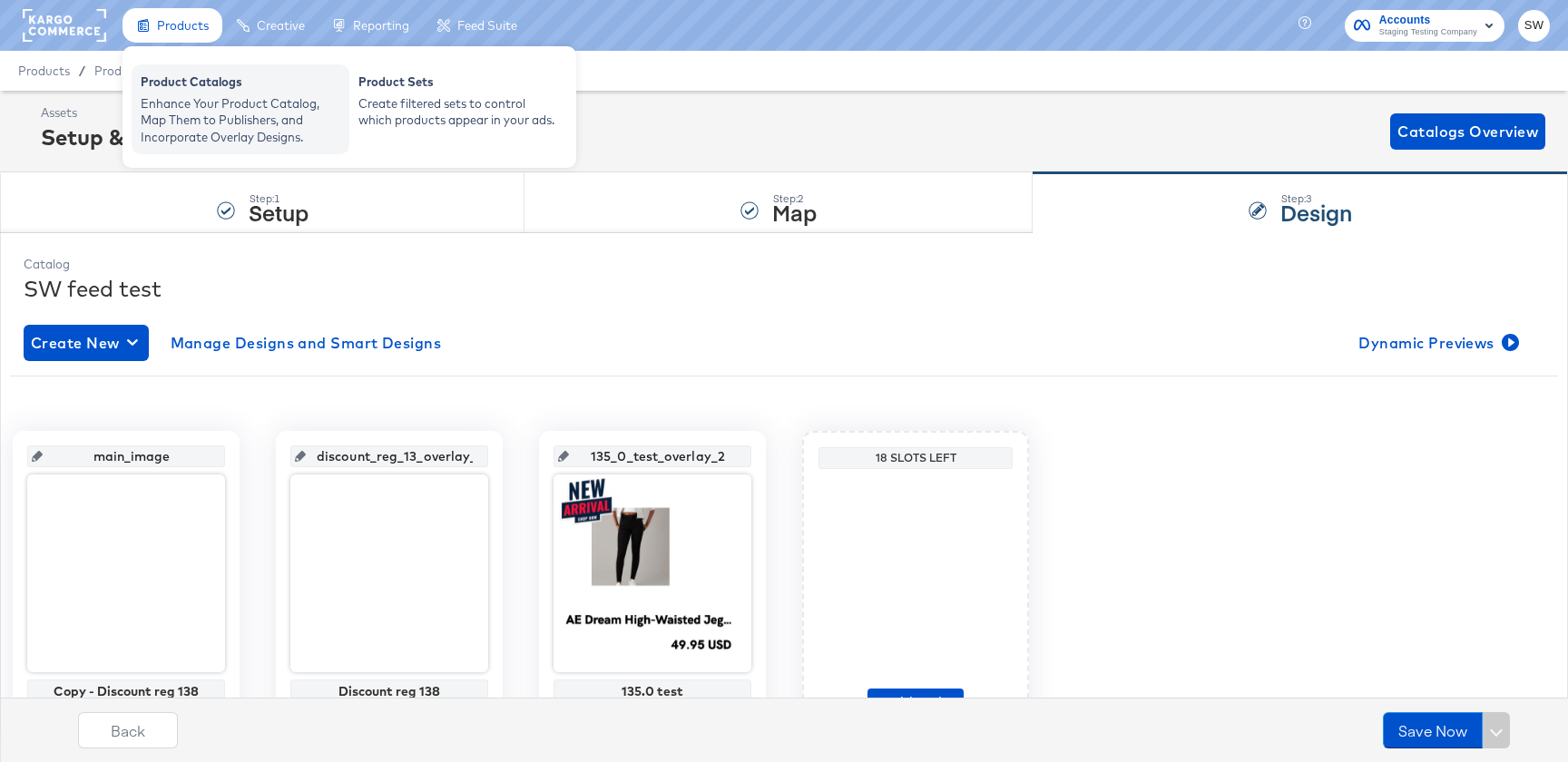
click at [182, 104] on div "Enhance Your Product Catalog, Map Them to Publishers, and Incorporate Overlay D…" at bounding box center [240, 120] width 200 height 50
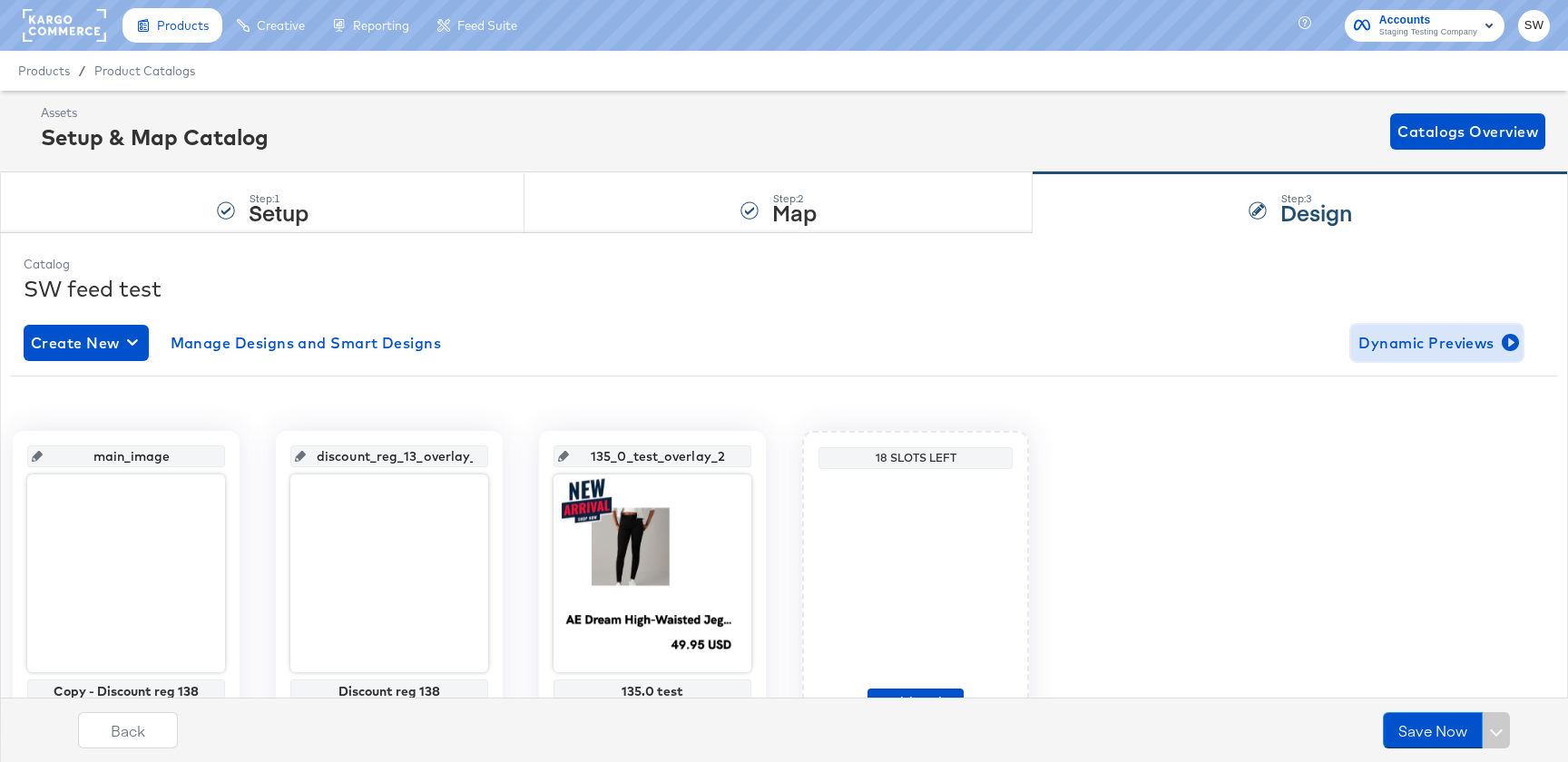
click at [1421, 350] on span "Dynamic Previews" at bounding box center [1437, 343] width 157 height 26
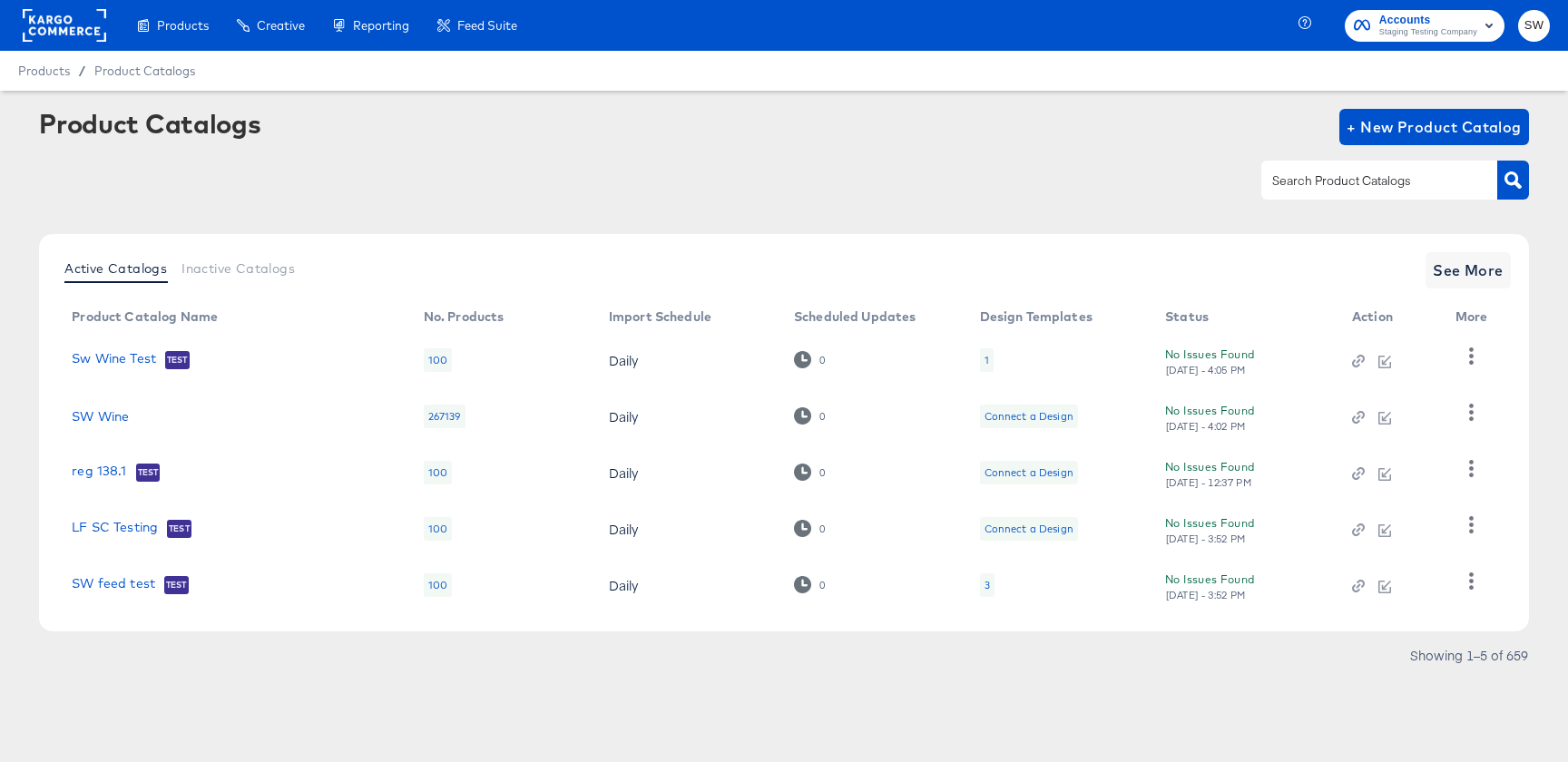
click at [129, 372] on td "Sw Wine Test Test" at bounding box center [233, 359] width 352 height 56
click at [129, 369] on link "Sw Wine Test" at bounding box center [114, 360] width 84 height 18
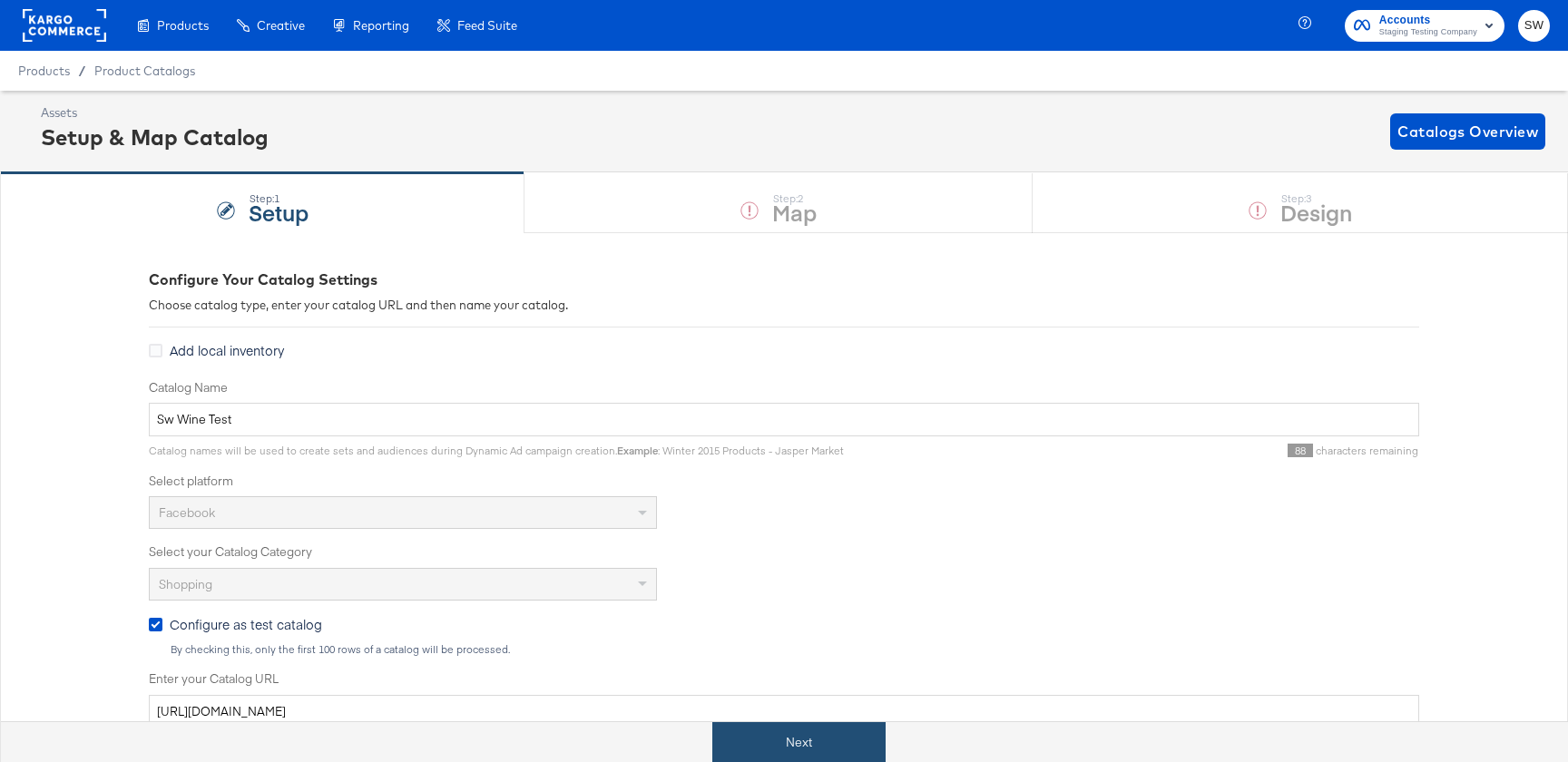
click at [749, 729] on button "Next" at bounding box center [799, 743] width 173 height 41
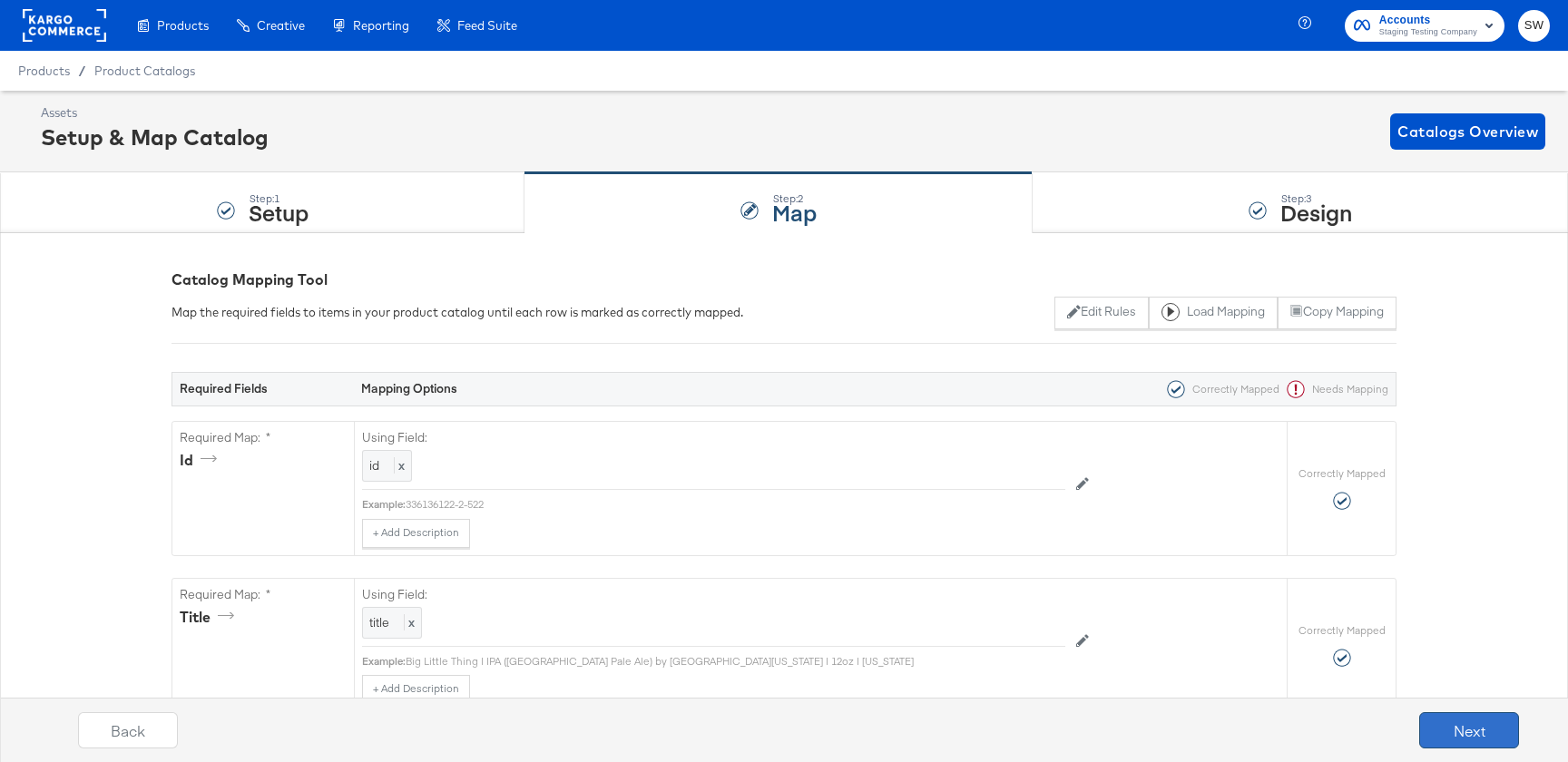
click at [1446, 731] on button "Next" at bounding box center [1469, 731] width 100 height 37
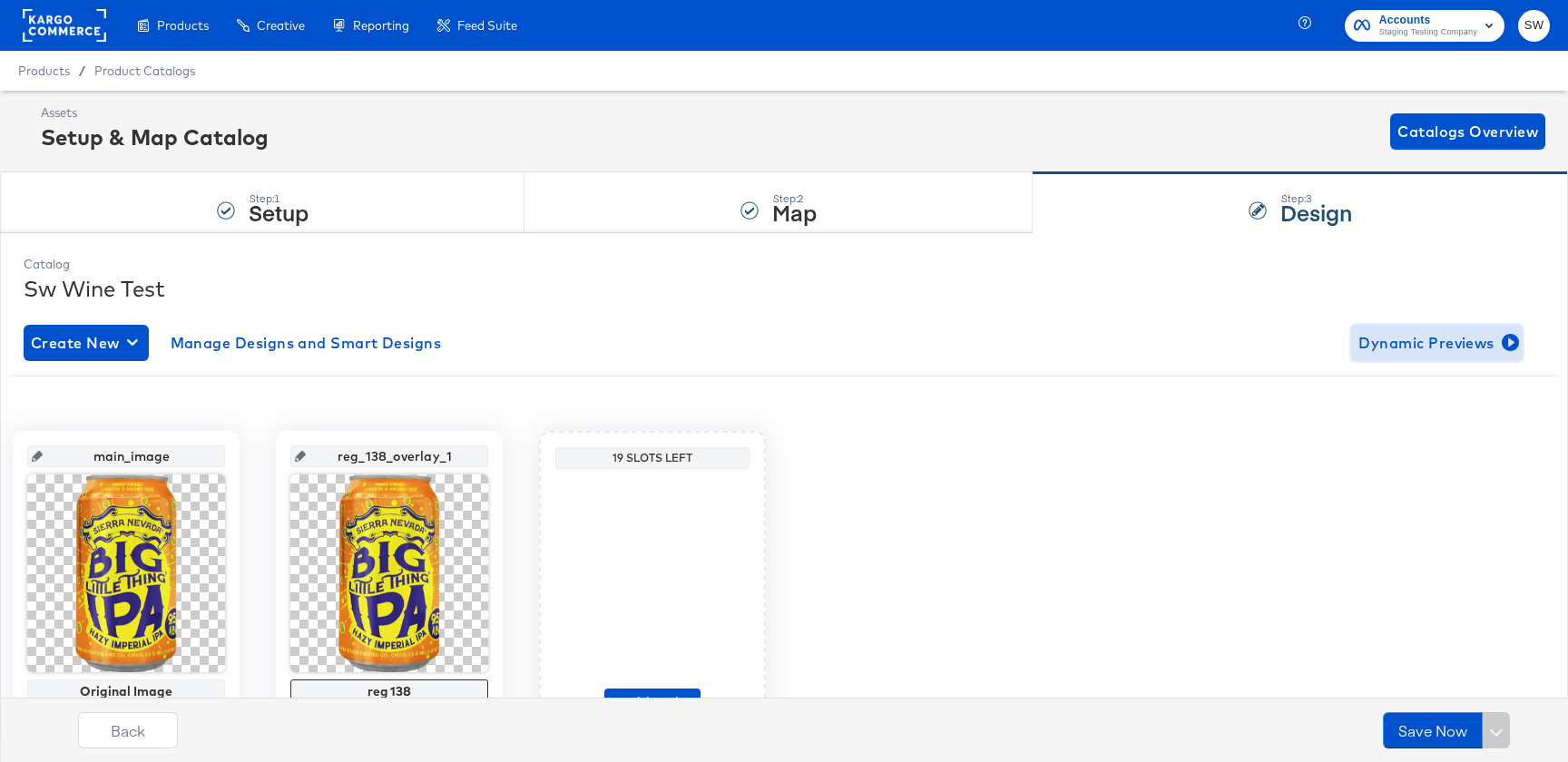
click at [1463, 334] on span "Dynamic Previews" at bounding box center [1437, 343] width 157 height 26
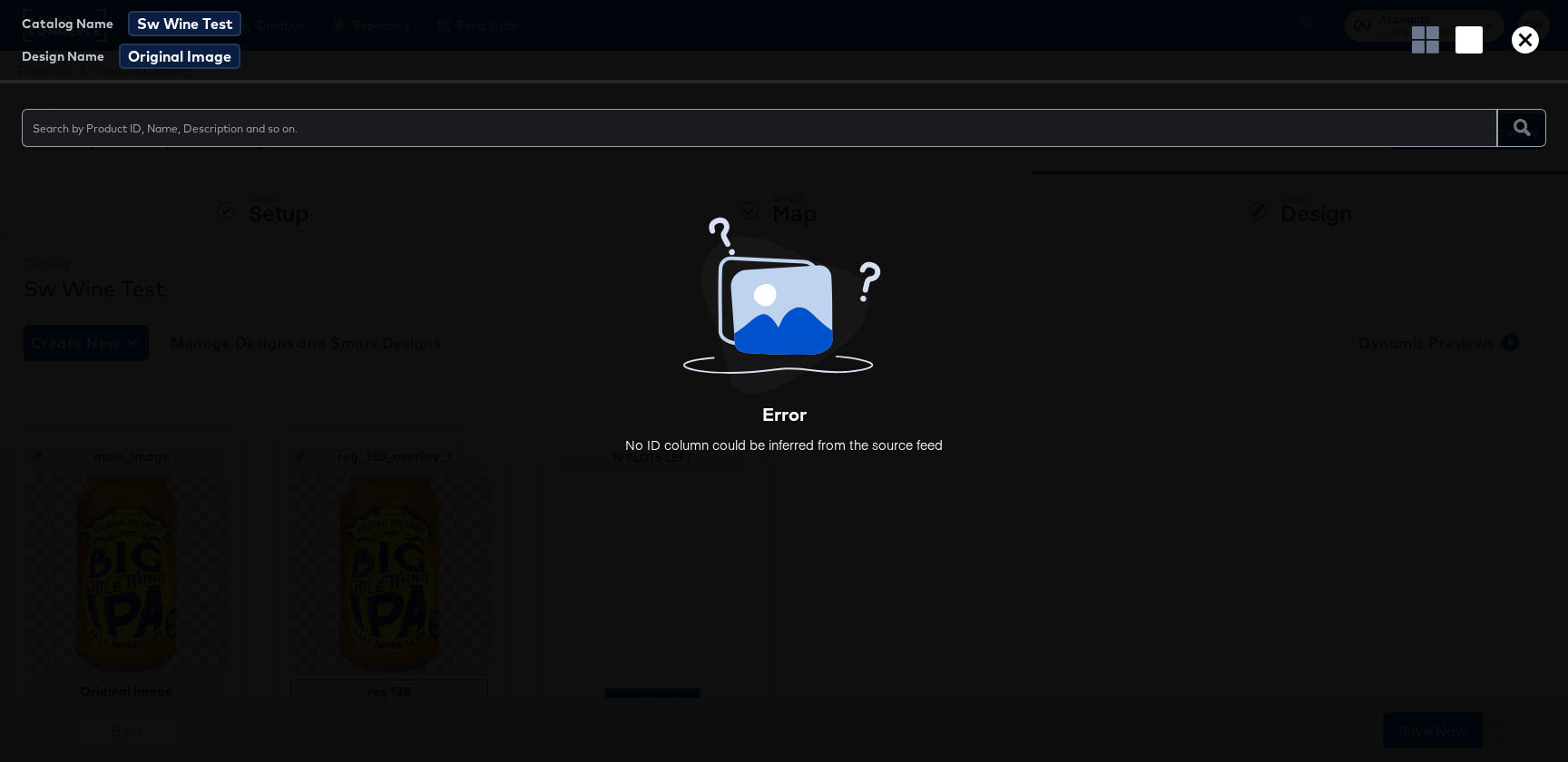
click at [1529, 48] on icon "button" at bounding box center [1526, 40] width 28 height 28
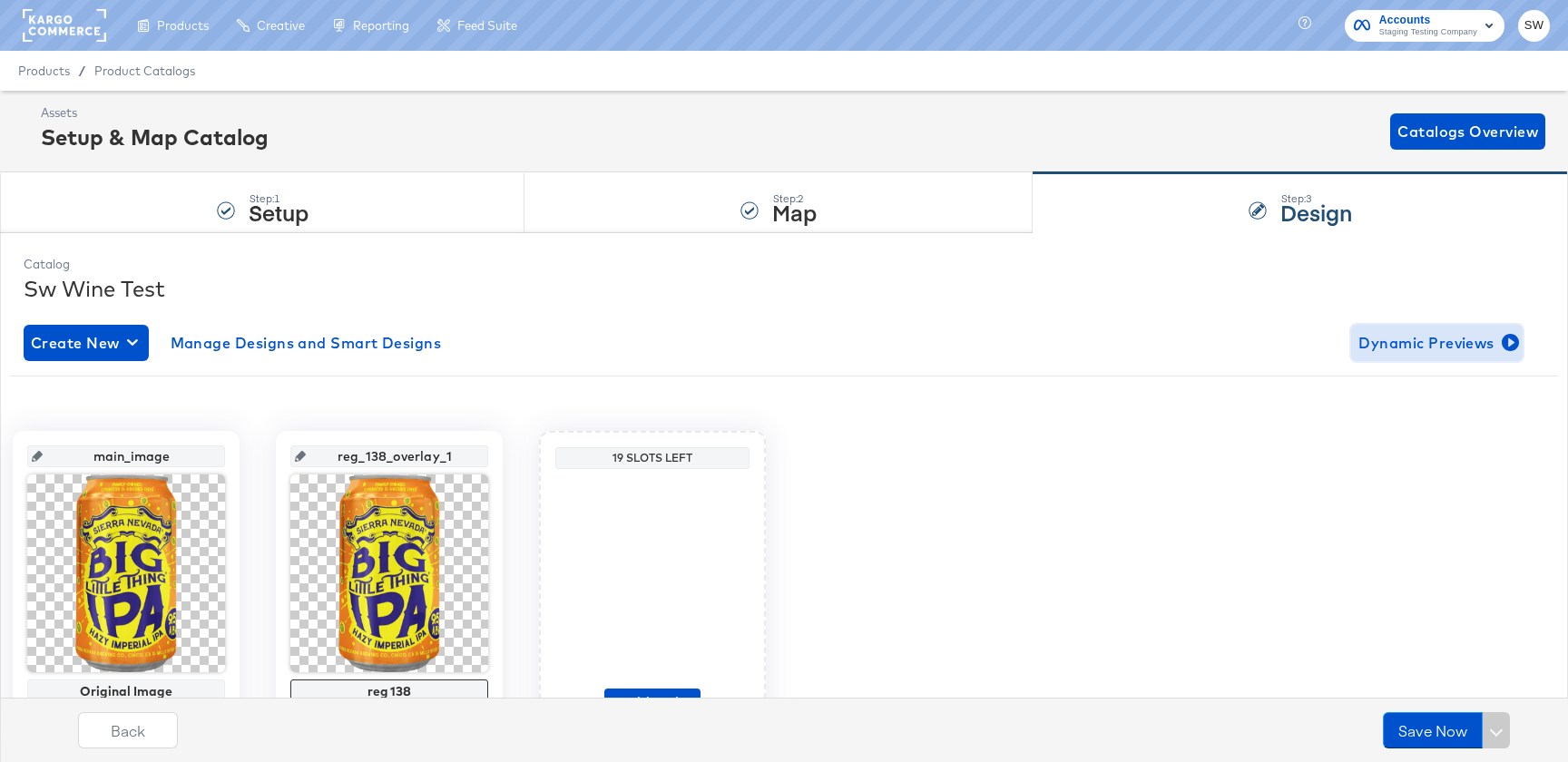
click at [1456, 333] on span "Dynamic Previews" at bounding box center [1437, 343] width 157 height 26
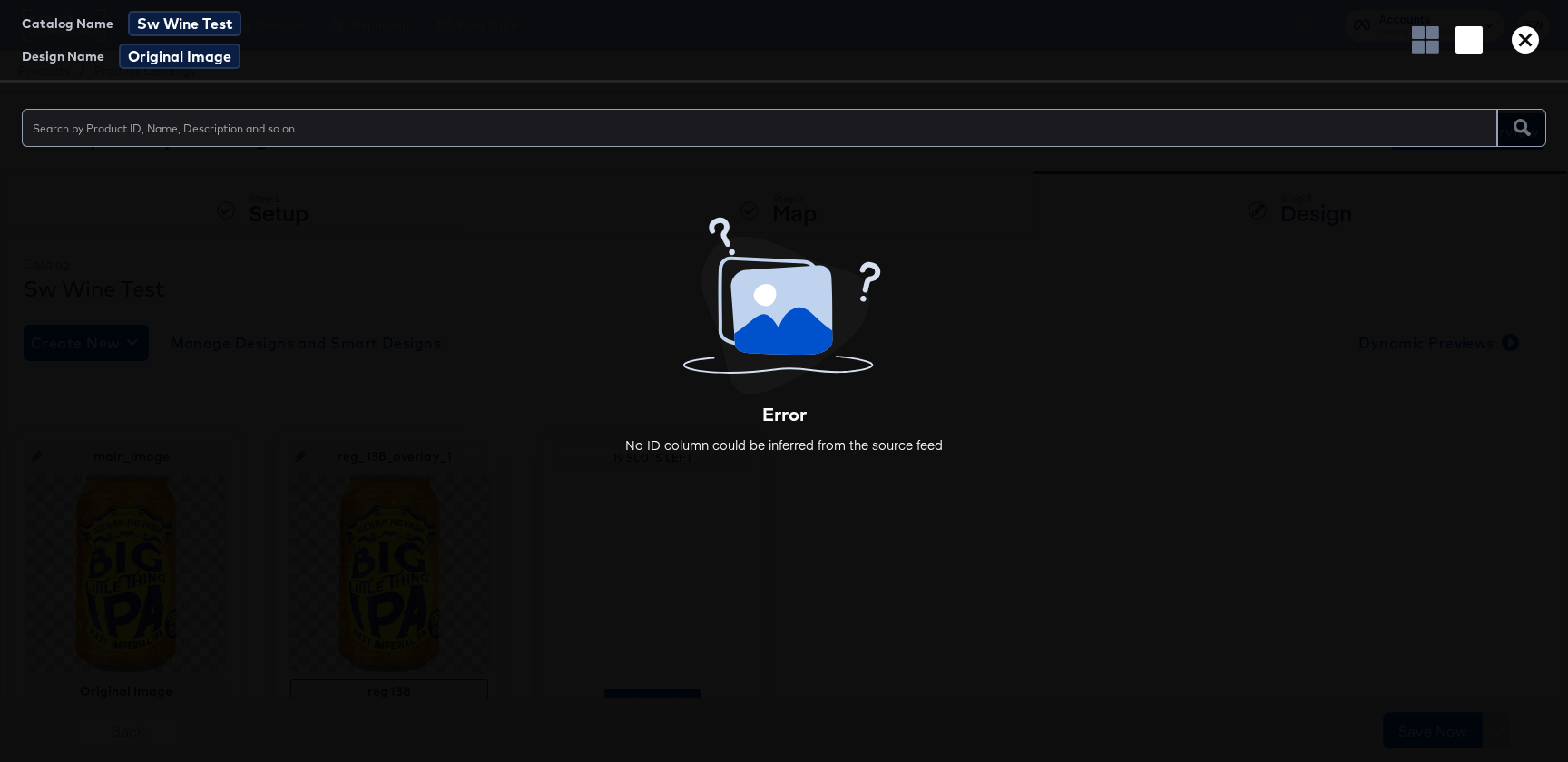
click at [1524, 43] on icon "button" at bounding box center [1526, 40] width 28 height 28
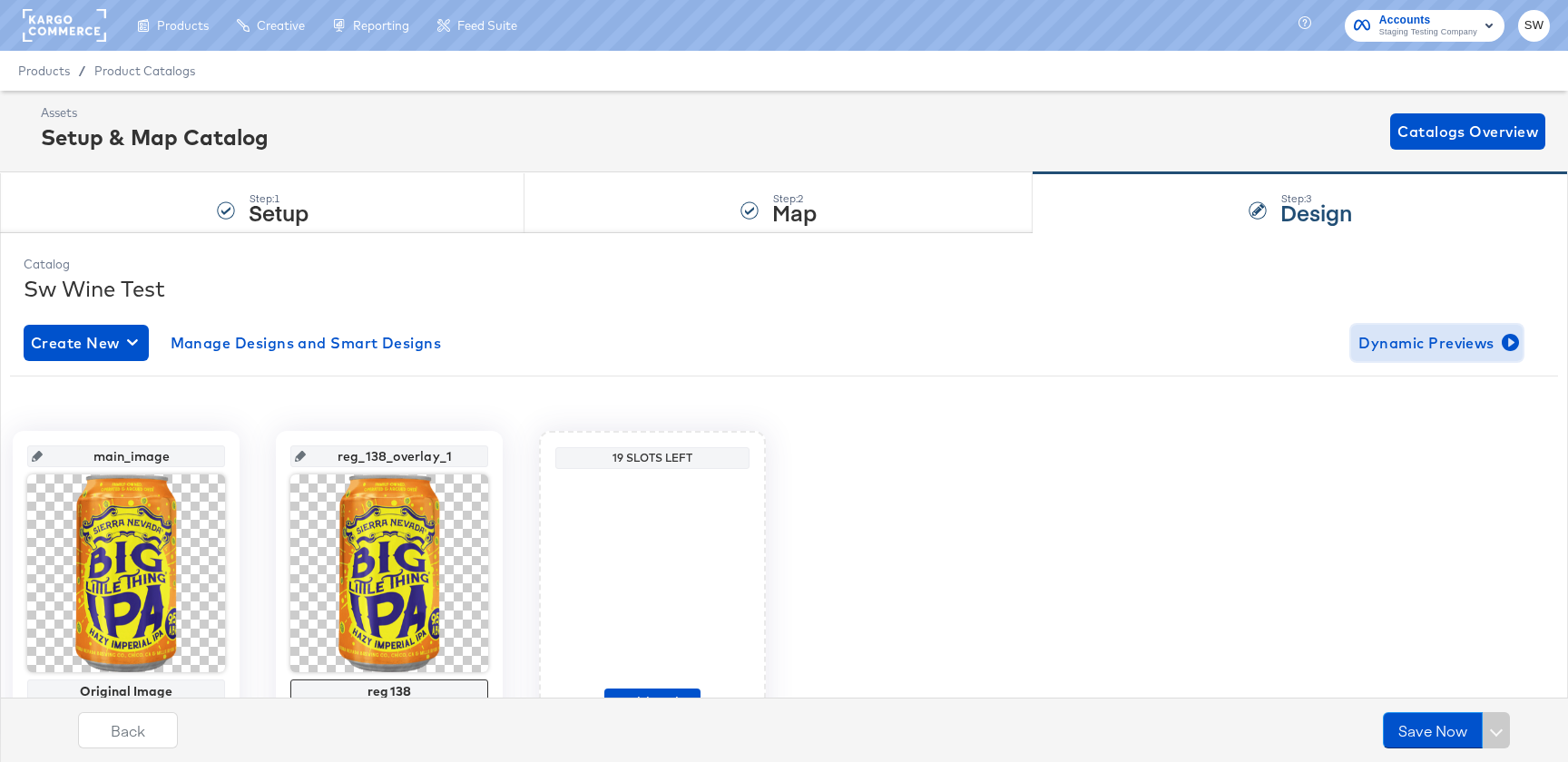
click at [1402, 329] on button "Dynamic Previews" at bounding box center [1437, 343] width 171 height 37
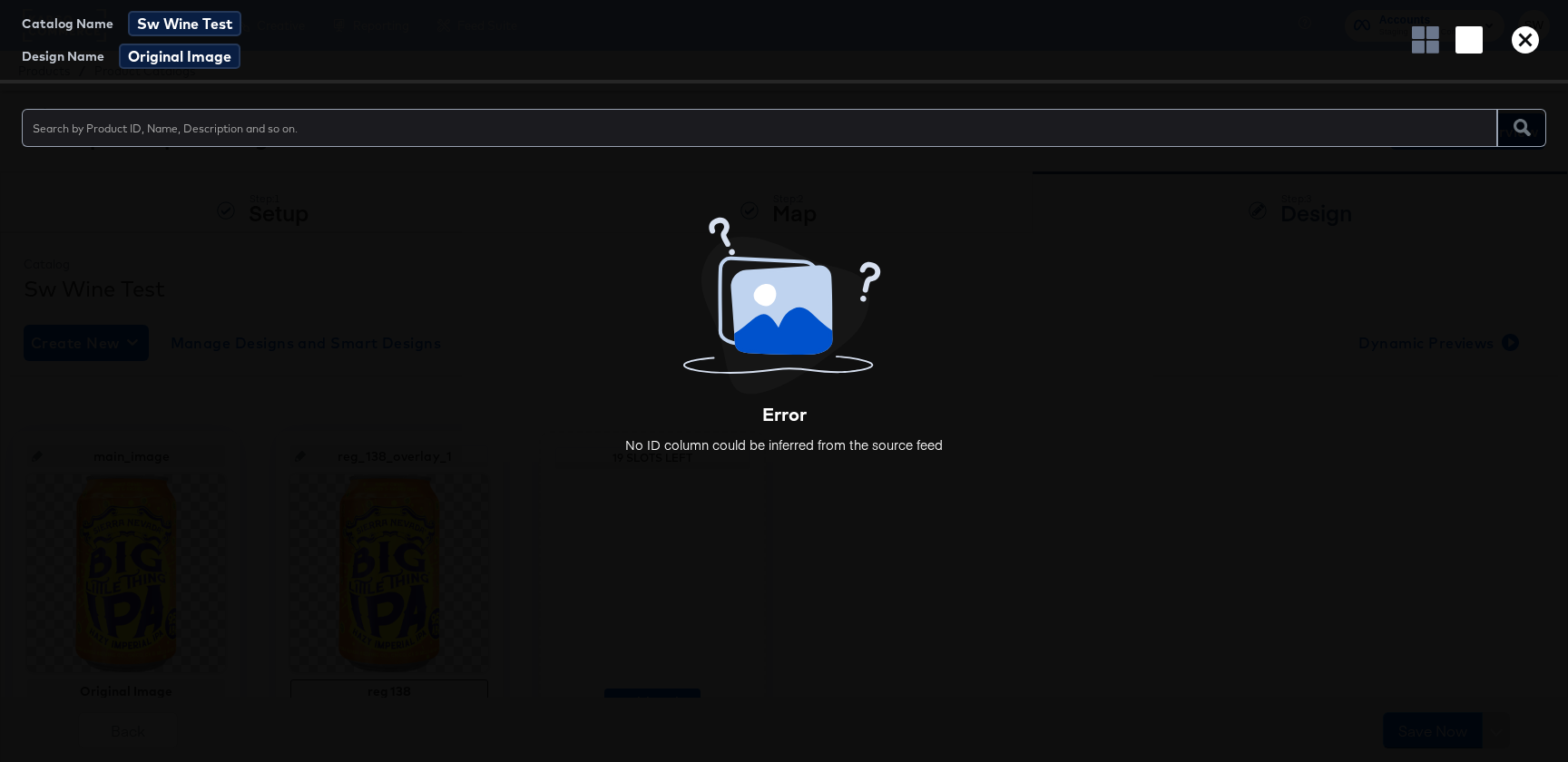
click at [1540, 50] on button "button" at bounding box center [1526, 40] width 42 height 28
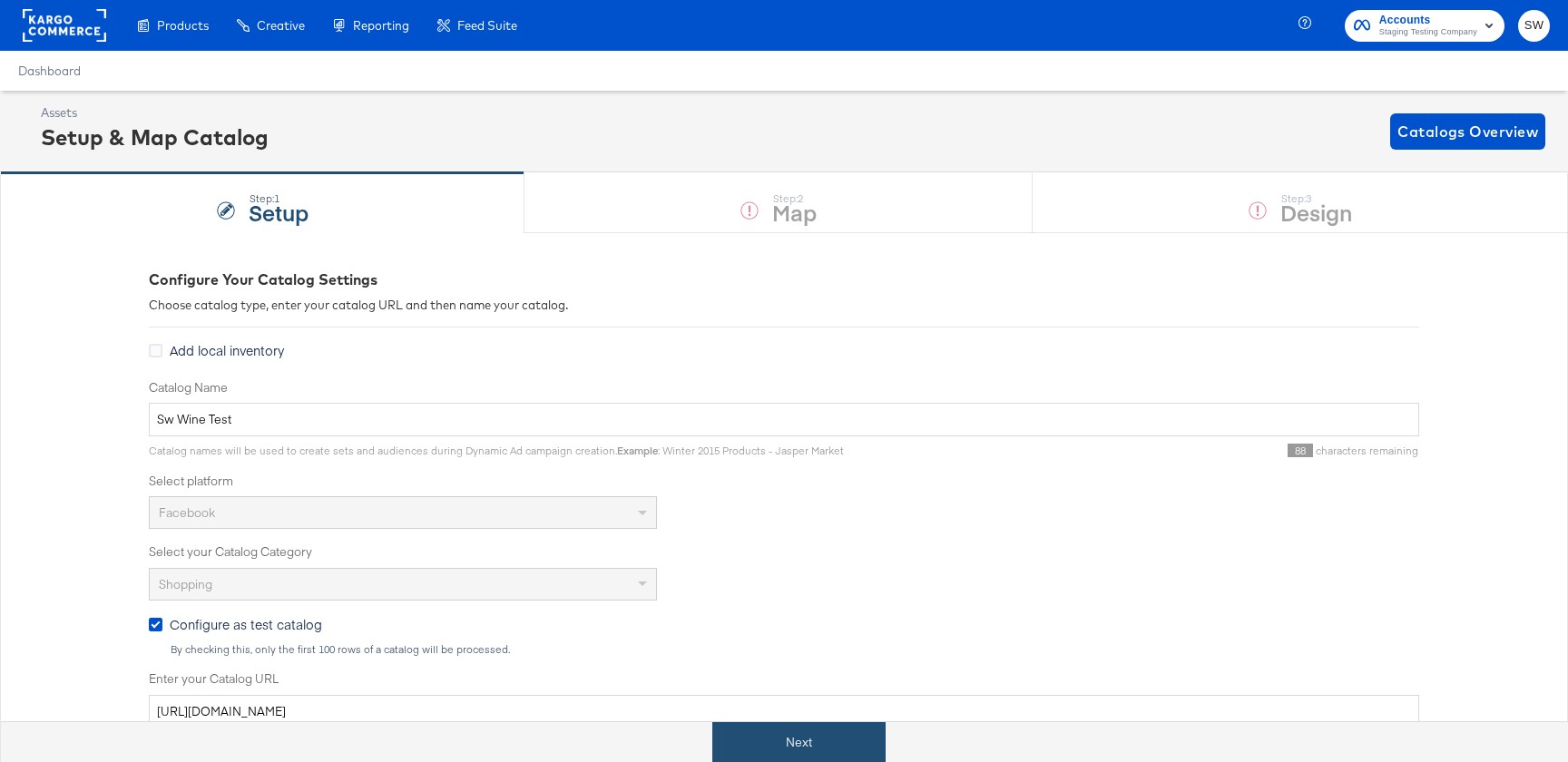
click at [812, 728] on button "Next" at bounding box center [799, 743] width 173 height 41
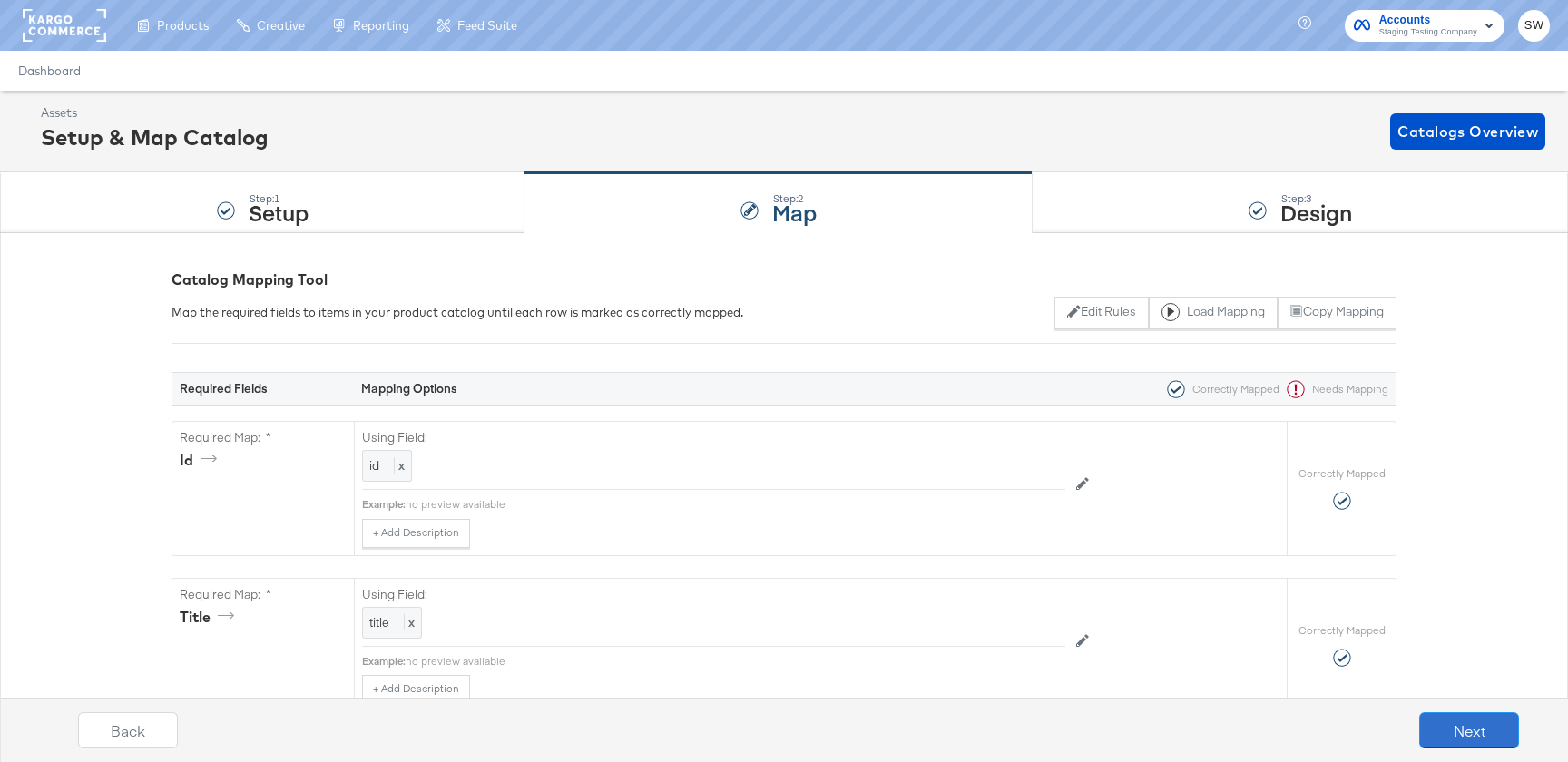
click at [1509, 738] on button "Next" at bounding box center [1469, 731] width 100 height 37
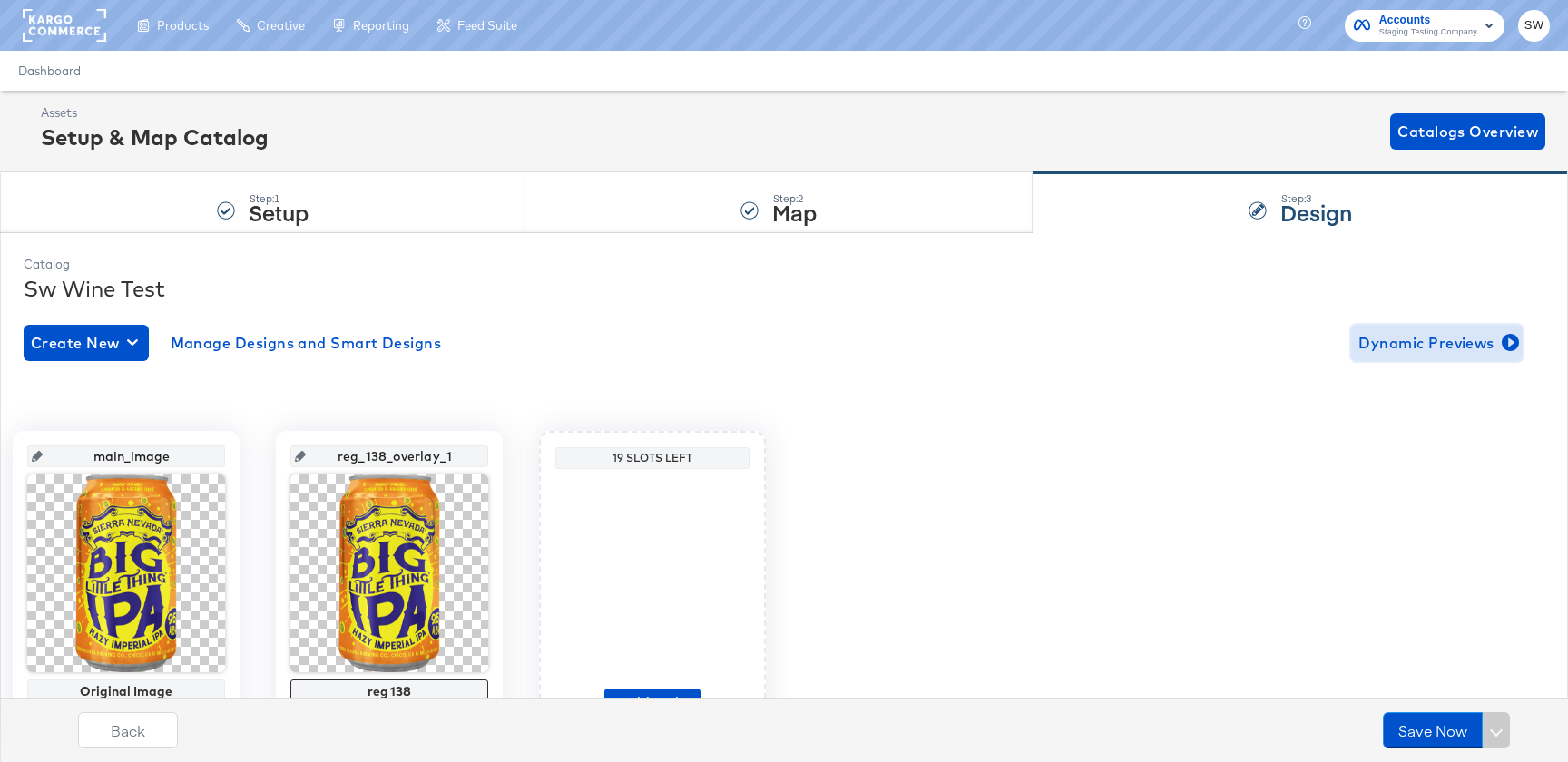
click at [1480, 349] on span "Dynamic Previews" at bounding box center [1437, 343] width 157 height 26
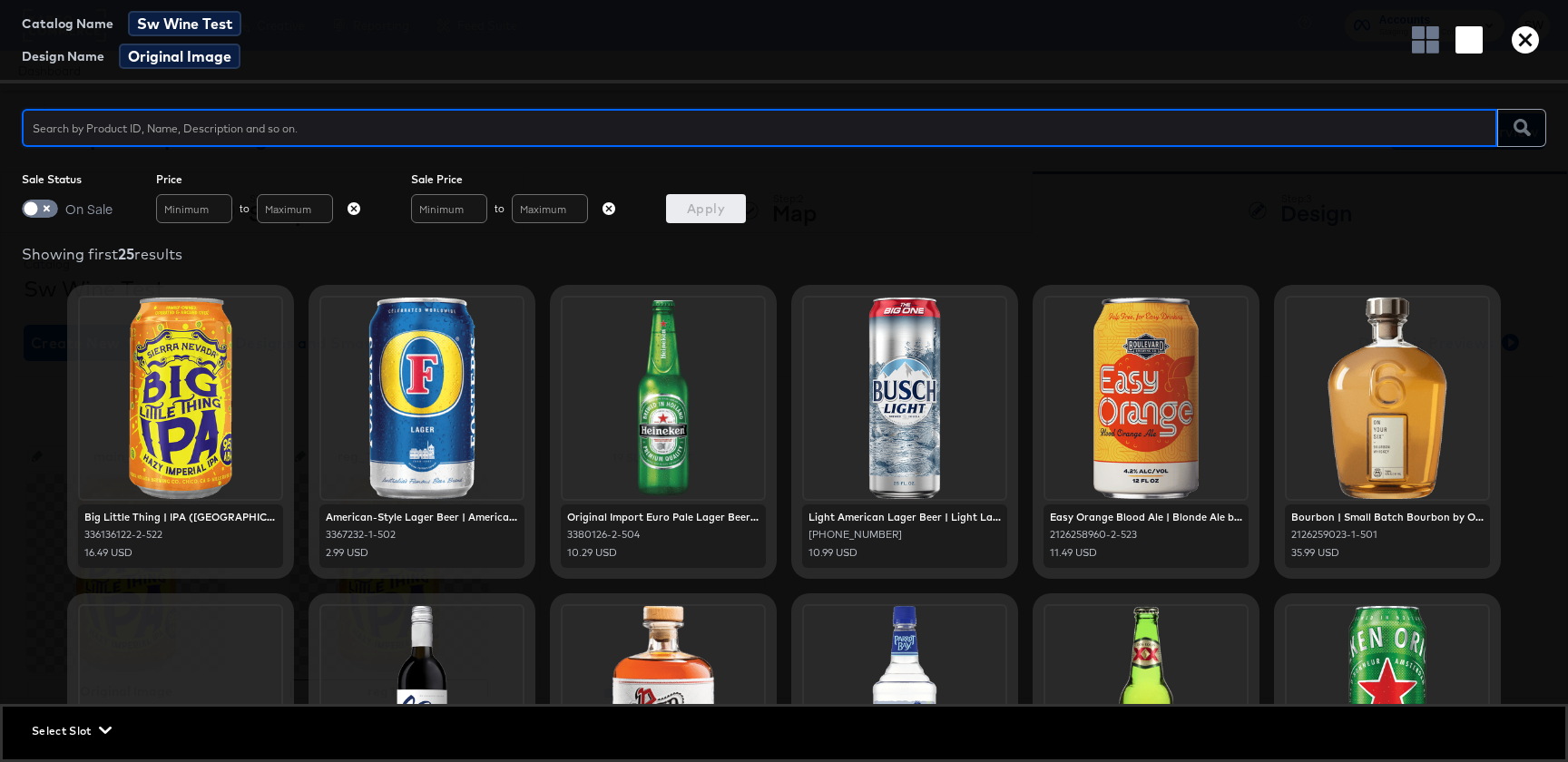
click at [1533, 38] on icon "button" at bounding box center [1526, 40] width 28 height 28
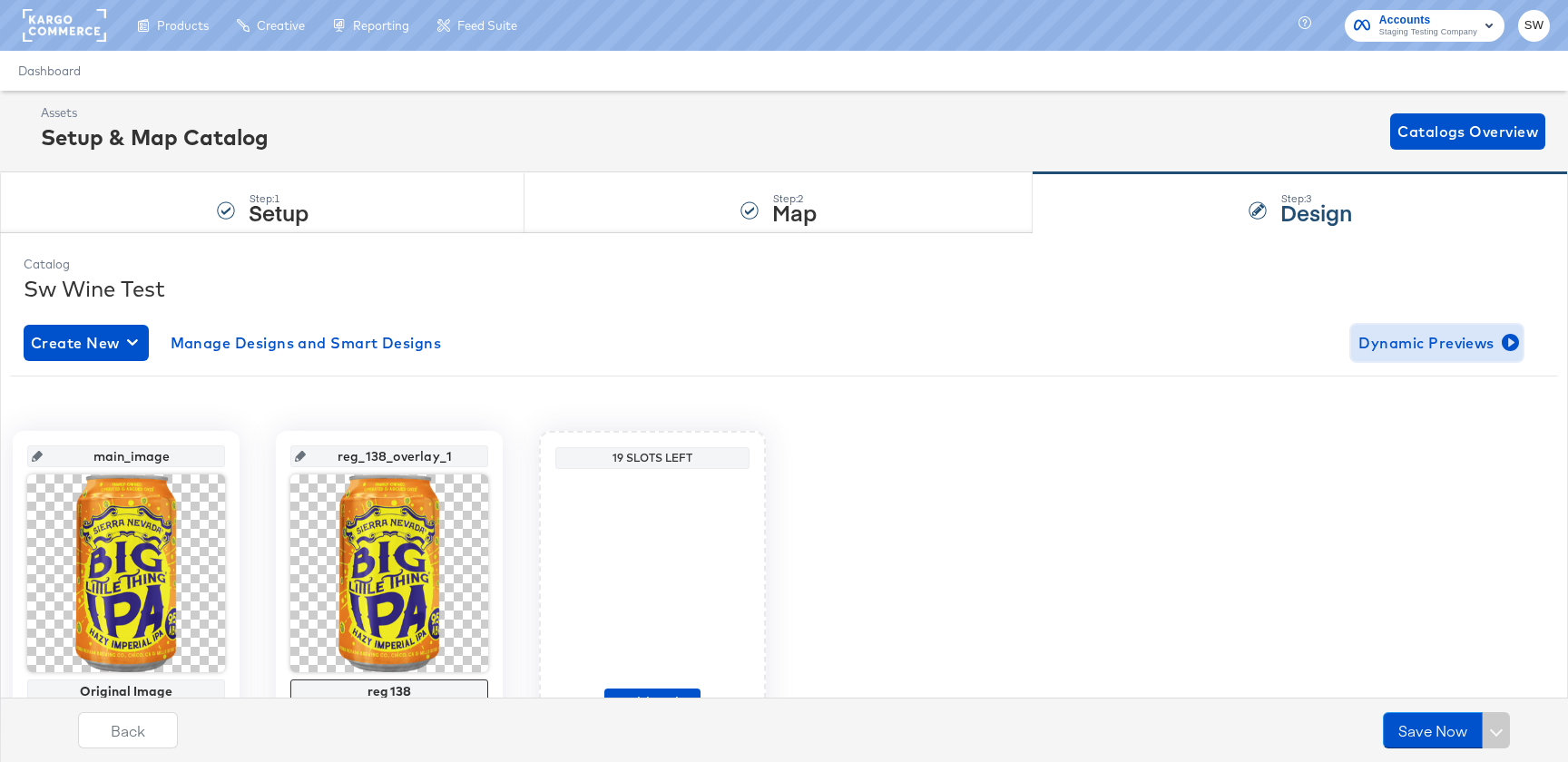
click at [1429, 337] on span "Dynamic Previews" at bounding box center [1437, 343] width 157 height 26
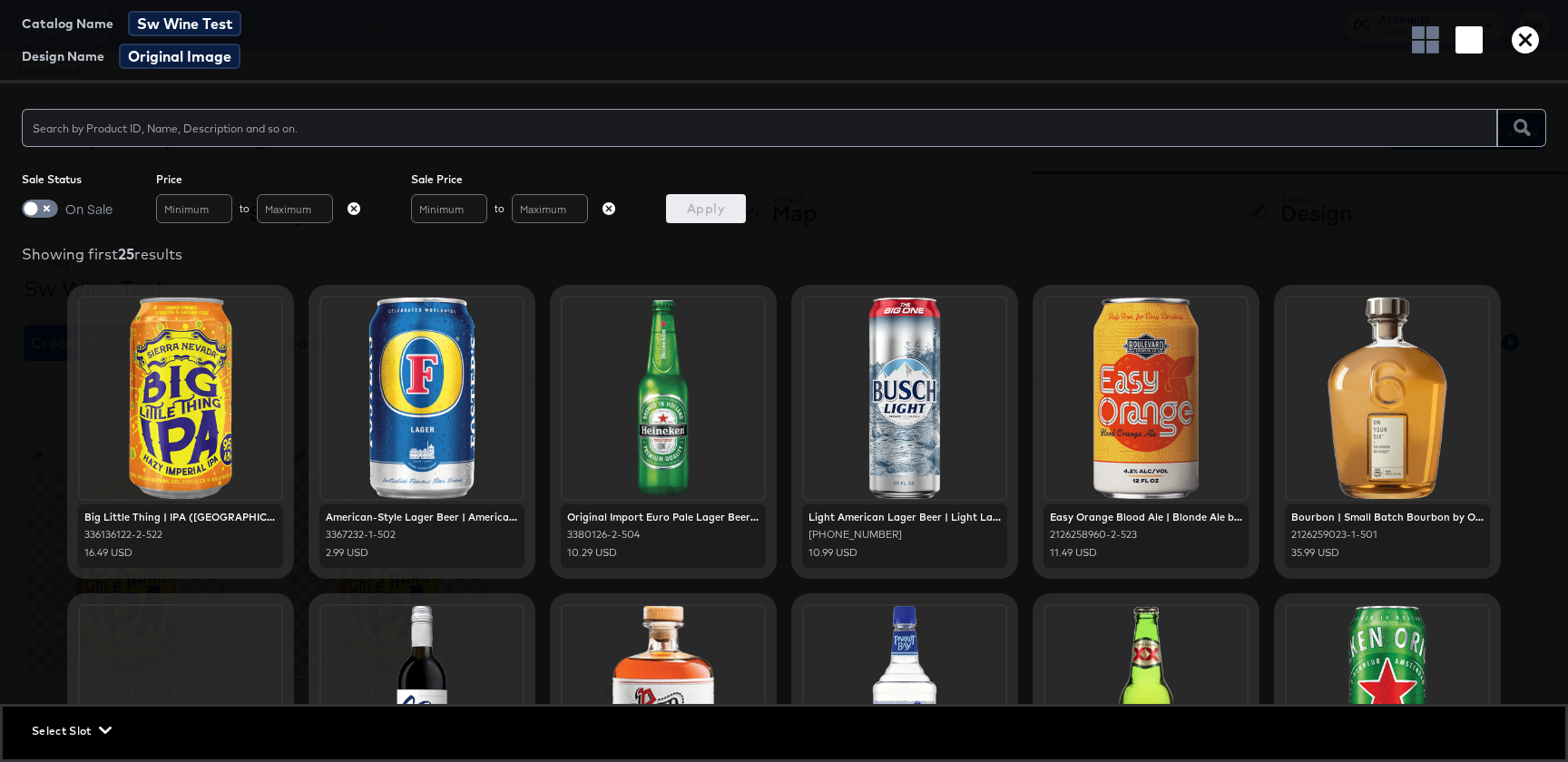
click at [50, 740] on span "Select Slot" at bounding box center [70, 731] width 76 height 19
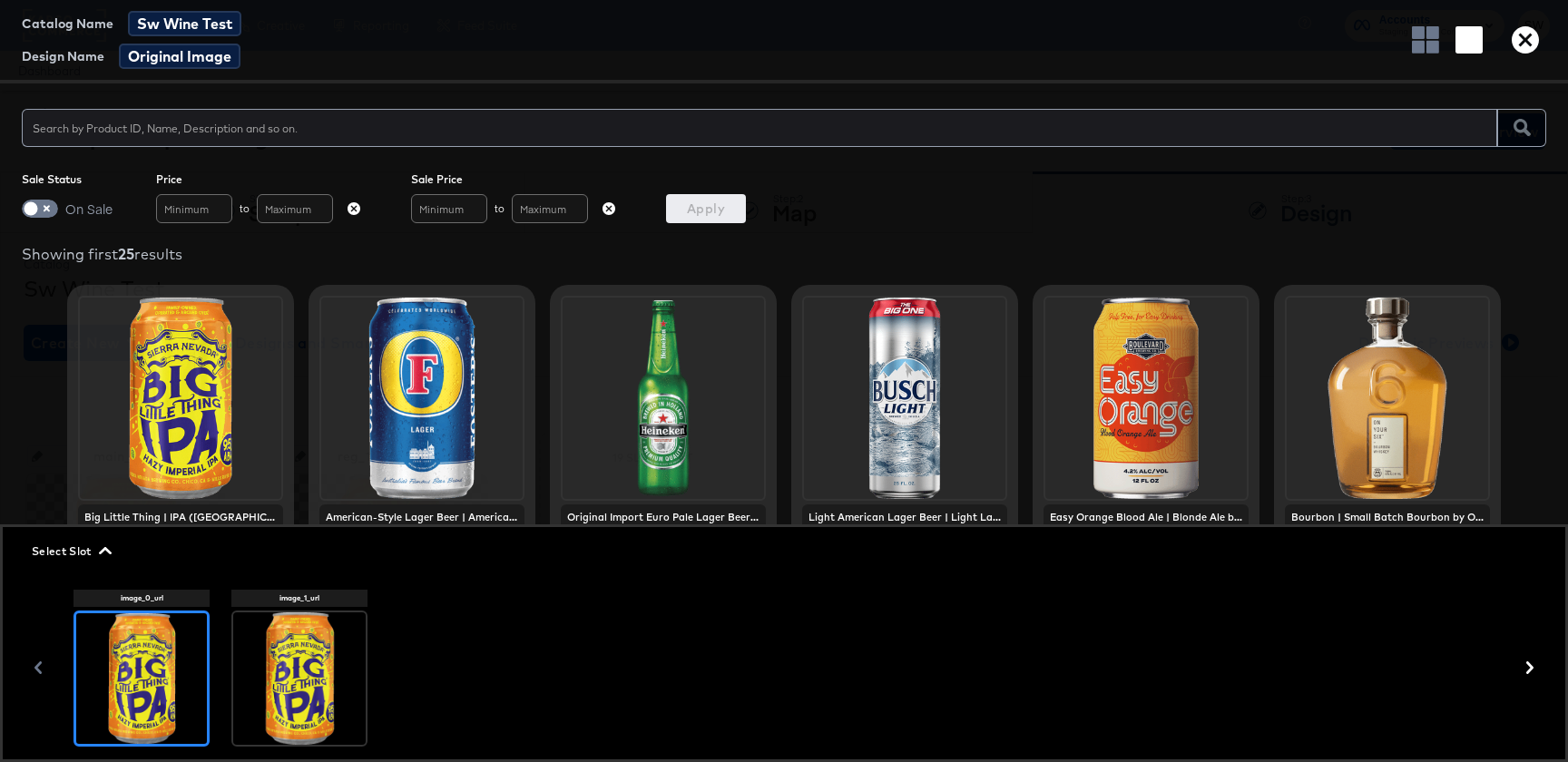
click at [342, 674] on div at bounding box center [299, 679] width 133 height 133
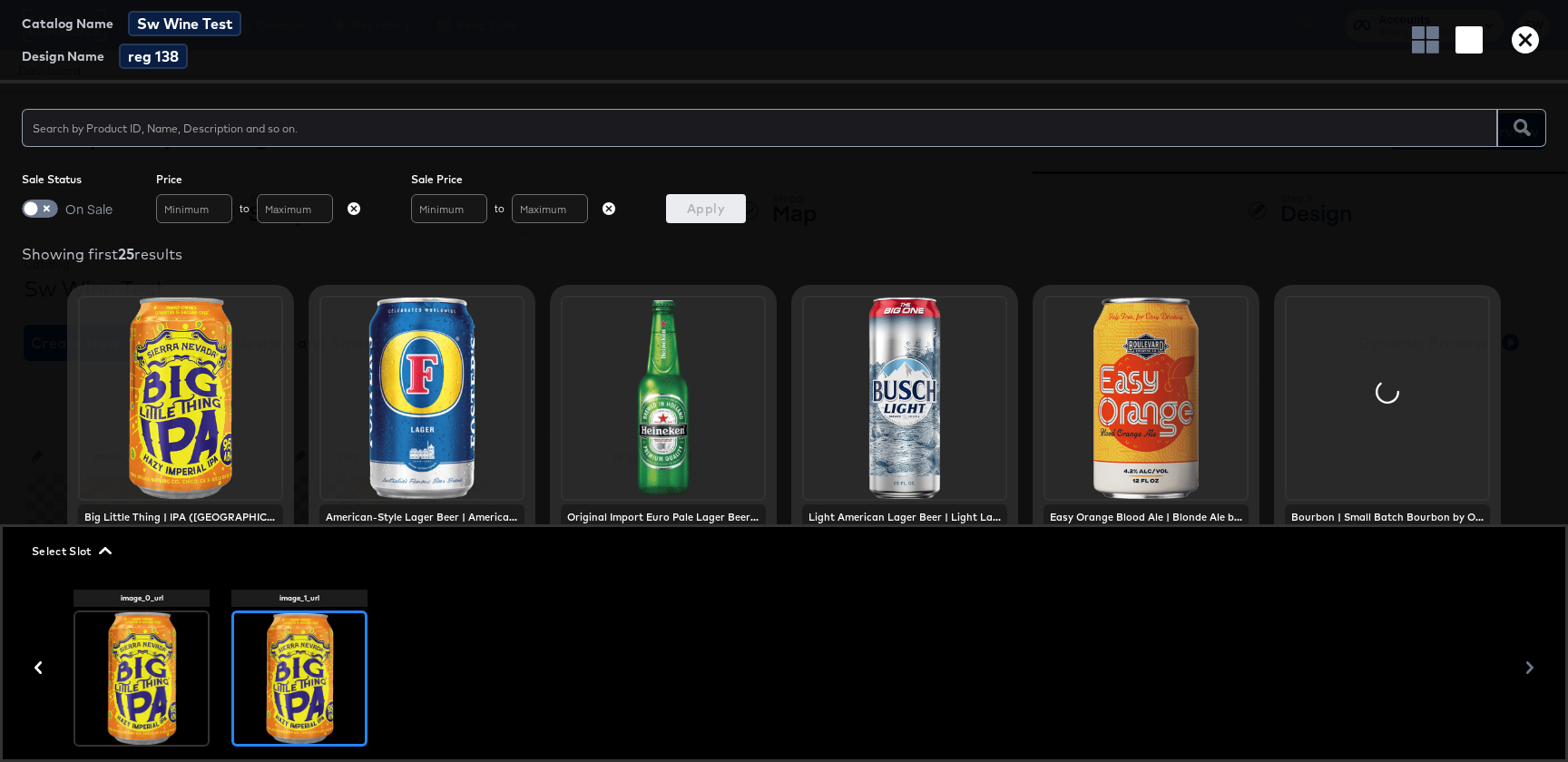
click at [304, 143] on div at bounding box center [759, 128] width 1475 height 39
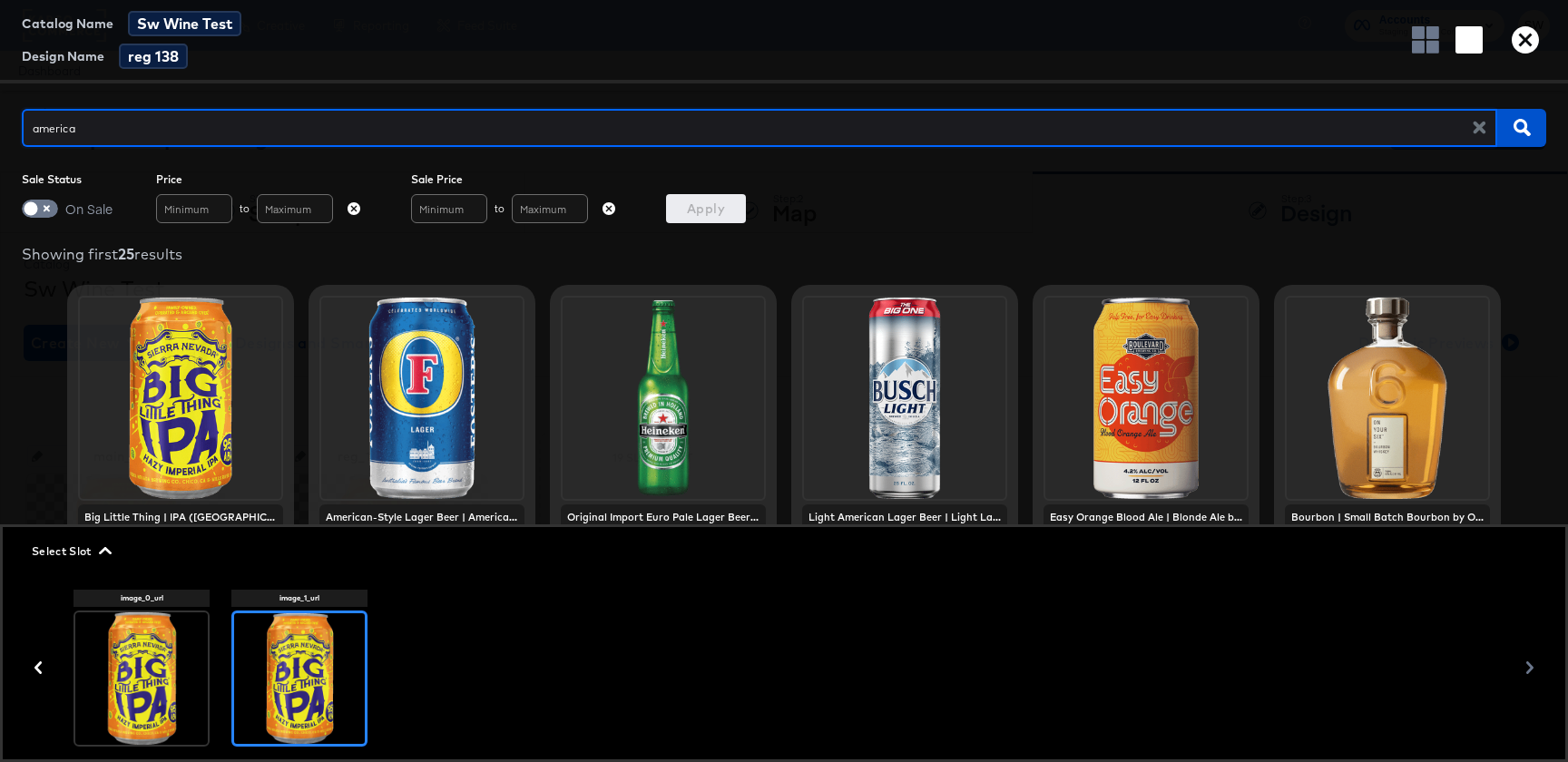
type input "american"
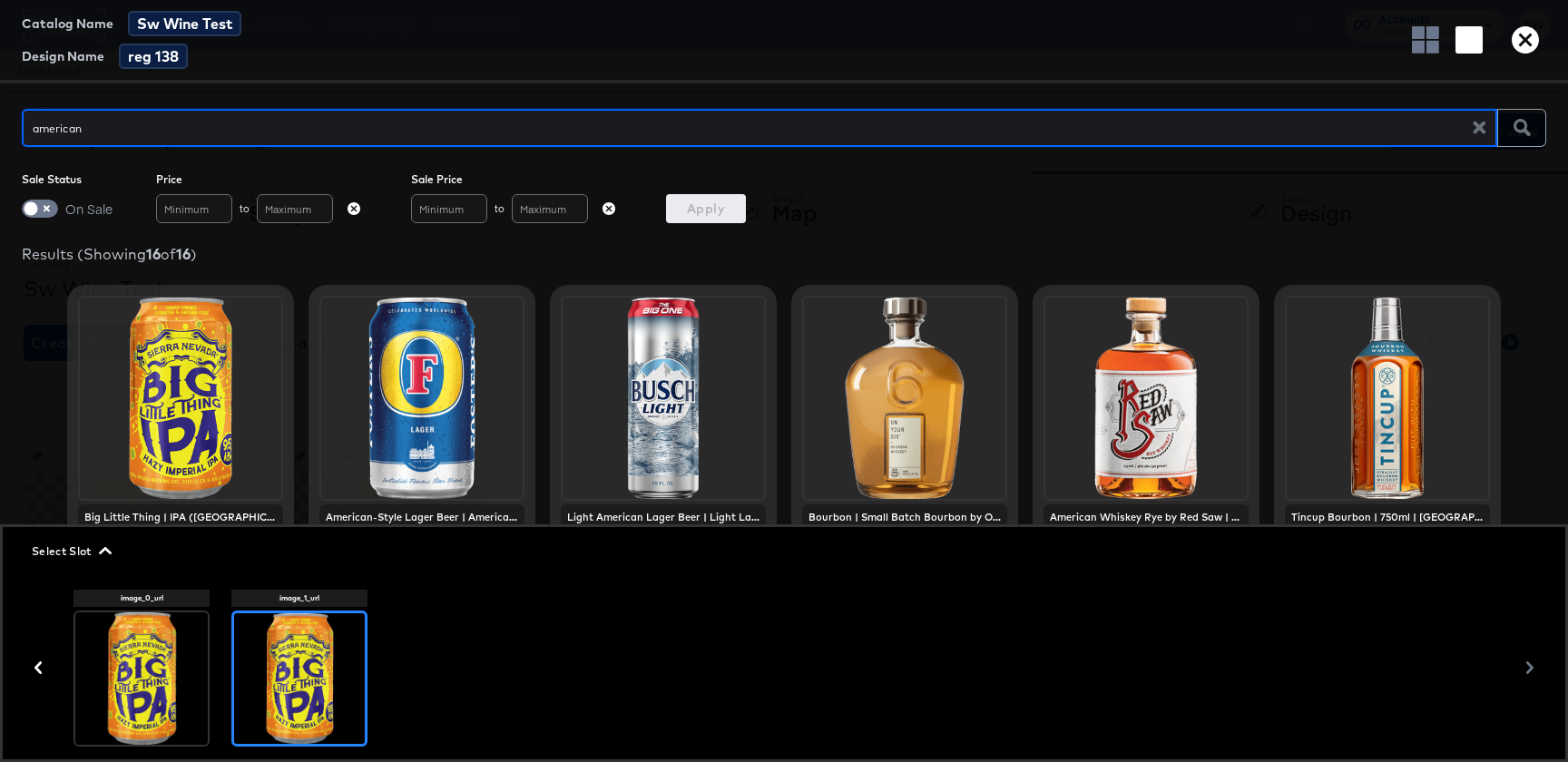
click at [1538, 54] on div "Catalog Name Sw Wine Test Design Name reg 138" at bounding box center [784, 41] width 1568 height 83
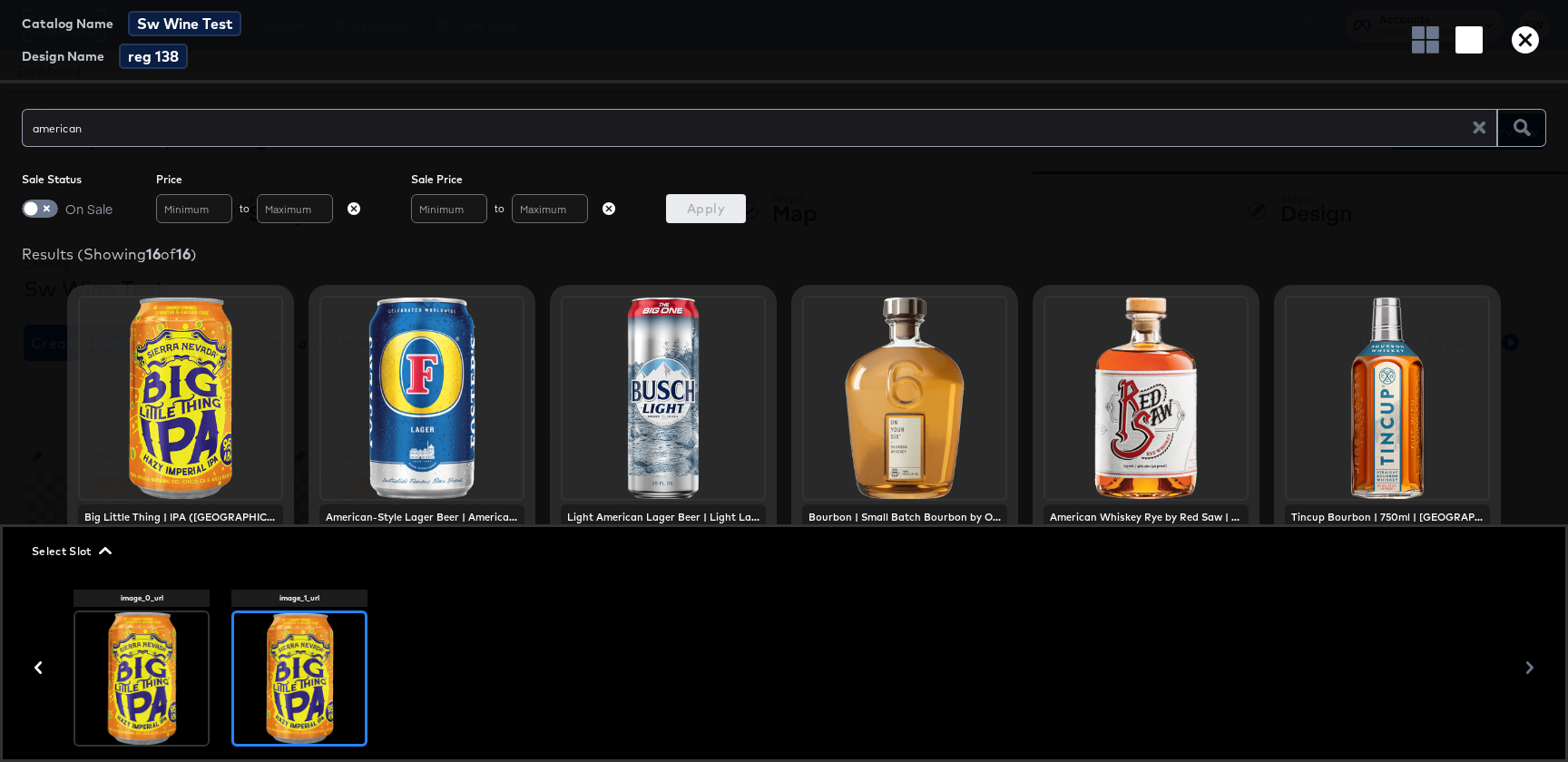
click at [1535, 50] on icon "button" at bounding box center [1526, 40] width 28 height 28
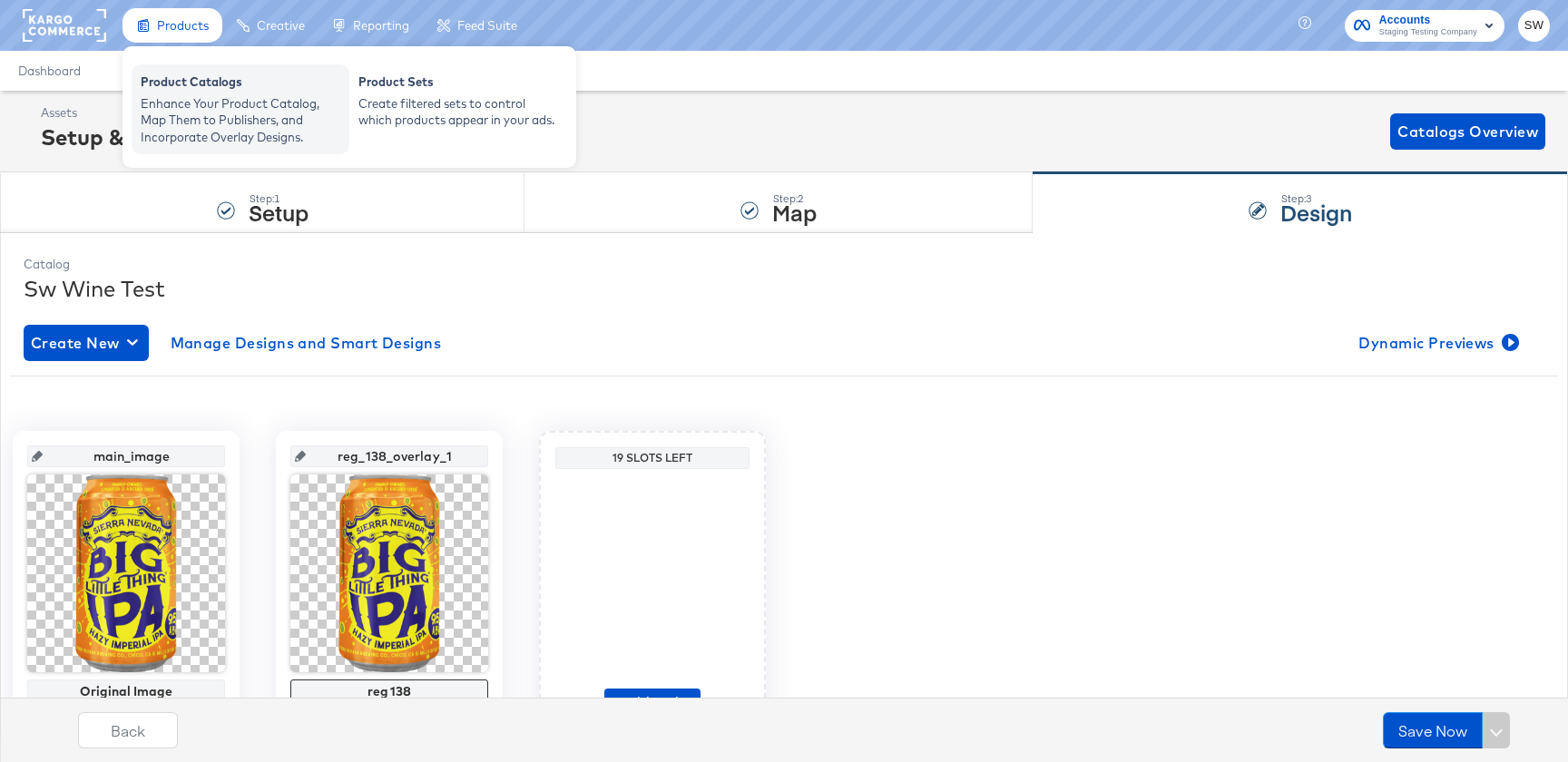
click at [177, 72] on div "Product Catalogs Enhance Your Product Catalog, Map Them to Publishers, and Inco…" at bounding box center [241, 109] width 218 height 90
click at [184, 99] on div "Enhance Your Product Catalog, Map Them to Publishers, and Incorporate Overlay D…" at bounding box center [240, 120] width 200 height 50
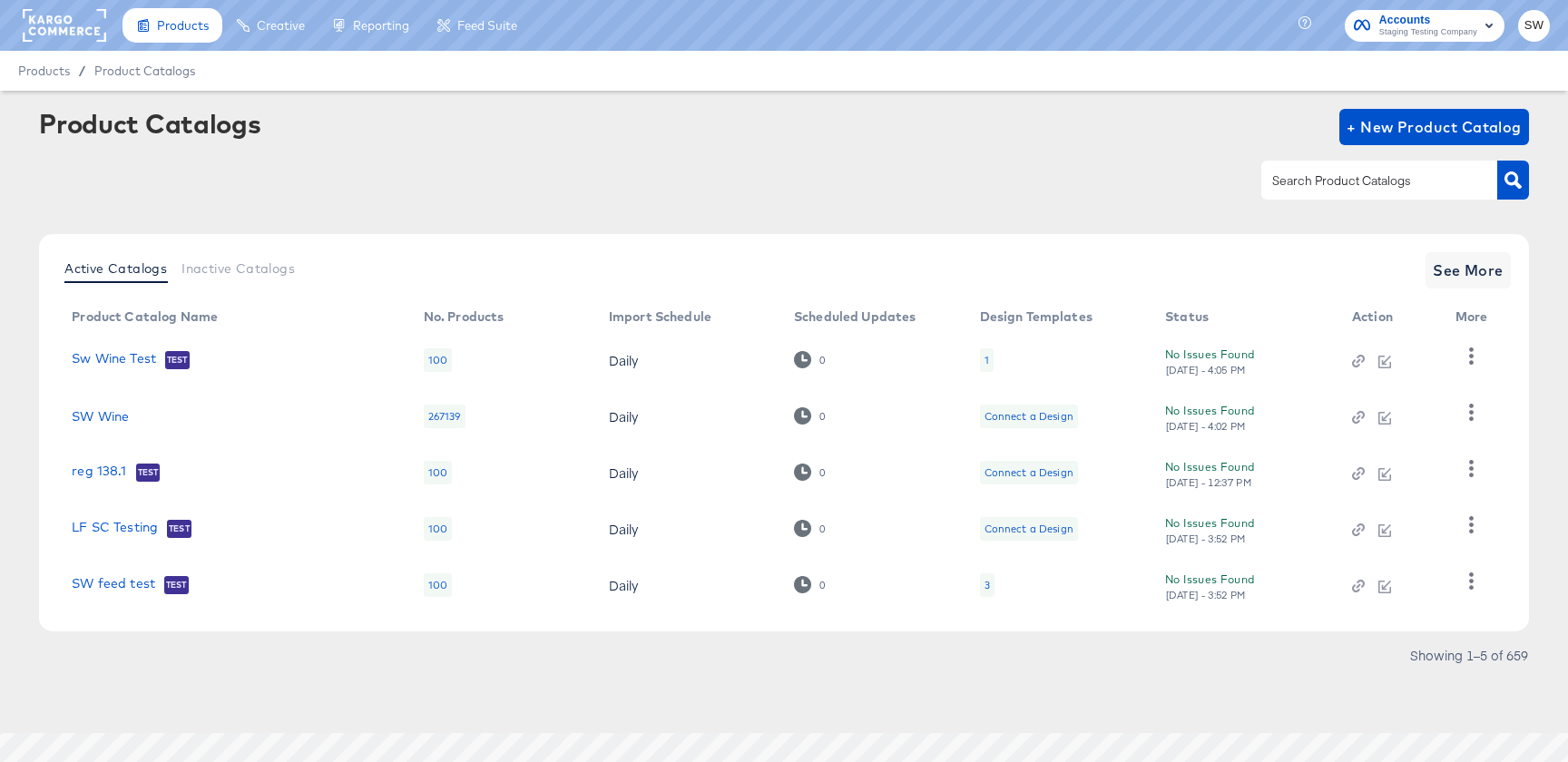
click at [112, 400] on td "SW Wine" at bounding box center [233, 416] width 352 height 56
click at [112, 406] on td "SW Wine" at bounding box center [233, 416] width 352 height 56
click at [113, 415] on link "SW Wine" at bounding box center [100, 416] width 57 height 15
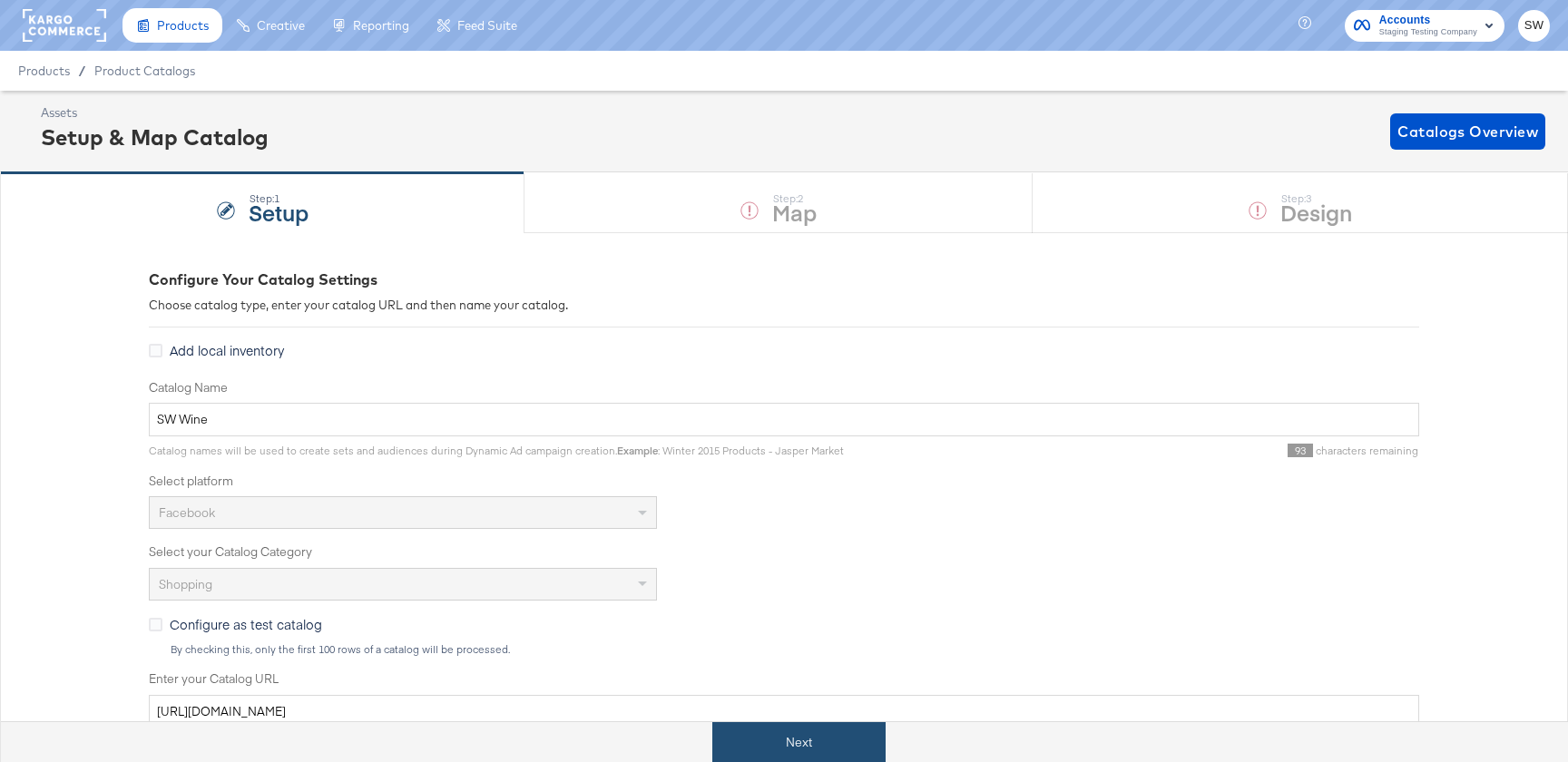
click at [826, 730] on button "Next" at bounding box center [799, 743] width 173 height 41
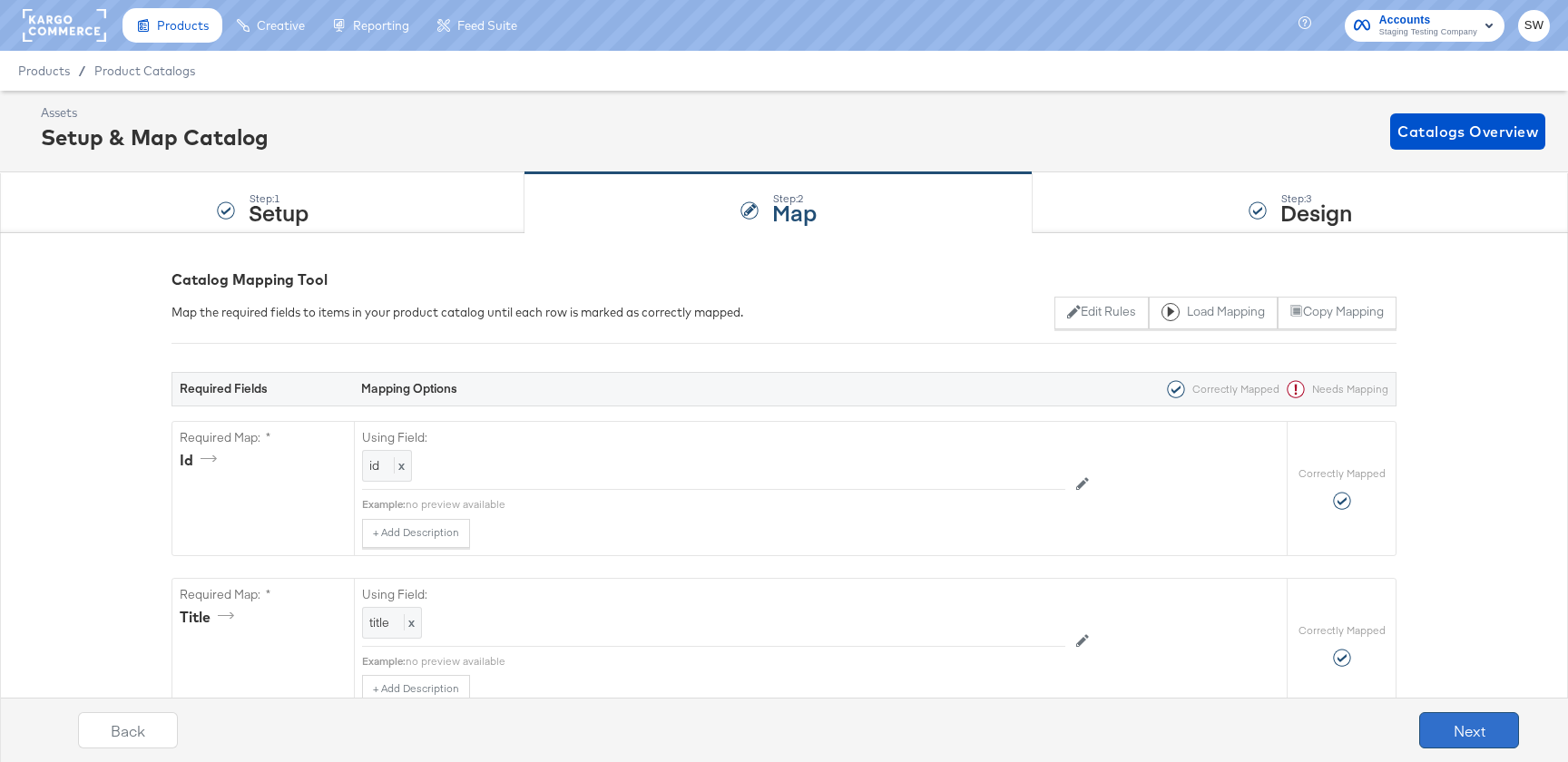
click at [1474, 739] on button "Next" at bounding box center [1469, 731] width 100 height 37
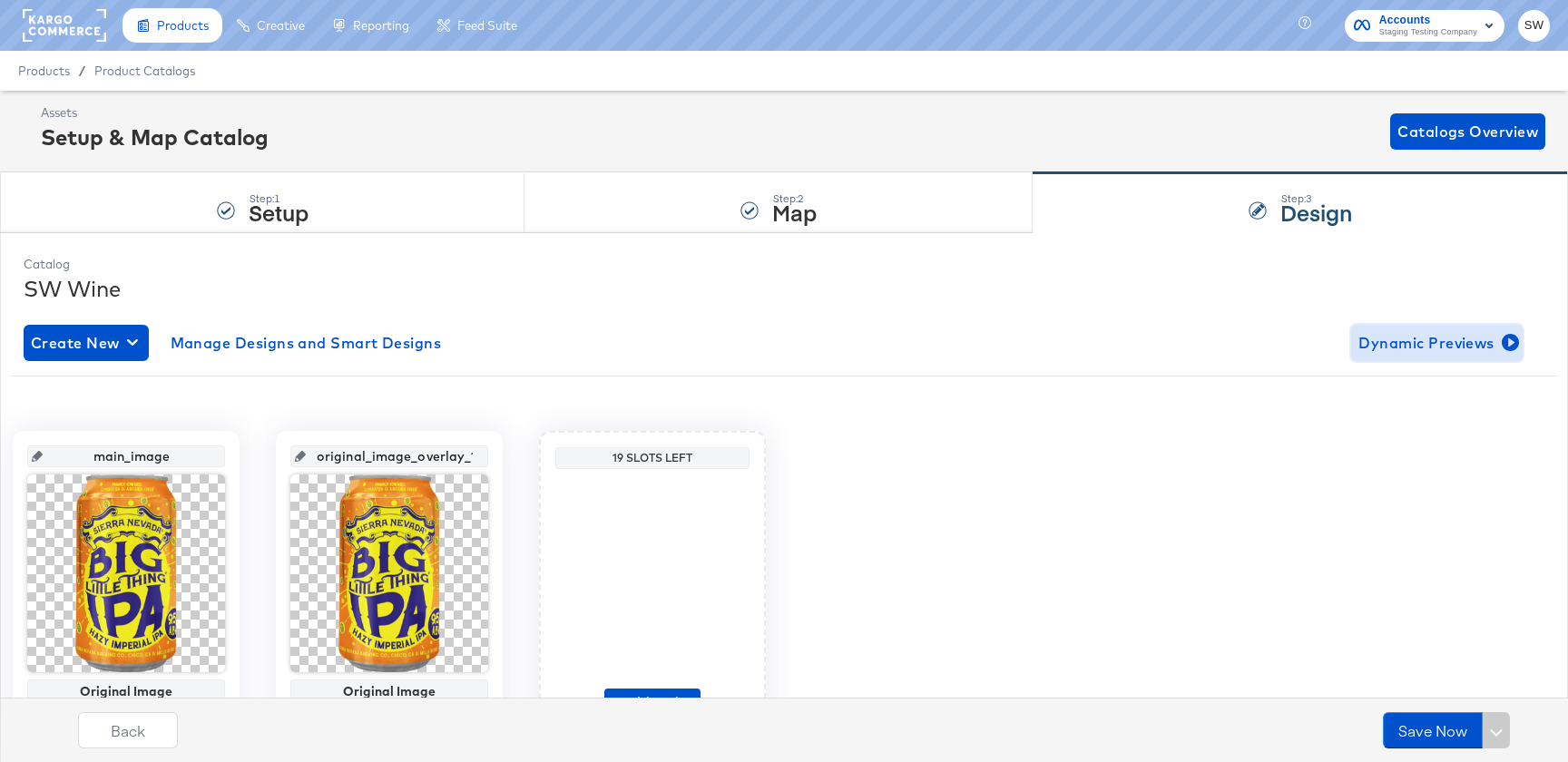
click at [1495, 331] on span "Dynamic Previews" at bounding box center [1437, 343] width 157 height 26
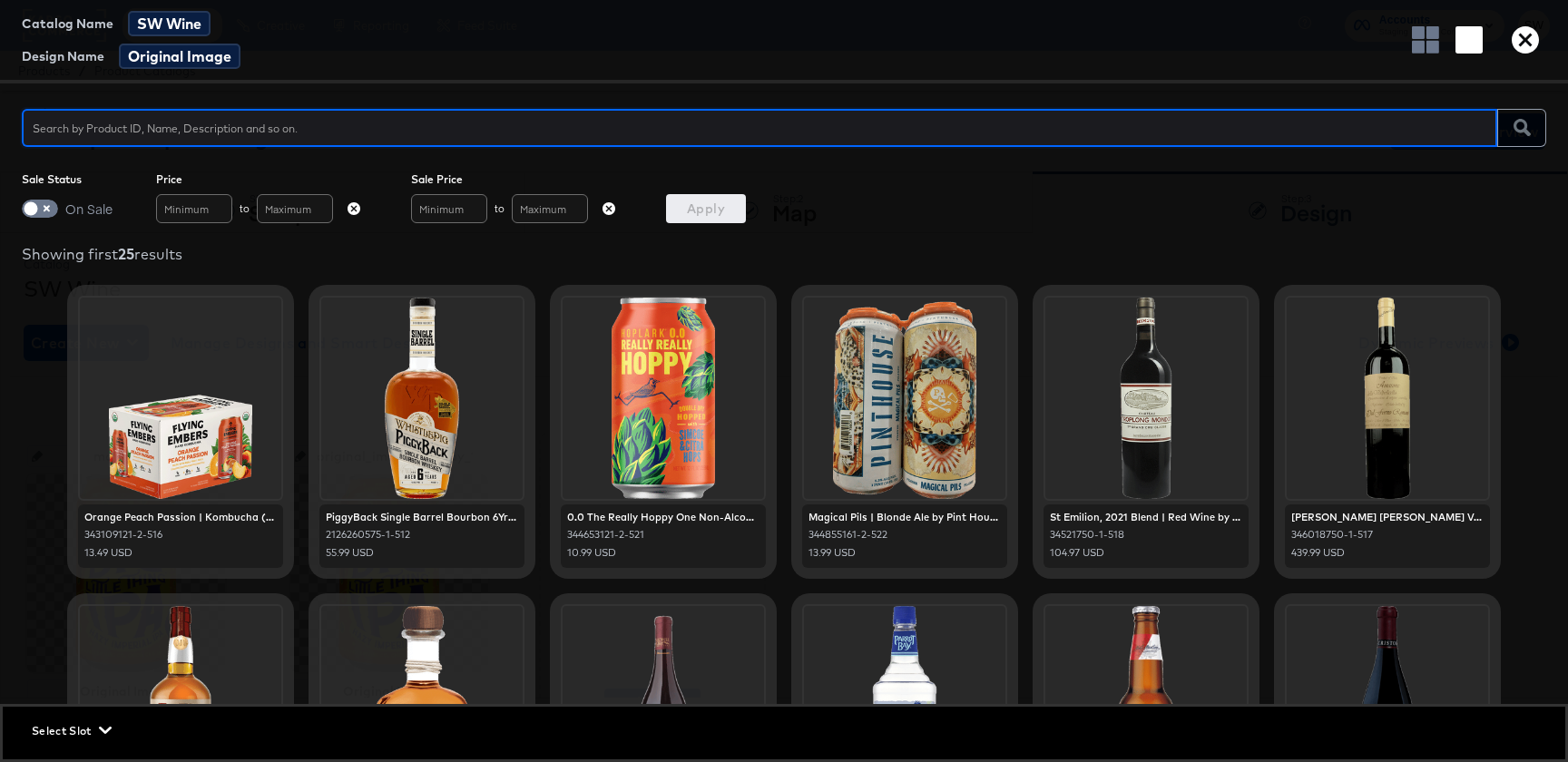
click at [635, 403] on div at bounding box center [664, 399] width 202 height 202
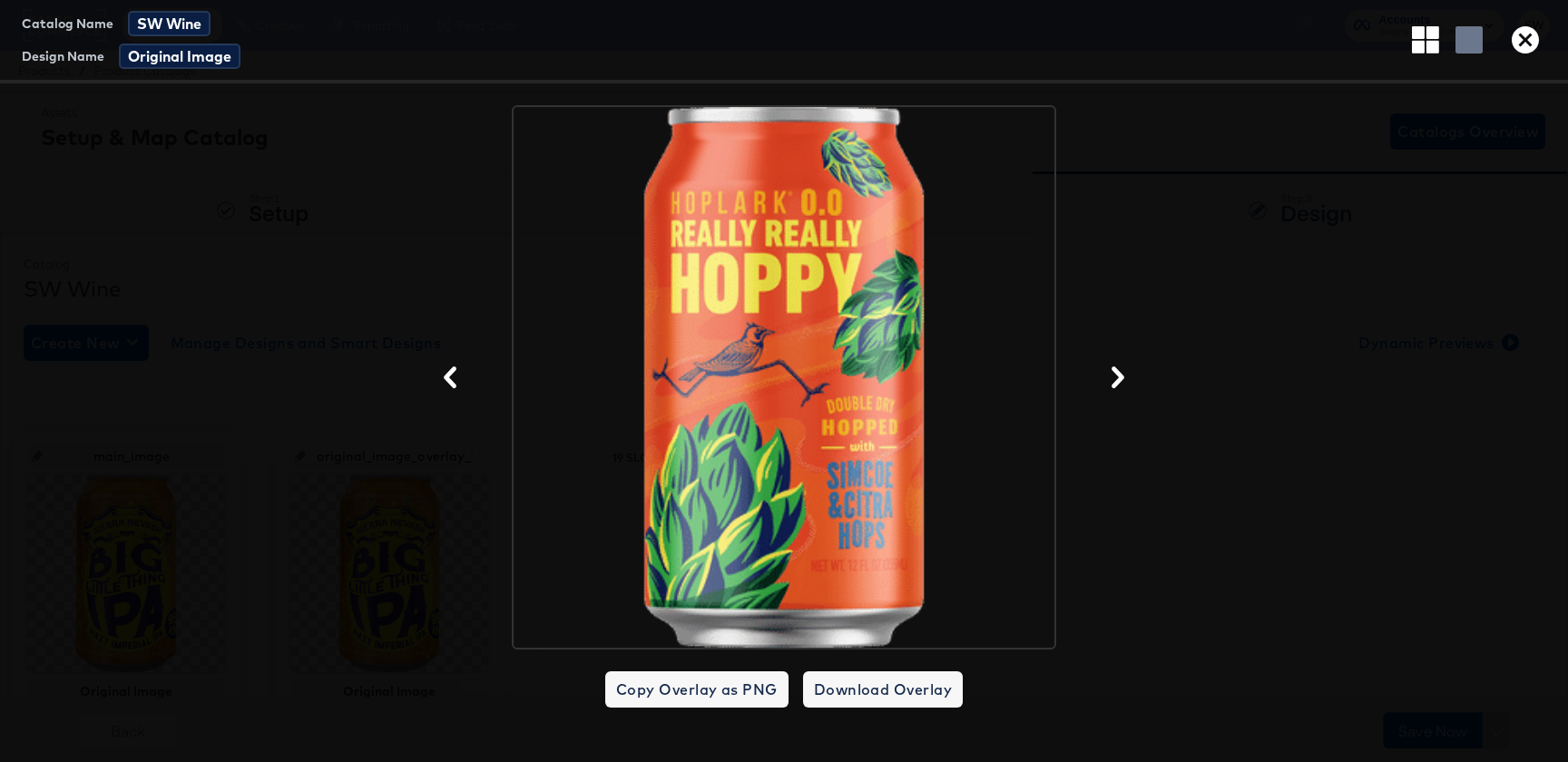
click at [1531, 50] on icon "button" at bounding box center [1526, 40] width 28 height 28
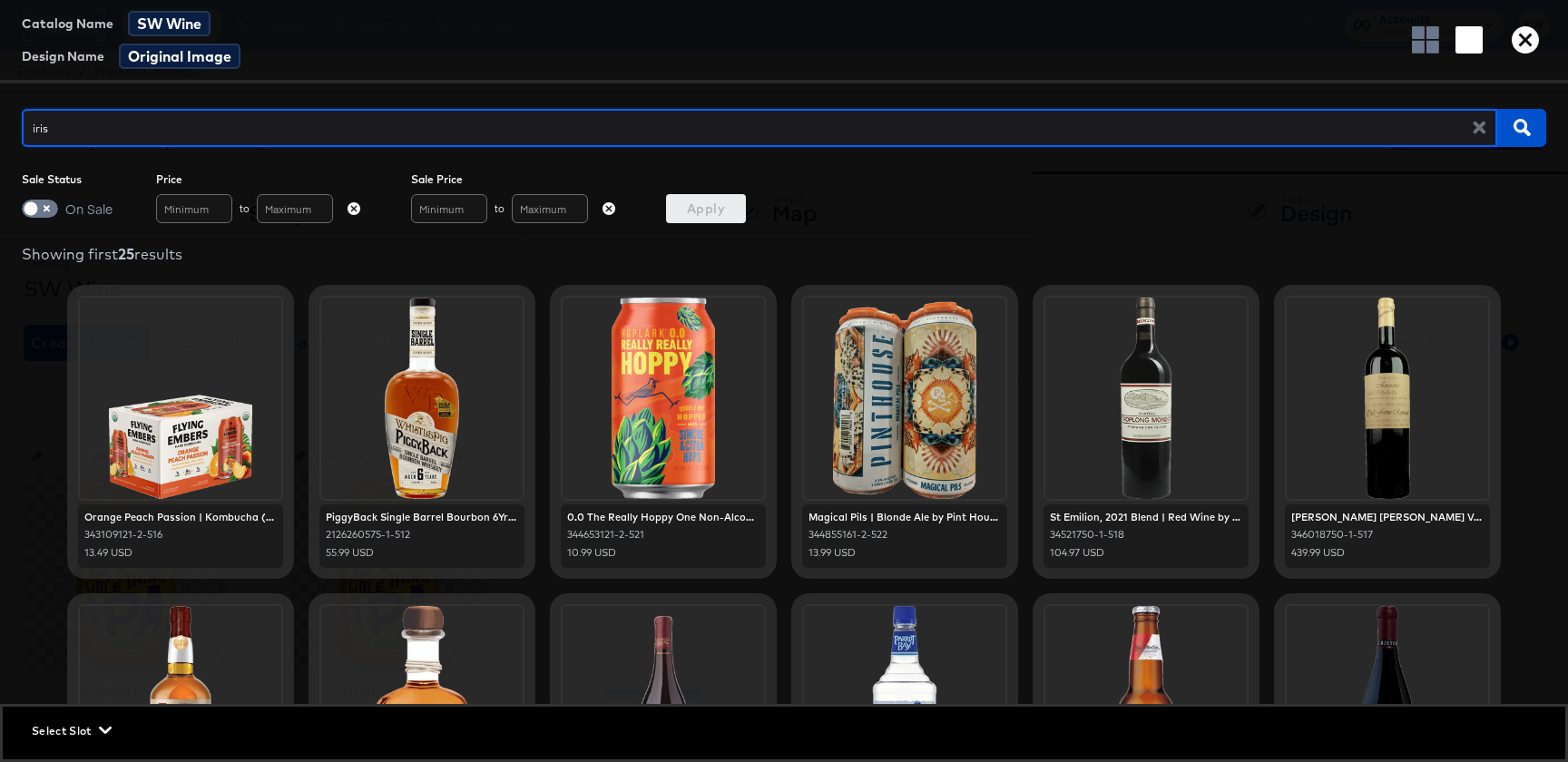
type input "irish"
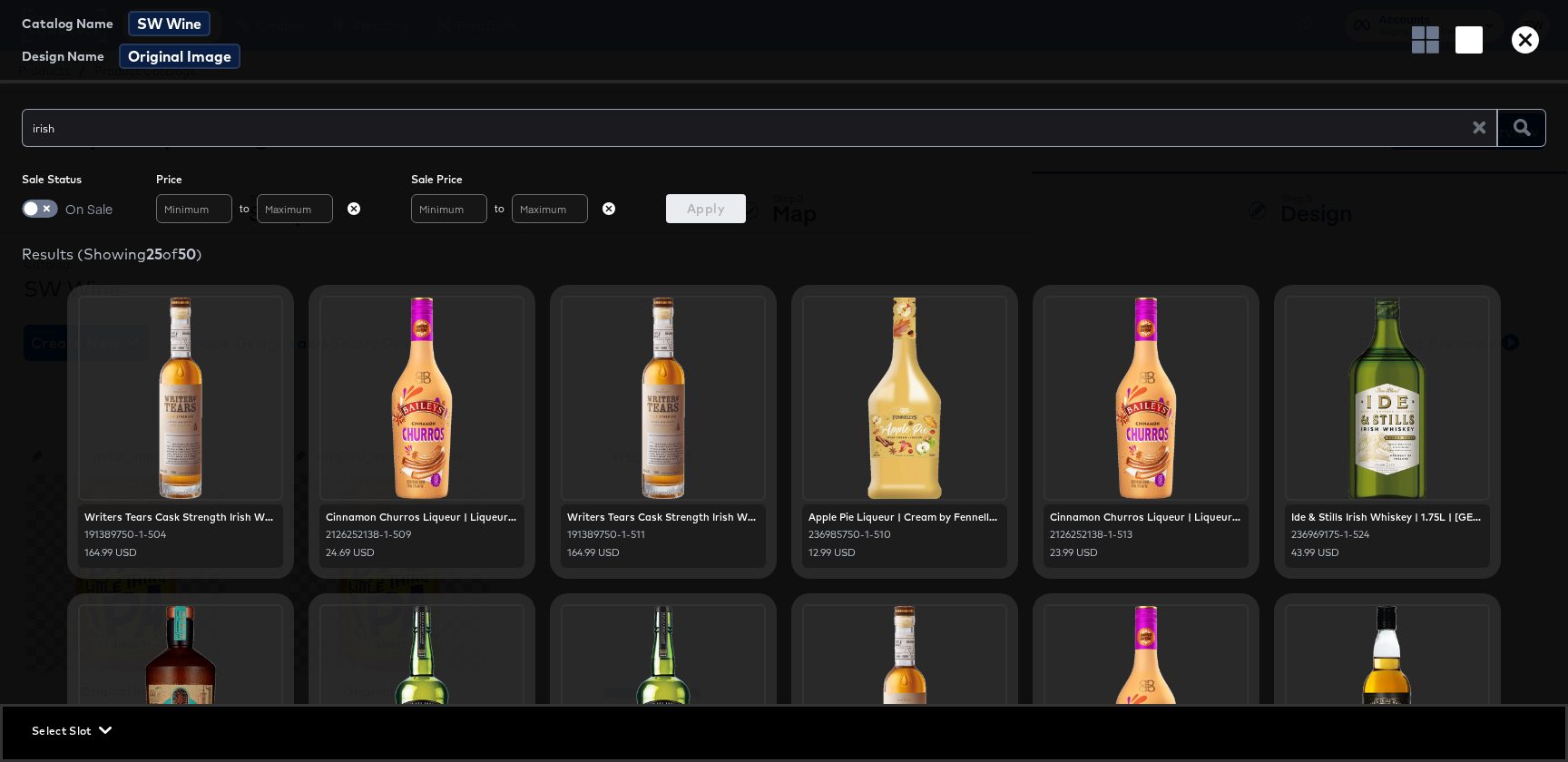
click at [1529, 36] on icon "button" at bounding box center [1526, 40] width 28 height 28
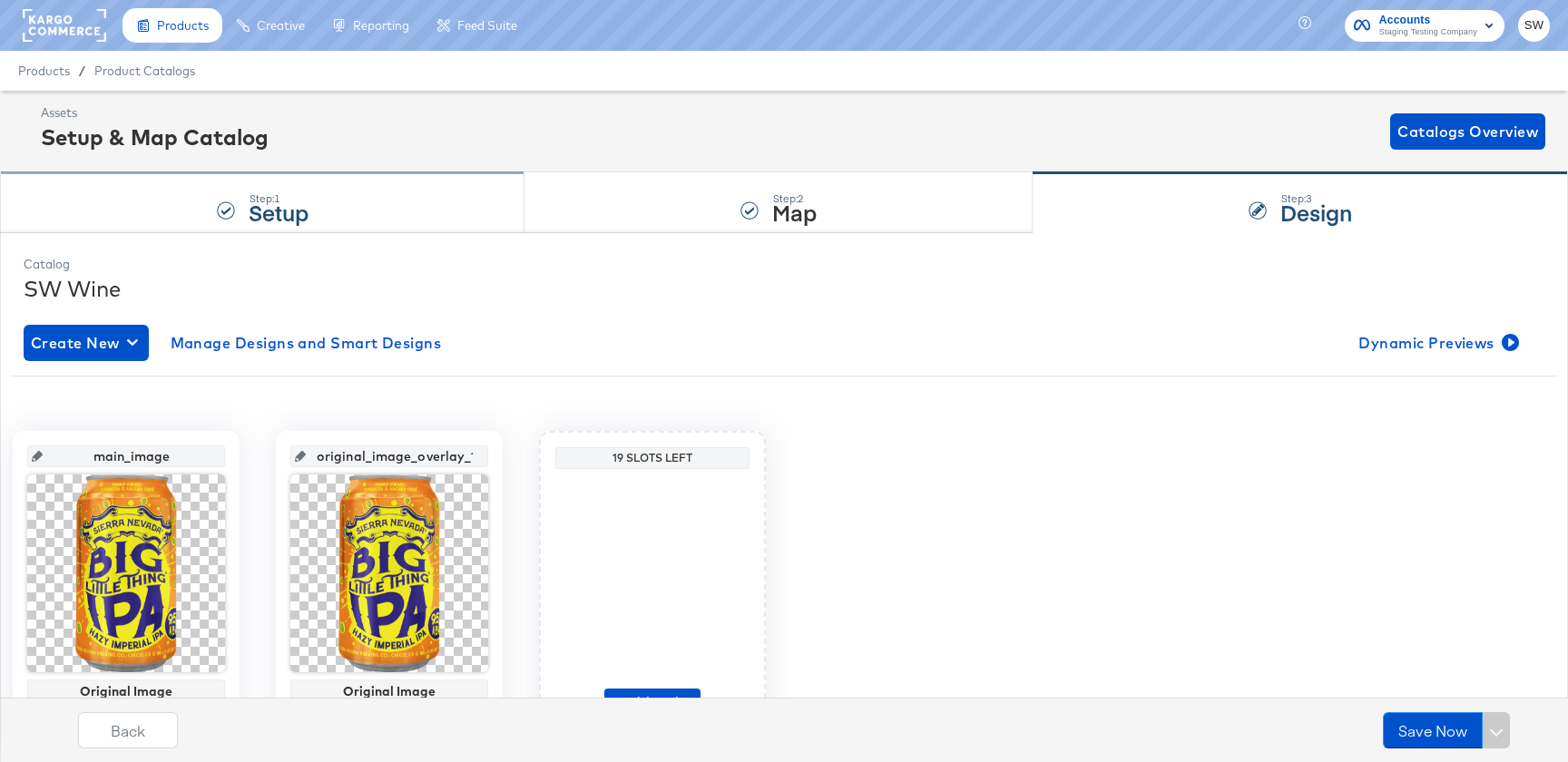
click at [149, 202] on div "Step: 1 Setup" at bounding box center [262, 203] width 525 height 60
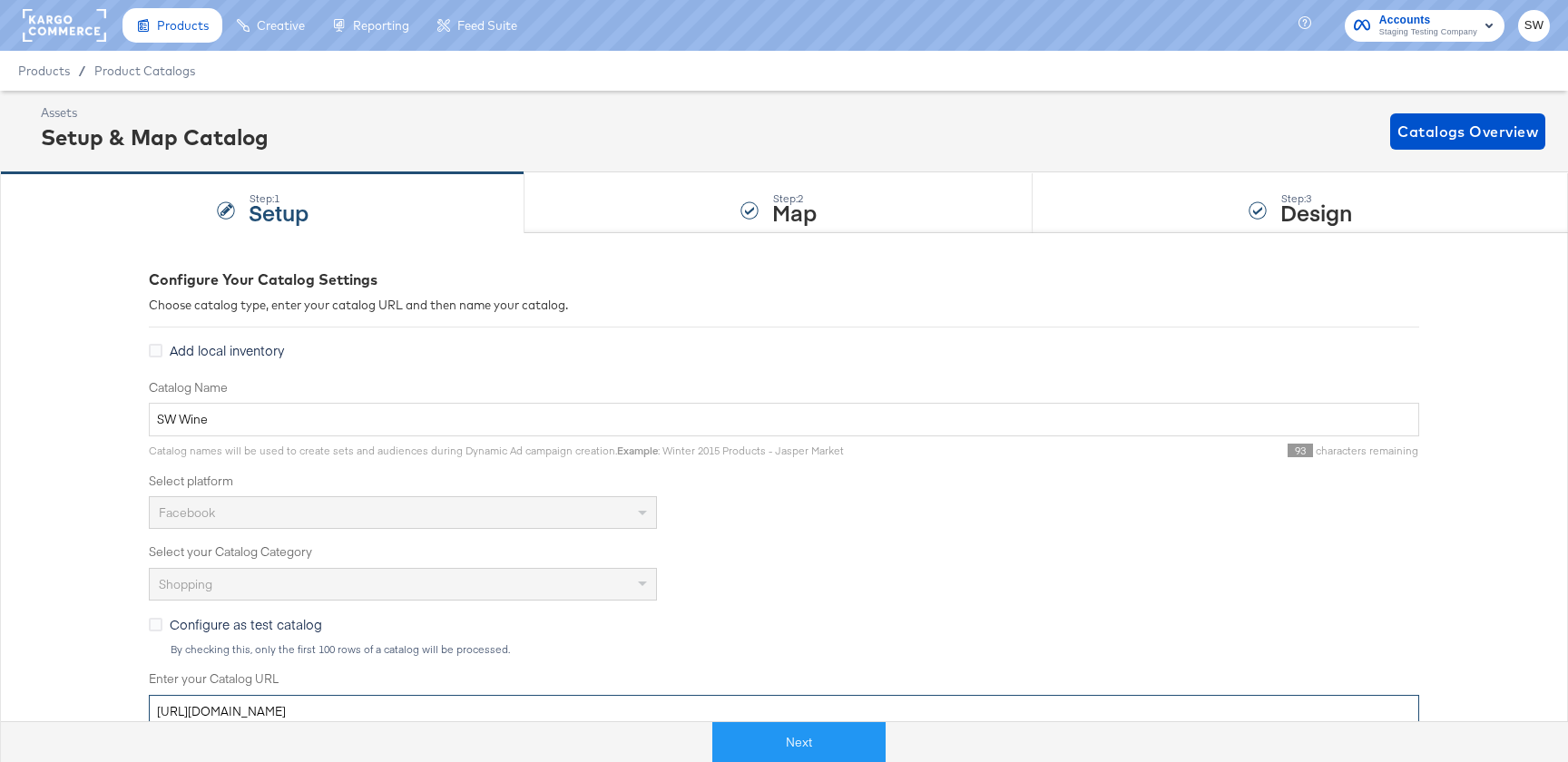
click at [271, 701] on input "[URL][DOMAIN_NAME]" at bounding box center [784, 712] width 1271 height 34
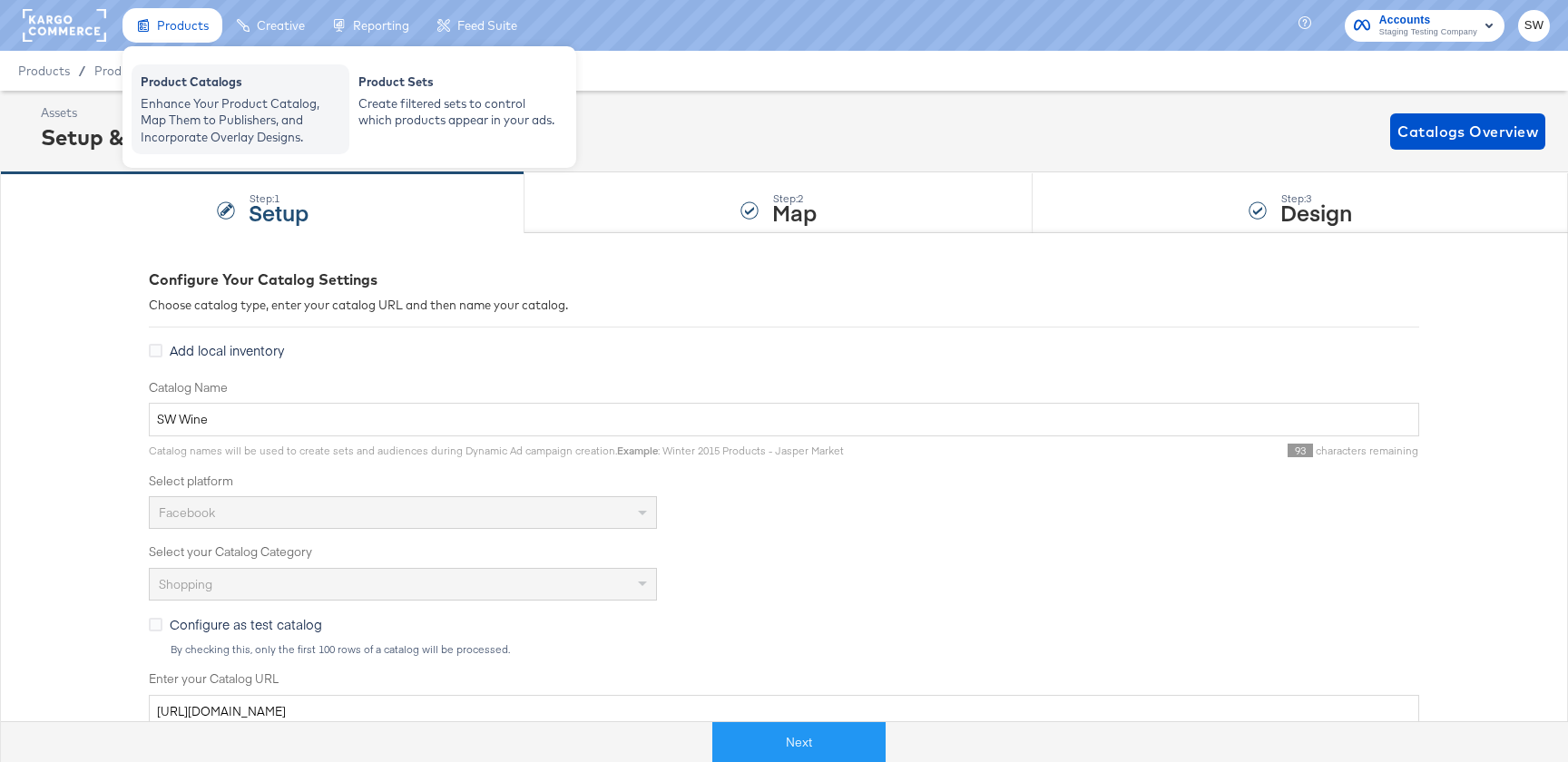
click at [178, 108] on div "Enhance Your Product Catalog, Map Them to Publishers, and Incorporate Overlay D…" at bounding box center [240, 120] width 200 height 50
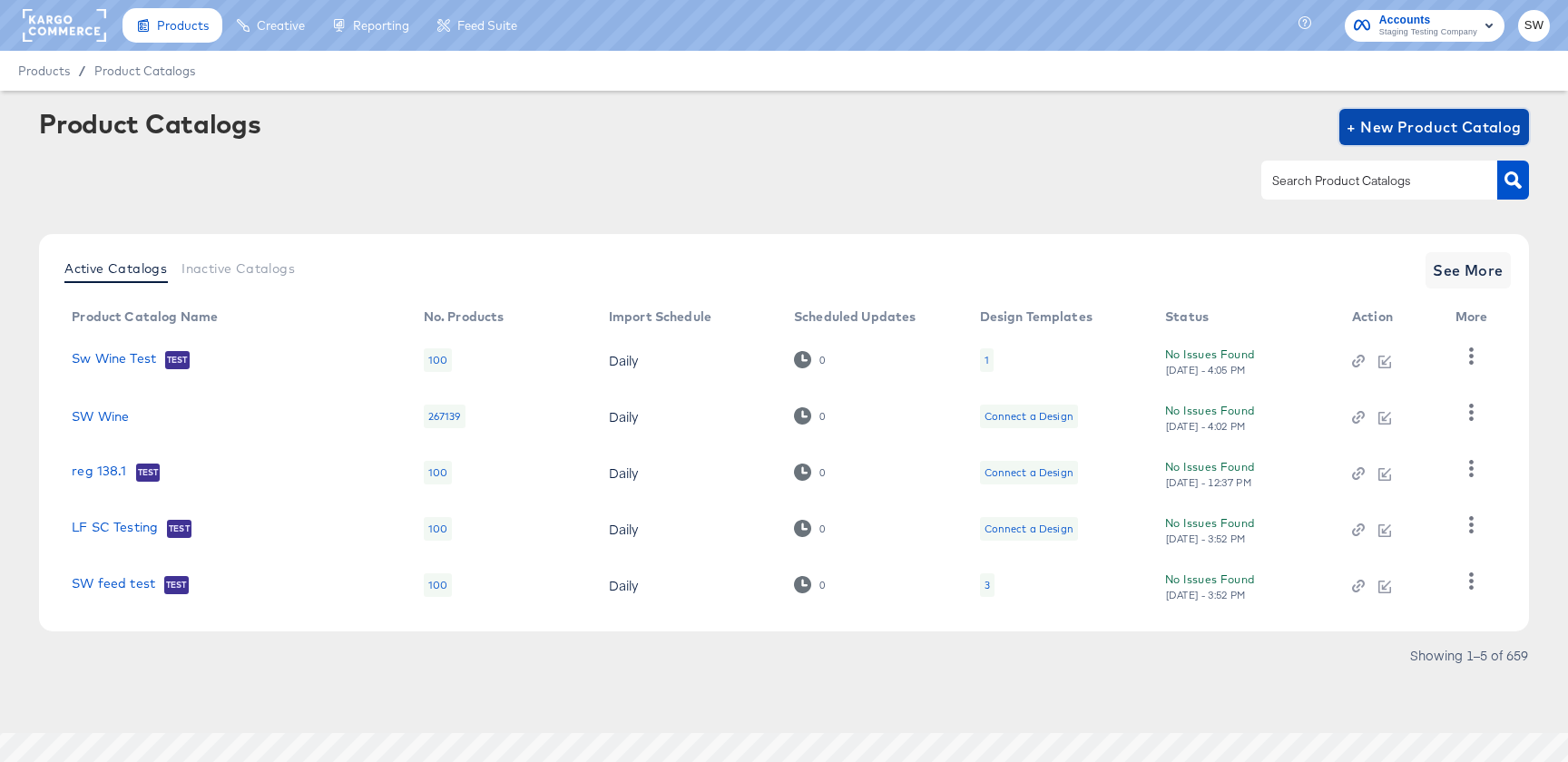
click at [1402, 119] on span "+ New Product Catalog" at bounding box center [1434, 127] width 175 height 26
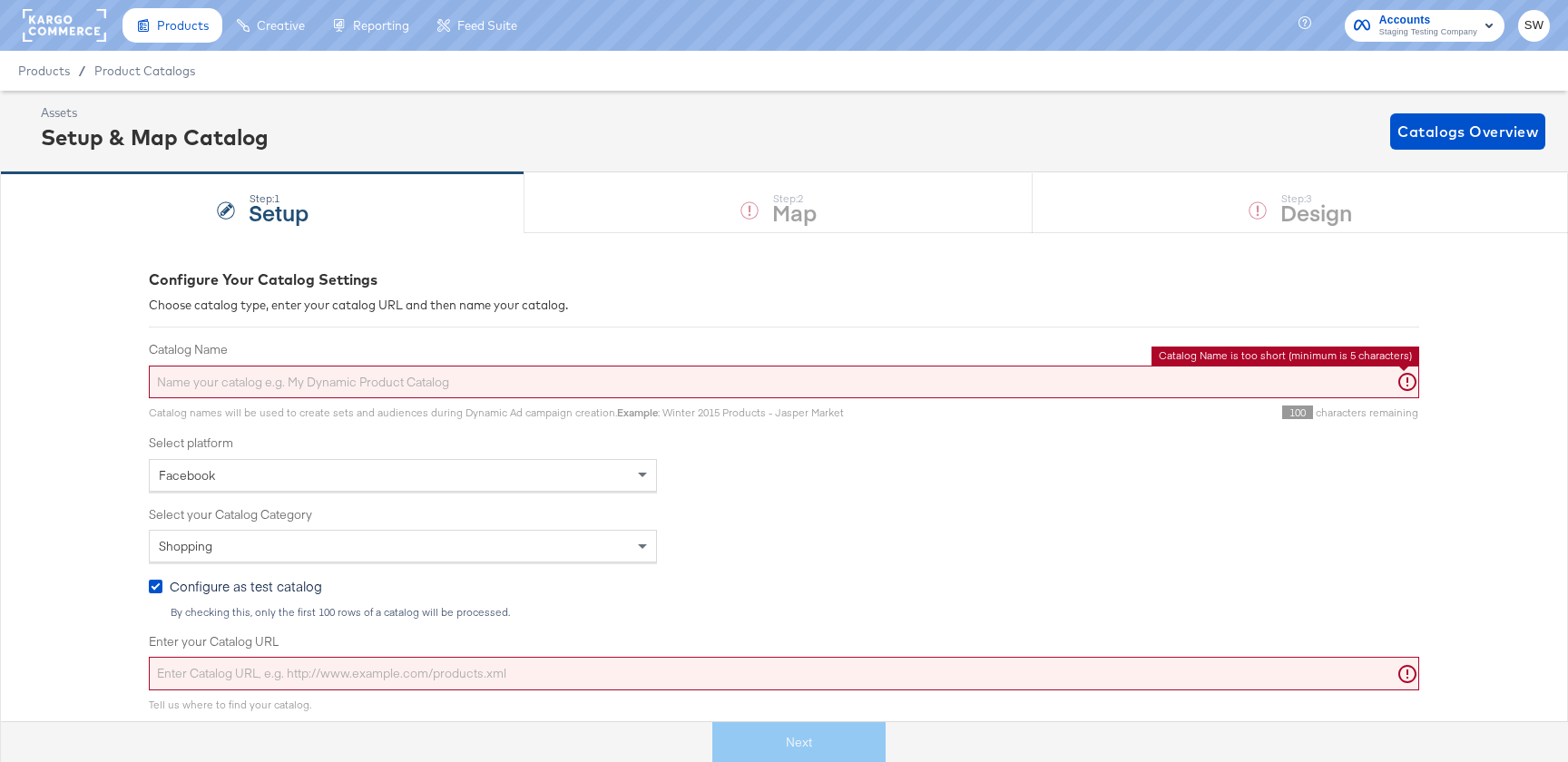
click at [612, 390] on input "Catalog Name" at bounding box center [784, 382] width 1271 height 34
type input "\"
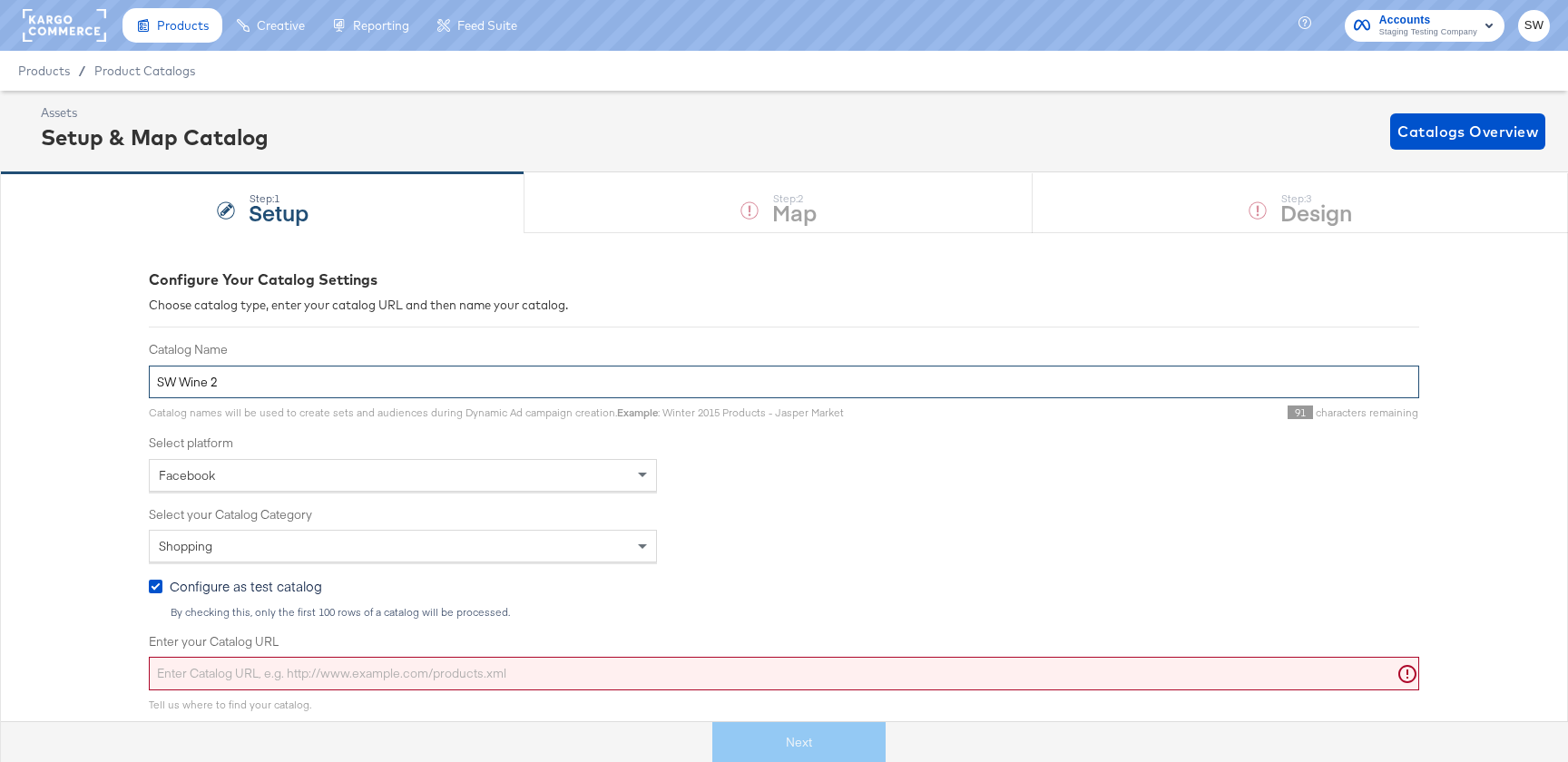
type input "SW Wine 2"
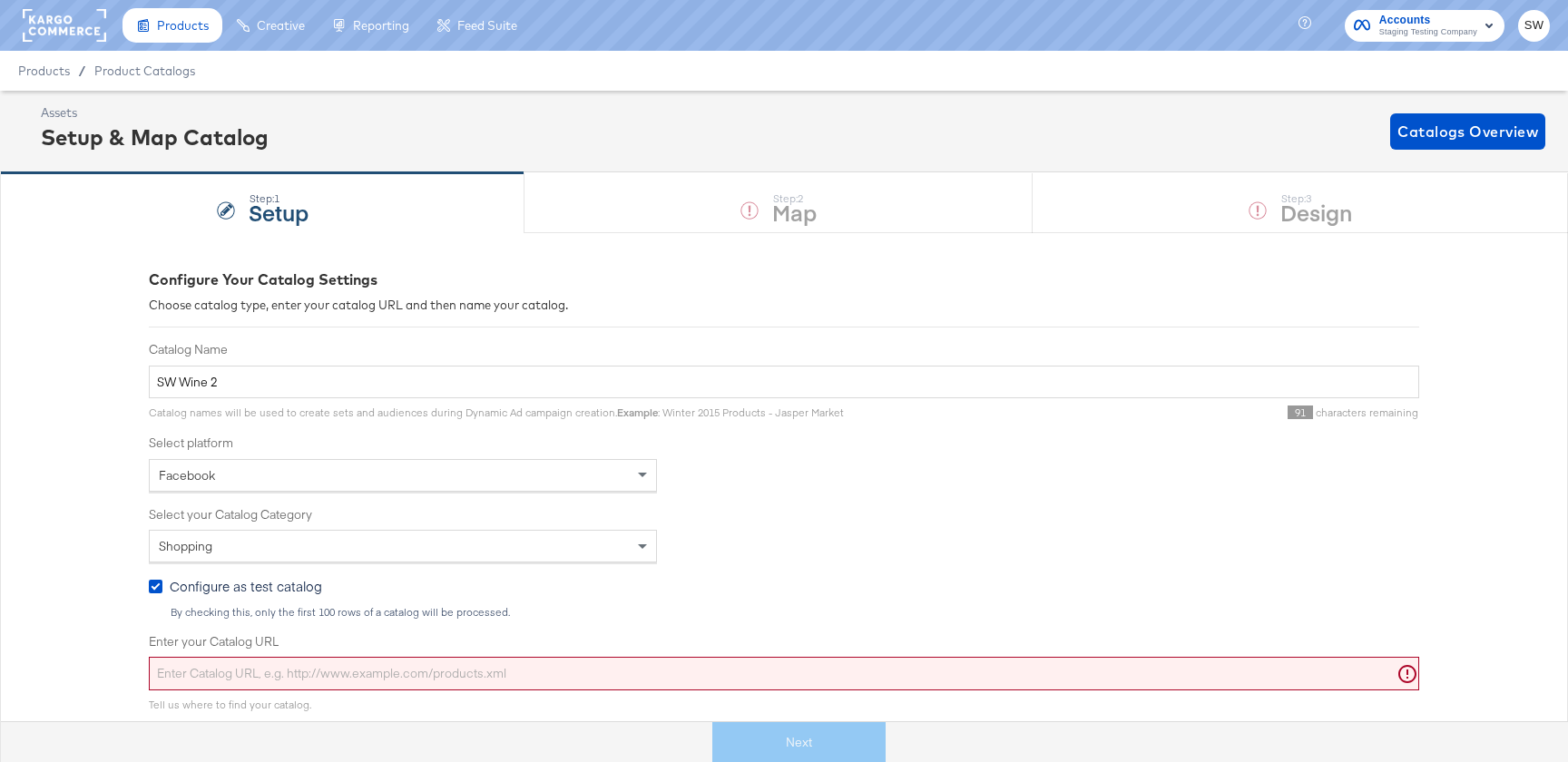
click at [500, 677] on input "Enter your Catalog URL" at bounding box center [784, 674] width 1271 height 34
paste input "[URL][DOMAIN_NAME]"
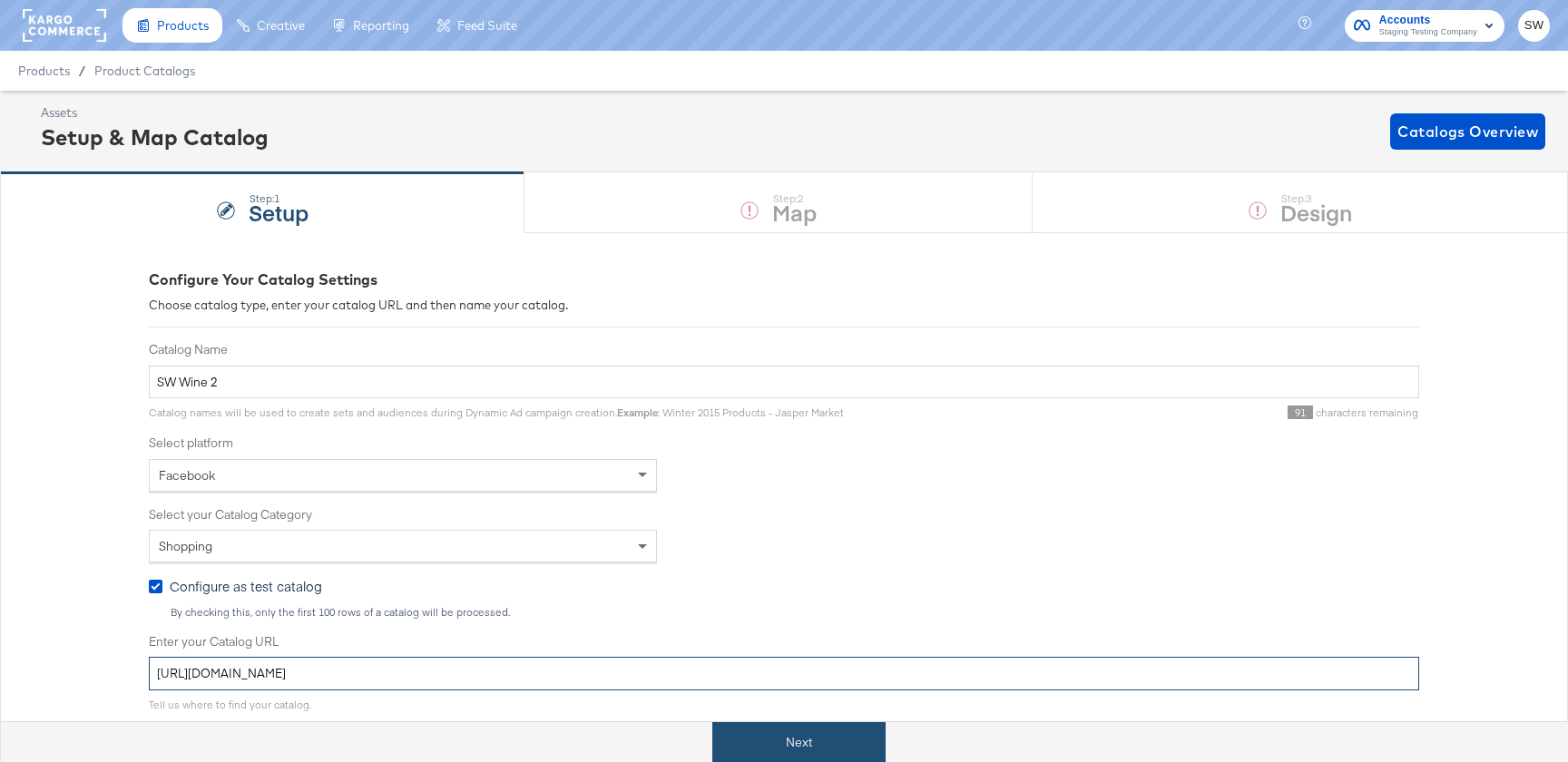
type input "[URL][DOMAIN_NAME]"
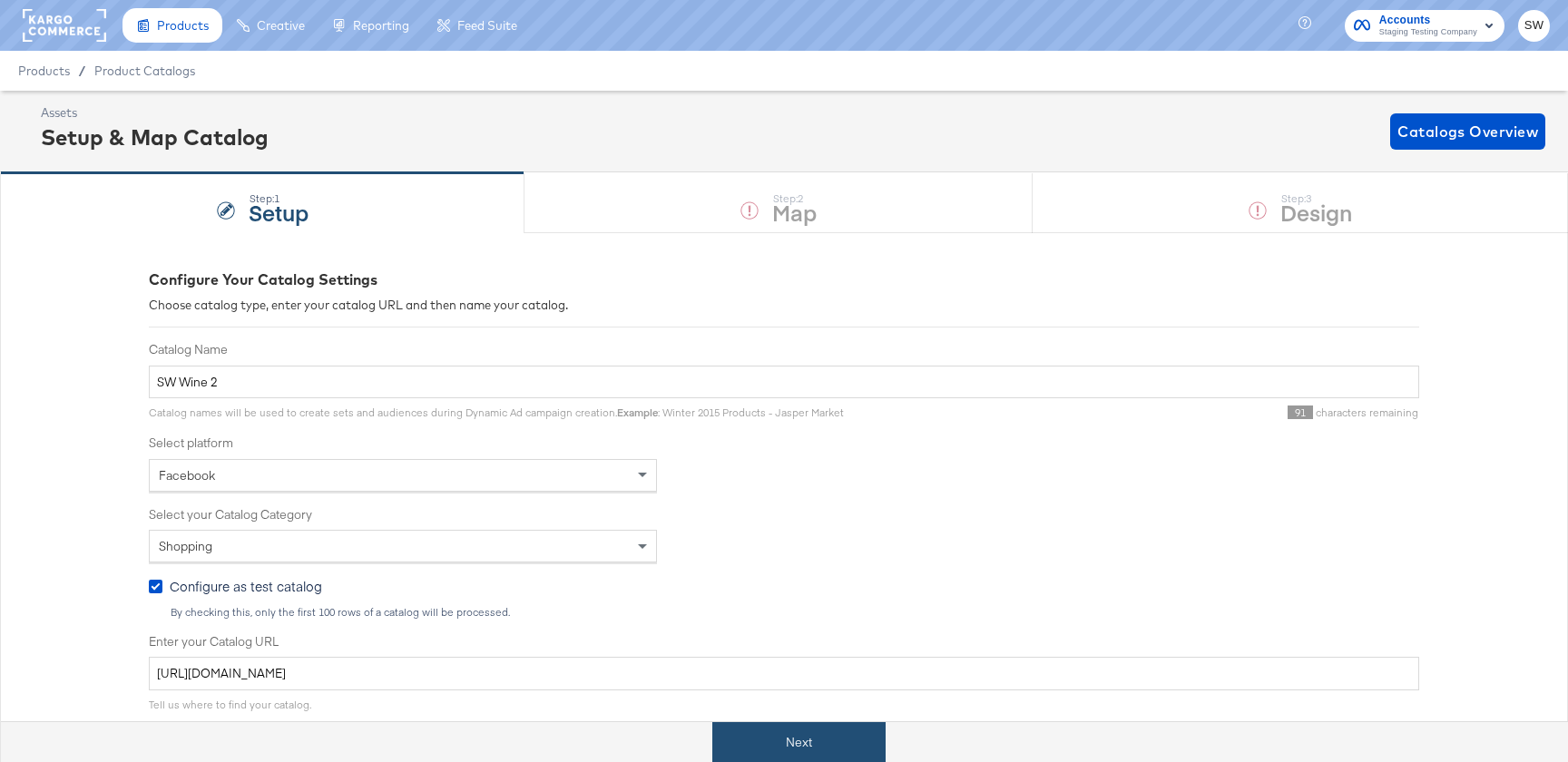
click at [838, 748] on button "Next" at bounding box center [799, 743] width 173 height 41
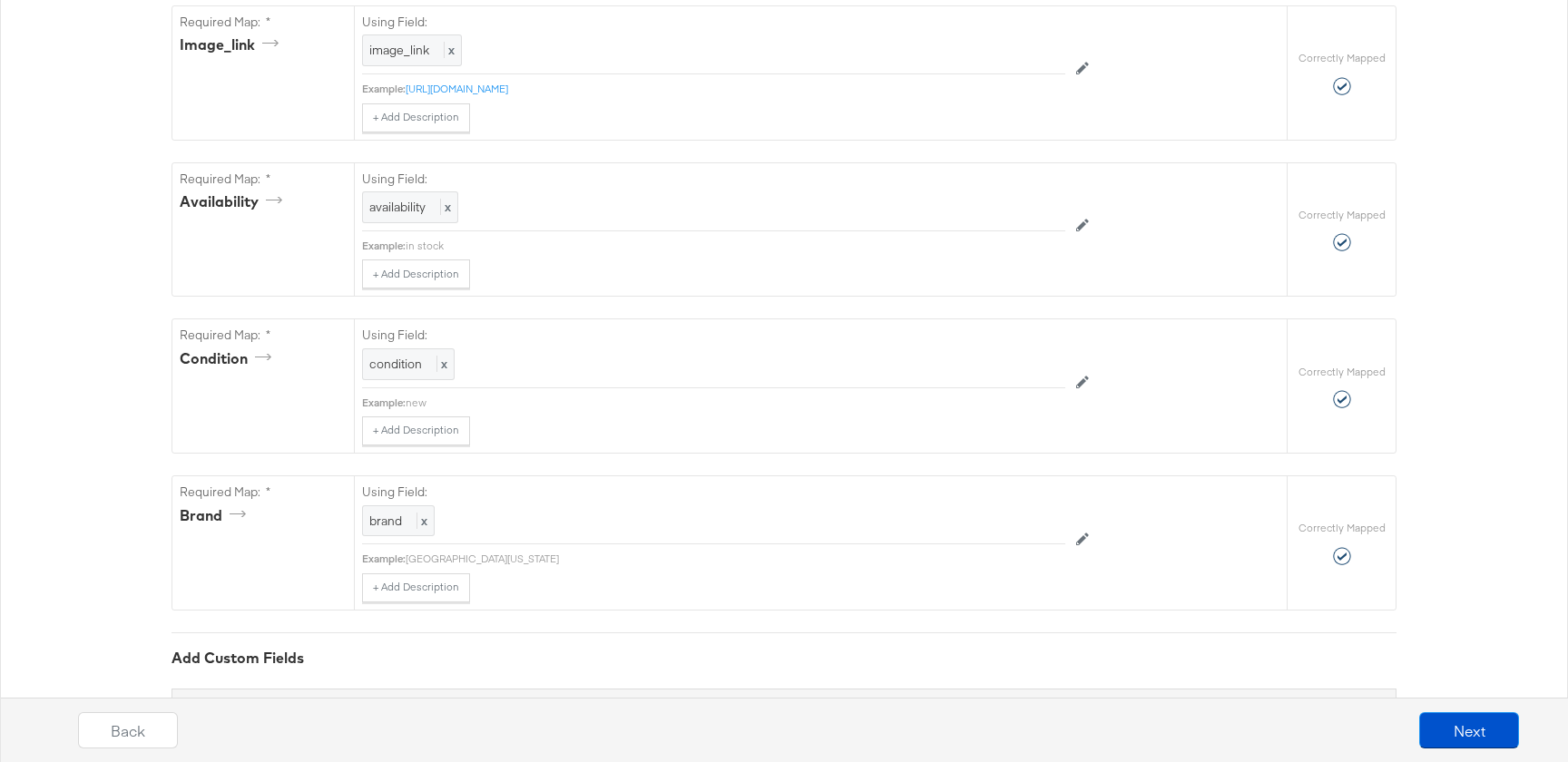
scroll to position [1201, 0]
click at [1472, 740] on button "Next" at bounding box center [1469, 731] width 100 height 37
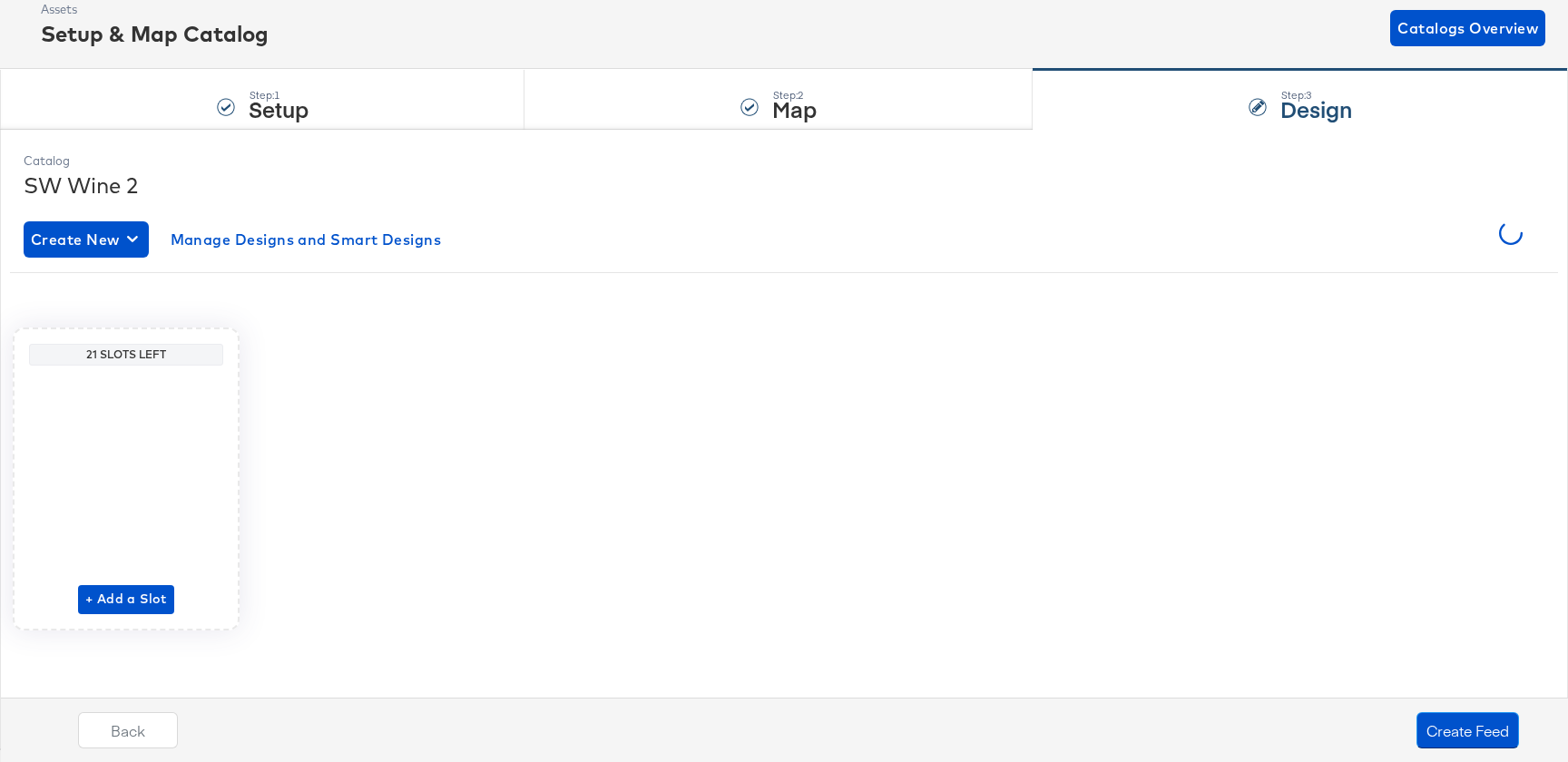
scroll to position [0, 0]
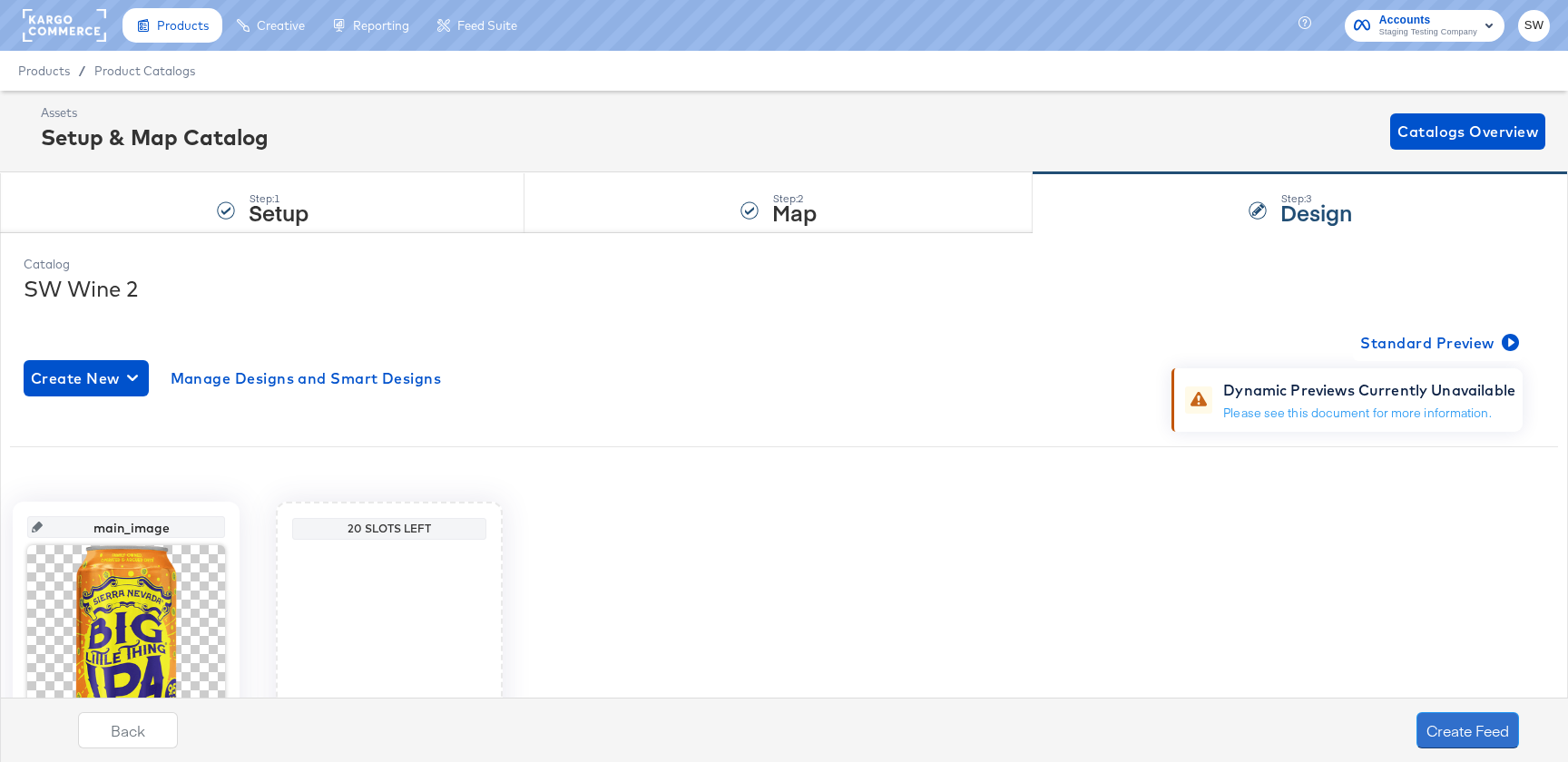
click at [1472, 740] on button "Create Feed" at bounding box center [1468, 731] width 103 height 37
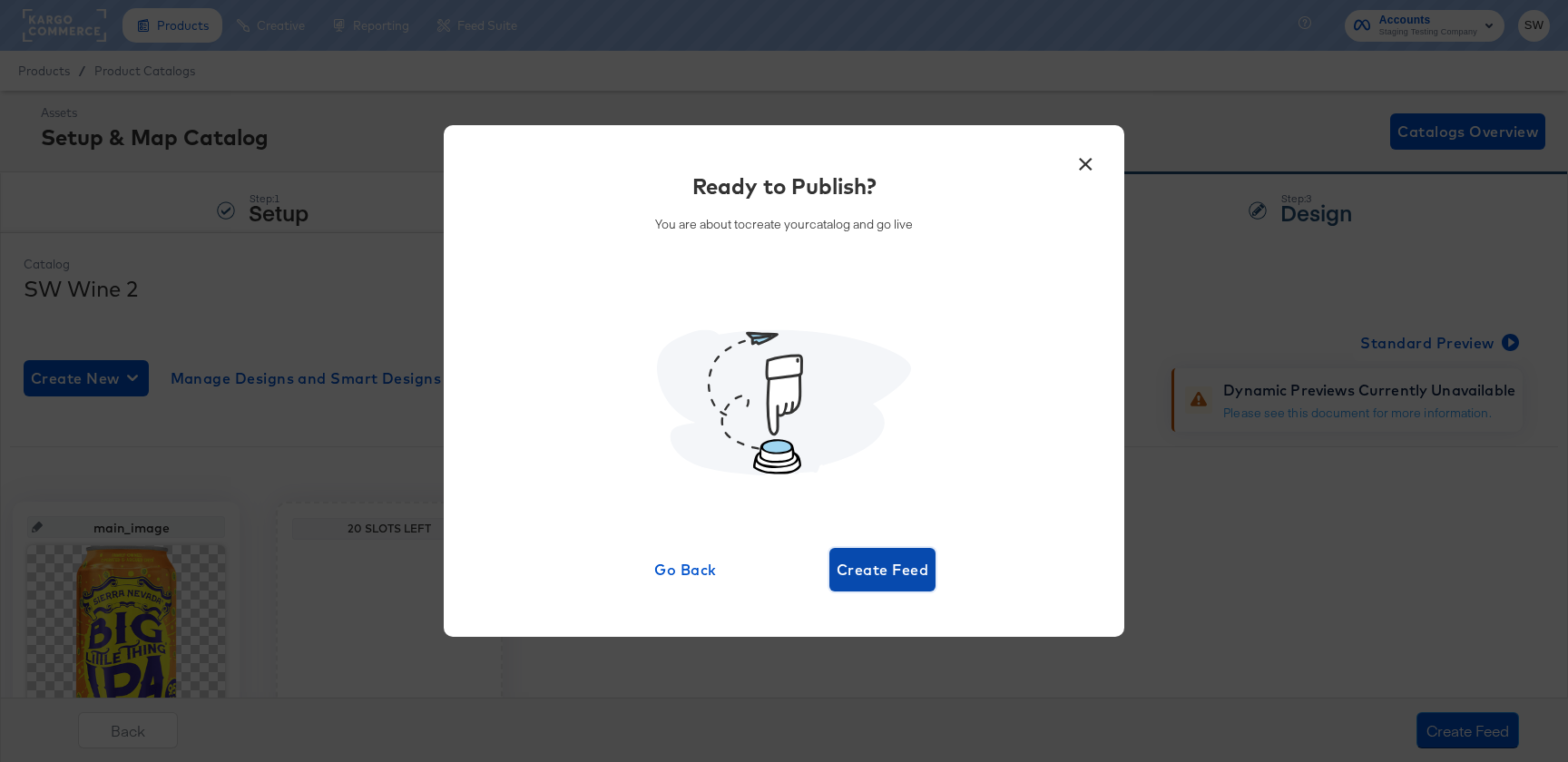
click at [867, 572] on span "Create Feed" at bounding box center [883, 570] width 92 height 26
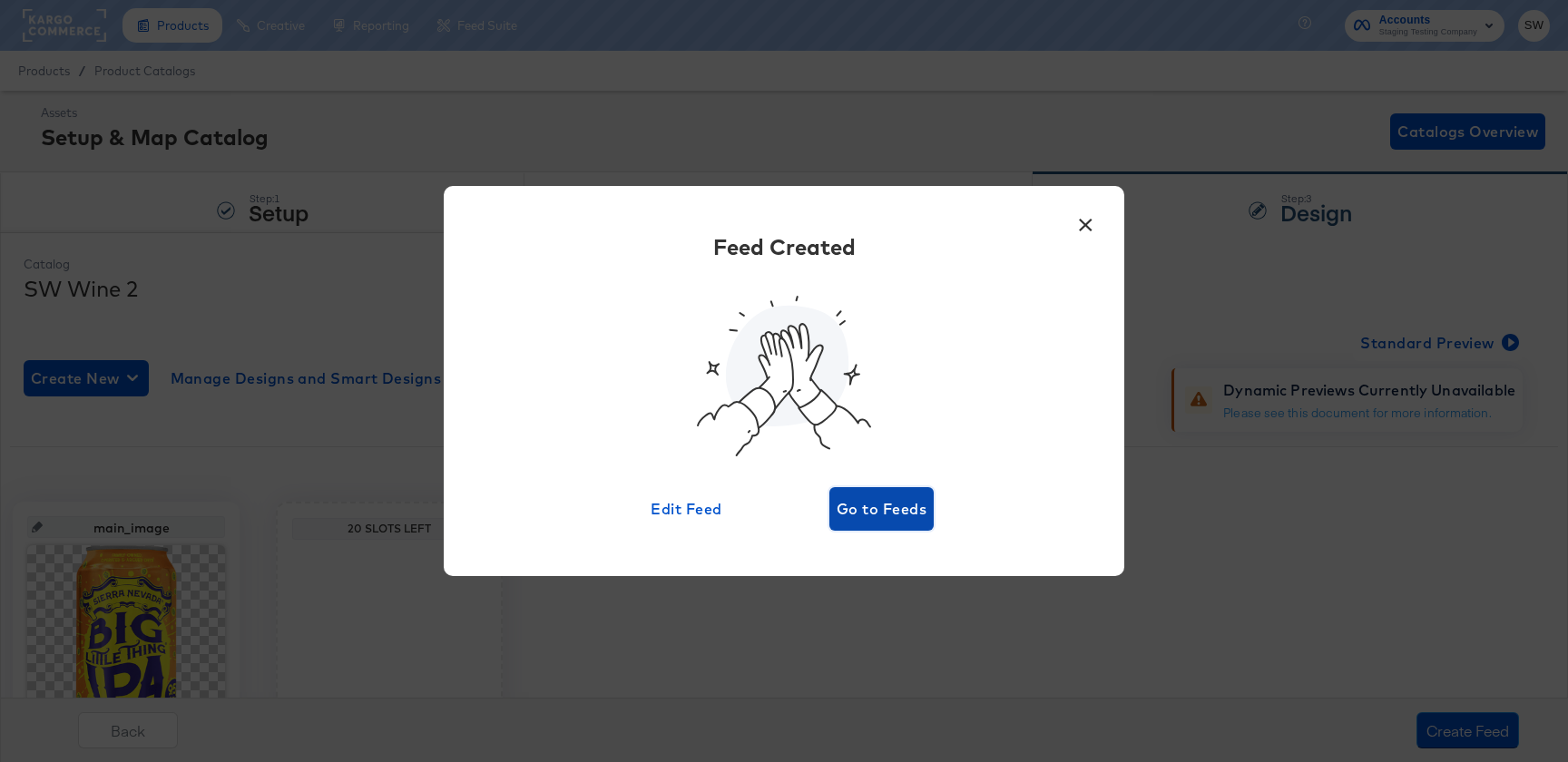
click at [883, 521] on button "Go to Feeds" at bounding box center [882, 510] width 105 height 44
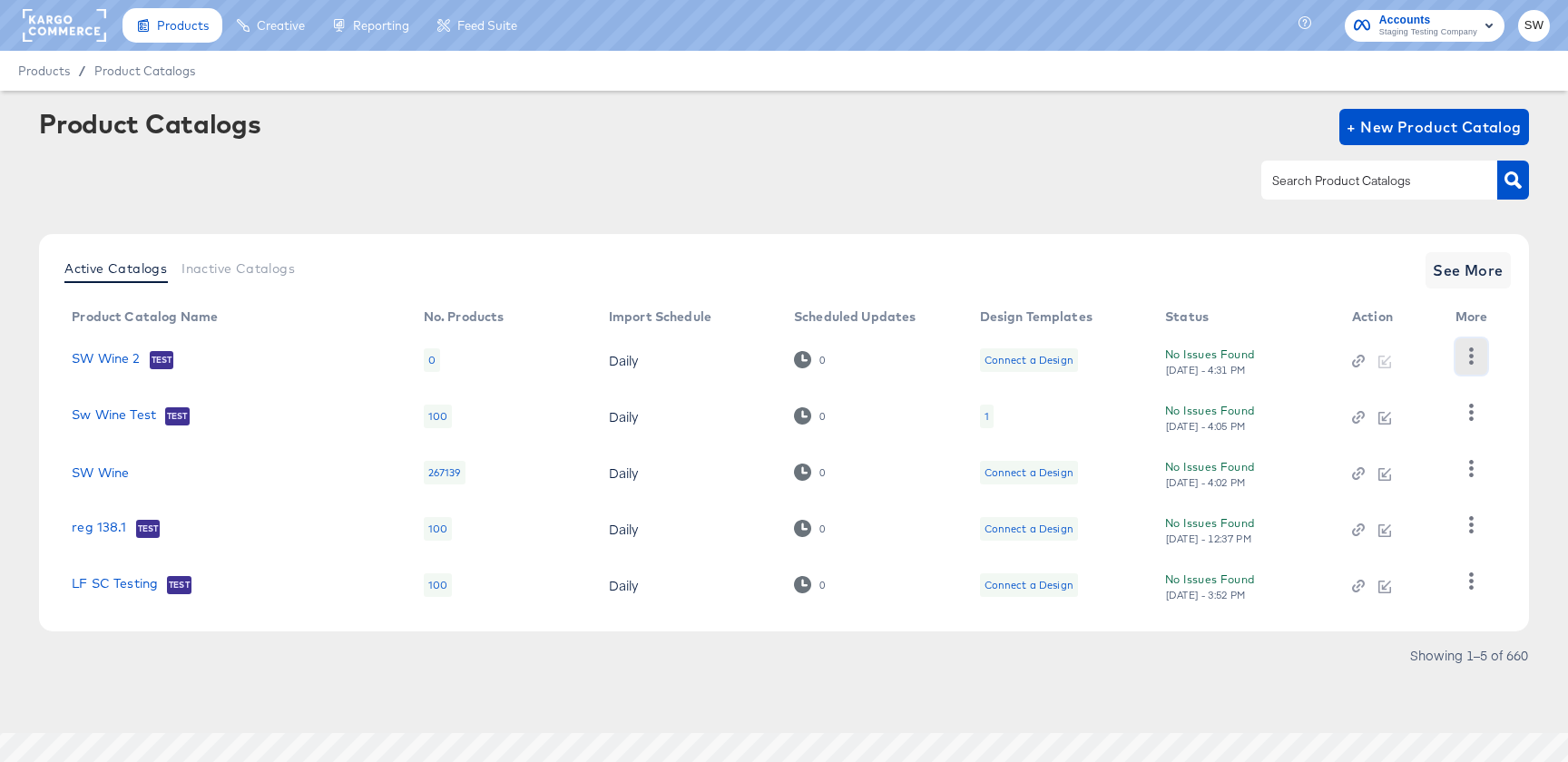
click at [1475, 370] on button "button" at bounding box center [1472, 357] width 32 height 37
click at [1413, 425] on div "HUD Checks (Internal)" at bounding box center [1397, 423] width 182 height 29
click at [125, 425] on td "Sw Wine Test Test" at bounding box center [233, 416] width 352 height 56
click at [127, 417] on link "Sw Wine Test" at bounding box center [114, 416] width 84 height 18
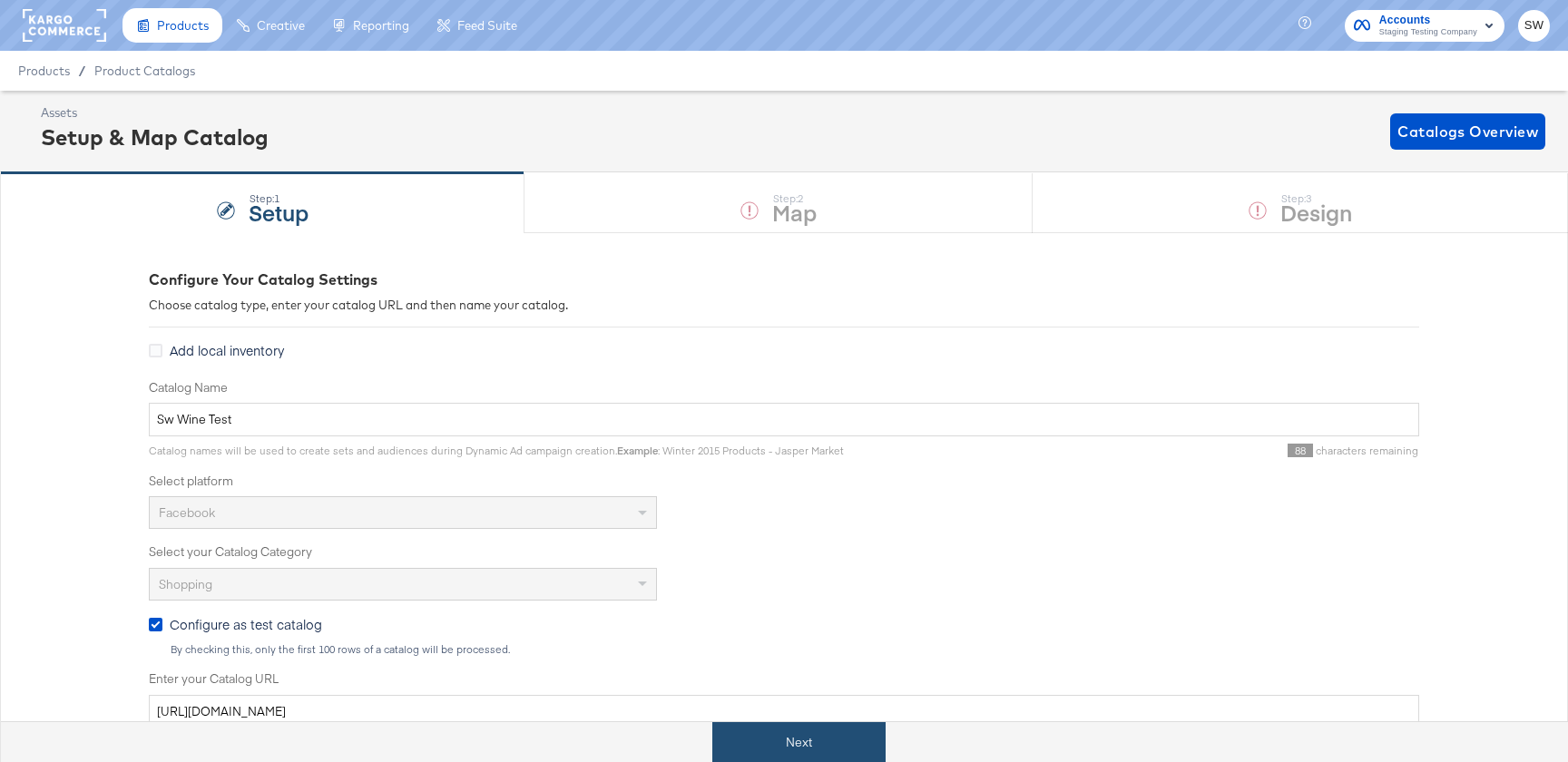
click at [815, 753] on button "Next" at bounding box center [799, 743] width 173 height 41
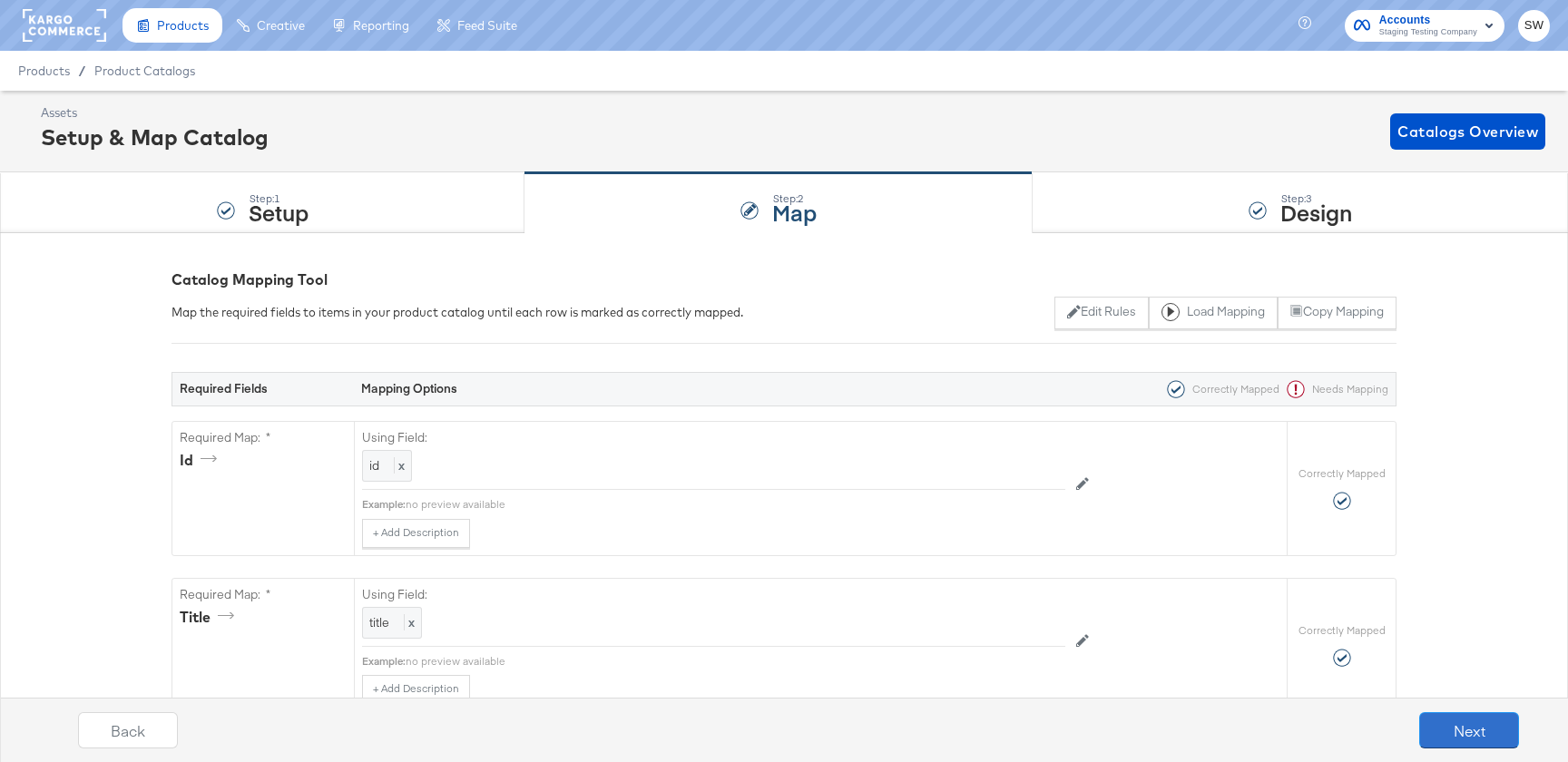
click at [1462, 726] on button "Next" at bounding box center [1469, 731] width 100 height 37
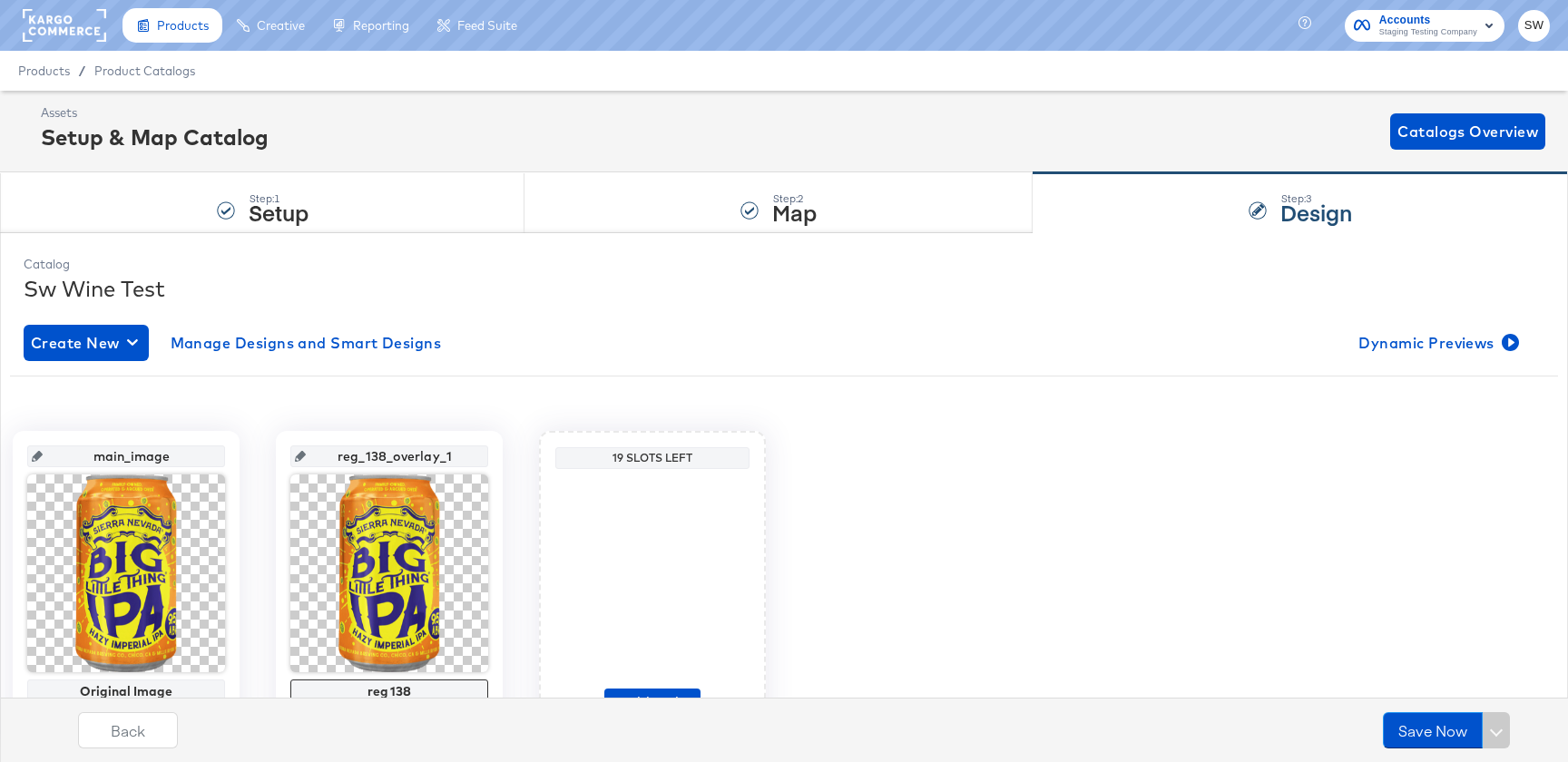
click at [1456, 370] on div "Create New Manage Designs and Smart Designs Dynamic Previews main_image Origina…" at bounding box center [784, 543] width 1521 height 465
click at [1456, 343] on span "Dynamic Previews" at bounding box center [1437, 343] width 157 height 26
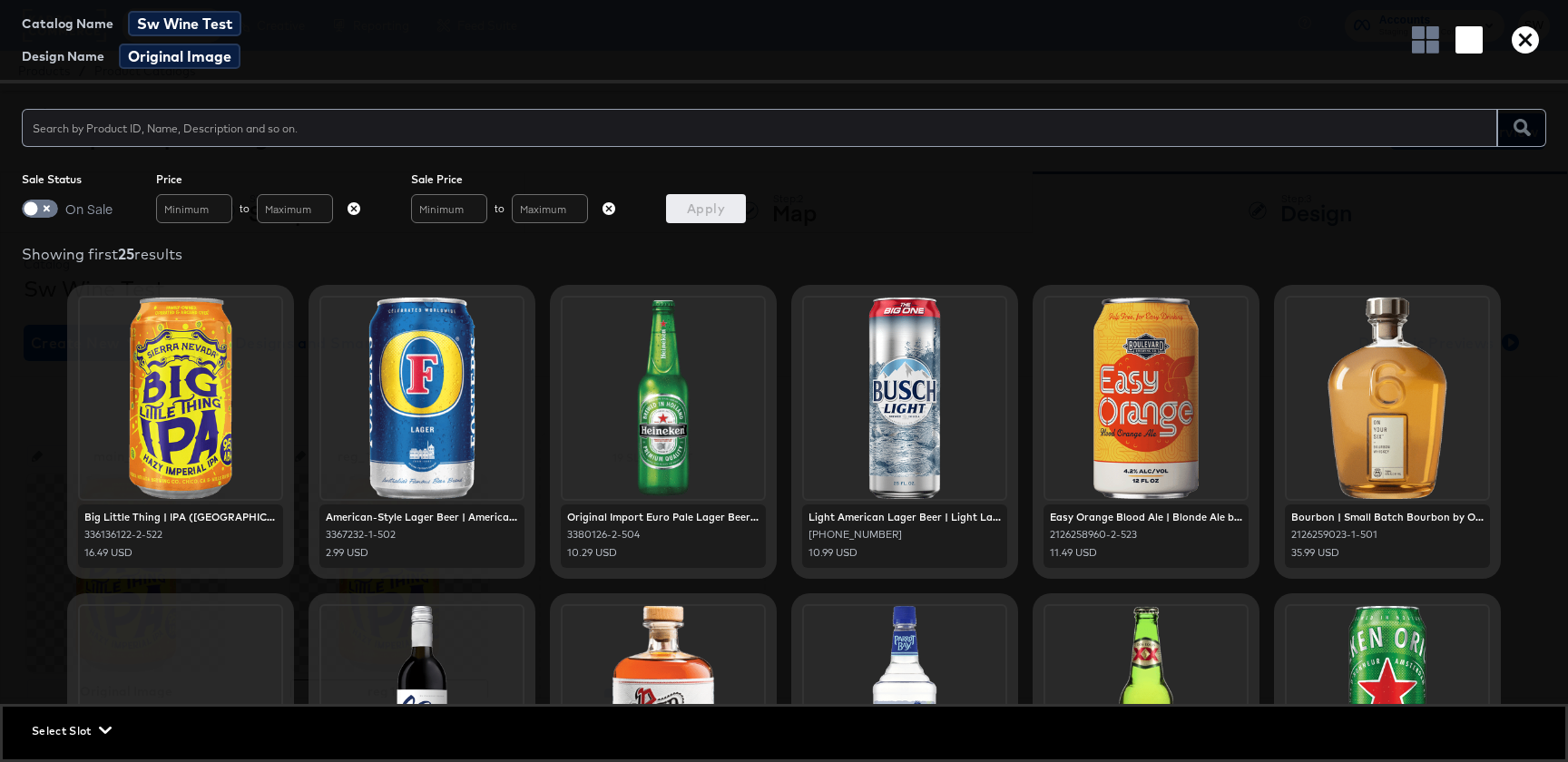
click at [25, 223] on div "Catalog Name Sw Wine Test Design Name Original Image Sale Status On Sale Price …" at bounding box center [784, 381] width 1568 height 762
click at [31, 210] on input "checkbox" at bounding box center [30, 214] width 54 height 18
click at [696, 207] on span "Apply" at bounding box center [705, 209] width 65 height 23
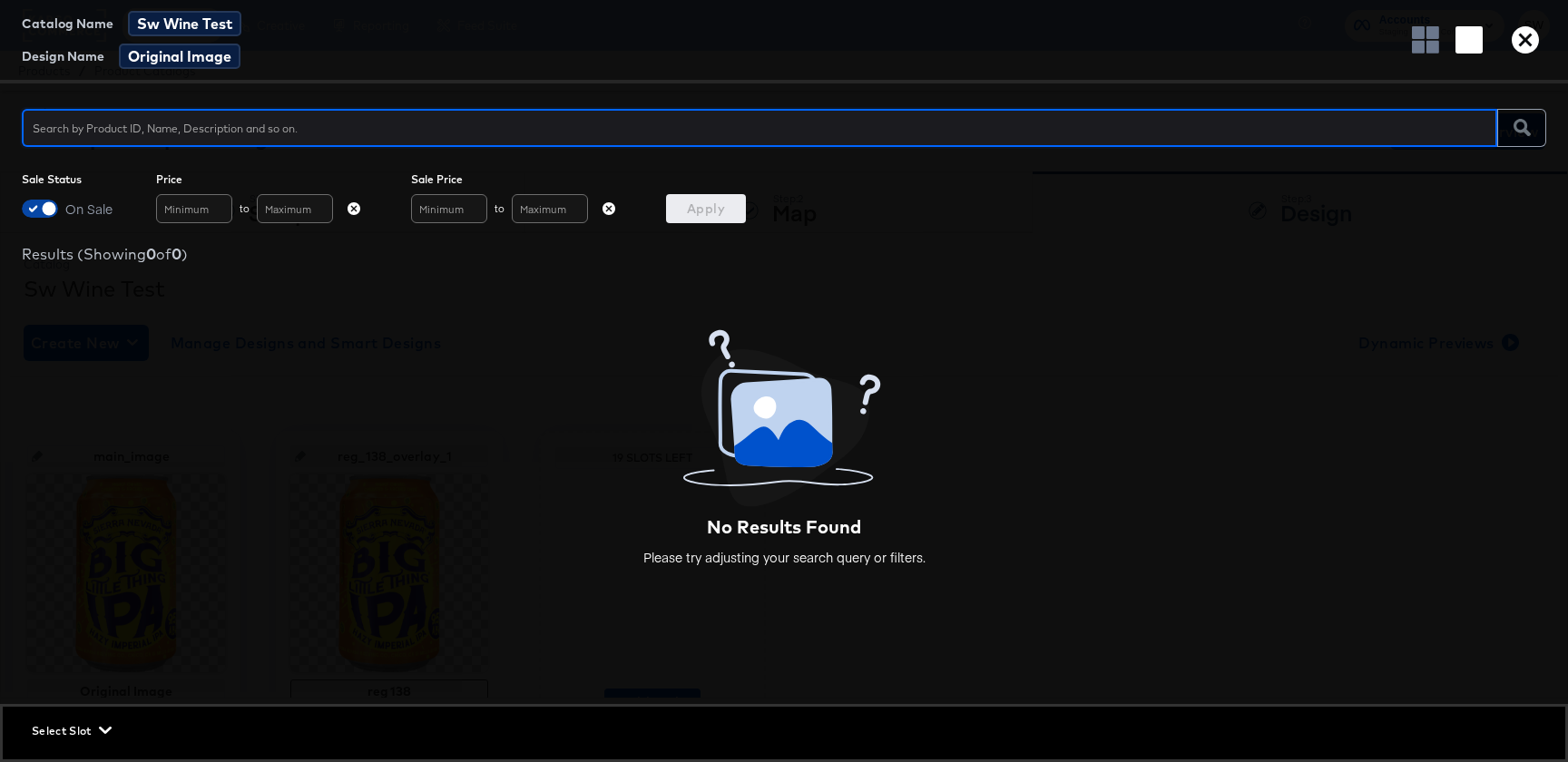
click at [40, 211] on input "checkbox" at bounding box center [49, 214] width 54 height 18
checkbox input "false"
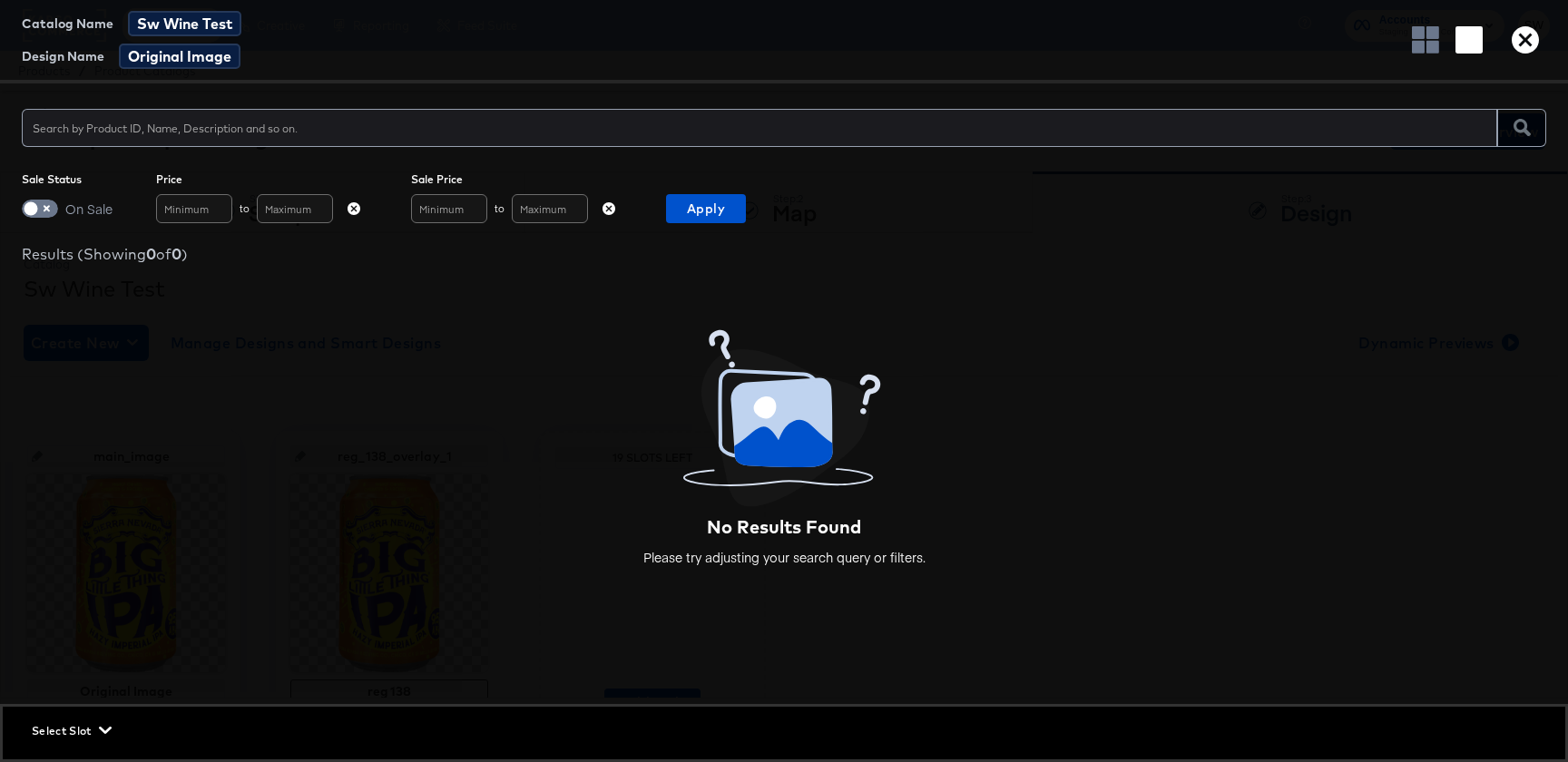
click at [663, 213] on div "Sale Status On Sale Price to Sale Price to Apply" at bounding box center [784, 197] width 1568 height 50
click at [678, 213] on span "Apply" at bounding box center [705, 209] width 65 height 23
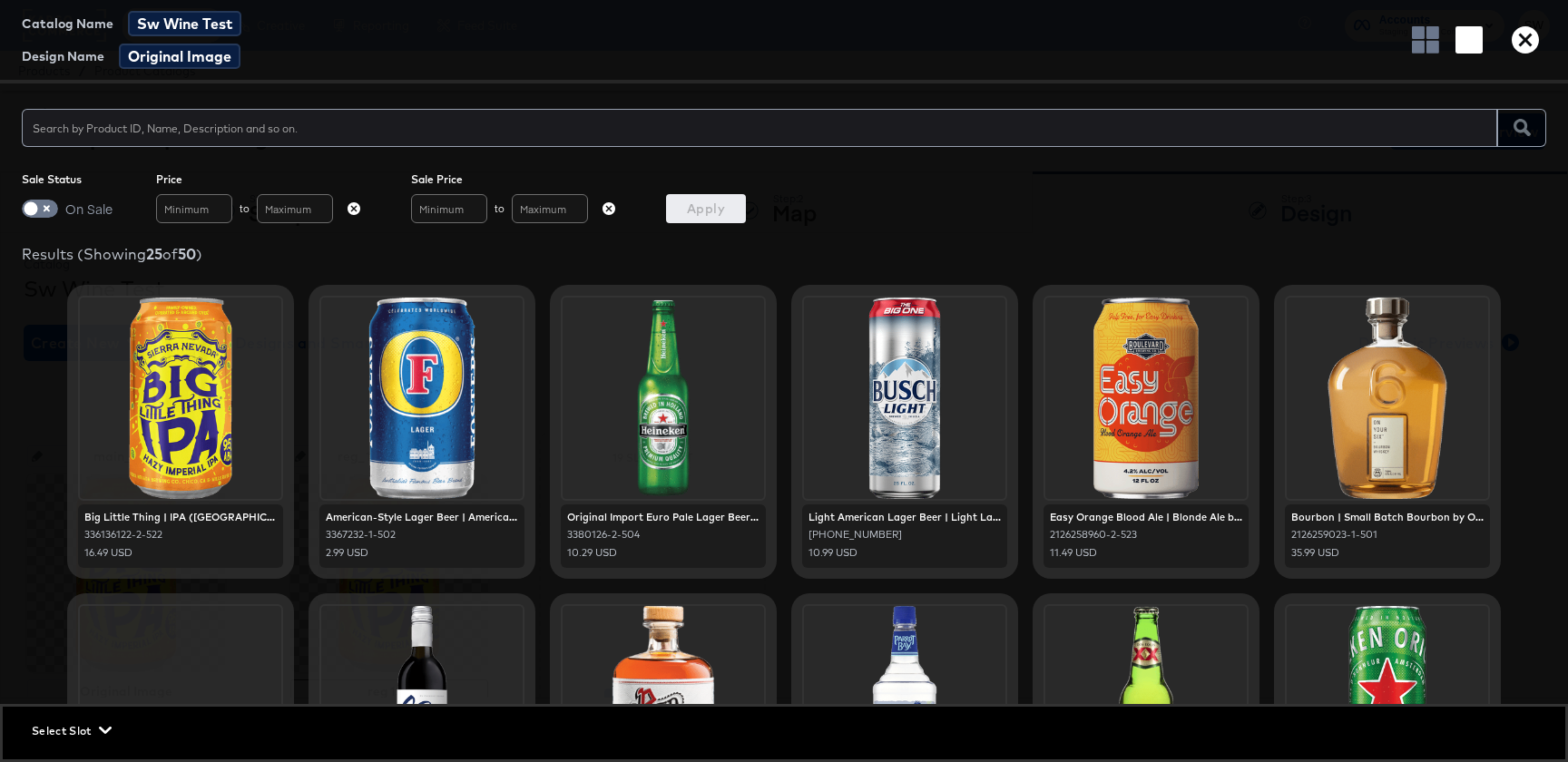
click at [1538, 39] on icon "button" at bounding box center [1526, 40] width 28 height 28
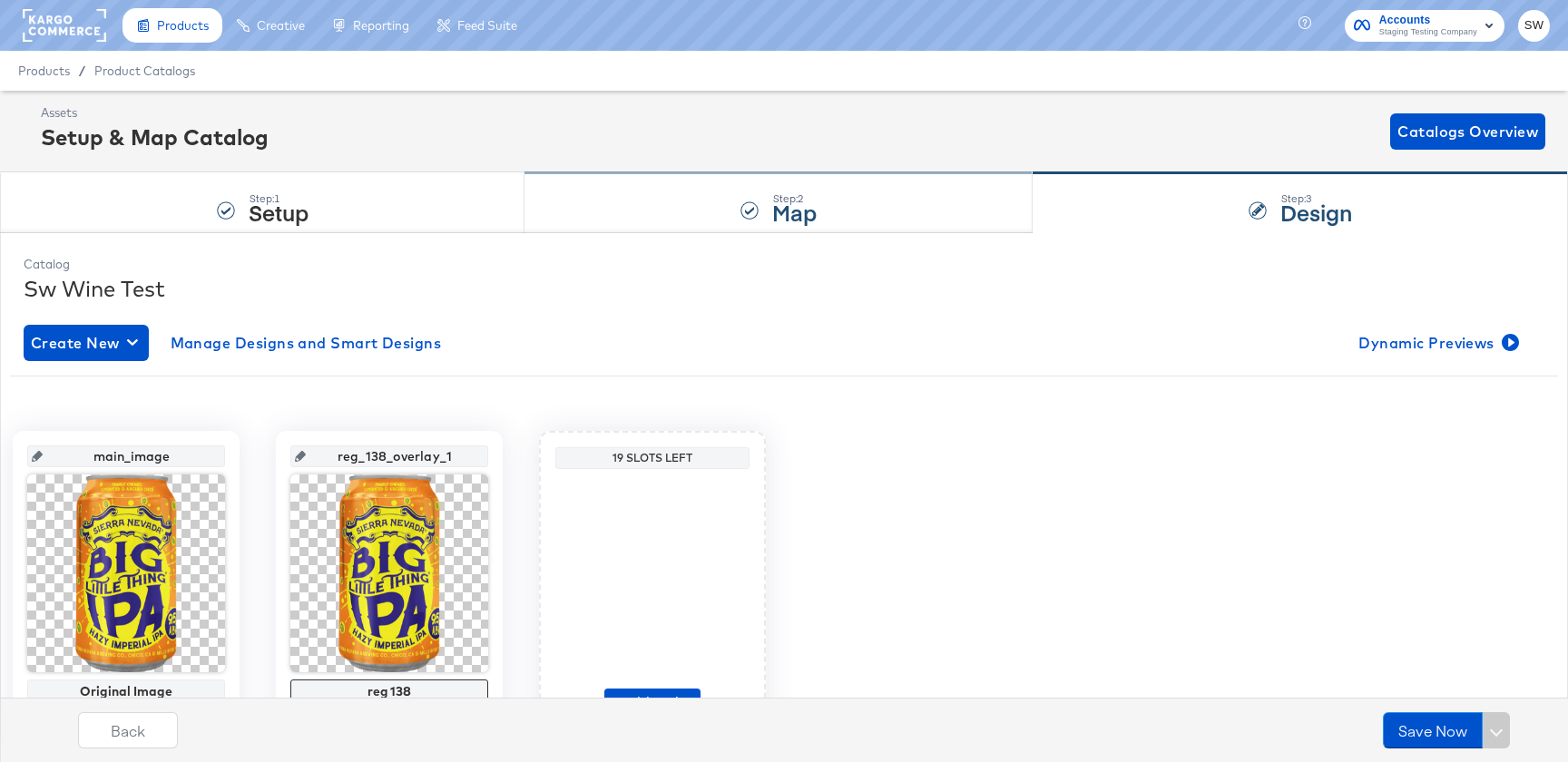
click at [648, 214] on div "Step: 2 Map" at bounding box center [778, 203] width 508 height 60
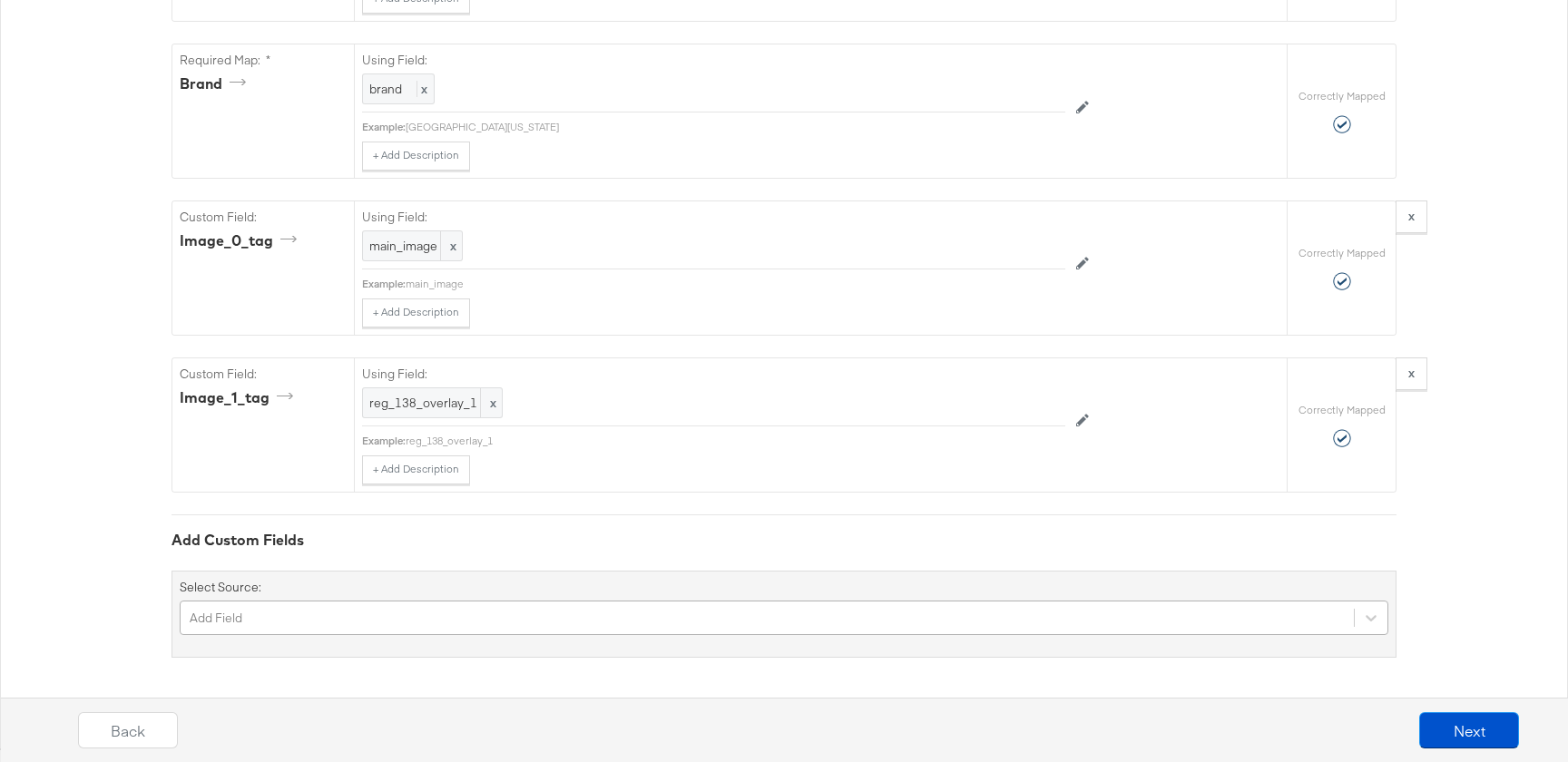
scroll to position [1784, 0]
click at [348, 614] on div "Add Field" at bounding box center [784, 618] width 1209 height 35
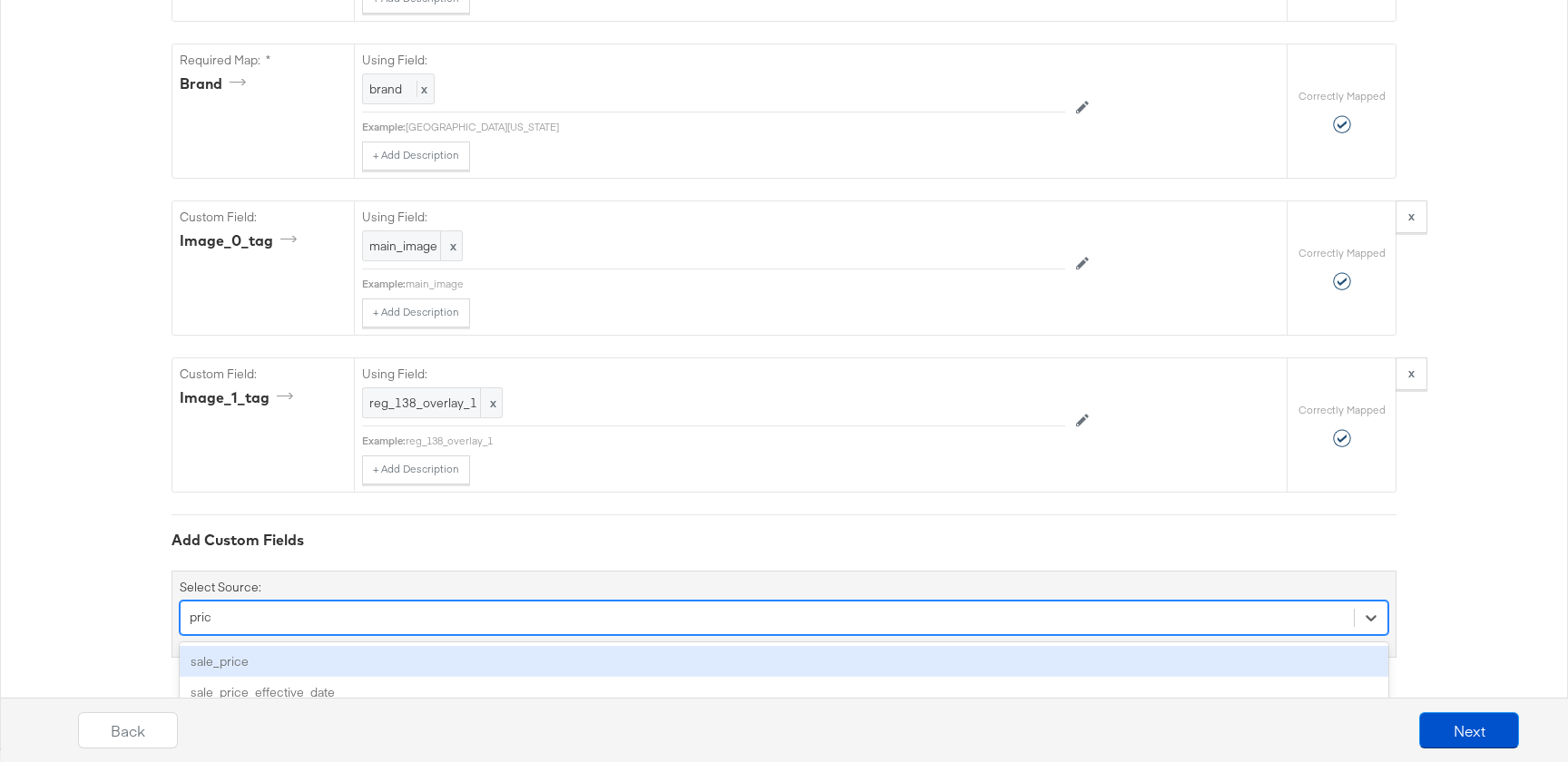
scroll to position [1632, 0]
type input "price"
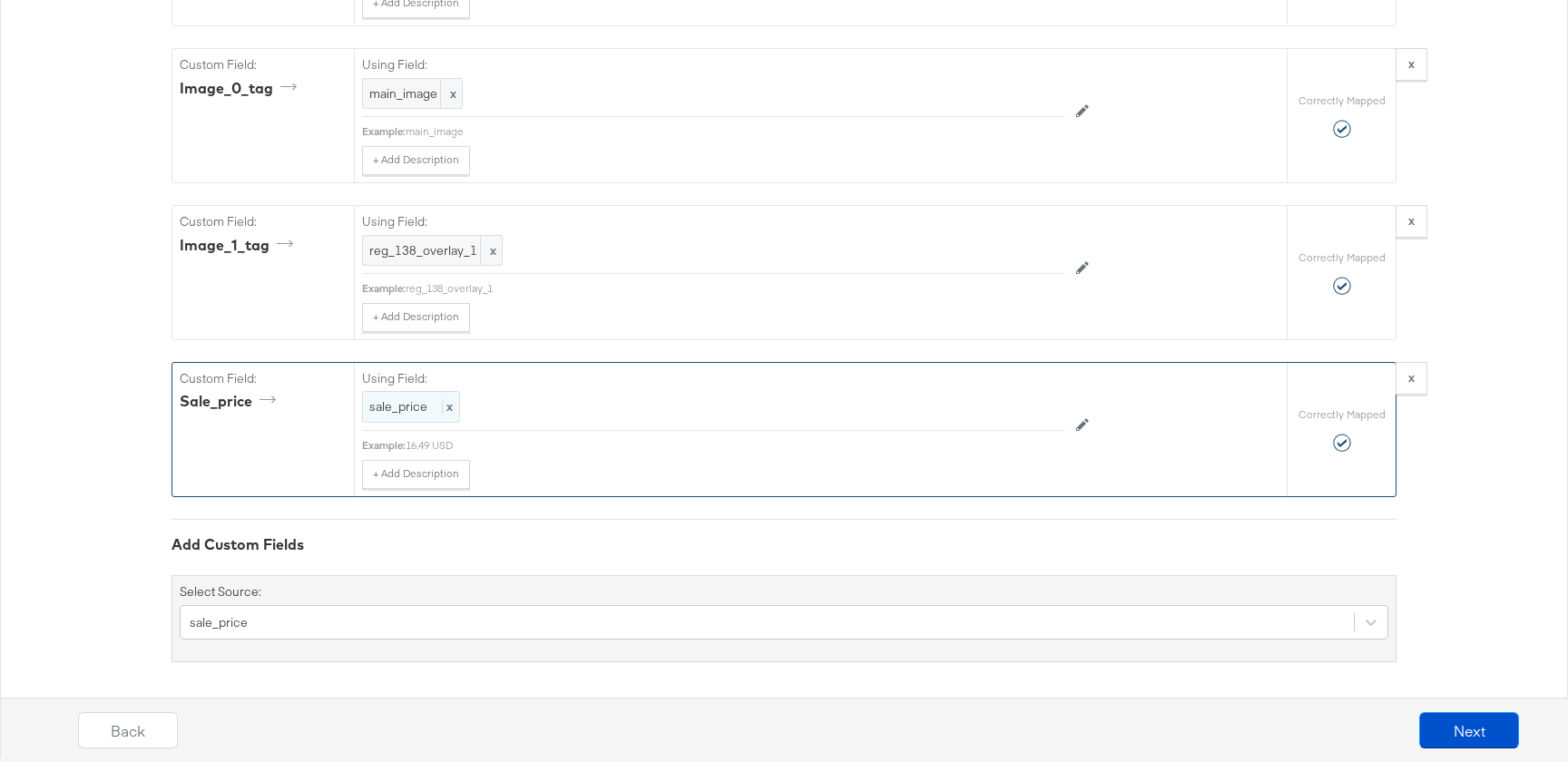
click at [417, 411] on span "sale_price" at bounding box center [398, 407] width 58 height 17
click at [417, 411] on span "sale_price" at bounding box center [401, 408] width 58 height 17
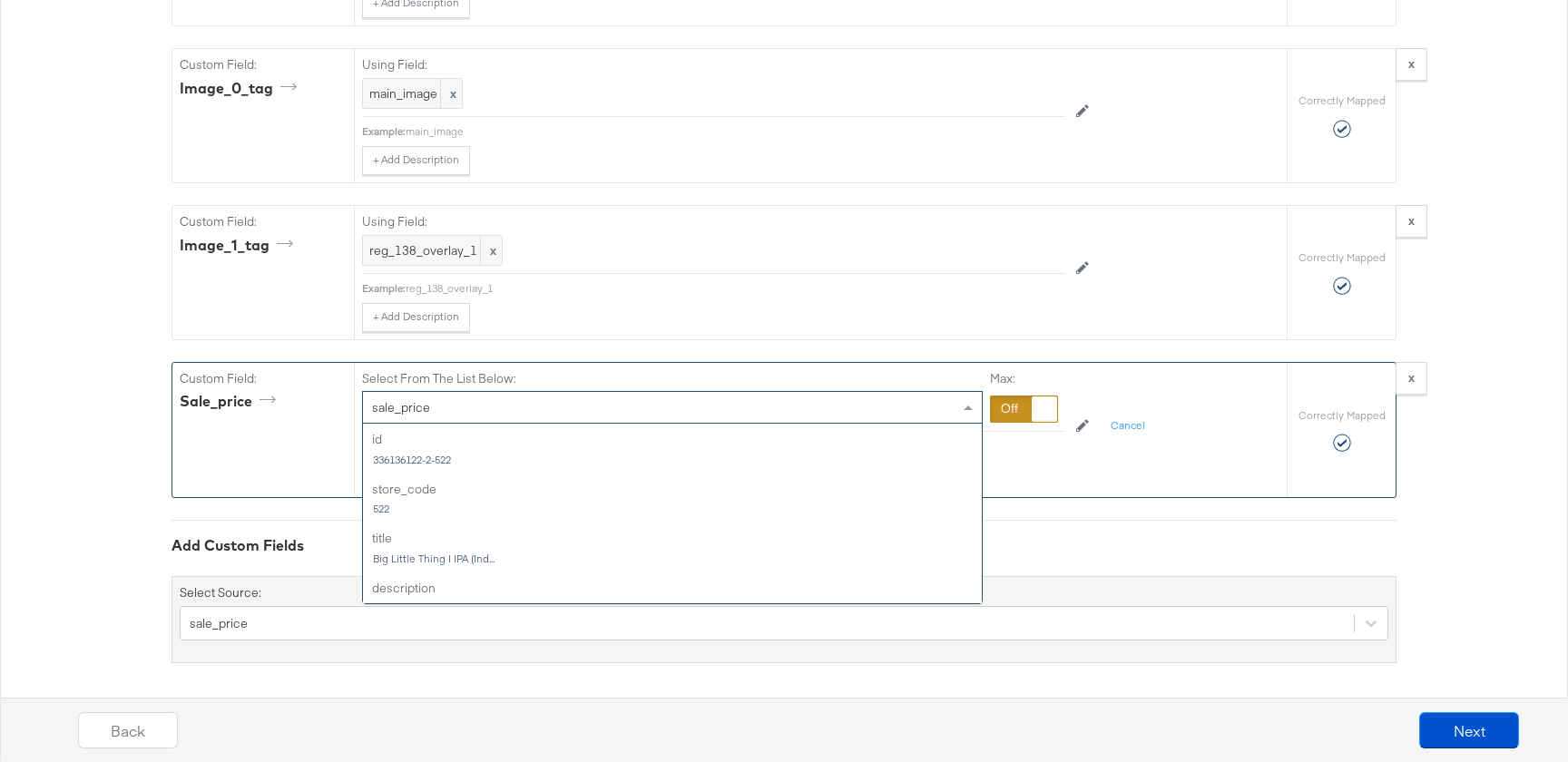
scroll to position [545, 0]
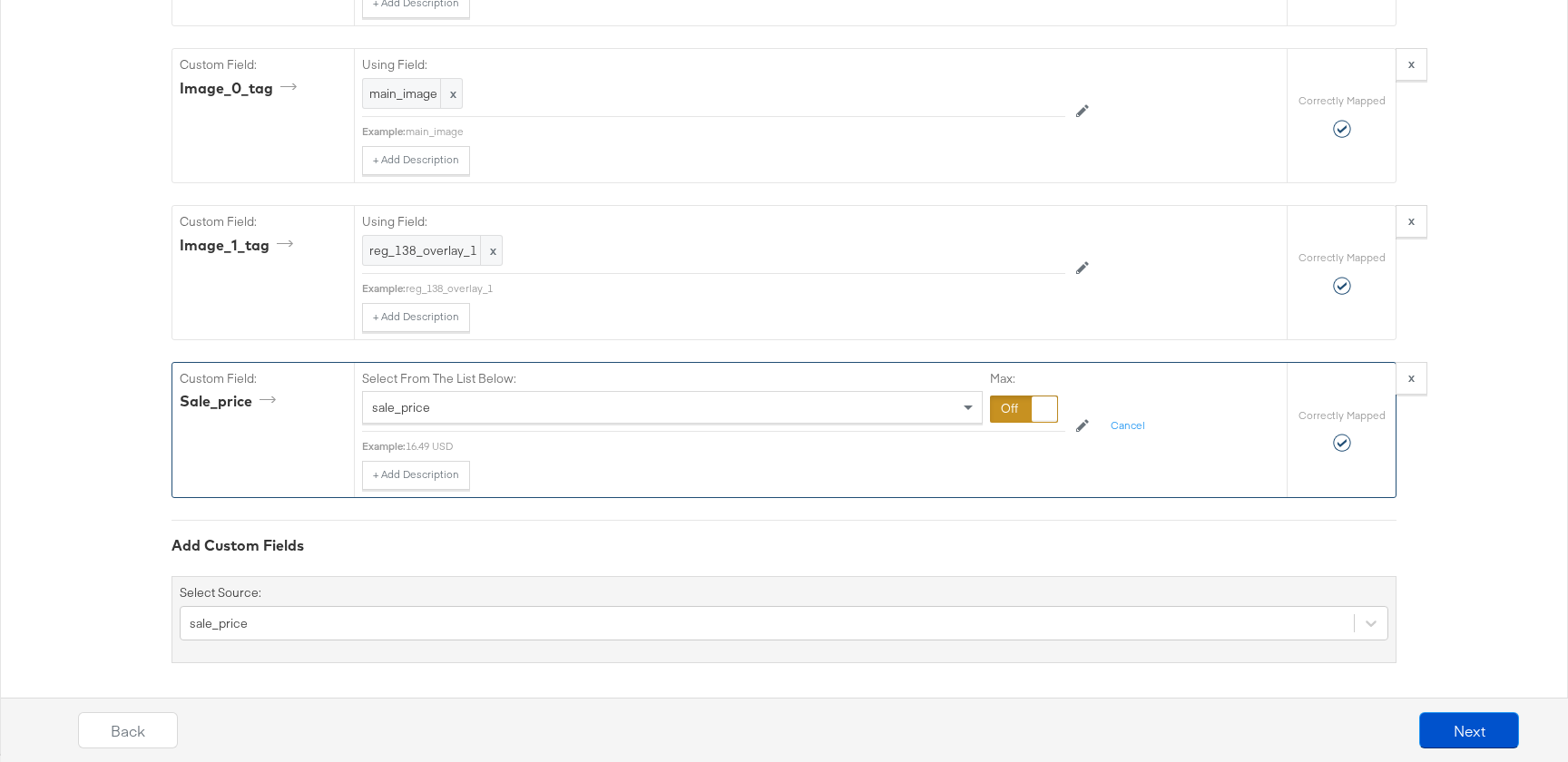
click at [1021, 414] on div at bounding box center [1024, 410] width 68 height 28
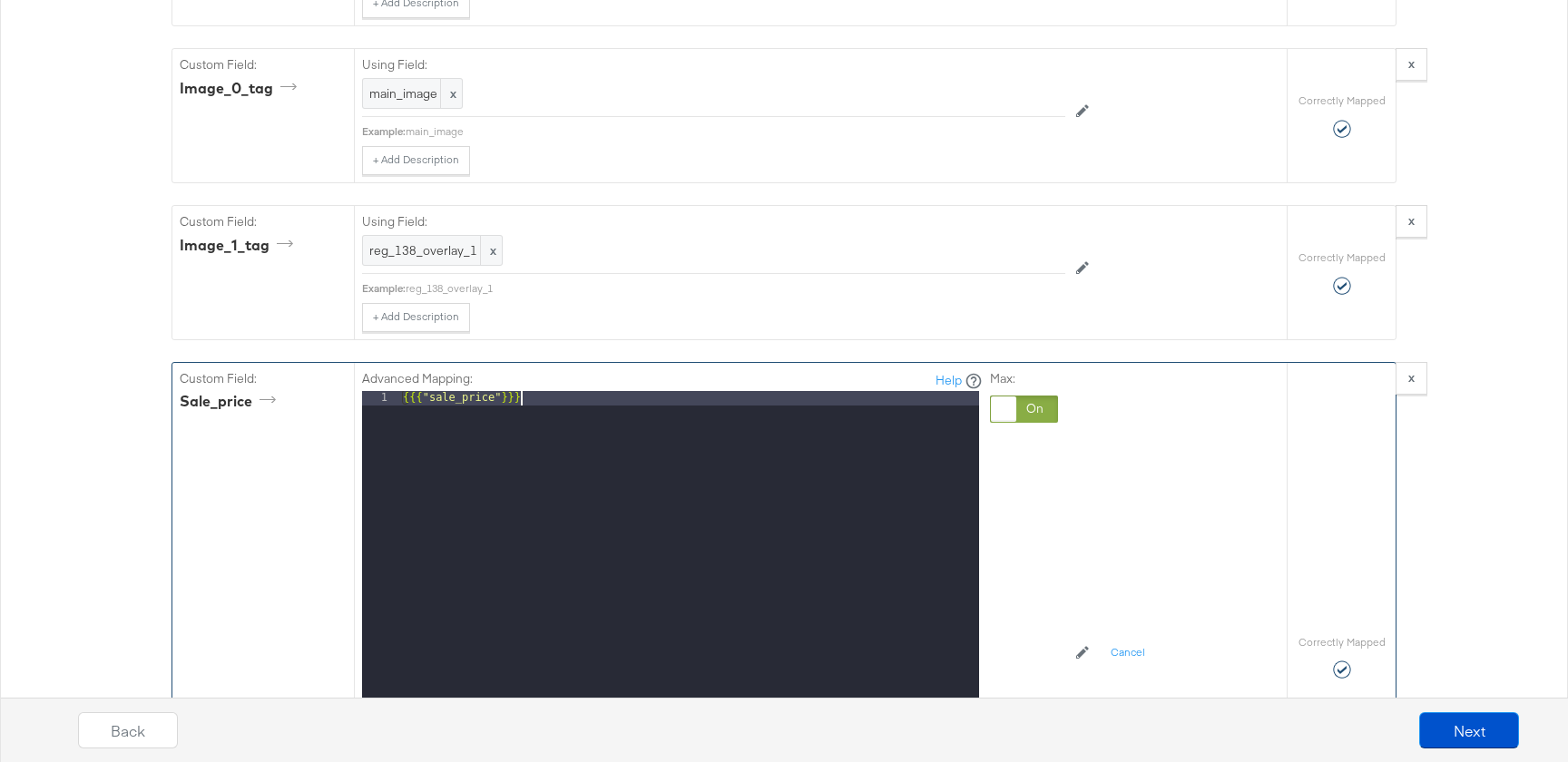
click at [580, 450] on div "{{{ "sale_price" }}}" at bounding box center [690, 633] width 580 height 483
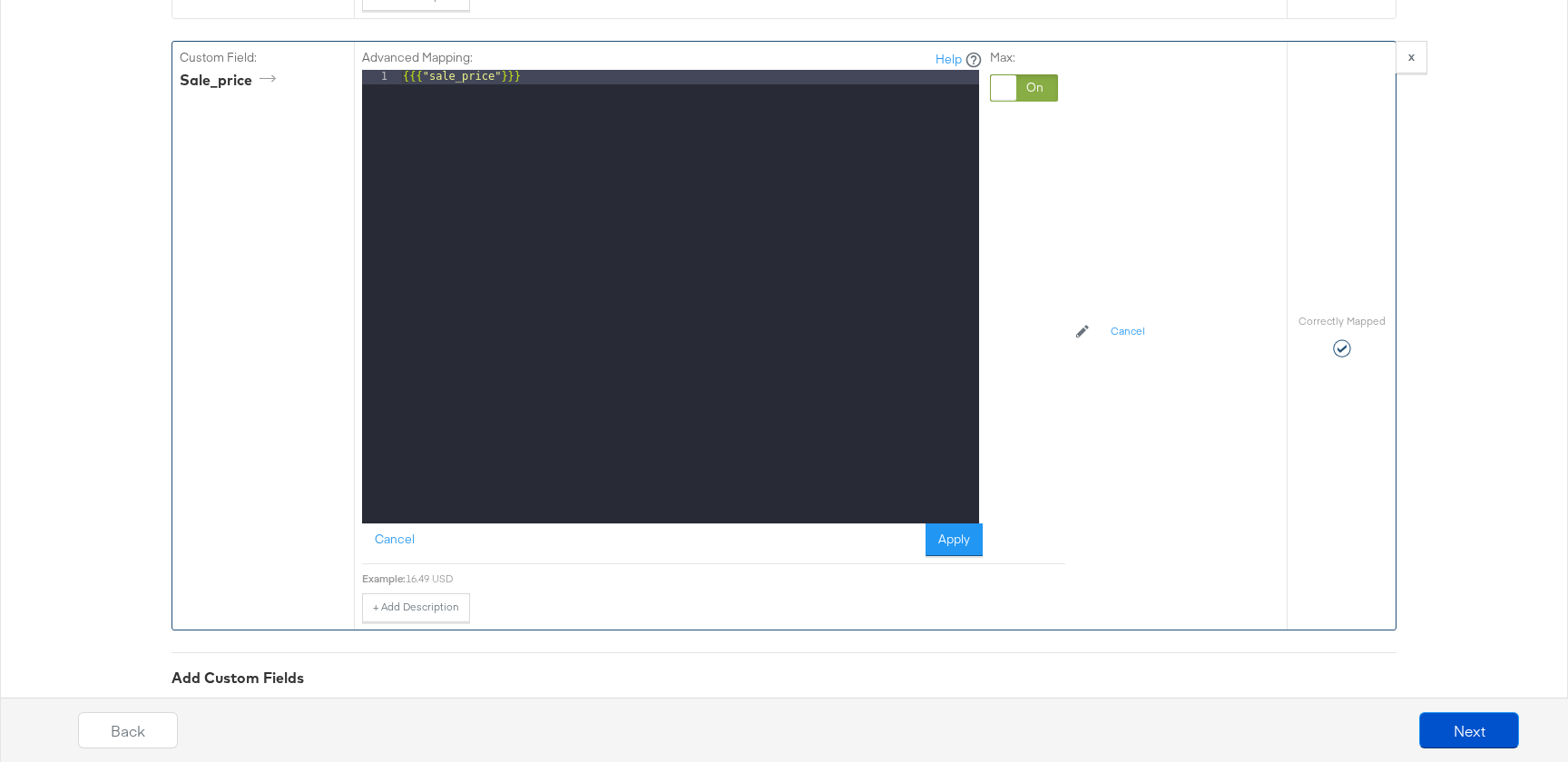
scroll to position [2104, 0]
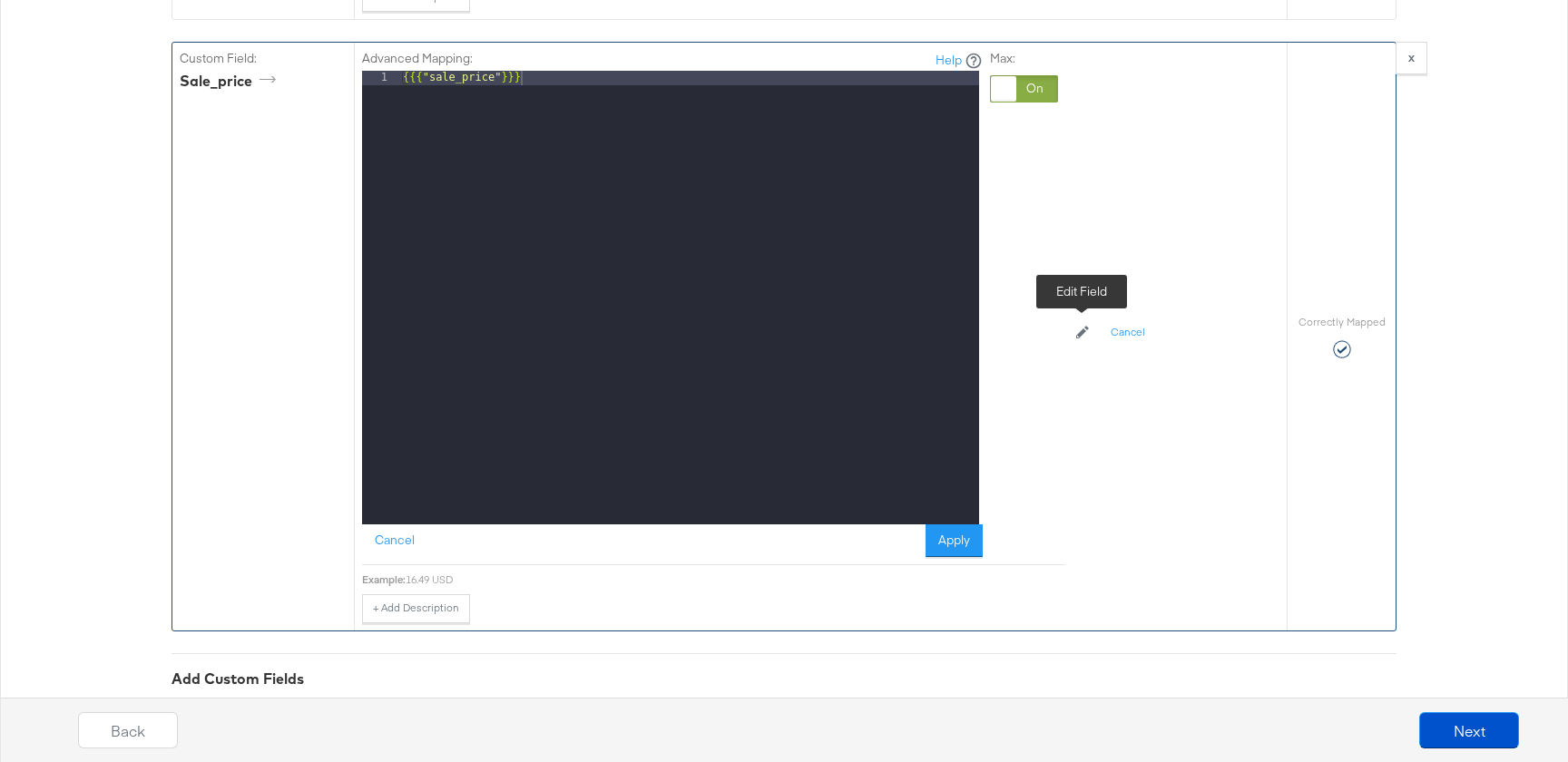
click at [1073, 331] on button at bounding box center [1083, 333] width 35 height 29
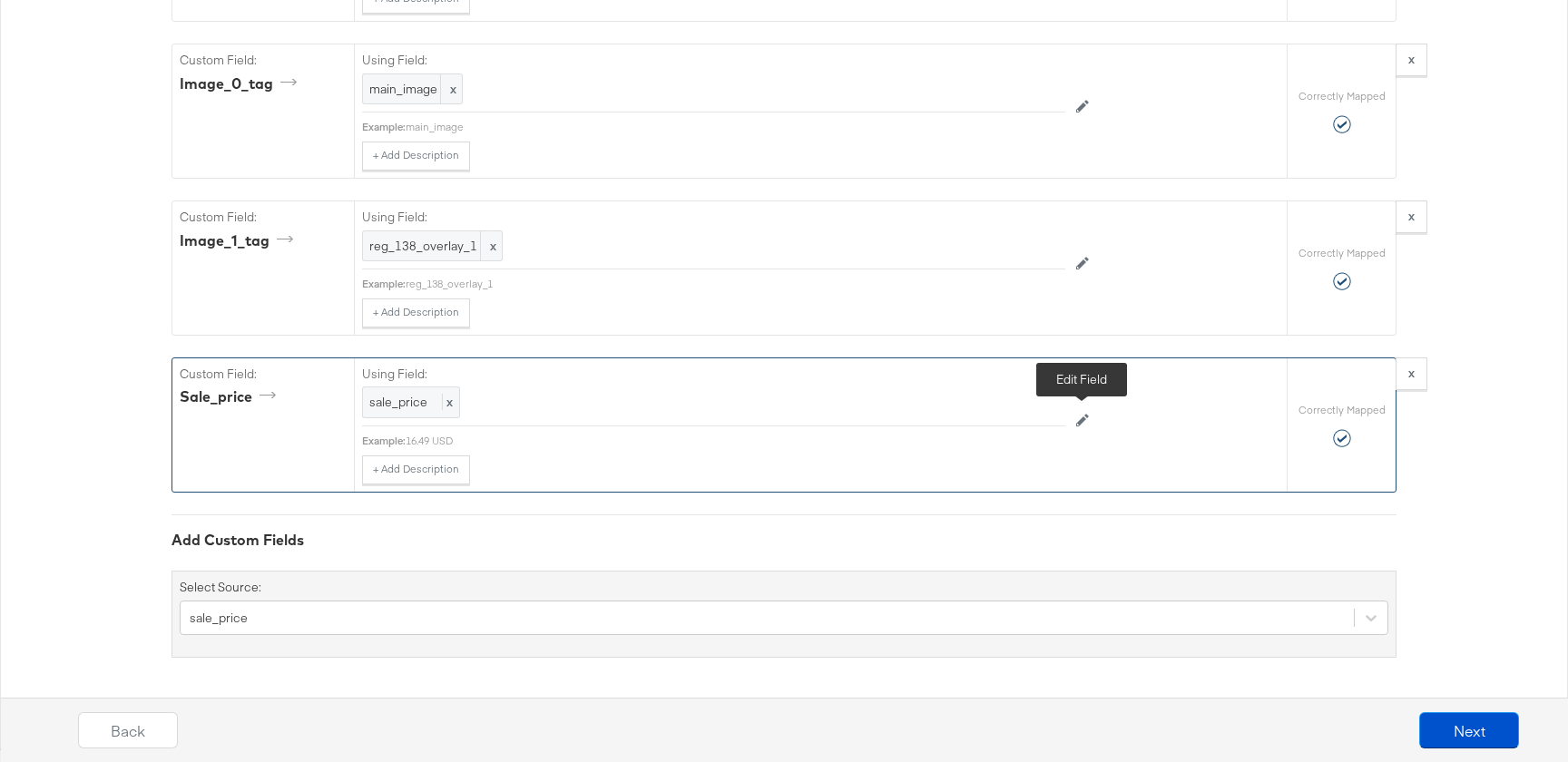
click at [1078, 421] on icon at bounding box center [1083, 420] width 13 height 13
click at [1015, 406] on div at bounding box center [1024, 404] width 68 height 28
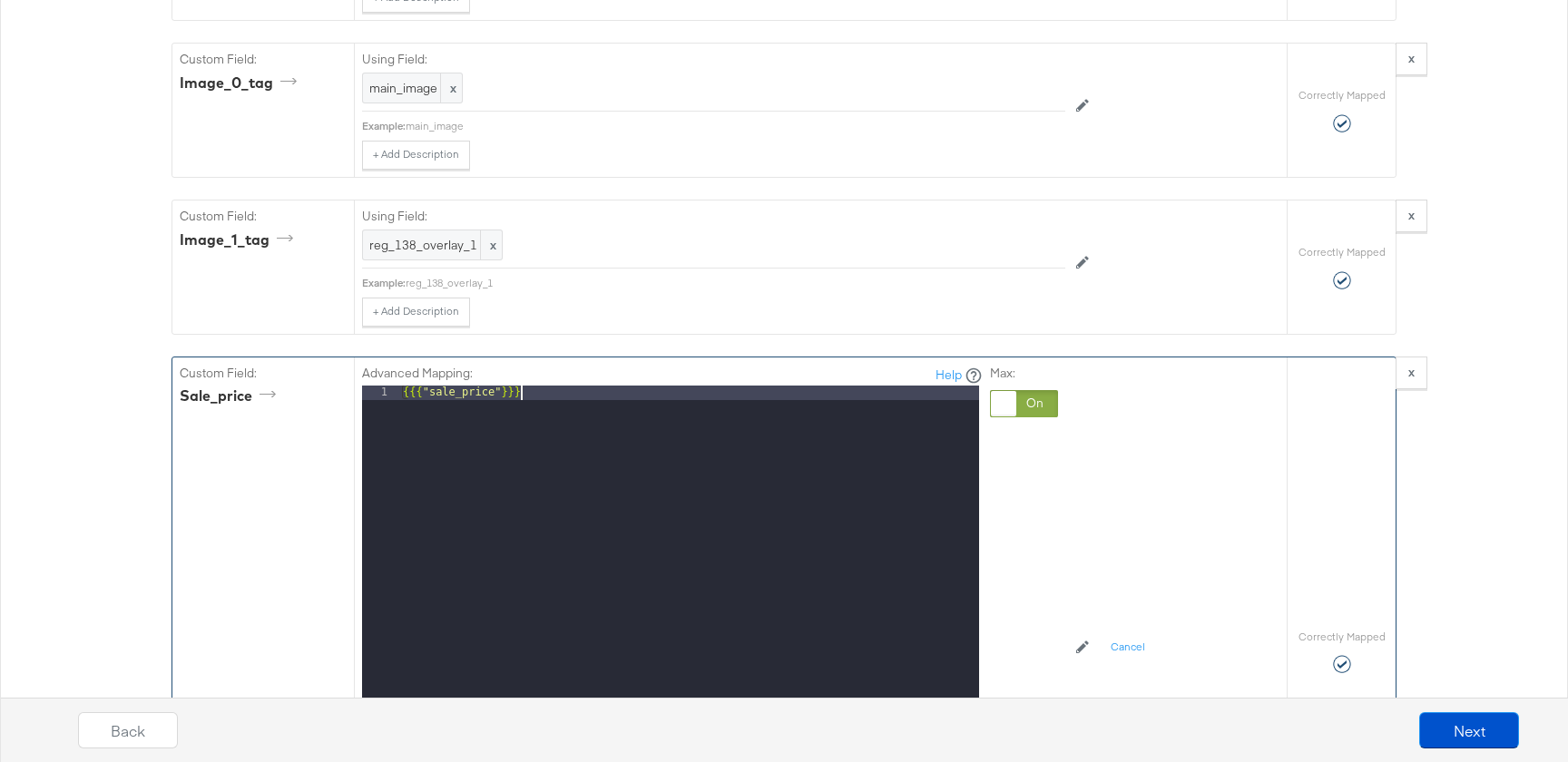
click at [851, 433] on div "{{{ "sale_price" }}}" at bounding box center [690, 627] width 580 height 483
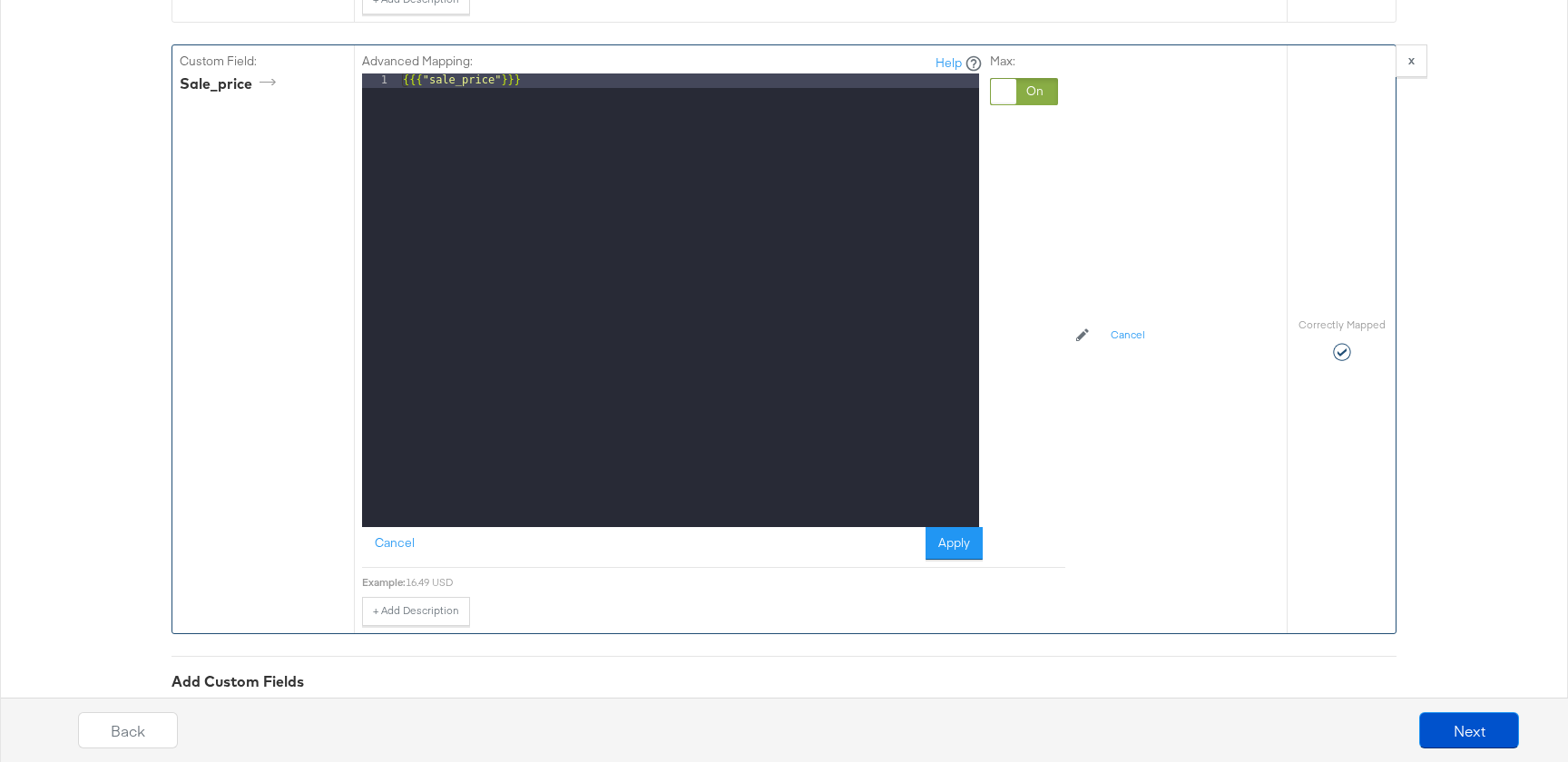
scroll to position [2104, 0]
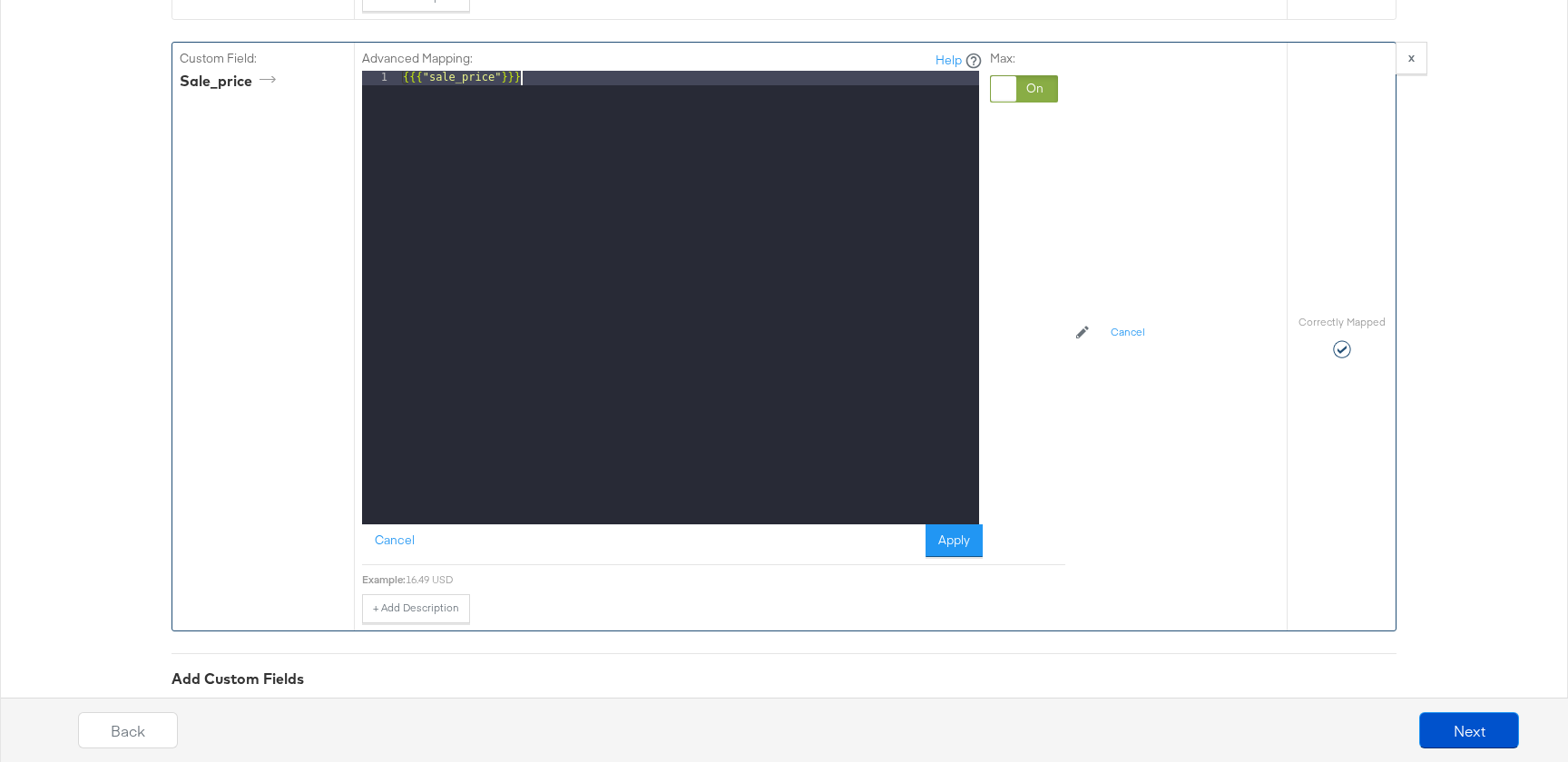
click at [1025, 95] on div at bounding box center [1024, 89] width 68 height 28
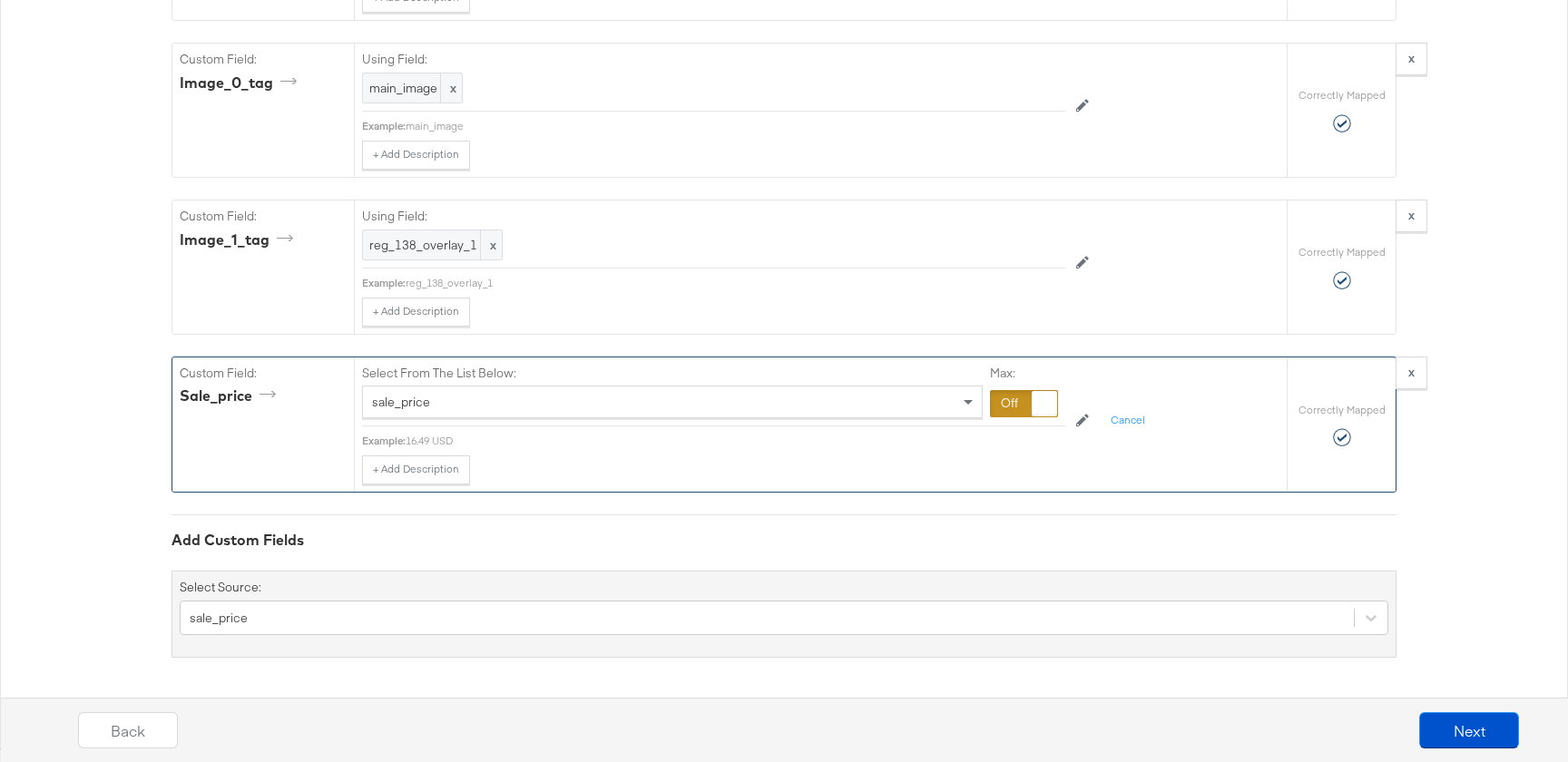
click at [1004, 404] on div at bounding box center [1024, 404] width 68 height 28
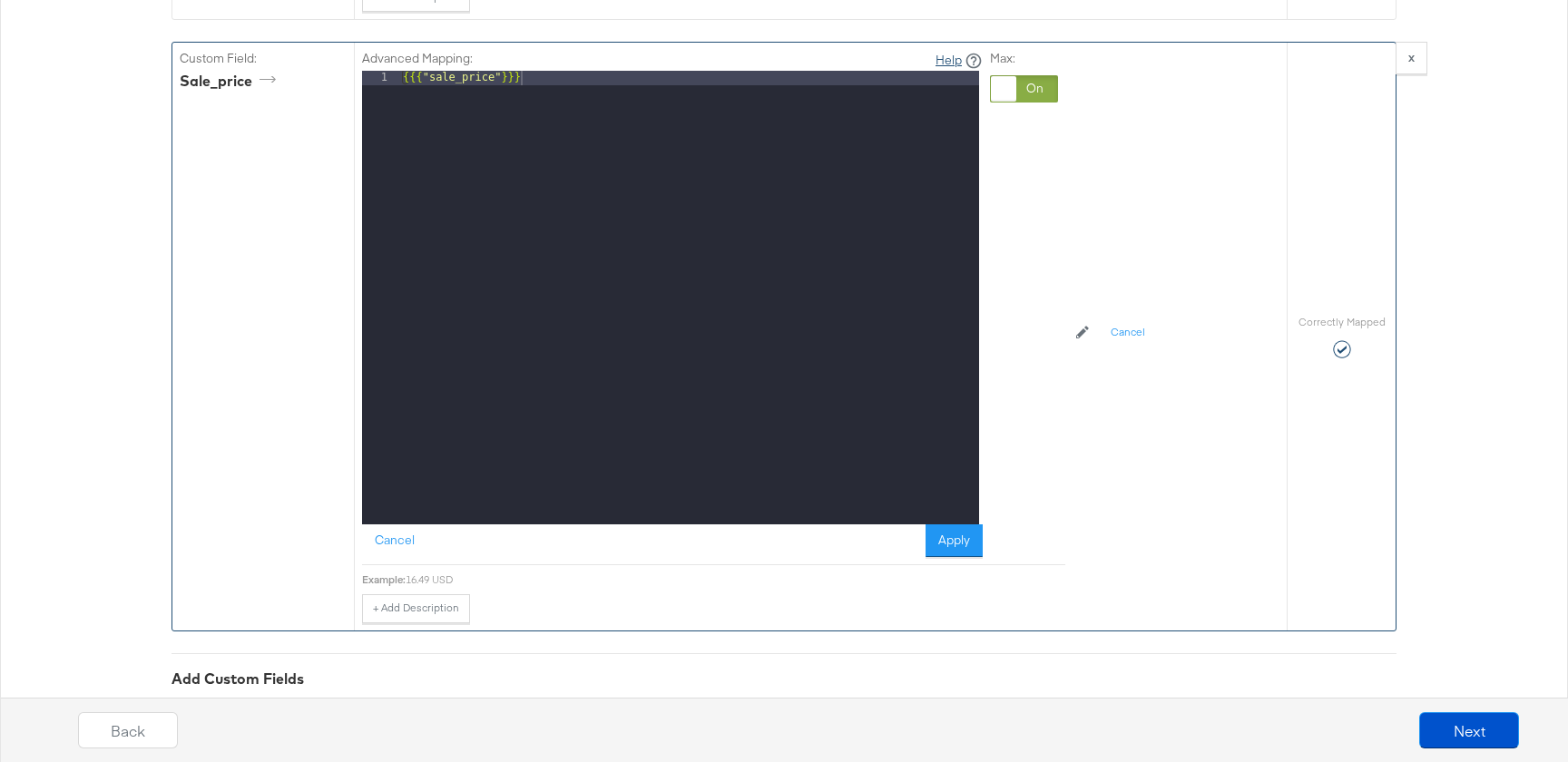
click at [944, 52] on link "Help" at bounding box center [948, 60] width 27 height 17
click at [973, 58] on icon at bounding box center [974, 61] width 18 height 18
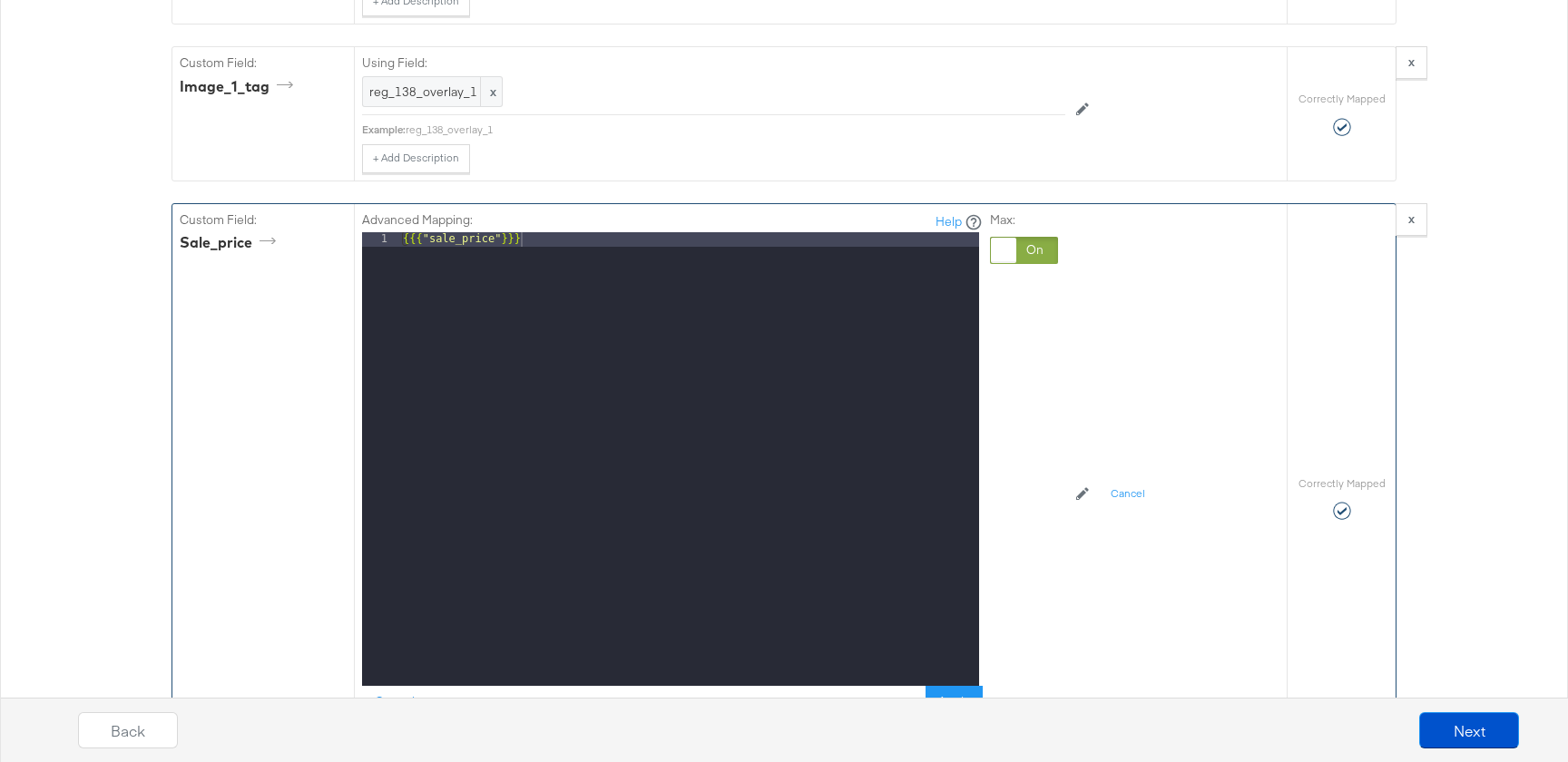
scroll to position [1935, 0]
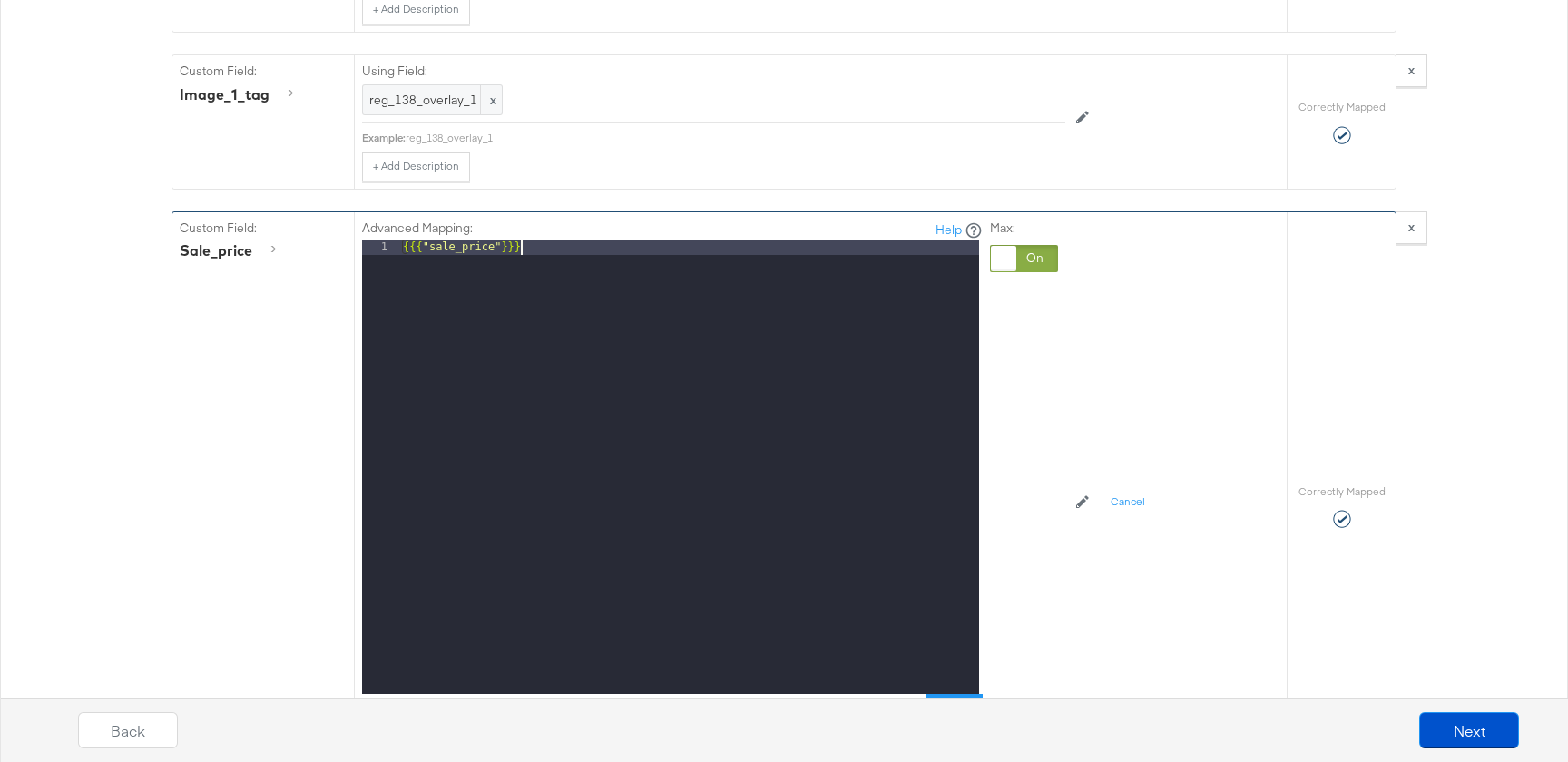
click at [653, 381] on div "{{{ "sale_price" }}}" at bounding box center [690, 481] width 580 height 483
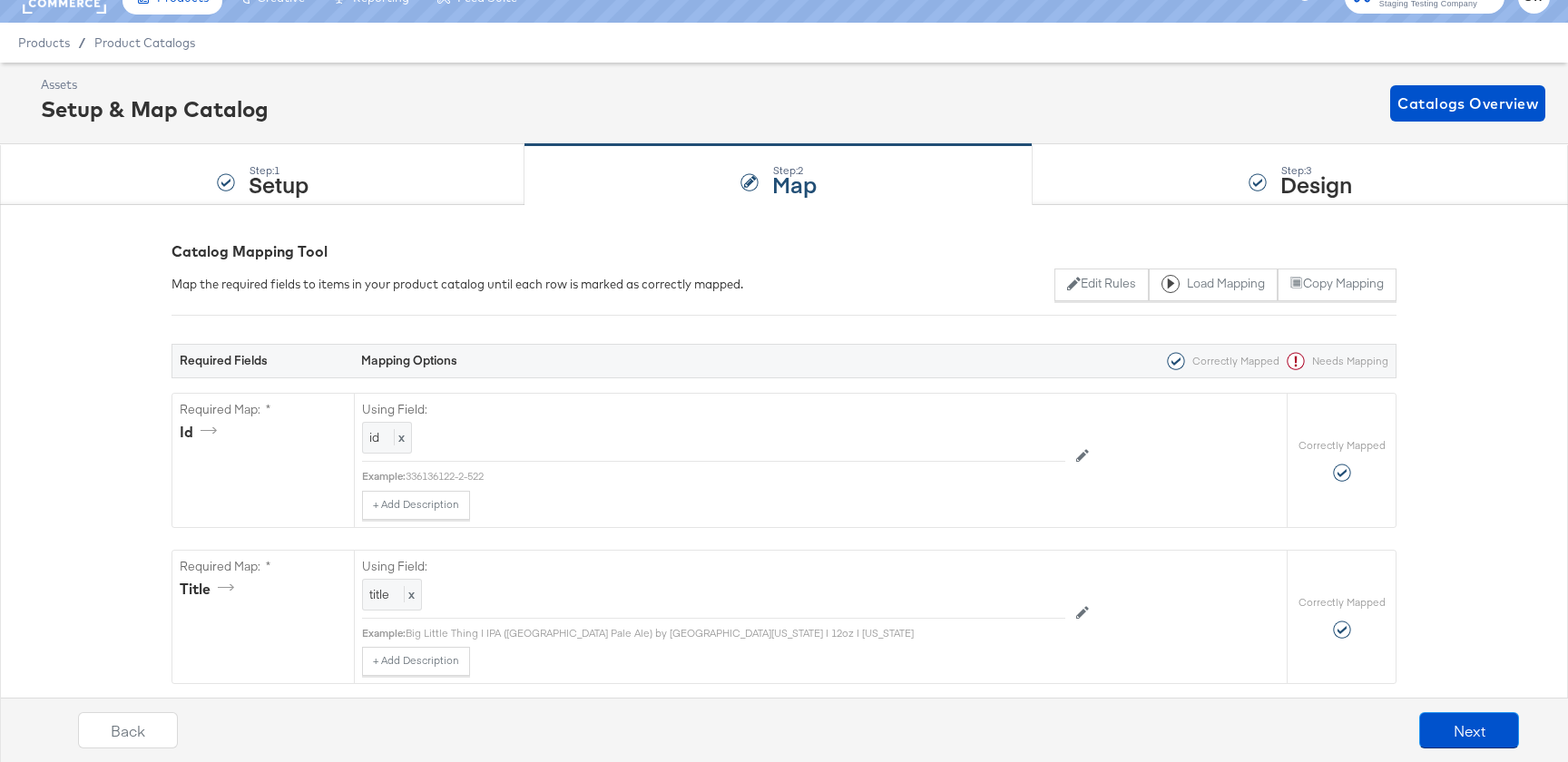
scroll to position [0, 0]
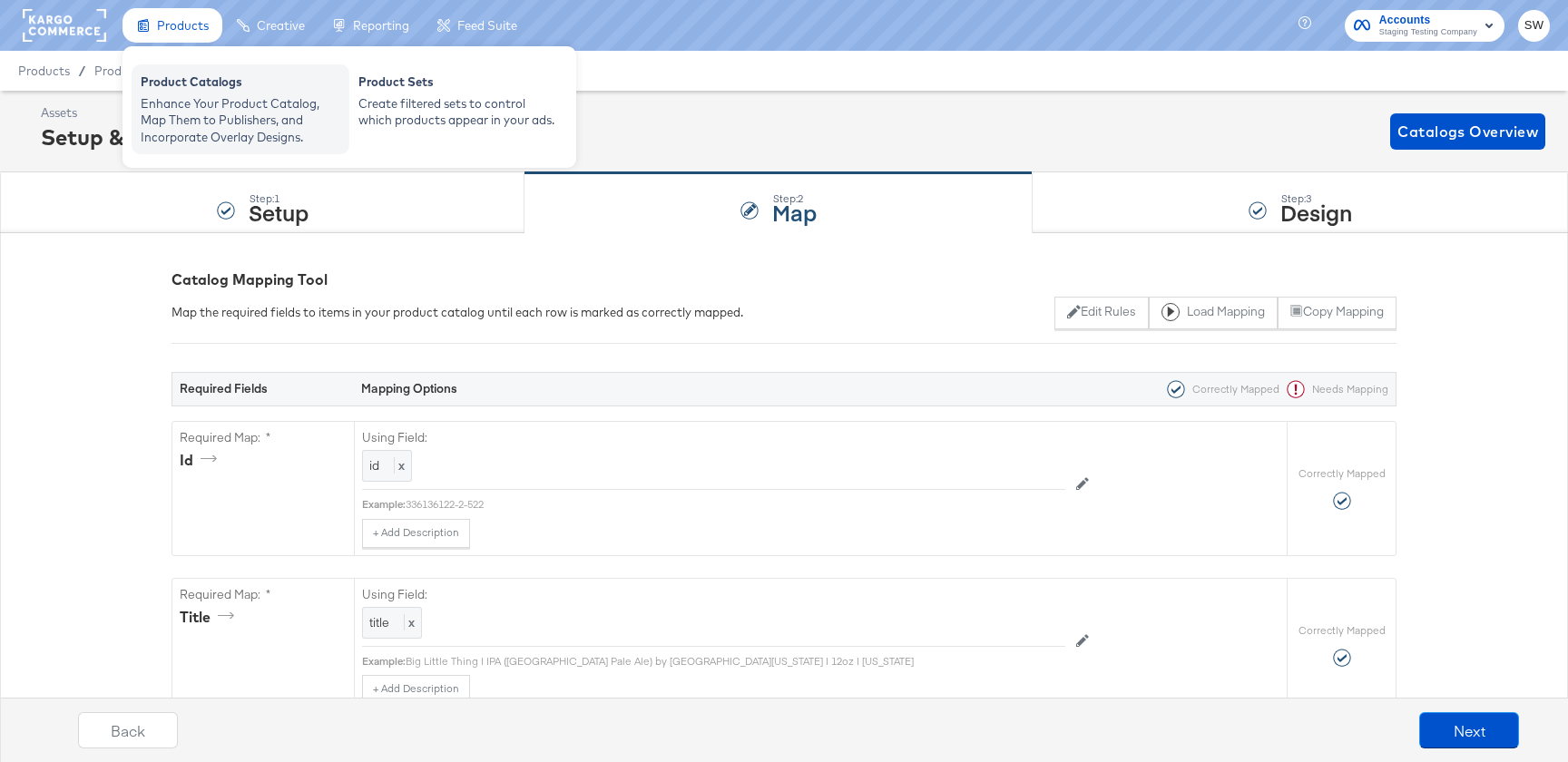
click at [193, 121] on div "Enhance Your Product Catalog, Map Them to Publishers, and Incorporate Overlay D…" at bounding box center [240, 120] width 200 height 50
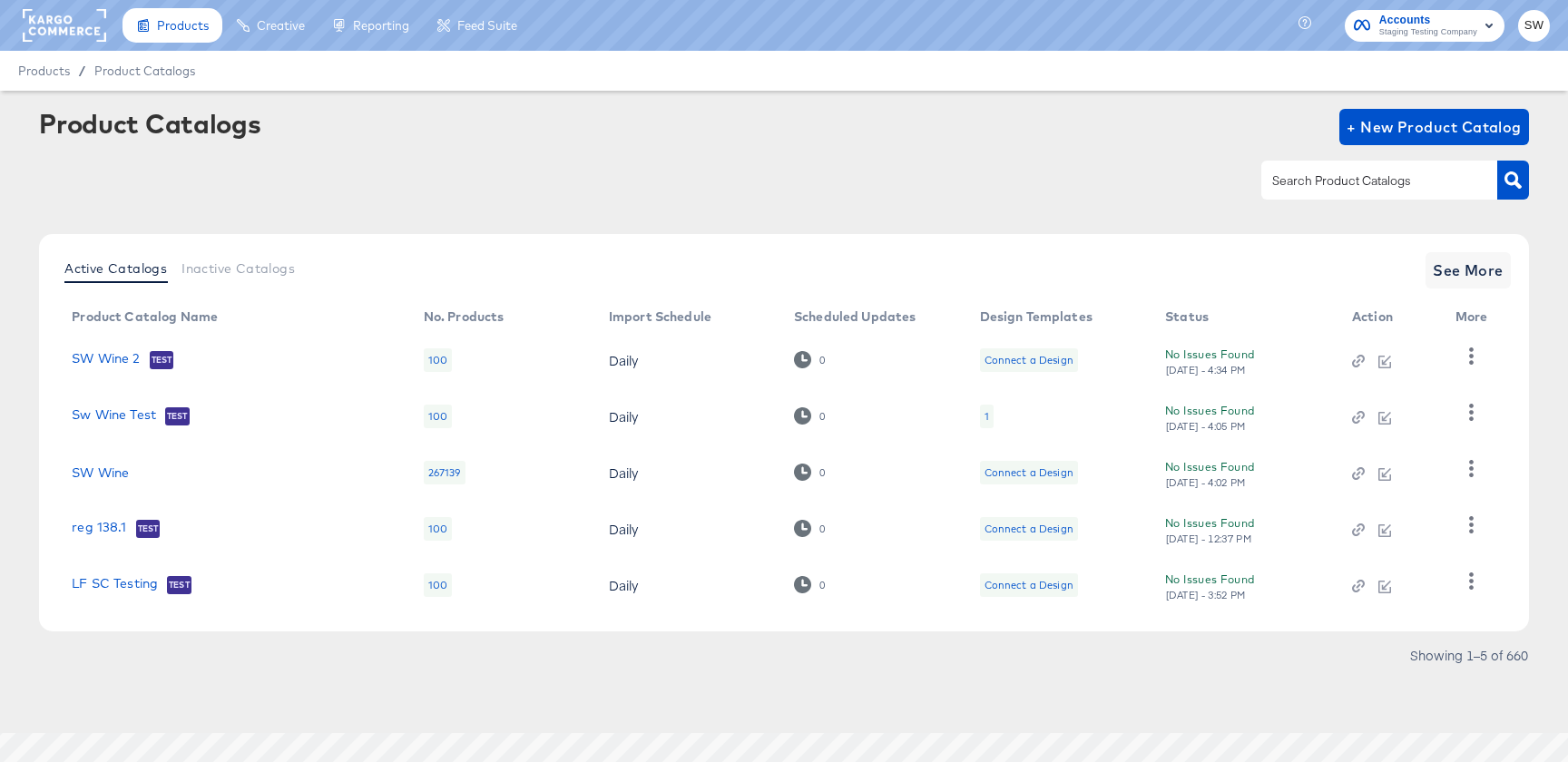
click at [1489, 362] on td at bounding box center [1475, 359] width 69 height 56
click at [1474, 362] on icon "button" at bounding box center [1472, 356] width 17 height 17
click at [1450, 425] on div "HUD Checks (Internal)" at bounding box center [1397, 423] width 182 height 29
click at [94, 471] on link "SW Wine" at bounding box center [100, 473] width 57 height 15
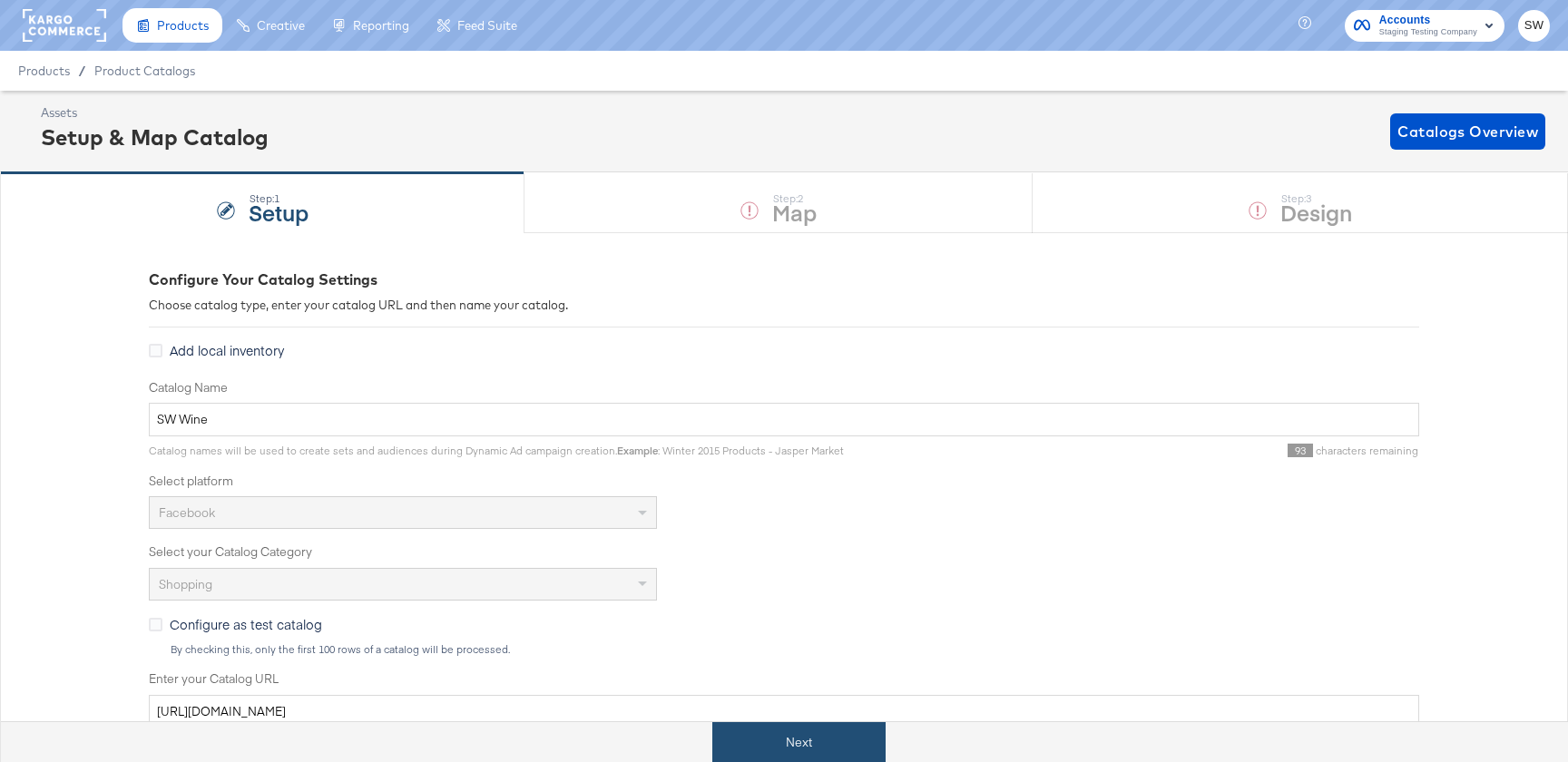
click at [767, 726] on button "Next" at bounding box center [799, 743] width 173 height 41
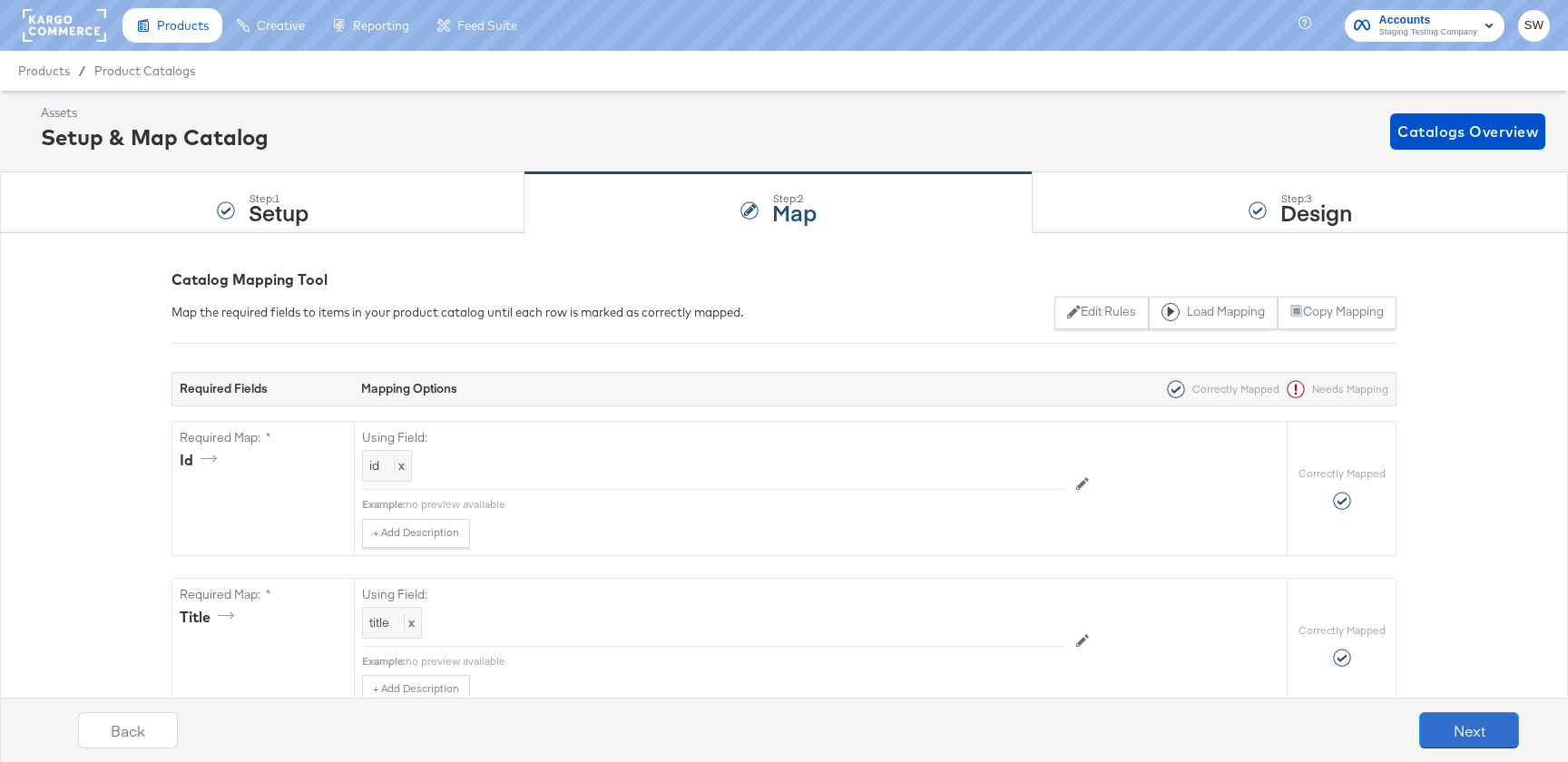
click at [1447, 725] on button "Next" at bounding box center [1469, 731] width 100 height 37
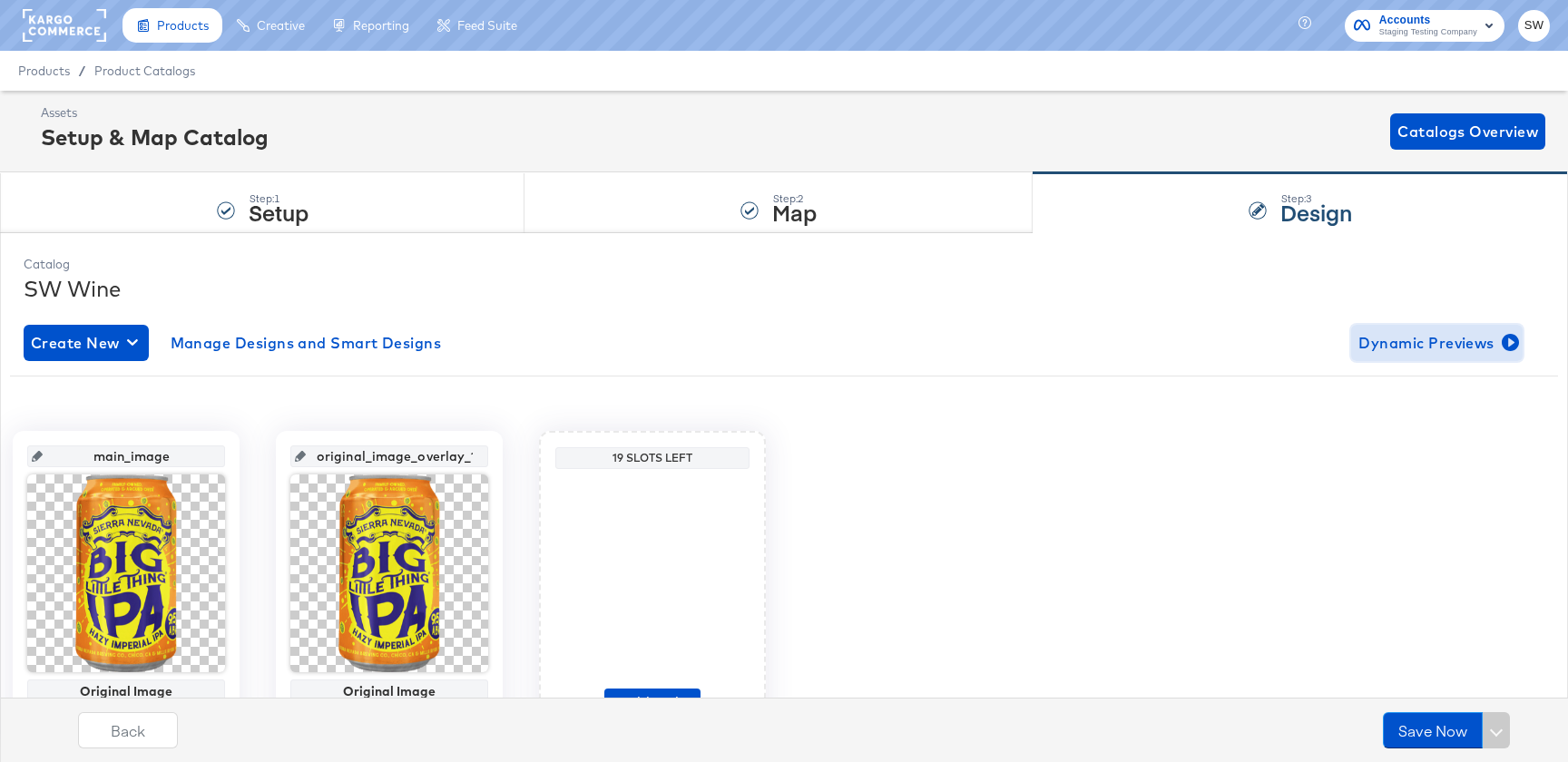
click at [1435, 353] on span "Dynamic Previews" at bounding box center [1437, 343] width 157 height 26
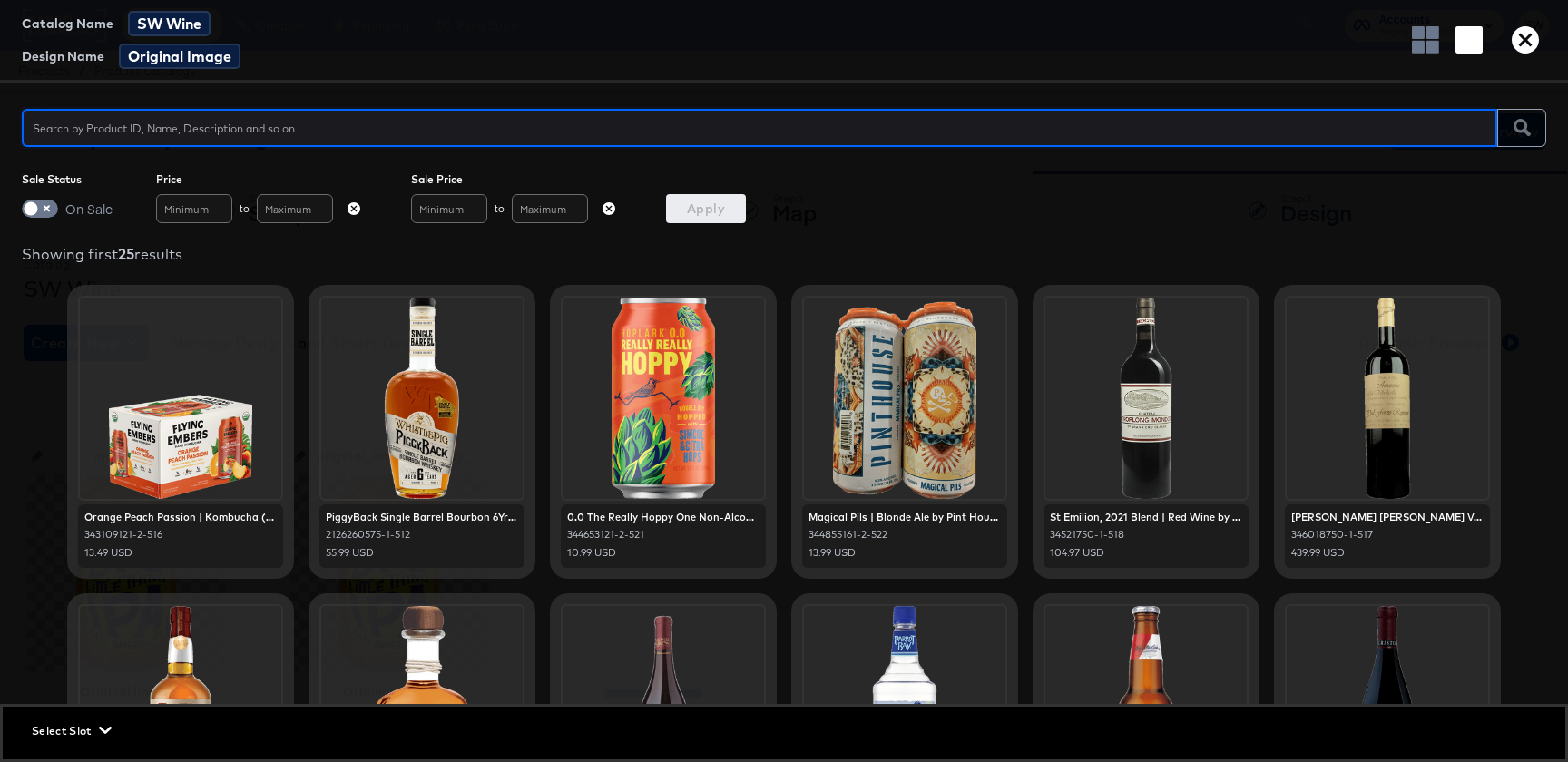
click at [784, 109] on input "text" at bounding box center [759, 120] width 1475 height 39
type input "irish"
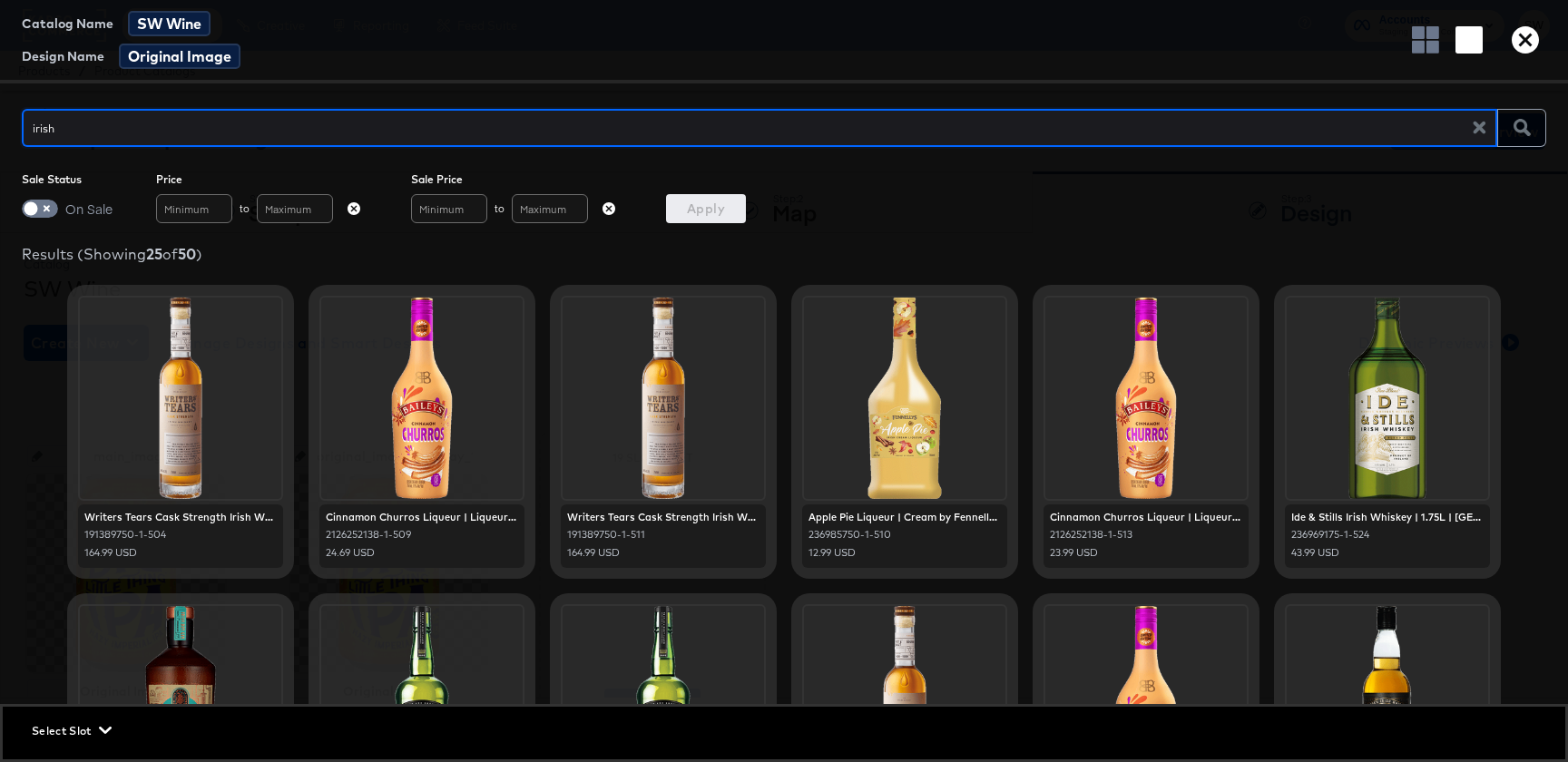
click at [1522, 30] on icon "button" at bounding box center [1526, 40] width 28 height 28
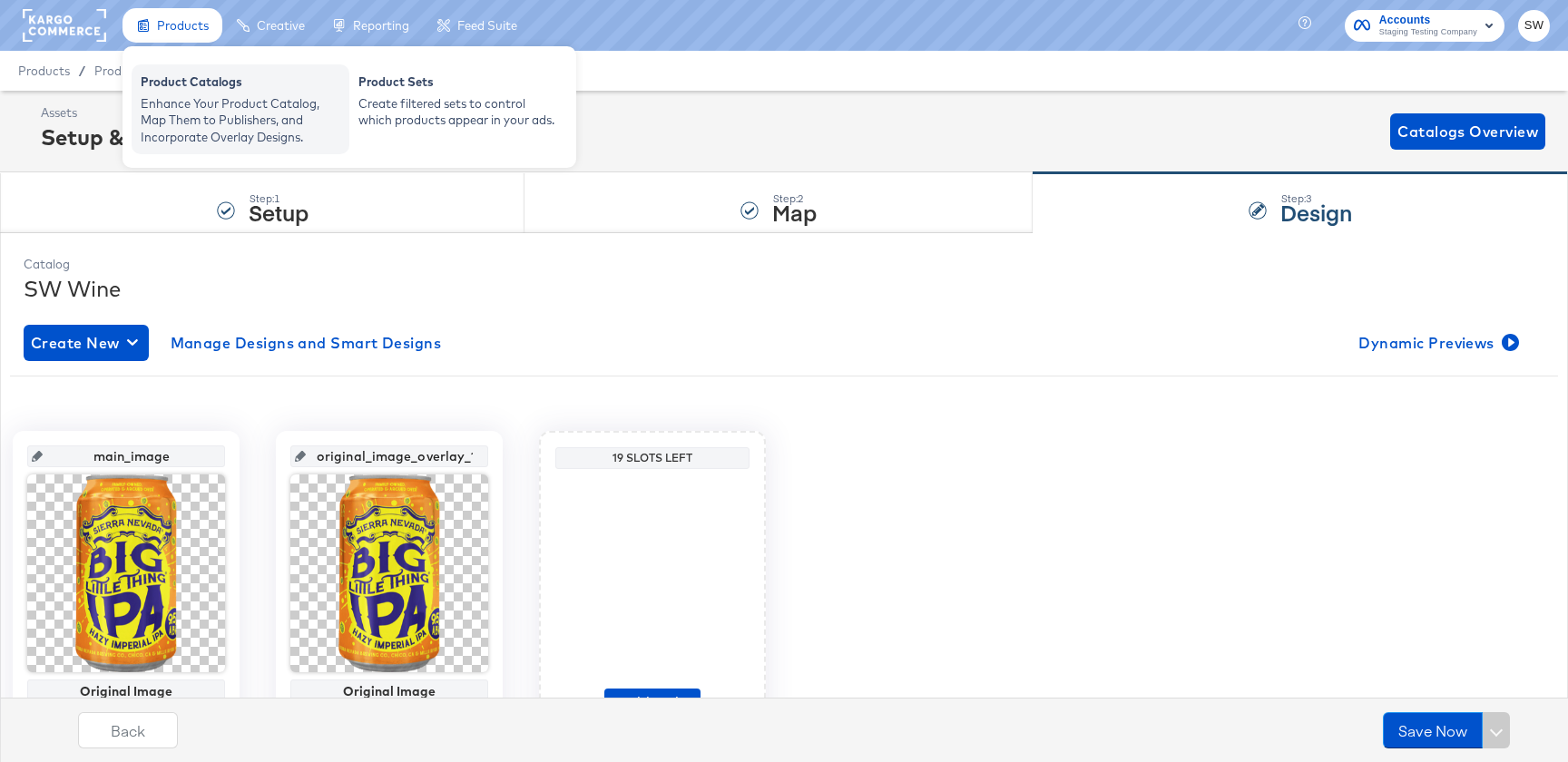
click at [181, 83] on div "Product Catalogs" at bounding box center [240, 84] width 200 height 22
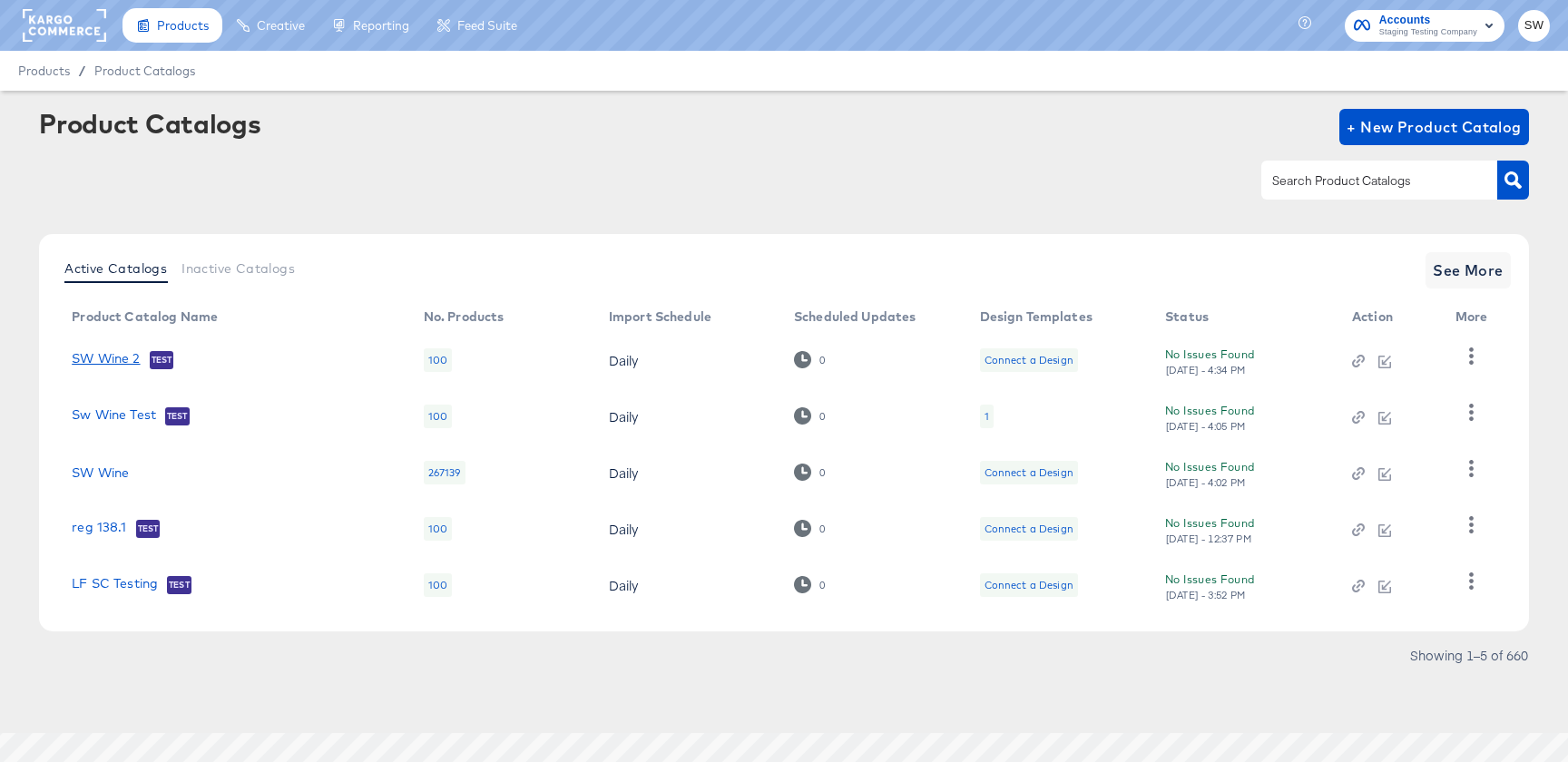
click at [125, 360] on link "SW Wine 2" at bounding box center [105, 360] width 68 height 18
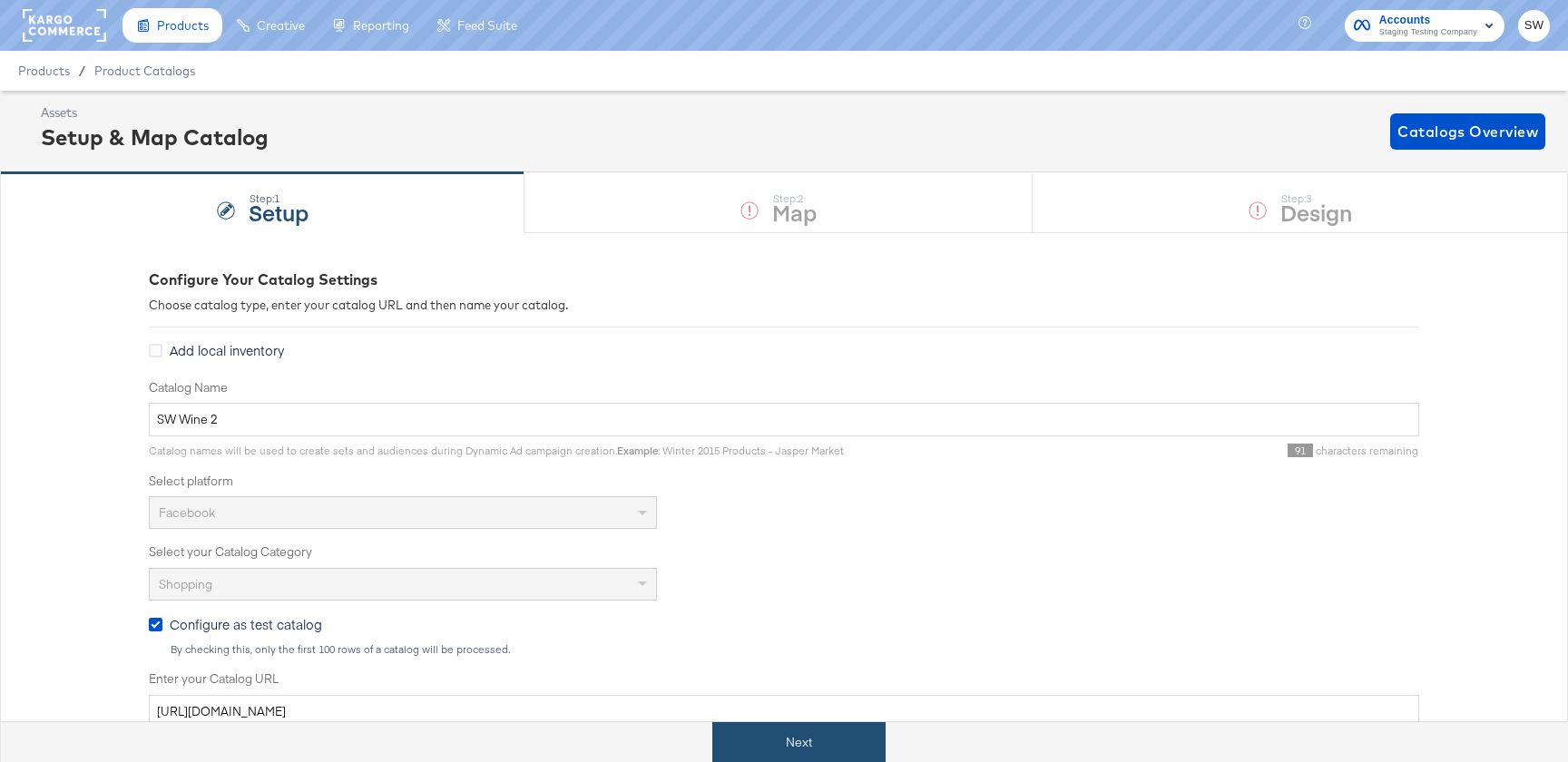
click at [844, 756] on button "Next" at bounding box center [799, 743] width 173 height 41
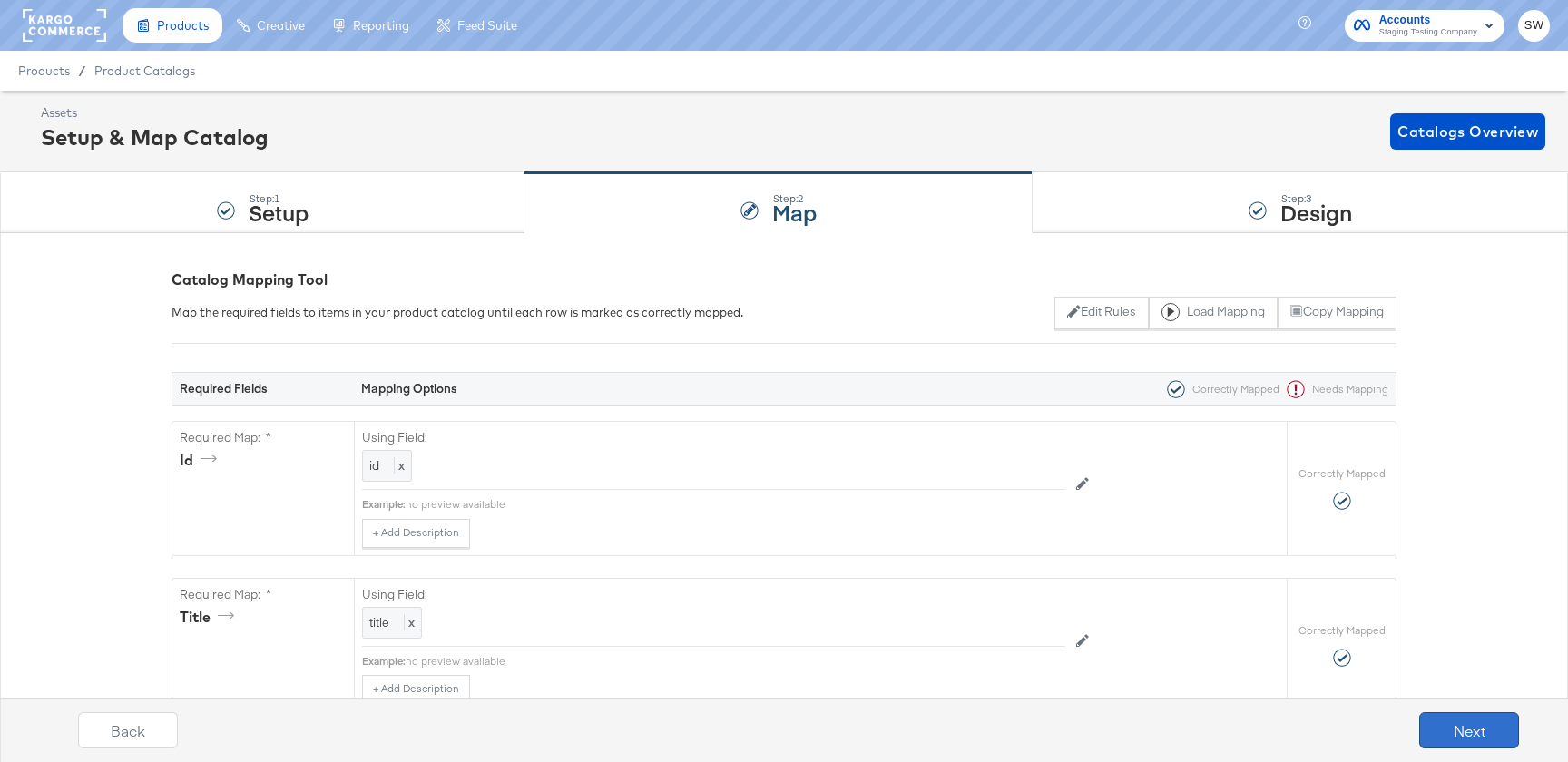
click at [1482, 732] on button "Next" at bounding box center [1469, 731] width 100 height 37
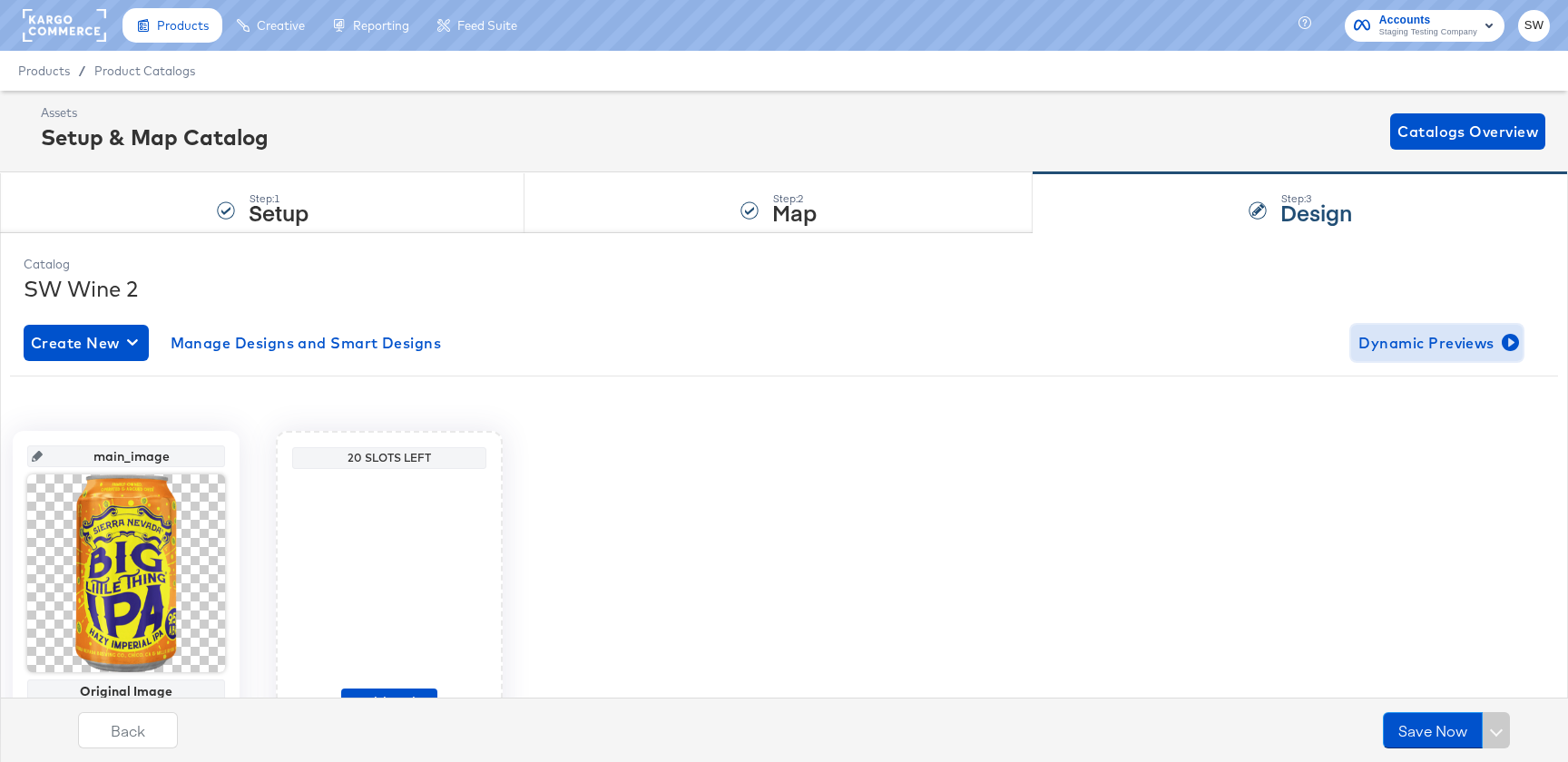
click at [1460, 345] on span "Dynamic Previews" at bounding box center [1437, 343] width 157 height 26
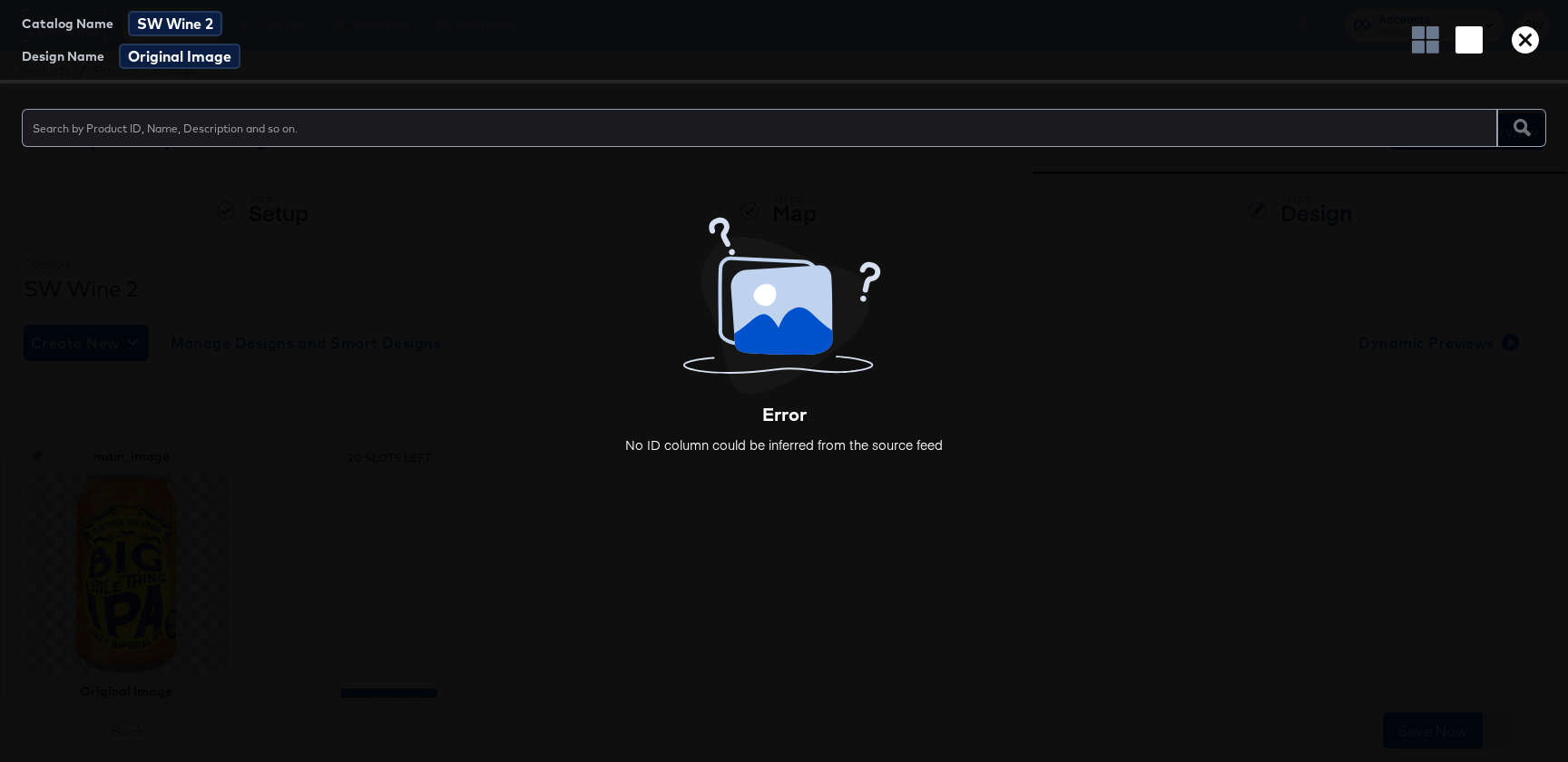
click at [1536, 41] on icon "button" at bounding box center [1526, 40] width 28 height 28
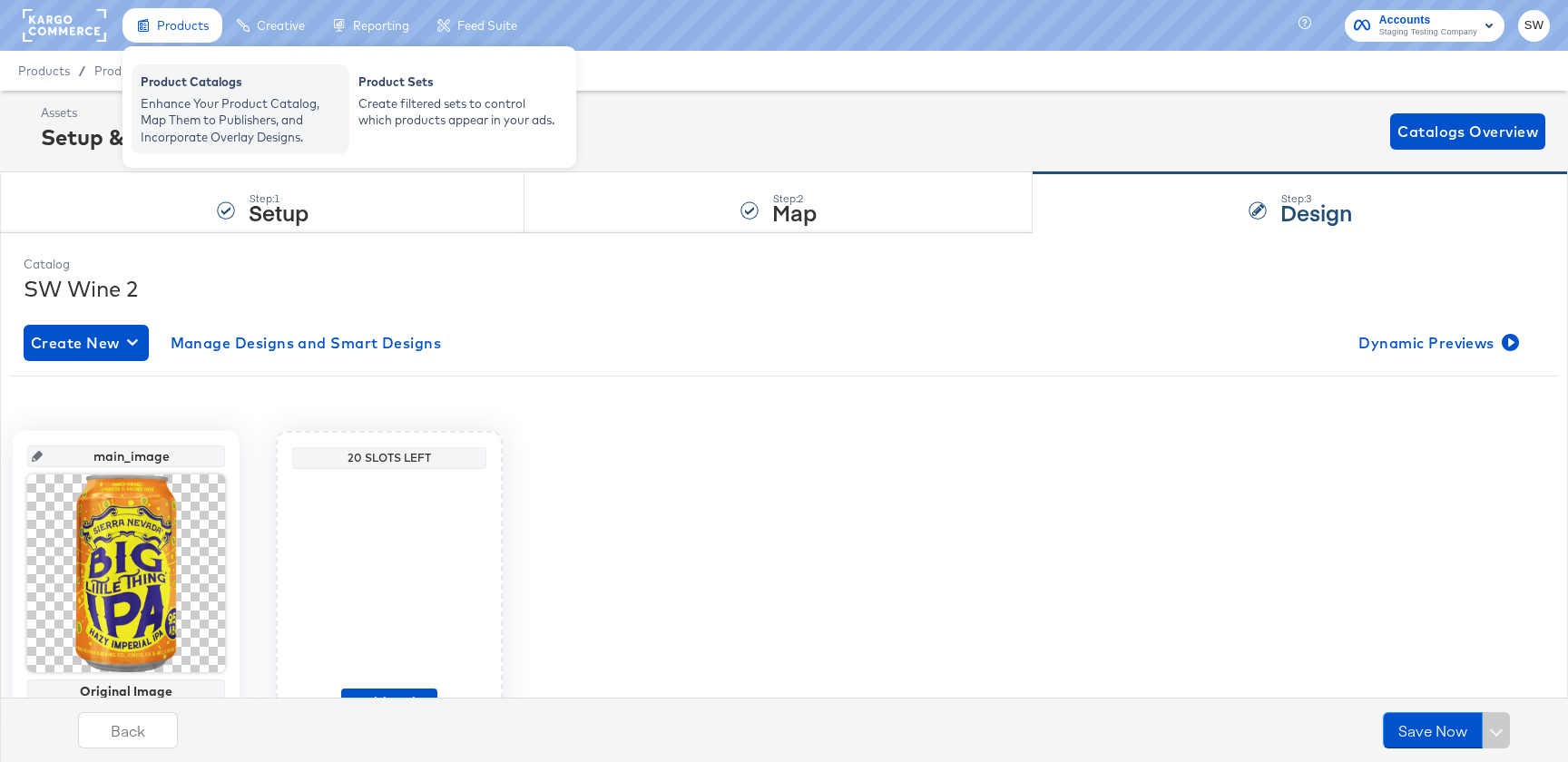
click at [189, 87] on div "Product Catalogs" at bounding box center [240, 84] width 200 height 22
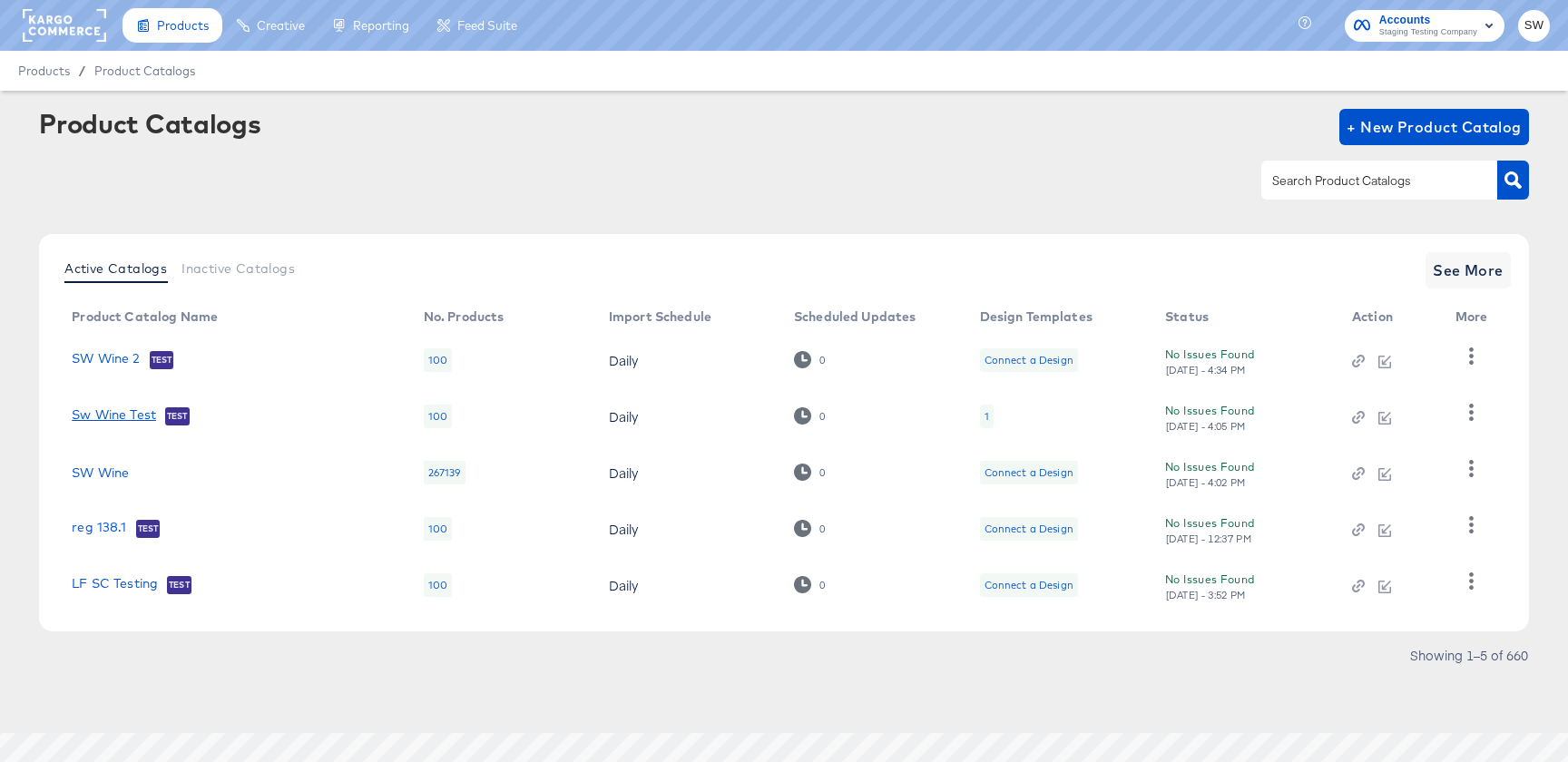
click at [127, 420] on link "Sw Wine Test" at bounding box center [114, 416] width 84 height 18
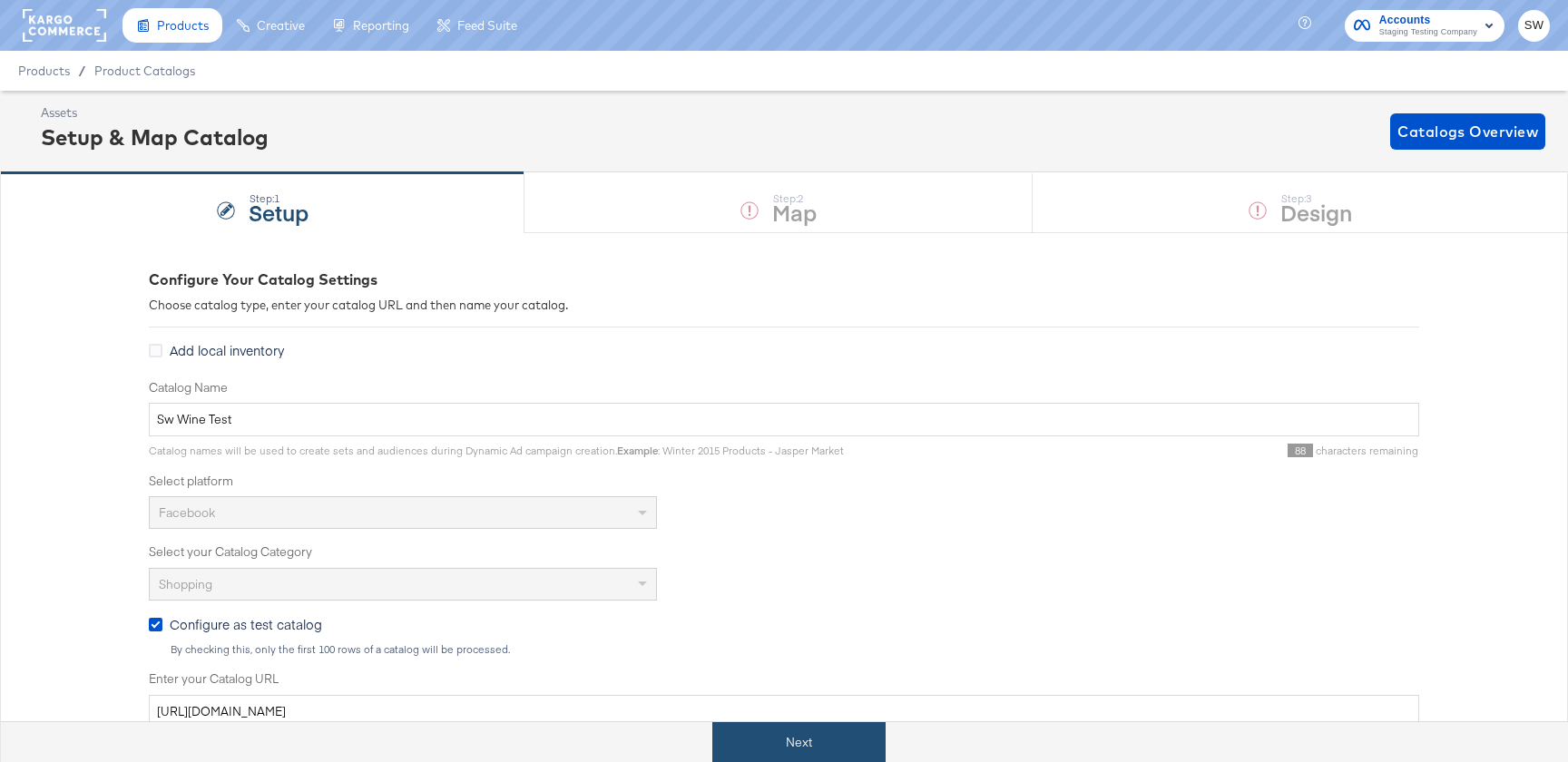
click at [856, 740] on button "Next" at bounding box center [799, 743] width 173 height 41
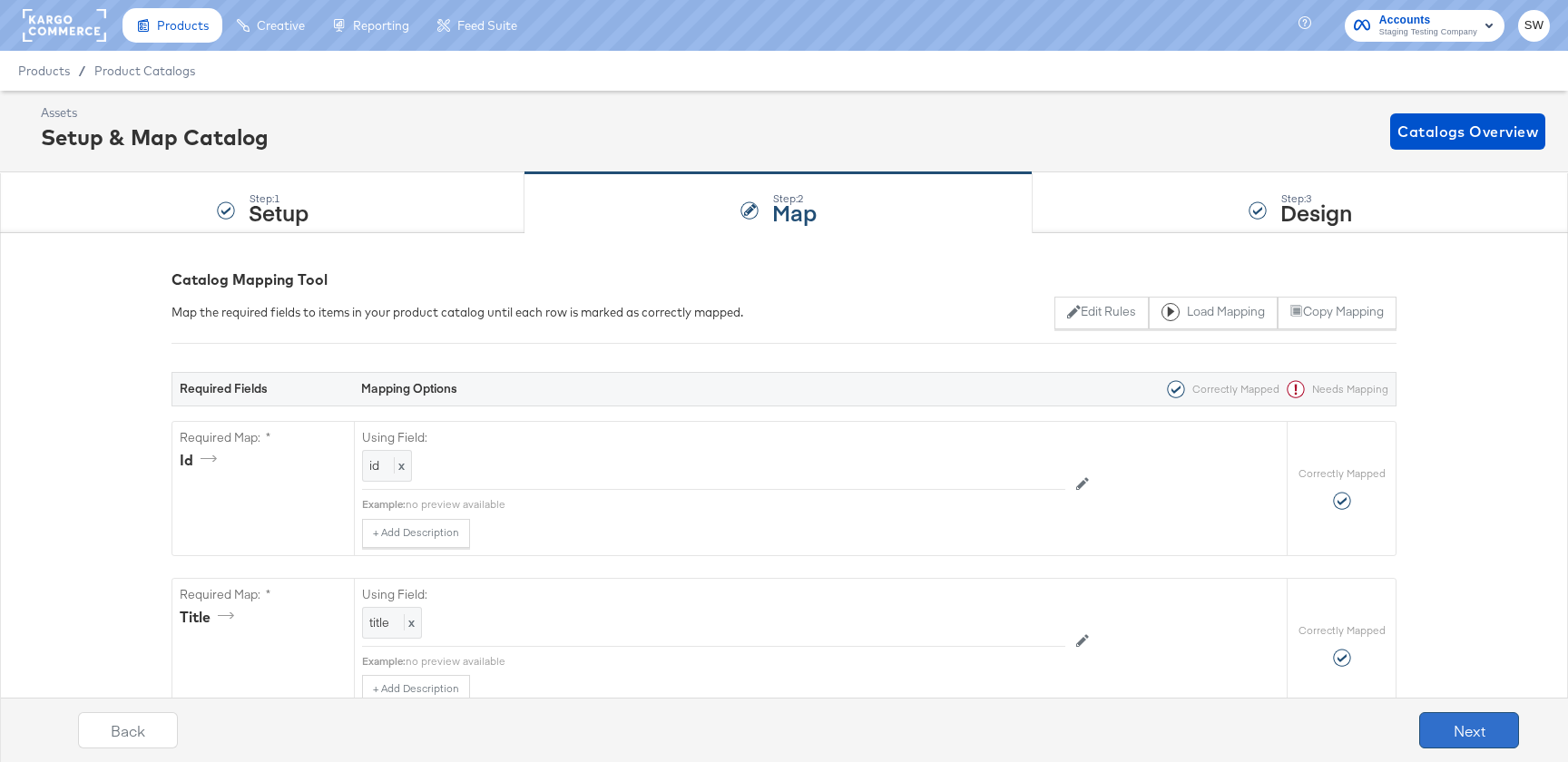
click at [1426, 727] on button "Next" at bounding box center [1469, 731] width 100 height 37
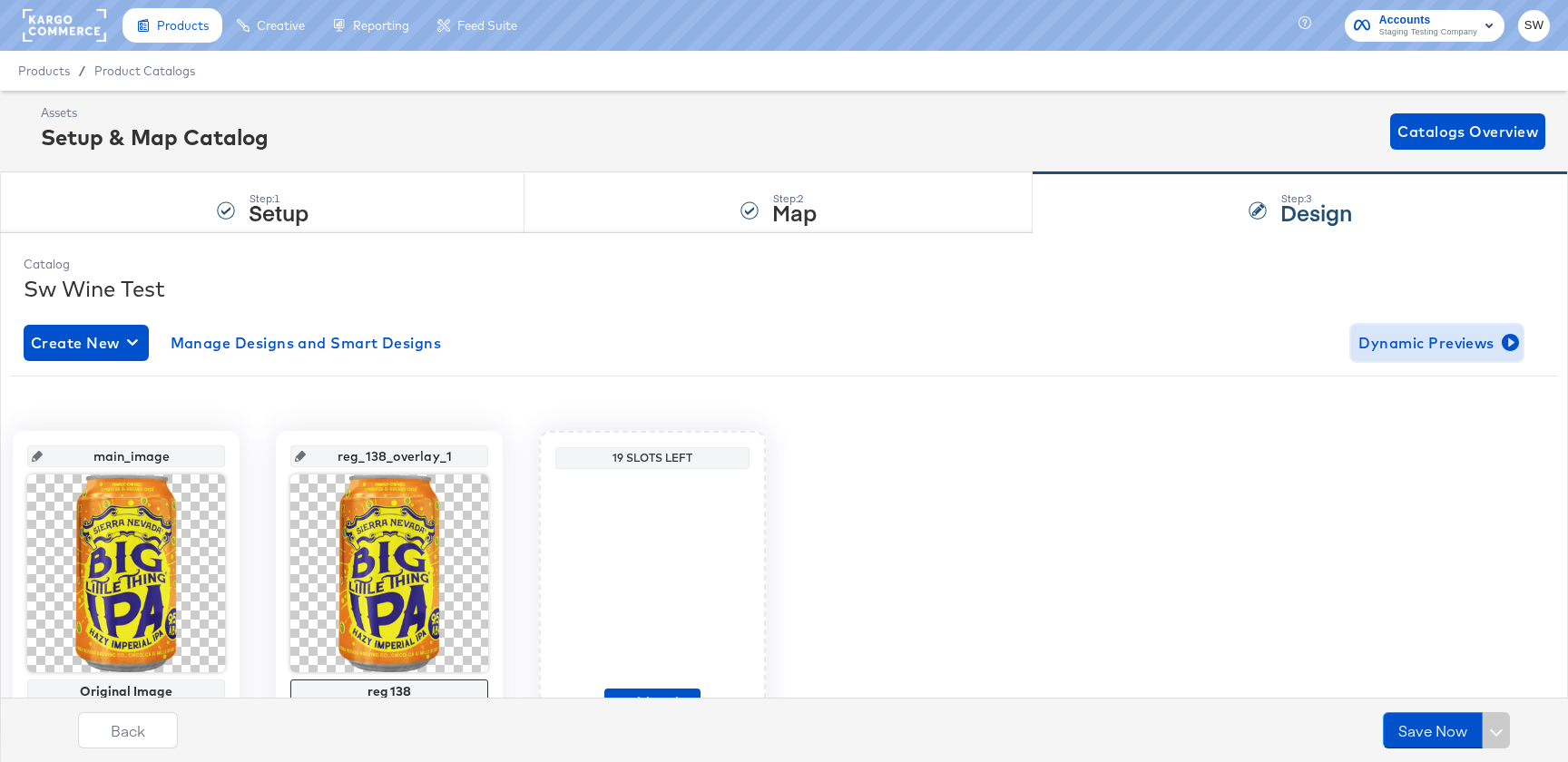
click at [1433, 345] on span "Dynamic Previews" at bounding box center [1437, 343] width 157 height 26
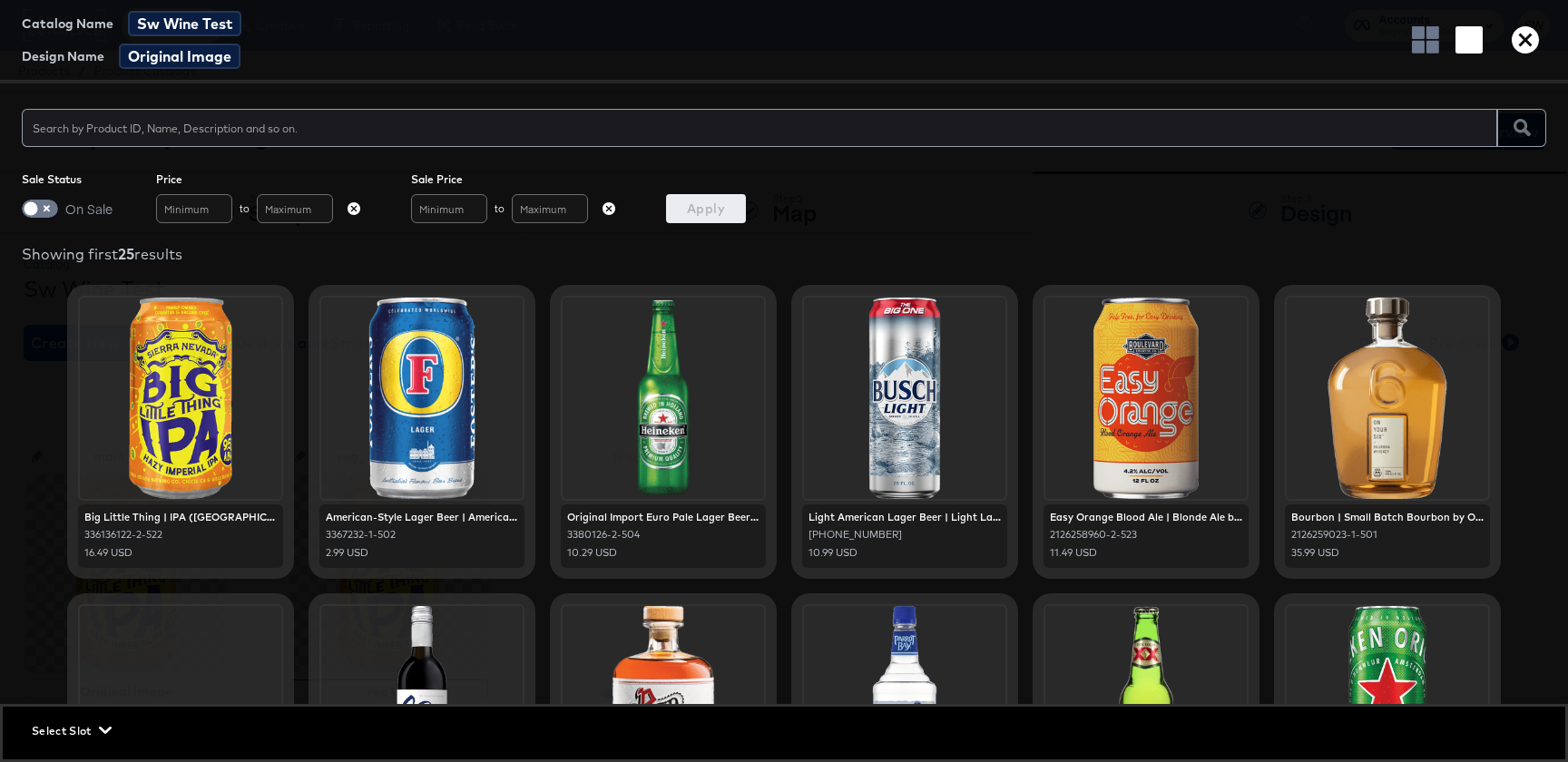
click at [1528, 46] on icon "button" at bounding box center [1526, 40] width 28 height 28
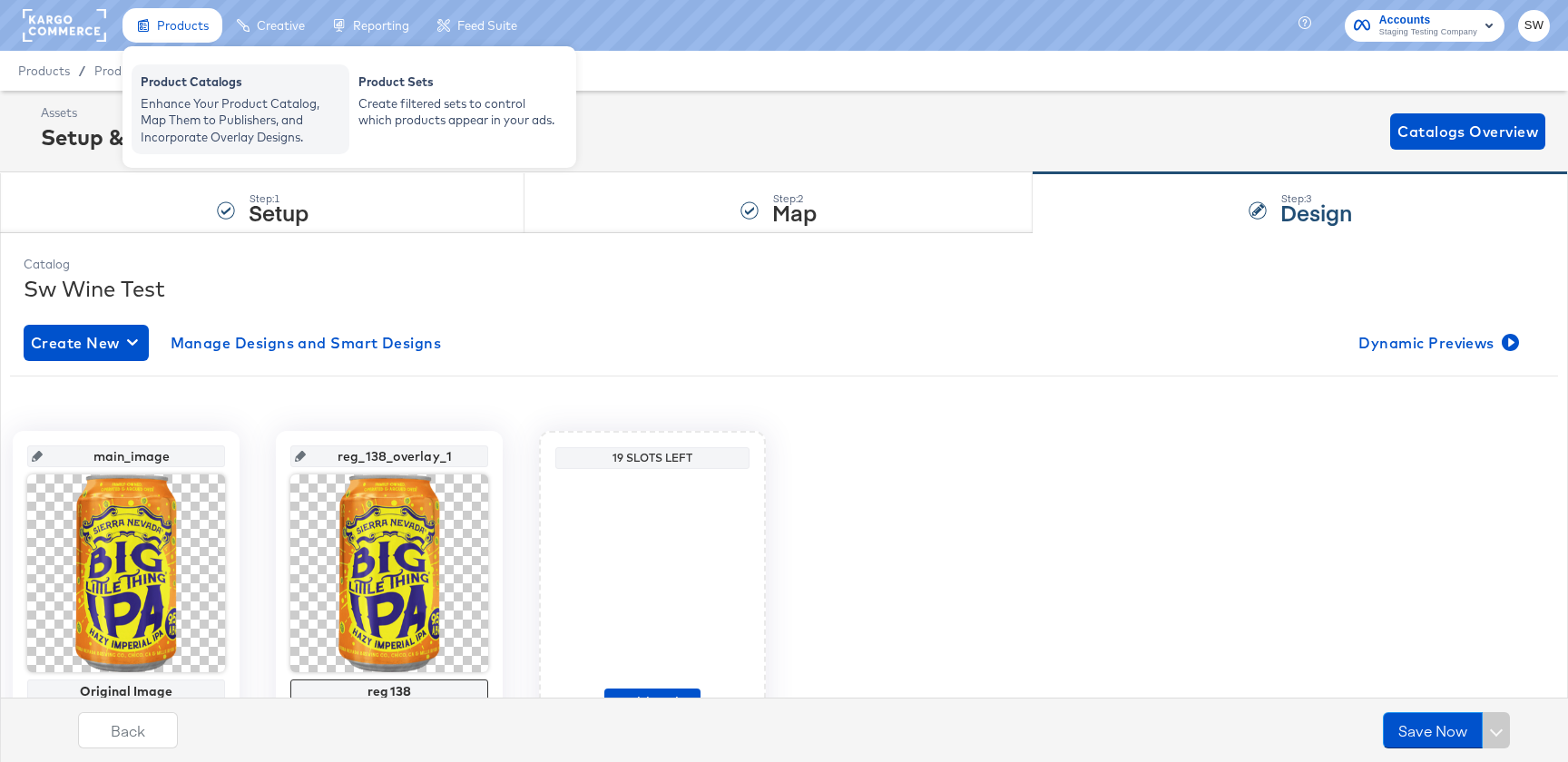
click at [216, 116] on div "Enhance Your Product Catalog, Map Them to Publishers, and Incorporate Overlay D…" at bounding box center [240, 120] width 200 height 50
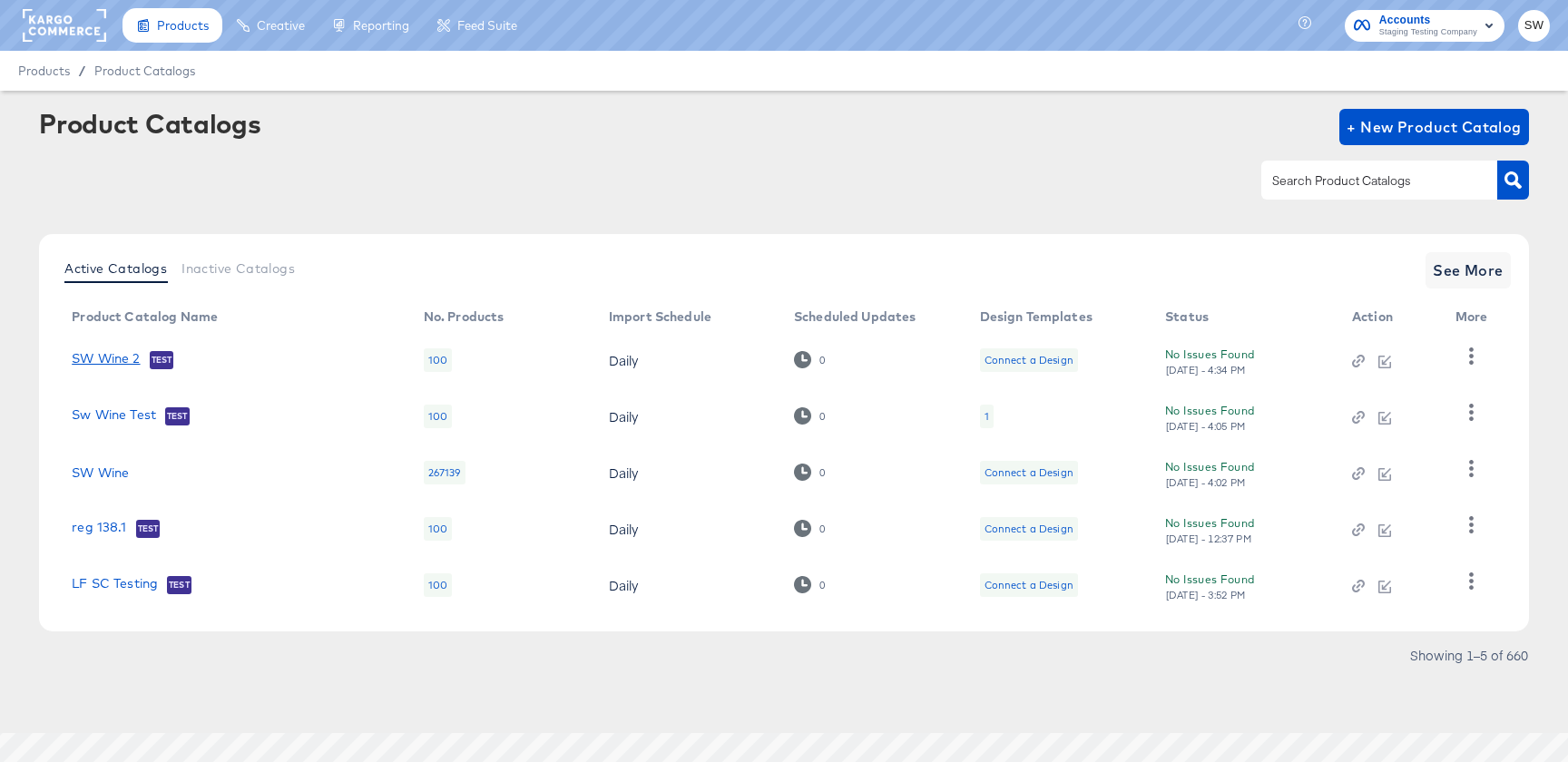
click at [134, 359] on link "SW Wine 2" at bounding box center [105, 360] width 68 height 18
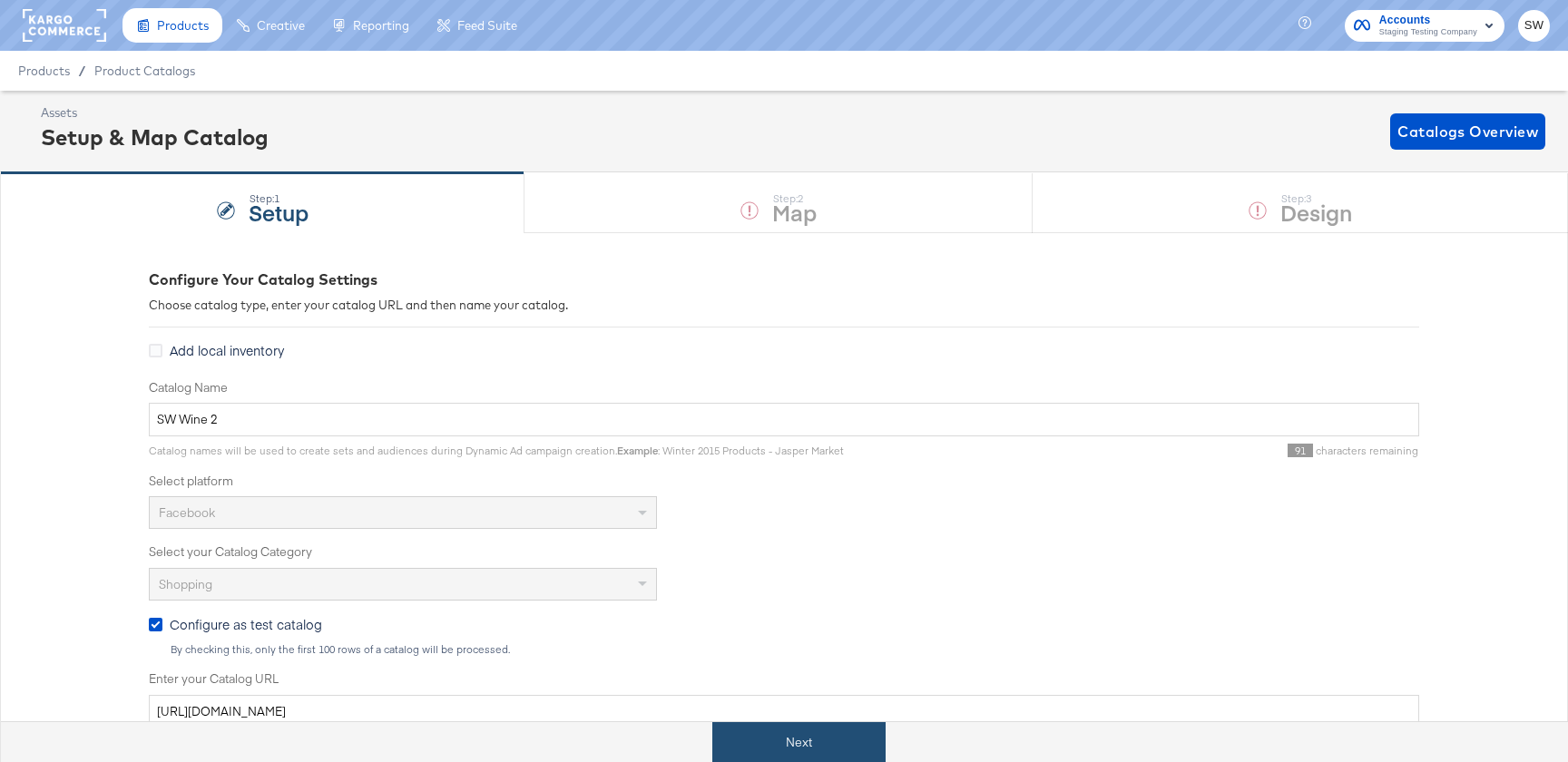
click at [852, 748] on button "Next" at bounding box center [799, 743] width 173 height 41
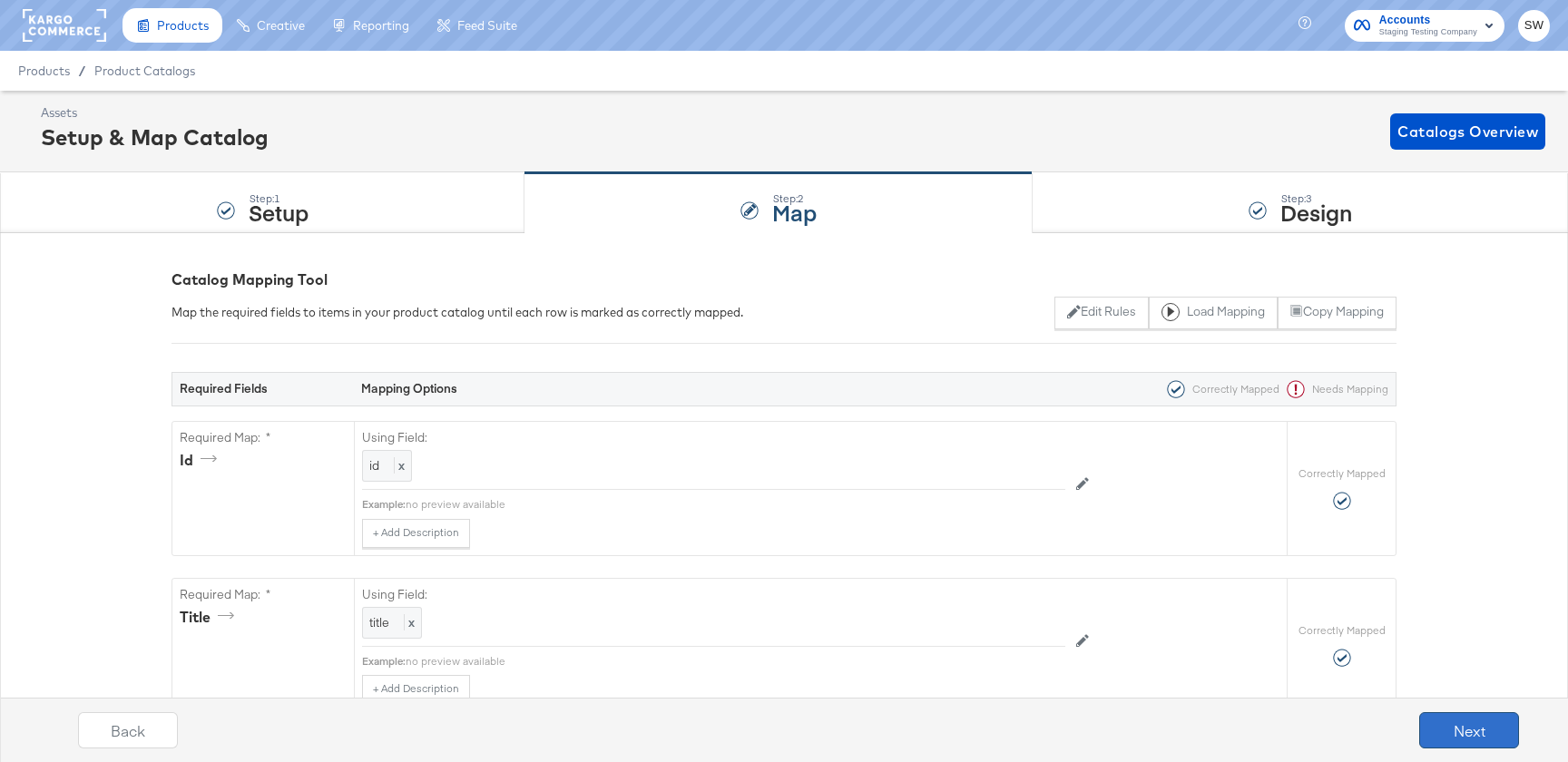
click at [1470, 723] on button "Next" at bounding box center [1469, 731] width 100 height 37
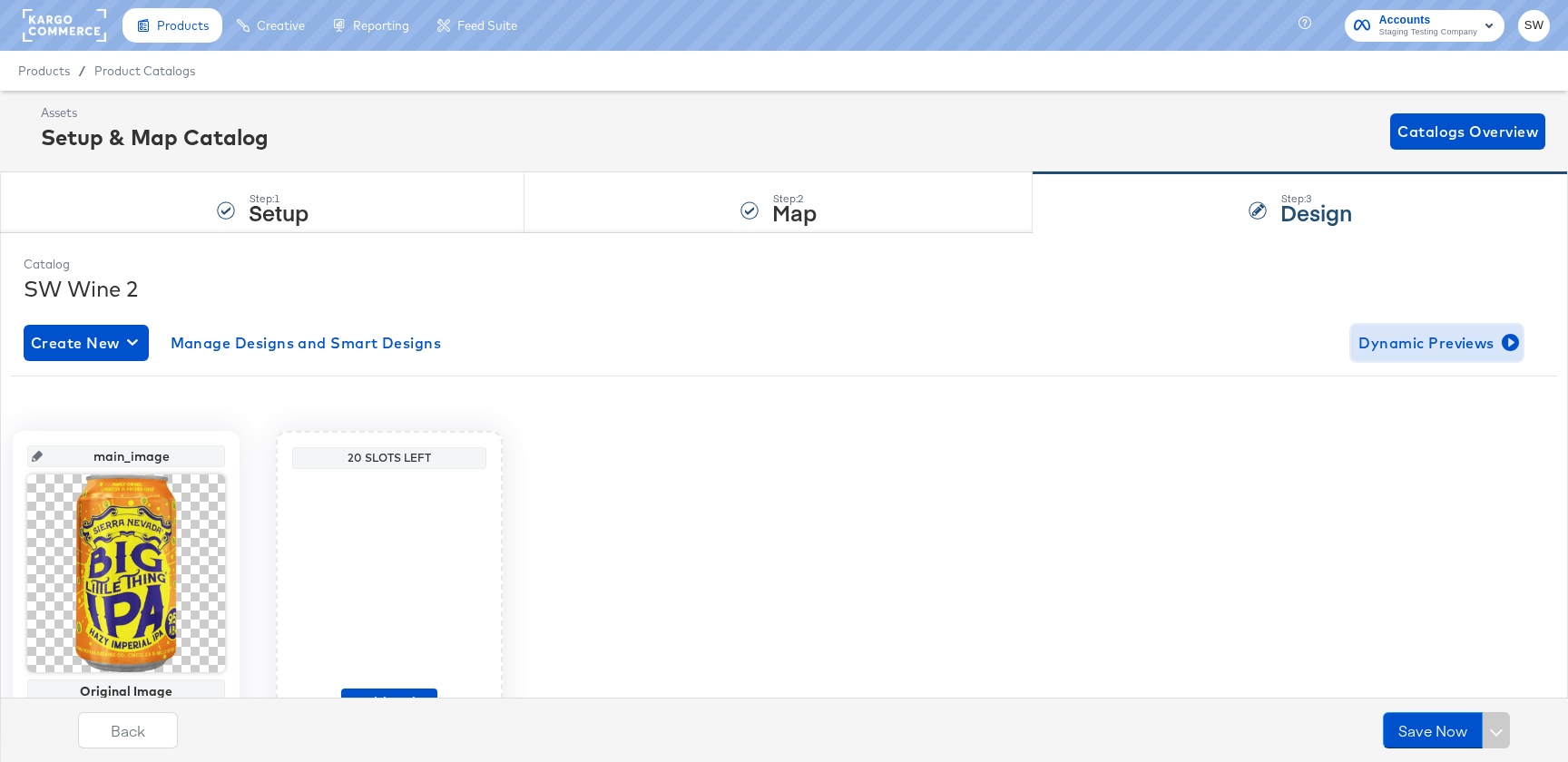
click at [1478, 349] on span "Dynamic Previews" at bounding box center [1437, 343] width 157 height 26
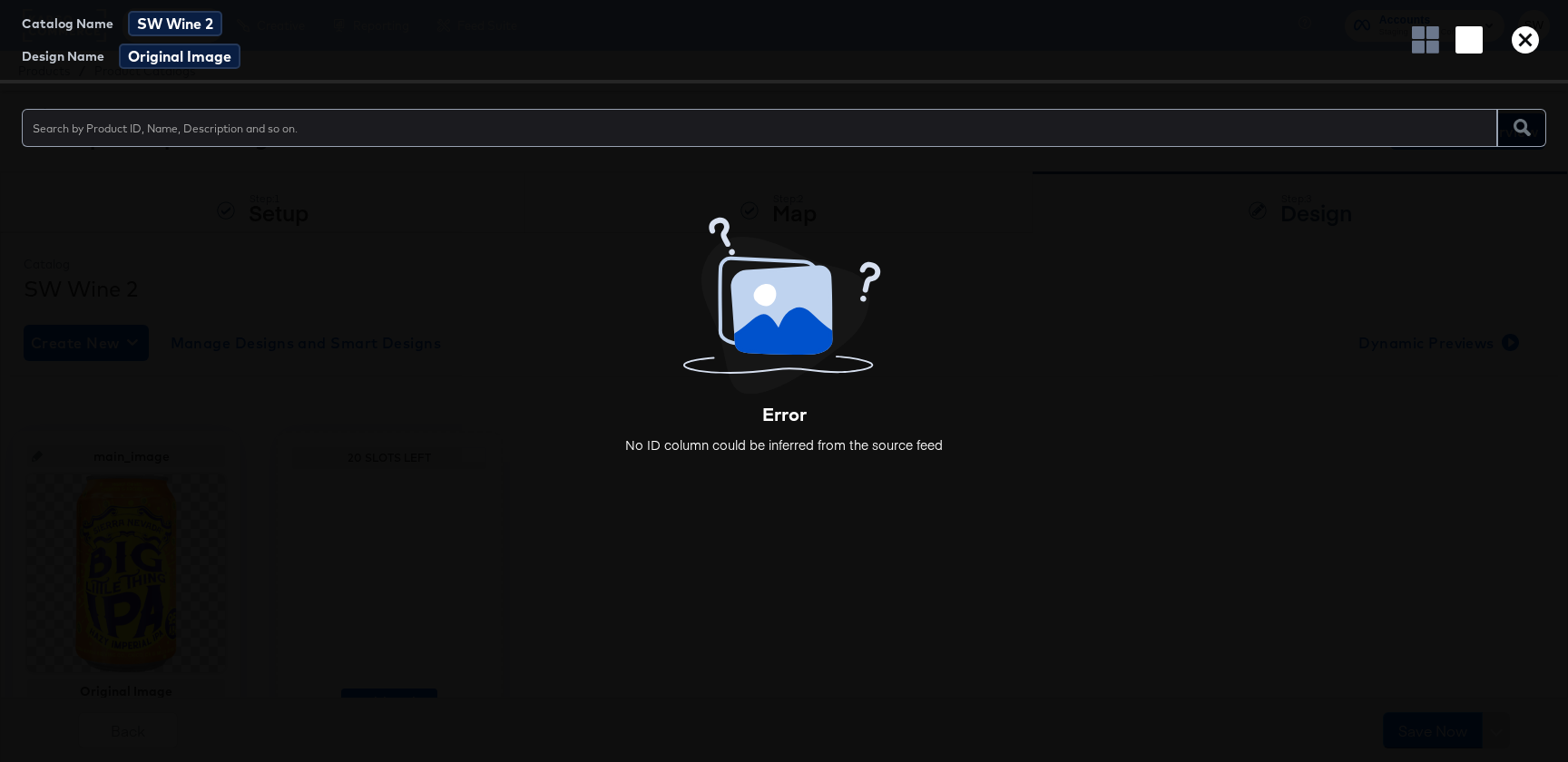
click at [1522, 27] on icon "button" at bounding box center [1526, 40] width 28 height 28
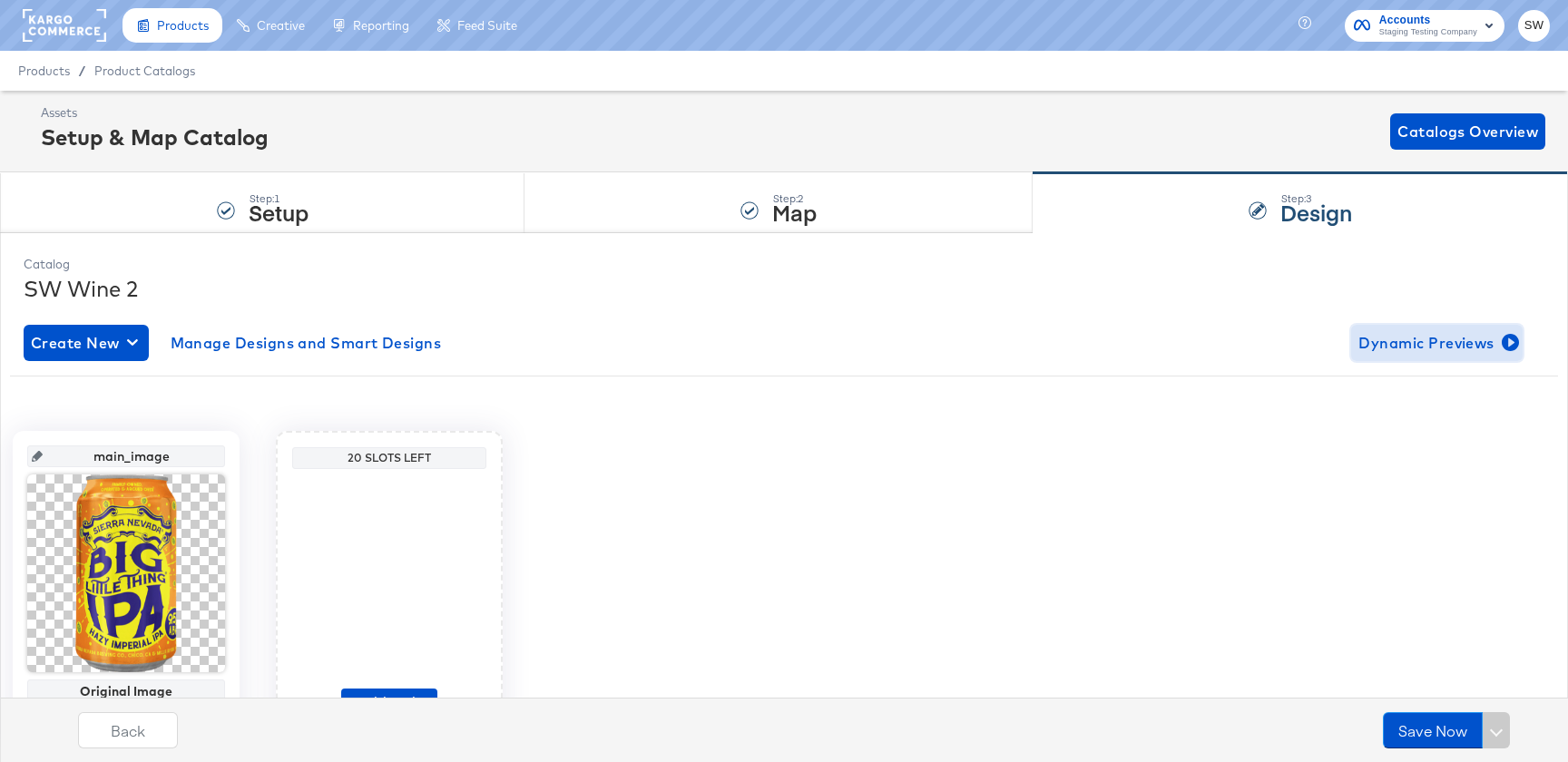
click at [1488, 326] on button "Dynamic Previews" at bounding box center [1437, 343] width 171 height 37
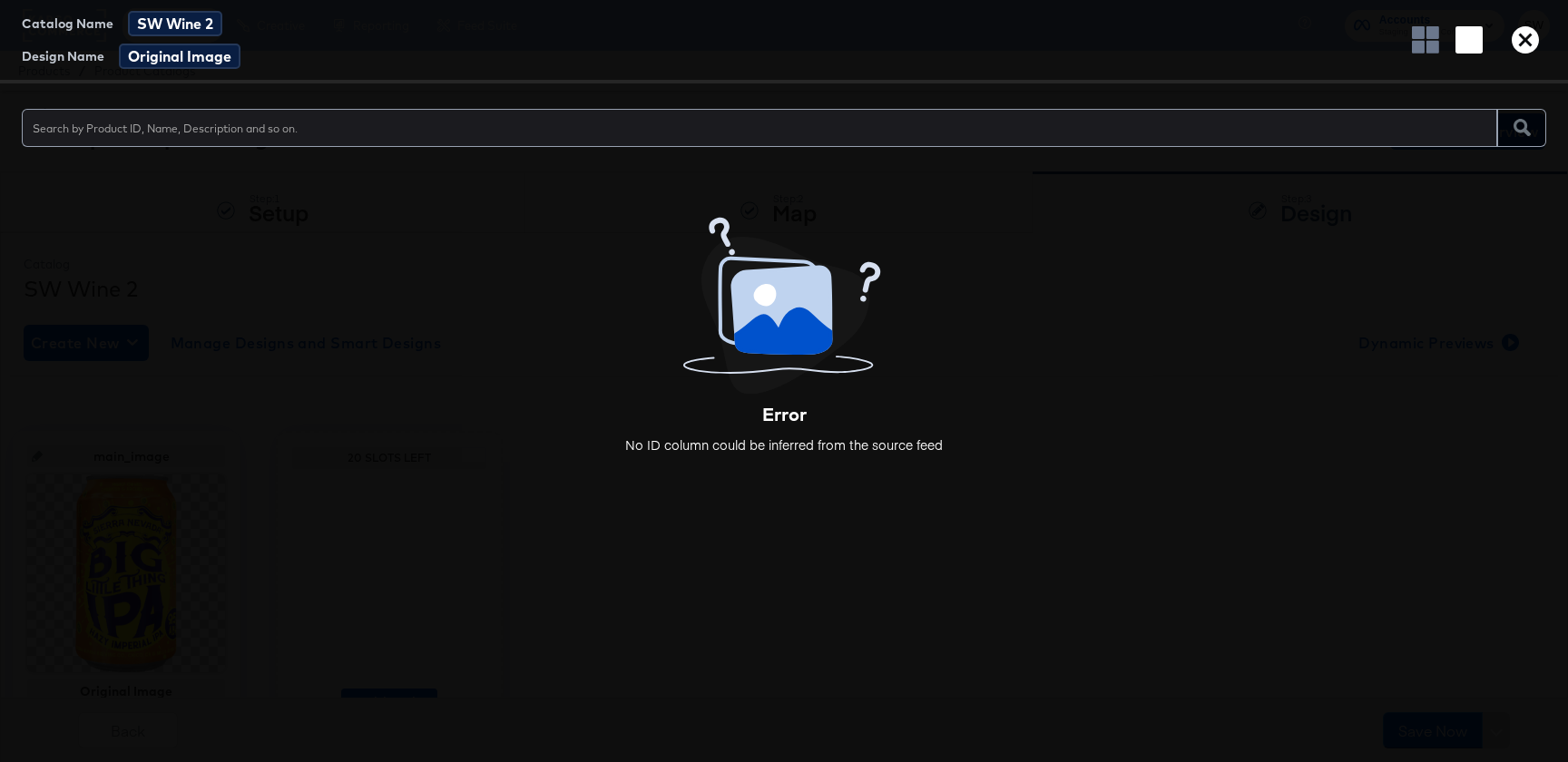
click at [1535, 49] on icon "button" at bounding box center [1526, 40] width 28 height 28
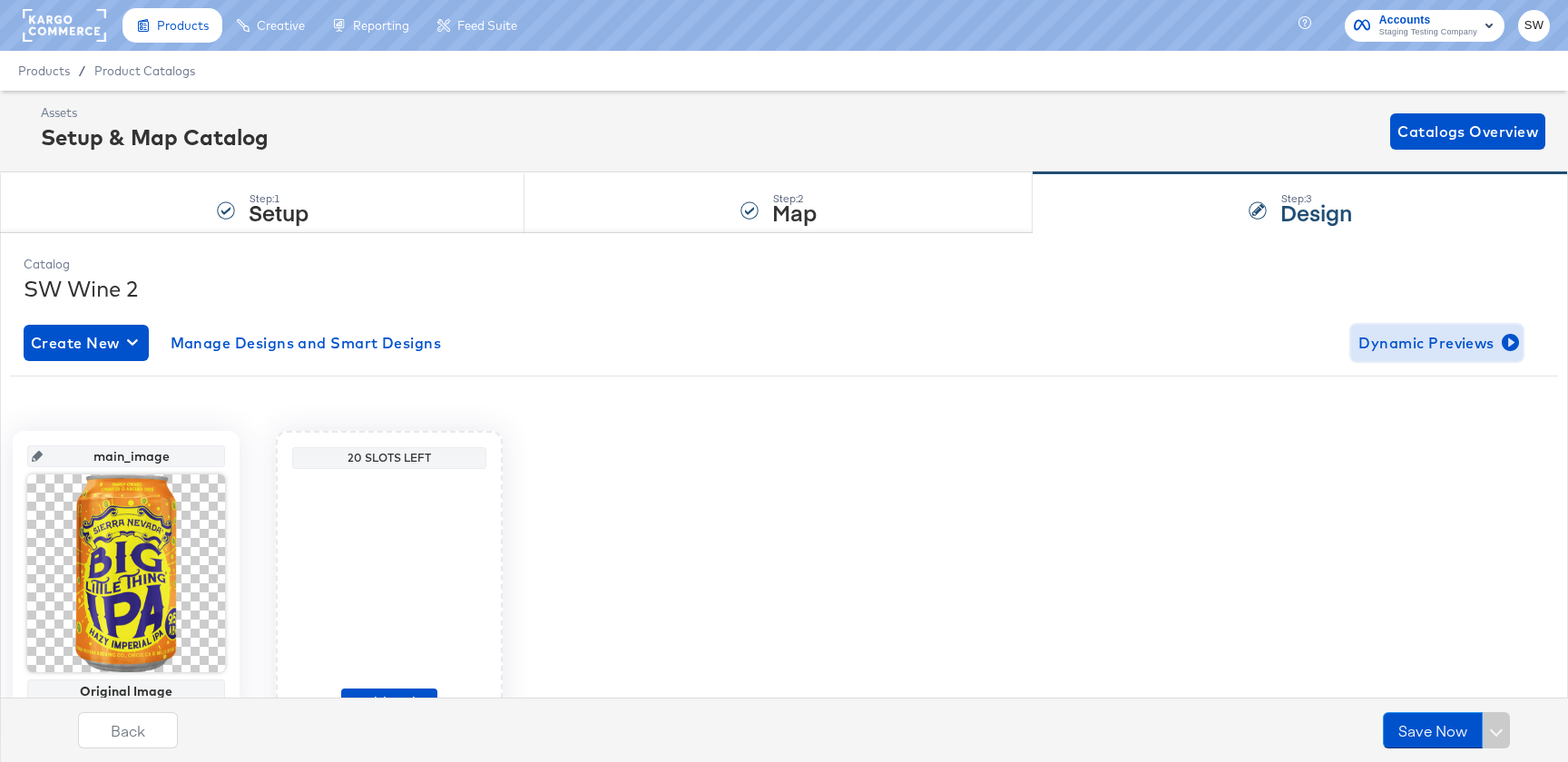
click at [1376, 332] on span "Dynamic Previews" at bounding box center [1437, 343] width 157 height 26
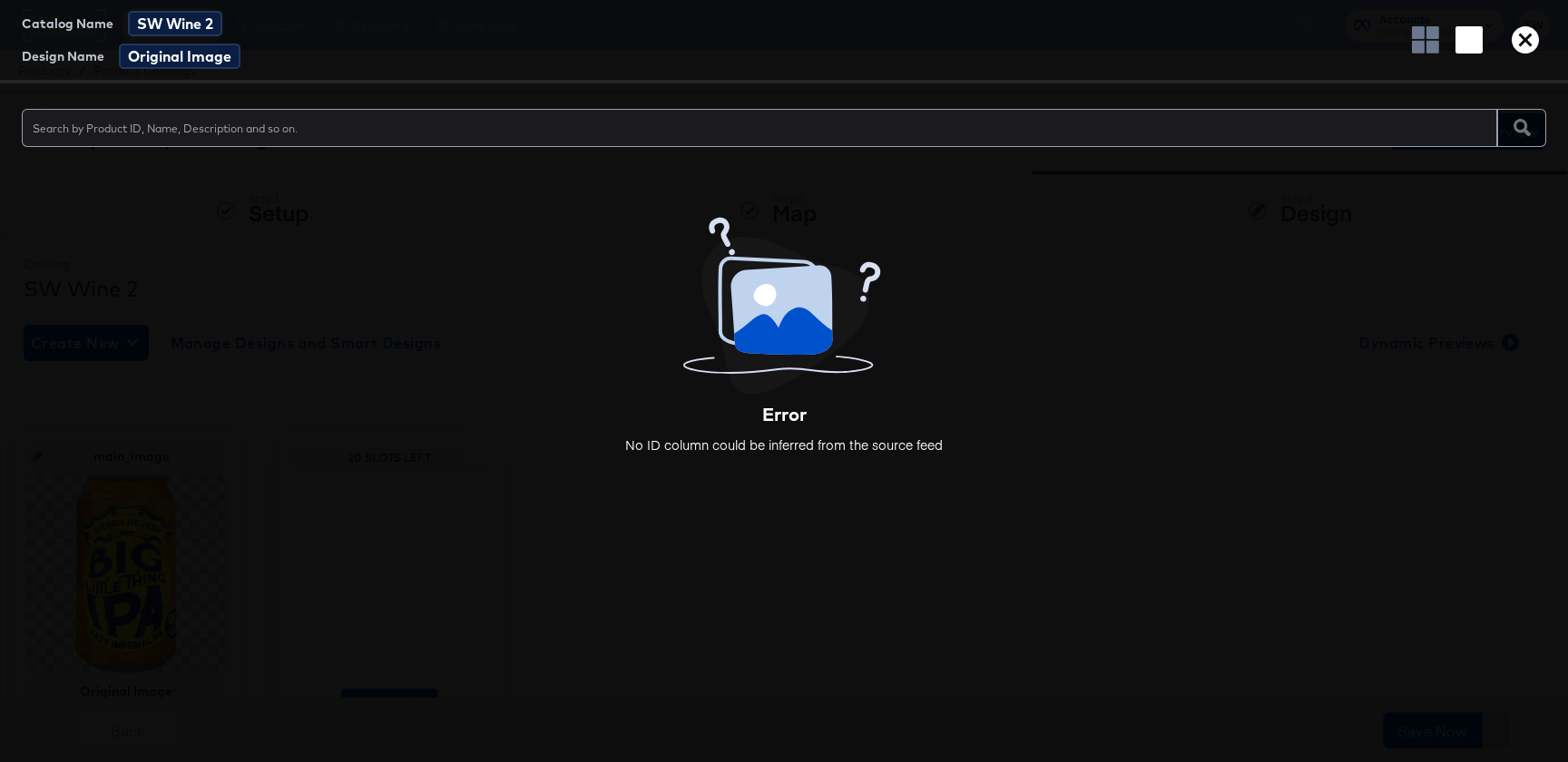
click at [1512, 40] on icon "button" at bounding box center [1526, 40] width 28 height 28
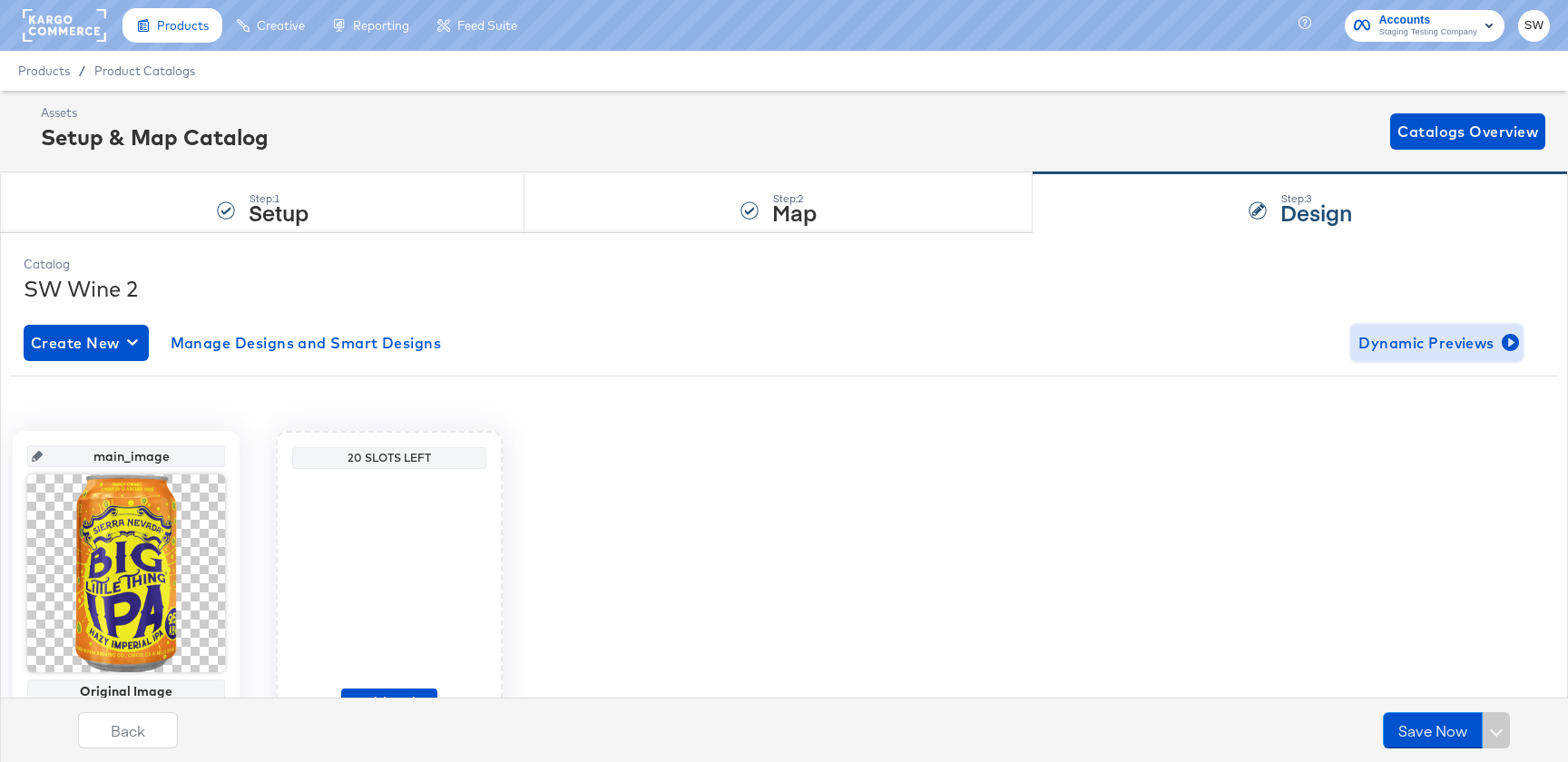
click at [1489, 343] on span "Dynamic Previews" at bounding box center [1437, 343] width 157 height 26
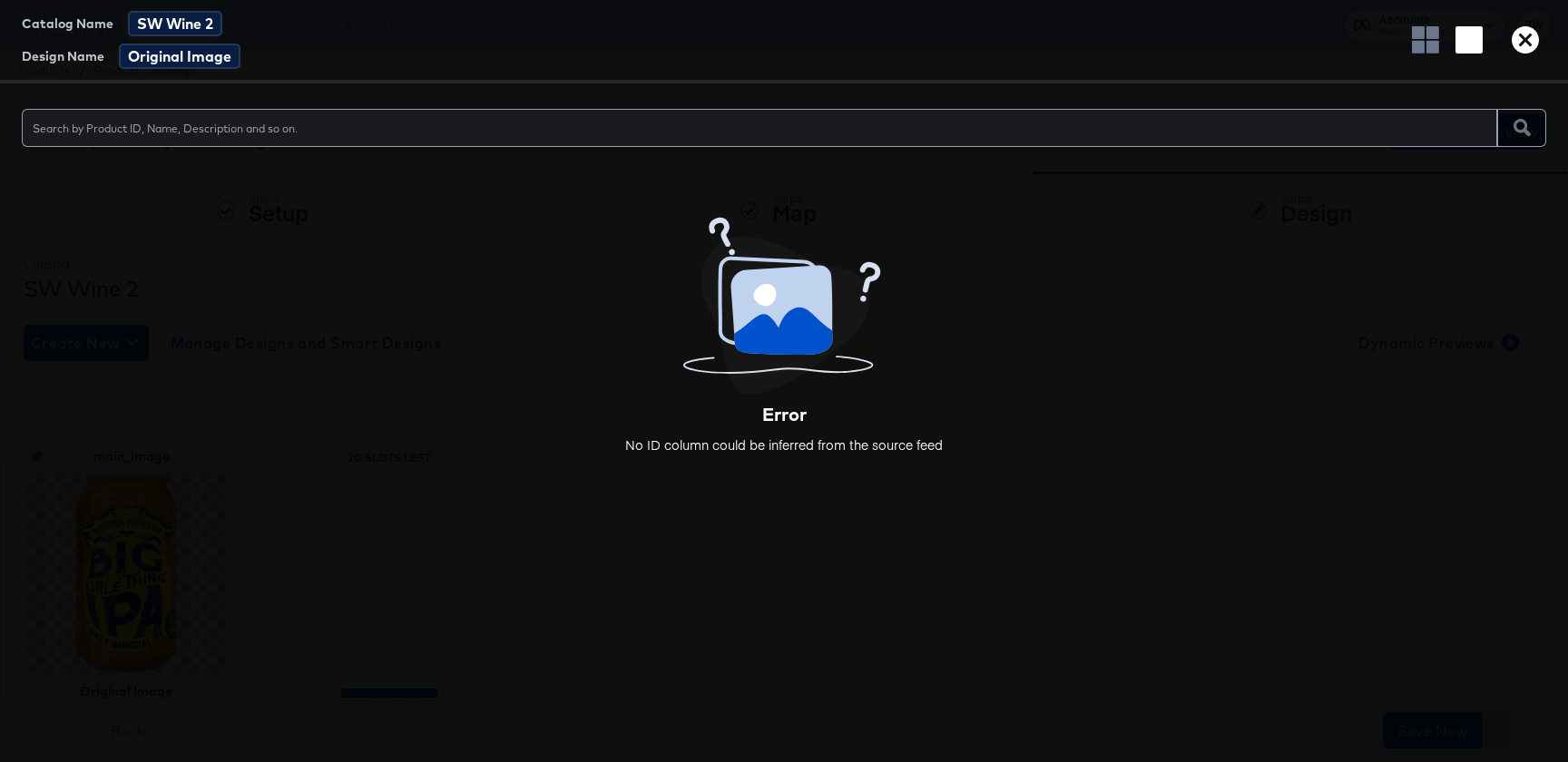
click at [1510, 44] on button "button" at bounding box center [1526, 40] width 42 height 28
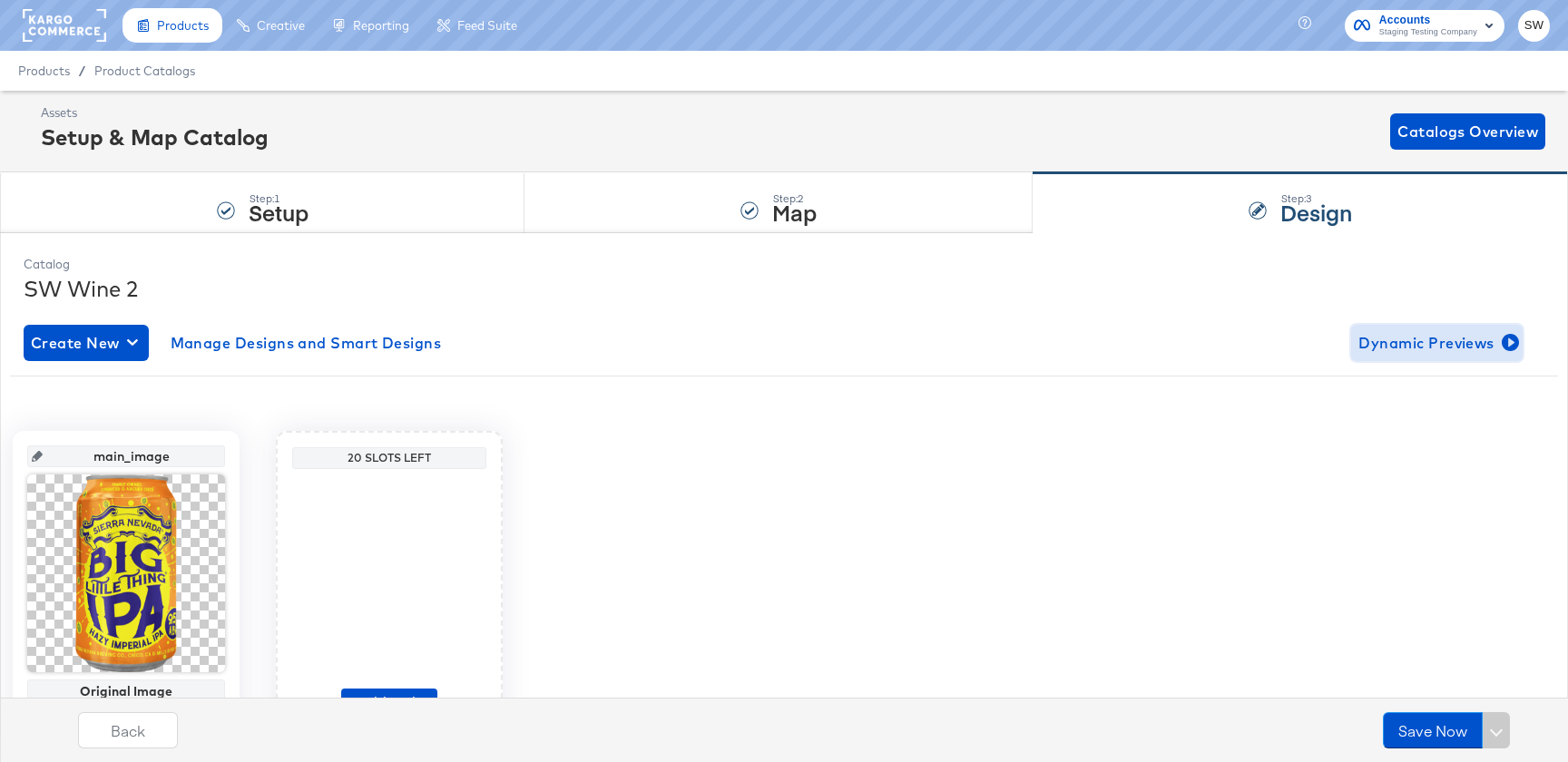
click at [1363, 342] on span "Dynamic Previews" at bounding box center [1437, 343] width 157 height 26
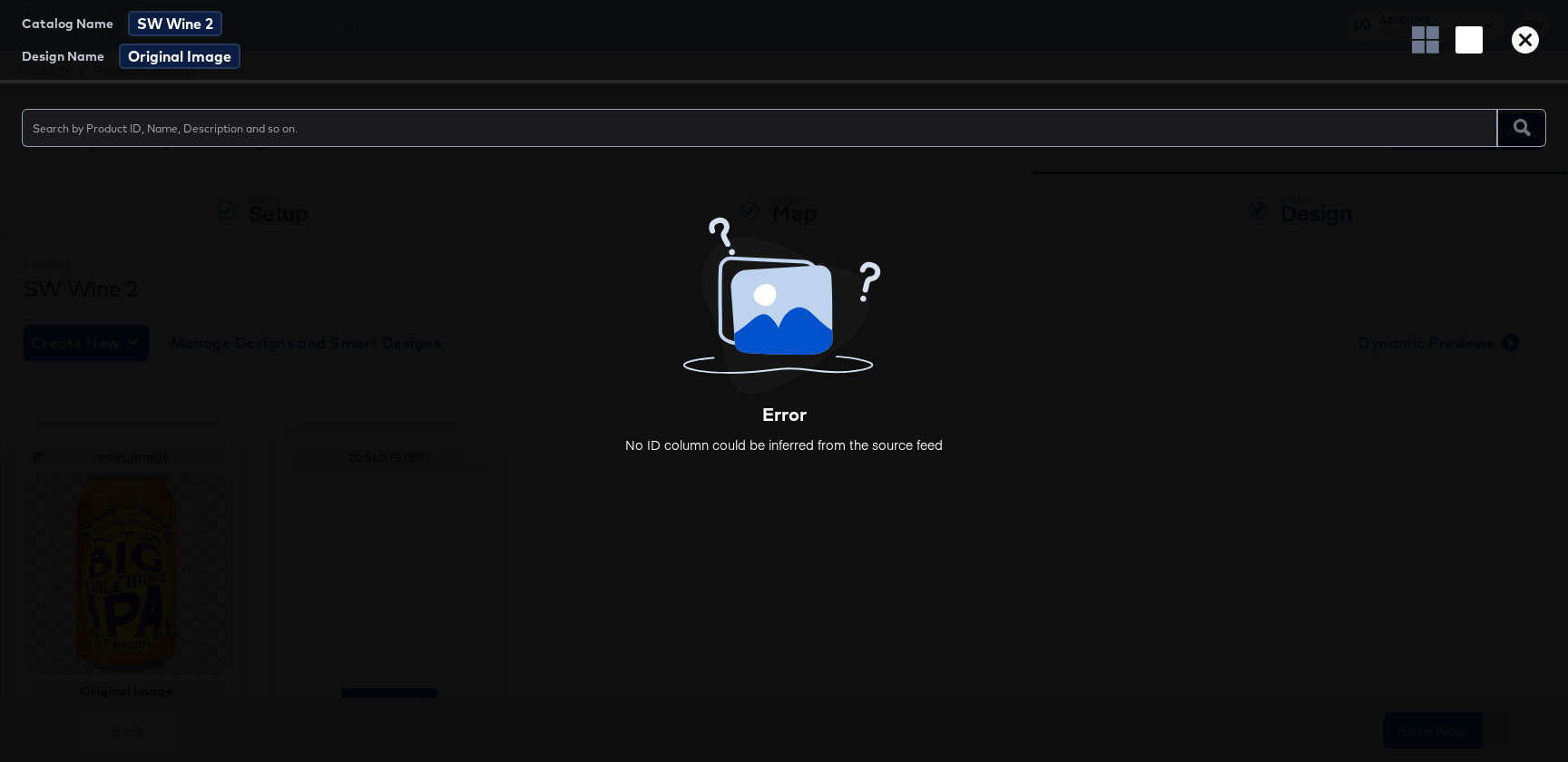
click at [1522, 44] on icon "button" at bounding box center [1526, 40] width 28 height 28
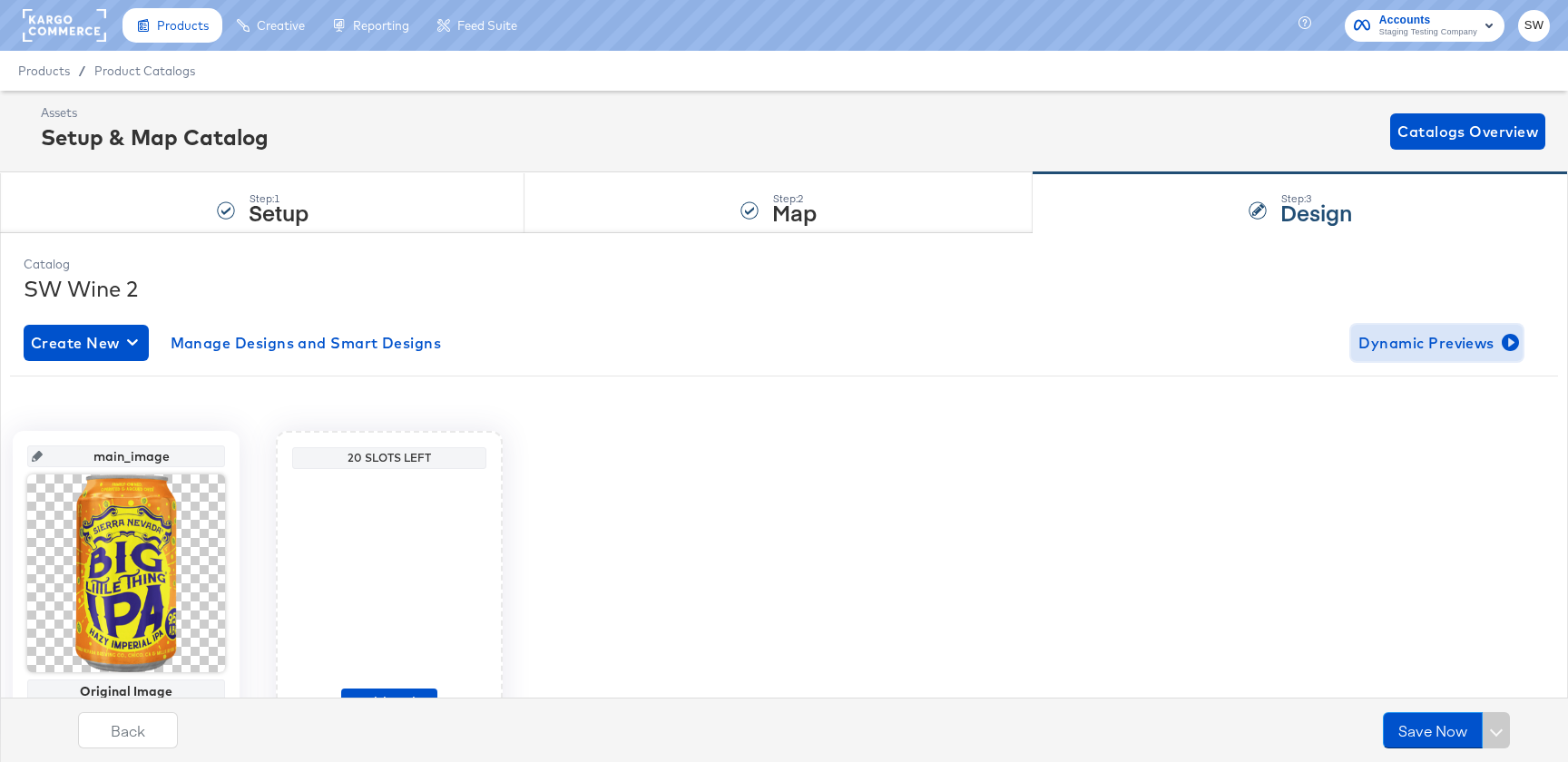
click at [1445, 359] on button "Dynamic Previews" at bounding box center [1437, 343] width 171 height 37
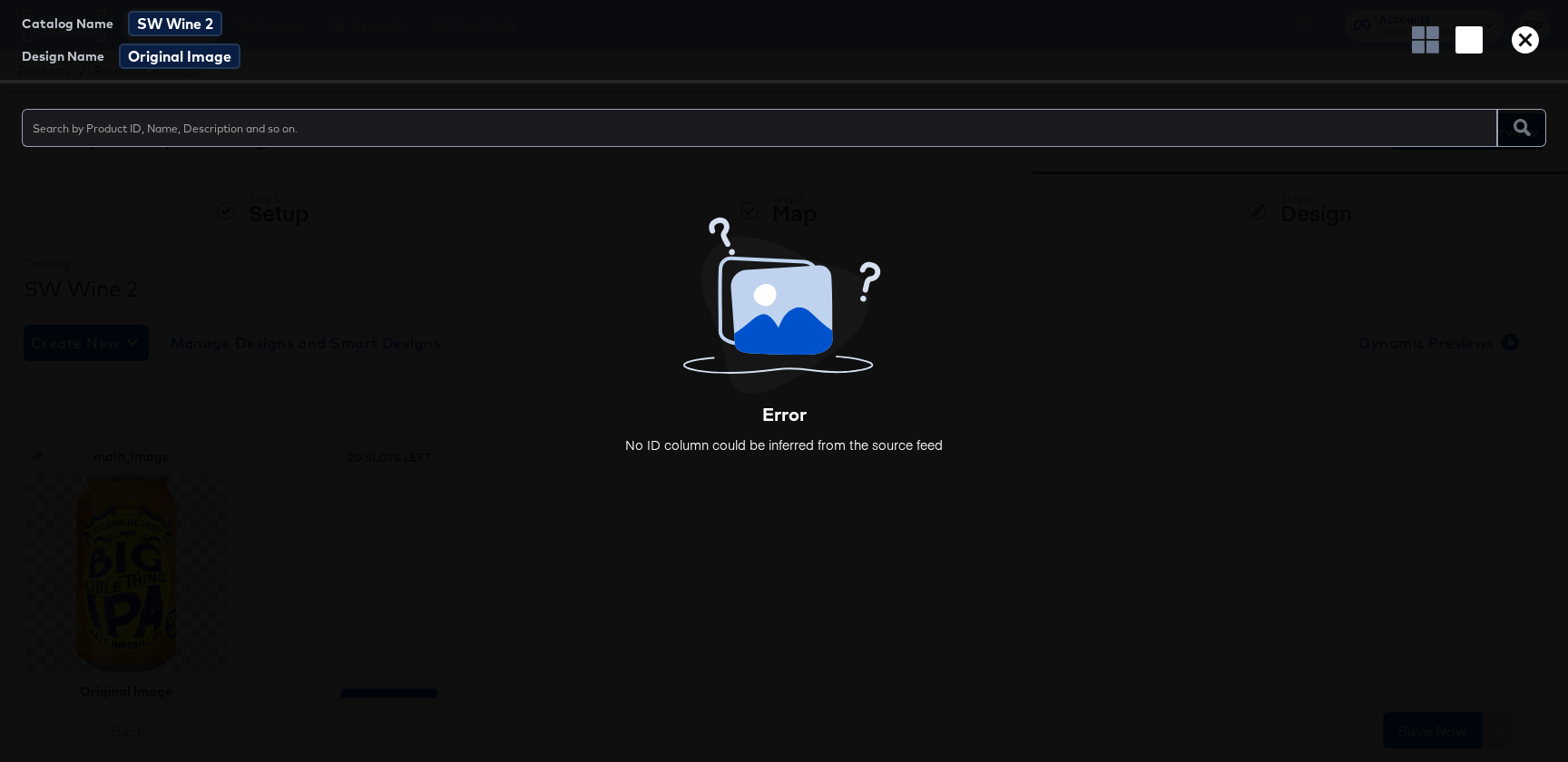
click at [1517, 42] on icon "button" at bounding box center [1526, 40] width 28 height 28
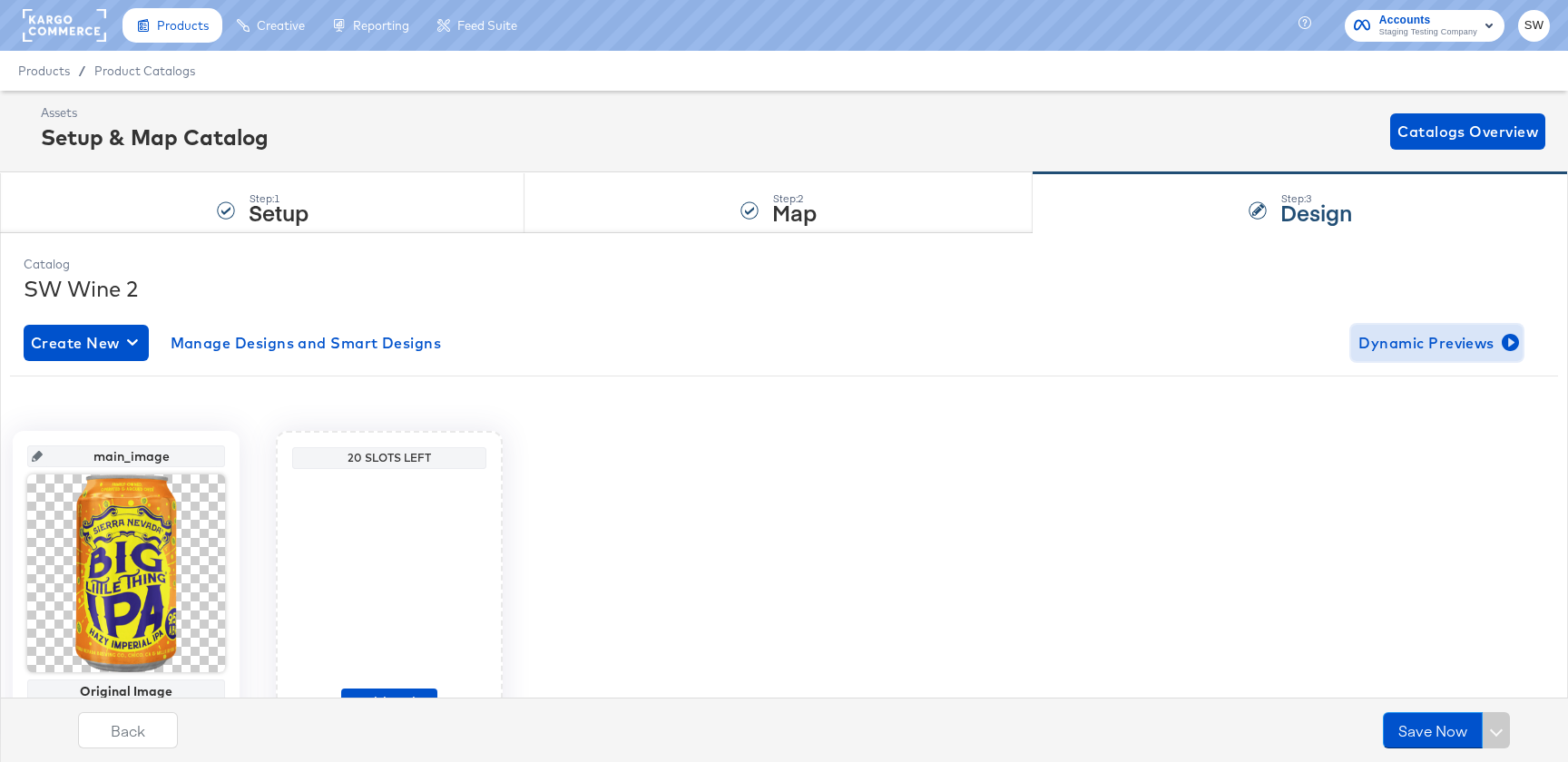
click at [1490, 353] on span "Dynamic Previews" at bounding box center [1437, 343] width 157 height 26
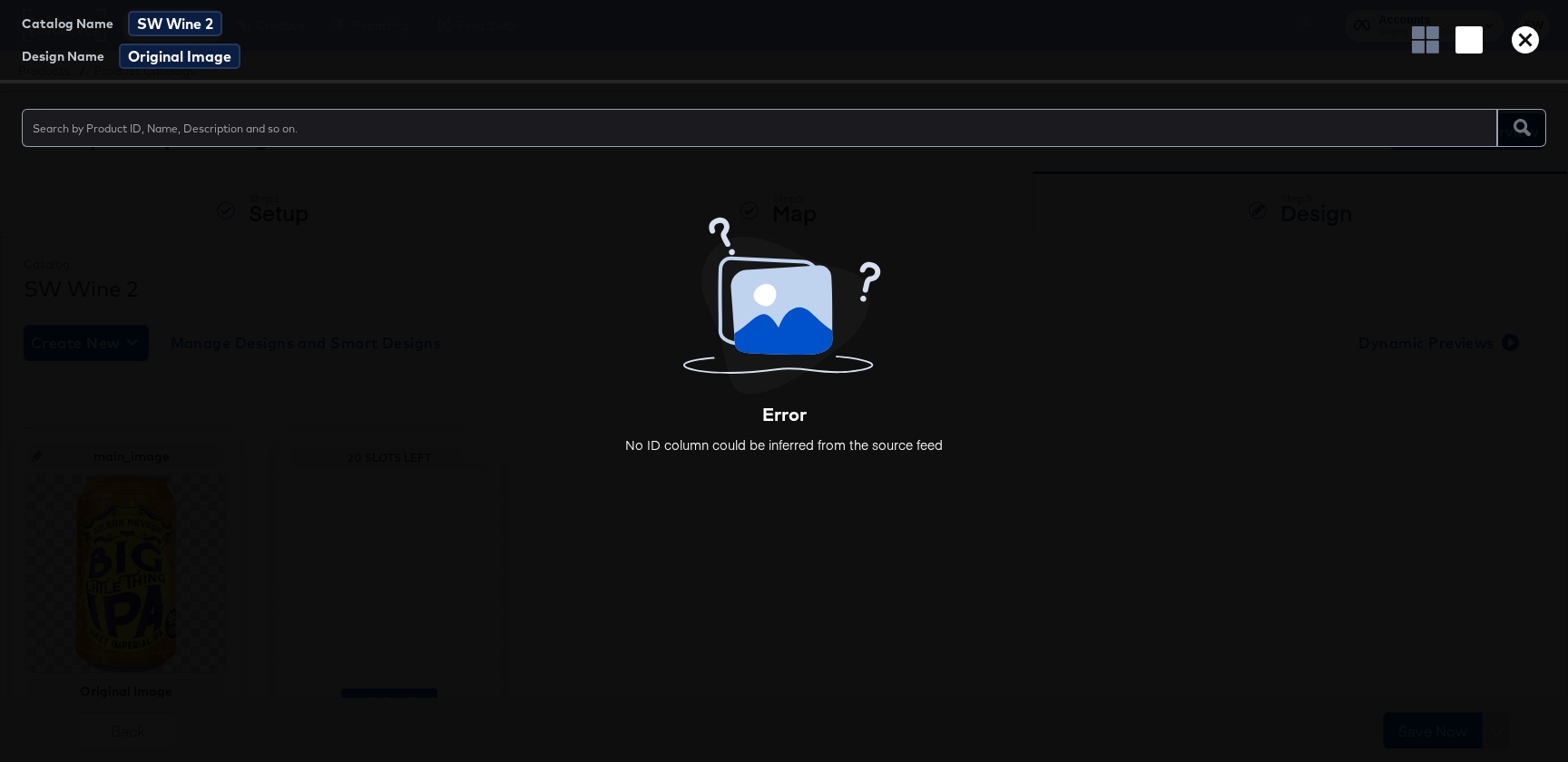
click at [1529, 39] on icon "button" at bounding box center [1526, 40] width 28 height 28
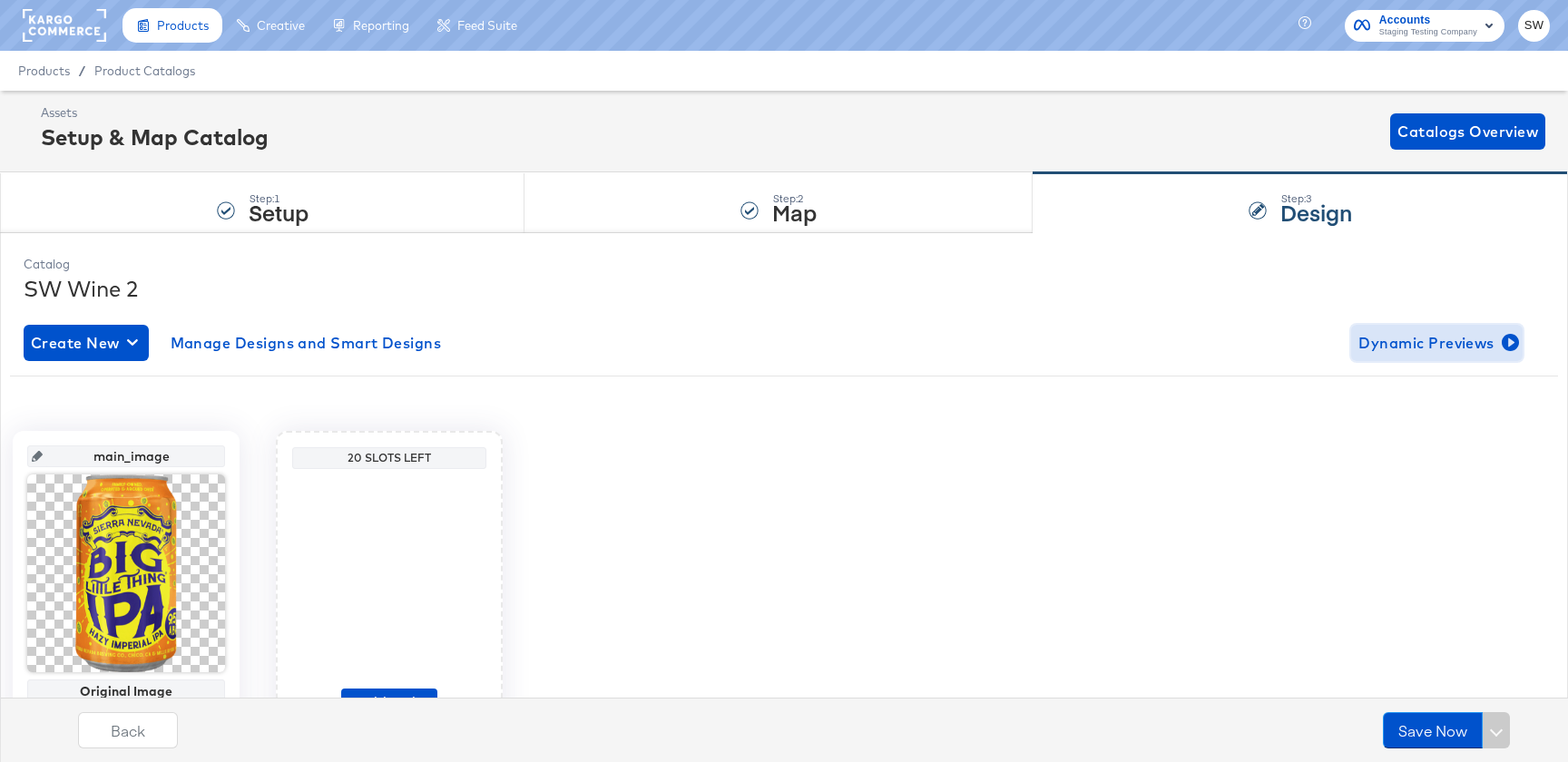
click at [1445, 337] on span "Dynamic Previews" at bounding box center [1437, 343] width 157 height 26
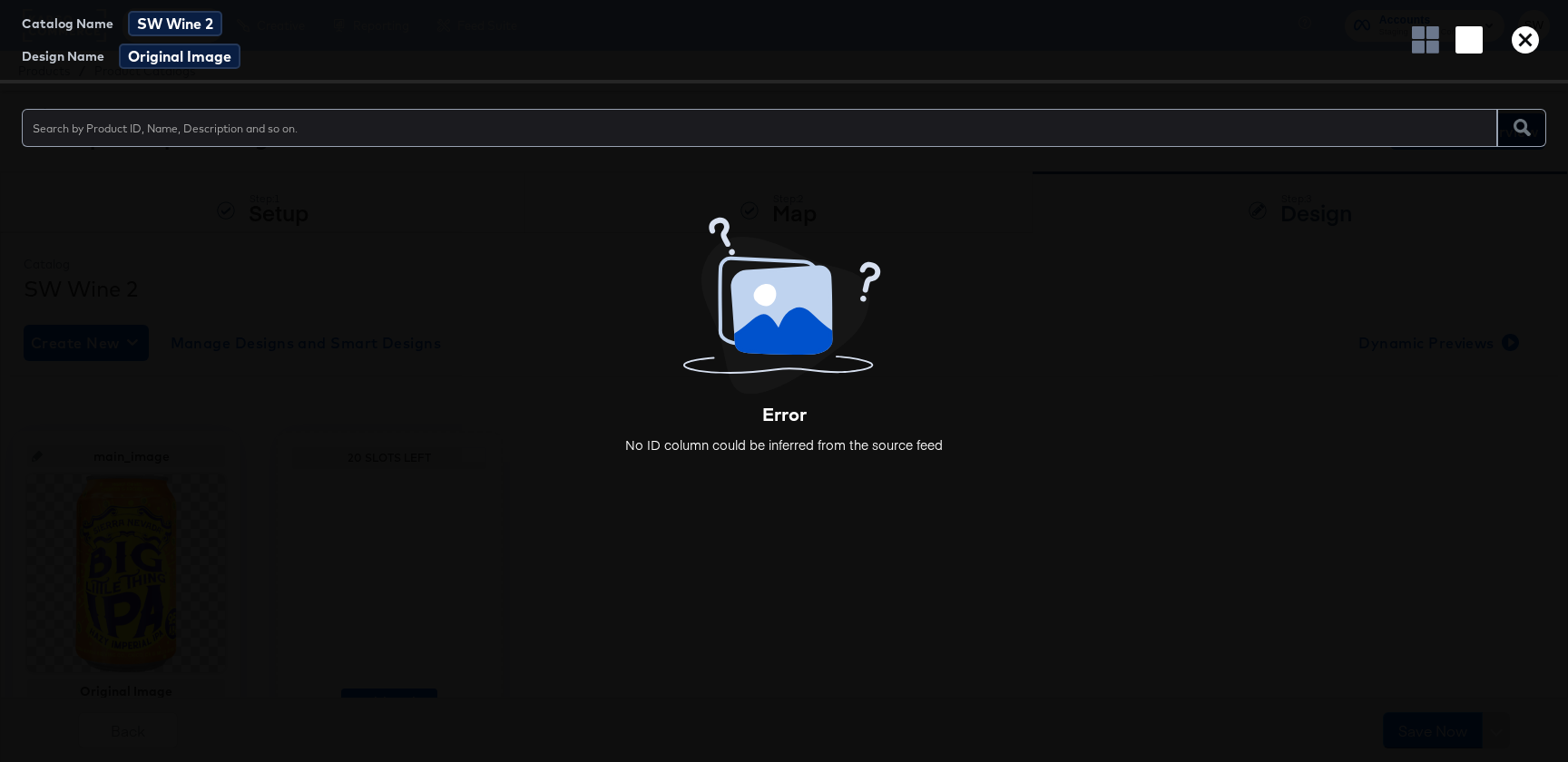
click at [1522, 45] on icon "button" at bounding box center [1526, 40] width 28 height 28
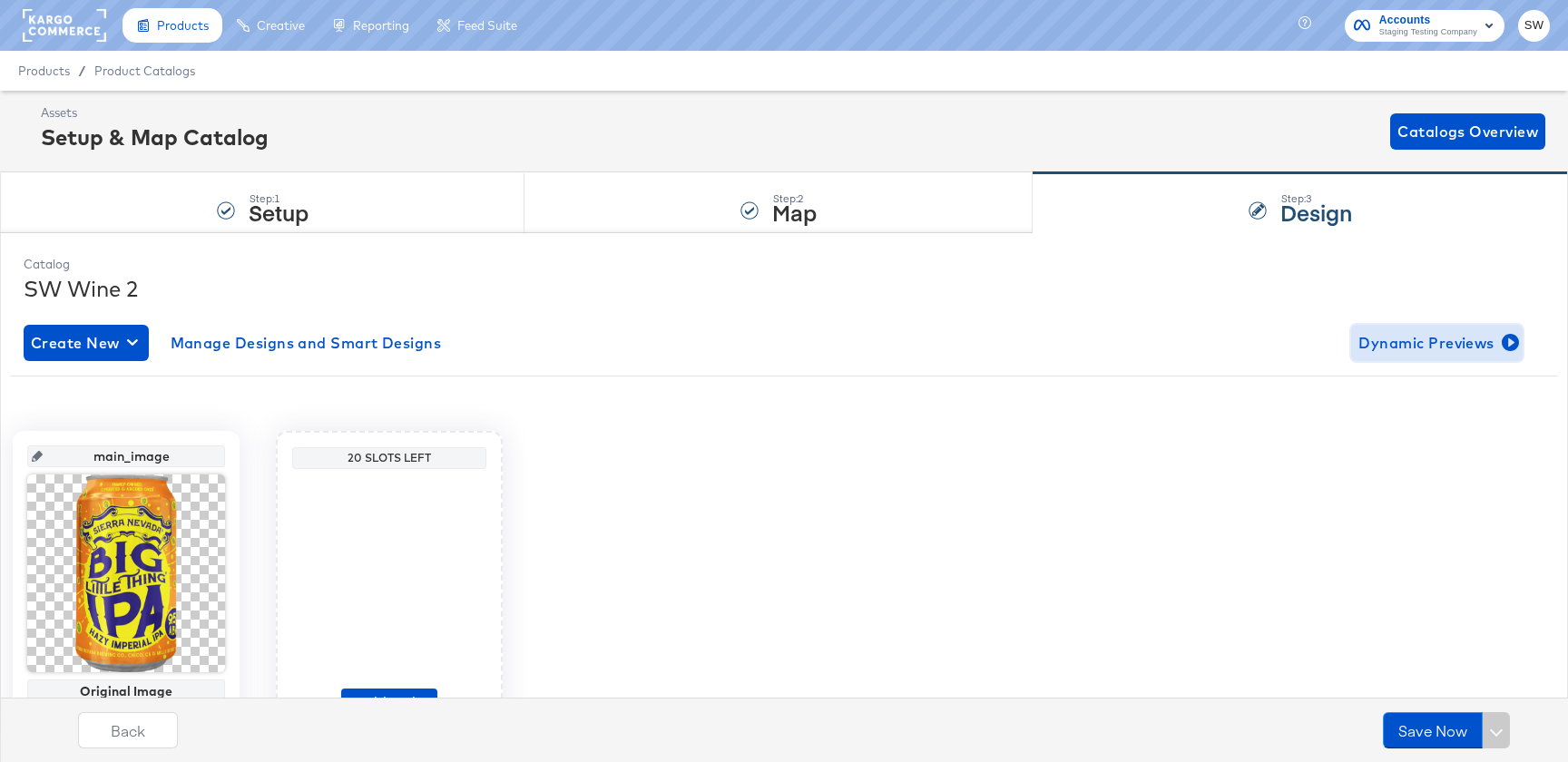
click at [1443, 340] on span "Dynamic Previews" at bounding box center [1437, 343] width 157 height 26
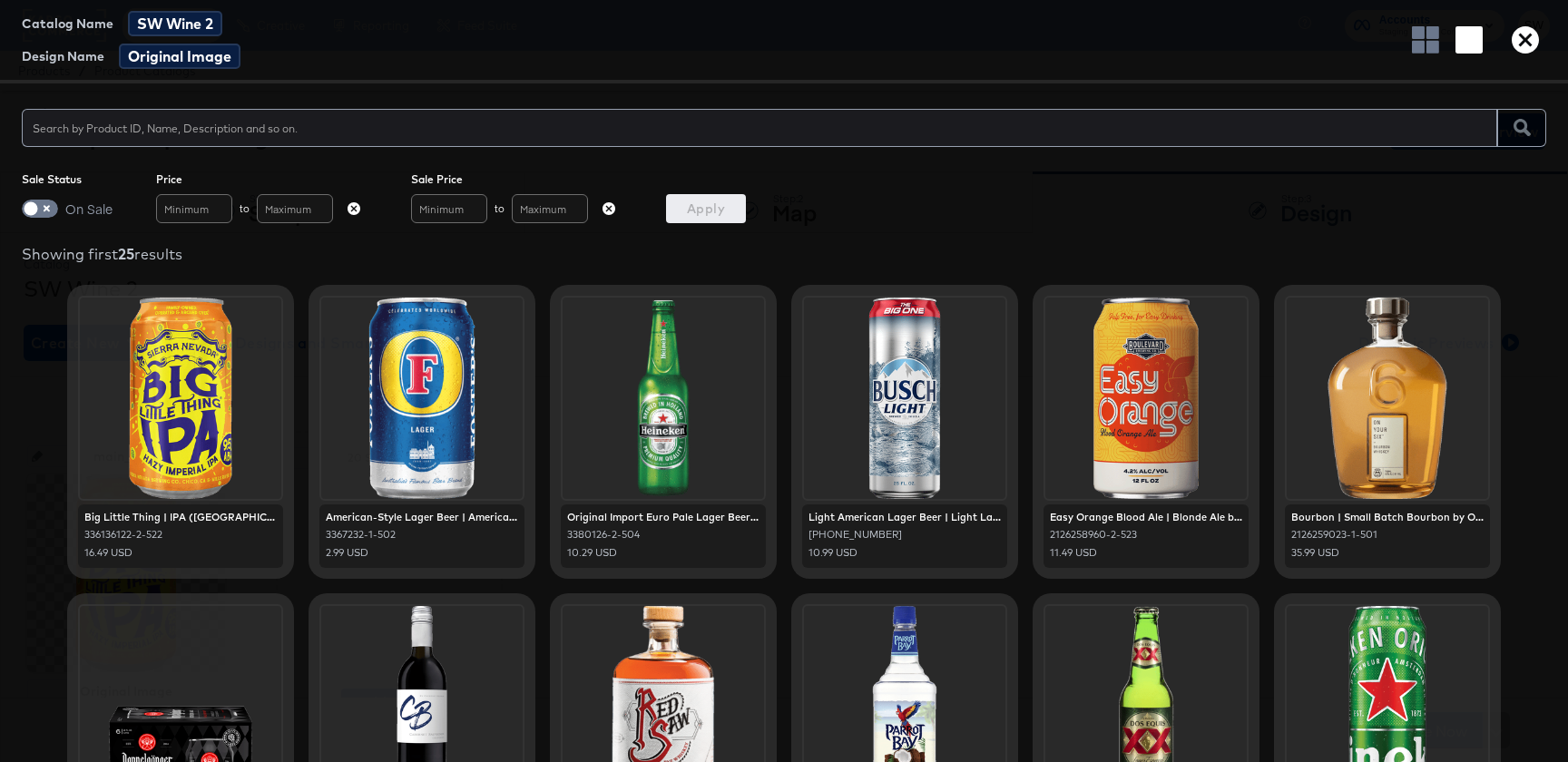
click at [1516, 23] on div "Catalog Name SW Wine 2 Design Name Original Image" at bounding box center [784, 41] width 1568 height 83
click at [1521, 28] on icon "button" at bounding box center [1526, 40] width 28 height 28
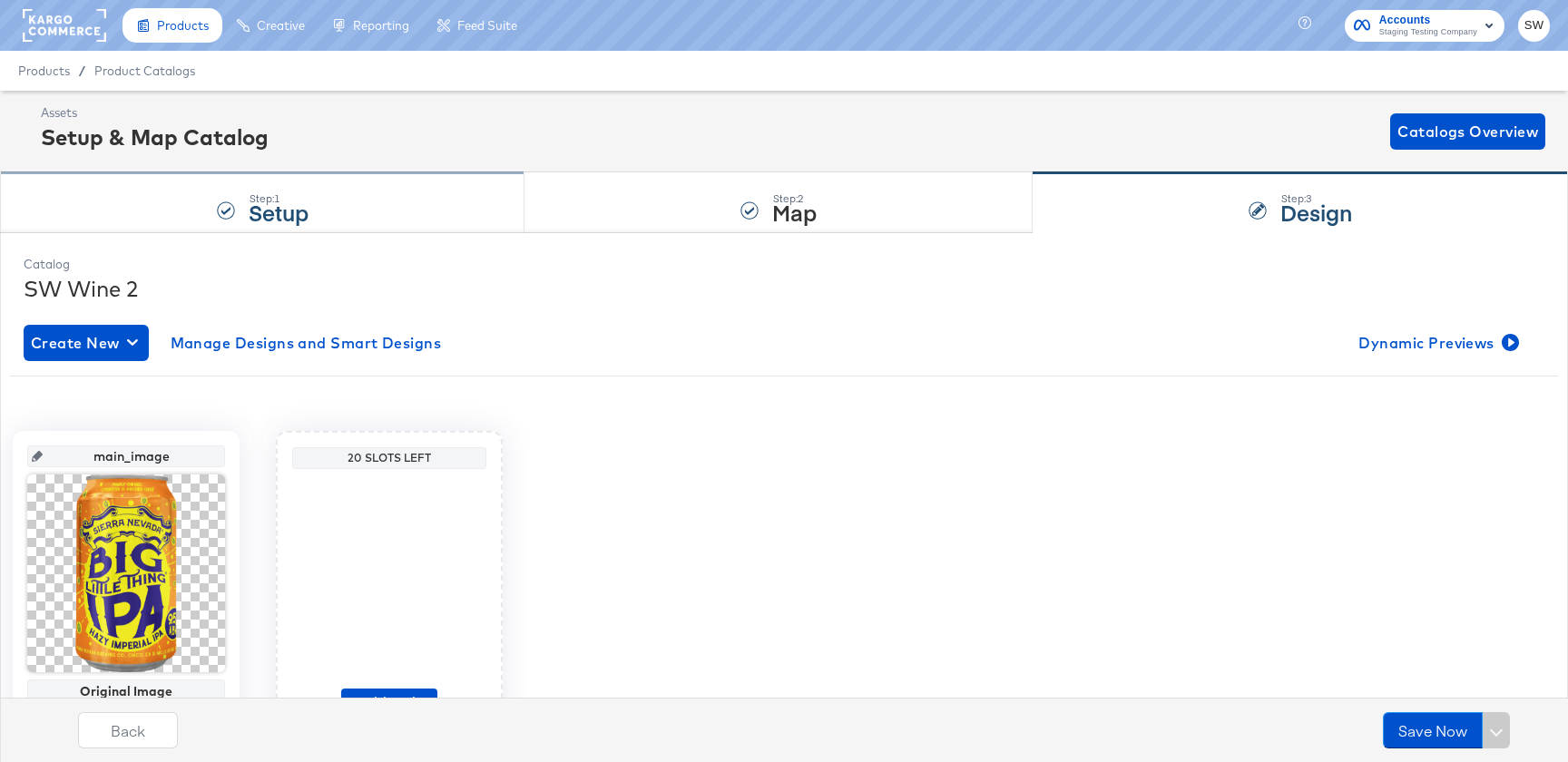
click at [271, 222] on strong "Setup" at bounding box center [278, 212] width 60 height 30
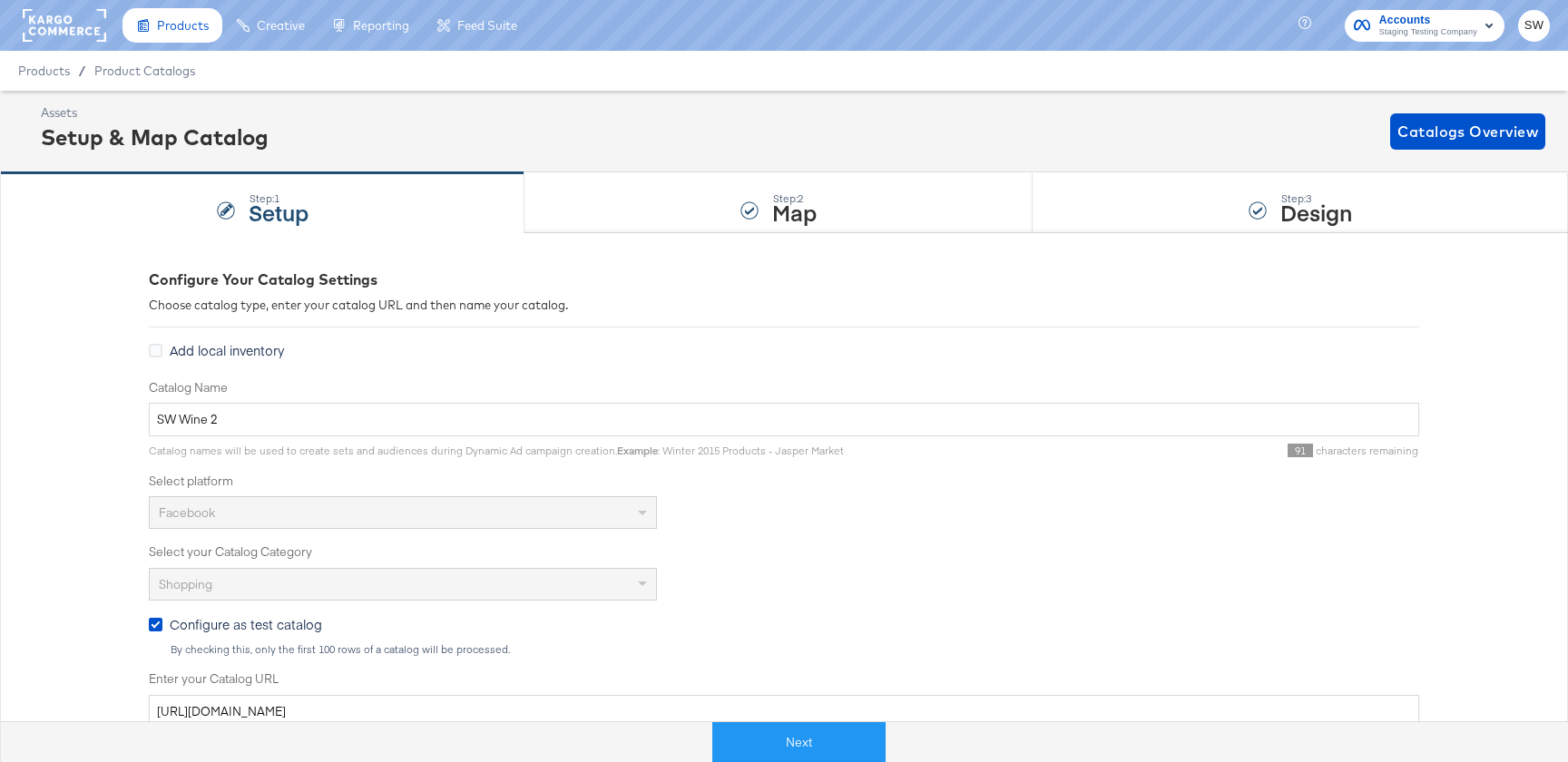
click at [271, 722] on div "Next" at bounding box center [799, 743] width 1596 height 42
click at [272, 712] on div "Next" at bounding box center [799, 734] width 1568 height 54
click at [279, 708] on div "Next" at bounding box center [799, 734] width 1568 height 54
click at [279, 695] on input "[URL][DOMAIN_NAME]" at bounding box center [784, 712] width 1271 height 34
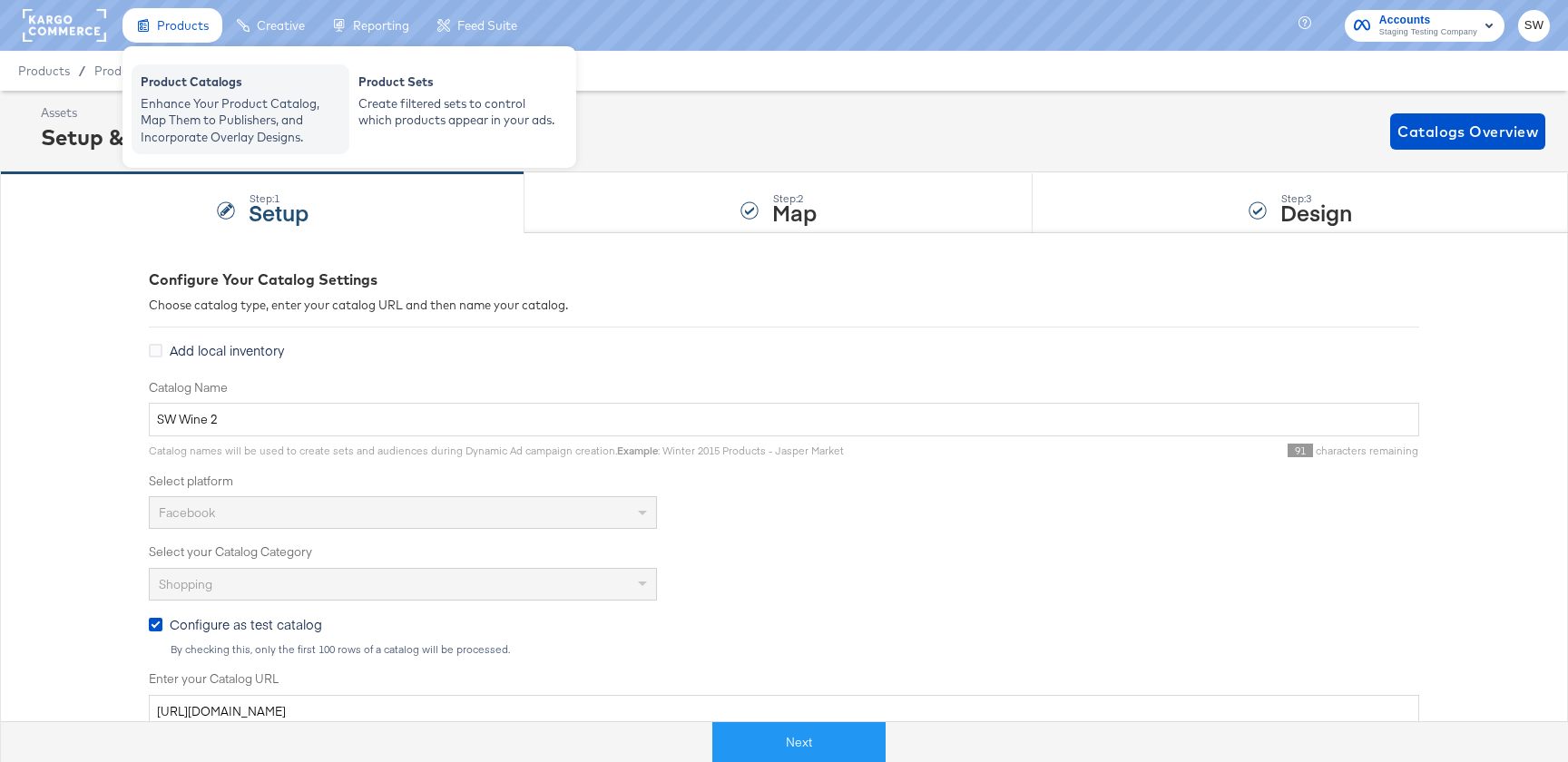
click at [190, 72] on div "Product Catalogs Enhance Your Product Catalog, Map Them to Publishers, and Inco…" at bounding box center [241, 109] width 218 height 90
click at [191, 95] on div "Enhance Your Product Catalog, Map Them to Publishers, and Incorporate Overlay D…" at bounding box center [240, 120] width 200 height 50
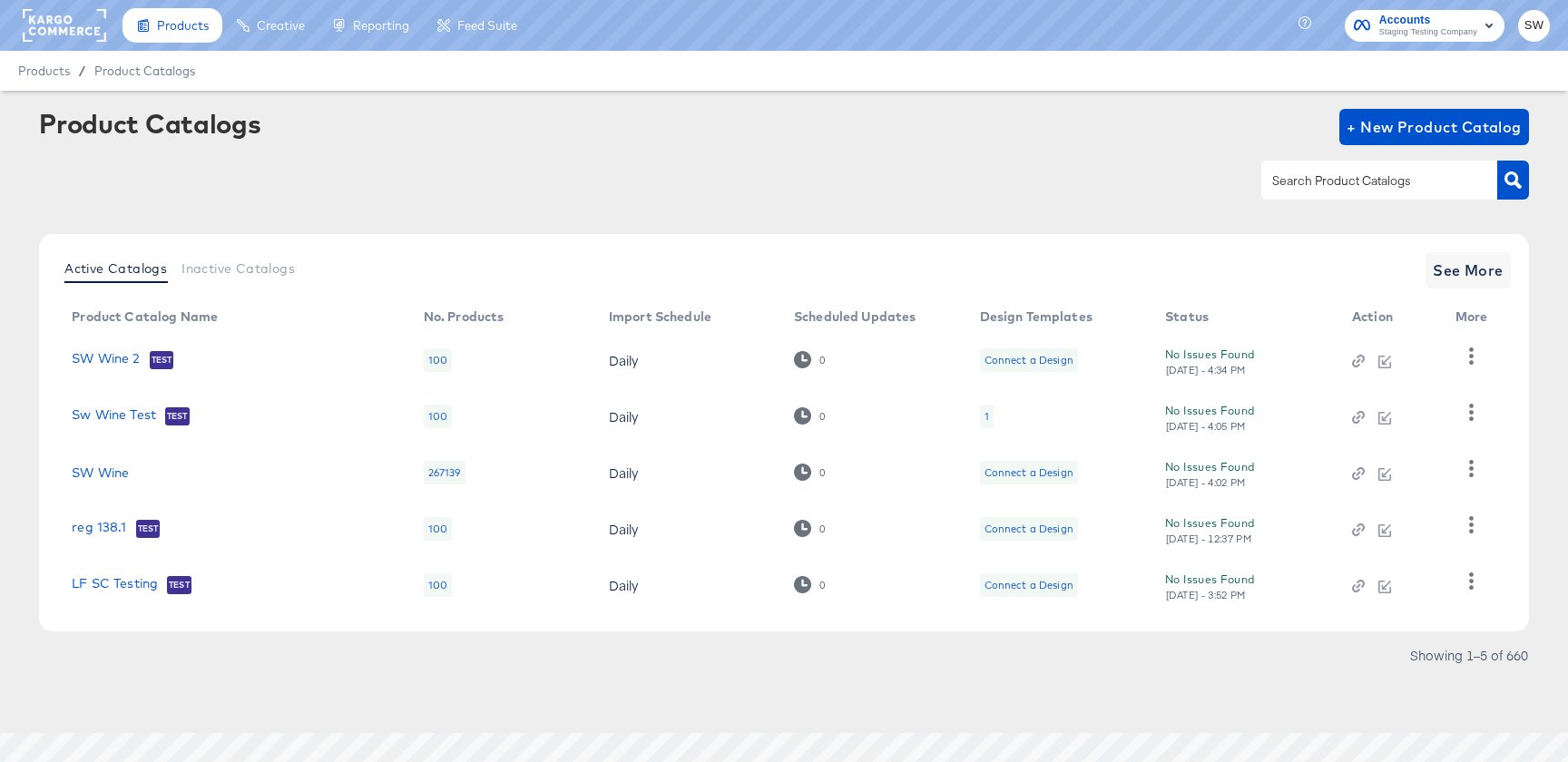
click at [1424, 99] on article "Product Catalogs + New Product Catalog Active Catalogs Inactive Catalogs See Mo…" at bounding box center [784, 412] width 1568 height 643
click at [1418, 119] on span "+ New Product Catalog" at bounding box center [1434, 127] width 175 height 26
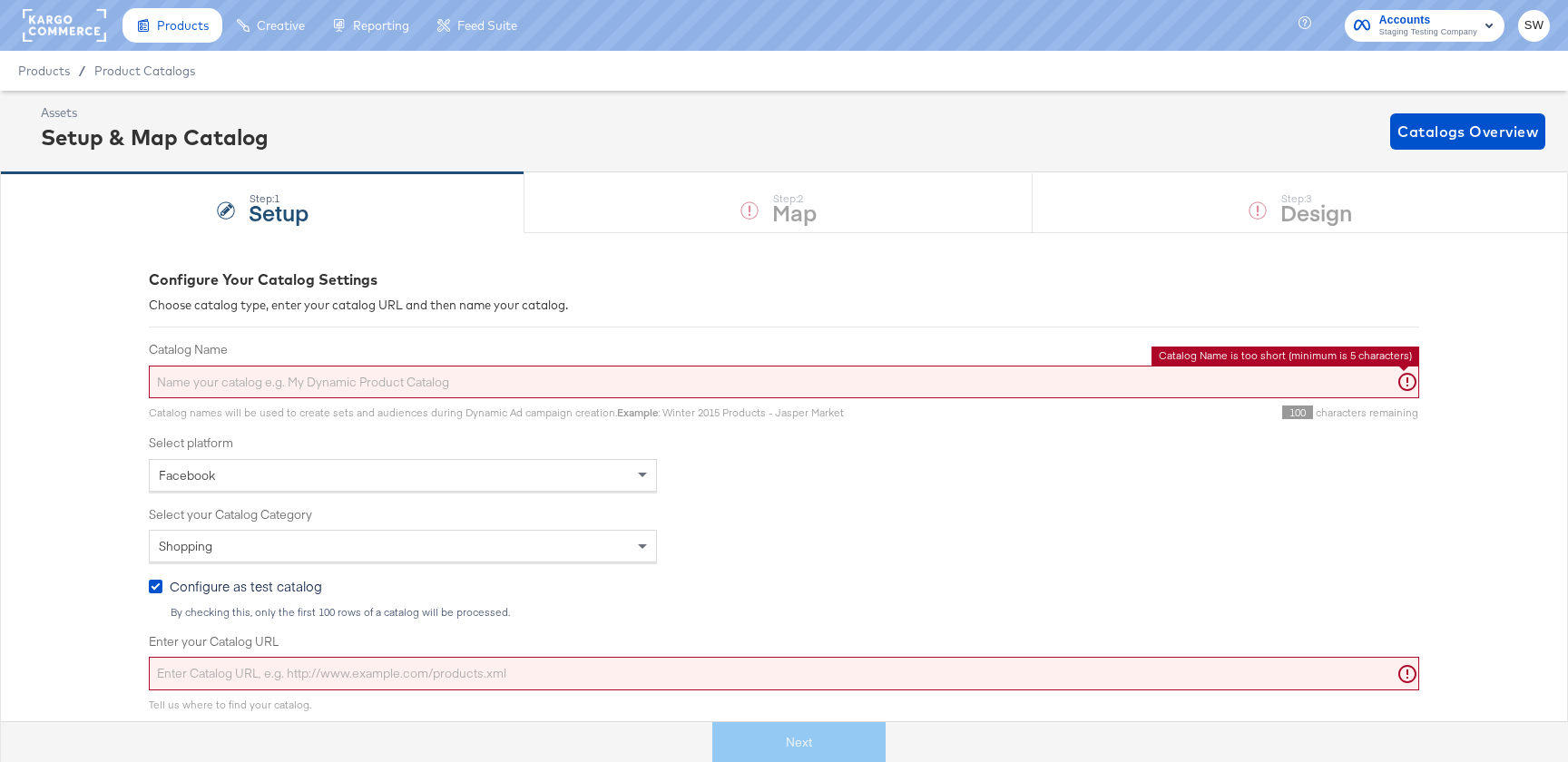
click at [323, 389] on input "Catalog Name" at bounding box center [784, 382] width 1271 height 34
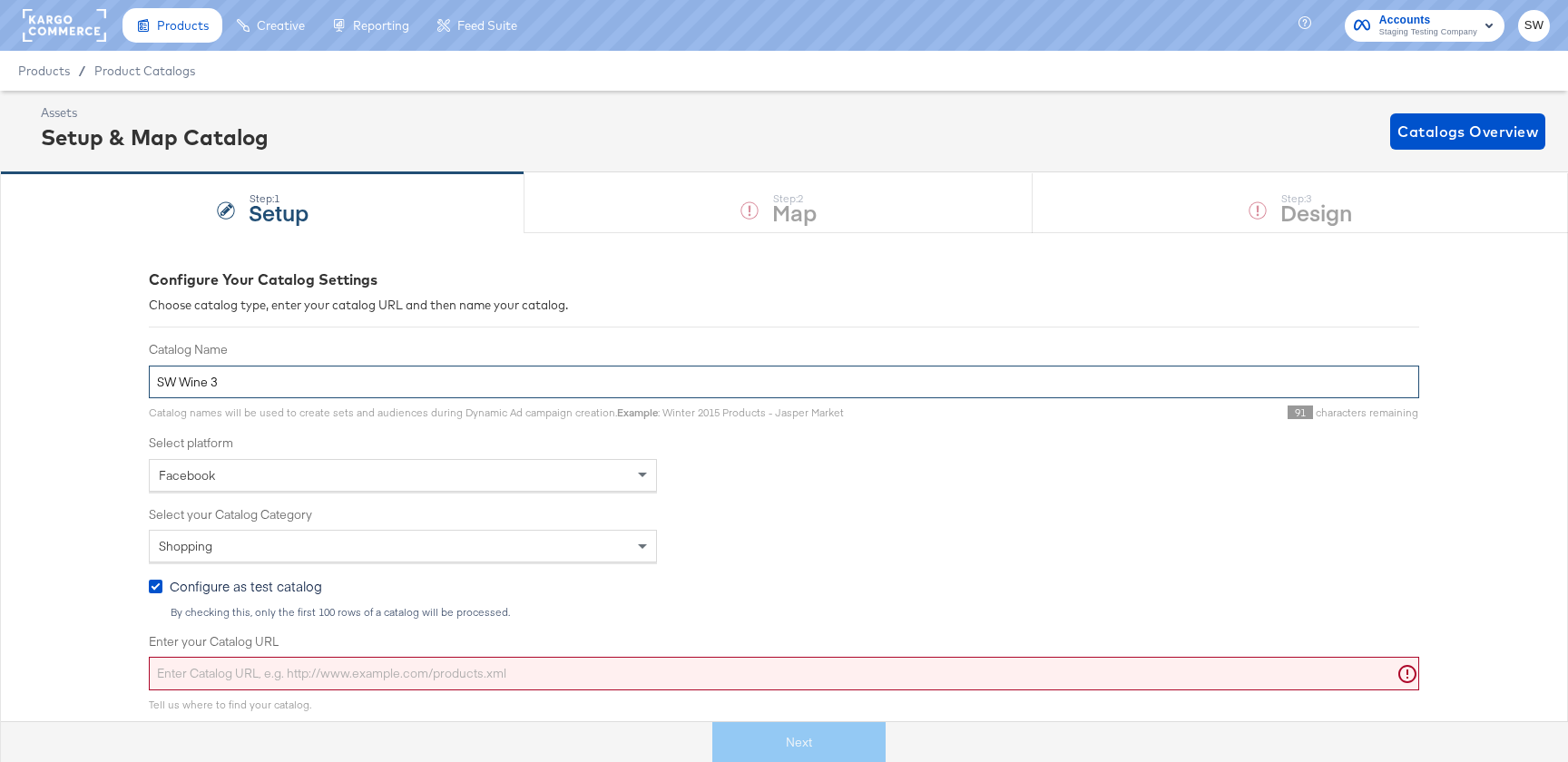
type input "SW Wine 3"
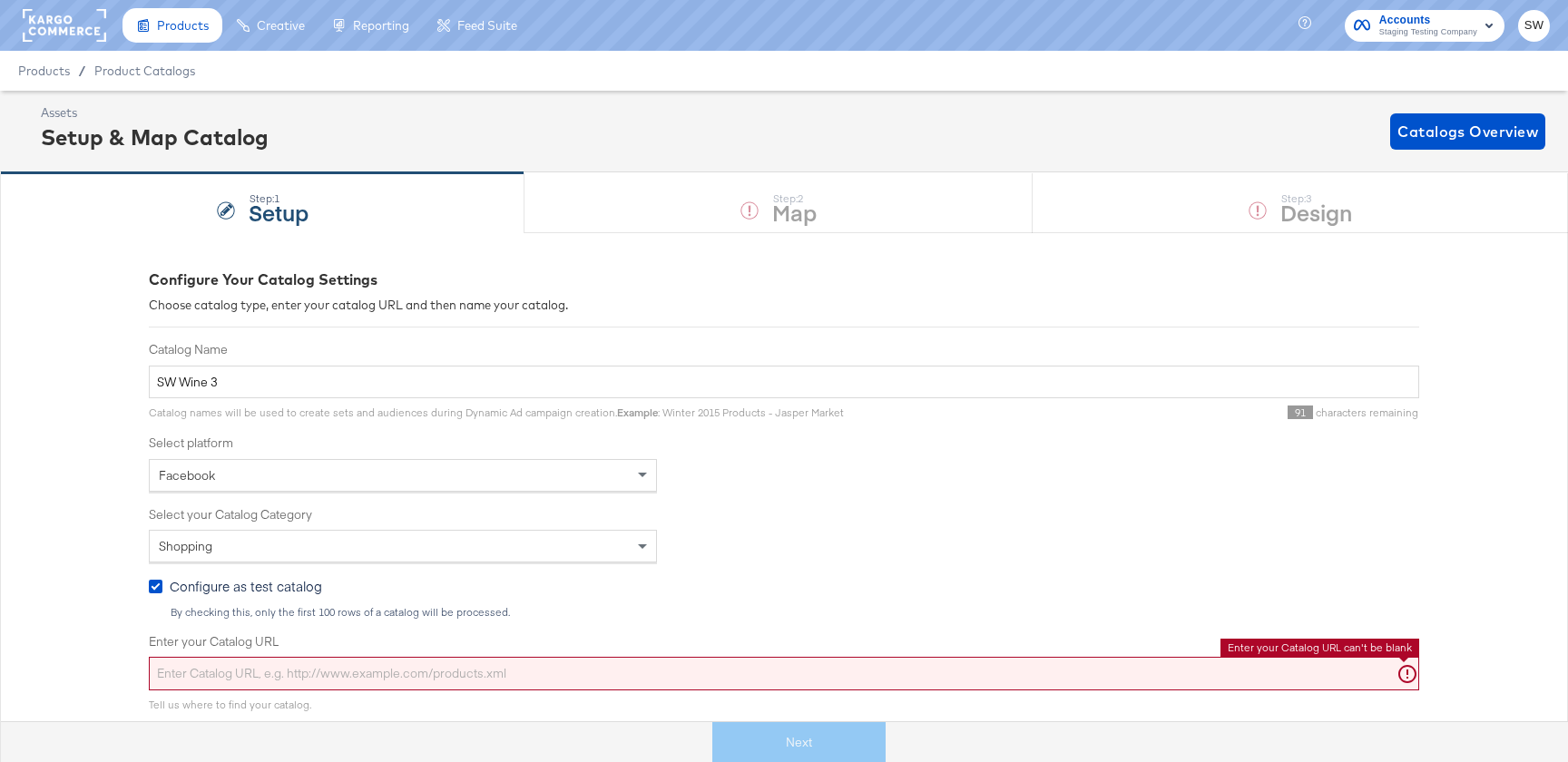
click at [312, 675] on input "Enter your Catalog URL" at bounding box center [784, 674] width 1271 height 34
paste input "[URL][DOMAIN_NAME]"
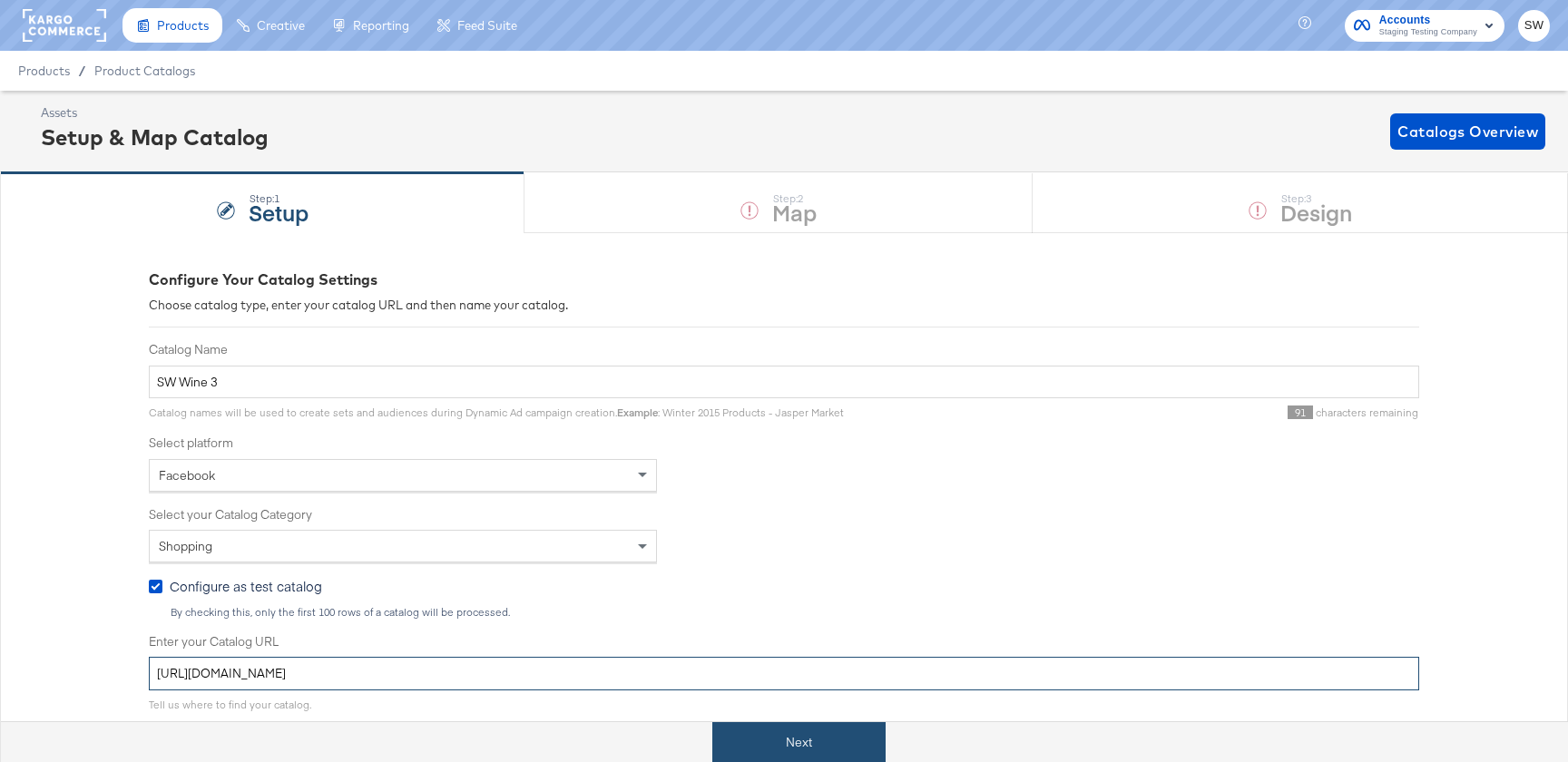
type input "[URL][DOMAIN_NAME]"
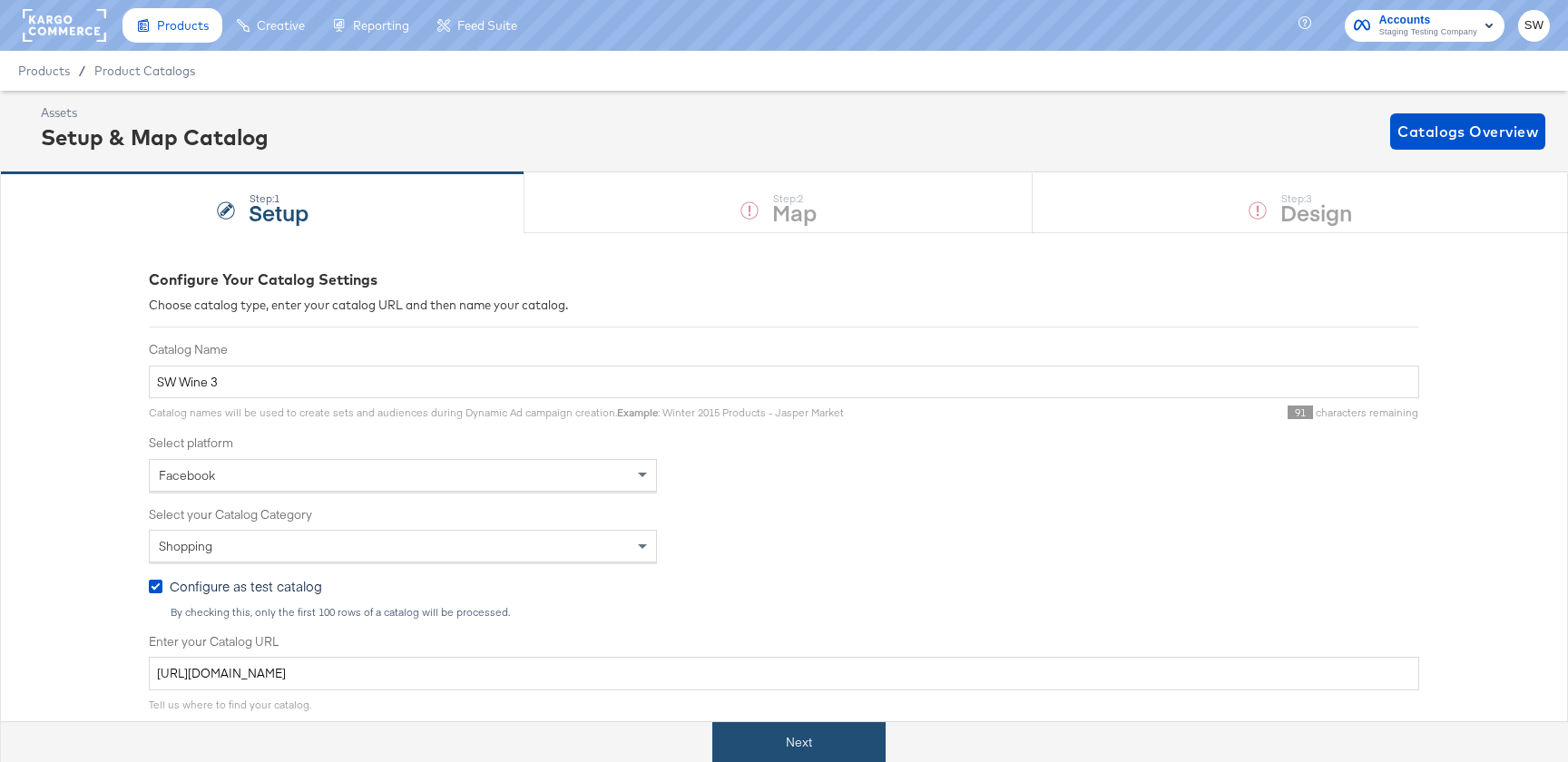
click at [789, 745] on button "Next" at bounding box center [799, 743] width 173 height 41
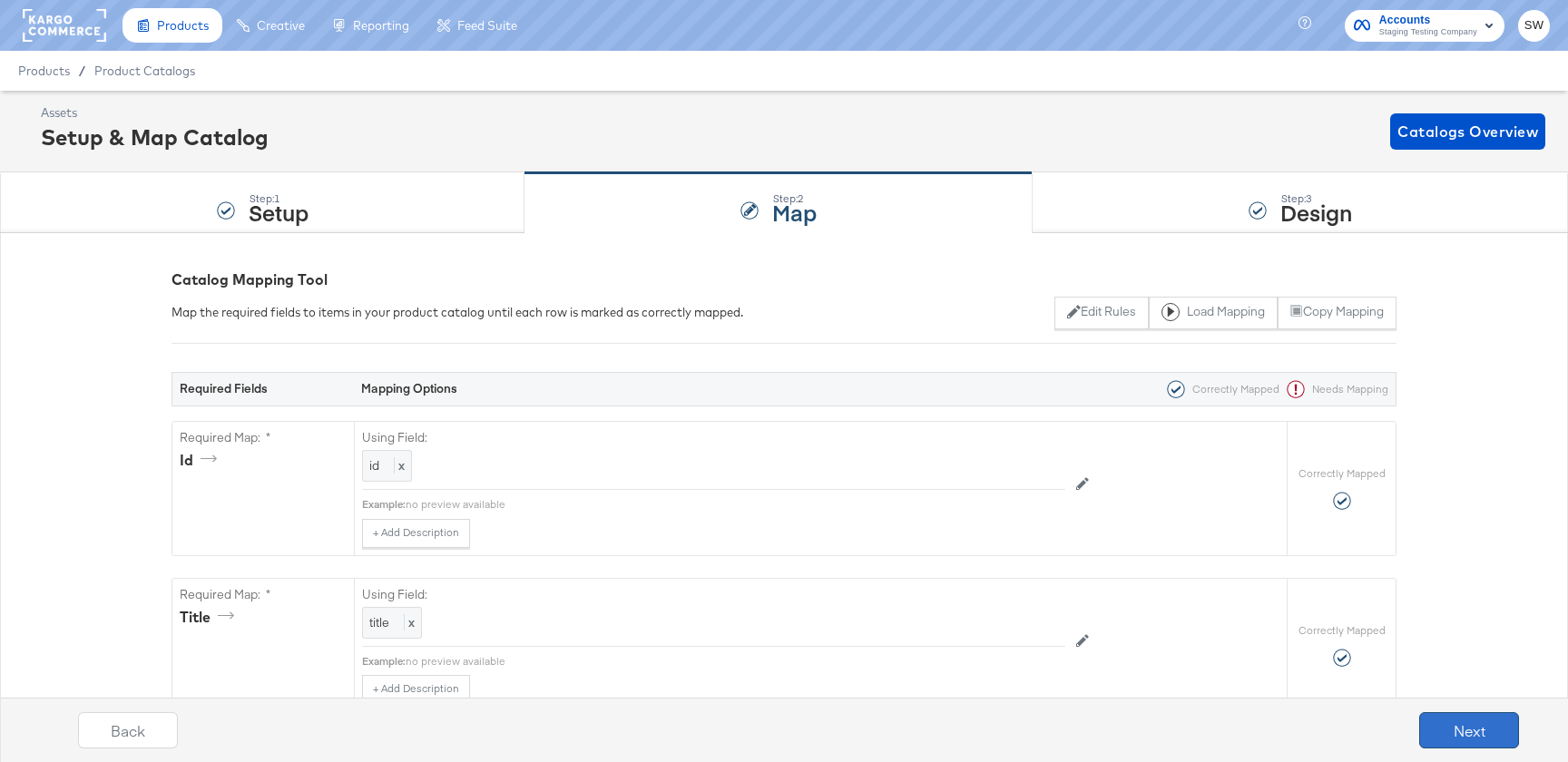
click at [1480, 732] on button "Next" at bounding box center [1469, 731] width 100 height 37
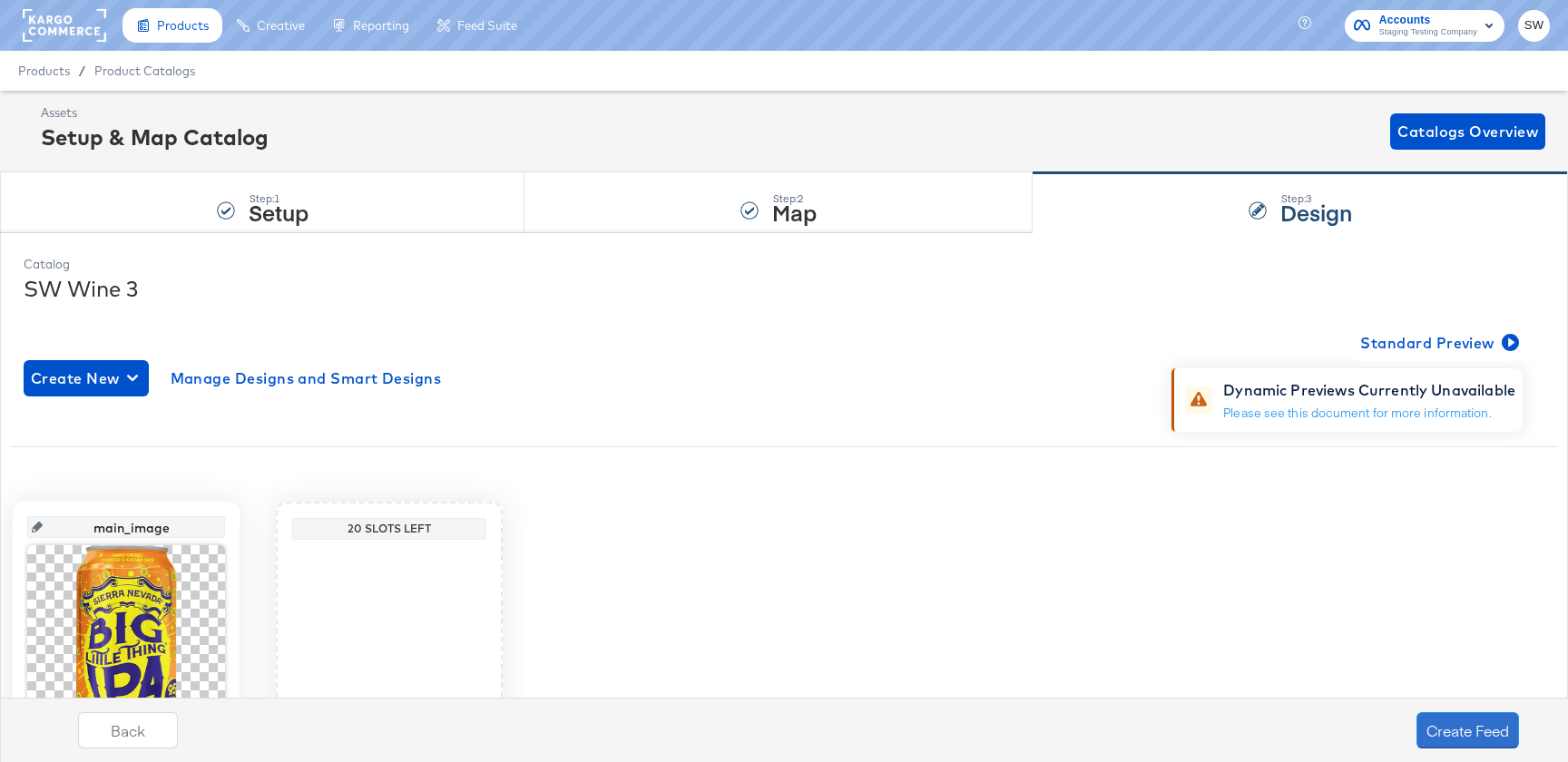
click at [1480, 732] on button "Create Feed" at bounding box center [1468, 731] width 103 height 37
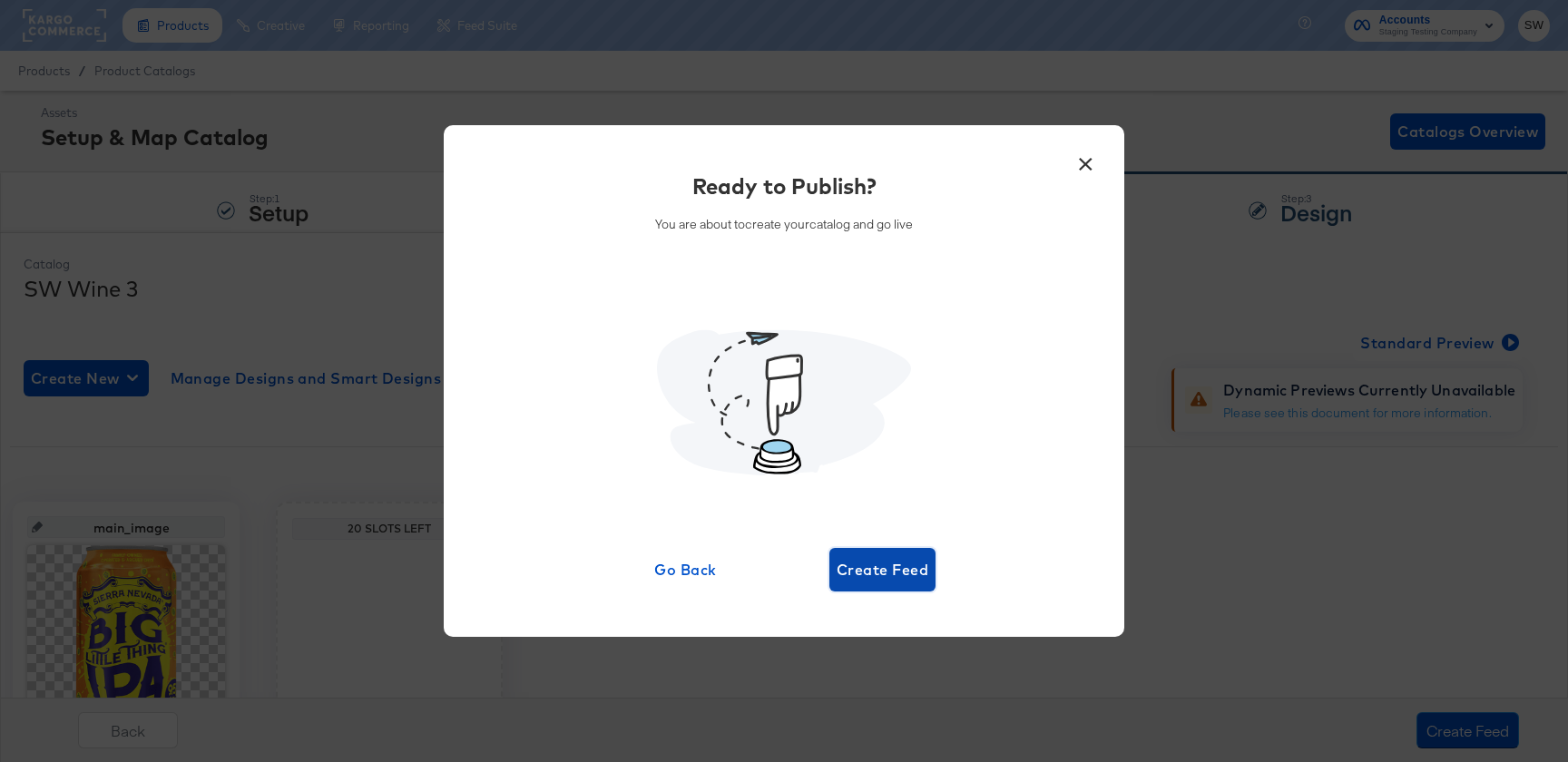
click at [928, 564] on span "Create Feed" at bounding box center [883, 570] width 92 height 26
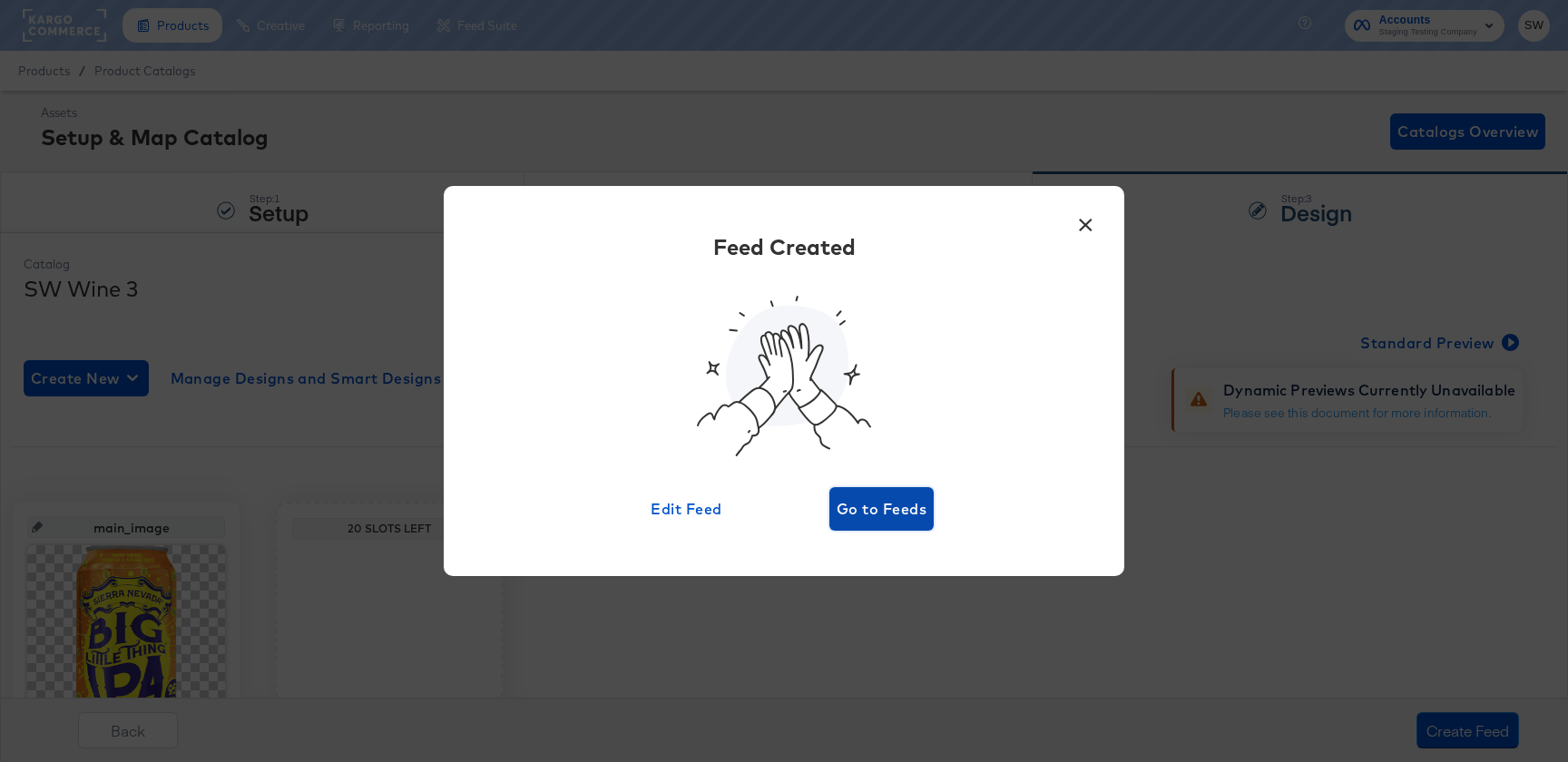
click at [922, 499] on span "Go to Feeds" at bounding box center [882, 509] width 90 height 26
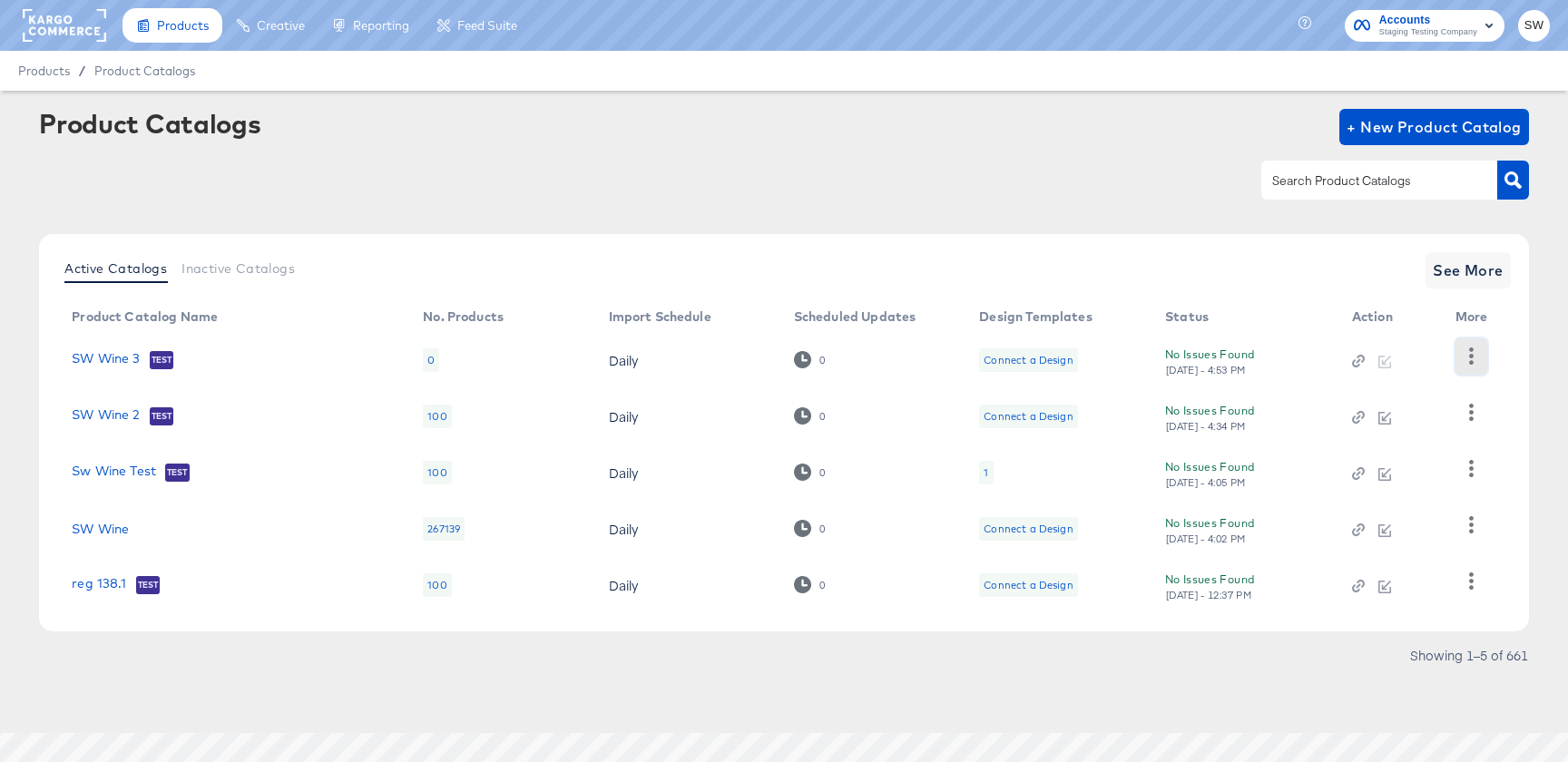
click at [1469, 354] on icon "button" at bounding box center [1472, 356] width 17 height 17
click at [1346, 422] on div "HUD Checks (Internal)" at bounding box center [1397, 423] width 182 height 29
click at [101, 359] on link "SW Wine 3" at bounding box center [105, 360] width 68 height 18
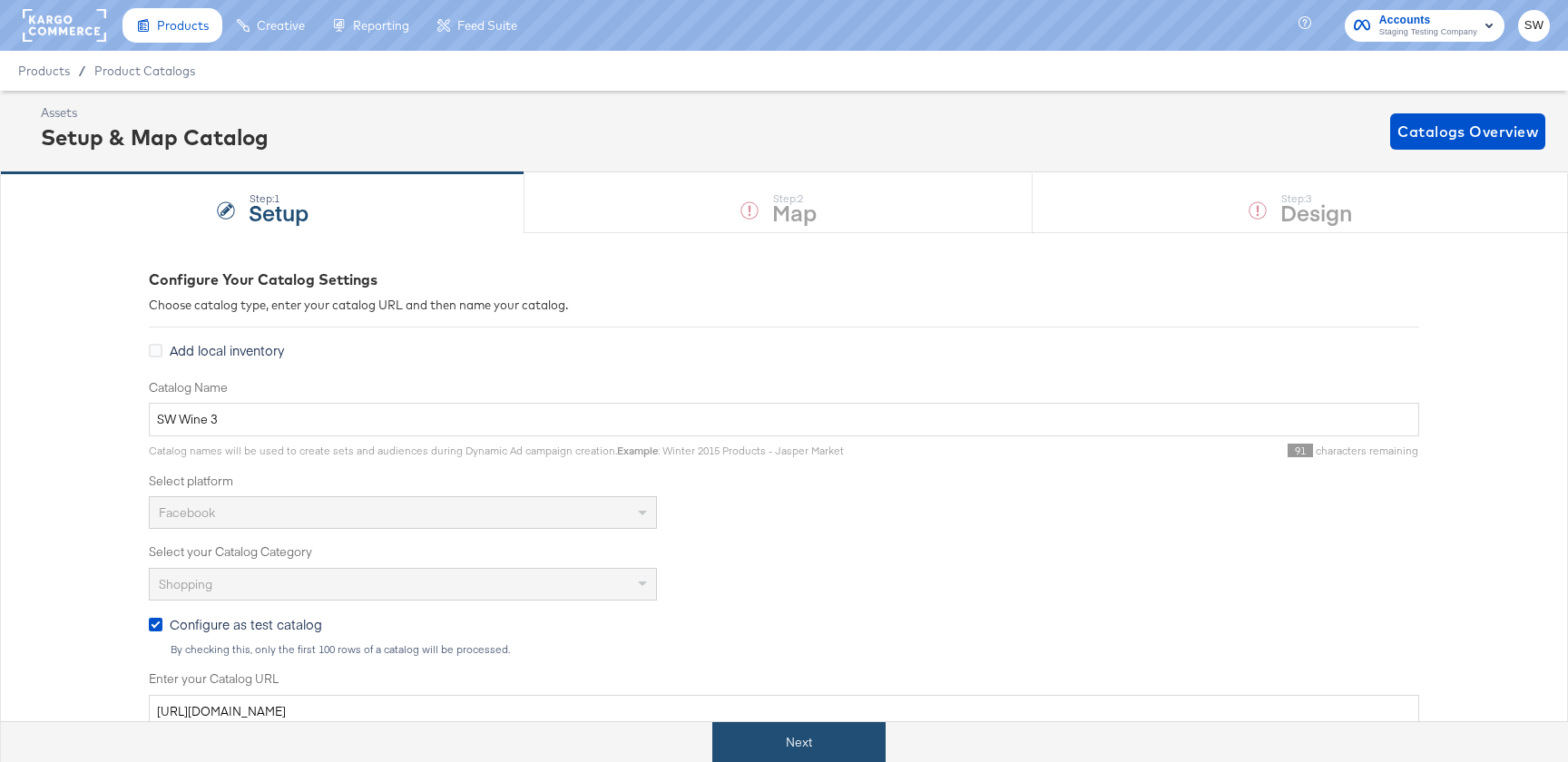
click at [773, 732] on button "Next" at bounding box center [799, 743] width 173 height 41
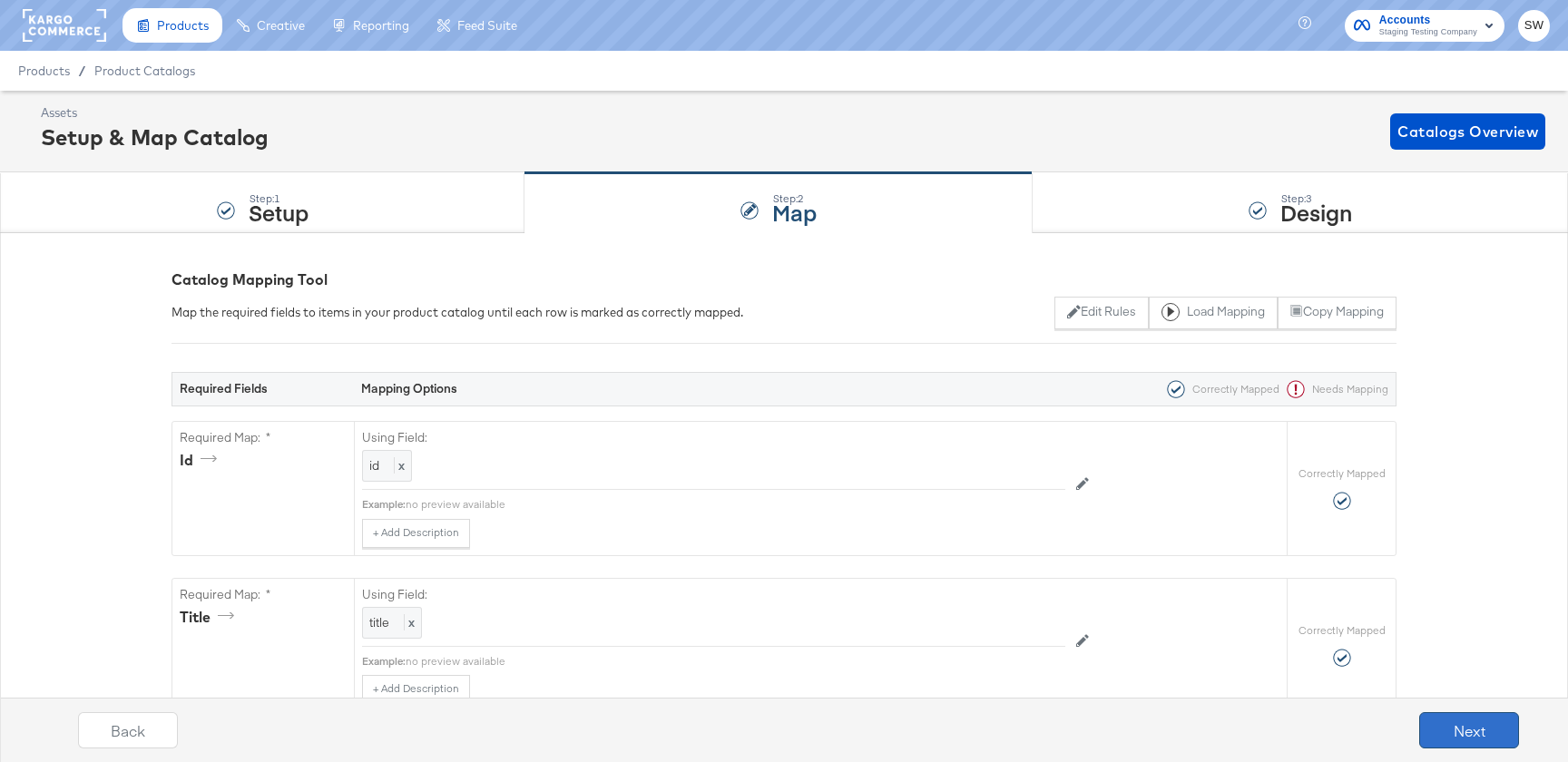
click at [1441, 737] on button "Next" at bounding box center [1469, 731] width 100 height 37
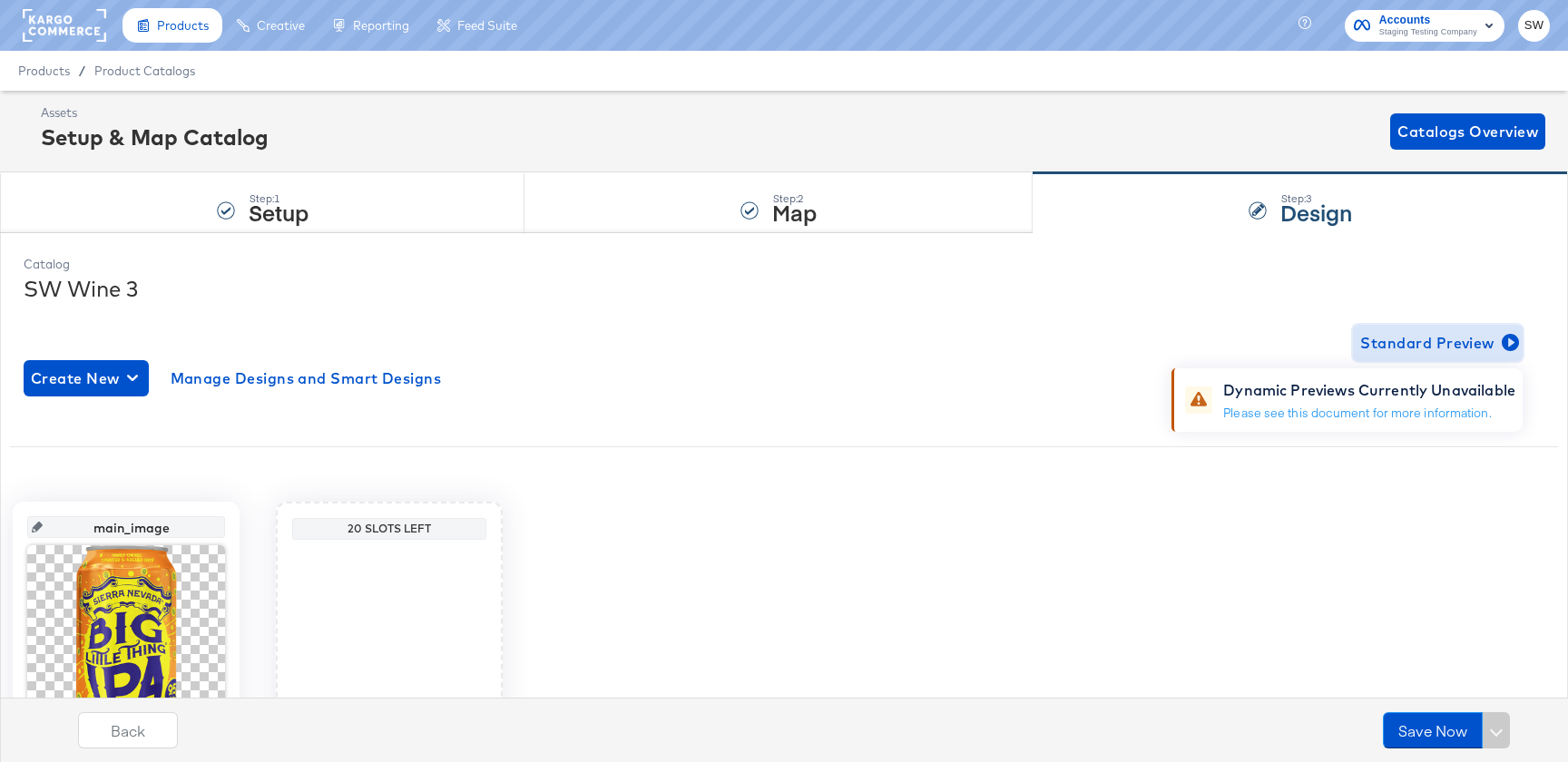
click at [1465, 348] on span "Standard Preview" at bounding box center [1438, 343] width 155 height 26
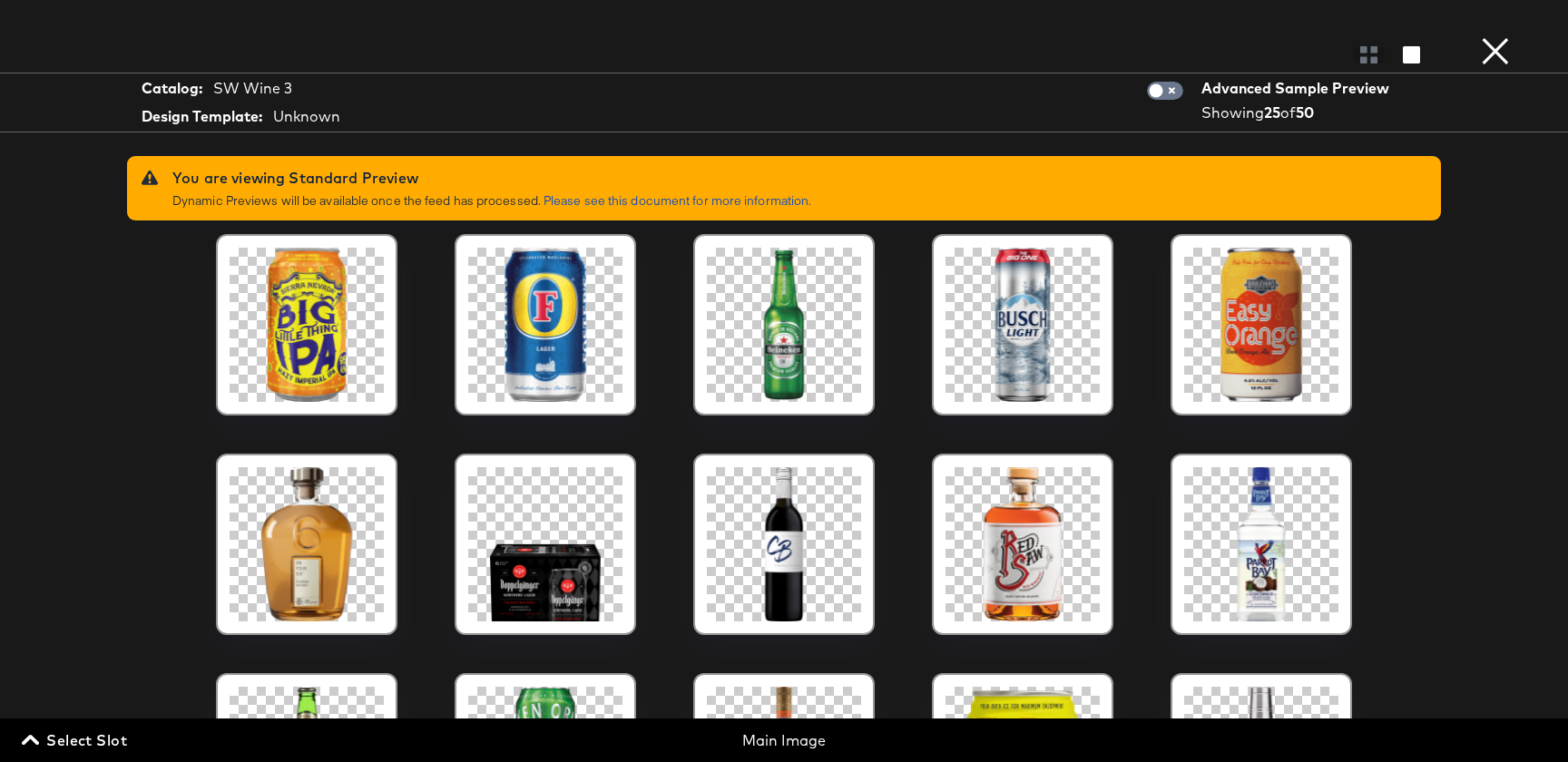
click at [1497, 37] on button "×" at bounding box center [1496, 18] width 37 height 37
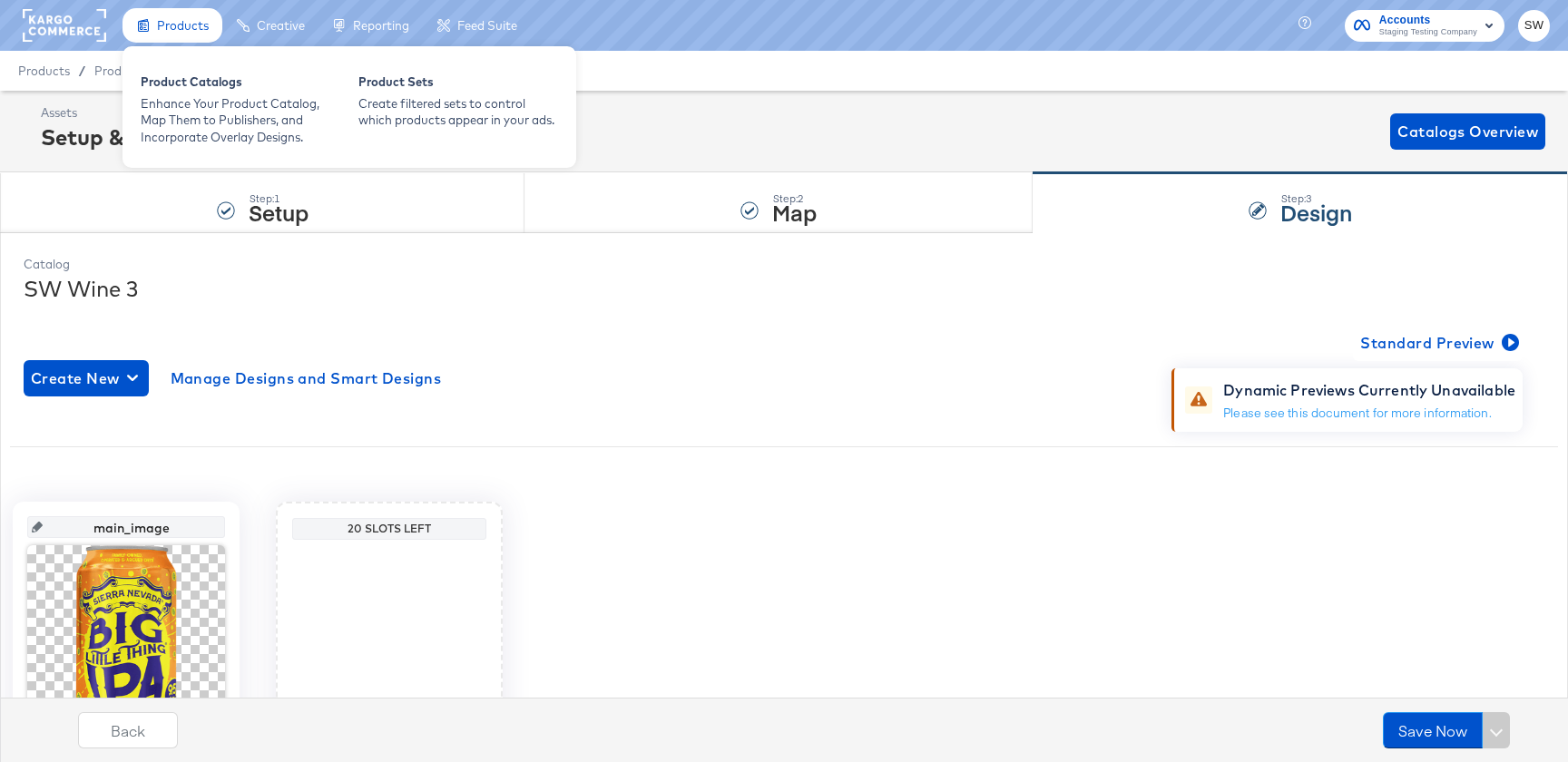
click at [150, 30] on div "Products" at bounding box center [172, 26] width 100 height 36
click at [153, 93] on div "Product Catalogs" at bounding box center [240, 84] width 200 height 22
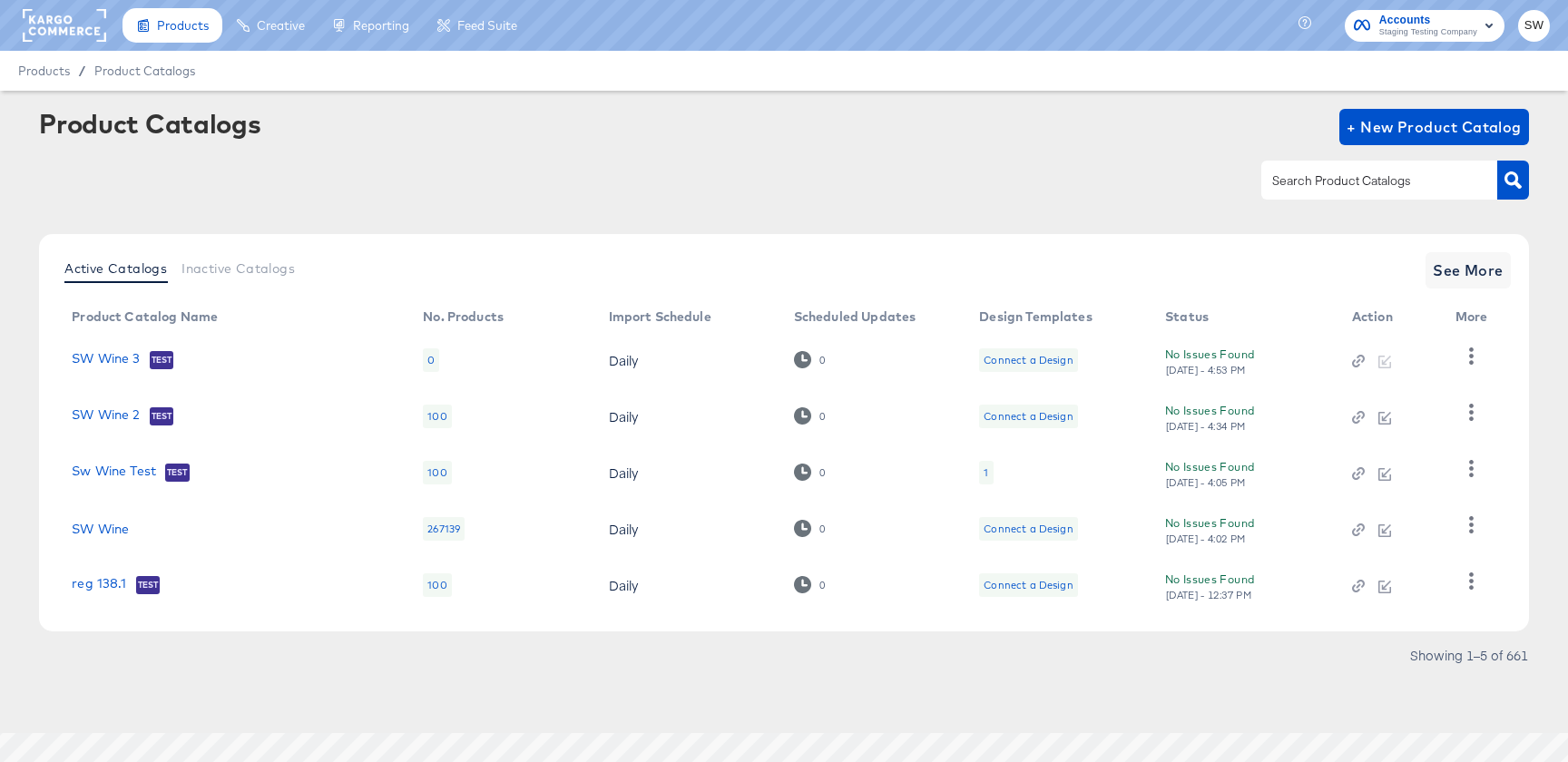
click at [130, 341] on td "SW Wine 3 Test" at bounding box center [232, 359] width 351 height 56
click at [130, 352] on link "SW Wine 3" at bounding box center [105, 360] width 68 height 18
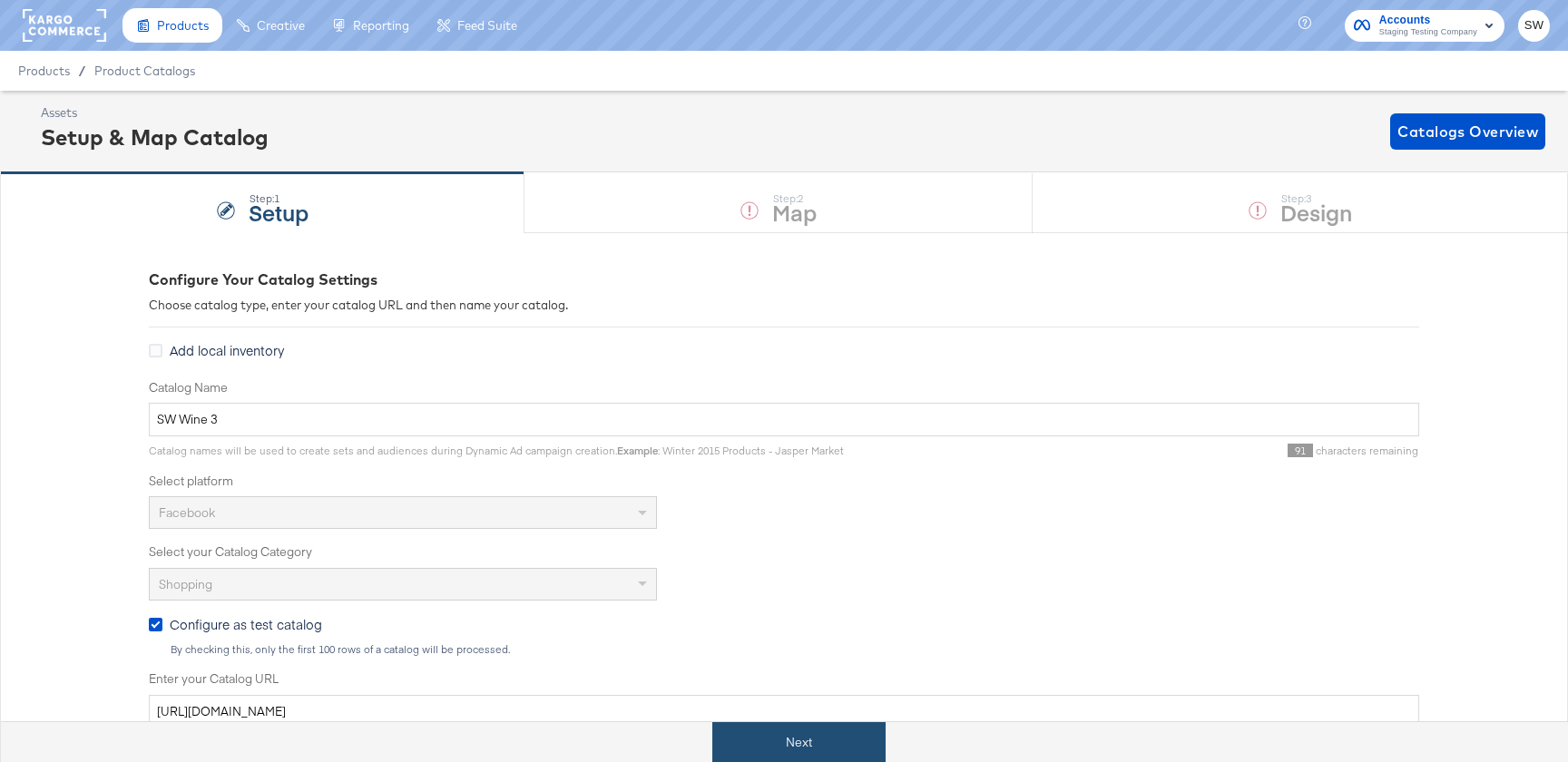
click at [801, 747] on button "Next" at bounding box center [799, 743] width 173 height 41
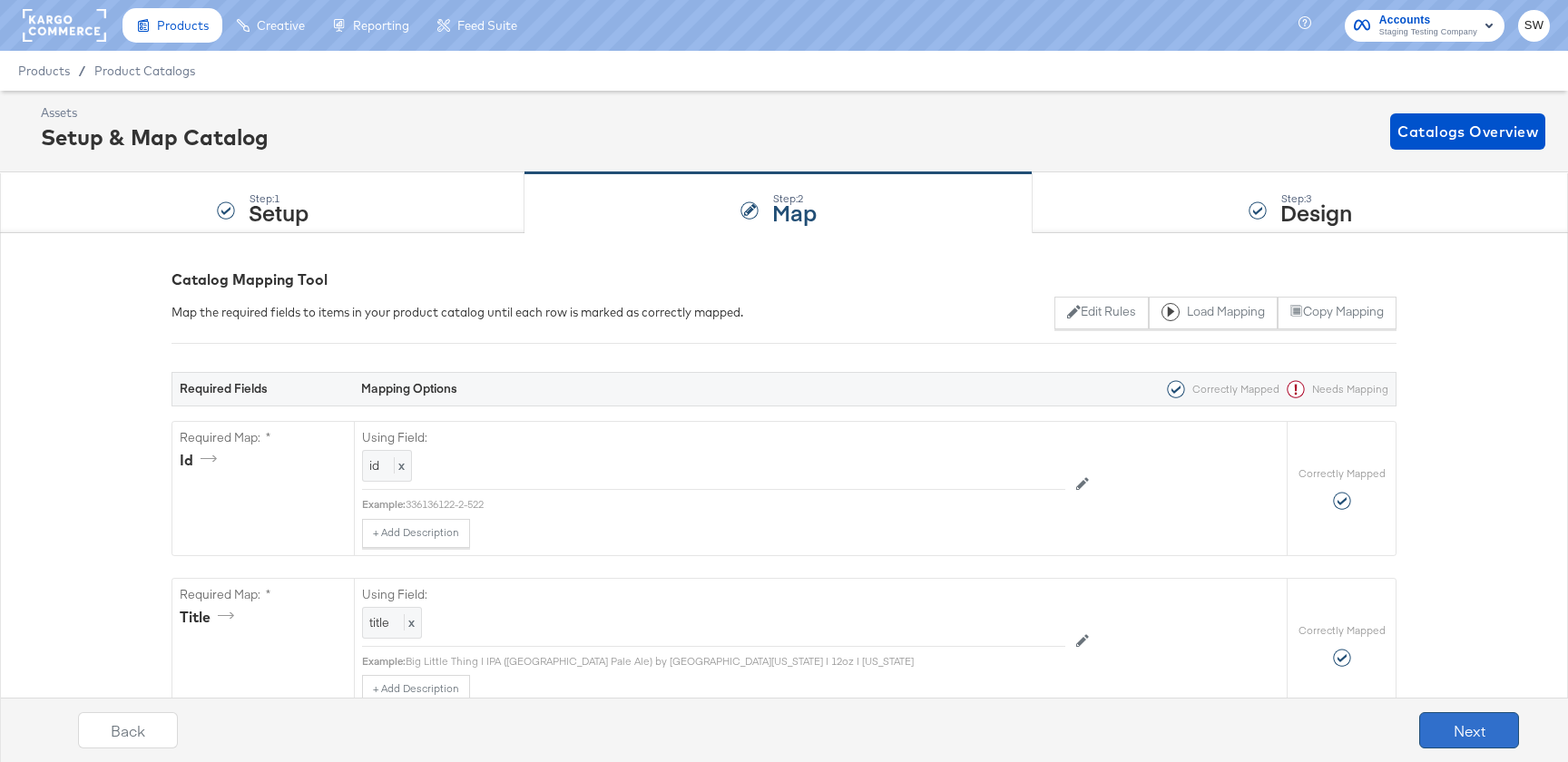
click at [1430, 738] on button "Next" at bounding box center [1469, 731] width 100 height 37
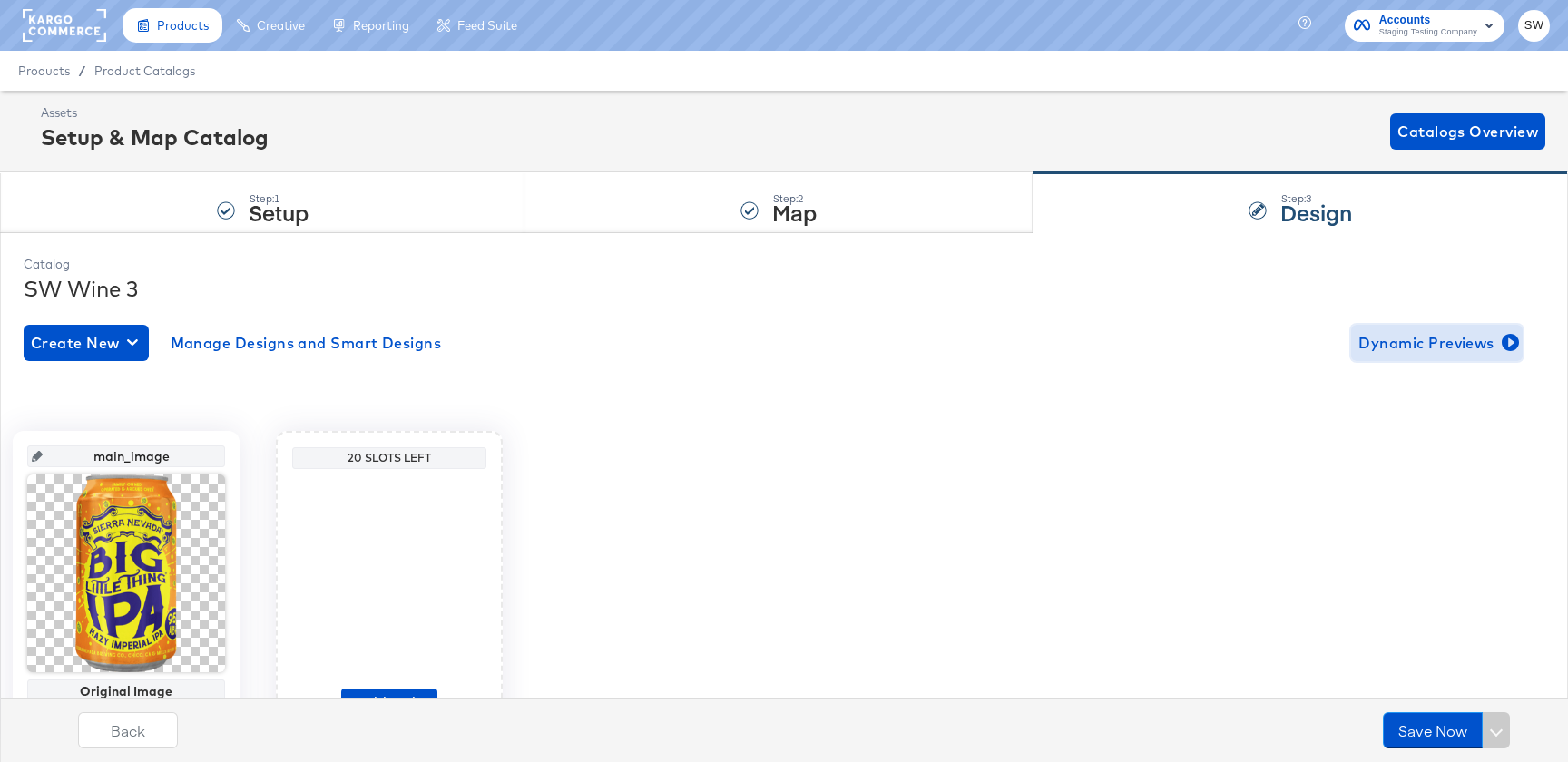
click at [1440, 337] on span "Dynamic Previews" at bounding box center [1437, 343] width 157 height 26
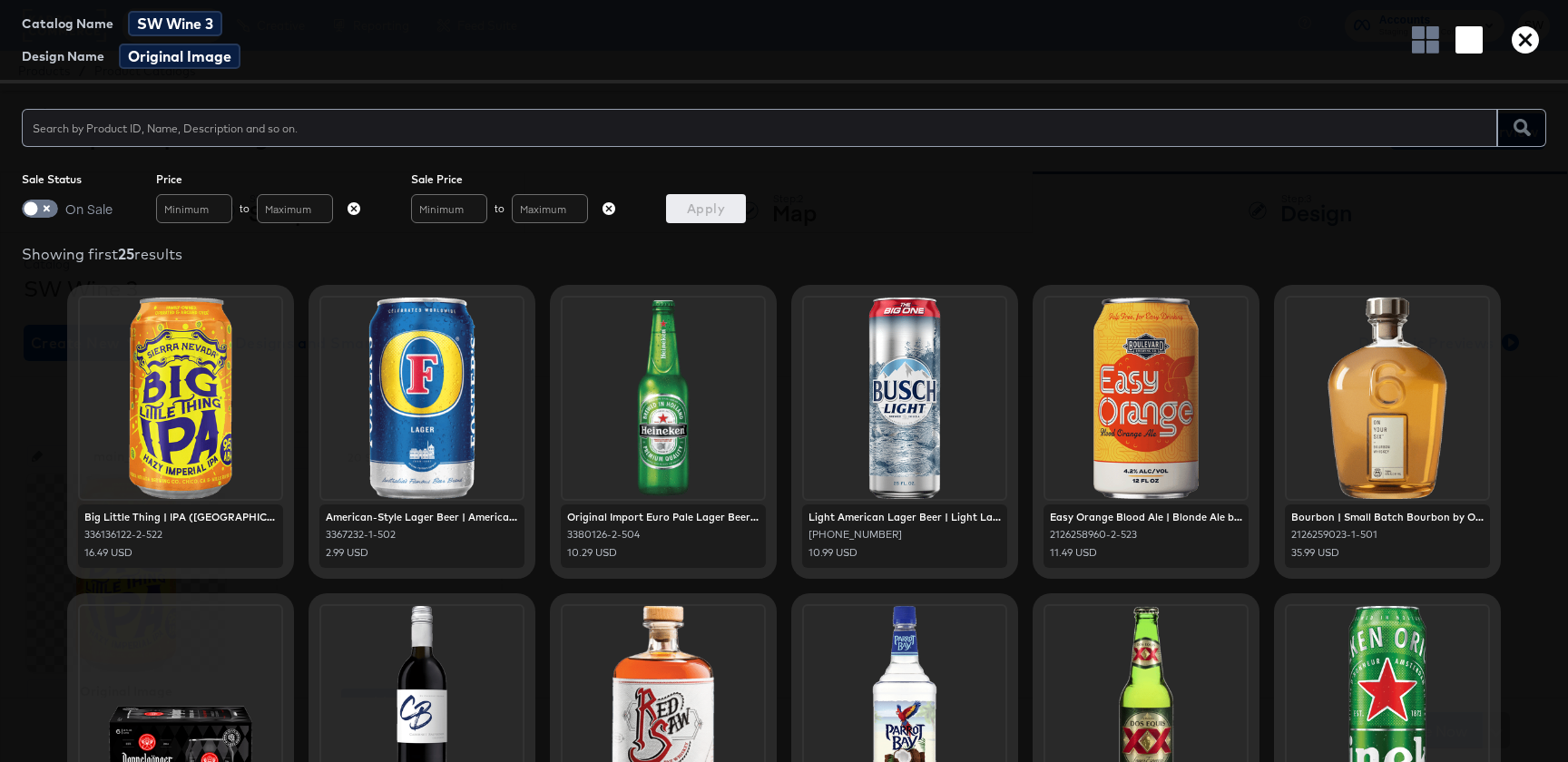
click at [1534, 53] on div "Catalog Name SW Wine 3 Design Name Original Image" at bounding box center [784, 41] width 1568 height 83
click at [1532, 39] on icon "button" at bounding box center [1526, 40] width 28 height 28
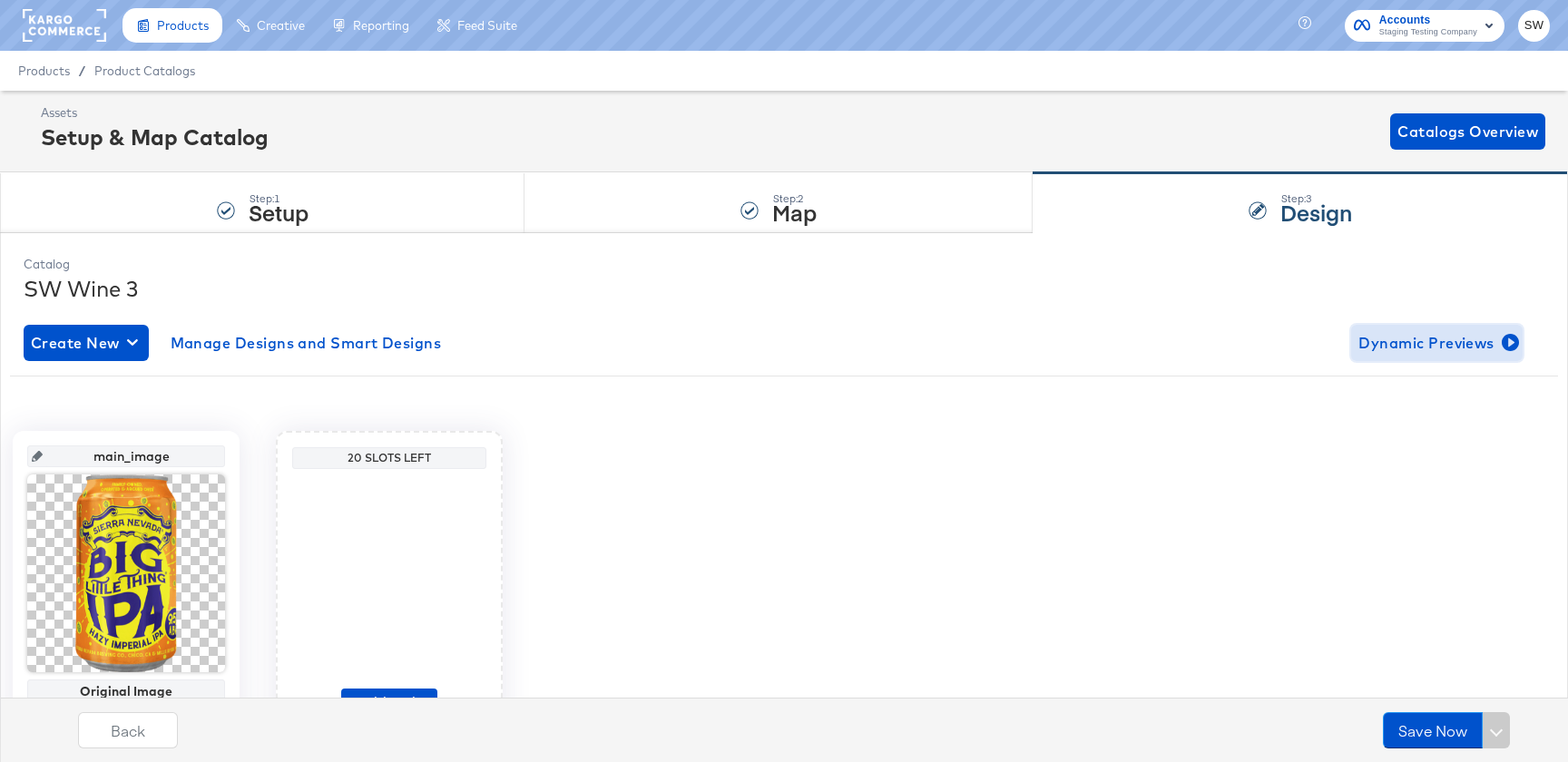
click at [1418, 348] on span "Dynamic Previews" at bounding box center [1437, 343] width 157 height 26
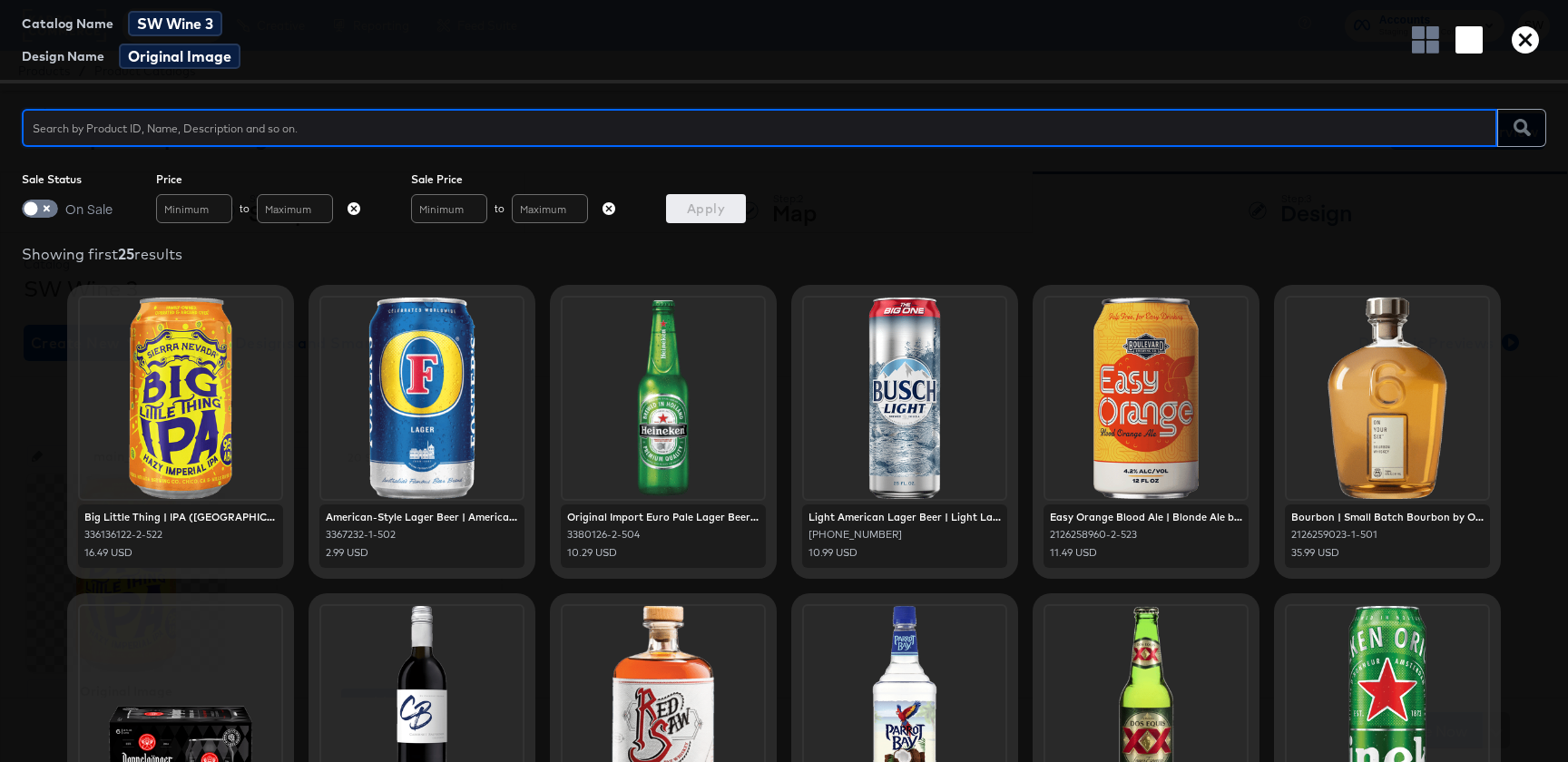
click at [1517, 61] on div "Catalog Name SW Wine 3 Design Name Original Image" at bounding box center [784, 41] width 1568 height 83
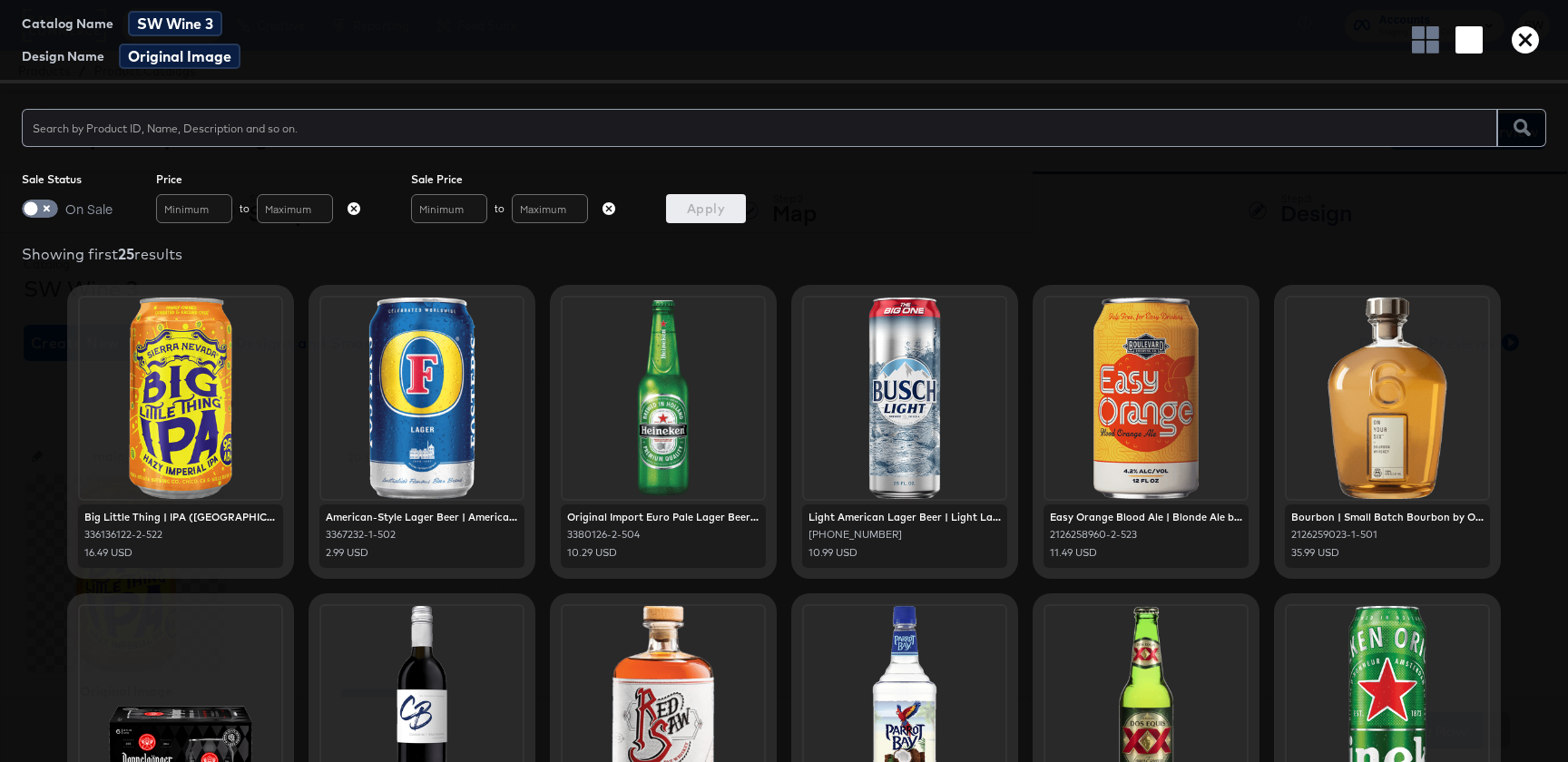
click at [1540, 20] on div "Catalog Name SW Wine 3 Design Name Original Image" at bounding box center [784, 41] width 1568 height 83
click at [1535, 44] on icon "button" at bounding box center [1526, 40] width 28 height 28
